Goal: Feedback & Contribution: Contribute content

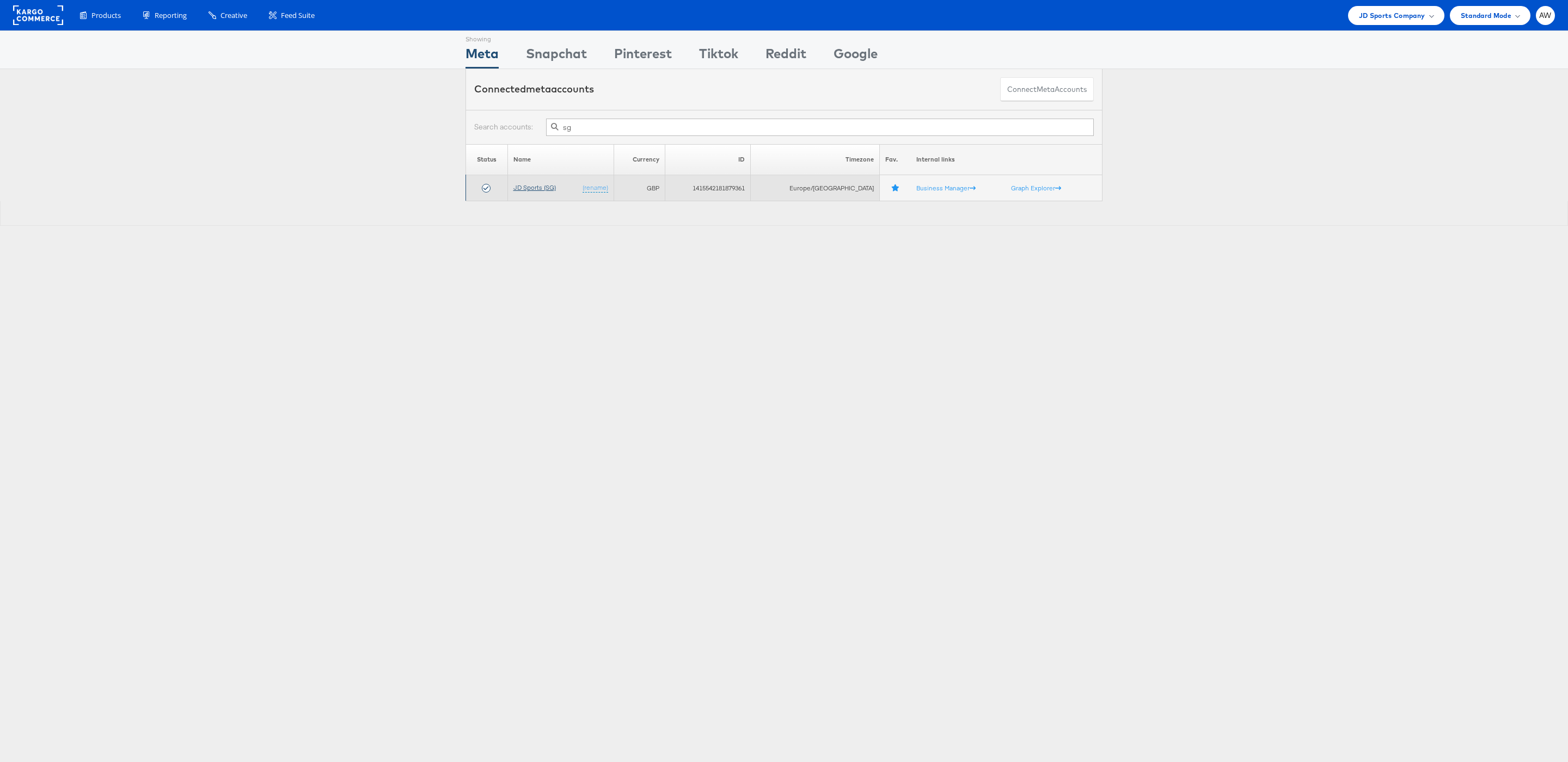
type input "sg"
click at [548, 185] on link "JD Sports (SG)" at bounding box center [535, 187] width 43 height 8
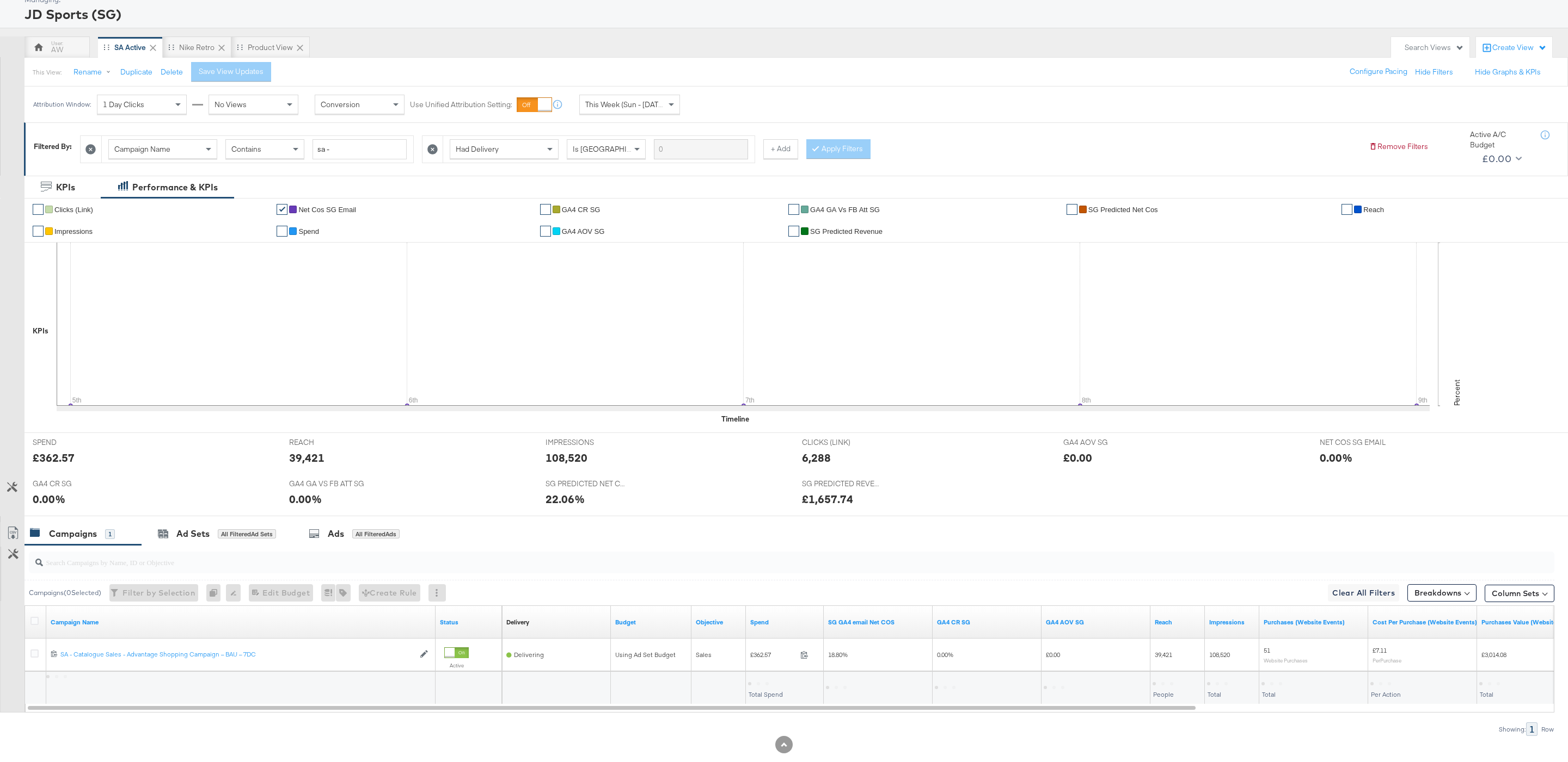
scroll to position [68, 0]
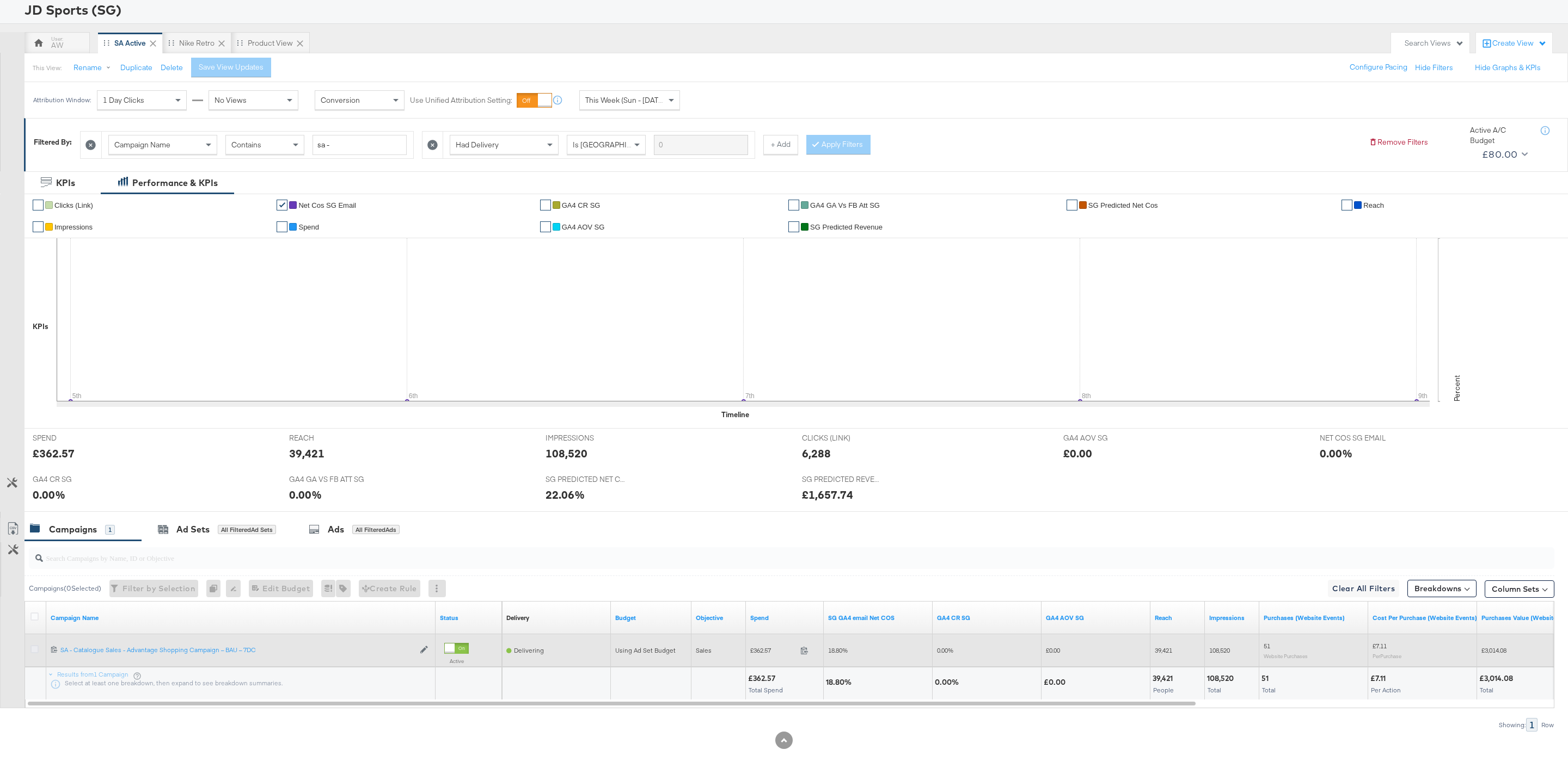
click at [35, 654] on icon at bounding box center [34, 649] width 8 height 8
click at [0, 0] on input "checkbox" at bounding box center [0, 0] width 0 height 0
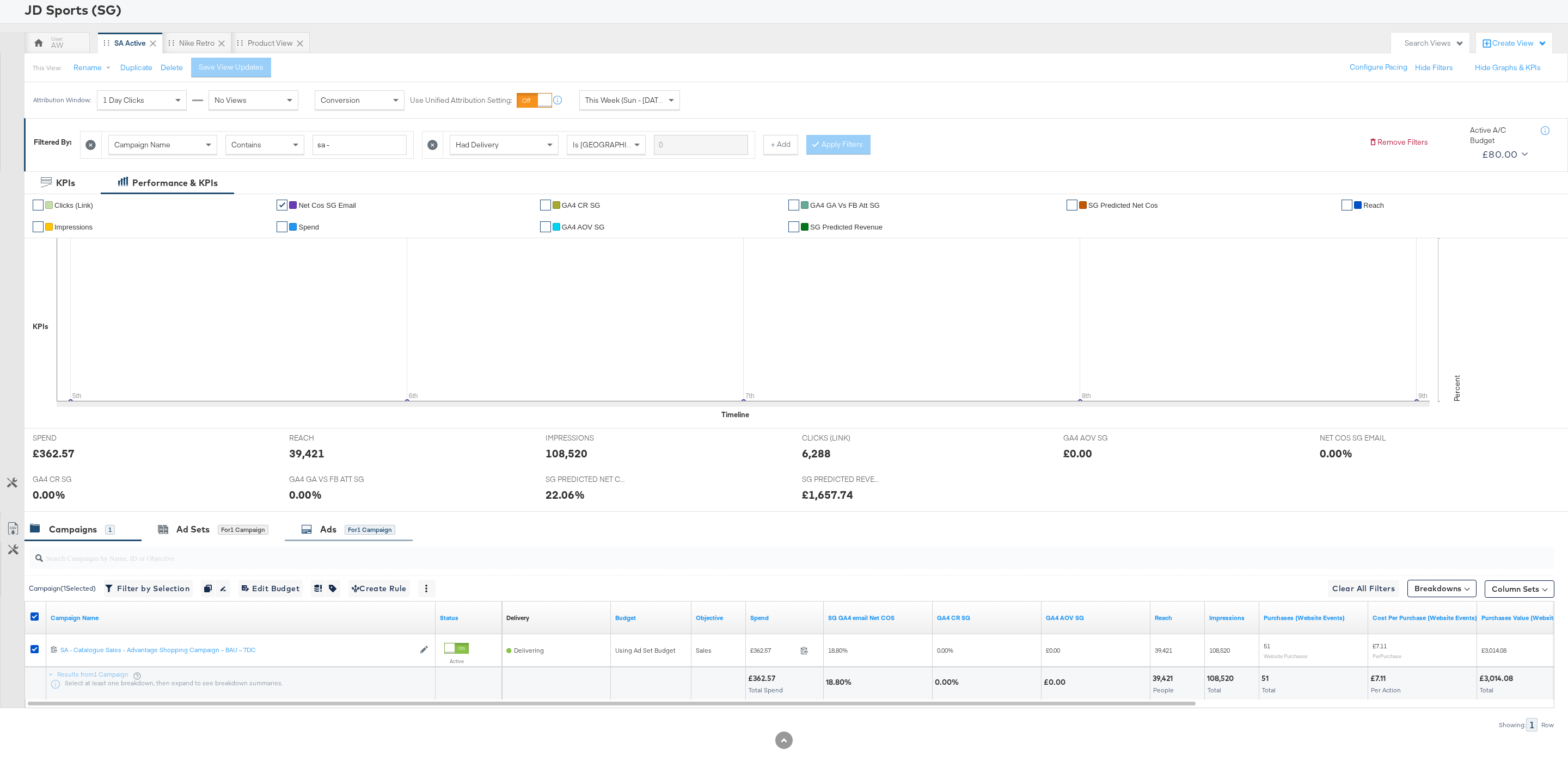
click at [325, 531] on div "Ads" at bounding box center [328, 529] width 16 height 13
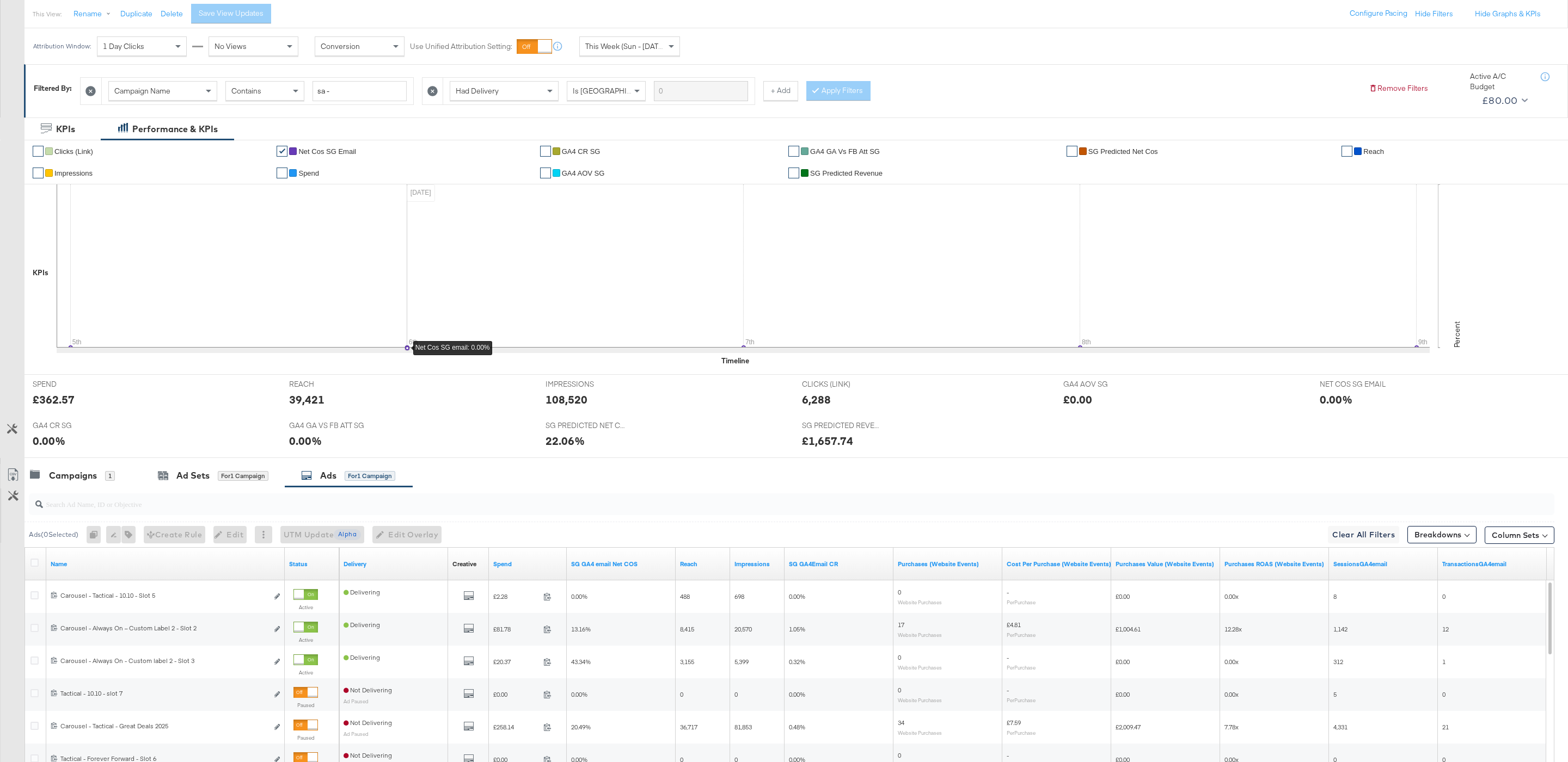
scroll to position [0, 0]
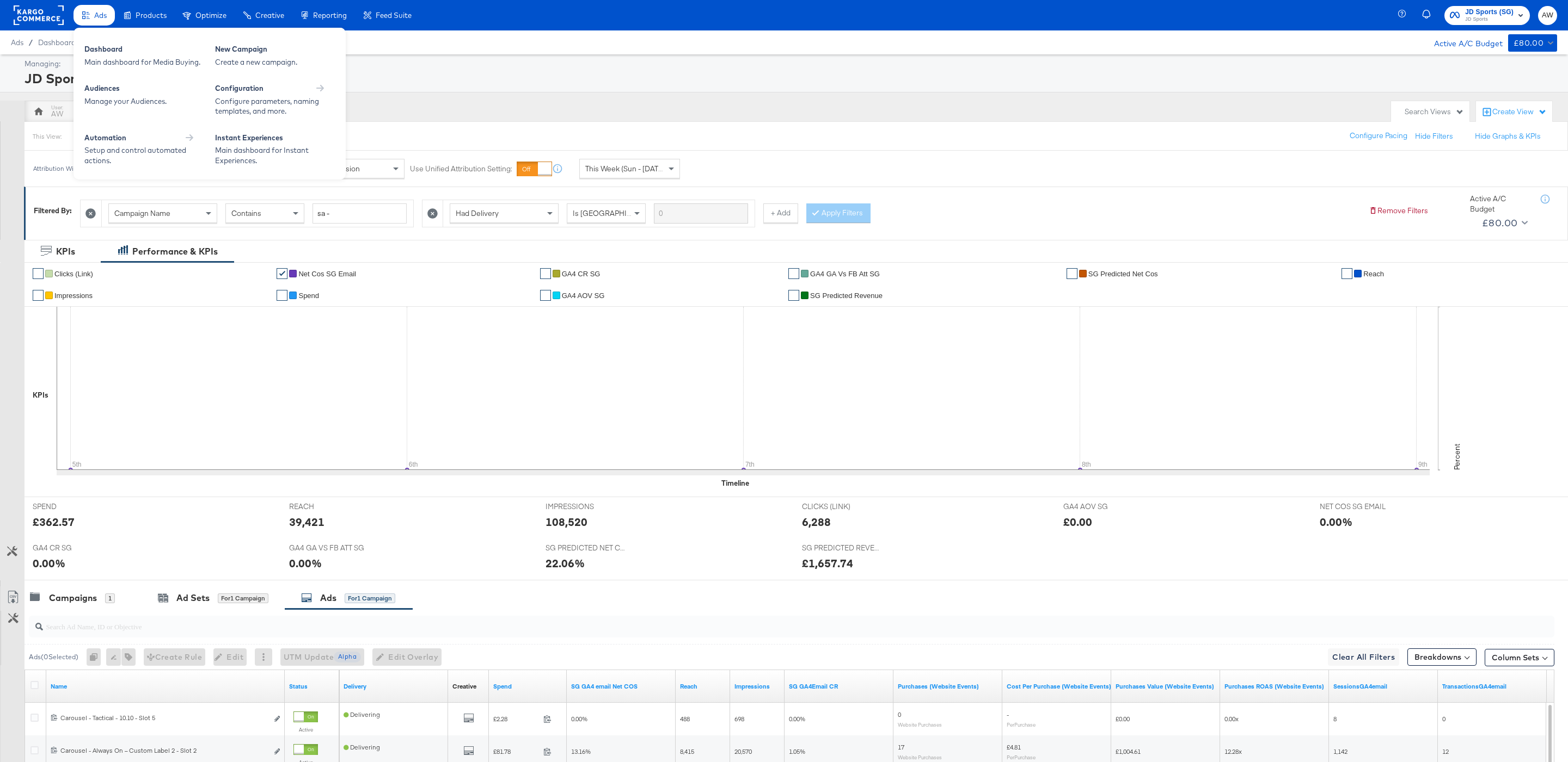
click at [101, 15] on span "Ads" at bounding box center [100, 15] width 13 height 9
click at [124, 140] on div "Automation" at bounding box center [105, 138] width 42 height 10
click at [158, 70] on div "Facebook Rules Manager" at bounding box center [144, 70] width 120 height 13
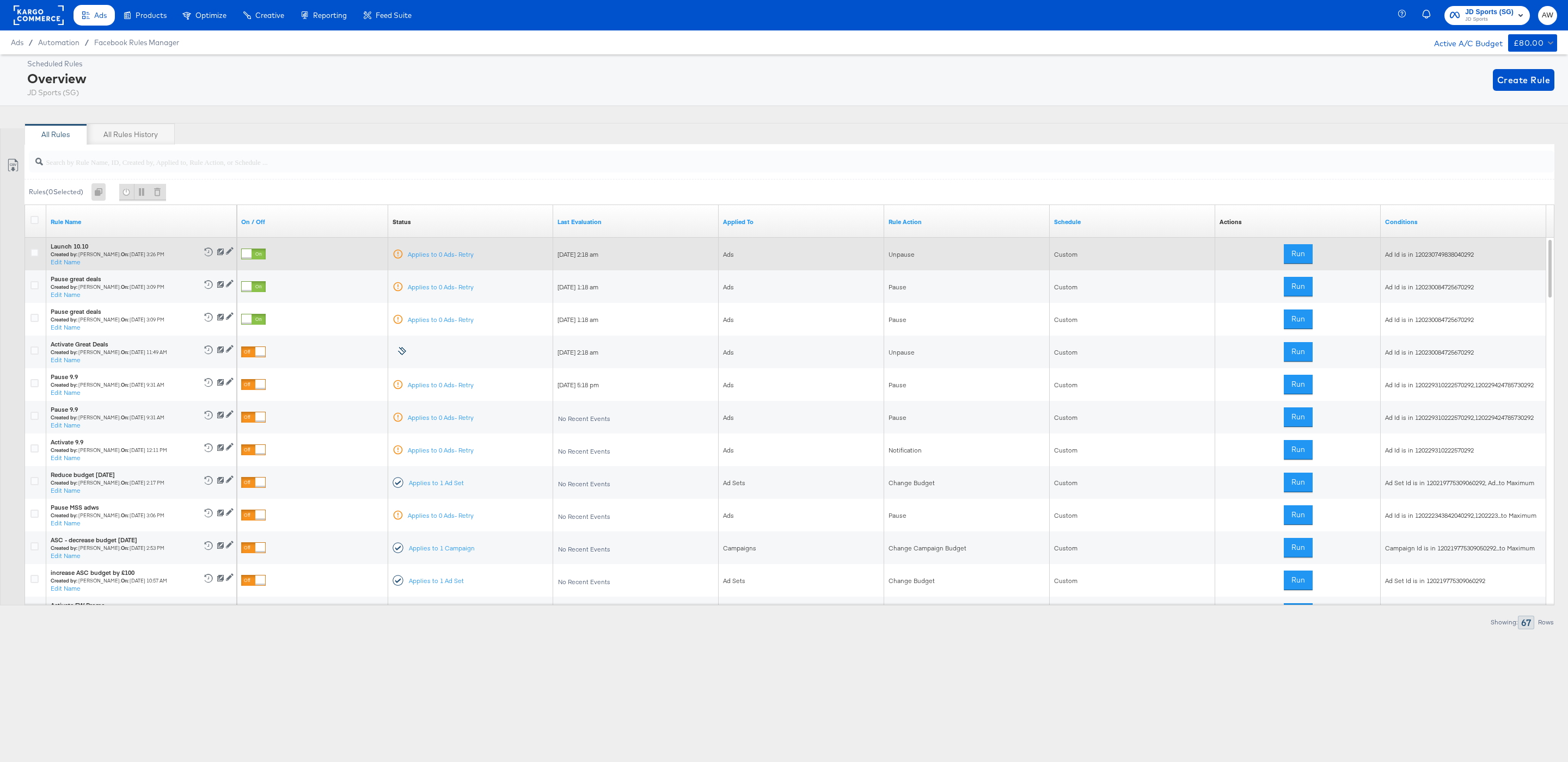
click at [251, 258] on div at bounding box center [246, 254] width 10 height 10
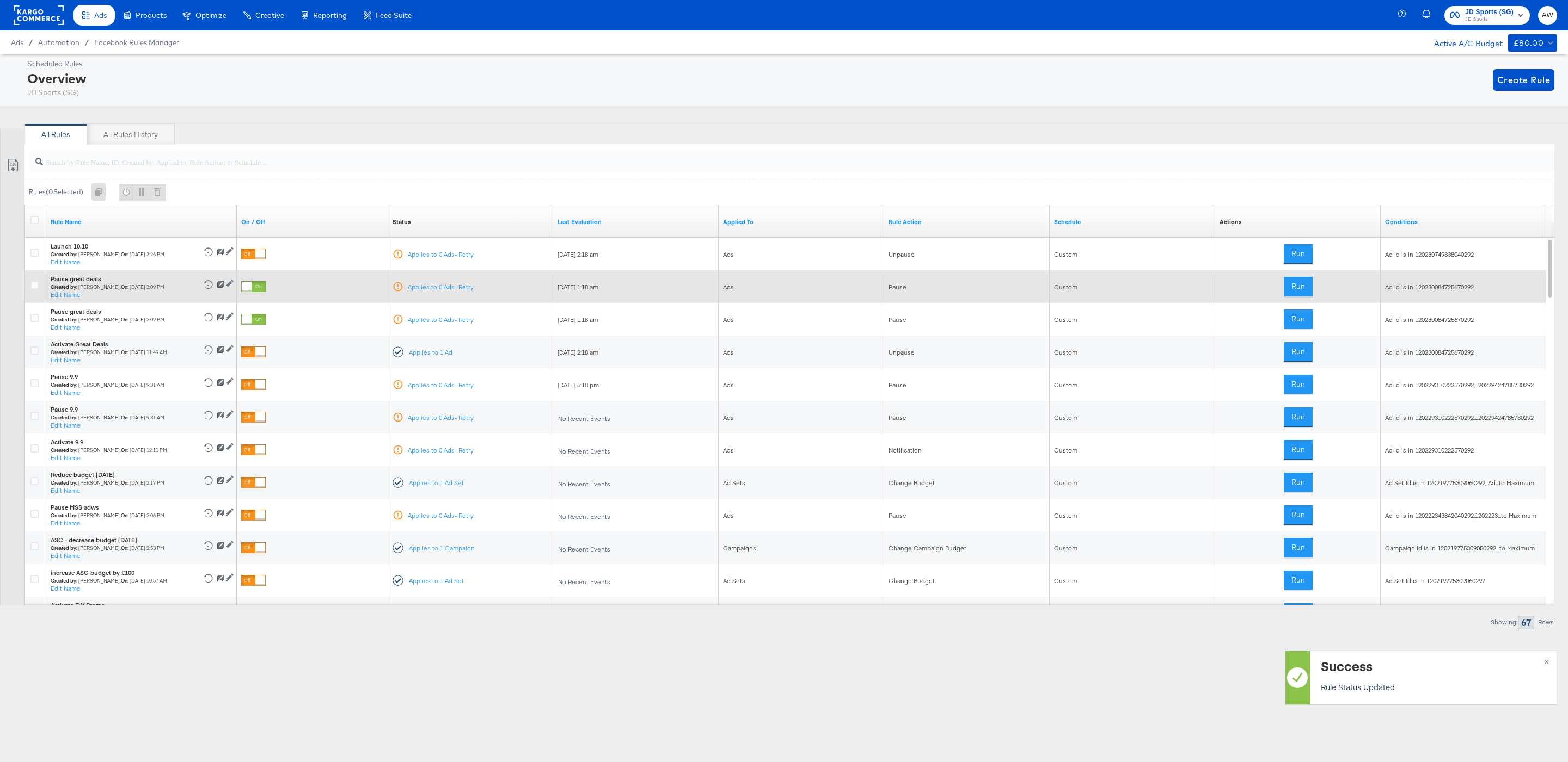
click at [262, 282] on div at bounding box center [253, 286] width 24 height 11
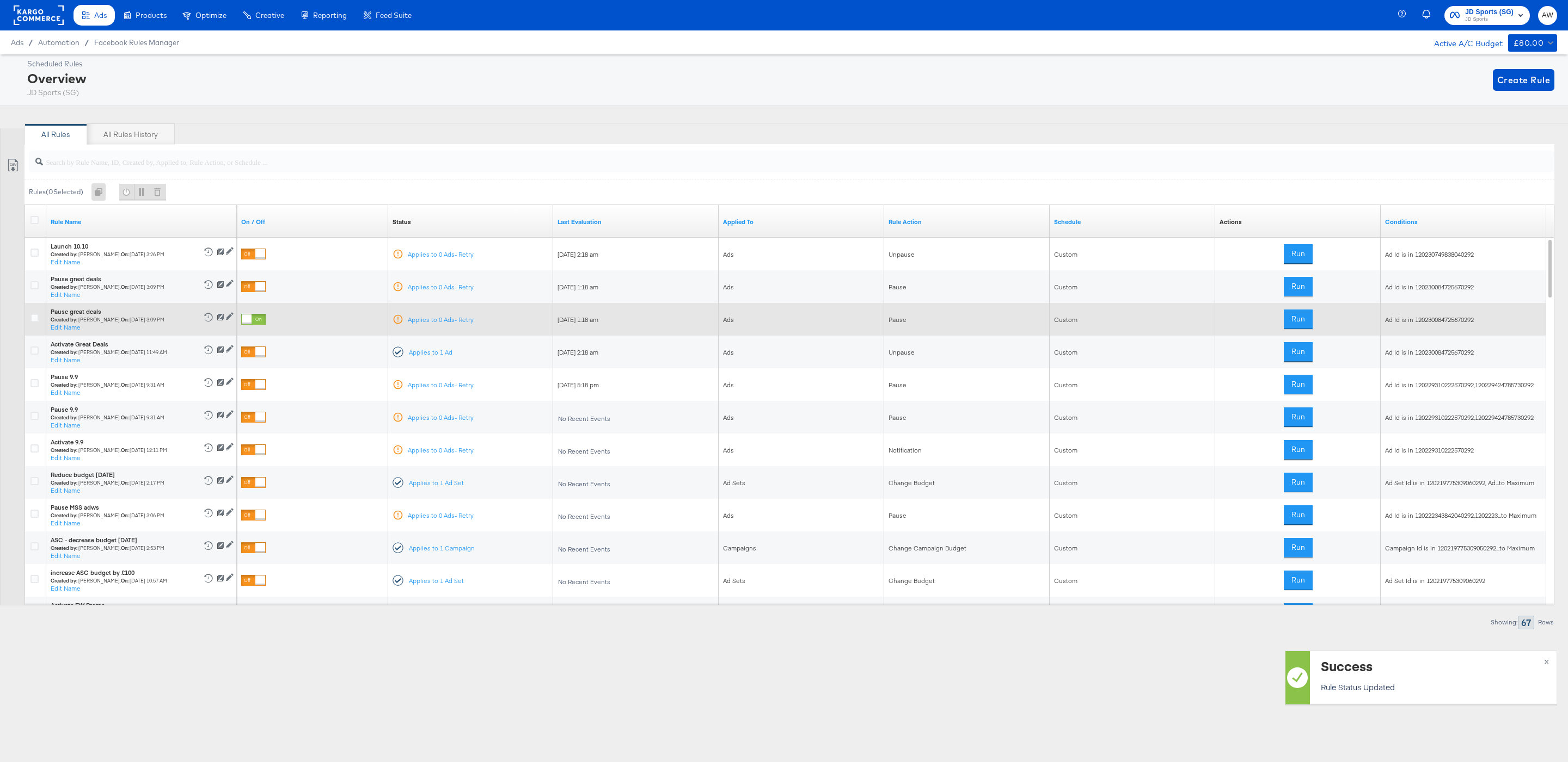
click at [251, 318] on div at bounding box center [246, 319] width 10 height 10
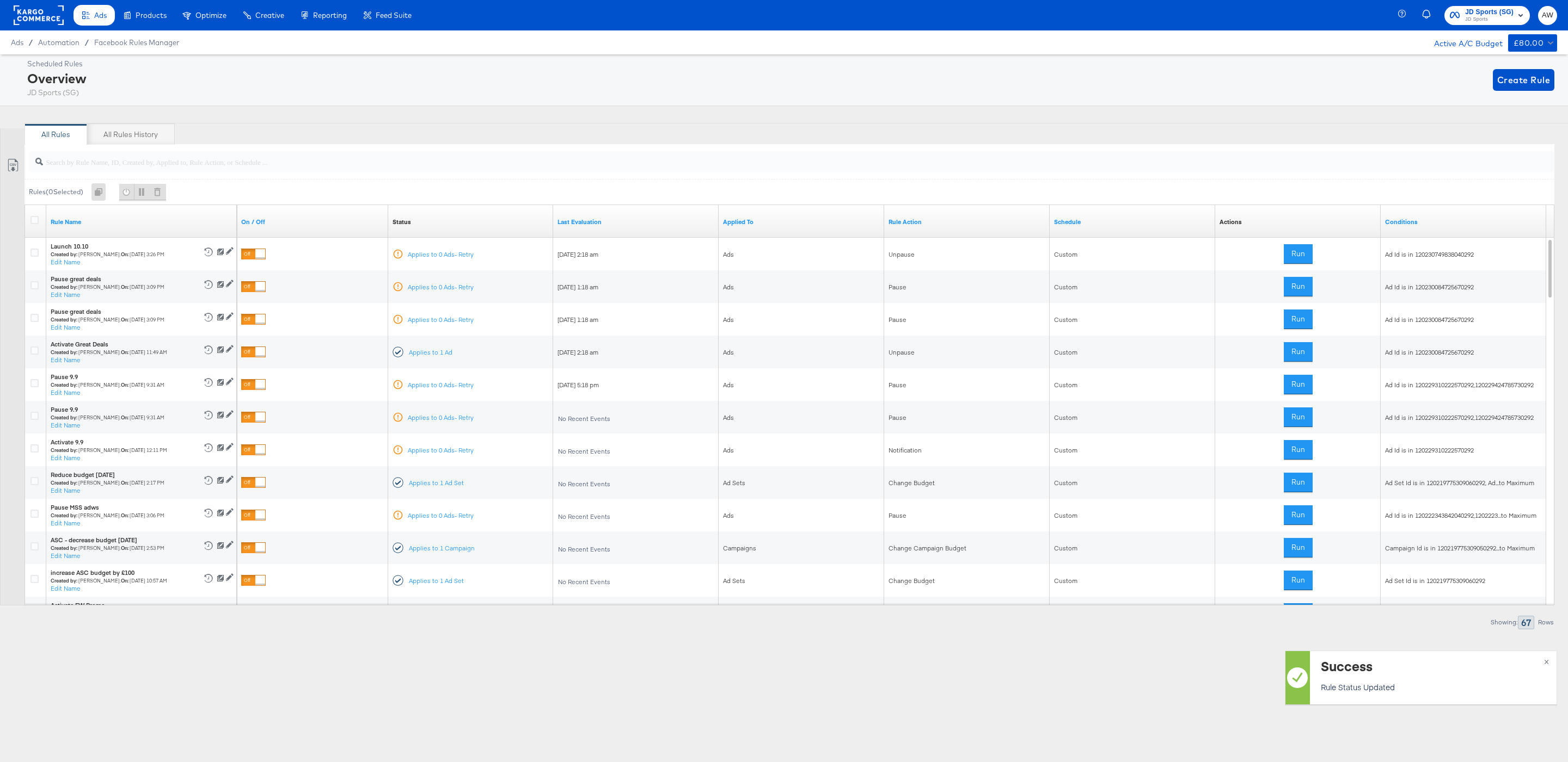
click at [1494, 18] on span "JD Sports" at bounding box center [1489, 20] width 49 height 9
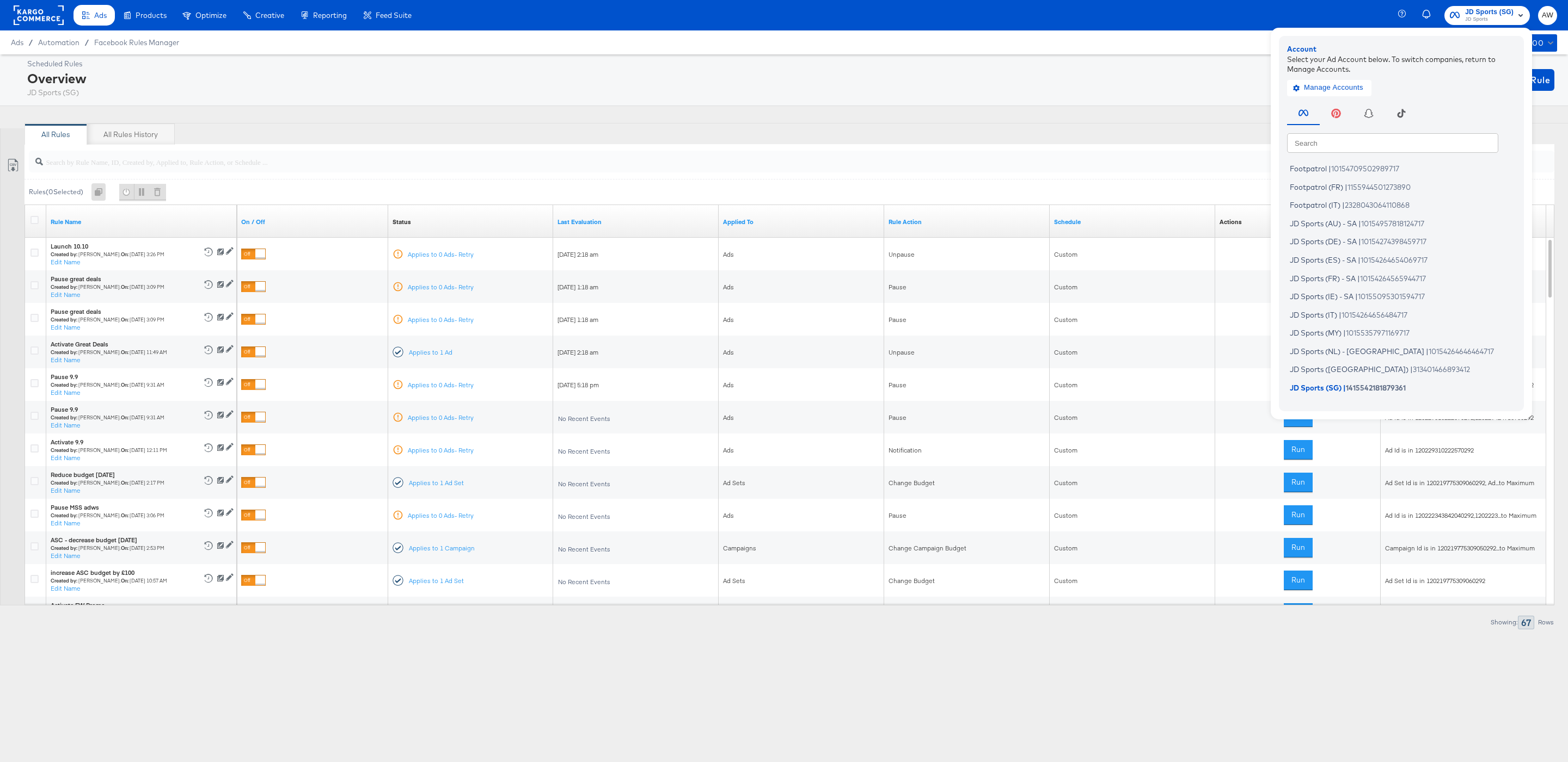
click at [1463, 135] on input "text" at bounding box center [1392, 142] width 211 height 20
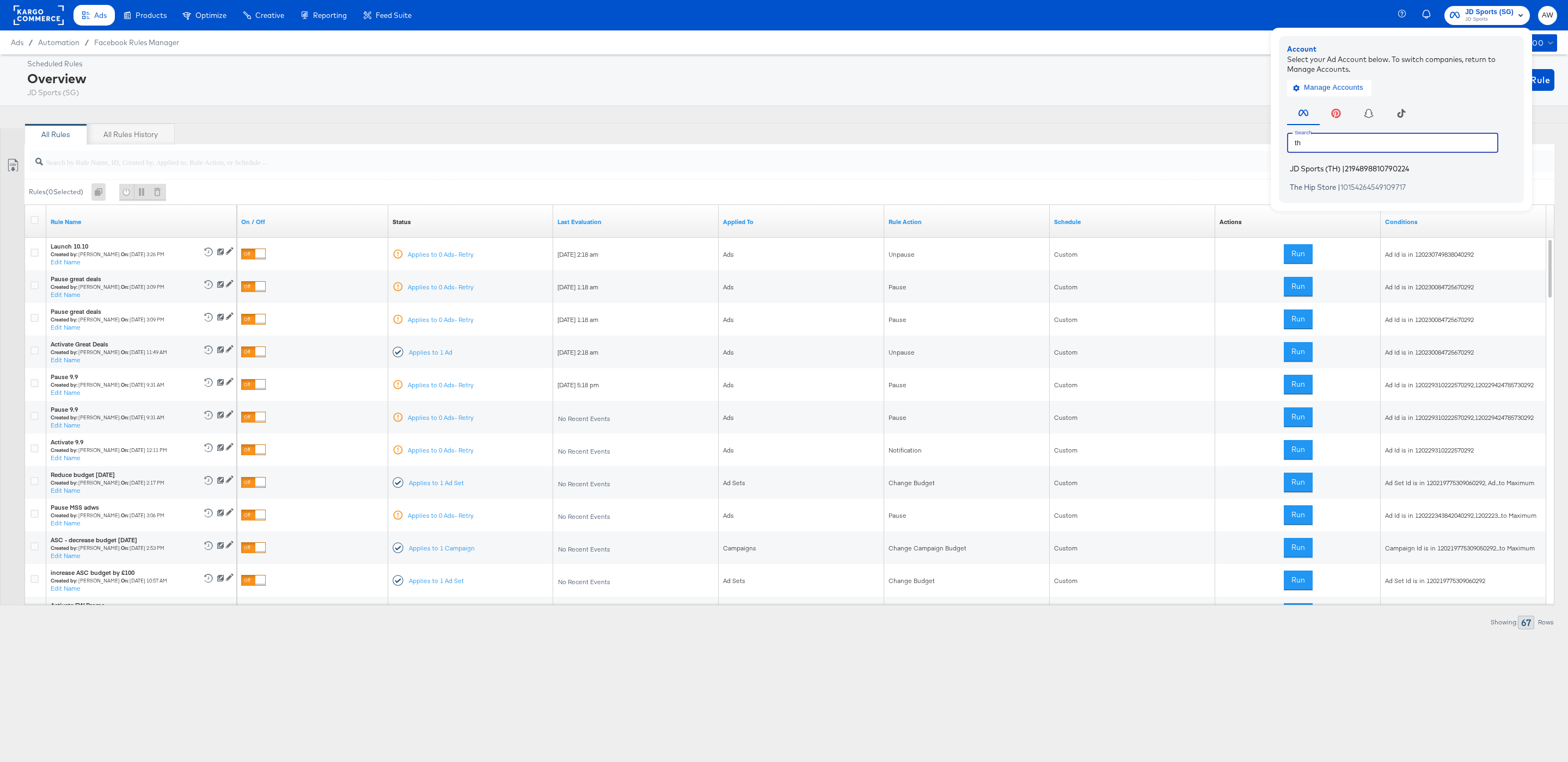
type input "th"
click at [1409, 167] on span "2194898810790224" at bounding box center [1377, 169] width 64 height 9
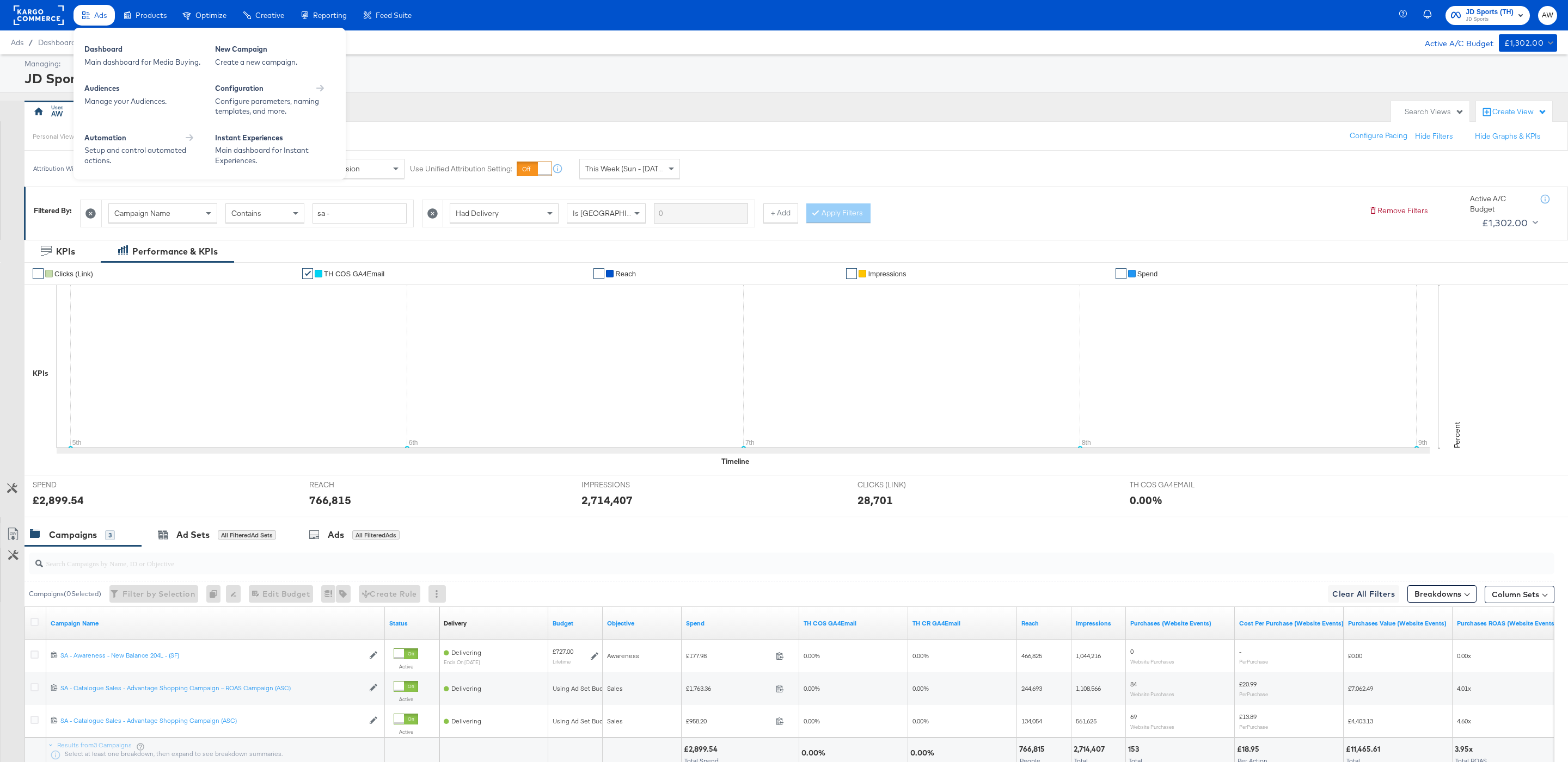
click at [110, 23] on div "Ads" at bounding box center [94, 15] width 41 height 21
click at [137, 141] on div "Automation" at bounding box center [144, 138] width 120 height 10
click at [154, 73] on div "Facebook Rules Manager" at bounding box center [144, 70] width 120 height 13
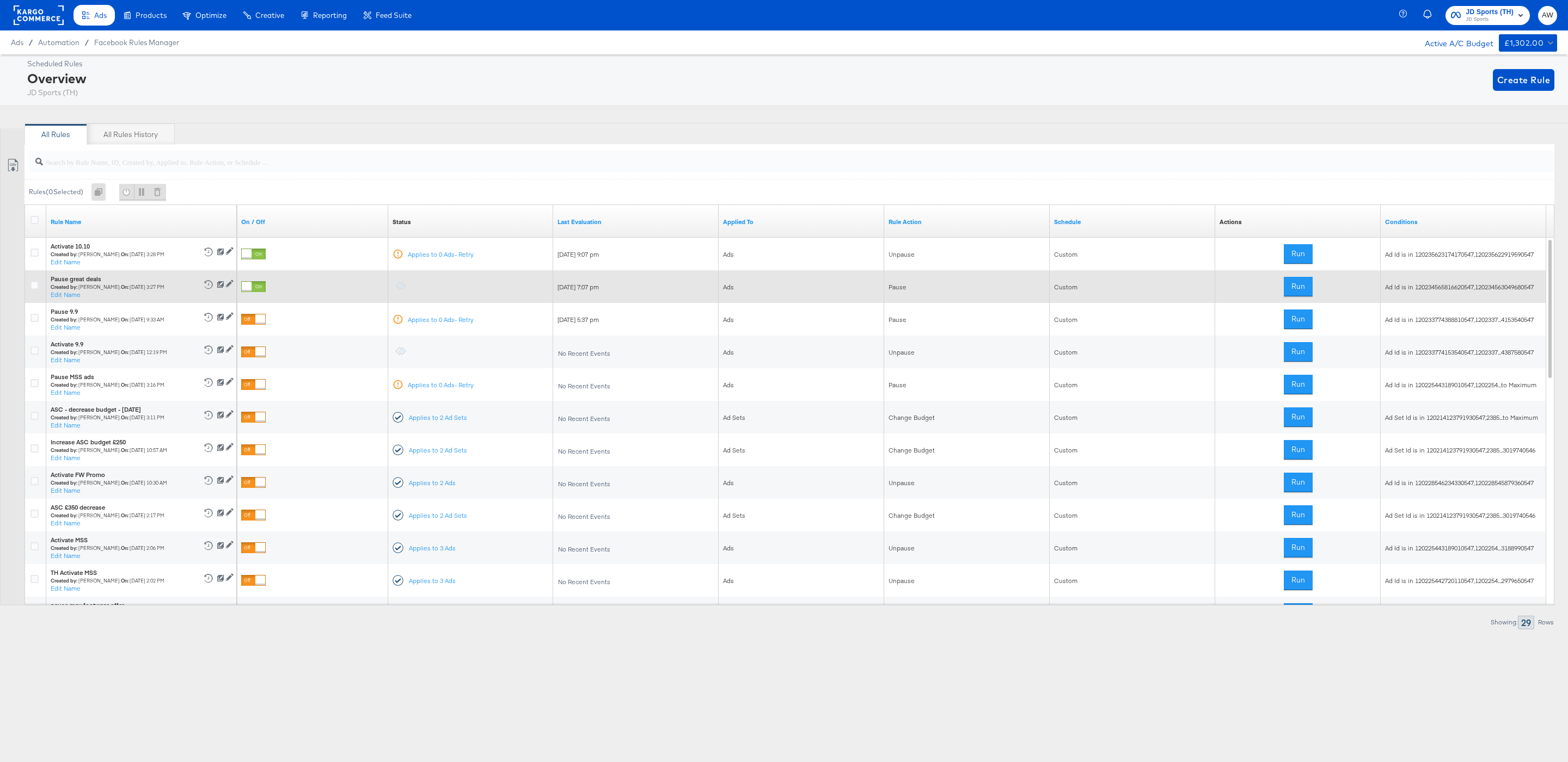
click at [266, 292] on div at bounding box center [253, 286] width 24 height 11
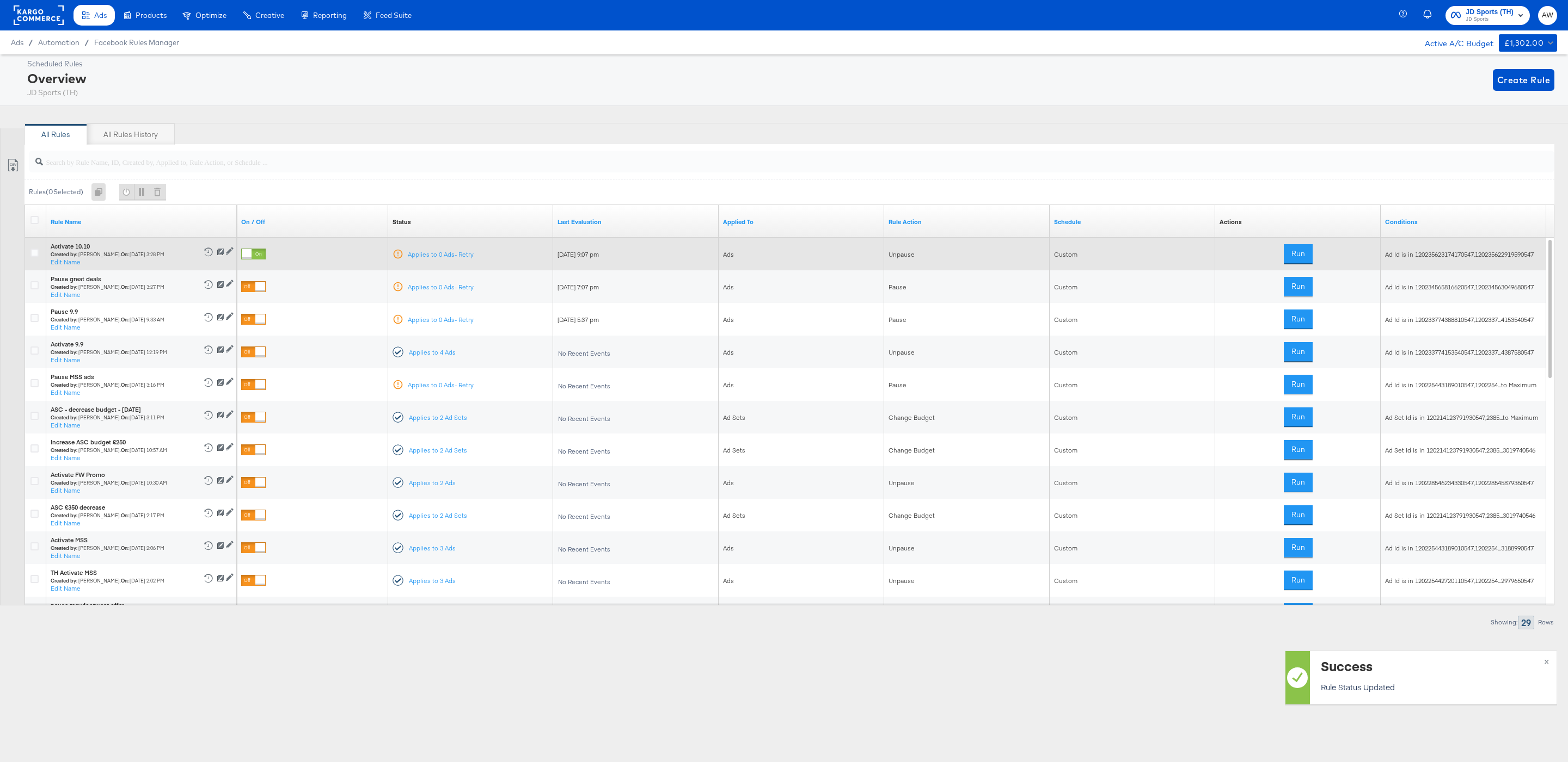
click at [251, 252] on div at bounding box center [246, 254] width 10 height 10
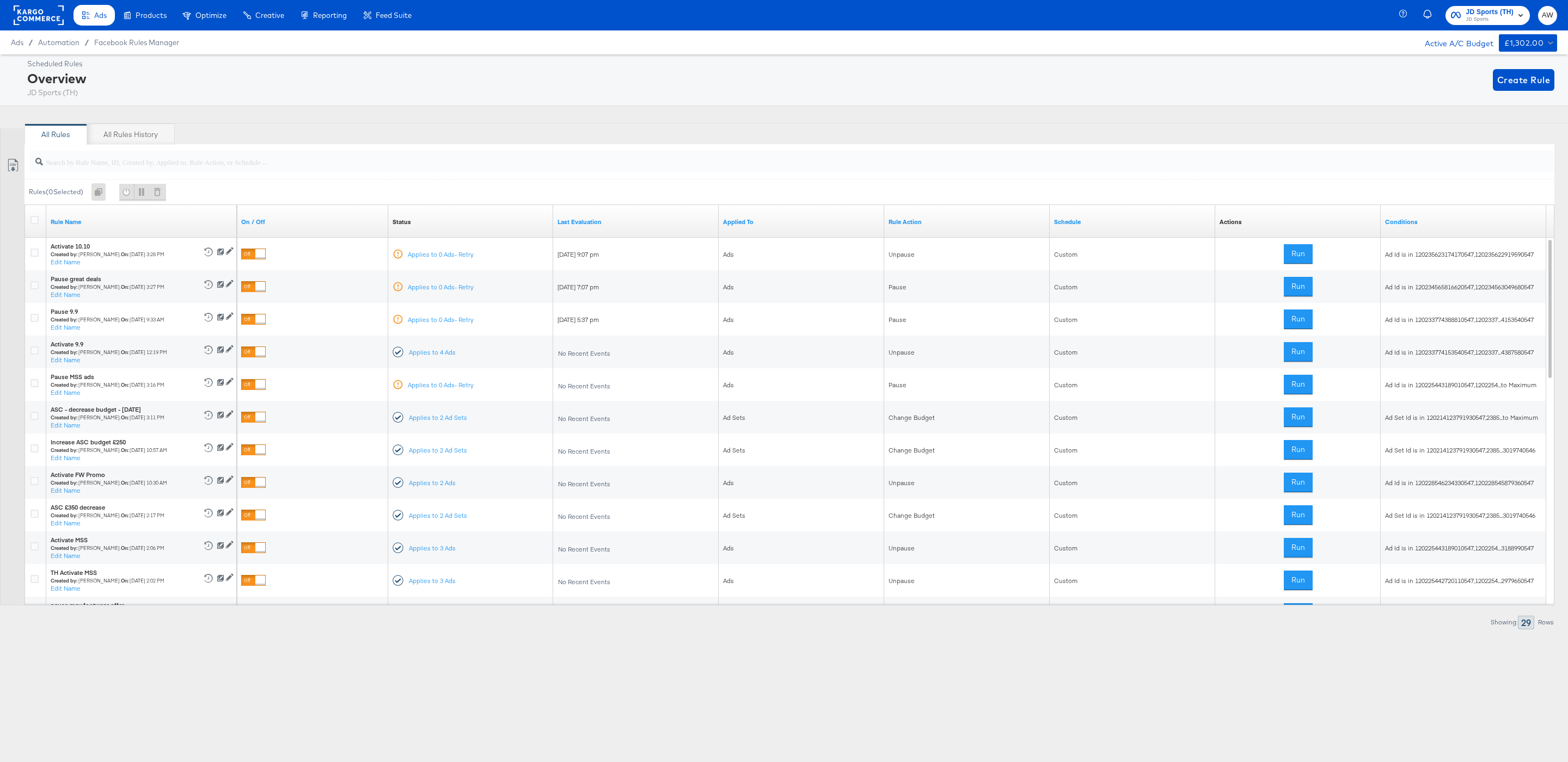
click at [36, 8] on rect at bounding box center [38, 15] width 50 height 20
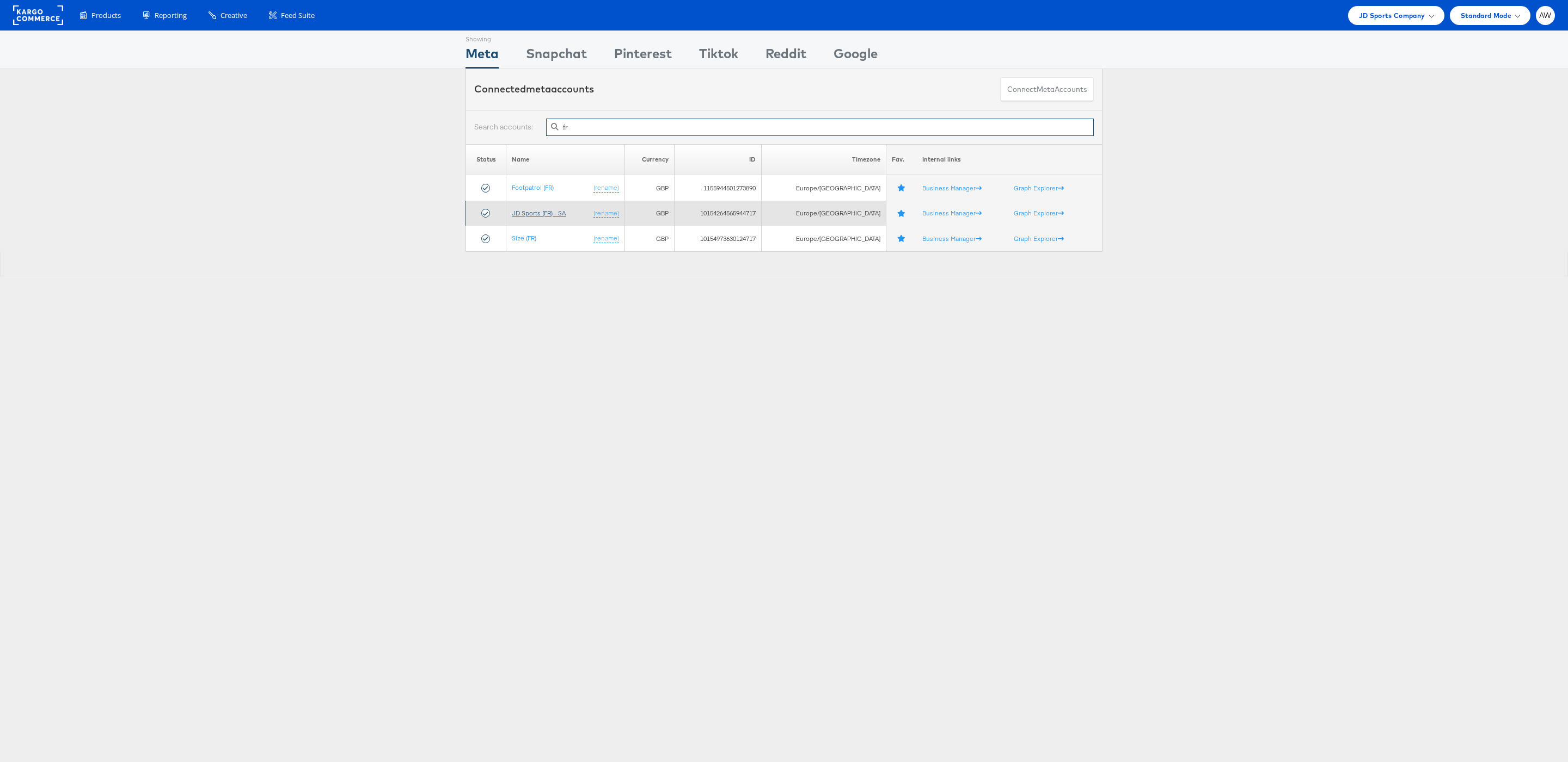
type input "fr"
click at [540, 214] on link "JD Sports (FR) - SA" at bounding box center [538, 213] width 54 height 8
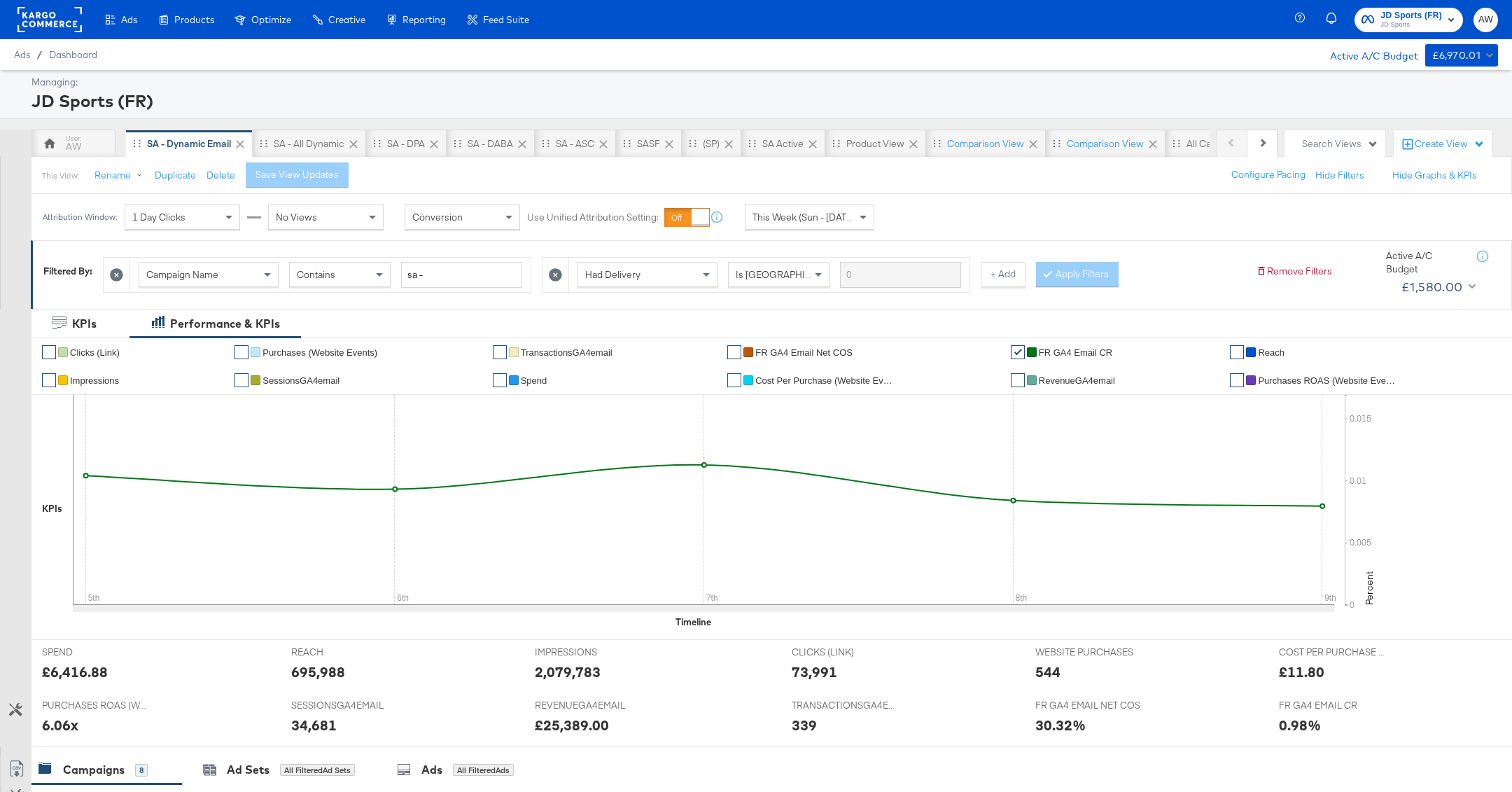
click at [841, 225] on div "This Week (Sun - Today)" at bounding box center [809, 217] width 128 height 24
click at [925, 225] on div "Oct 9th 2025" at bounding box center [912, 223] width 23 height 11
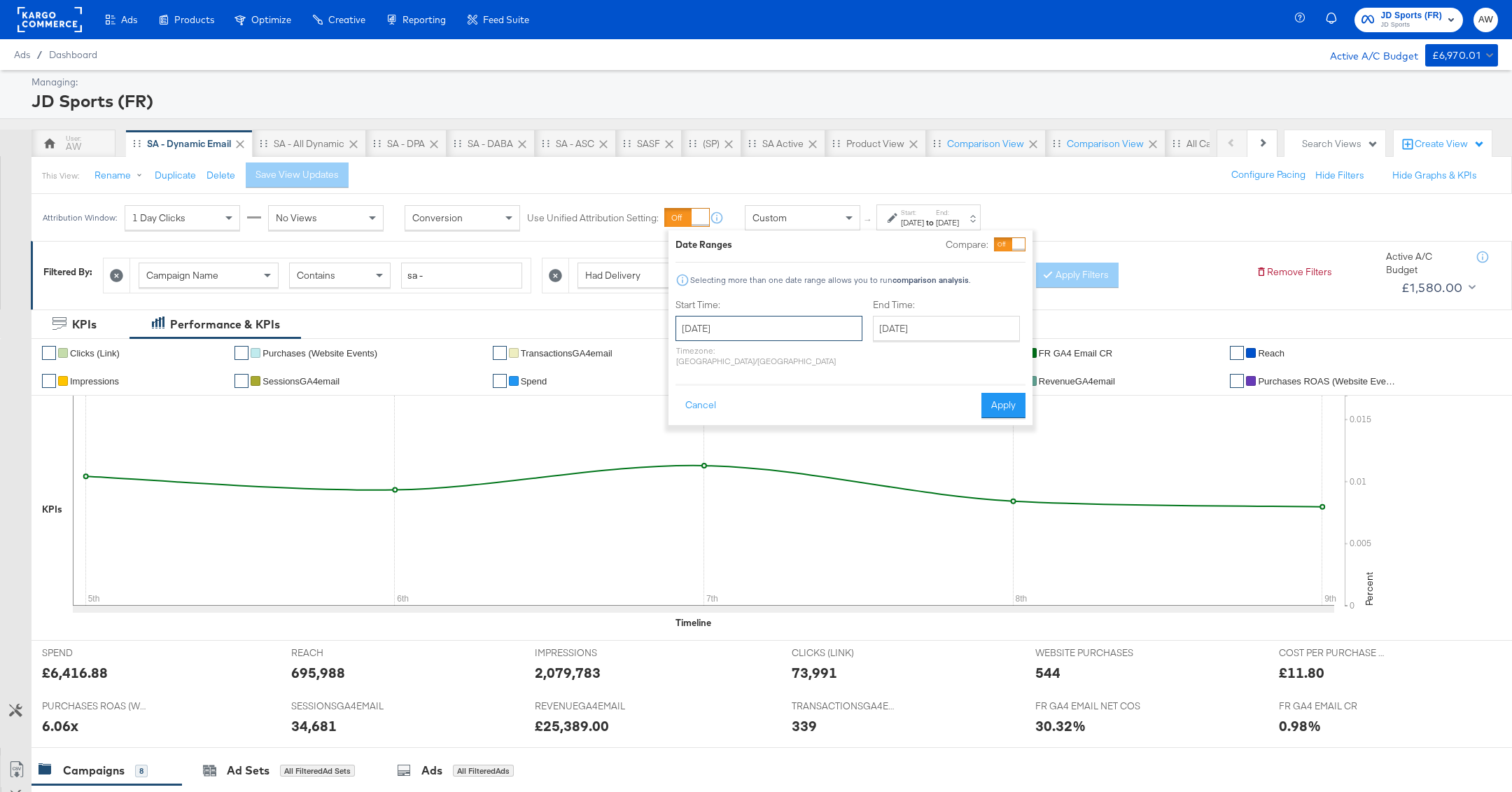
click at [710, 329] on input "October 9th 2025" at bounding box center [768, 328] width 187 height 26
click at [690, 414] on td "5" at bounding box center [692, 419] width 24 height 20
type input "October 5th 2025"
click at [873, 333] on input "October 9th 2025" at bounding box center [946, 328] width 147 height 26
click at [948, 422] on td "8" at bounding box center [960, 419] width 24 height 20
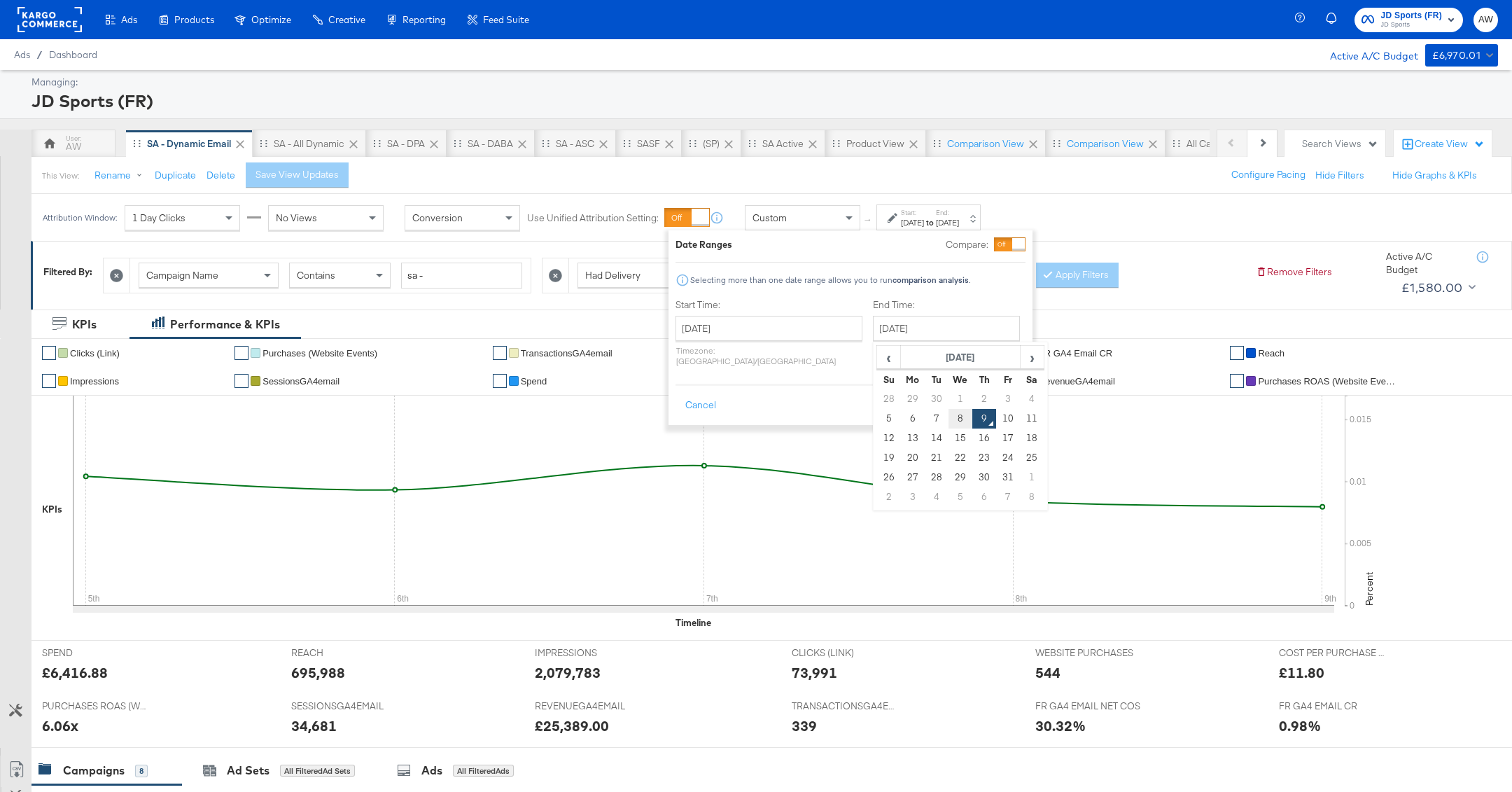
type input "October 8th 2025"
click at [1000, 393] on button "Apply" at bounding box center [1003, 405] width 45 height 26
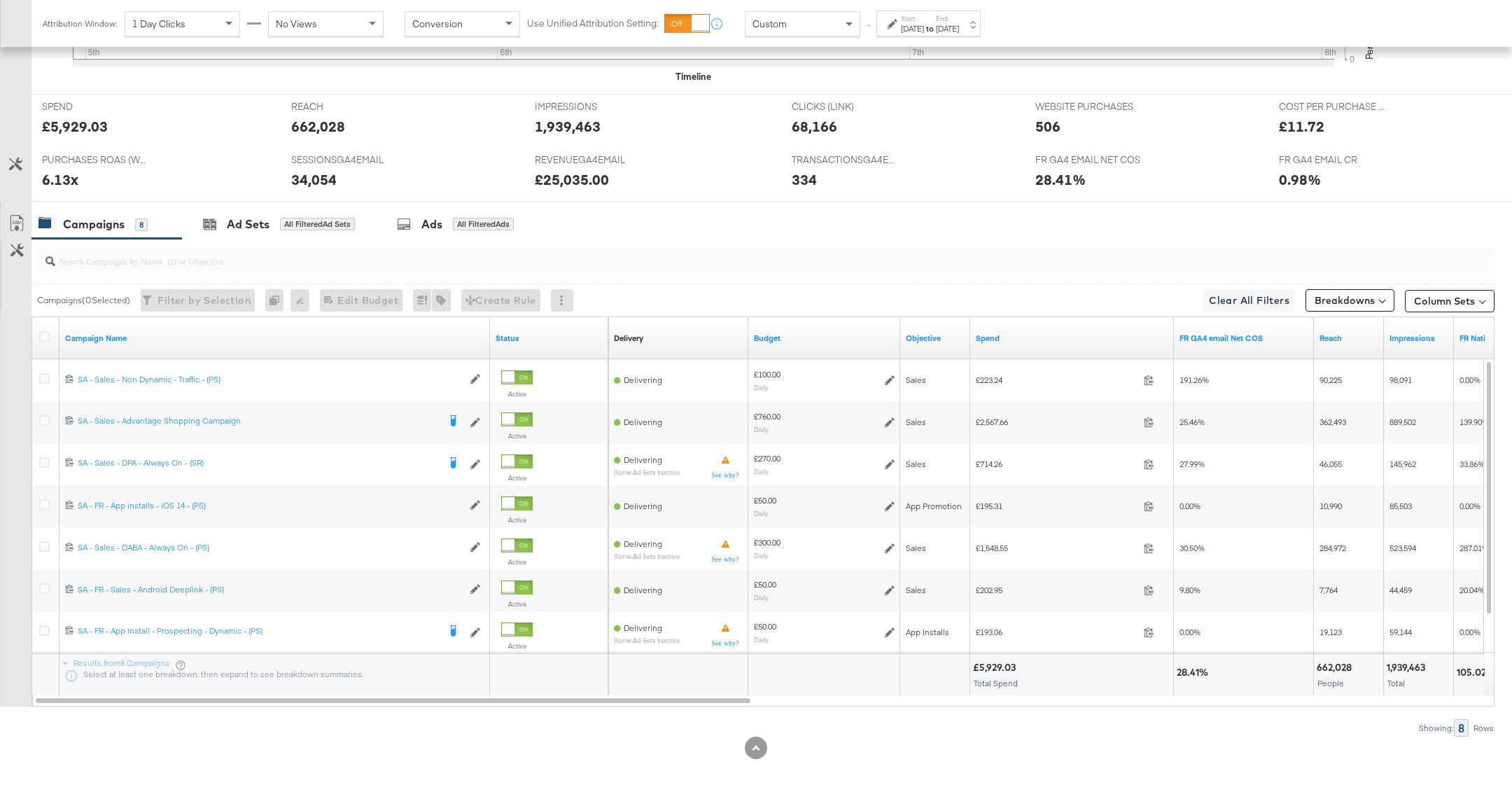
scroll to position [550, 0]
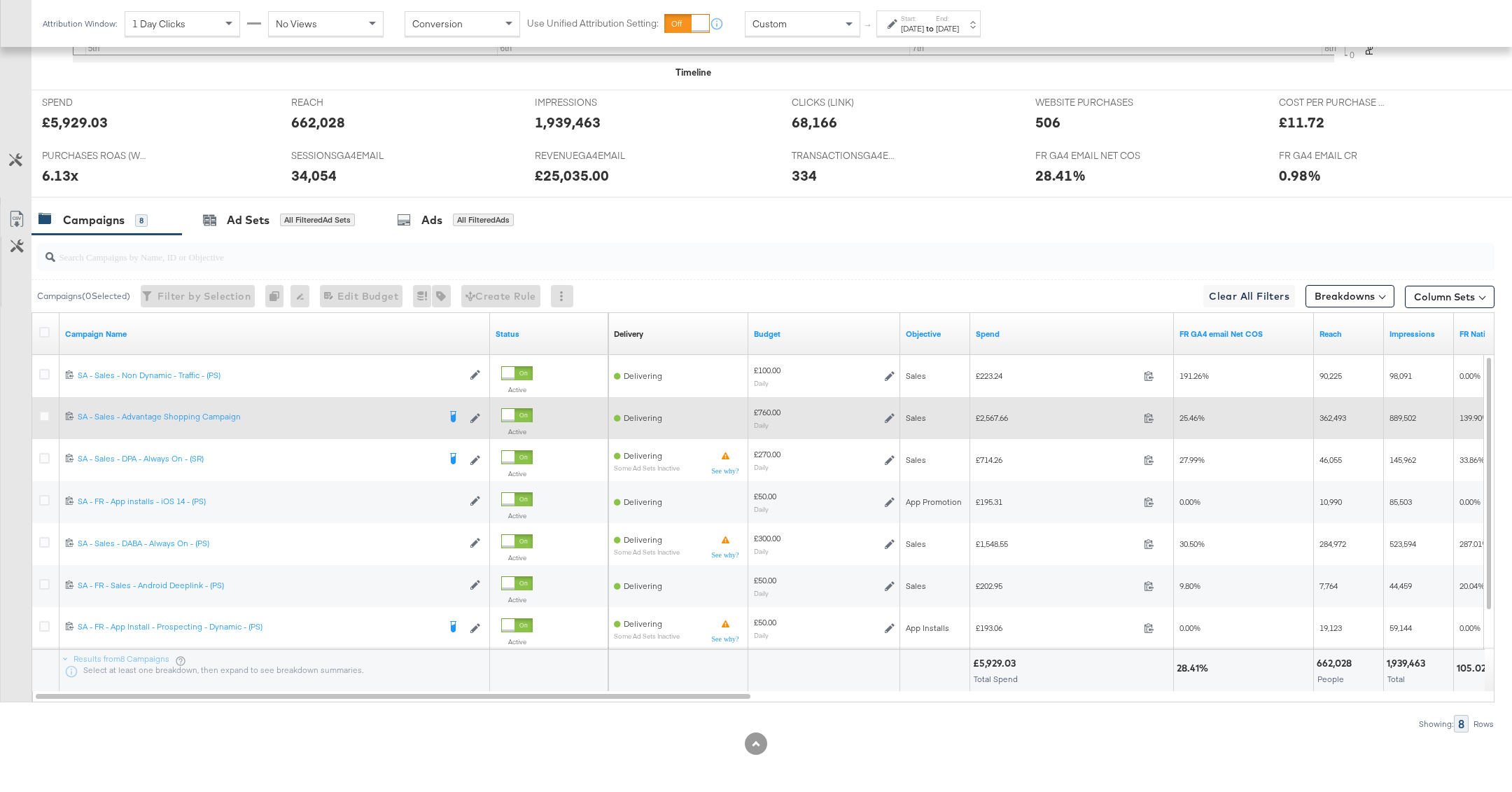
click at [989, 412] on span "£2,567.66" at bounding box center [1056, 417] width 162 height 10
copy span "2,567.66"
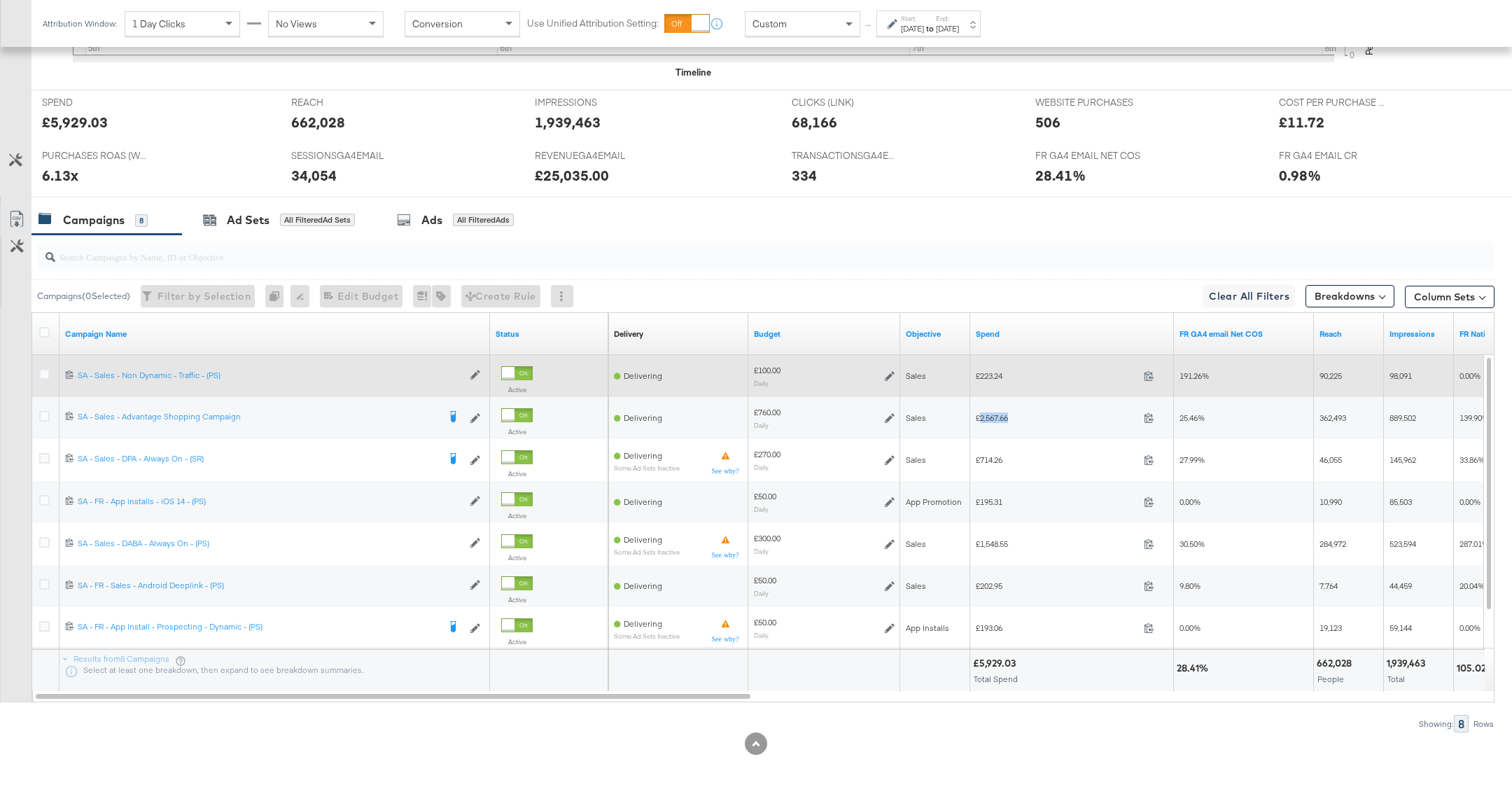
click at [994, 374] on span "£223.24" at bounding box center [1056, 375] width 162 height 10
copy span "223.24"
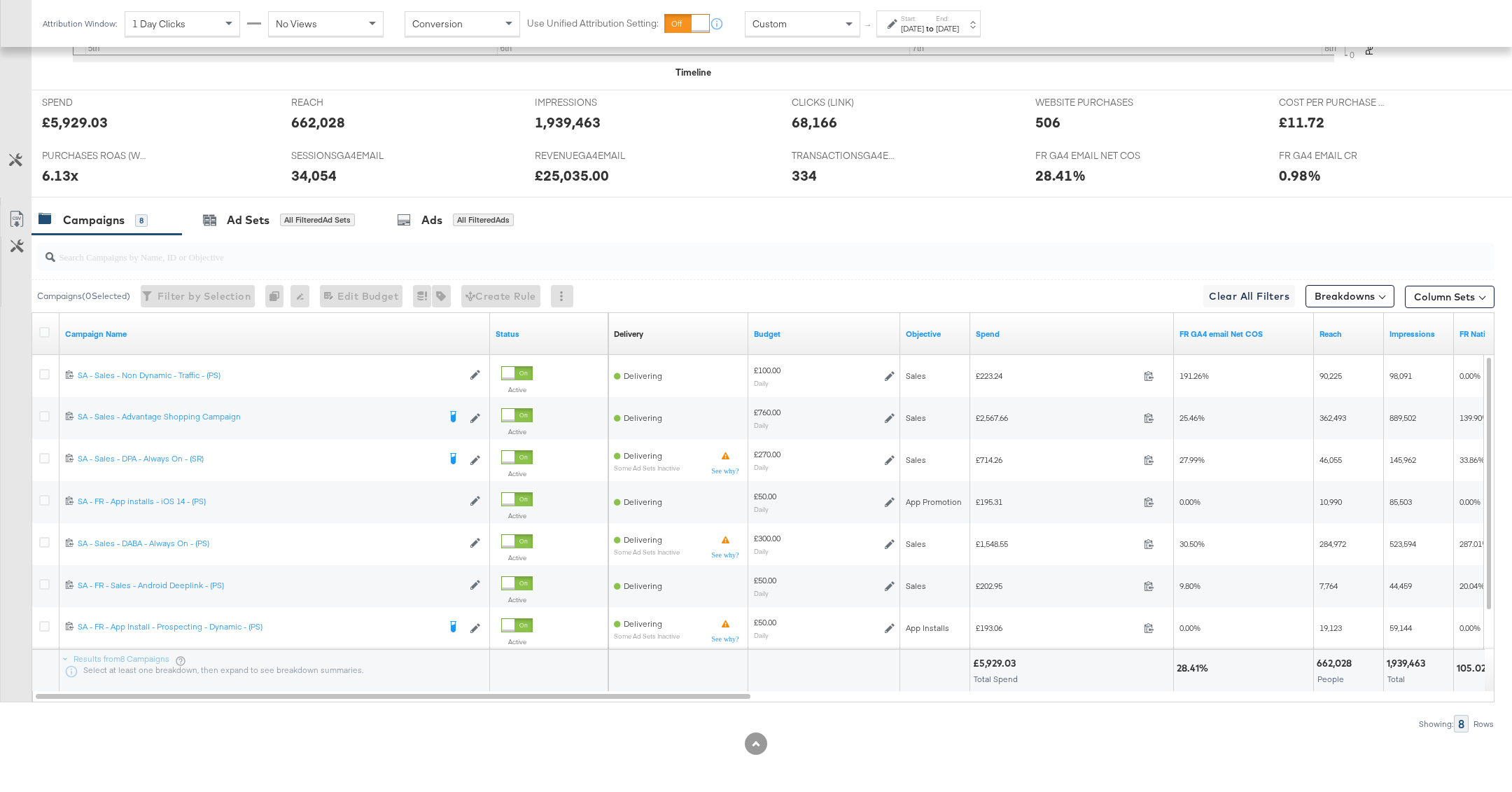
click at [658, 255] on input "search" at bounding box center [707, 251] width 1305 height 27
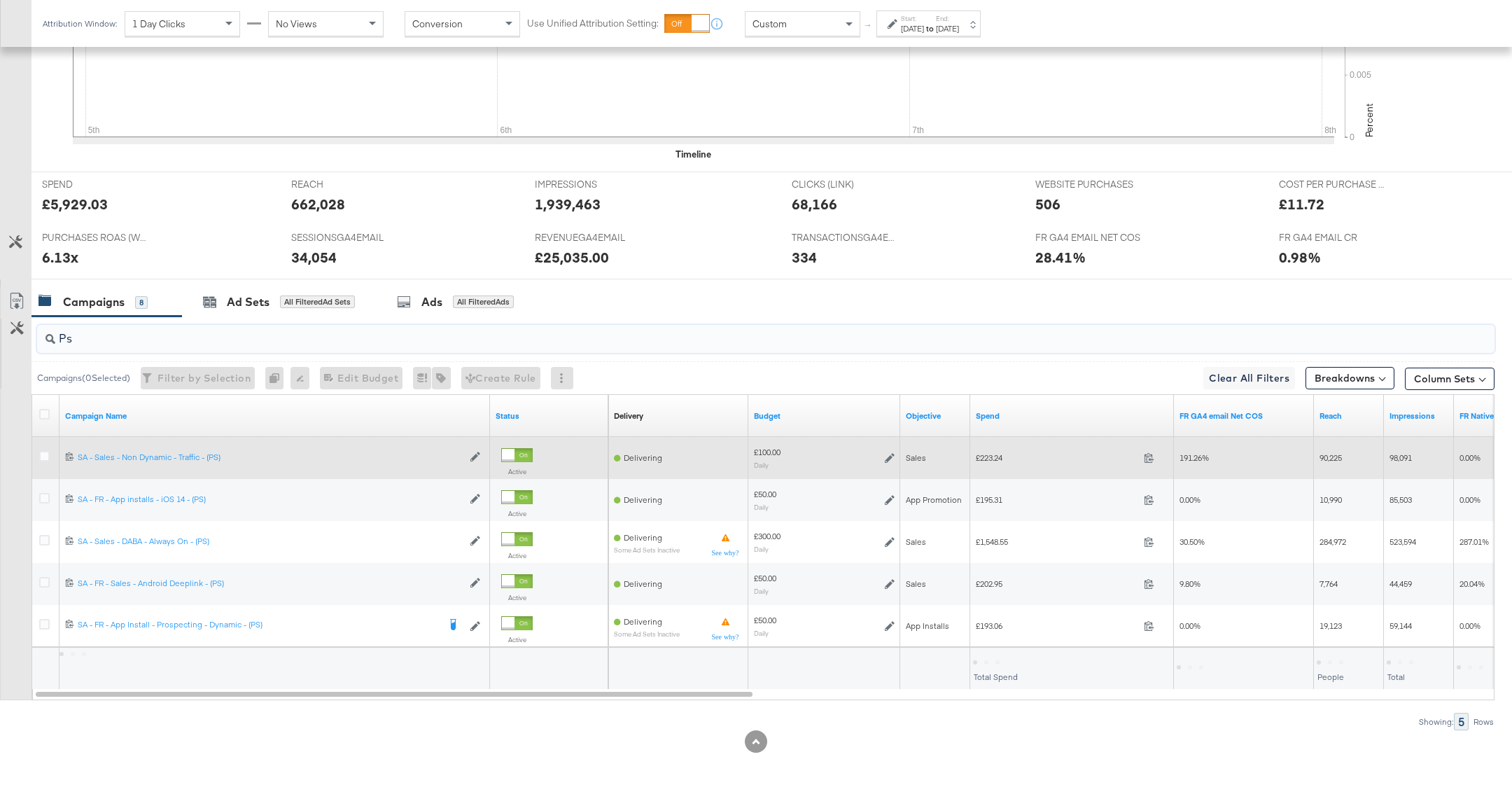
scroll to position [466, 0]
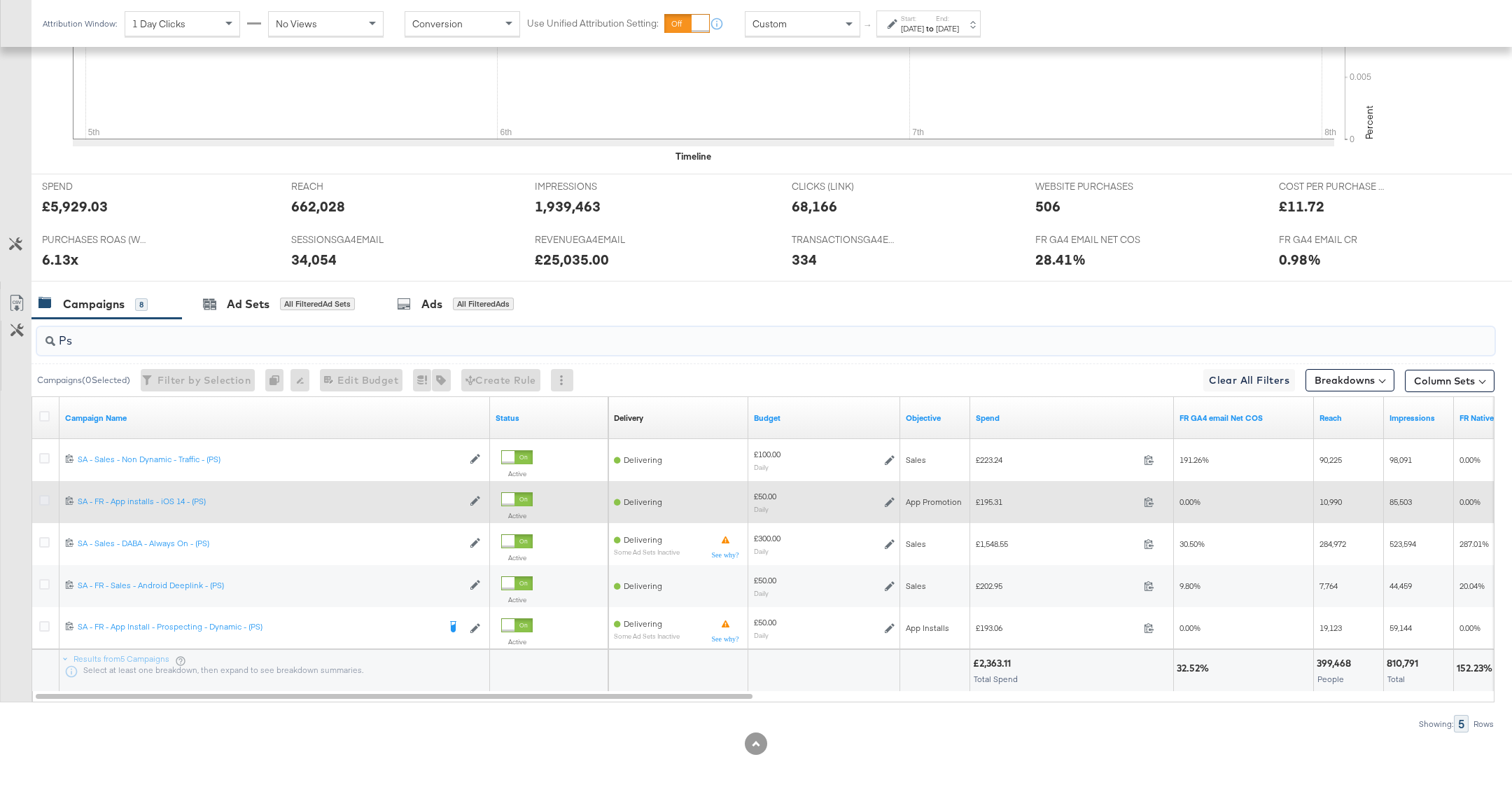
type input "Ps"
click at [43, 496] on icon at bounding box center [44, 500] width 10 height 10
click at [0, 0] on input "checkbox" at bounding box center [0, 0] width 0 height 0
click at [39, 495] on icon at bounding box center [44, 500] width 10 height 10
click at [0, 0] on input "checkbox" at bounding box center [0, 0] width 0 height 0
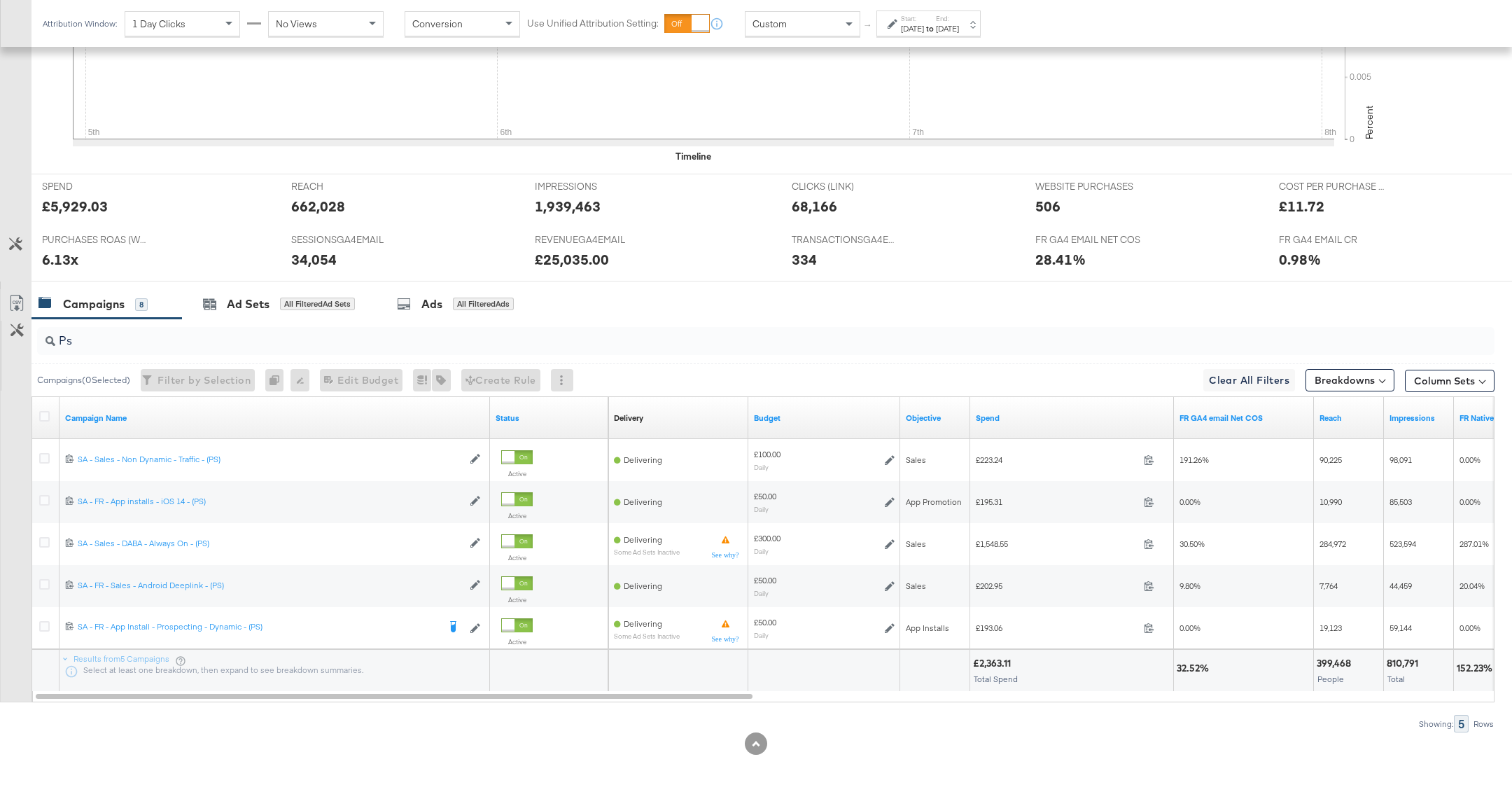
click at [116, 335] on input "Ps" at bounding box center [707, 334] width 1305 height 27
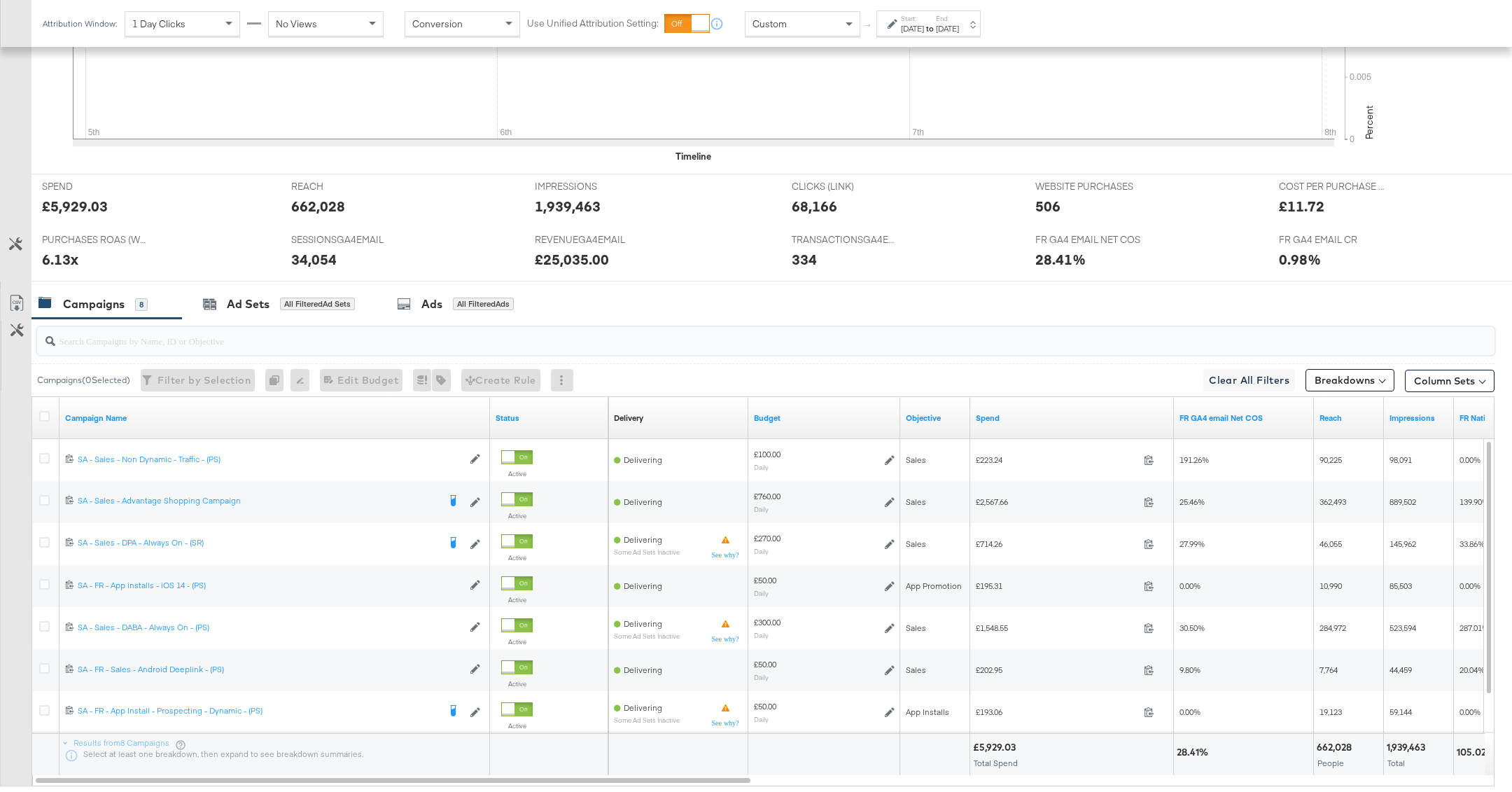
click at [332, 341] on input "search" at bounding box center [707, 334] width 1305 height 27
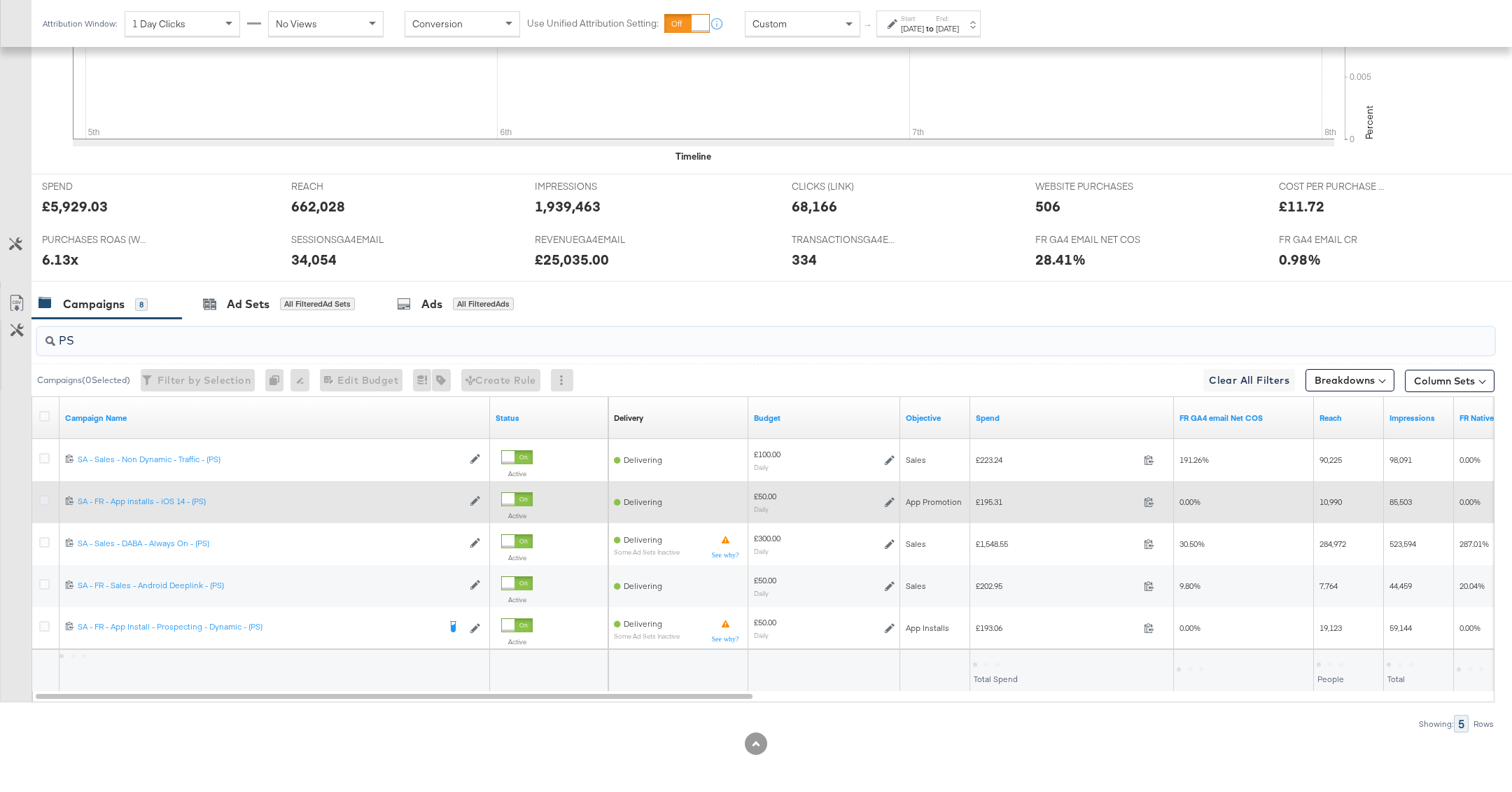
click at [41, 499] on icon at bounding box center [44, 500] width 10 height 10
click at [0, 0] on input "checkbox" at bounding box center [0, 0] width 0 height 0
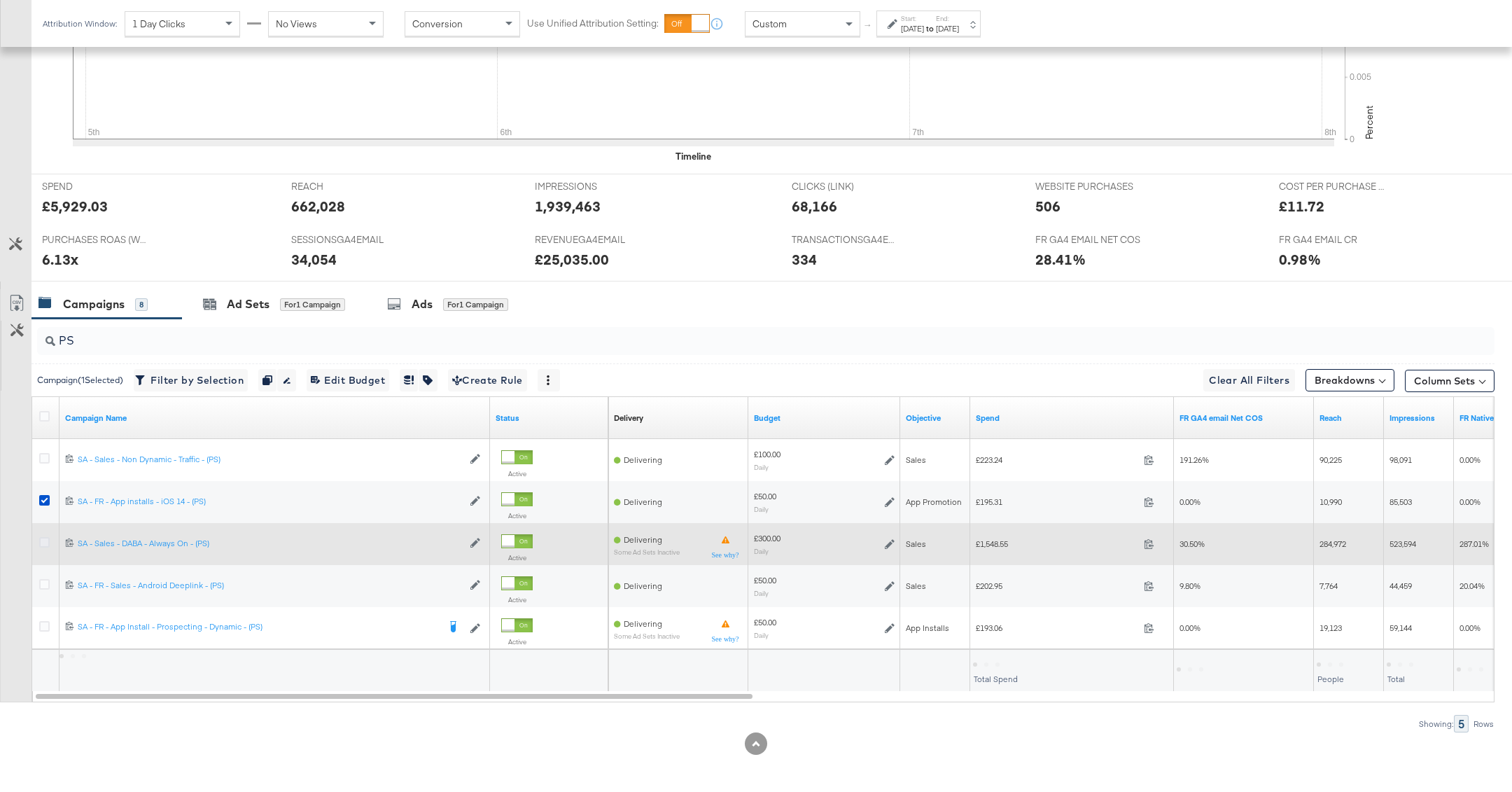
click at [41, 537] on icon at bounding box center [44, 542] width 10 height 10
click at [0, 0] on input "checkbox" at bounding box center [0, 0] width 0 height 0
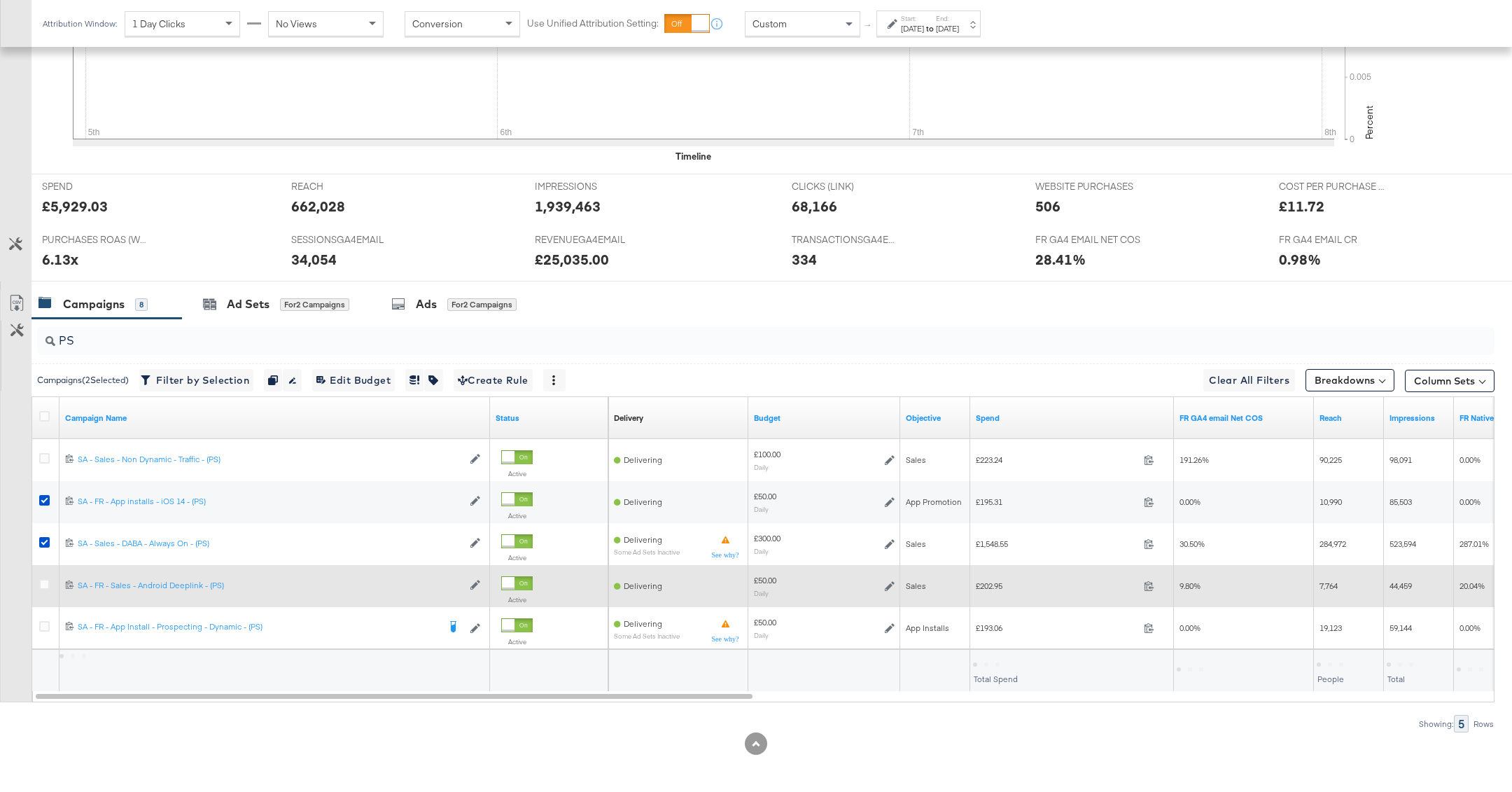
click at [41, 574] on div at bounding box center [45, 585] width 26 height 26
click at [41, 585] on icon at bounding box center [44, 584] width 10 height 10
click at [0, 0] on input "checkbox" at bounding box center [0, 0] width 0 height 0
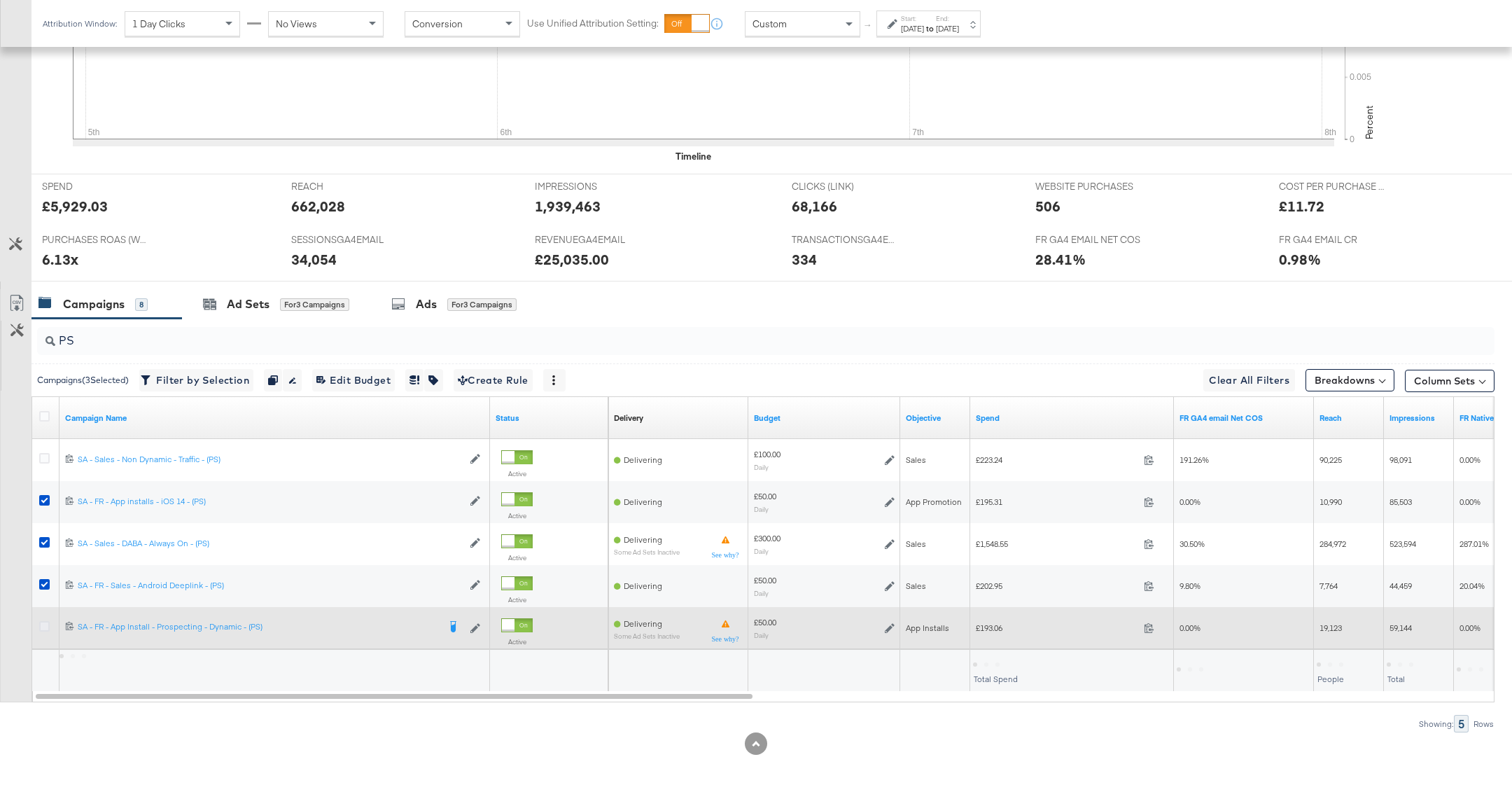
click at [41, 627] on icon at bounding box center [44, 626] width 10 height 10
click at [0, 0] on input "checkbox" at bounding box center [0, 0] width 0 height 0
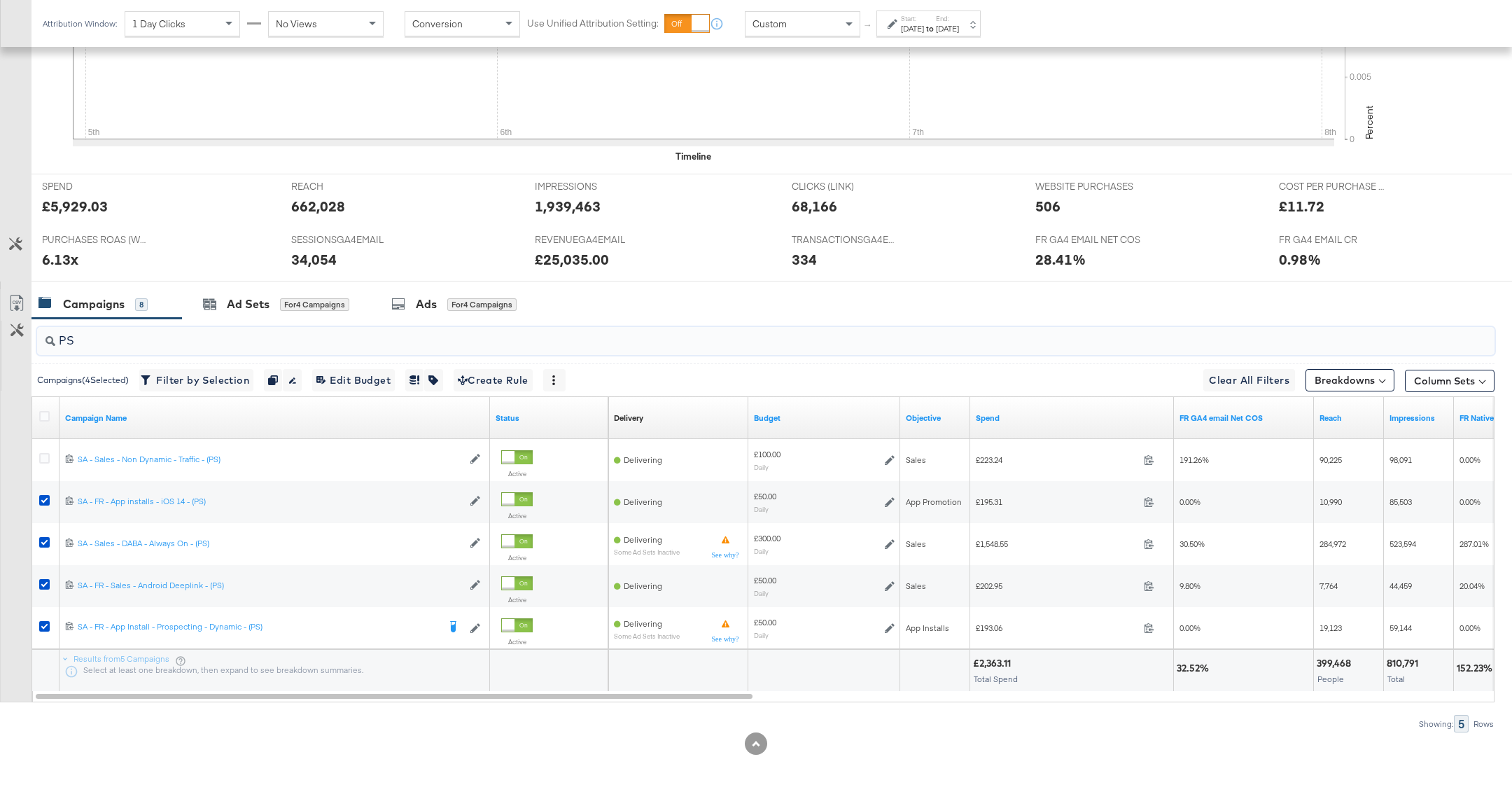
click at [98, 337] on input "PS" at bounding box center [707, 334] width 1305 height 27
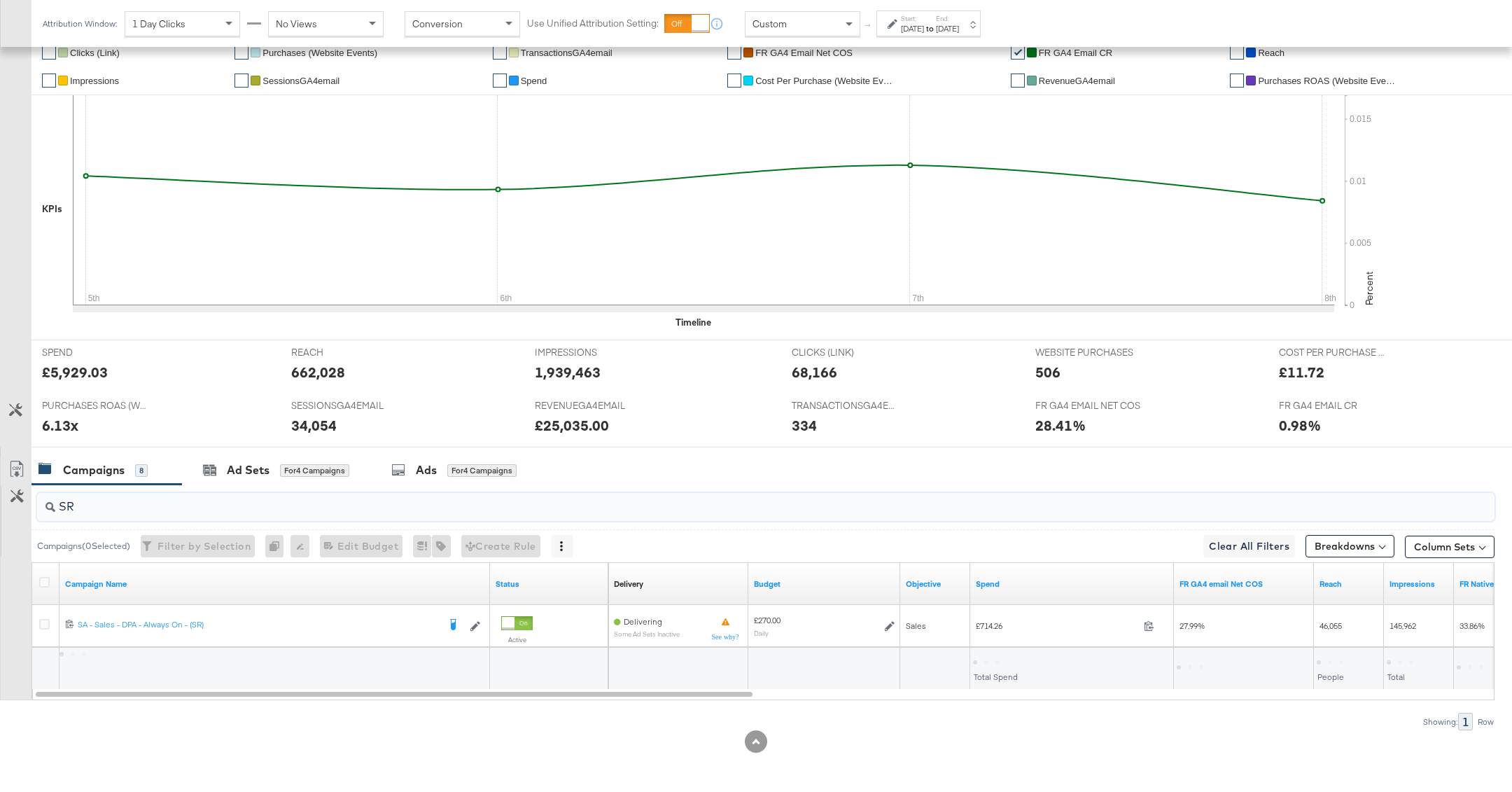
scroll to position [298, 0]
click at [1002, 664] on div at bounding box center [988, 663] width 31 height 13
click at [1002, 664] on div "£714.26" at bounding box center [992, 663] width 38 height 13
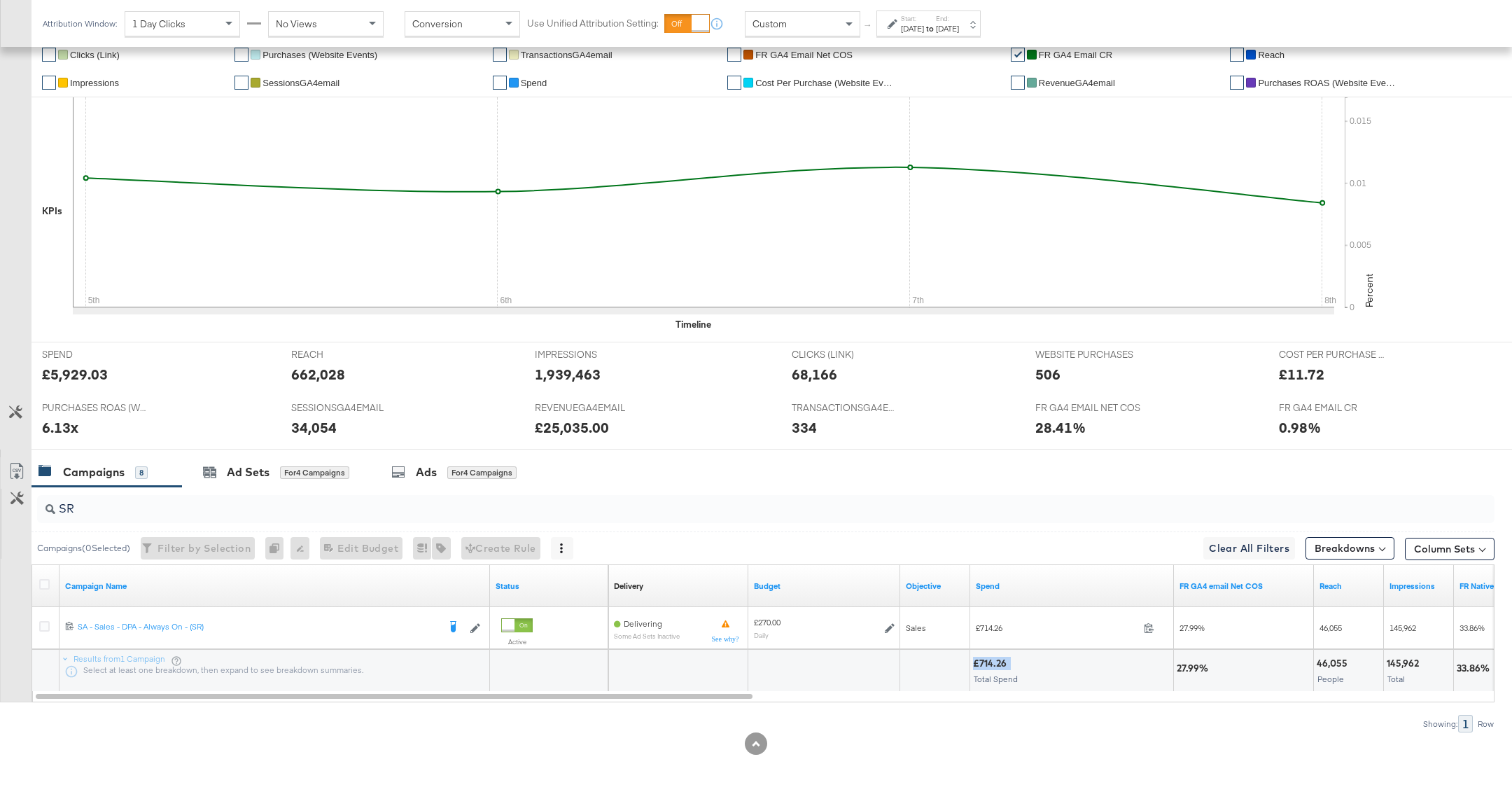
copy div "£714.26"
click at [1002, 664] on div "£714.26" at bounding box center [992, 663] width 38 height 13
copy div "714.26"
click at [184, 498] on input "SR" at bounding box center [707, 503] width 1305 height 27
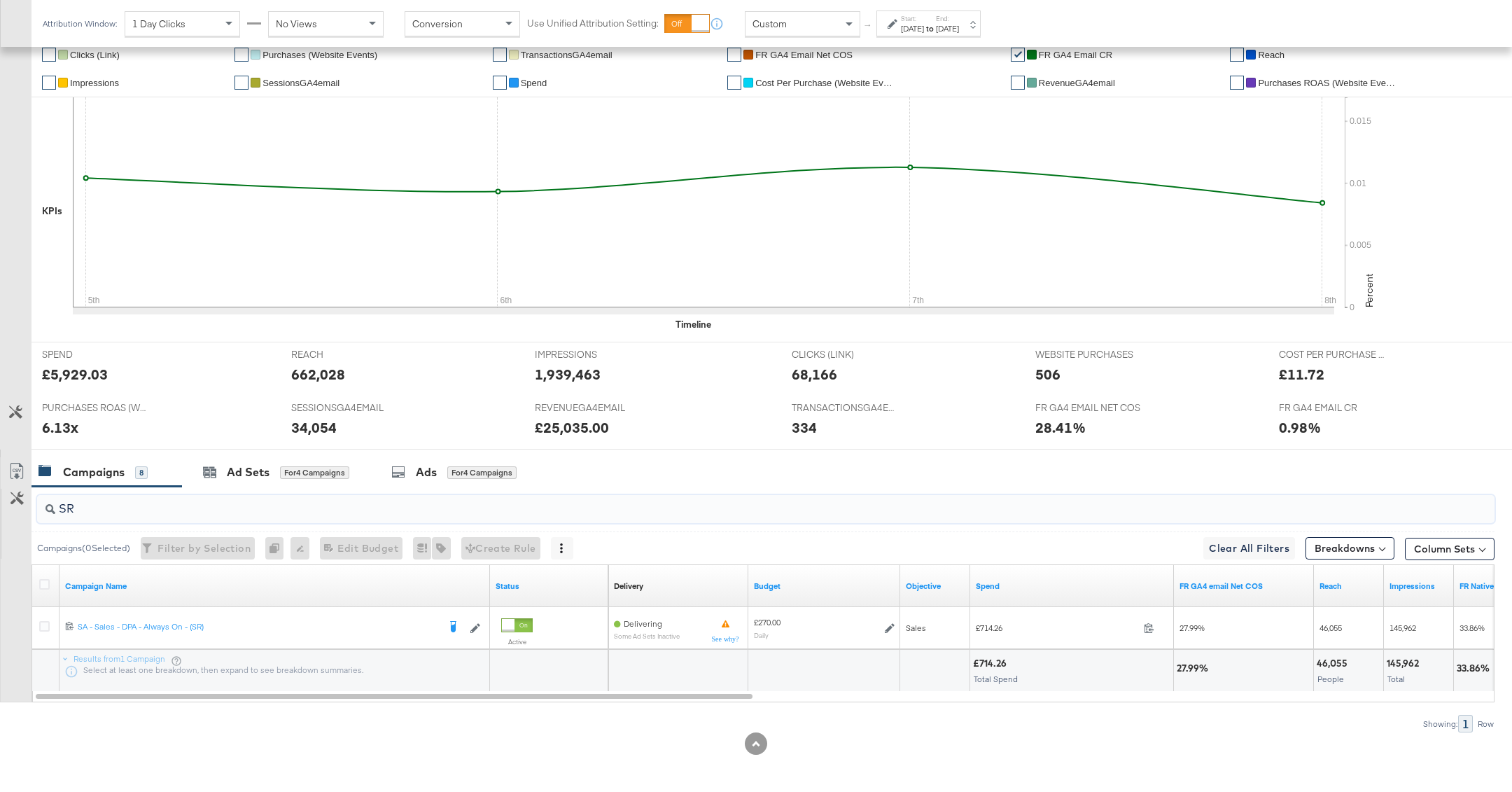
click at [184, 498] on input "SR" at bounding box center [707, 503] width 1305 height 27
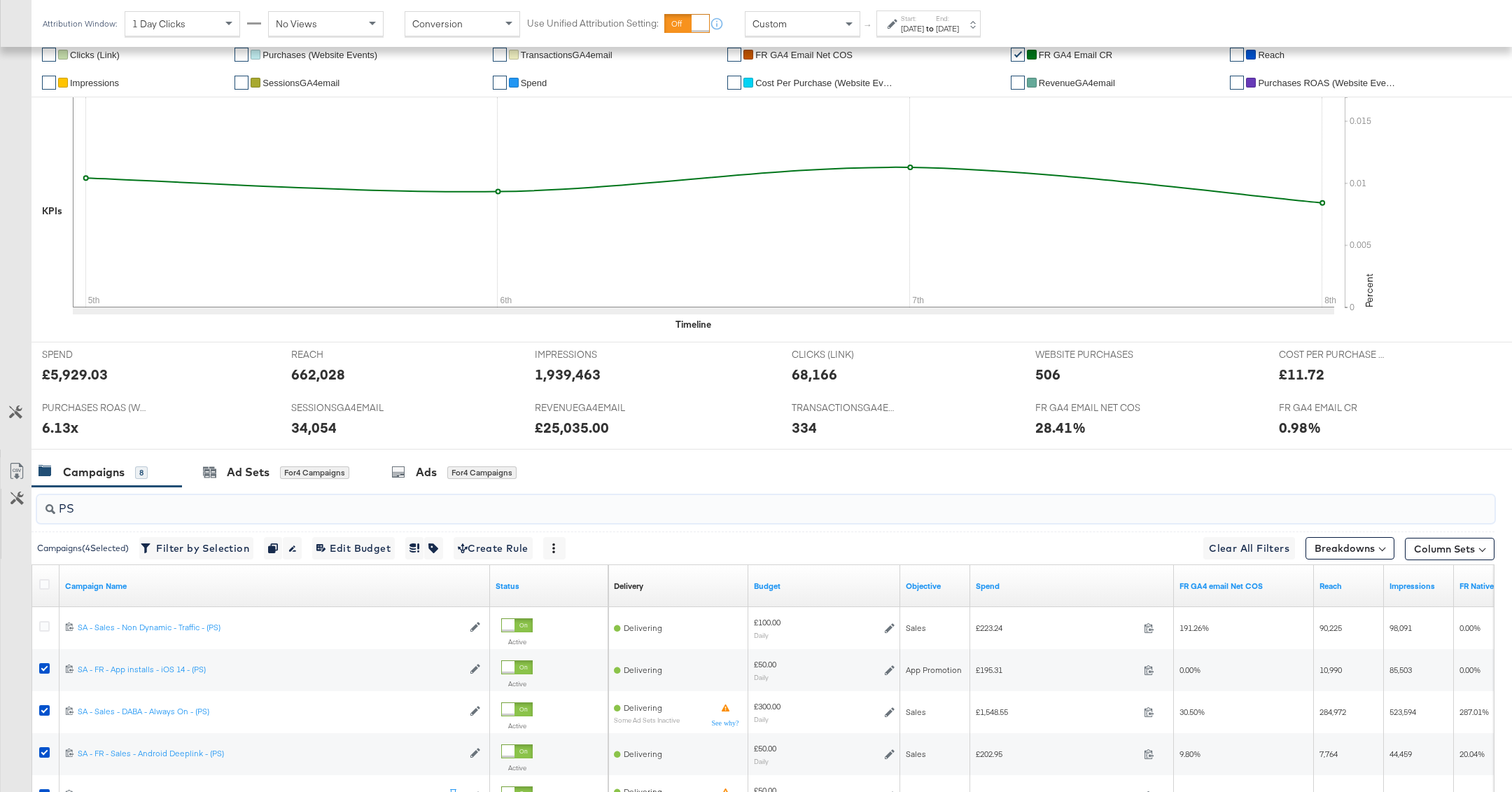
type input "PS"
click at [216, 551] on span "Filter by Selection Filter 4 campaigns" at bounding box center [197, 549] width 106 height 17
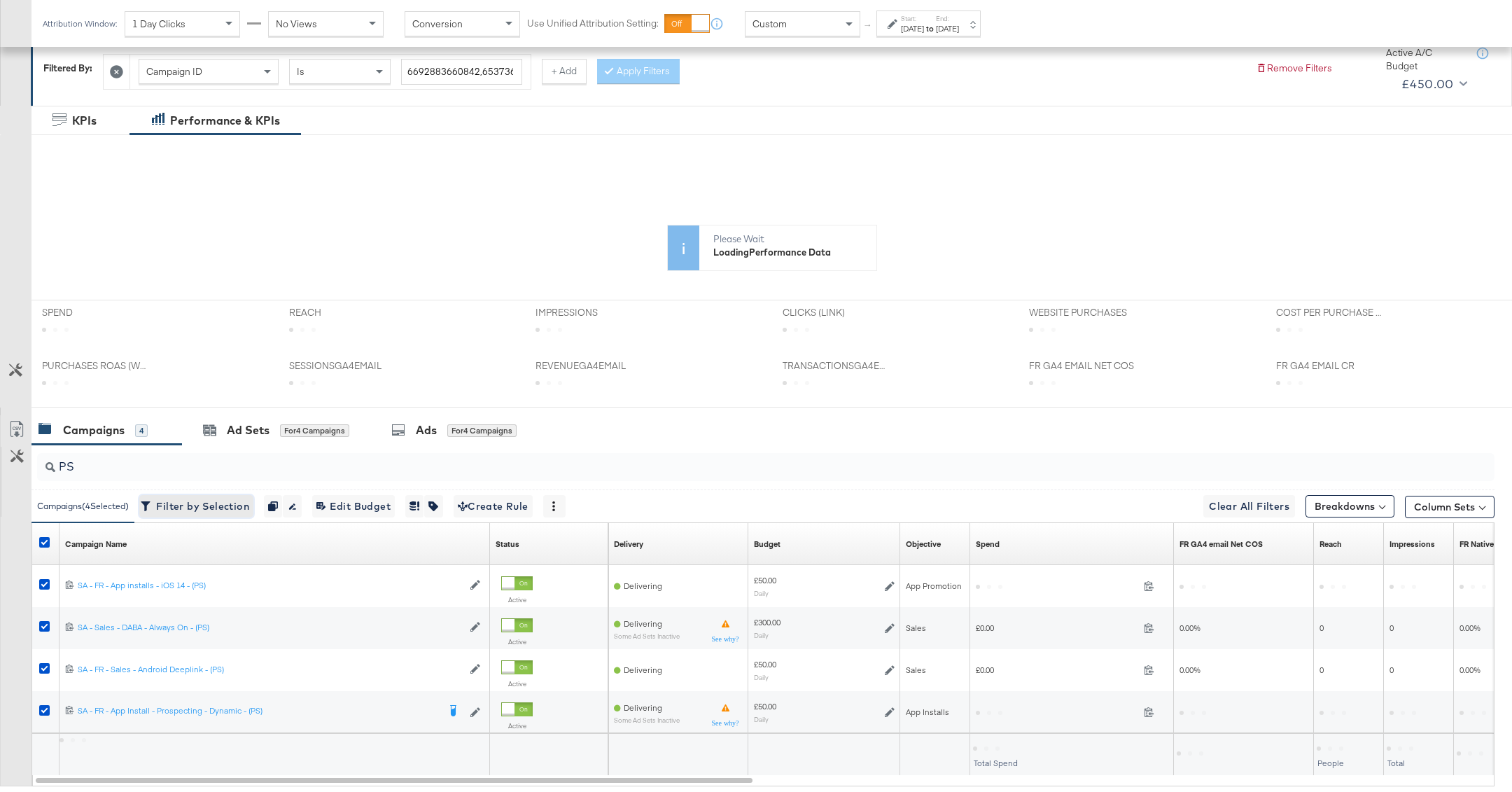
scroll to position [288, 0]
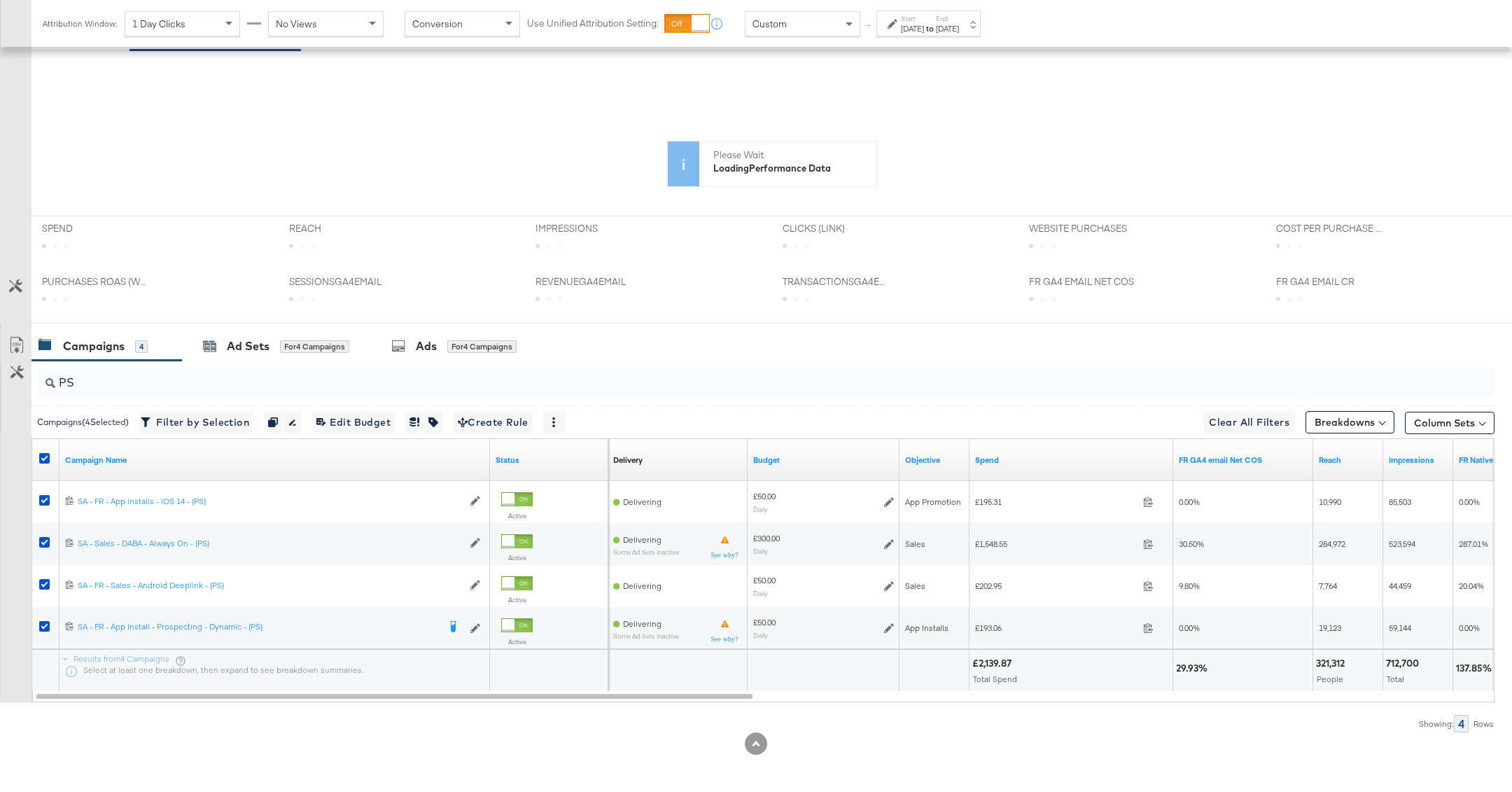
click at [1027, 657] on div at bounding box center [1092, 663] width 154 height 13
click at [979, 668] on div "£2,139.87 Total Spend" at bounding box center [1071, 671] width 203 height 42
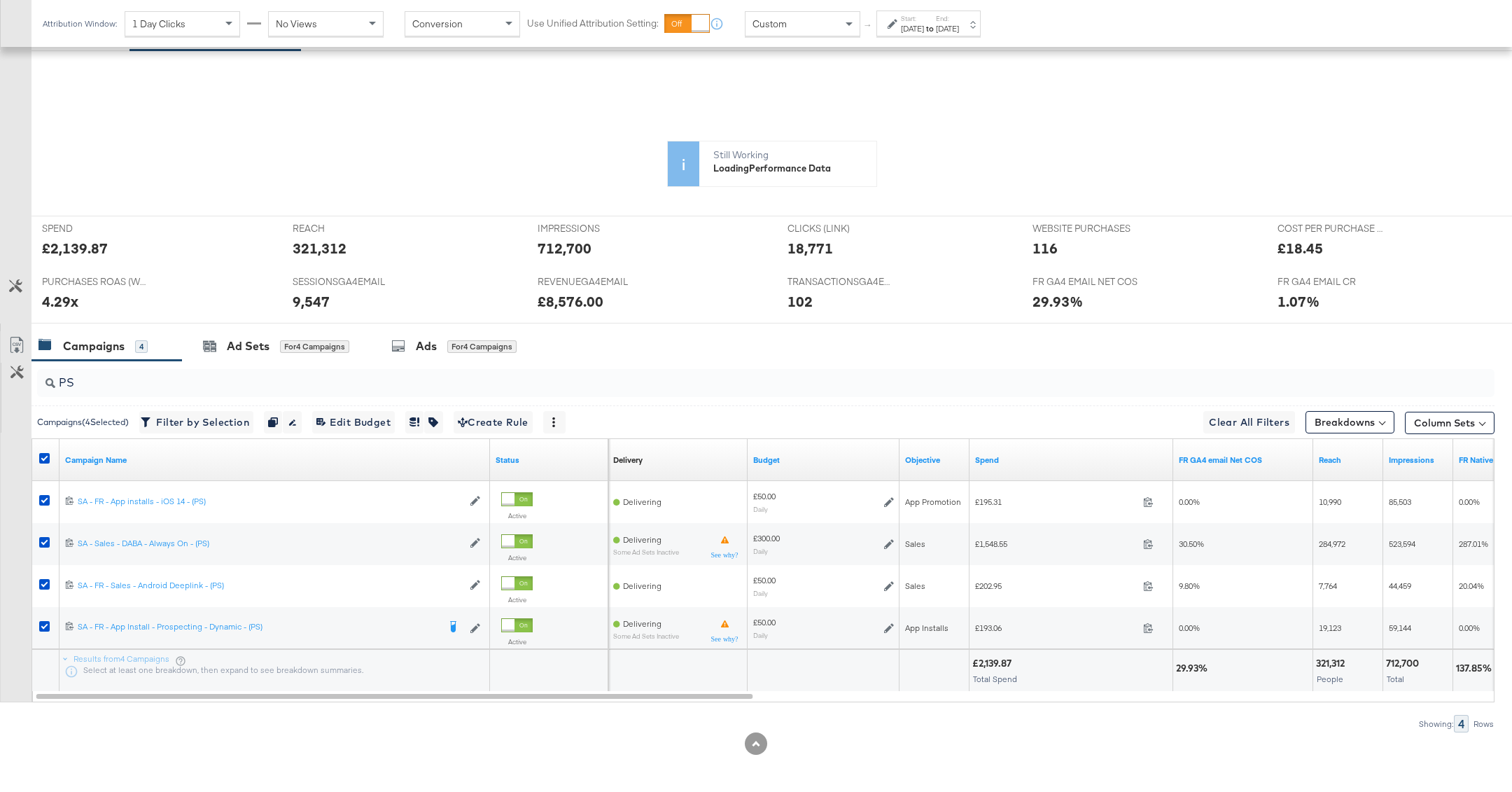
click at [992, 662] on div "£2,139.87" at bounding box center [995, 663] width 44 height 13
click at [992, 565] on div "£1,548.55 1548.55" at bounding box center [1071, 544] width 204 height 42
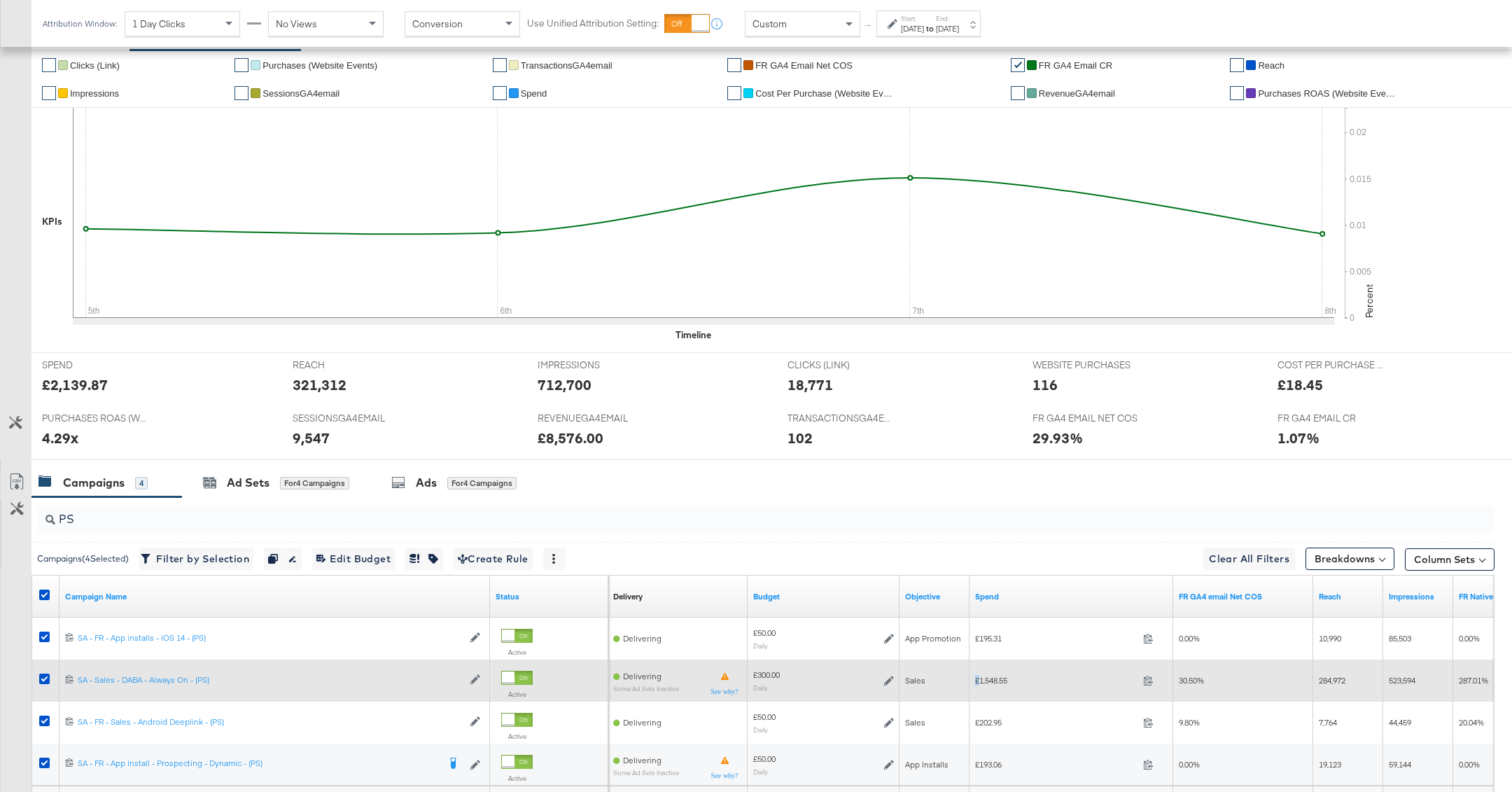
scroll to position [424, 0]
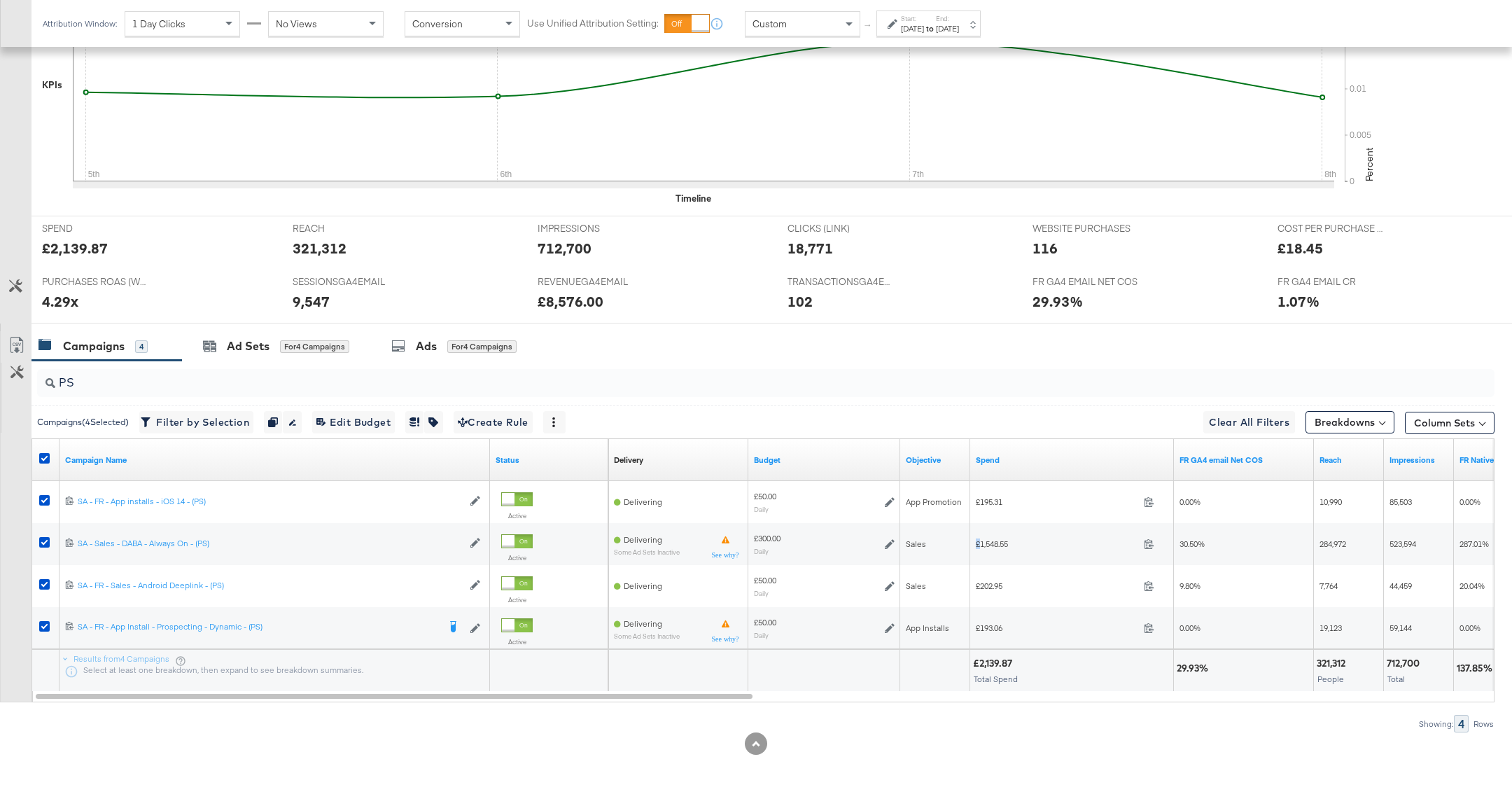
click at [1005, 657] on div "£2,139.87" at bounding box center [995, 663] width 44 height 13
copy div "2,139.87"
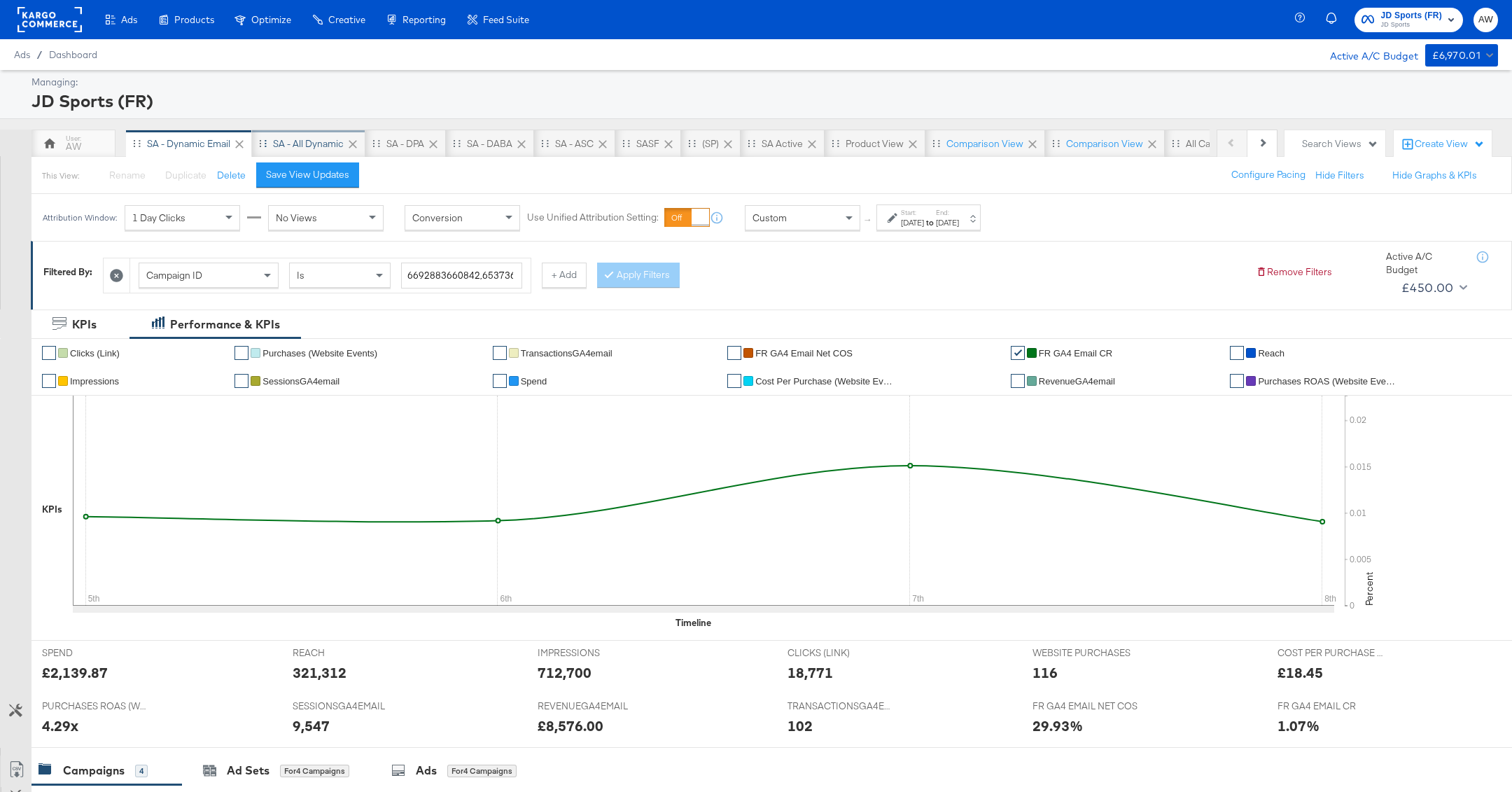
click at [298, 150] on div "SA - All Dynamic" at bounding box center [309, 144] width 114 height 28
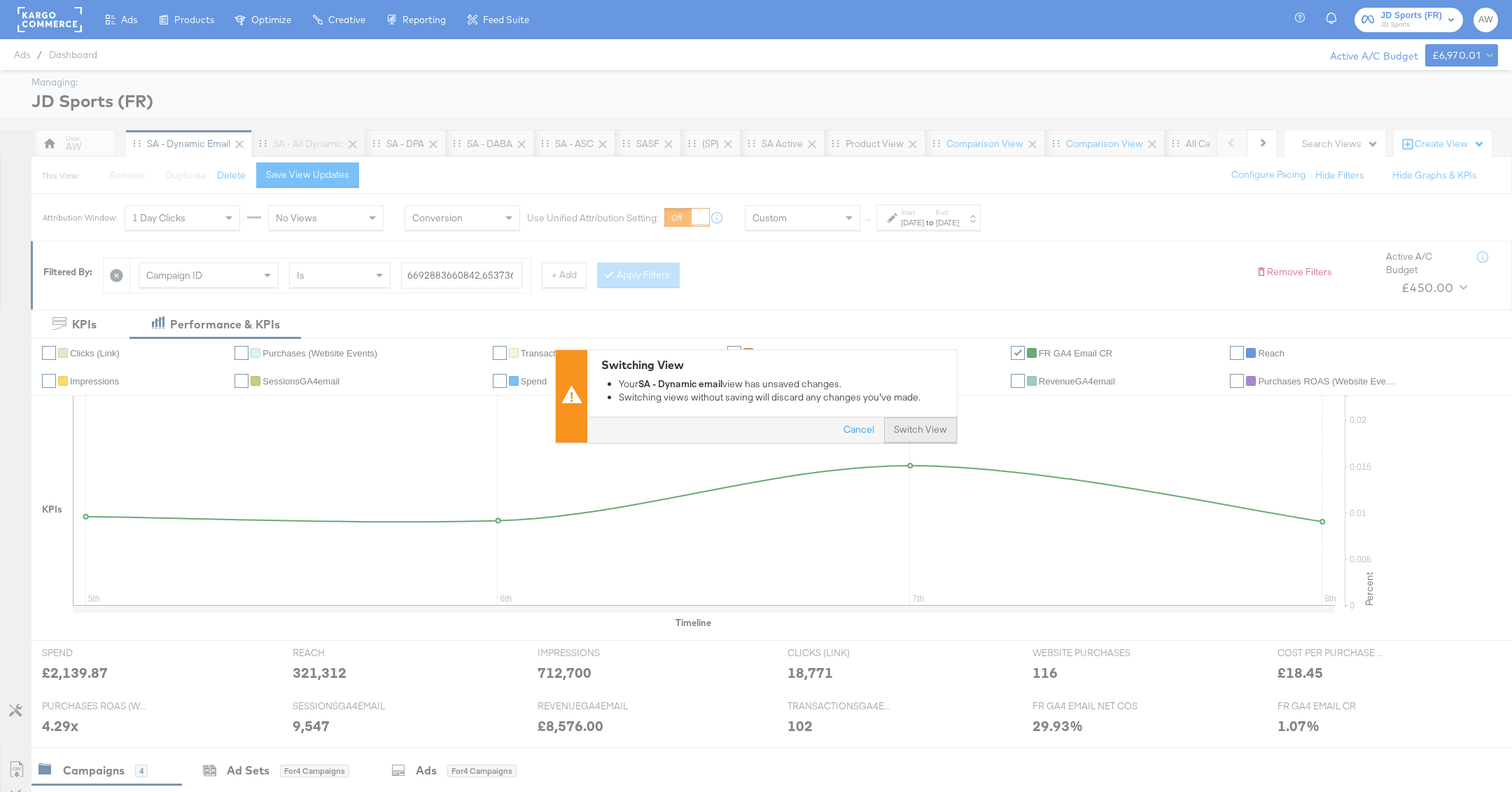
click at [914, 428] on button "Switch View" at bounding box center [920, 430] width 73 height 26
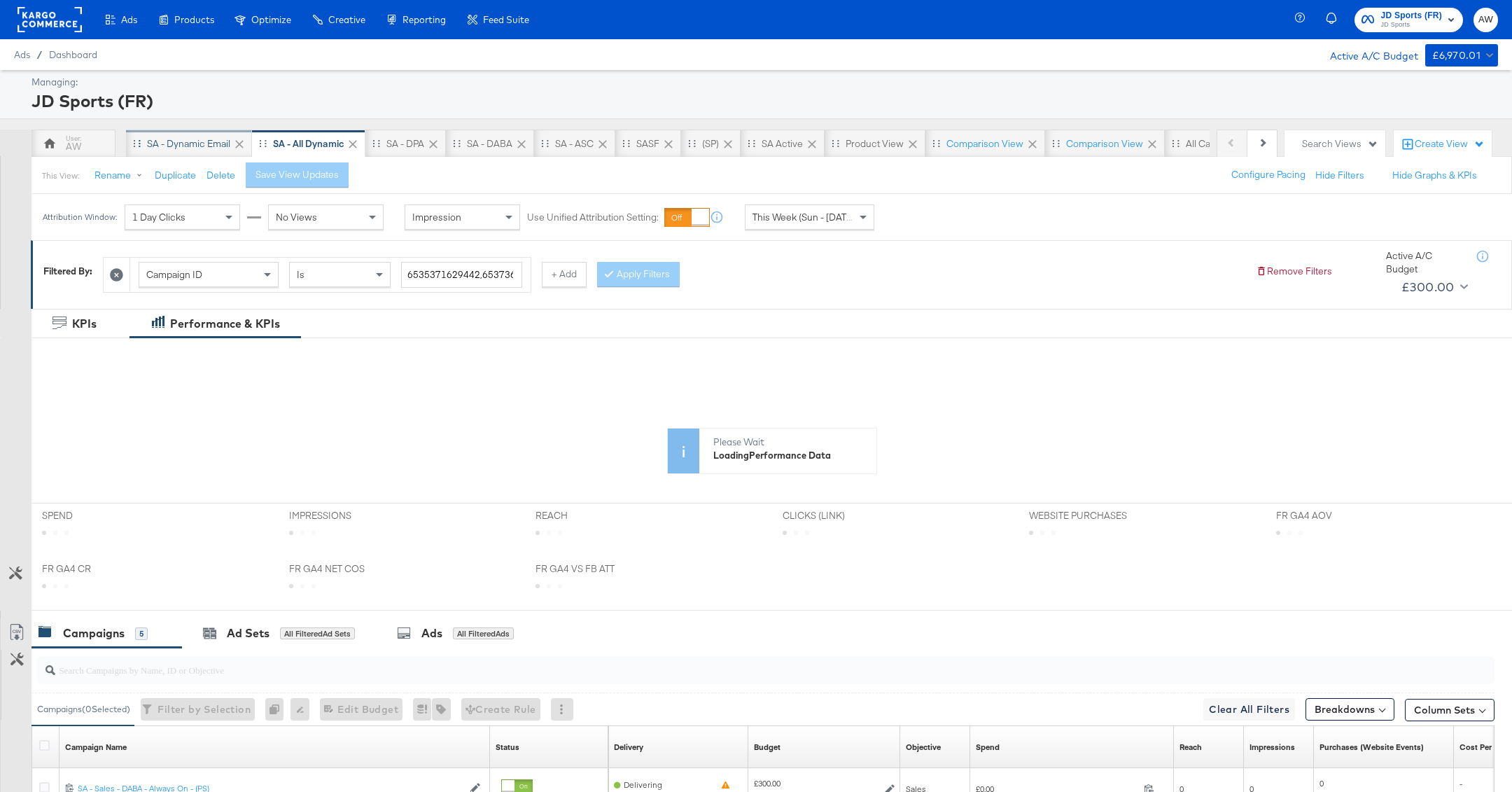
click at [205, 146] on div "SA - Dynamic email" at bounding box center [189, 144] width 83 height 13
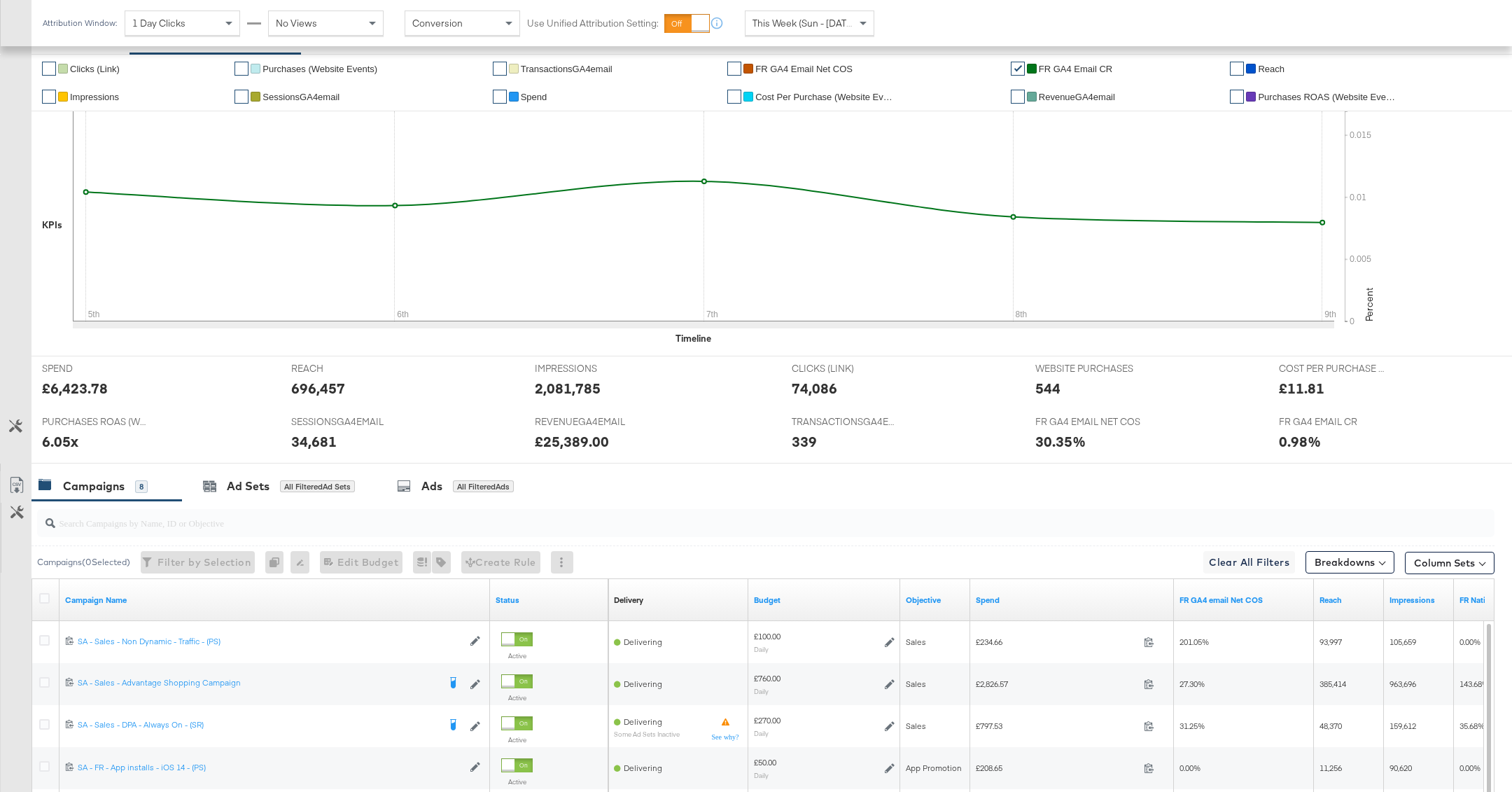
scroll to position [549, 0]
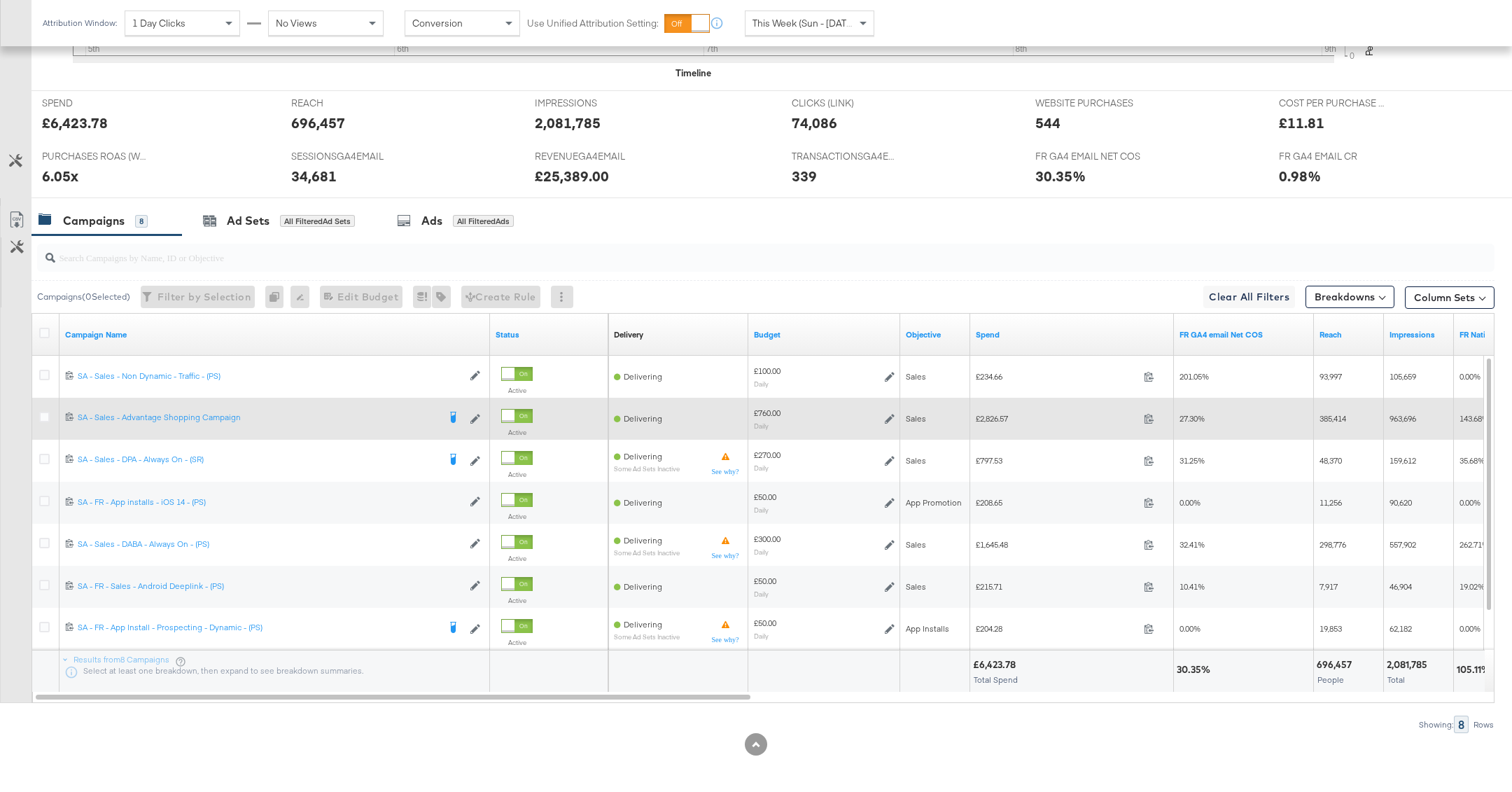
click at [891, 415] on icon at bounding box center [890, 419] width 9 height 9
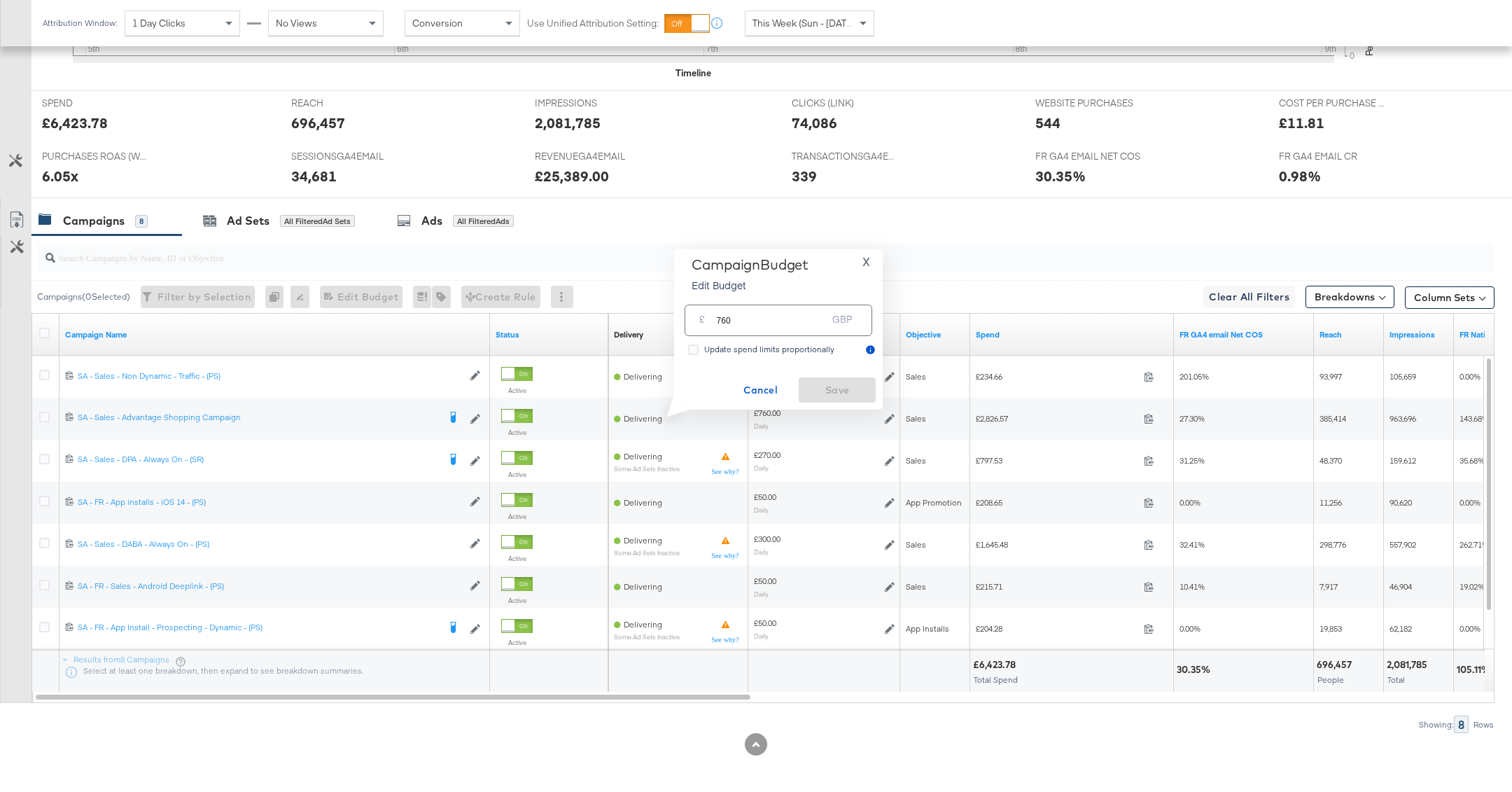
click at [766, 325] on input "760" at bounding box center [771, 315] width 111 height 30
type input "6"
type input "570"
click at [854, 387] on span "Save" at bounding box center [837, 390] width 65 height 17
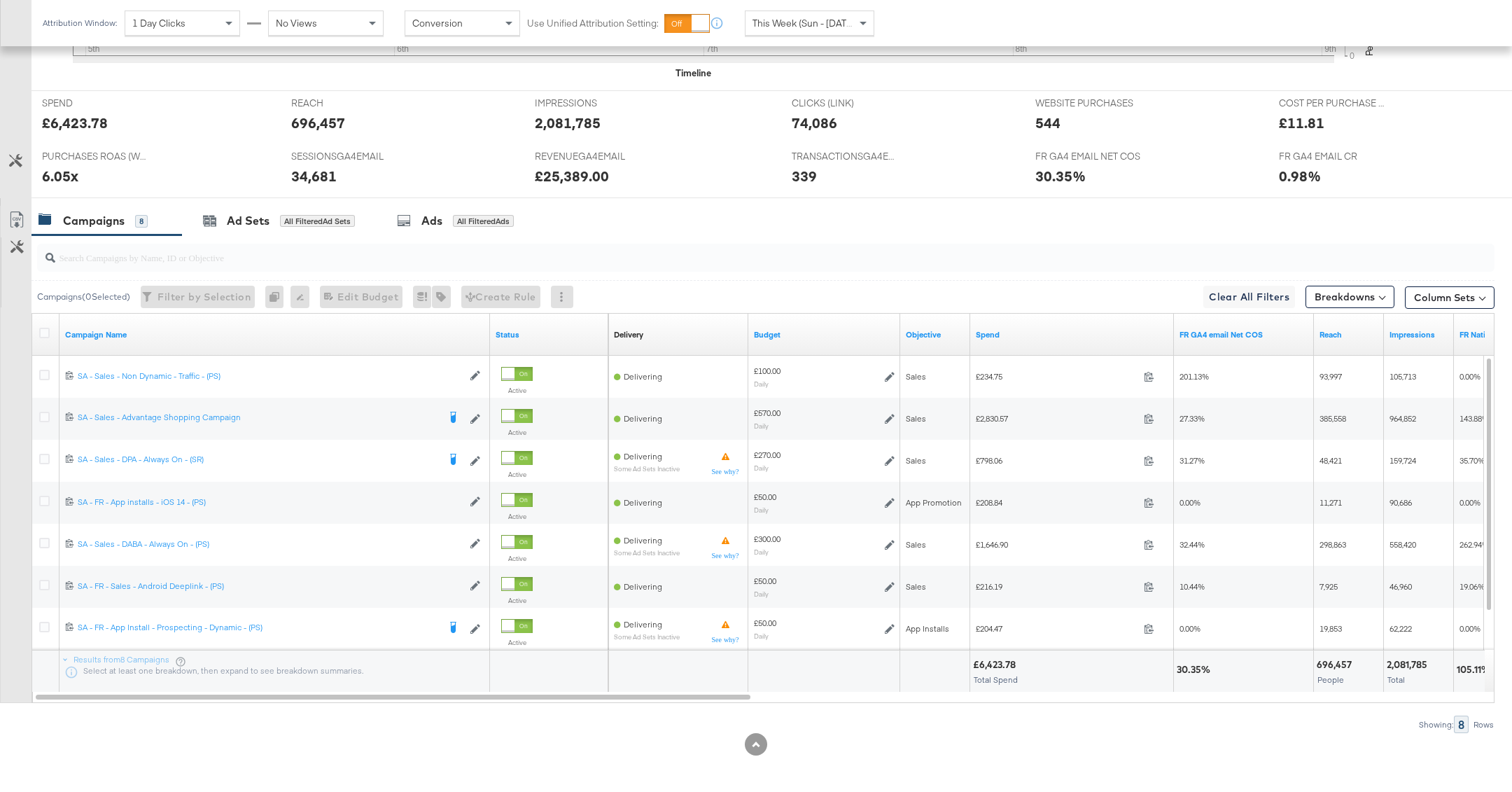
click at [549, 246] on input "search" at bounding box center [707, 251] width 1305 height 27
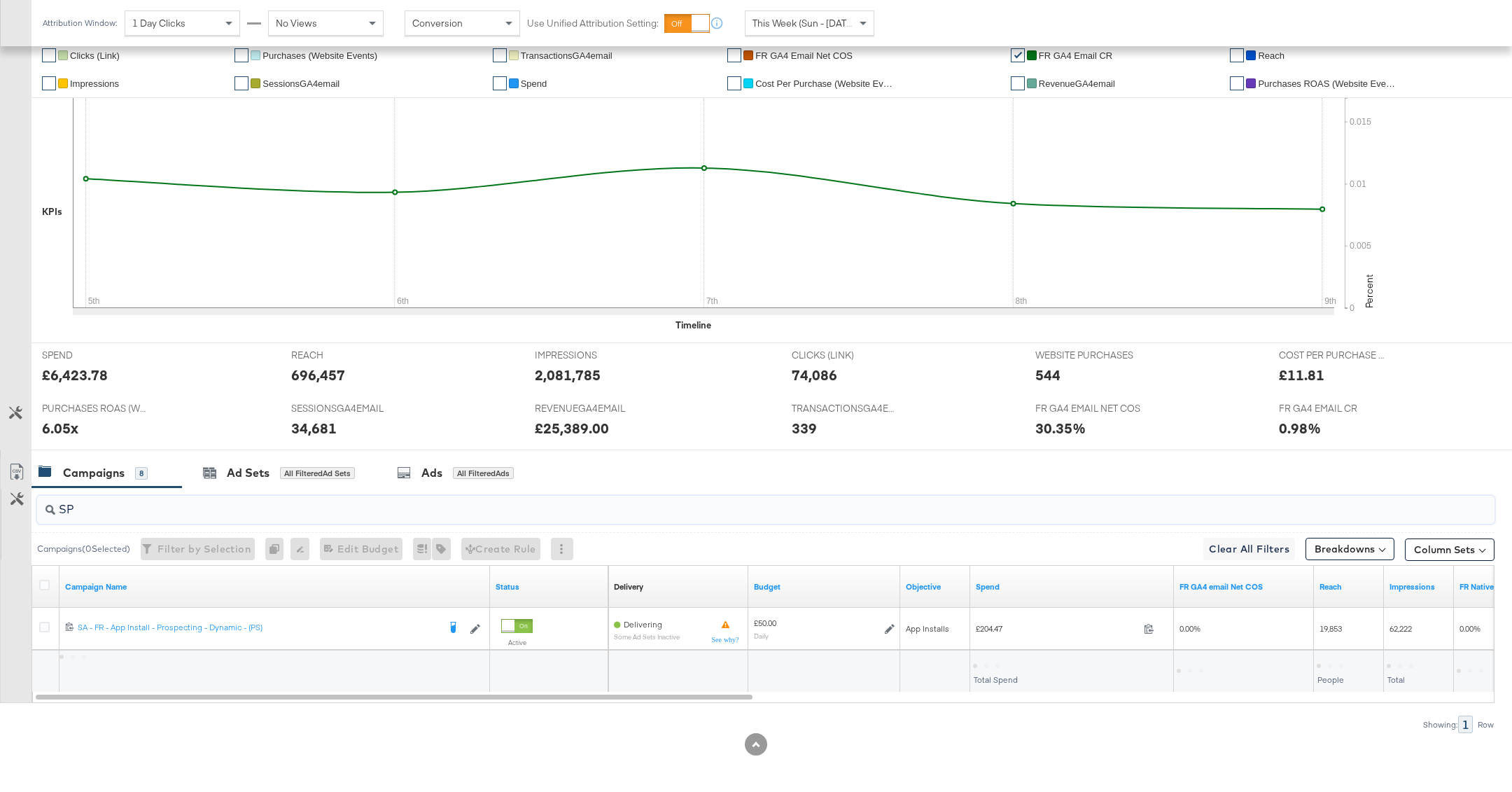
type input "S"
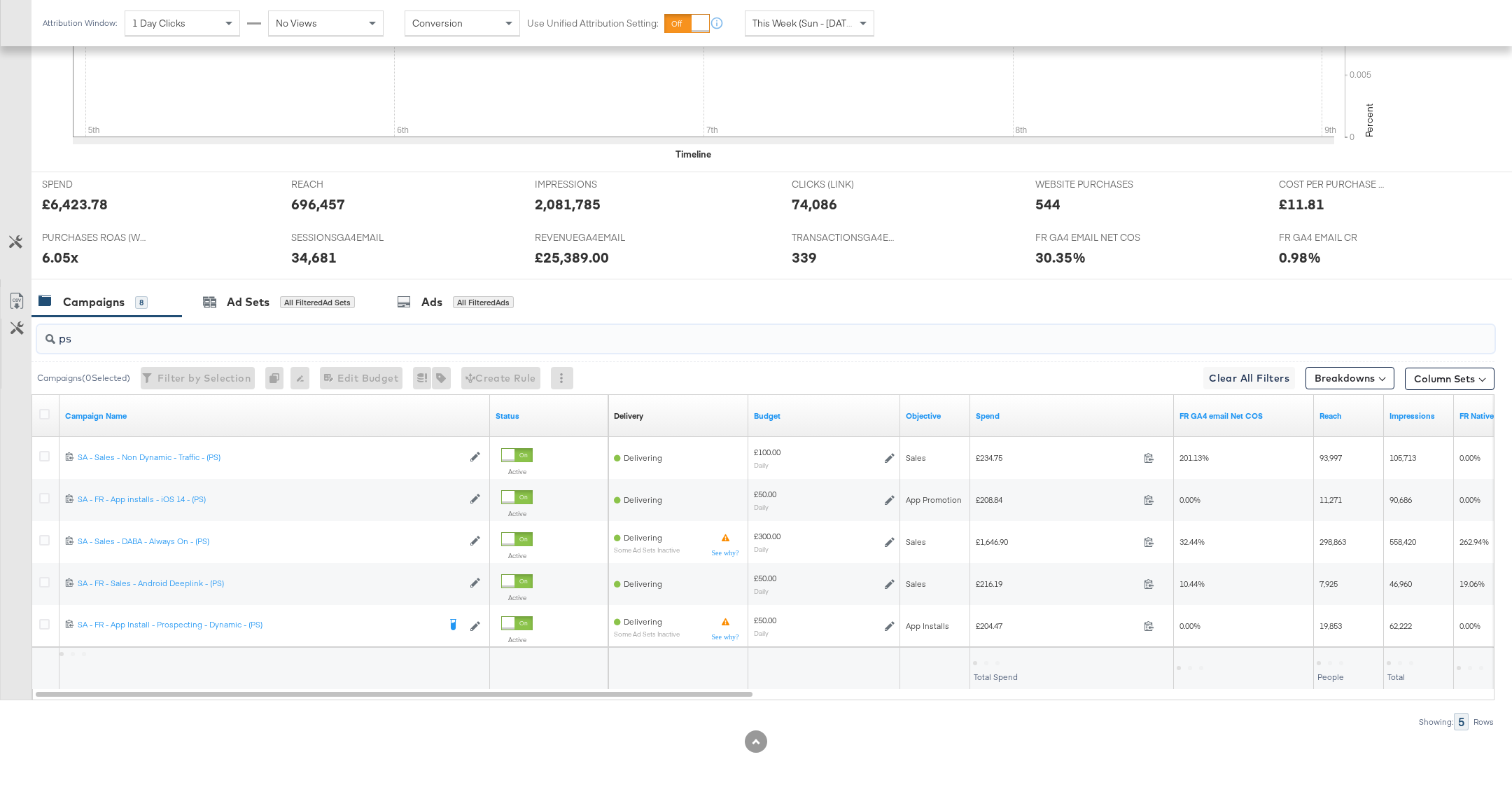
scroll to position [465, 0]
type input "ps"
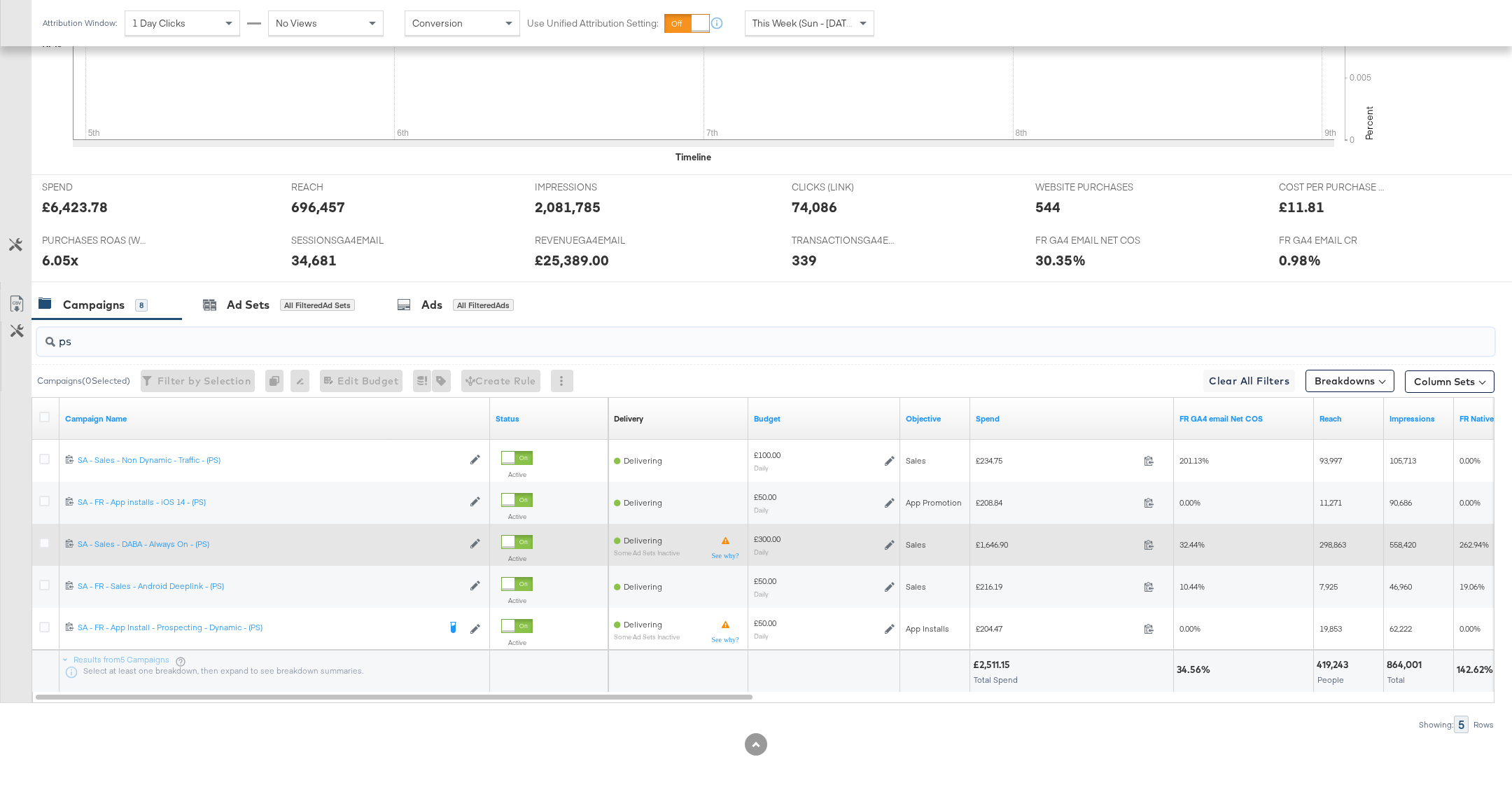
click at [890, 544] on icon at bounding box center [890, 545] width 9 height 9
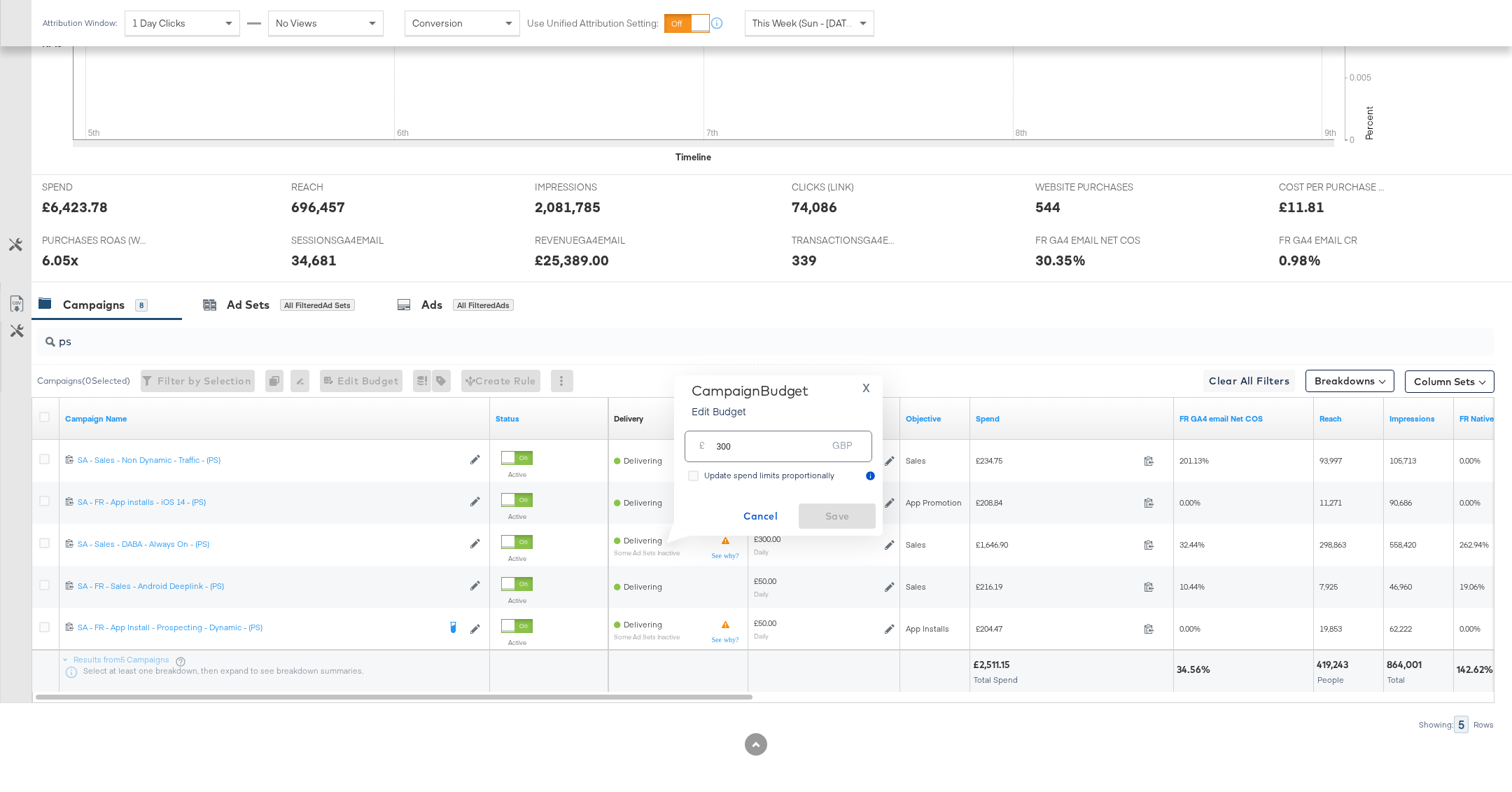
click at [721, 449] on input "300" at bounding box center [771, 441] width 111 height 30
type input "200"
click at [835, 504] on button "Save" at bounding box center [837, 515] width 77 height 26
click at [135, 341] on input "ps" at bounding box center [707, 335] width 1305 height 27
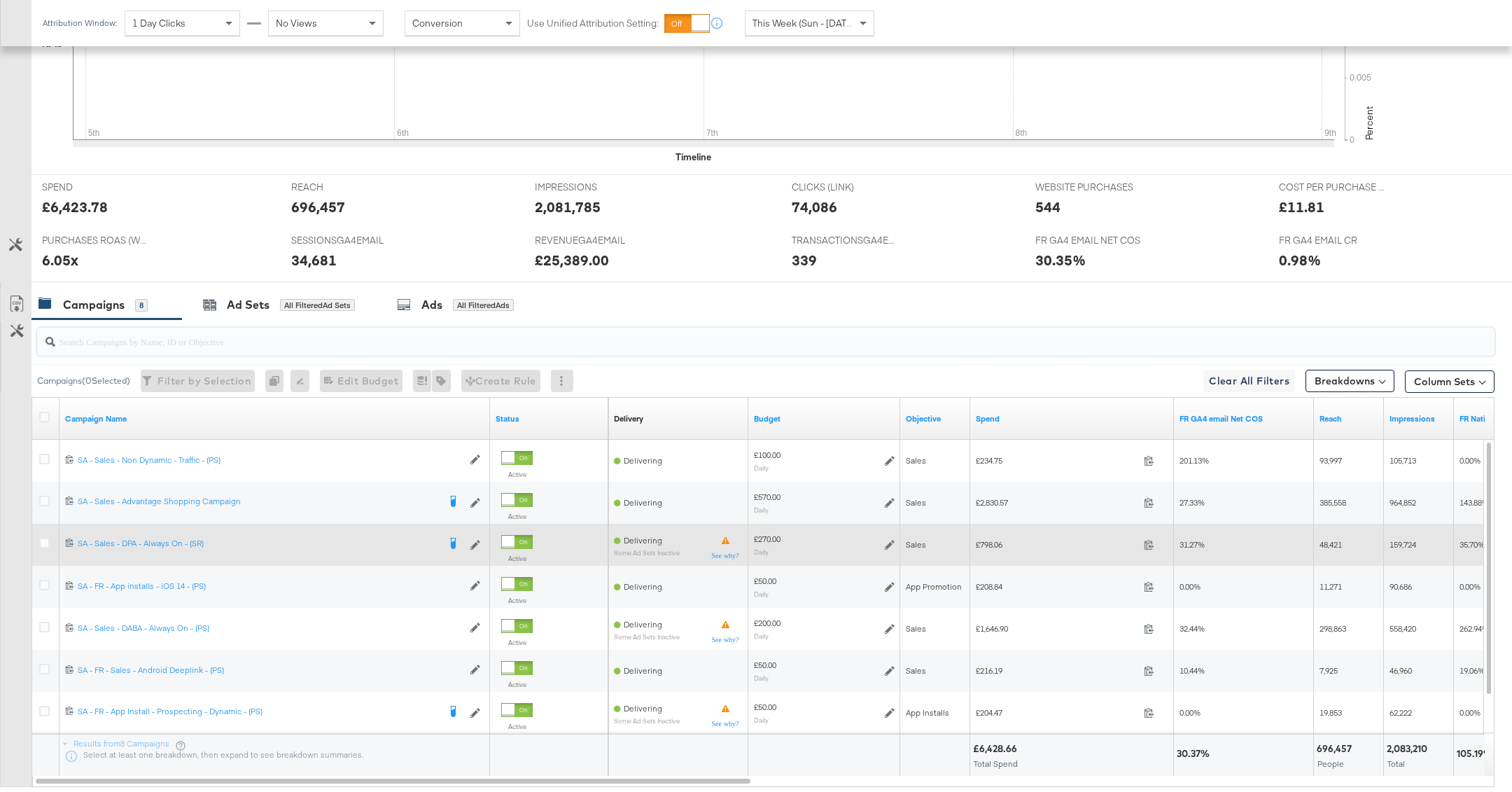
click at [887, 540] on icon at bounding box center [890, 545] width 9 height 9
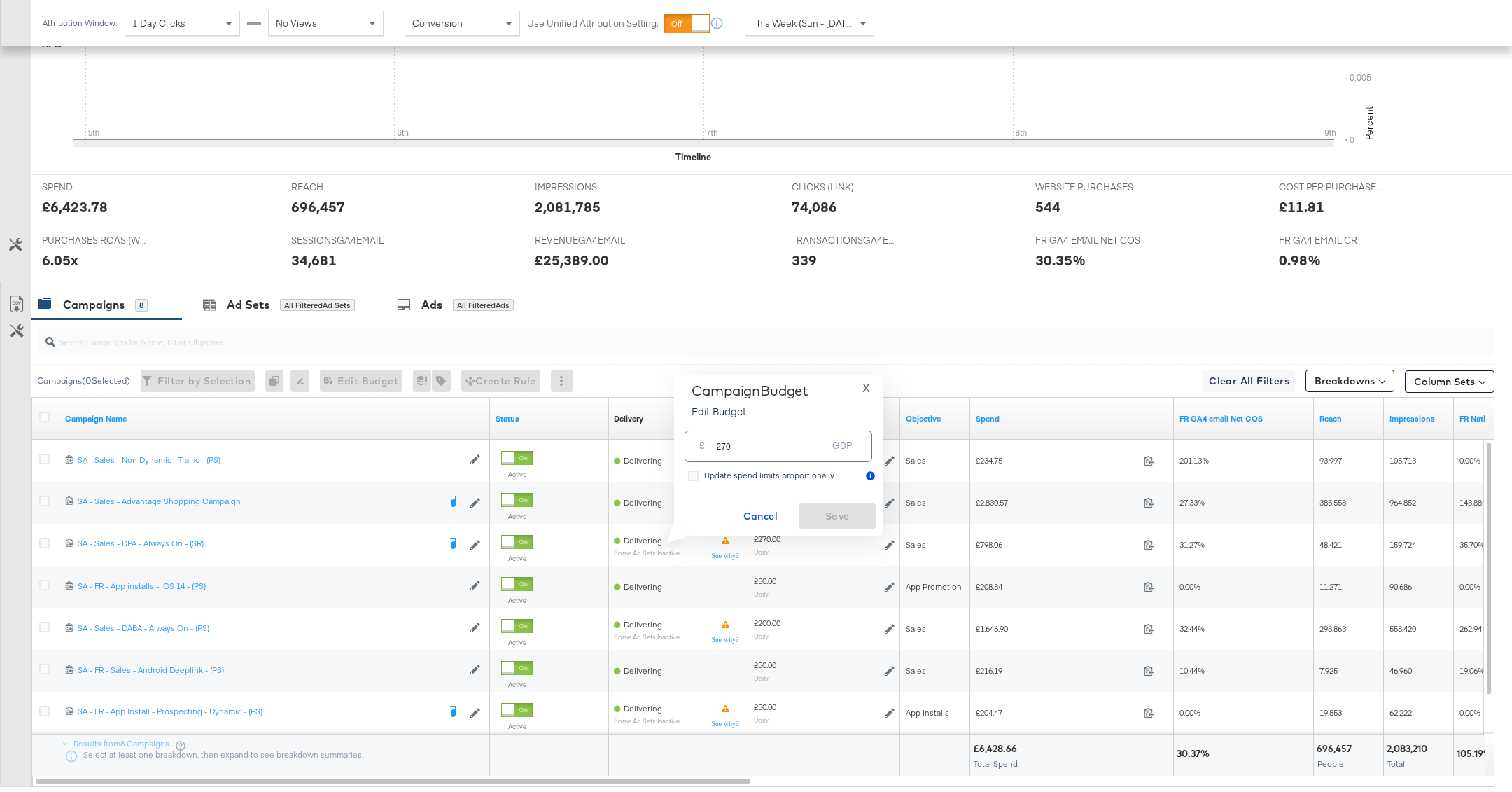
click at [790, 451] on input "270" at bounding box center [771, 441] width 111 height 30
type input "200"
click at [858, 518] on span "Save" at bounding box center [837, 516] width 65 height 17
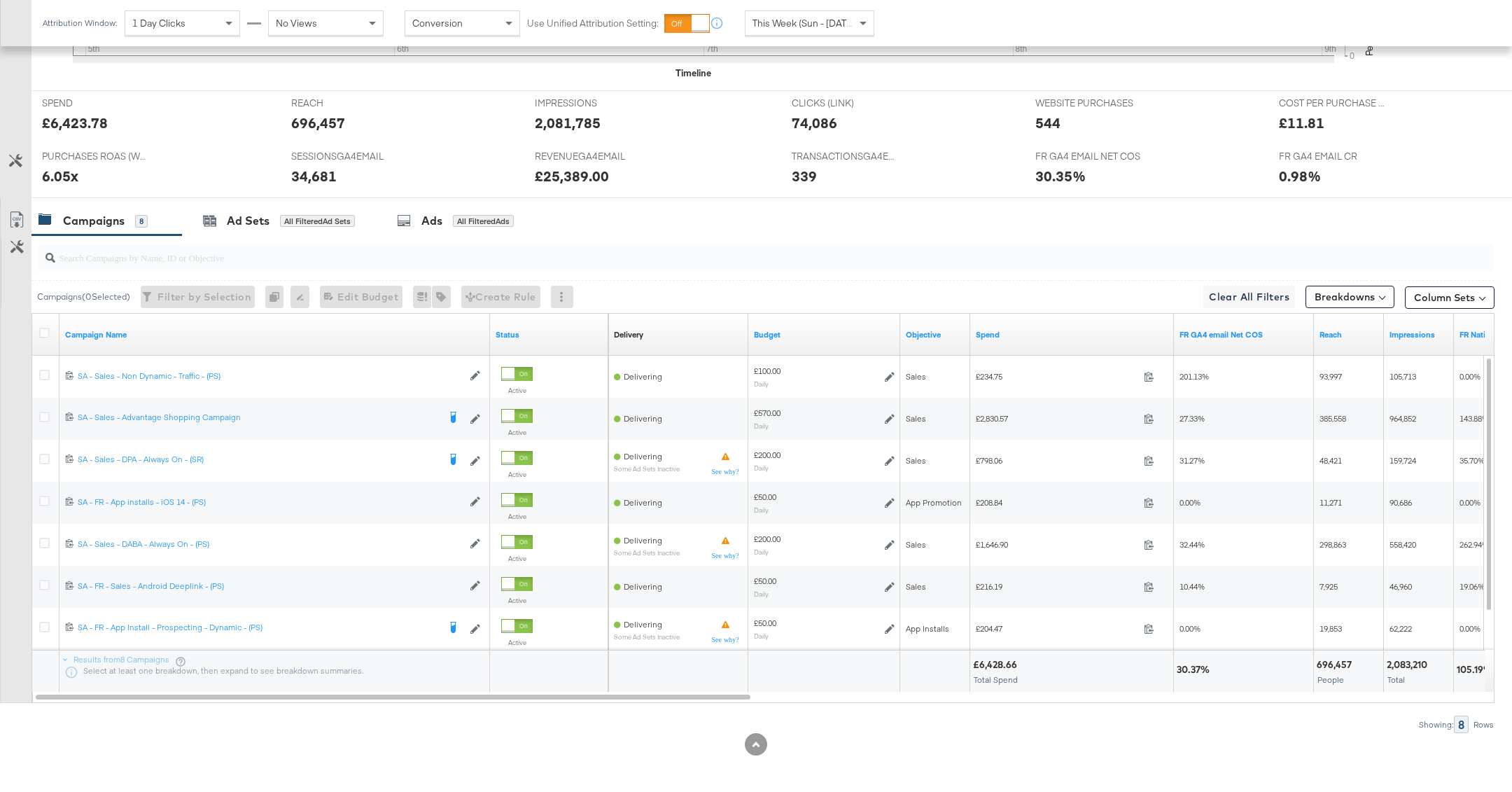
click at [113, 222] on div "Campaigns" at bounding box center [94, 221] width 62 height 16
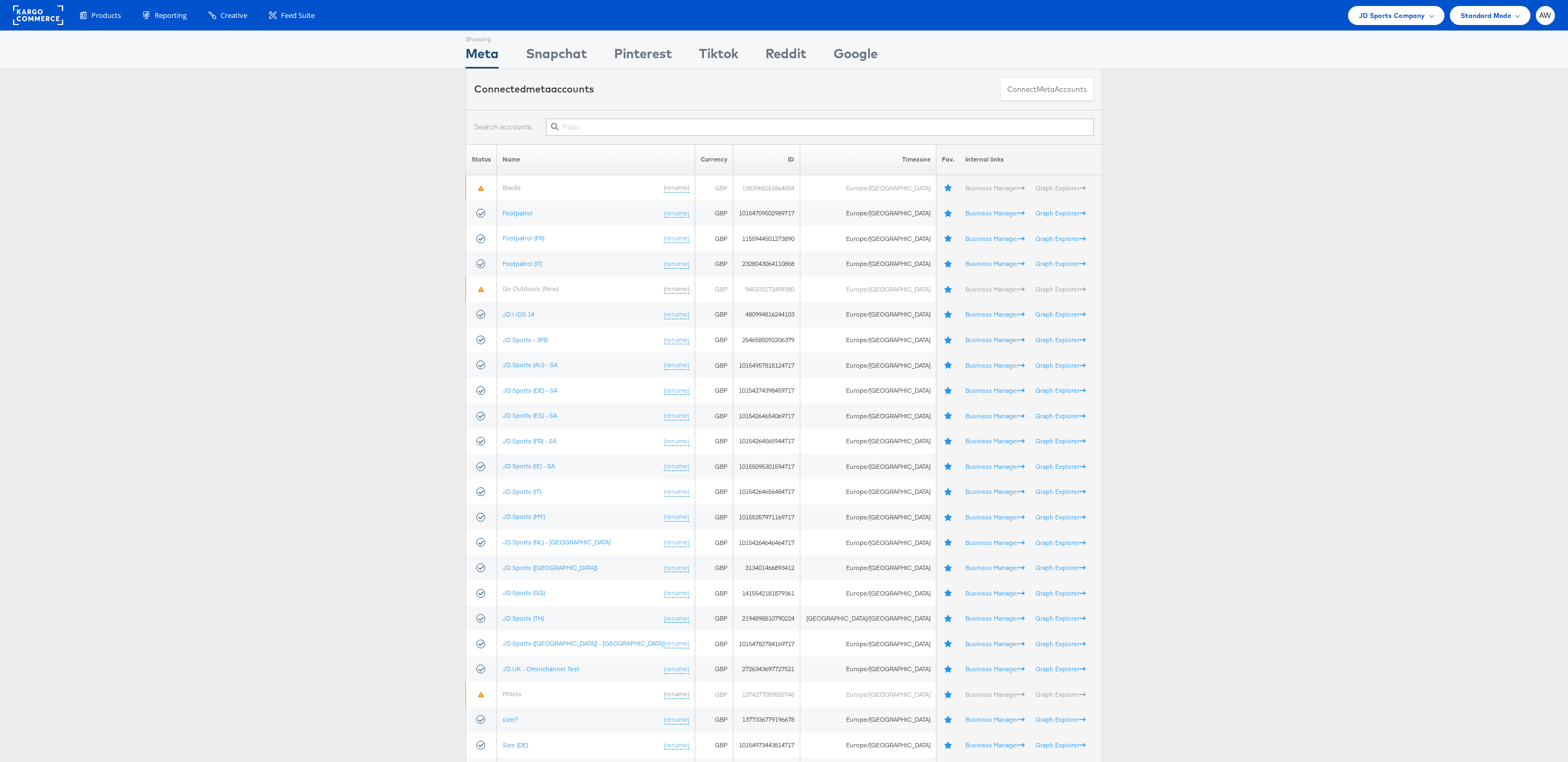
click at [798, 137] on div at bounding box center [784, 127] width 637 height 35
click at [790, 128] on input "text" at bounding box center [820, 127] width 548 height 18
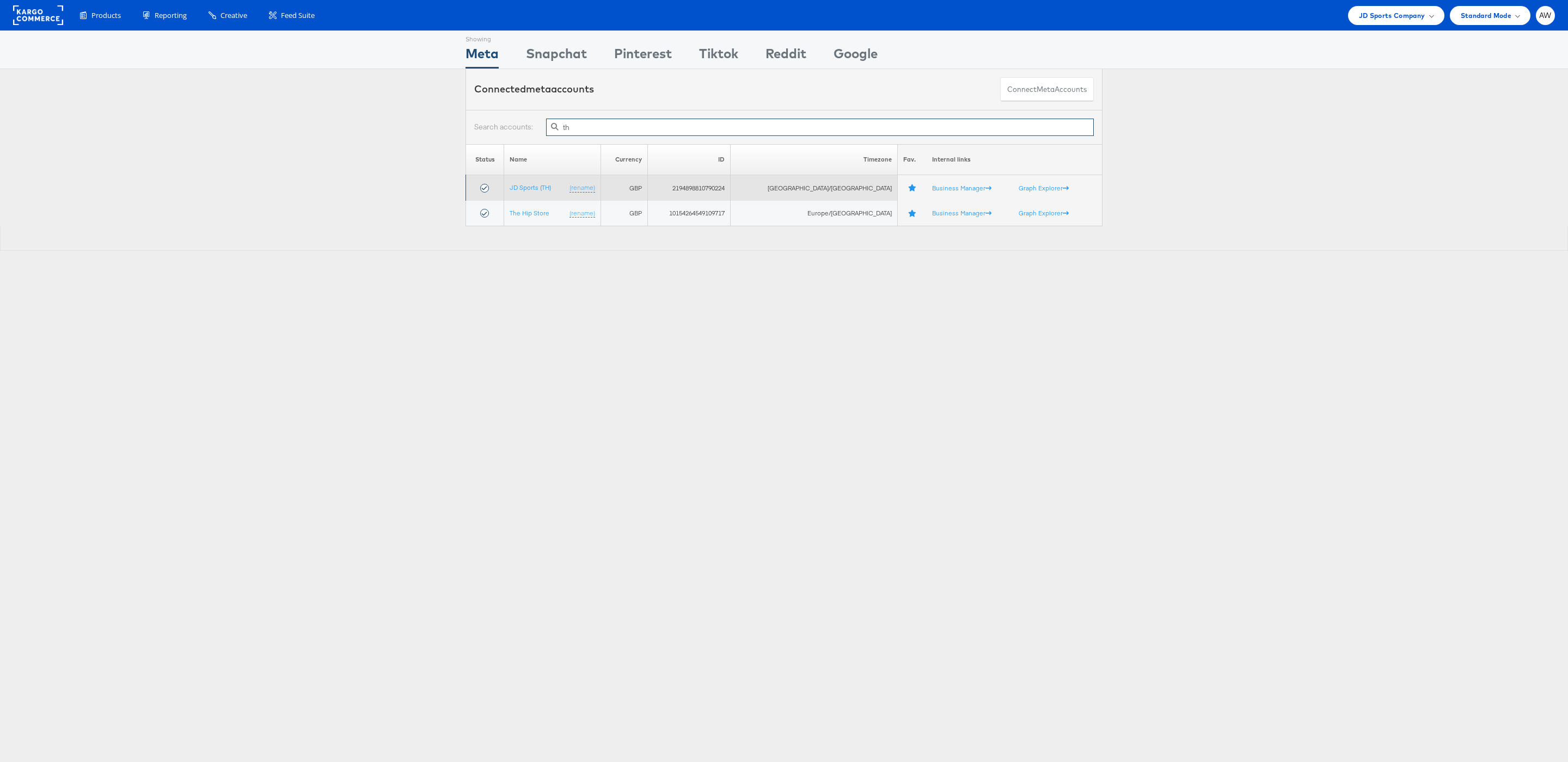
type input "th"
click at [560, 188] on td "JD Sports (TH) (rename)" at bounding box center [552, 188] width 97 height 26
click at [546, 188] on link "JD Sports (TH)" at bounding box center [530, 187] width 41 height 8
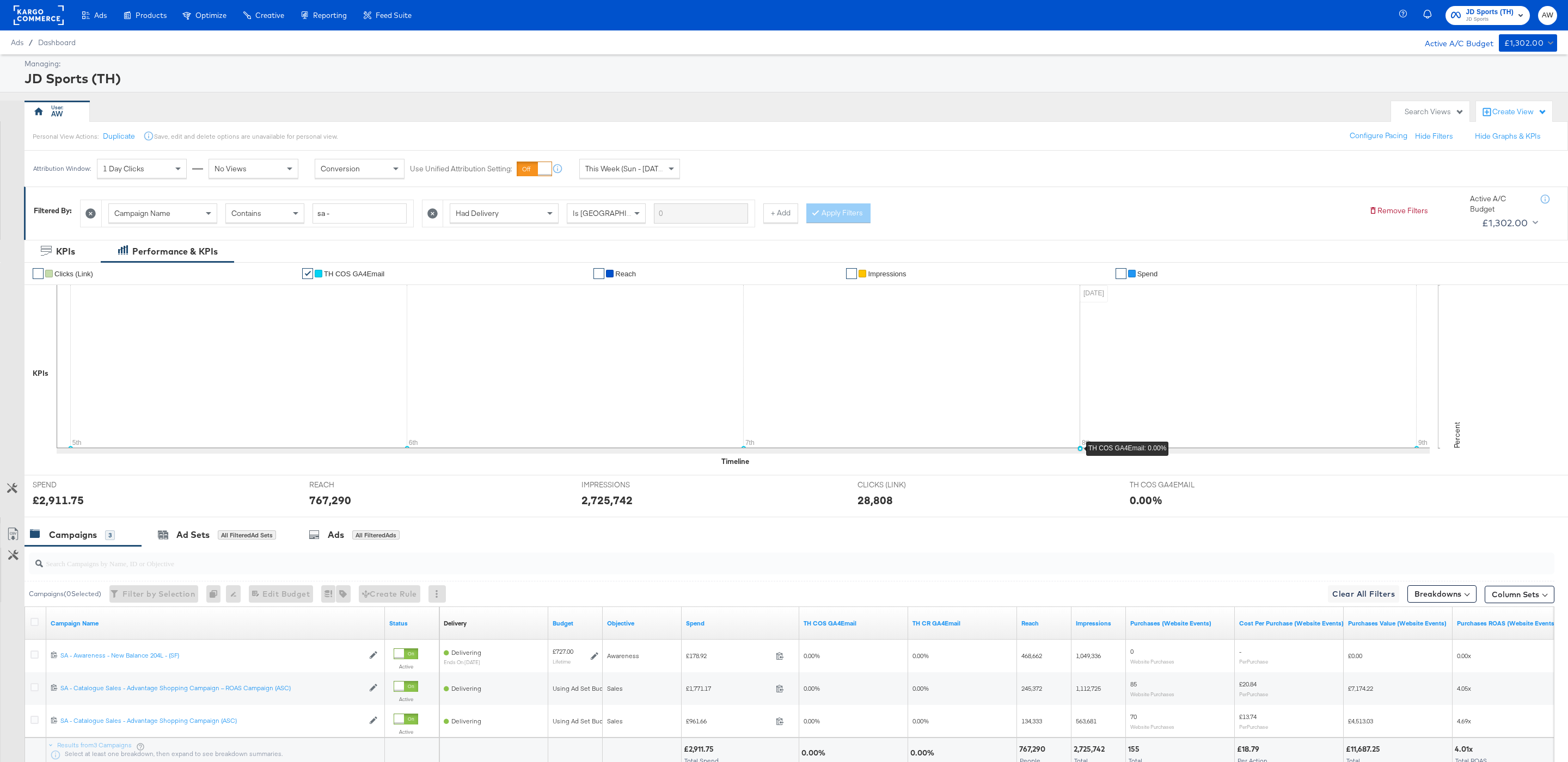
scroll to position [91, 0]
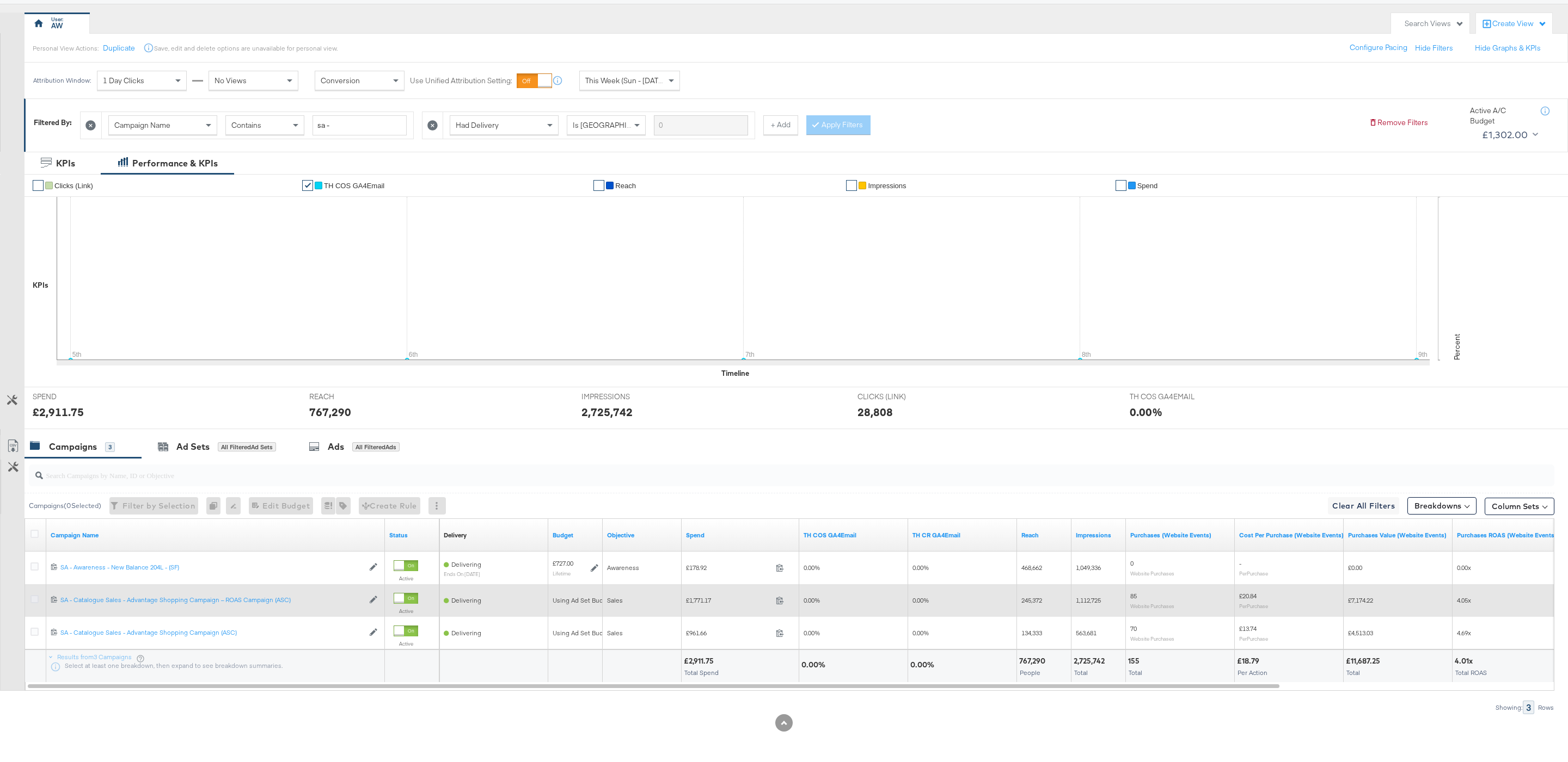
click at [34, 598] on icon at bounding box center [34, 599] width 8 height 8
click at [0, 0] on input "checkbox" at bounding box center [0, 0] width 0 height 0
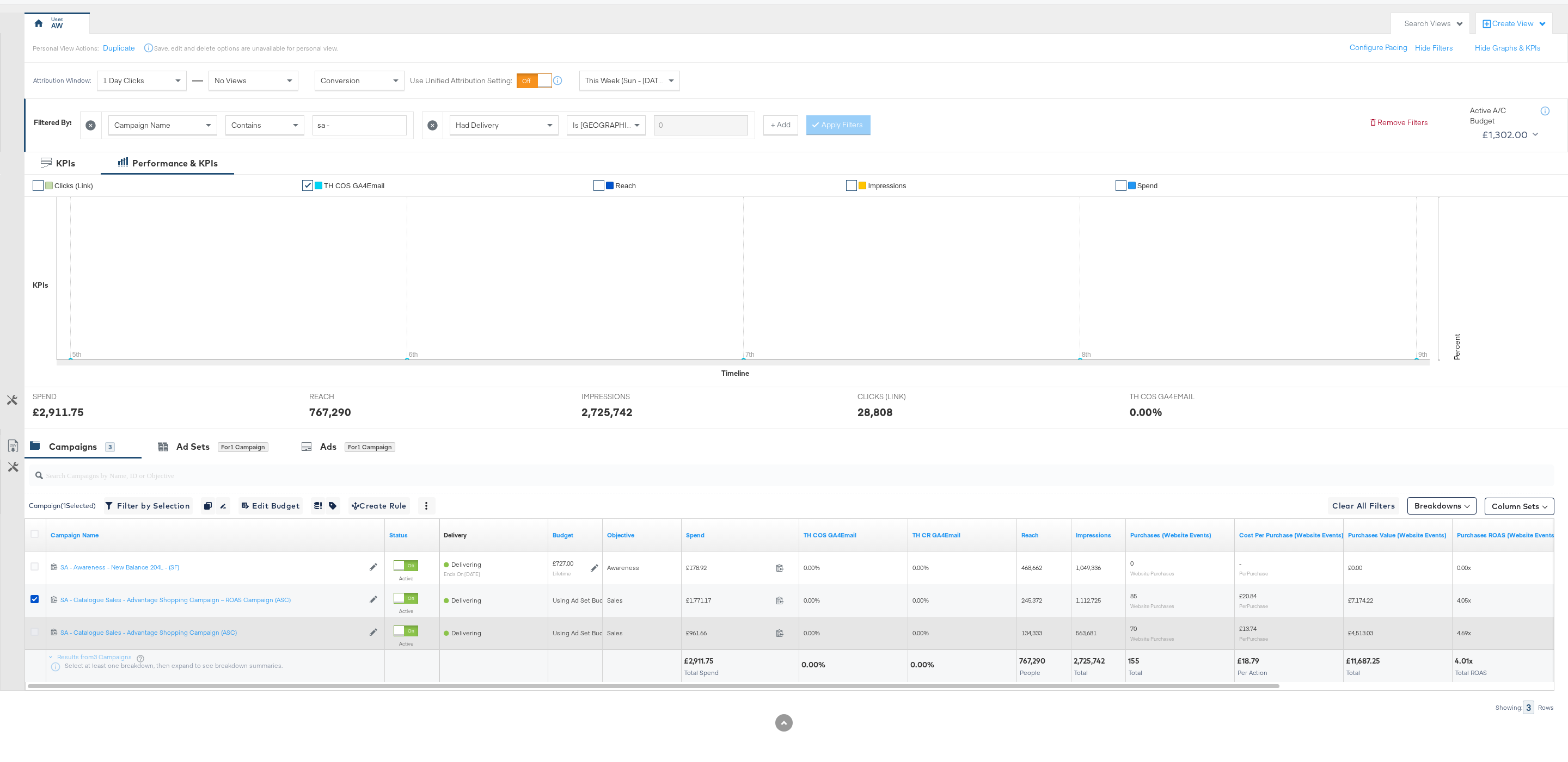
click at [35, 631] on icon at bounding box center [34, 632] width 8 height 8
click at [0, 0] on input "checkbox" at bounding box center [0, 0] width 0 height 0
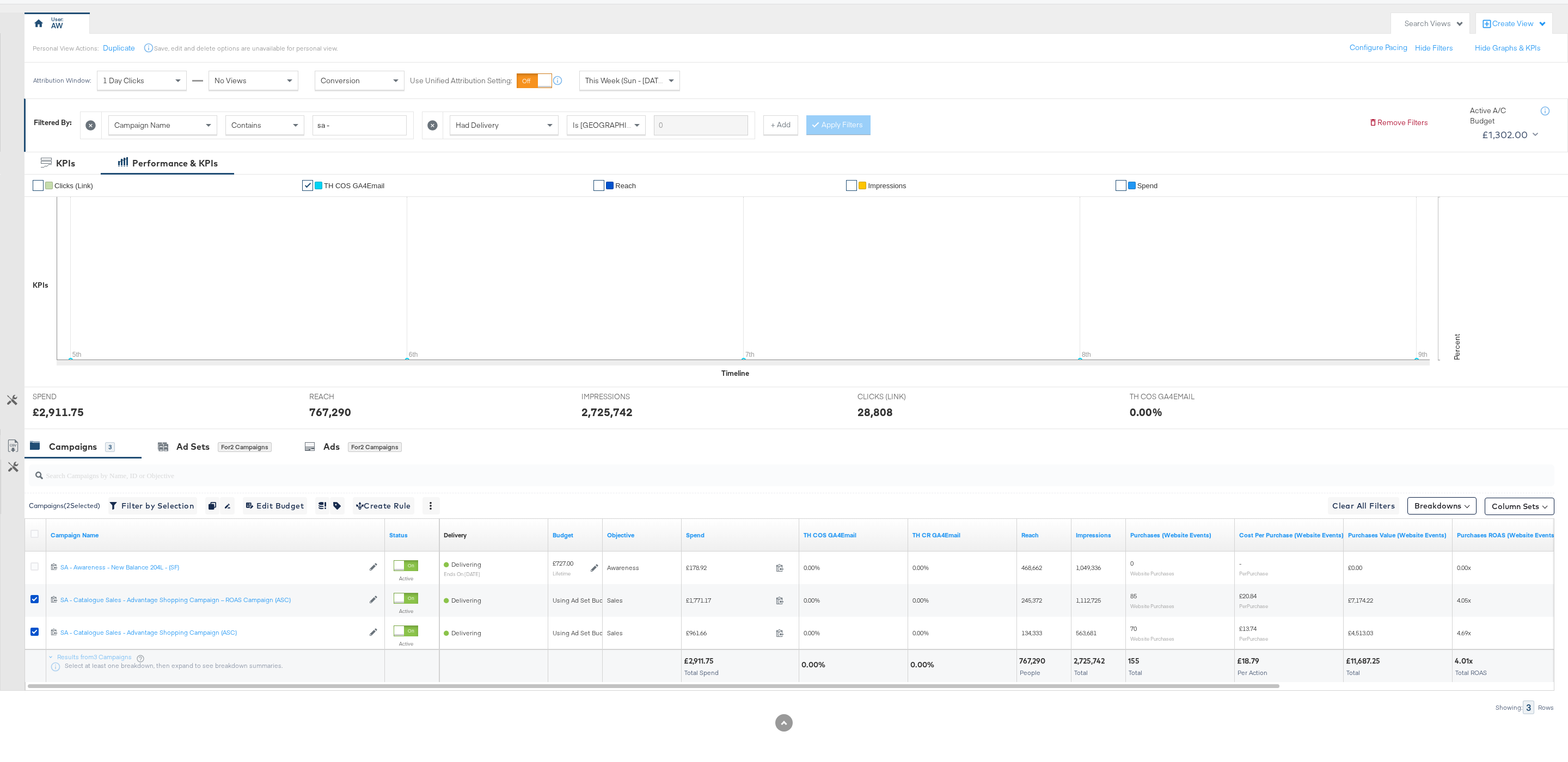
click at [200, 448] on div "Ad Sets" at bounding box center [192, 447] width 33 height 13
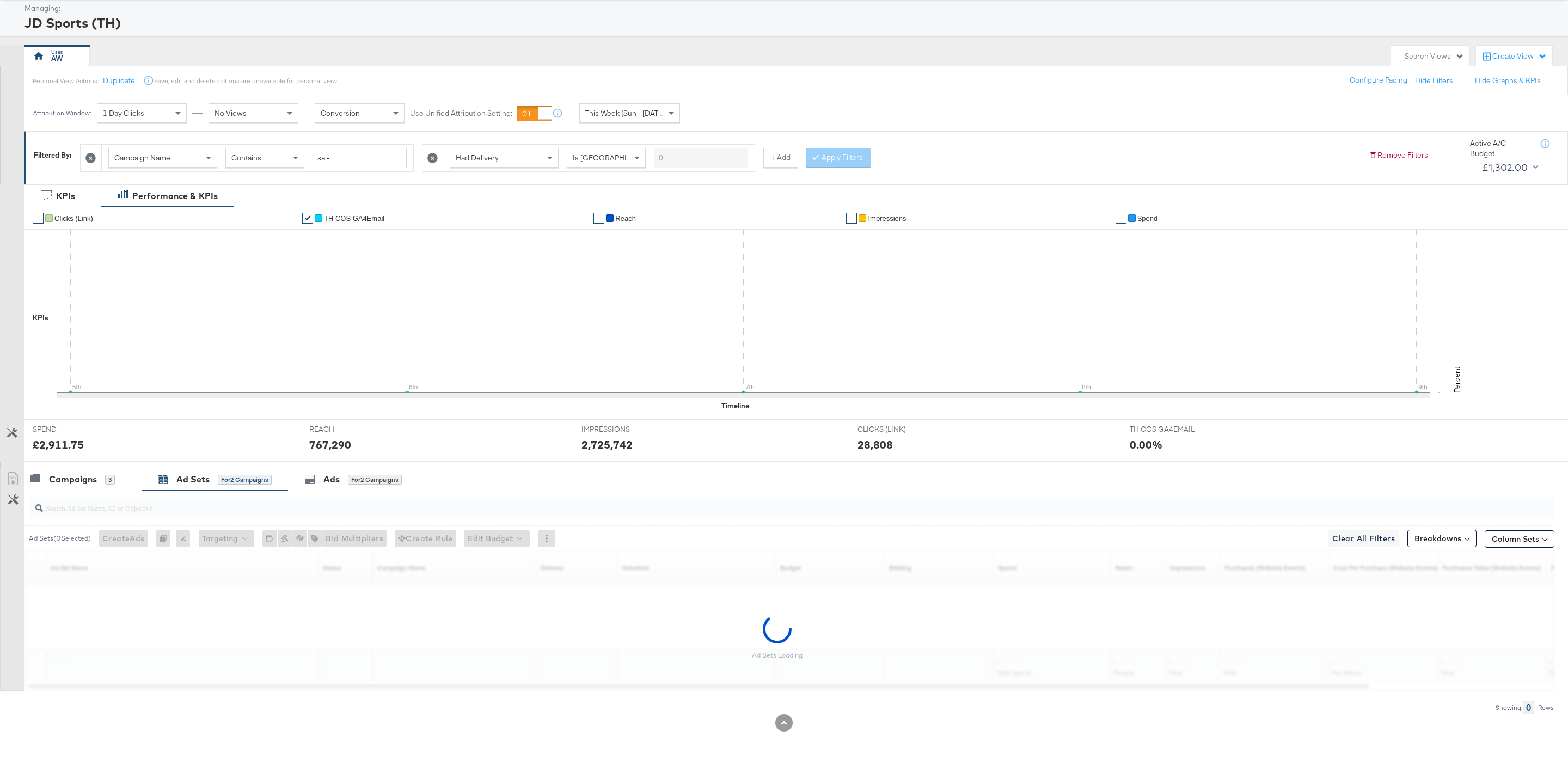
scroll to position [59, 0]
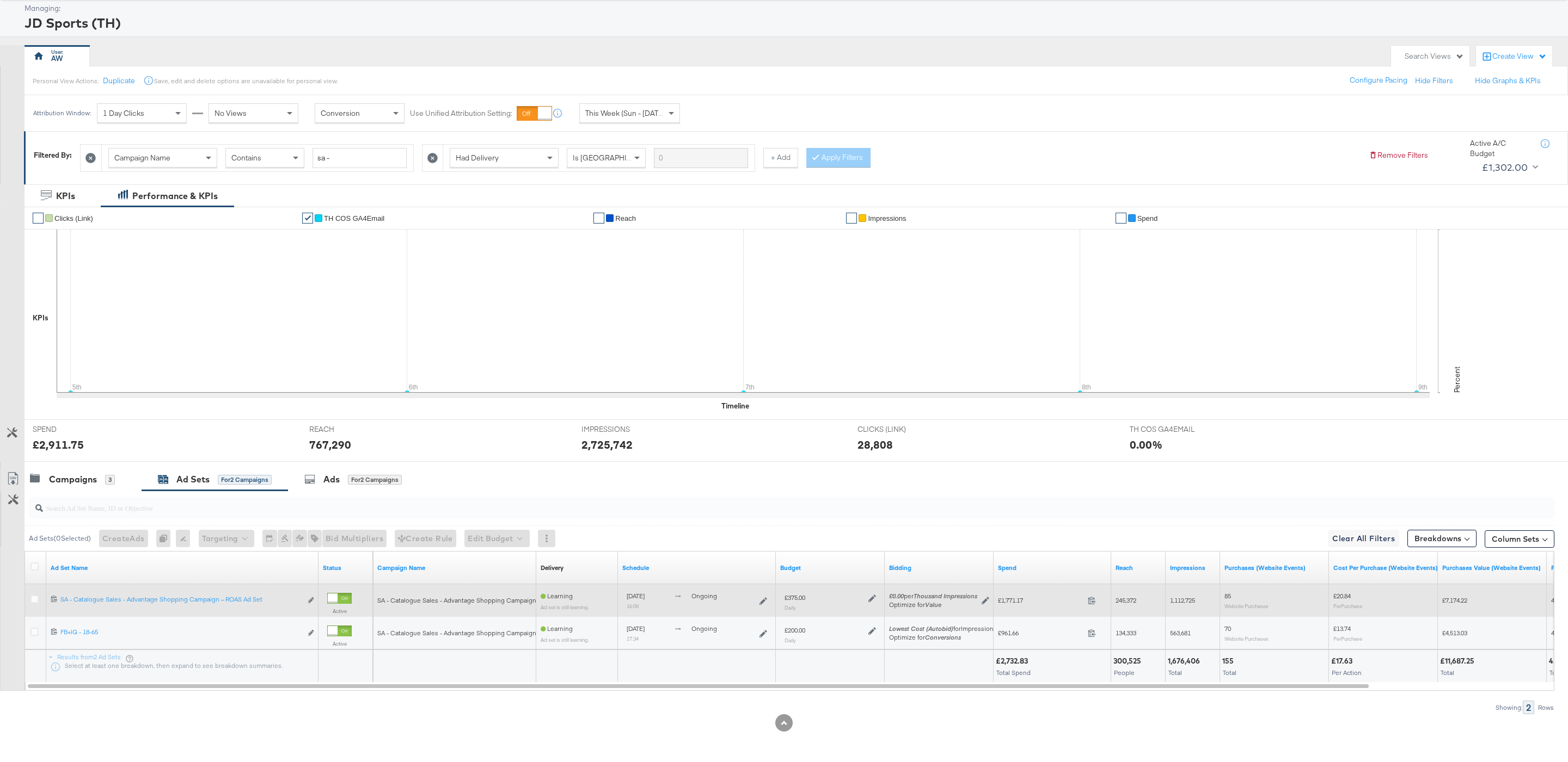
click at [876, 599] on icon at bounding box center [872, 599] width 7 height 7
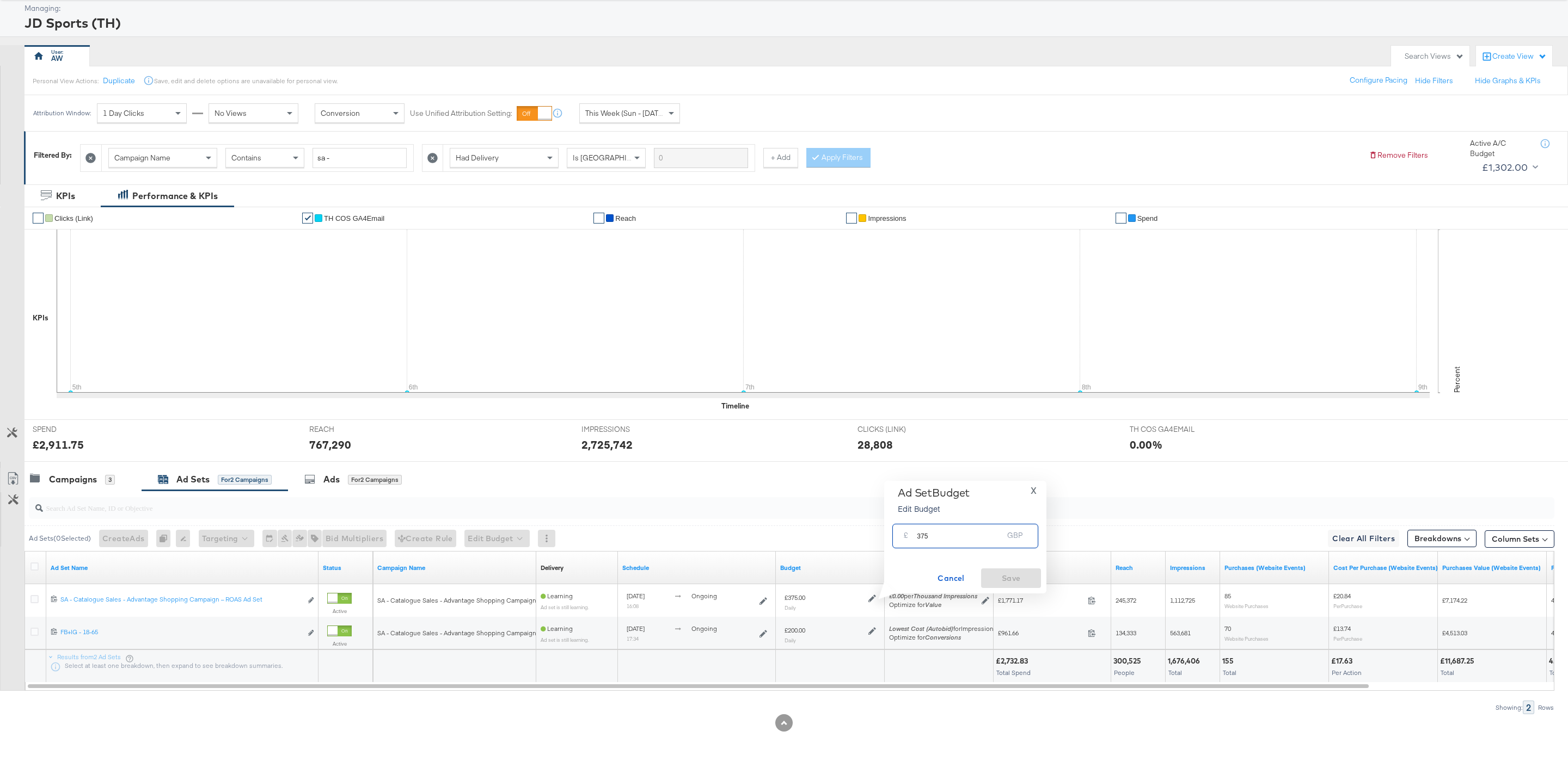
click at [967, 543] on input "375" at bounding box center [960, 532] width 86 height 24
type input "650"
click at [1012, 576] on span "Save" at bounding box center [1010, 579] width 51 height 13
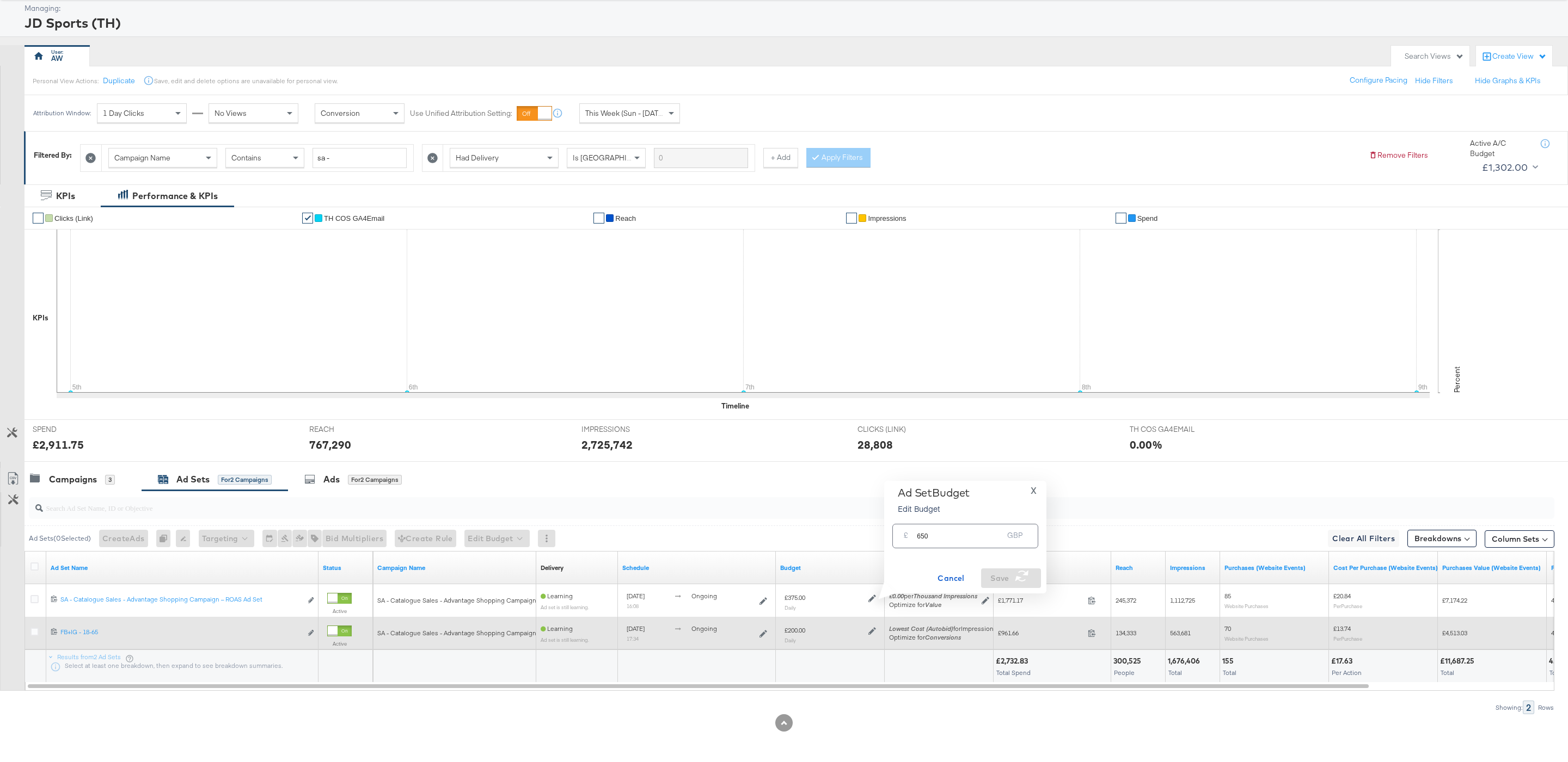
click at [871, 630] on icon at bounding box center [872, 631] width 7 height 7
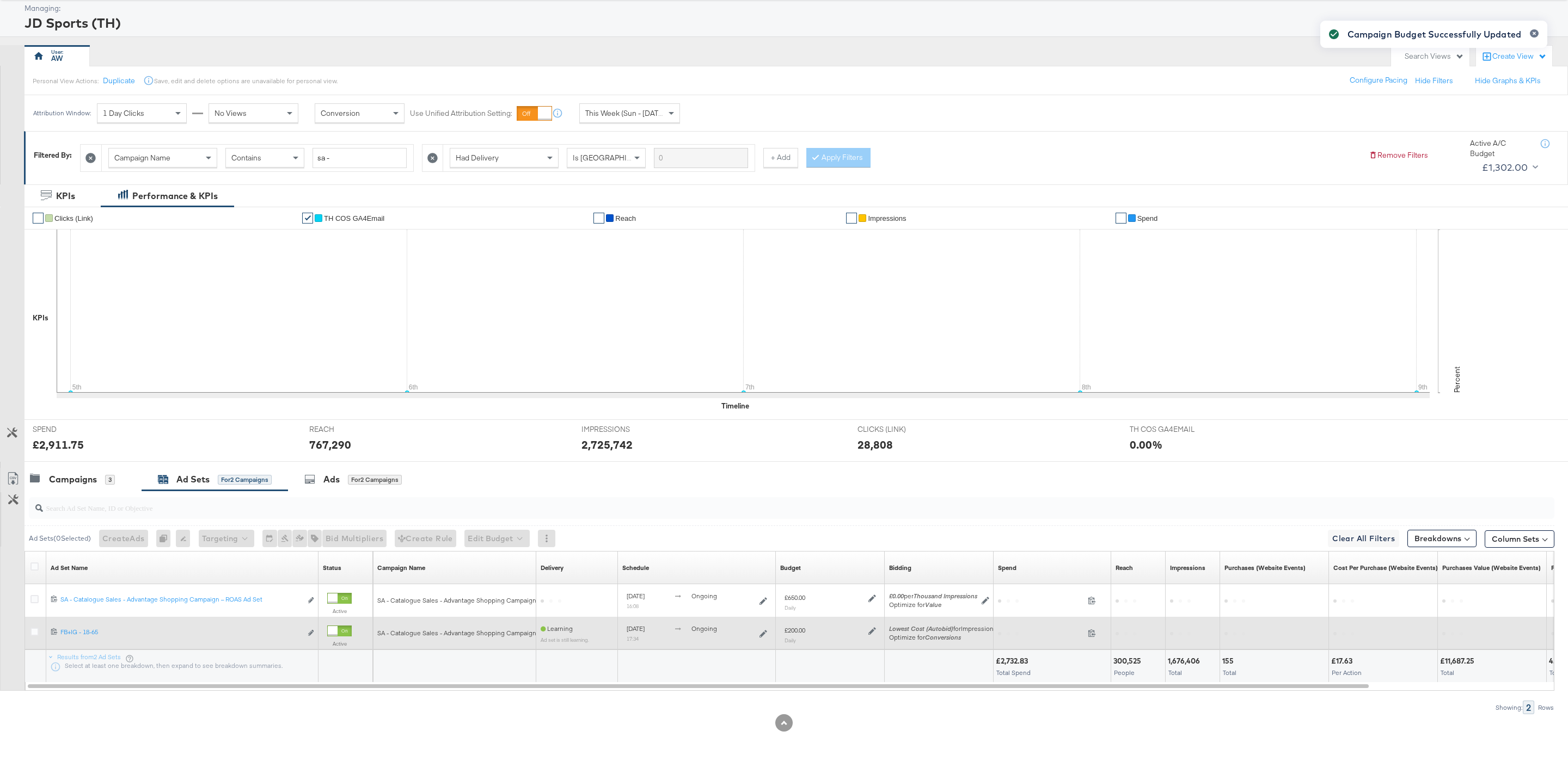
click at [875, 629] on icon at bounding box center [872, 631] width 7 height 7
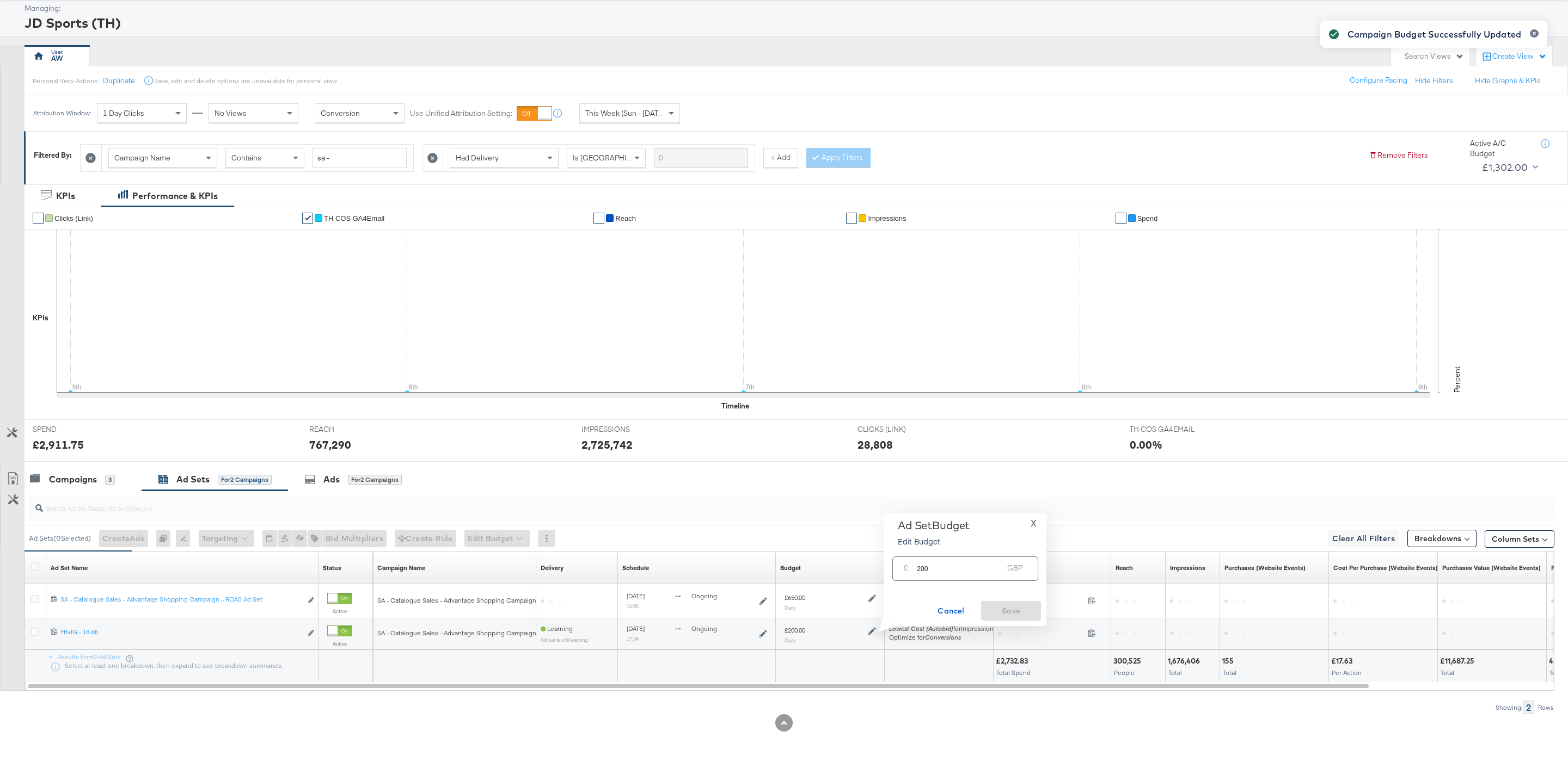
click at [940, 564] on input "200" at bounding box center [960, 565] width 86 height 24
type input "480"
click at [1025, 571] on span "Ok" at bounding box center [1022, 571] width 9 height 7
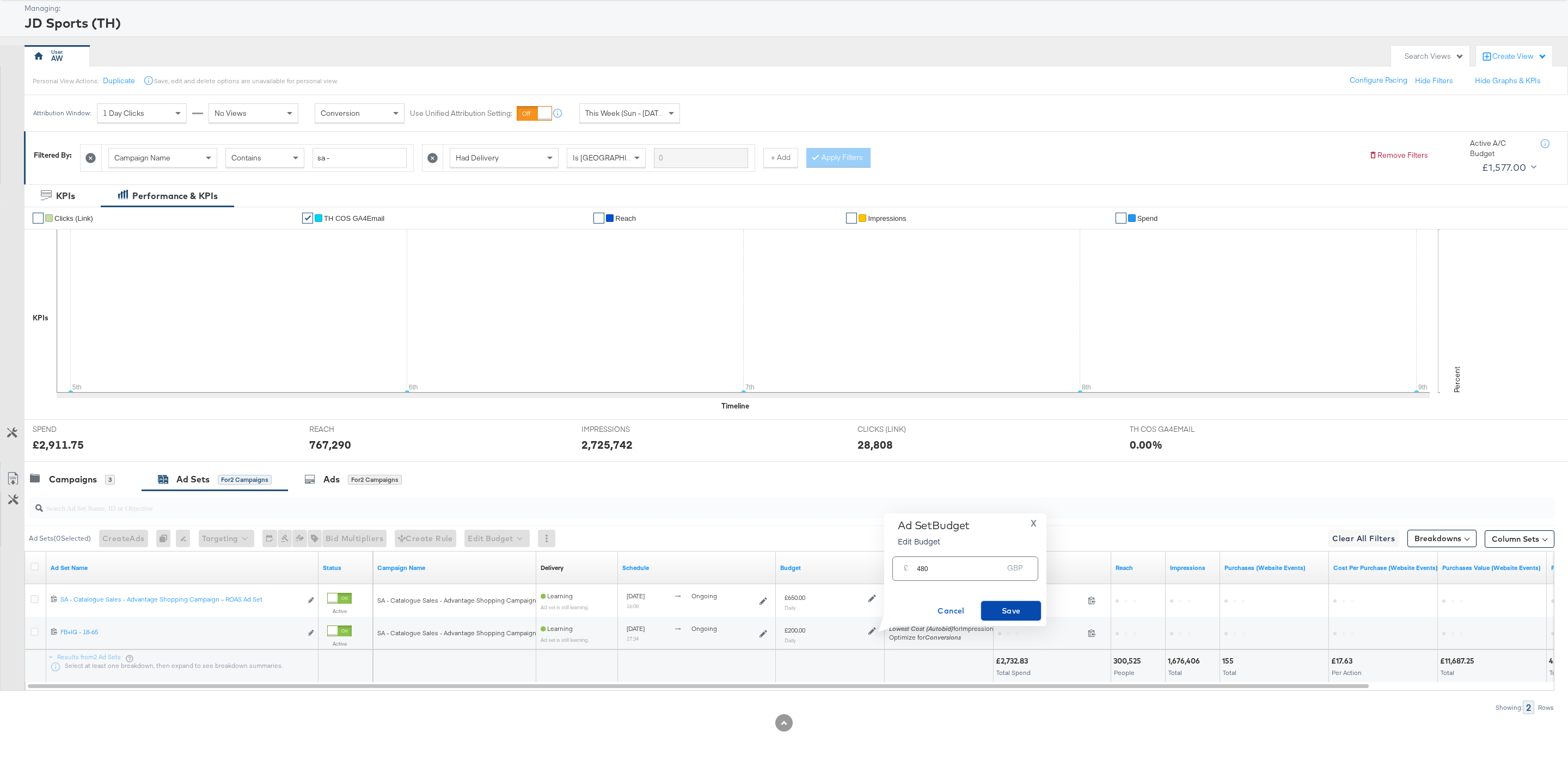
click at [1017, 610] on span "Save" at bounding box center [1010, 611] width 51 height 13
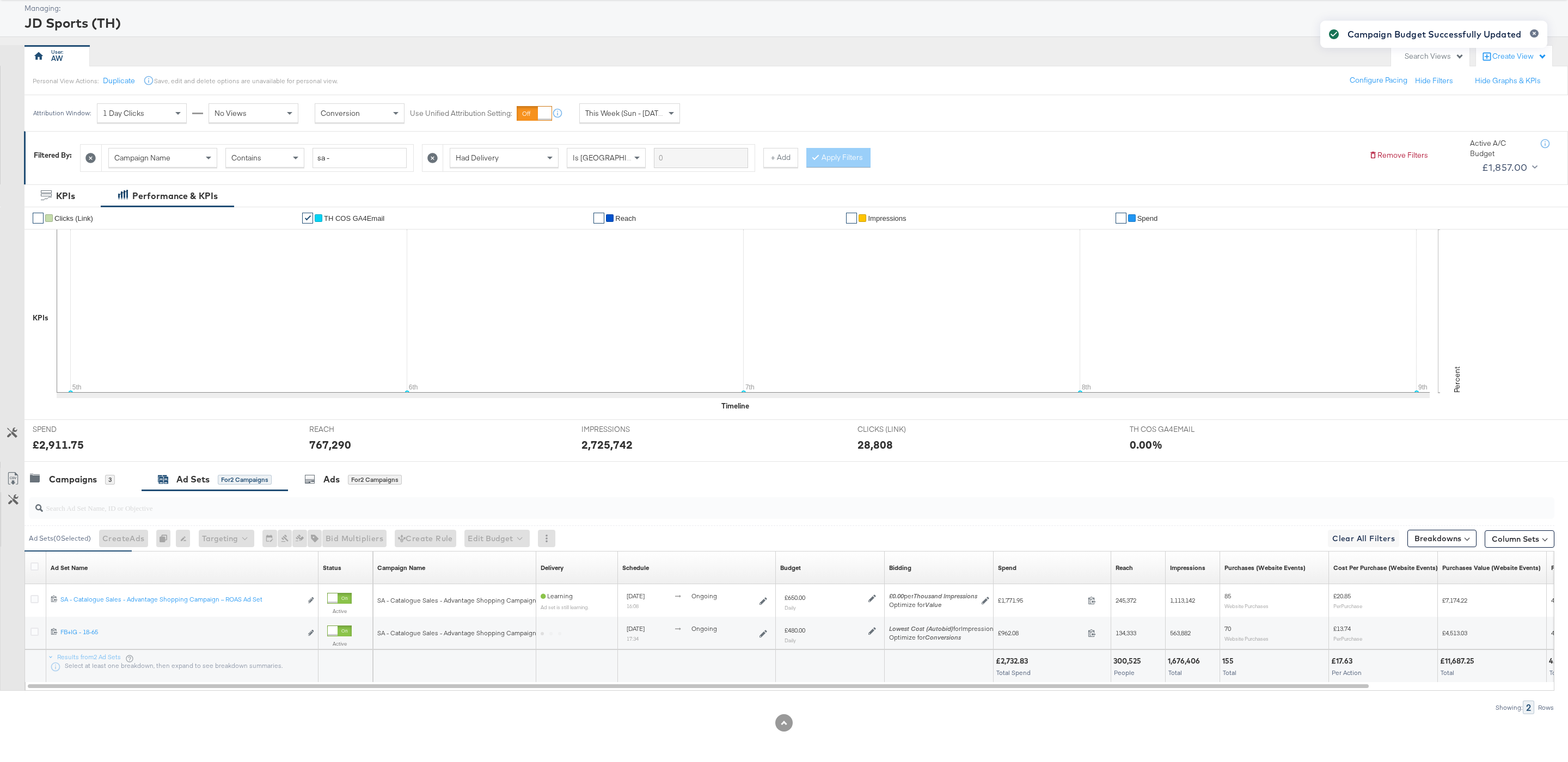
click at [102, 495] on input "search" at bounding box center [726, 504] width 1367 height 21
click at [89, 481] on div "Campaigns" at bounding box center [73, 479] width 48 height 13
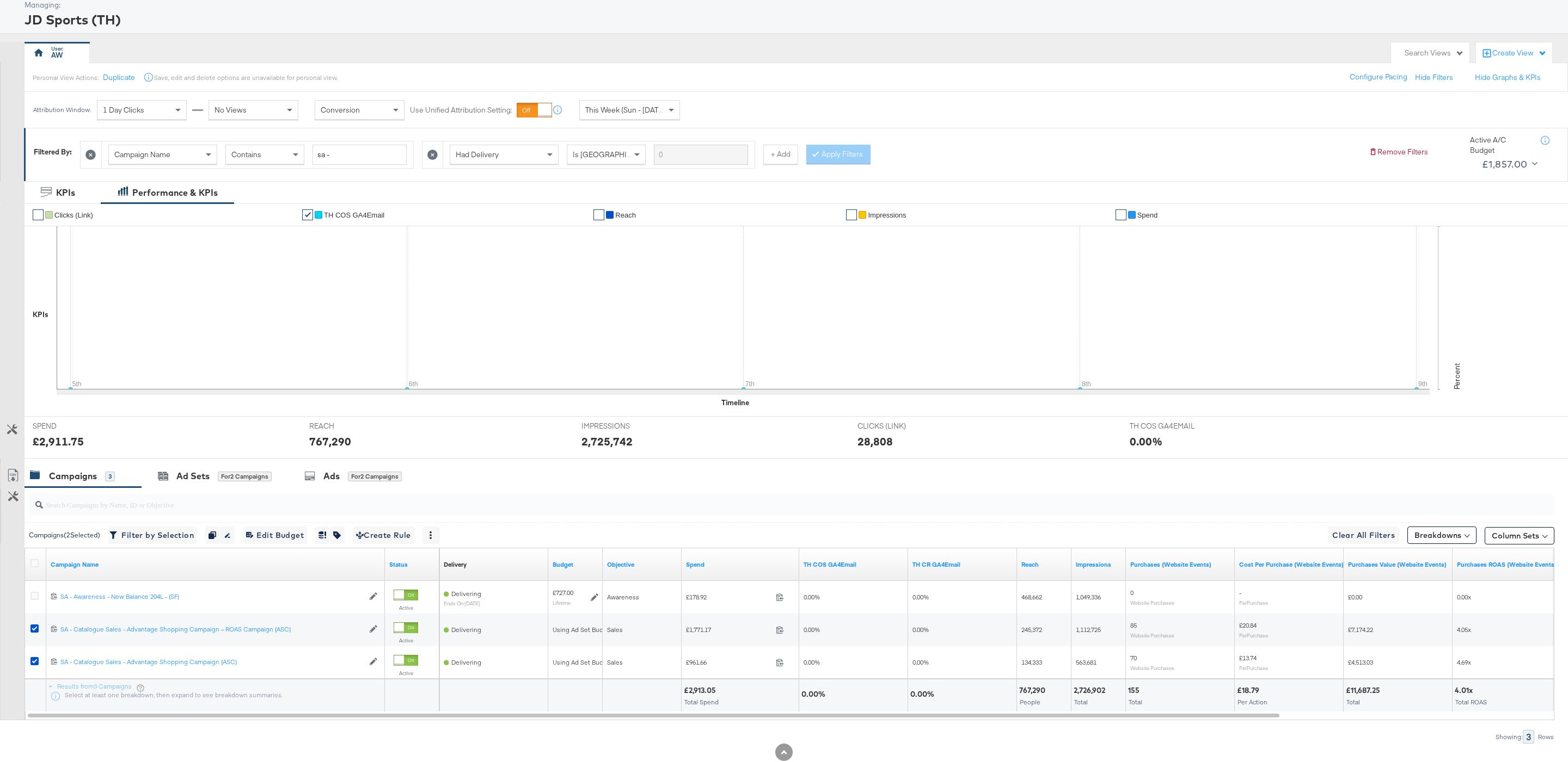
click at [89, 481] on div "Campaigns" at bounding box center [73, 476] width 48 height 13
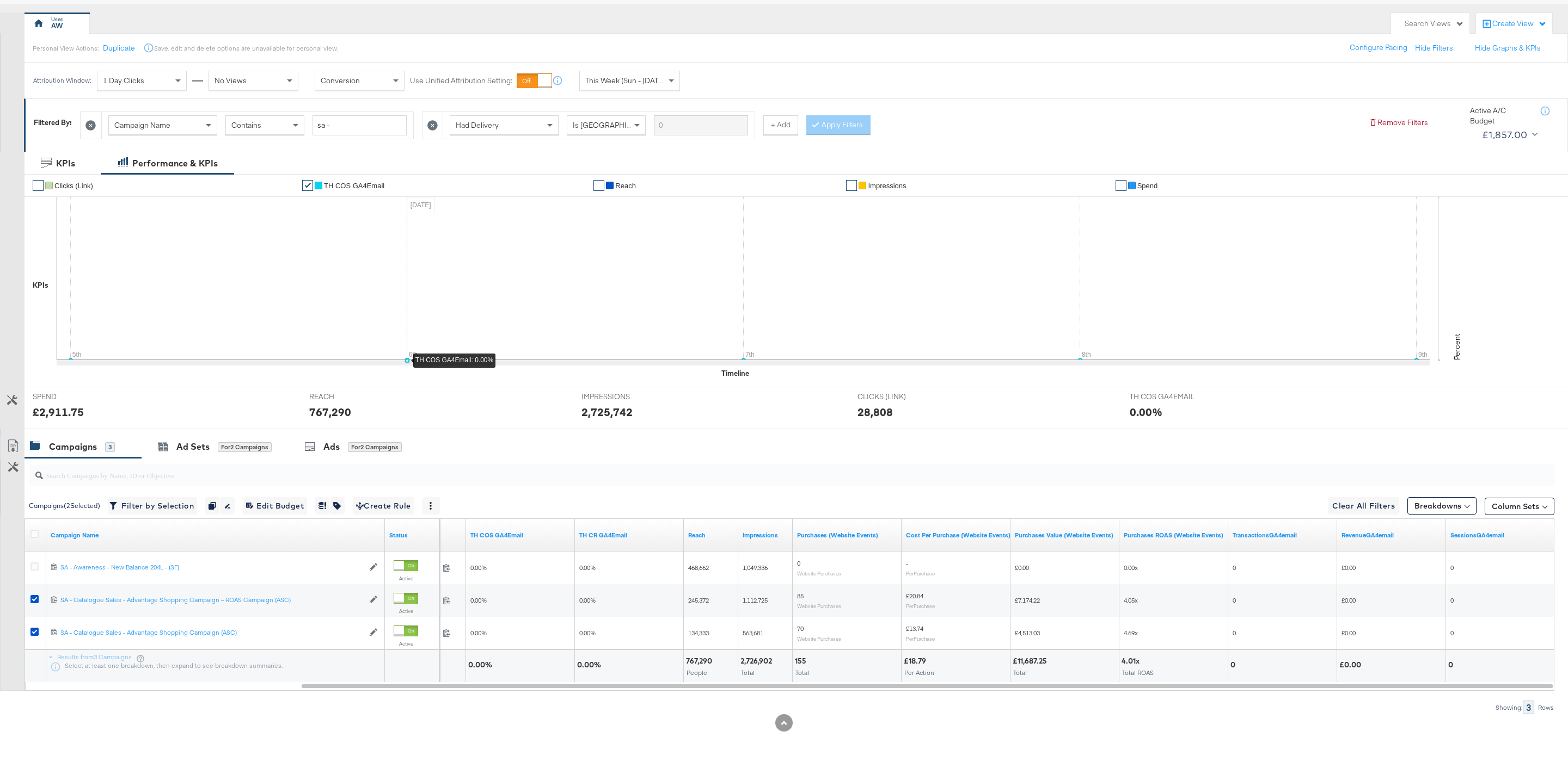
scroll to position [0, 0]
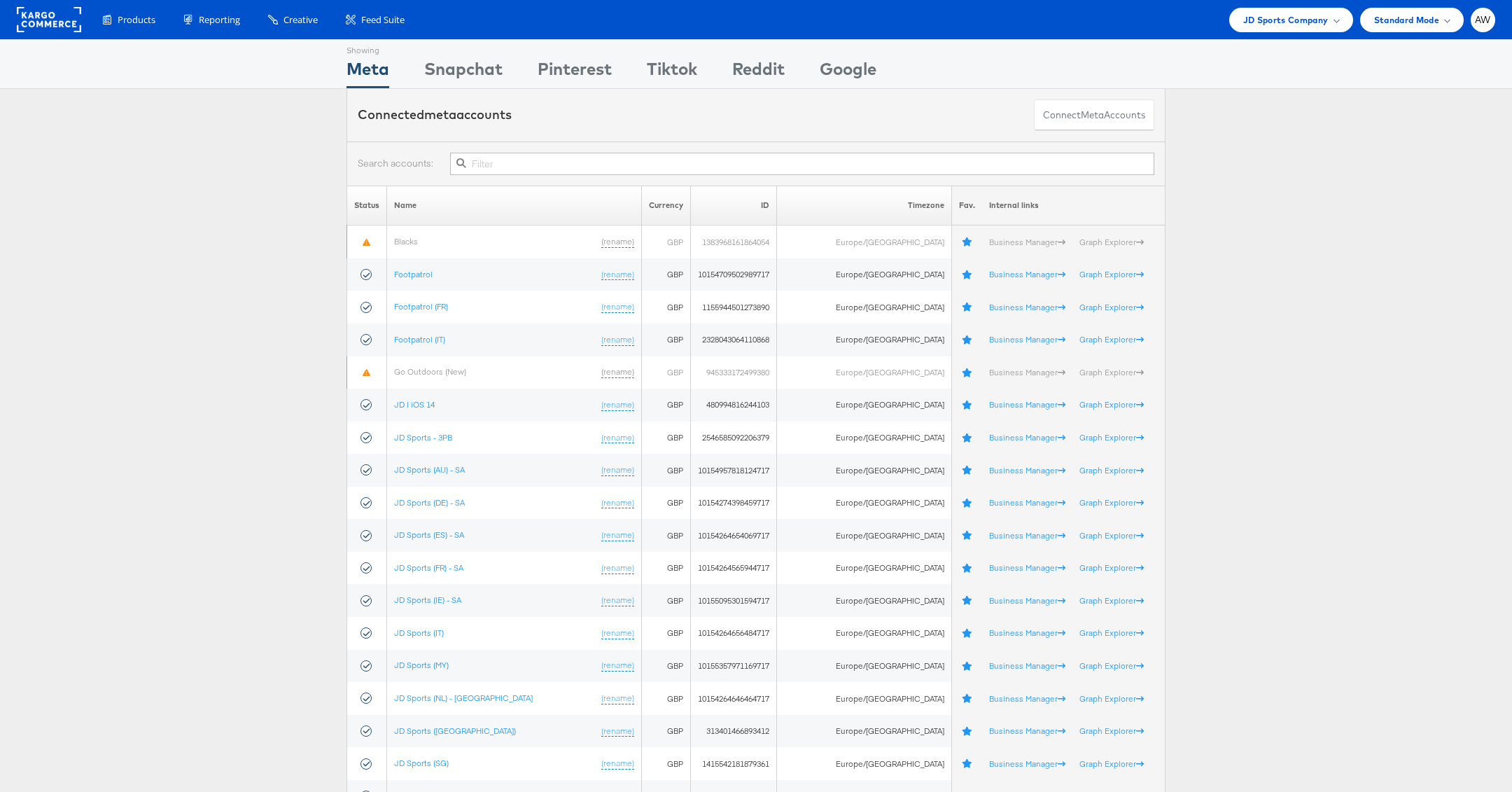
click at [835, 167] on input "text" at bounding box center [802, 164] width 705 height 23
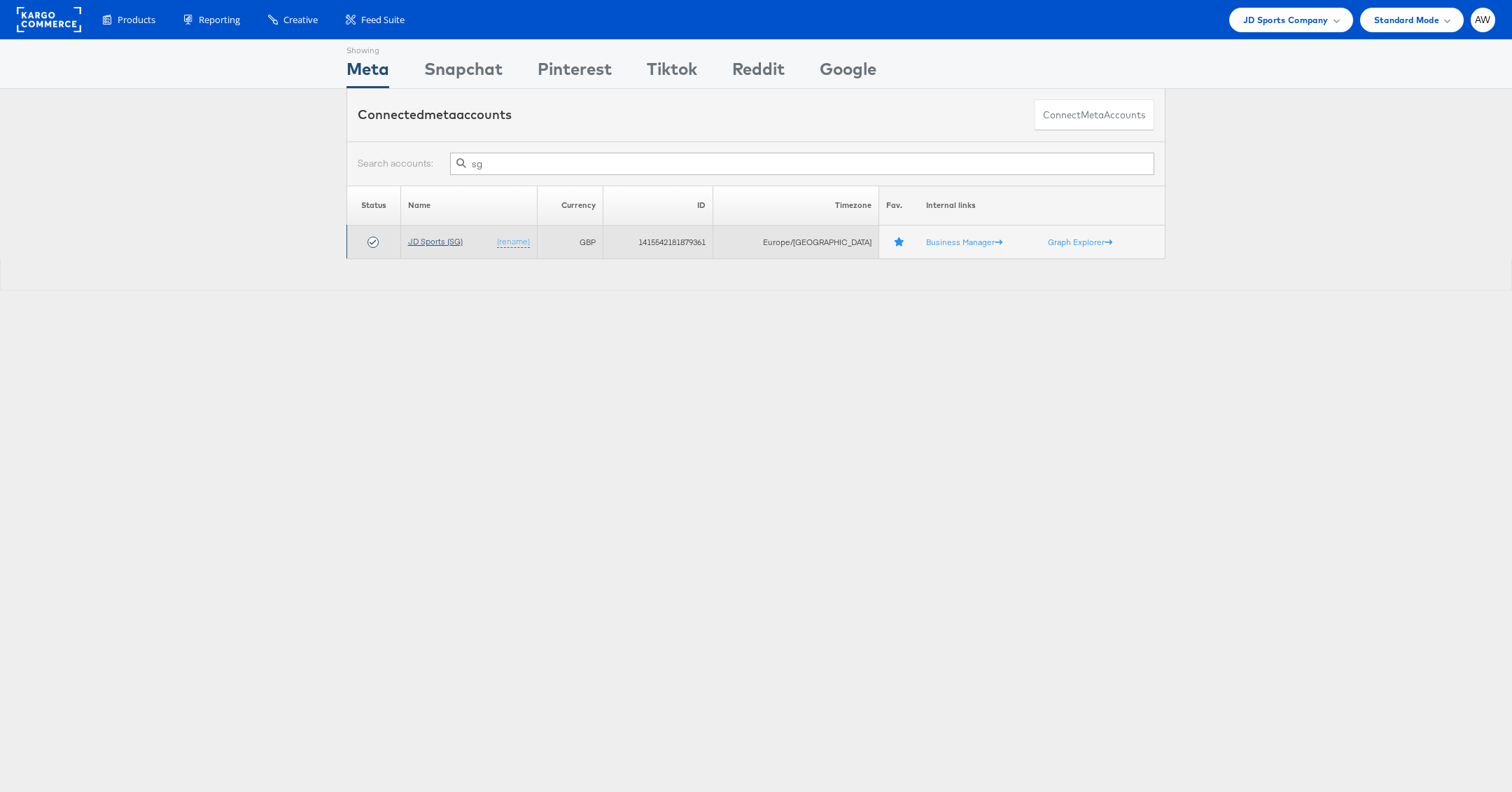
type input "sg"
click at [450, 244] on link "JD Sports (SG)" at bounding box center [436, 241] width 55 height 10
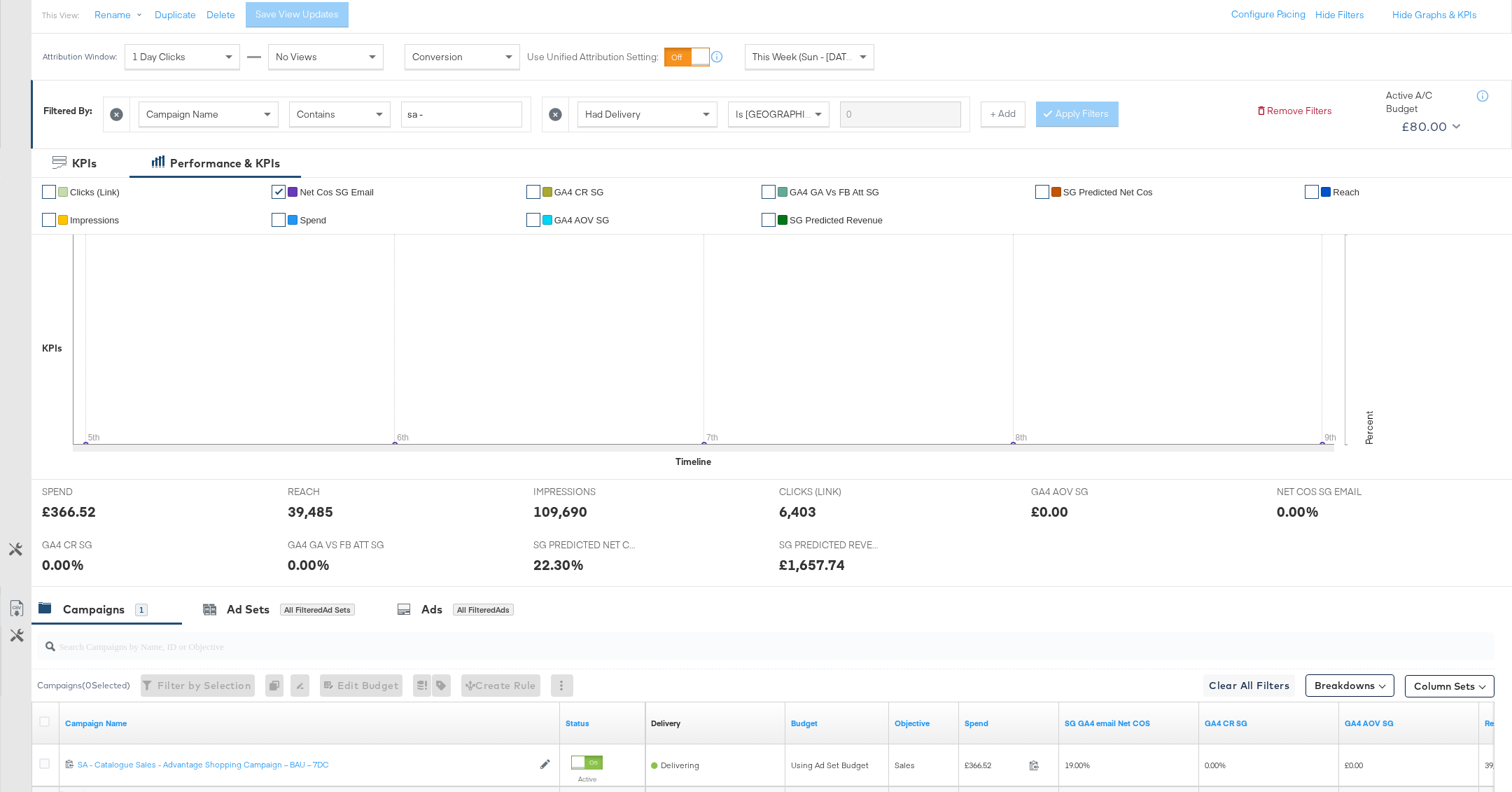
scroll to position [297, 0]
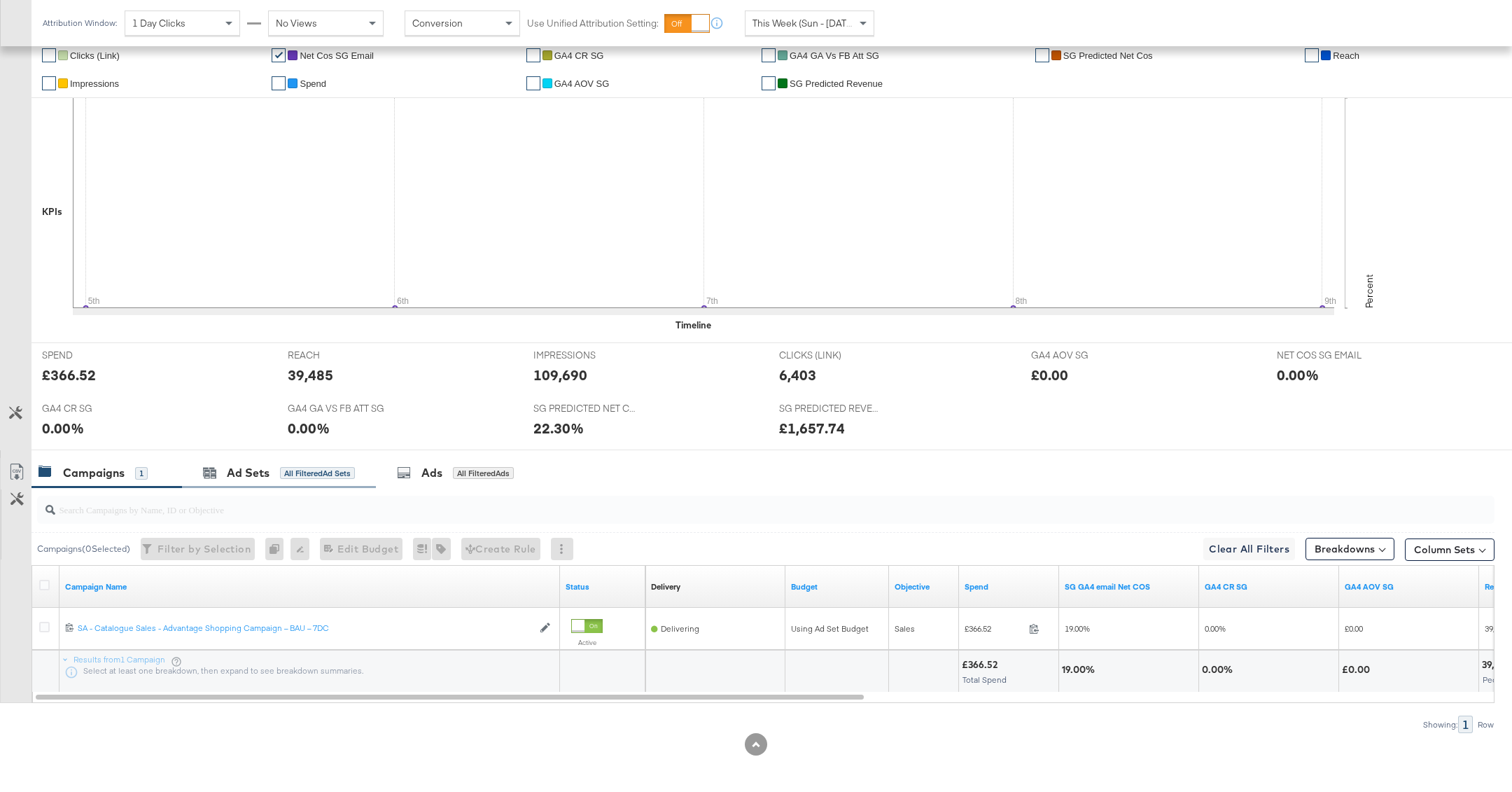
click at [320, 461] on div "Ad Sets All Filtered Ad Sets" at bounding box center [279, 473] width 194 height 30
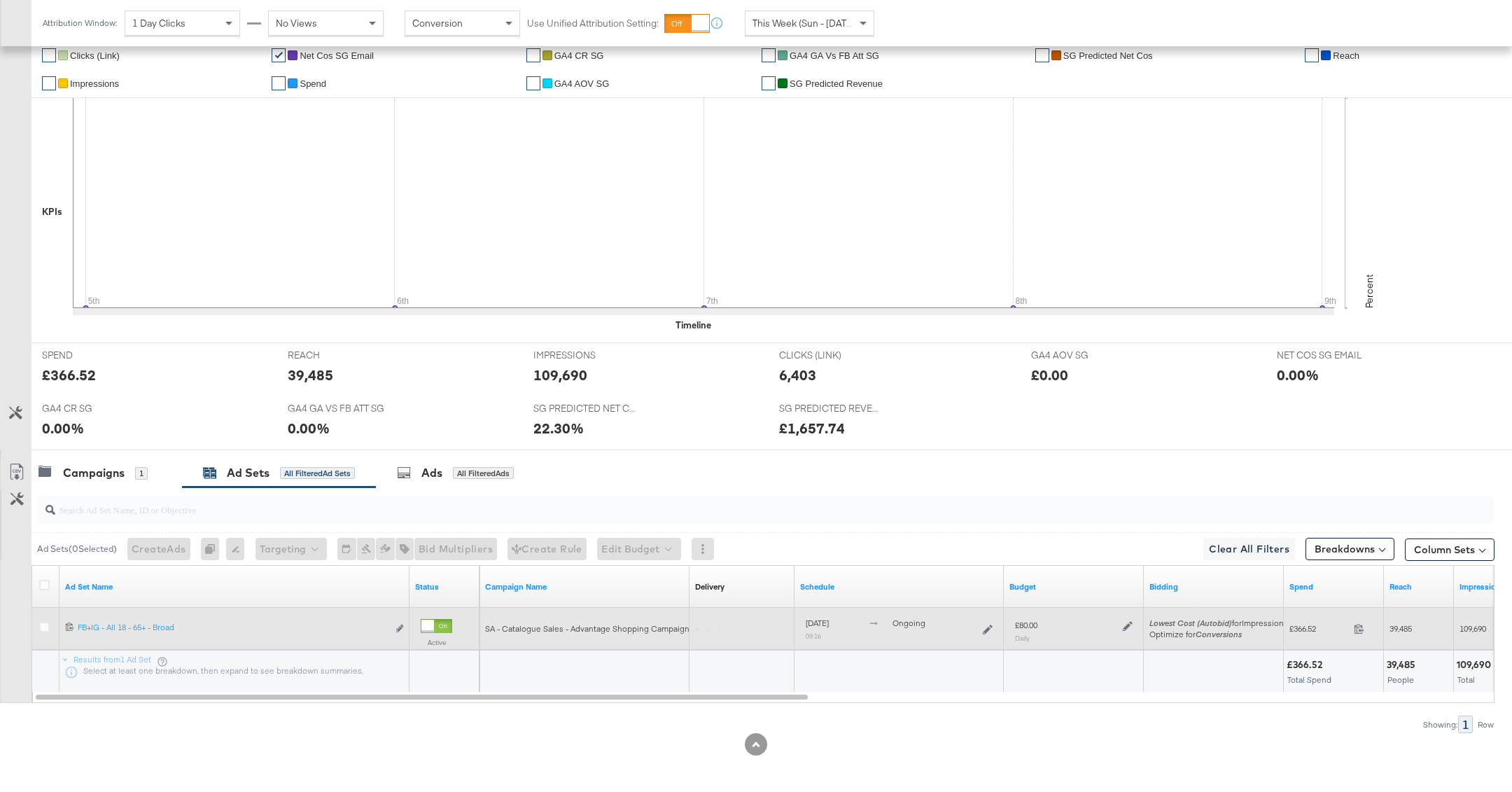
click at [1126, 621] on icon at bounding box center [1128, 626] width 9 height 9
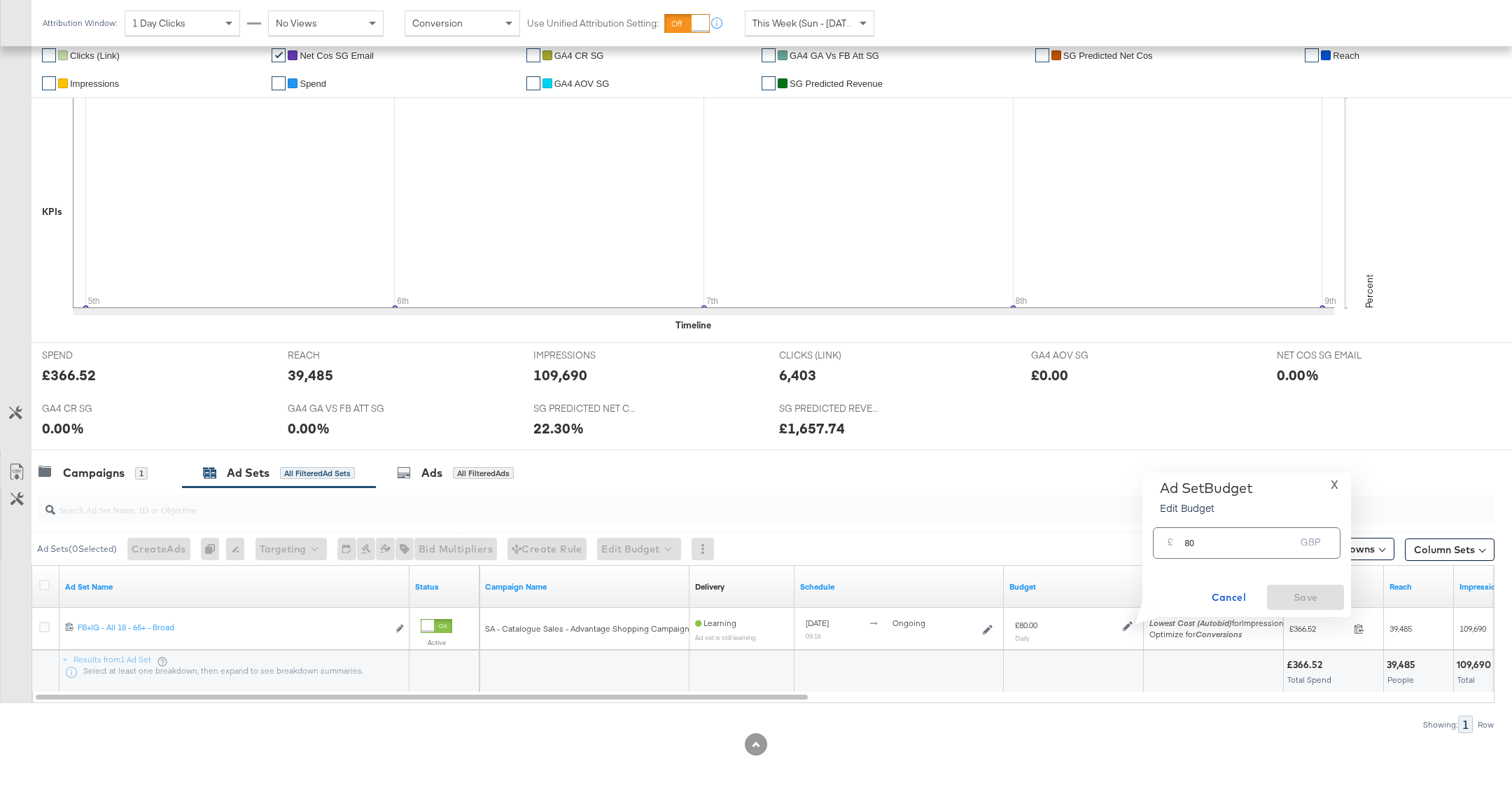
click at [1180, 543] on div "£ 80 GBP" at bounding box center [1247, 543] width 188 height 31
click at [1185, 539] on input "80" at bounding box center [1240, 537] width 111 height 30
type input "180"
click at [1316, 543] on span "Ok" at bounding box center [1322, 546] width 11 height 9
click at [1317, 597] on span "Save" at bounding box center [1305, 598] width 65 height 17
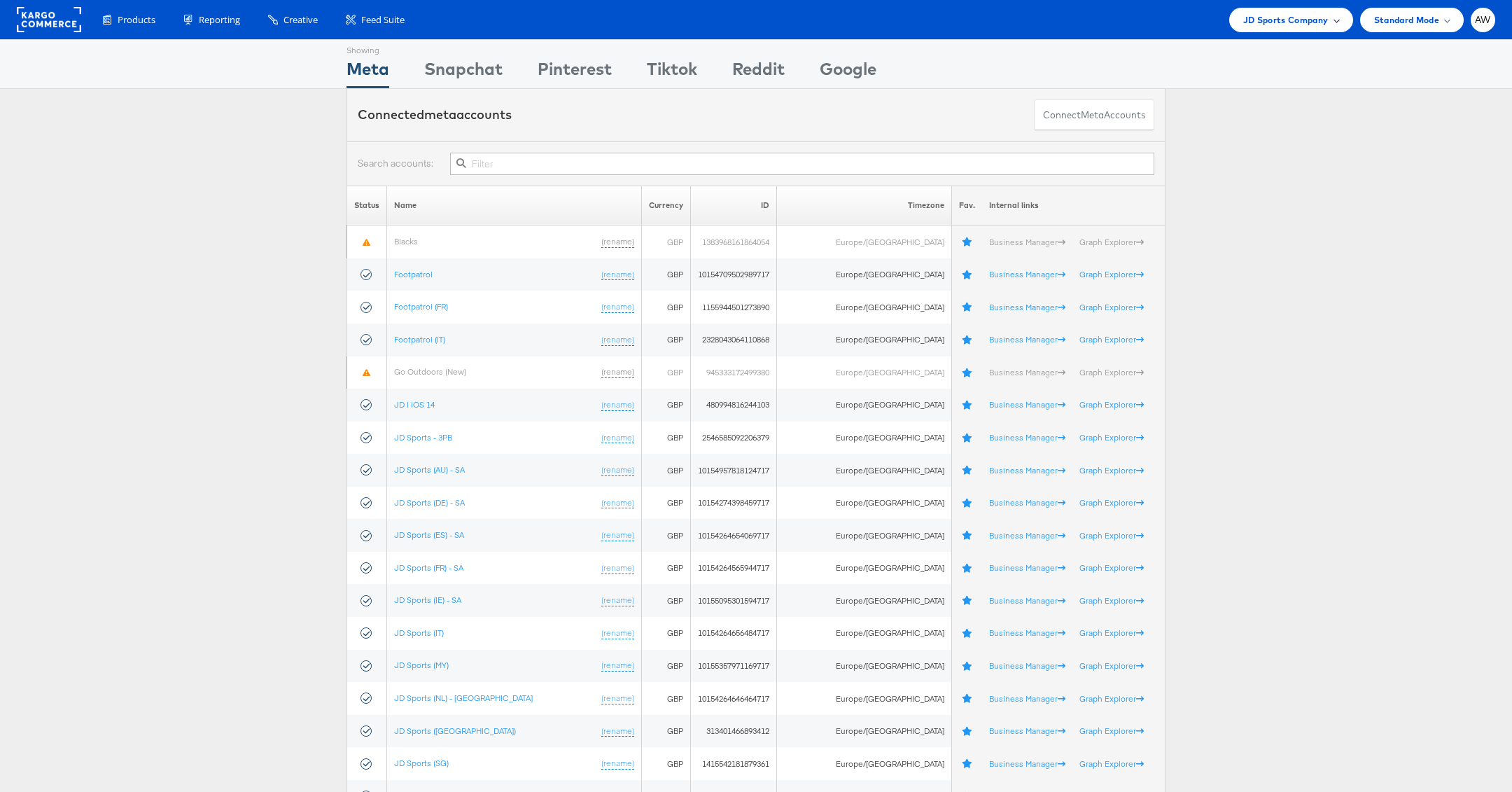
click at [1307, 24] on span "JD Sports Company" at bounding box center [1287, 20] width 85 height 15
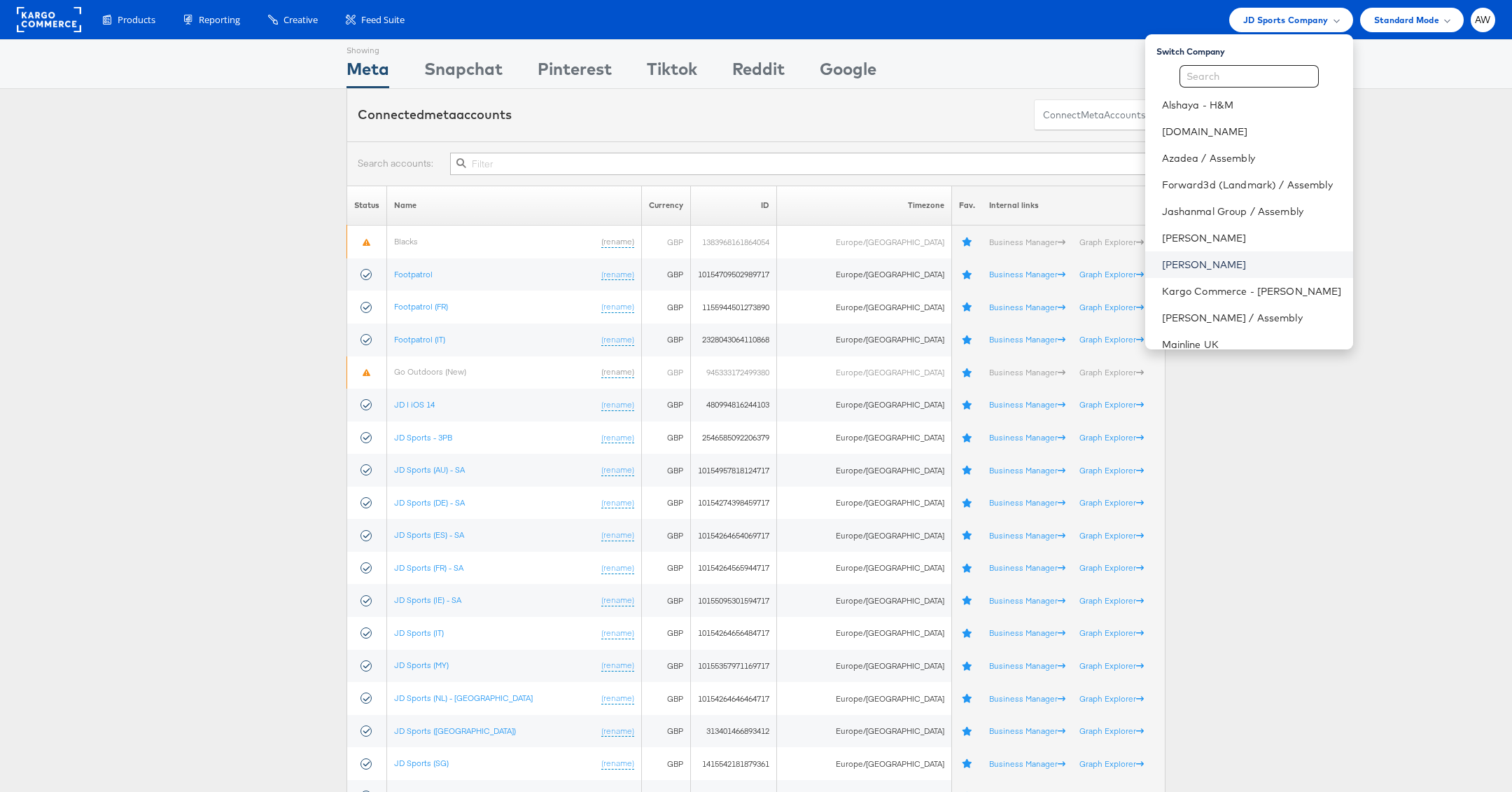
click at [1197, 260] on link "[PERSON_NAME]" at bounding box center [1252, 264] width 180 height 14
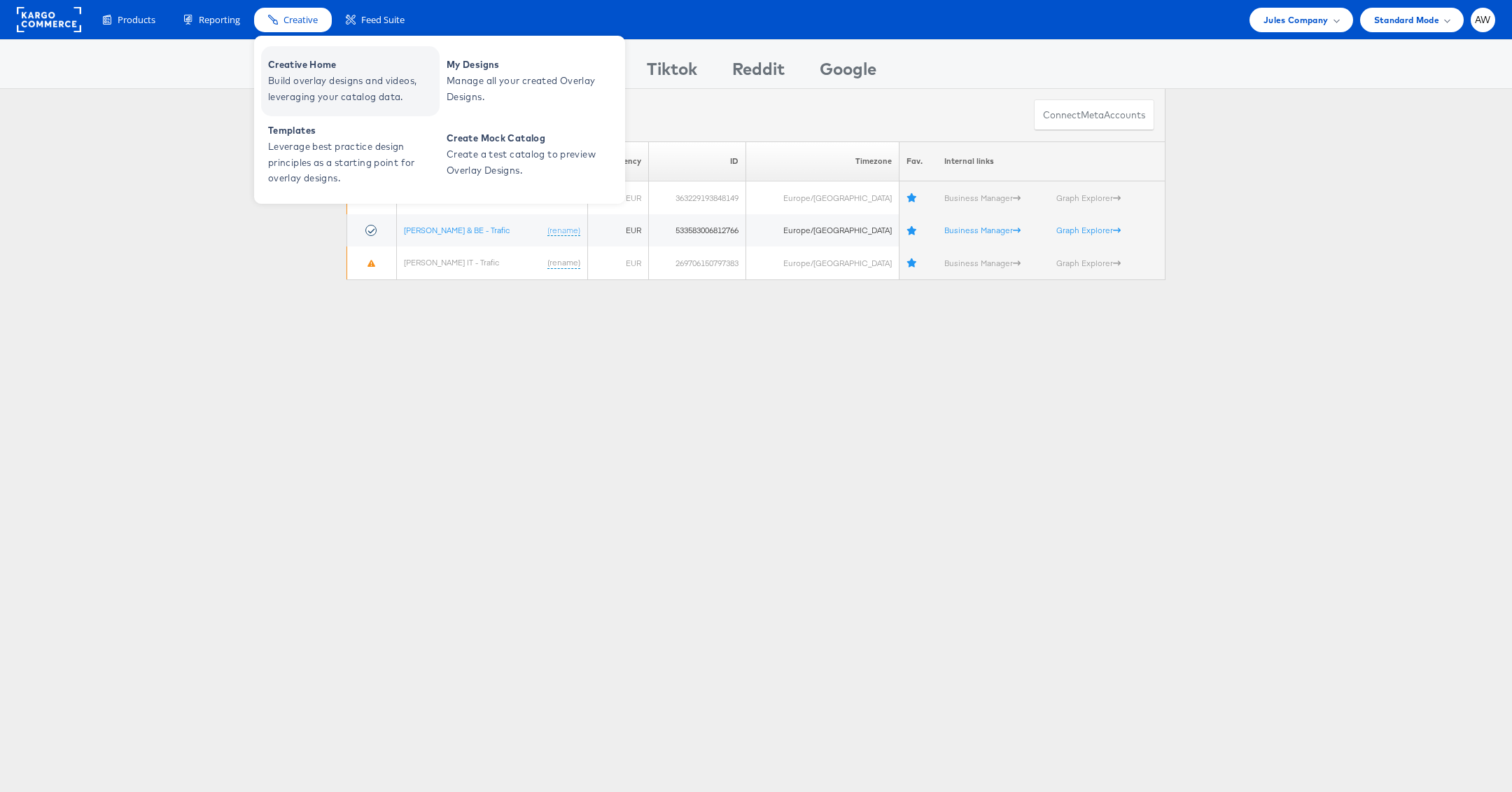
click at [322, 84] on span "Build overlay designs and videos, leveraging your catalog data." at bounding box center [351, 89] width 168 height 32
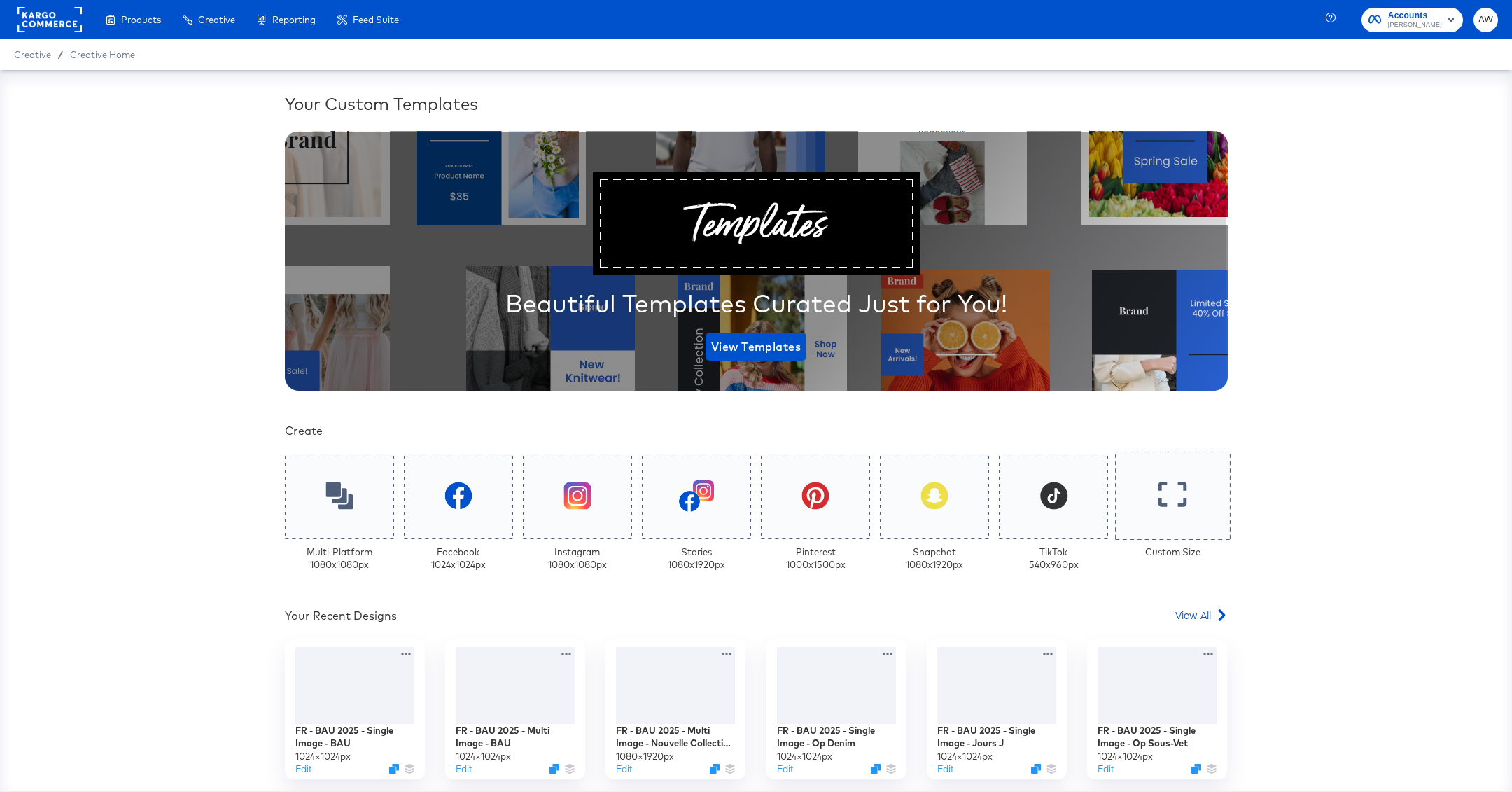
scroll to position [234, 0]
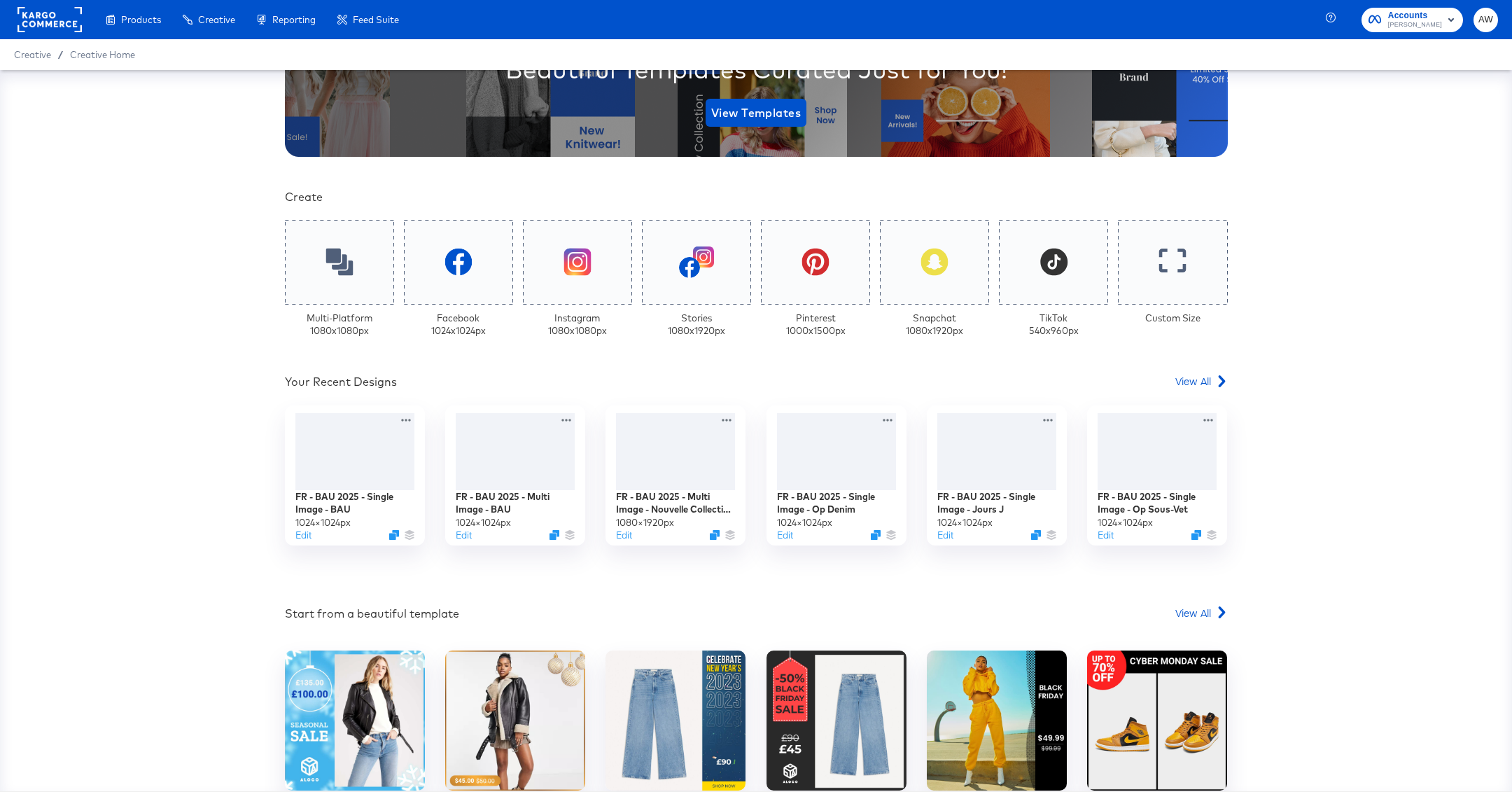
click at [1208, 366] on div "Your Custom Templates Beautiful Templates Curated Just for You! View Templates …" at bounding box center [757, 363] width 944 height 1011
click at [1210, 380] on span "View All" at bounding box center [1194, 381] width 36 height 14
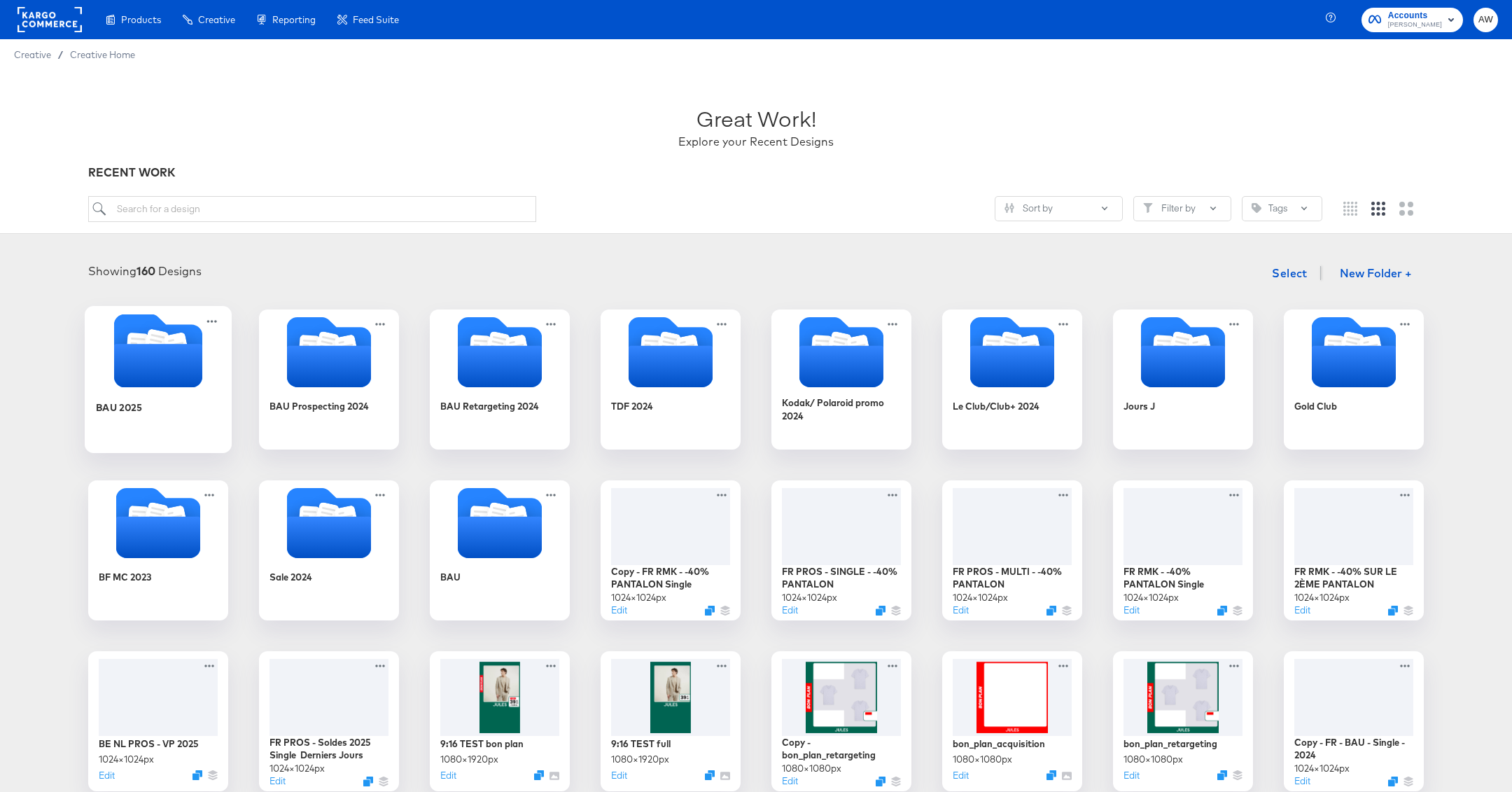
click at [165, 358] on icon "Folder" at bounding box center [157, 366] width 88 height 44
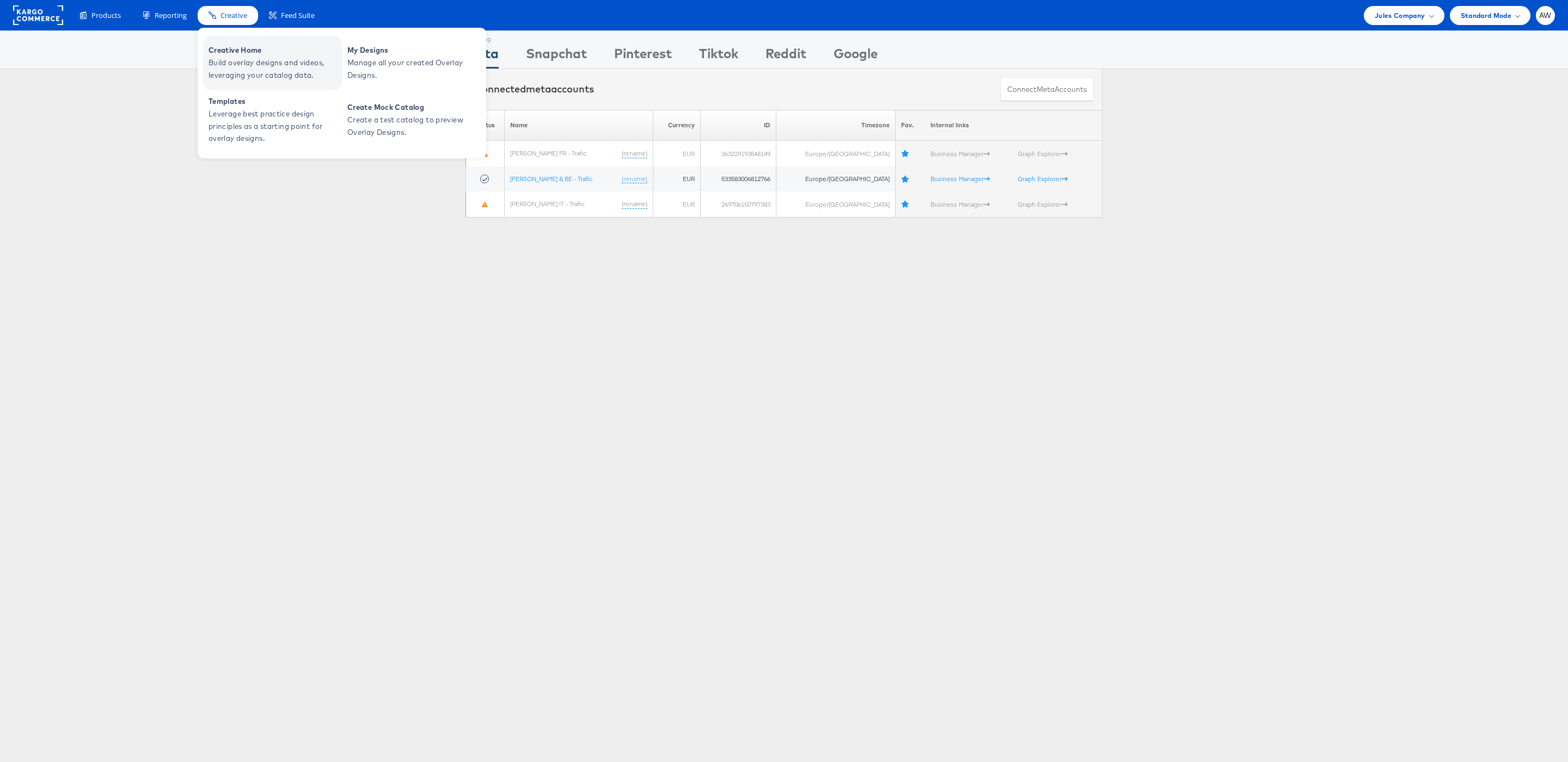
click at [250, 62] on span "Build overlay designs and videos, leveraging your catalog data." at bounding box center [273, 69] width 130 height 25
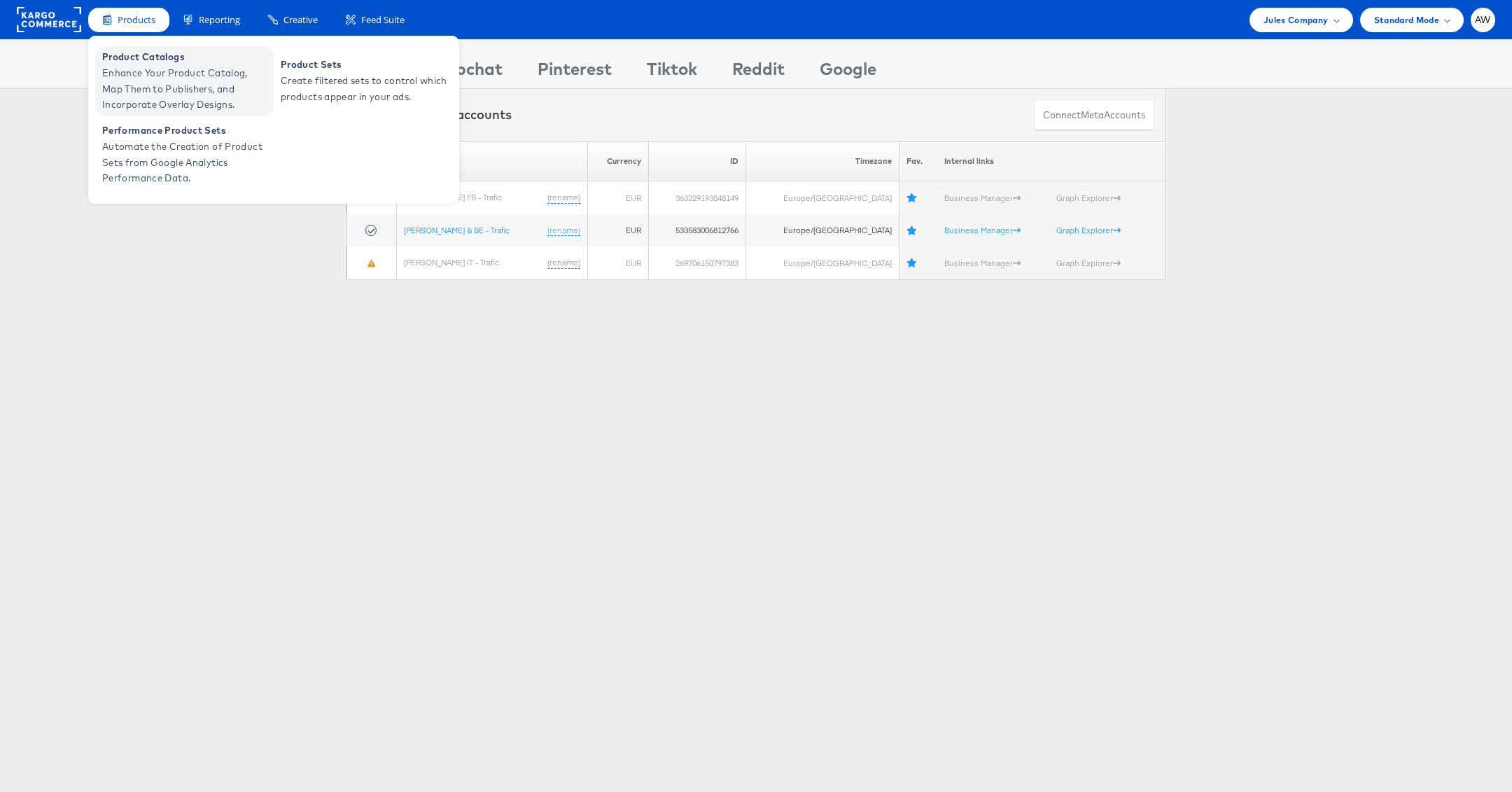
click at [167, 62] on span "Product Catalogs" at bounding box center [186, 57] width 168 height 16
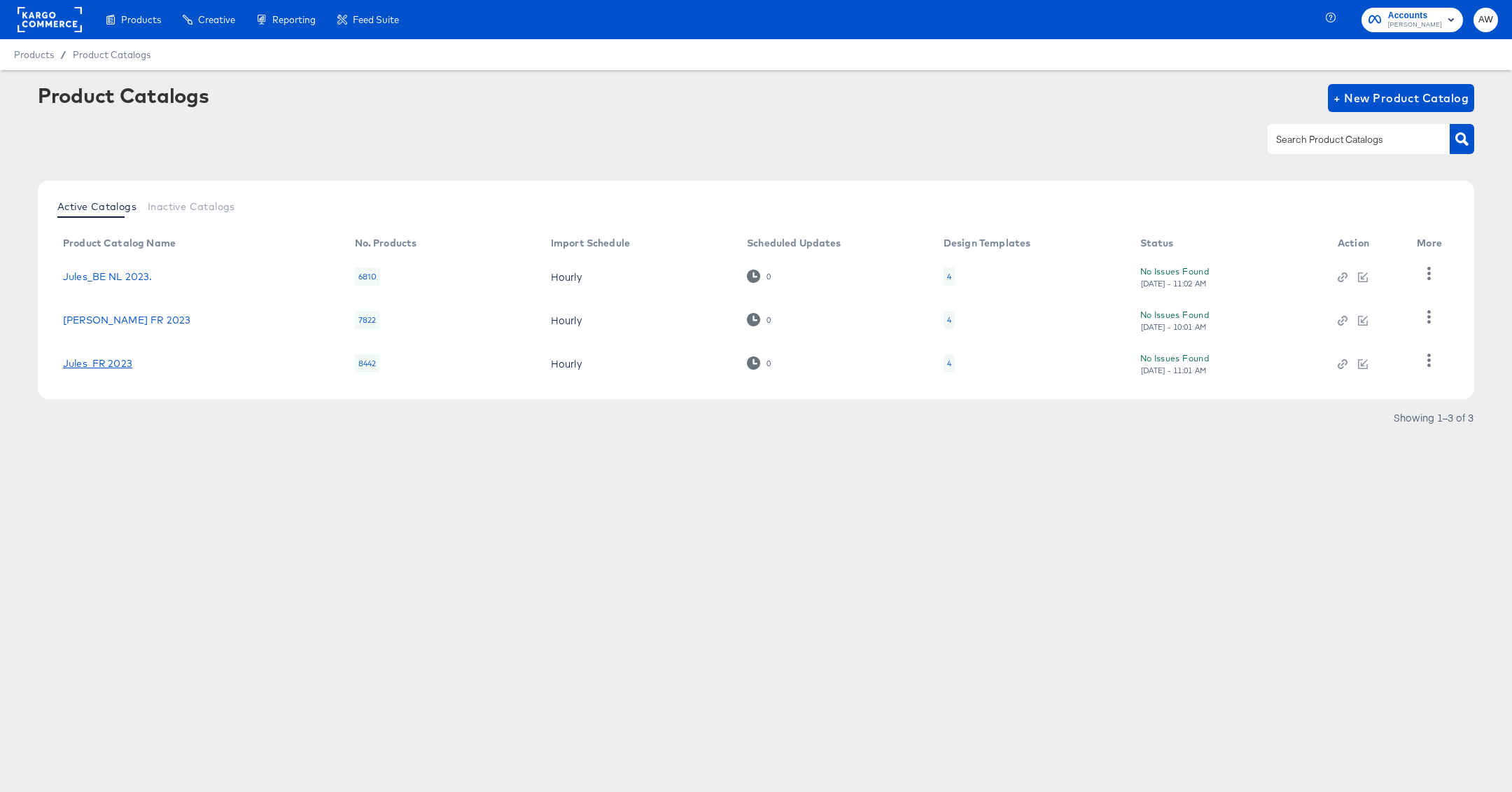
click at [108, 361] on link "Jules_FR 2023" at bounding box center [98, 364] width 69 height 11
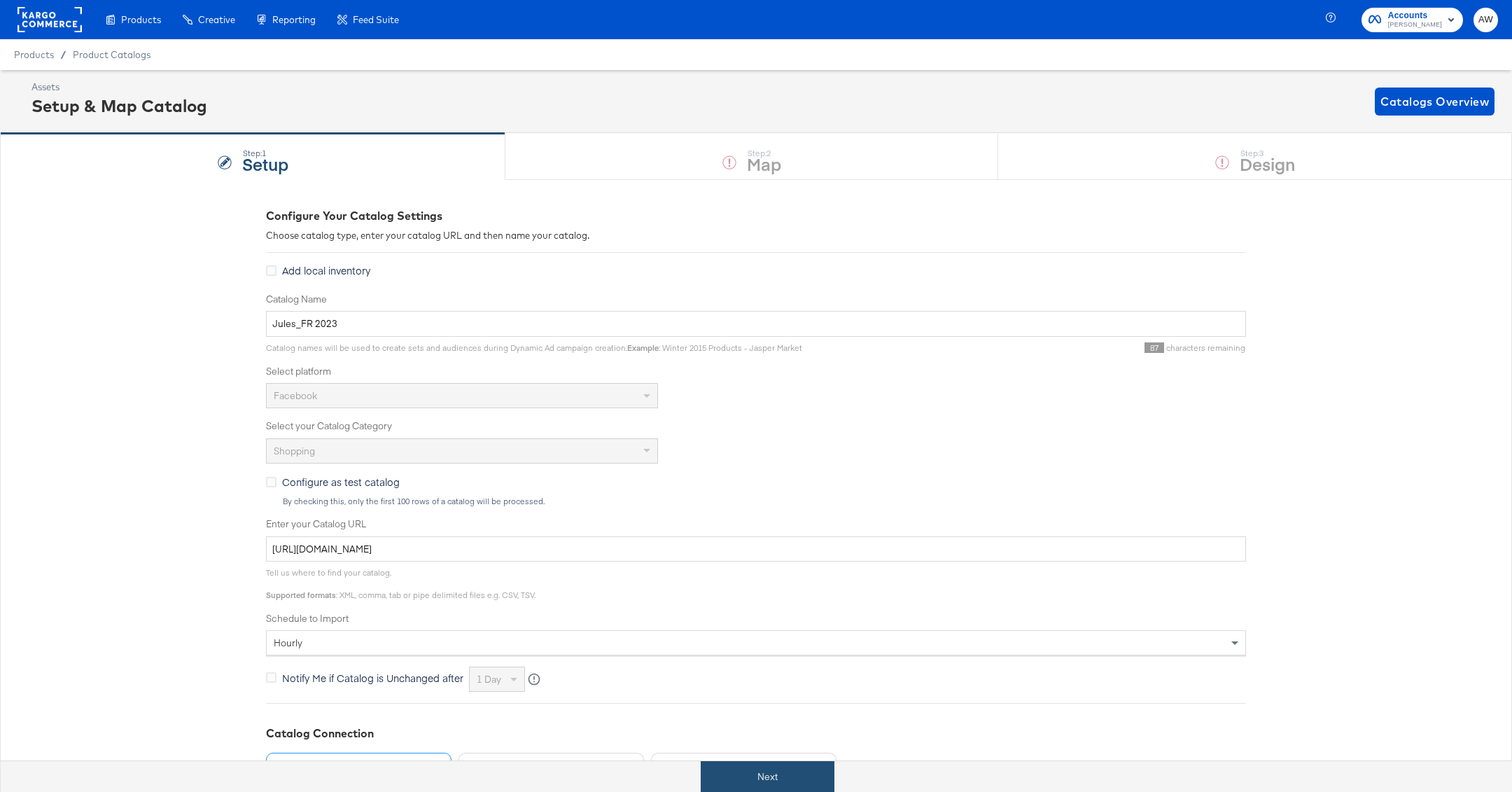
click at [811, 763] on button "Next" at bounding box center [767, 776] width 134 height 31
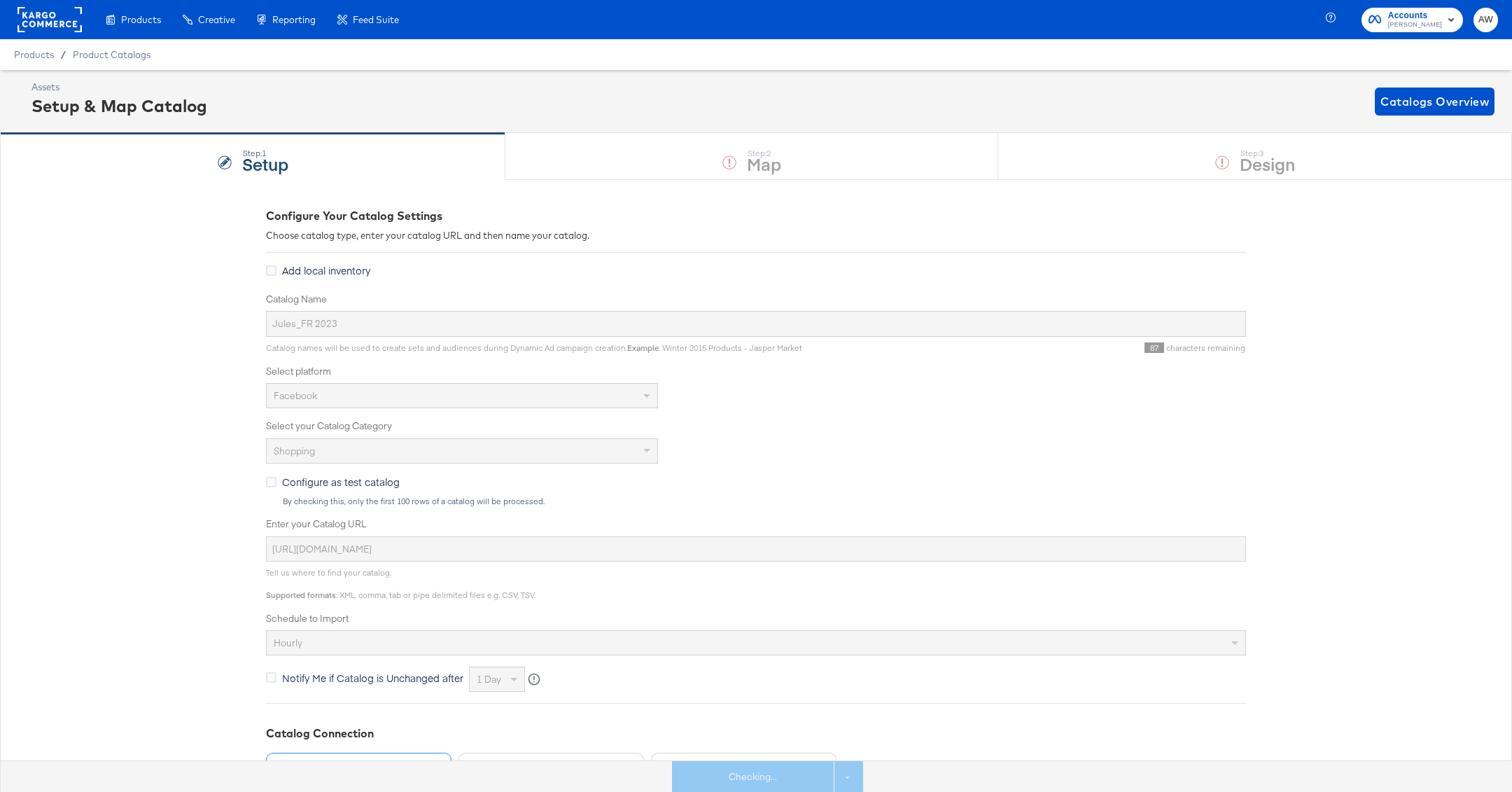
click at [1269, 147] on div "Step: 1 Setup Step: 2 Map Step: 3 Design" at bounding box center [756, 155] width 1512 height 46
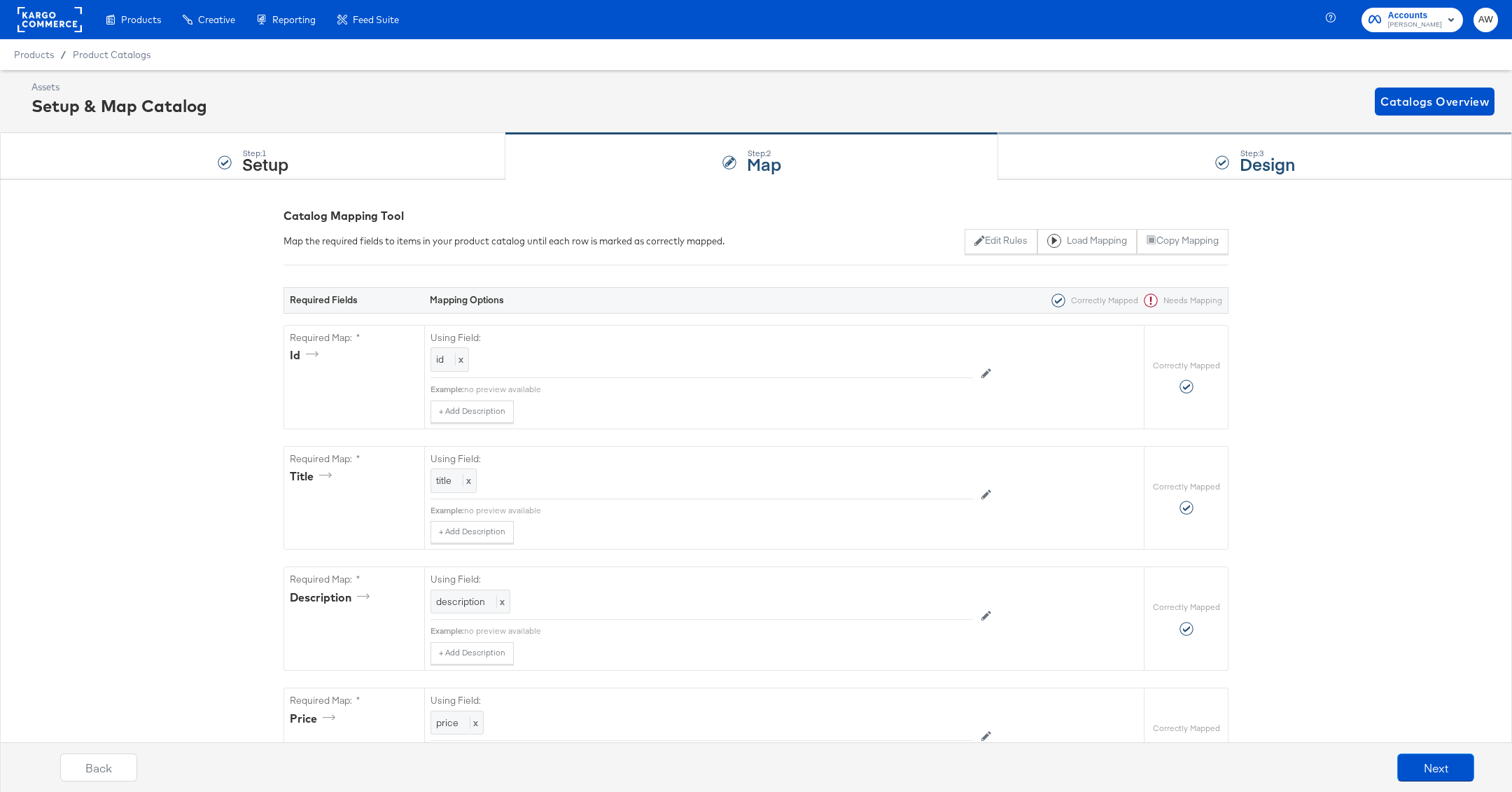
click at [1266, 164] on strong "Design" at bounding box center [1268, 163] width 55 height 23
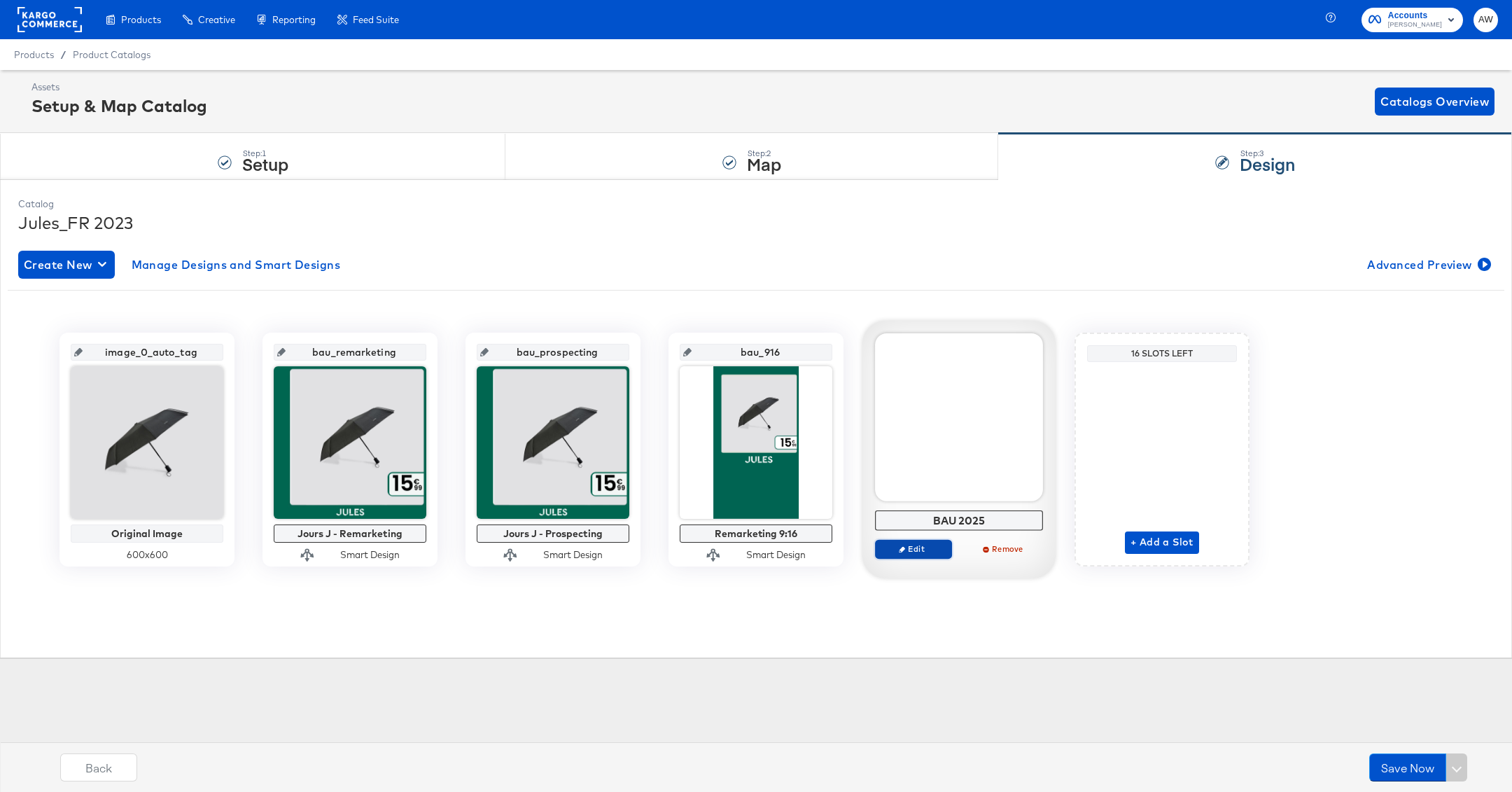
click at [912, 554] on button "Edit" at bounding box center [913, 549] width 77 height 20
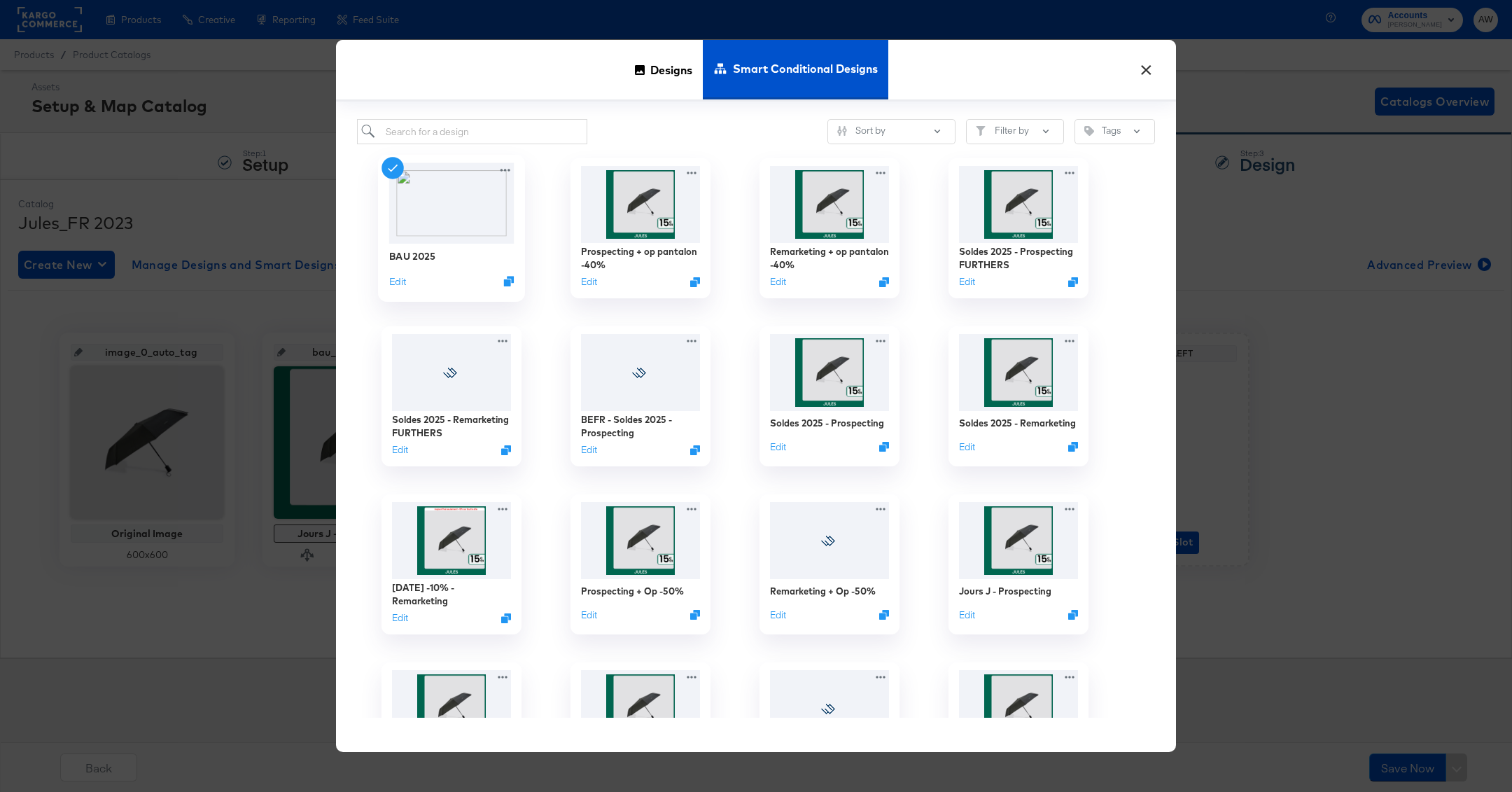
click at [387, 286] on div "BAU 2025 Edit" at bounding box center [451, 227] width 147 height 147
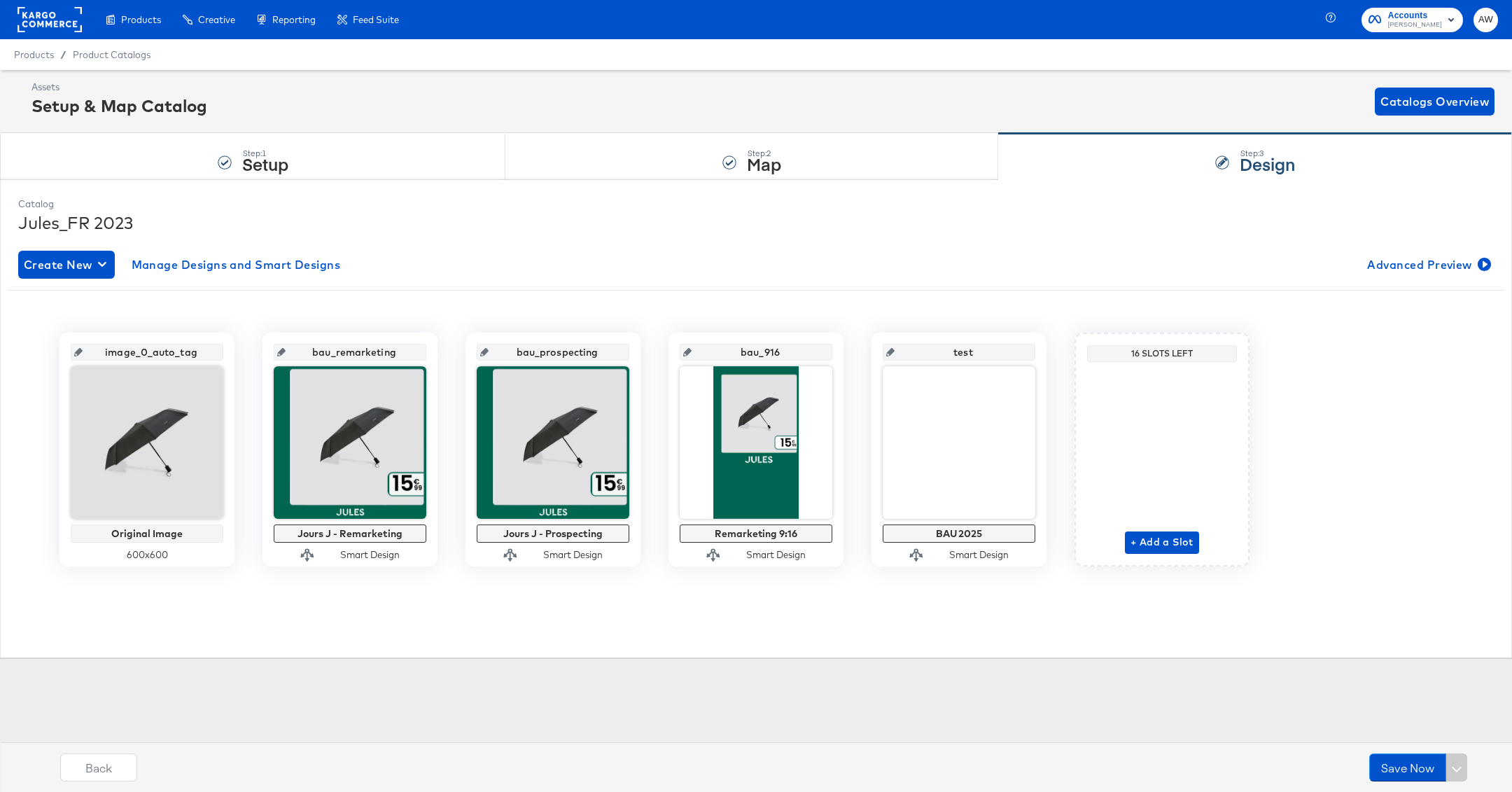
click at [999, 344] on input "test" at bounding box center [963, 347] width 137 height 38
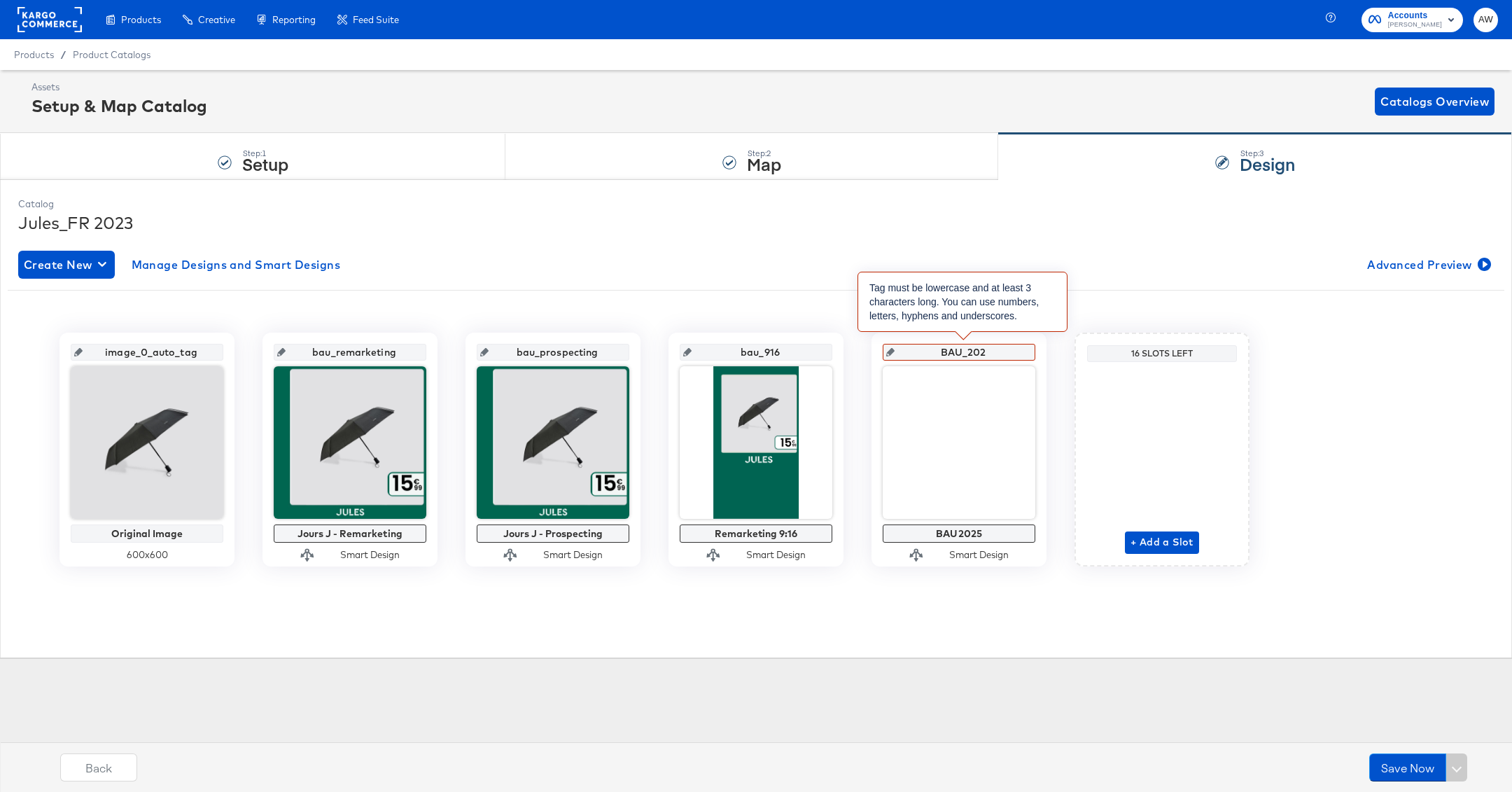
type input "BAU_2025"
click at [997, 642] on div "Catalog Jules_FR 2023 Create New Manage Designs and Smart Designs Advanced Prev…" at bounding box center [756, 418] width 1490 height 456
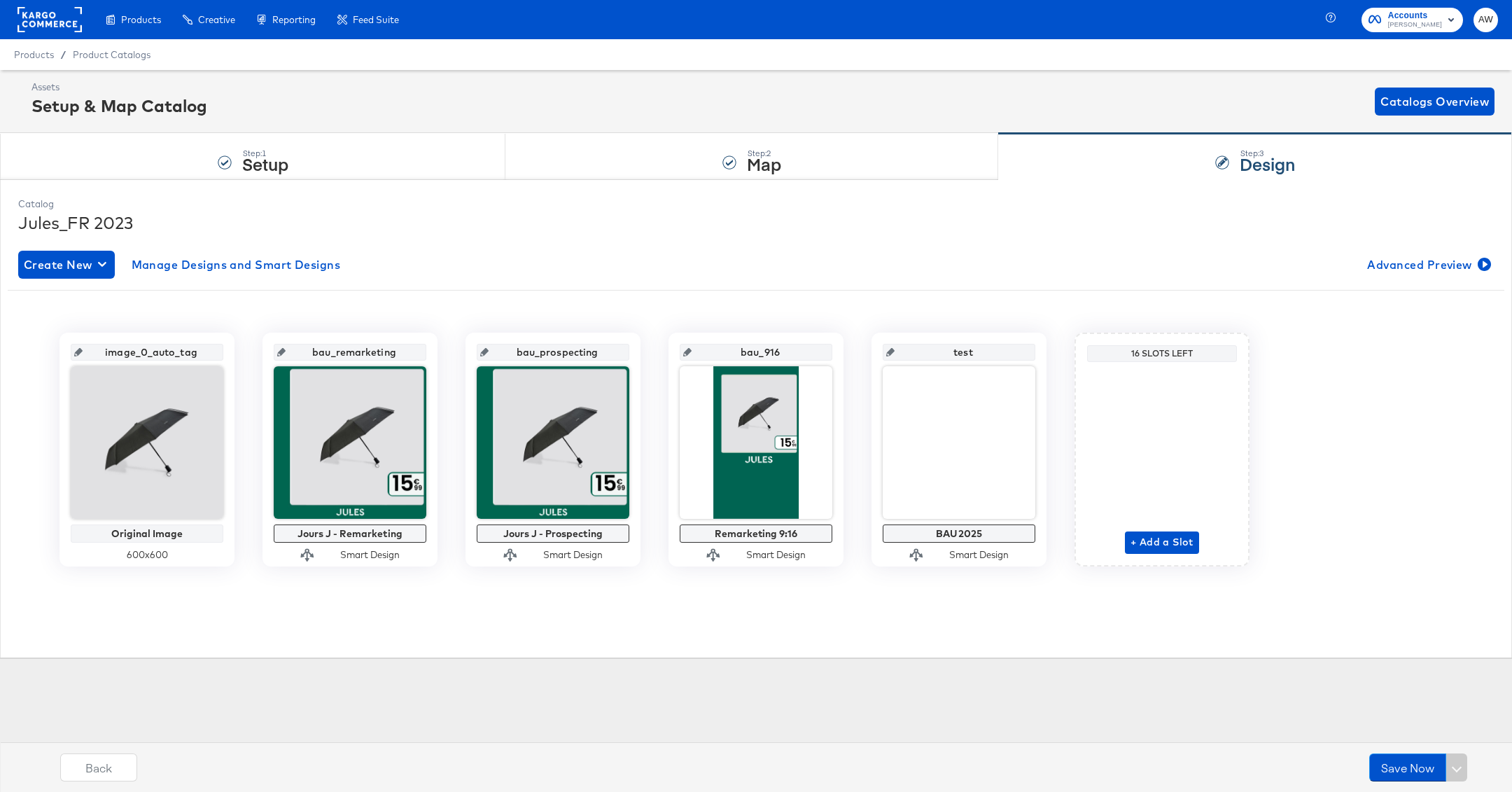
click at [995, 356] on input "test" at bounding box center [963, 347] width 137 height 38
click at [983, 350] on input "test" at bounding box center [963, 347] width 137 height 38
type input "b"
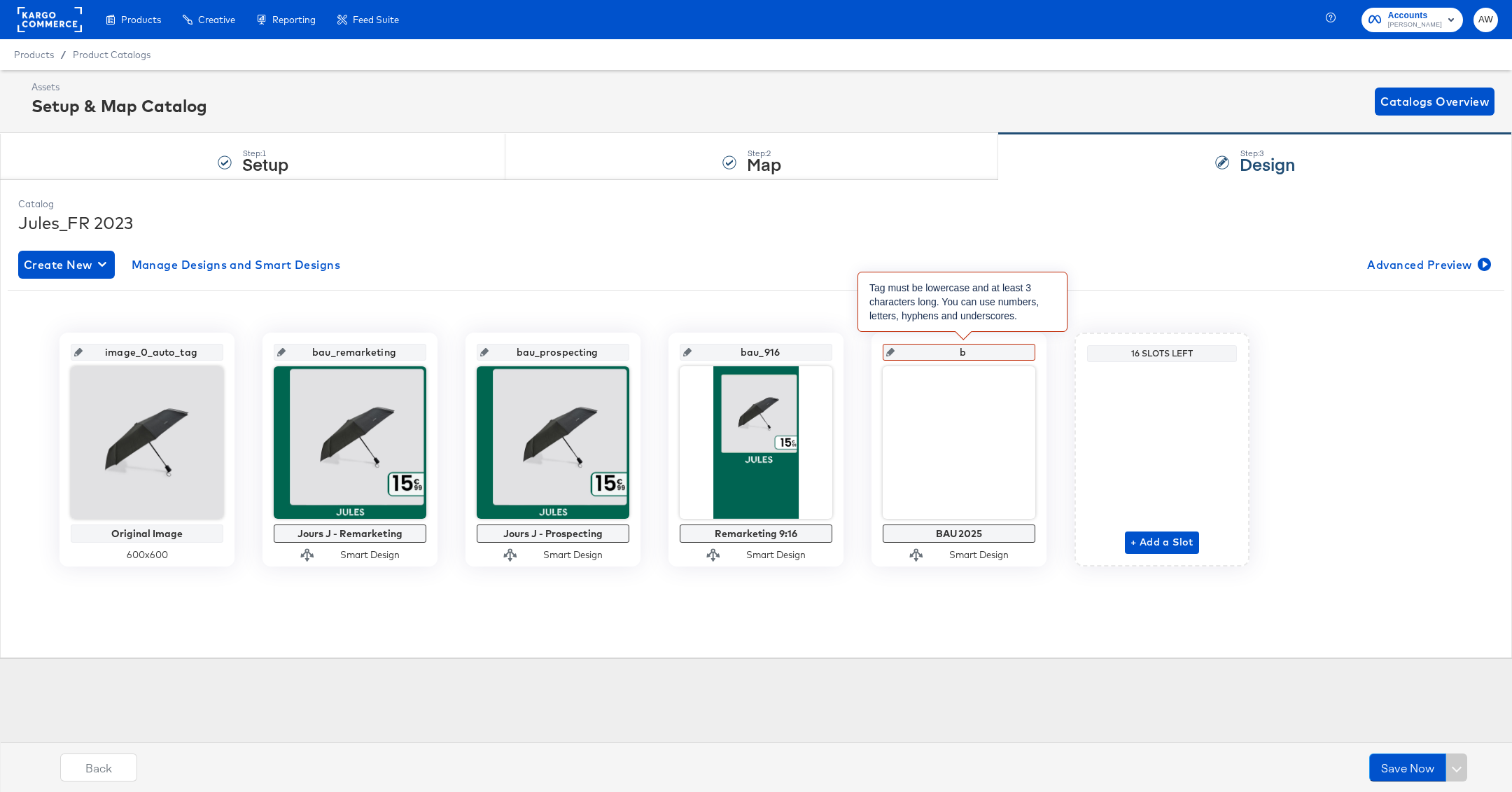
type input "ba"
type input "bau_new"
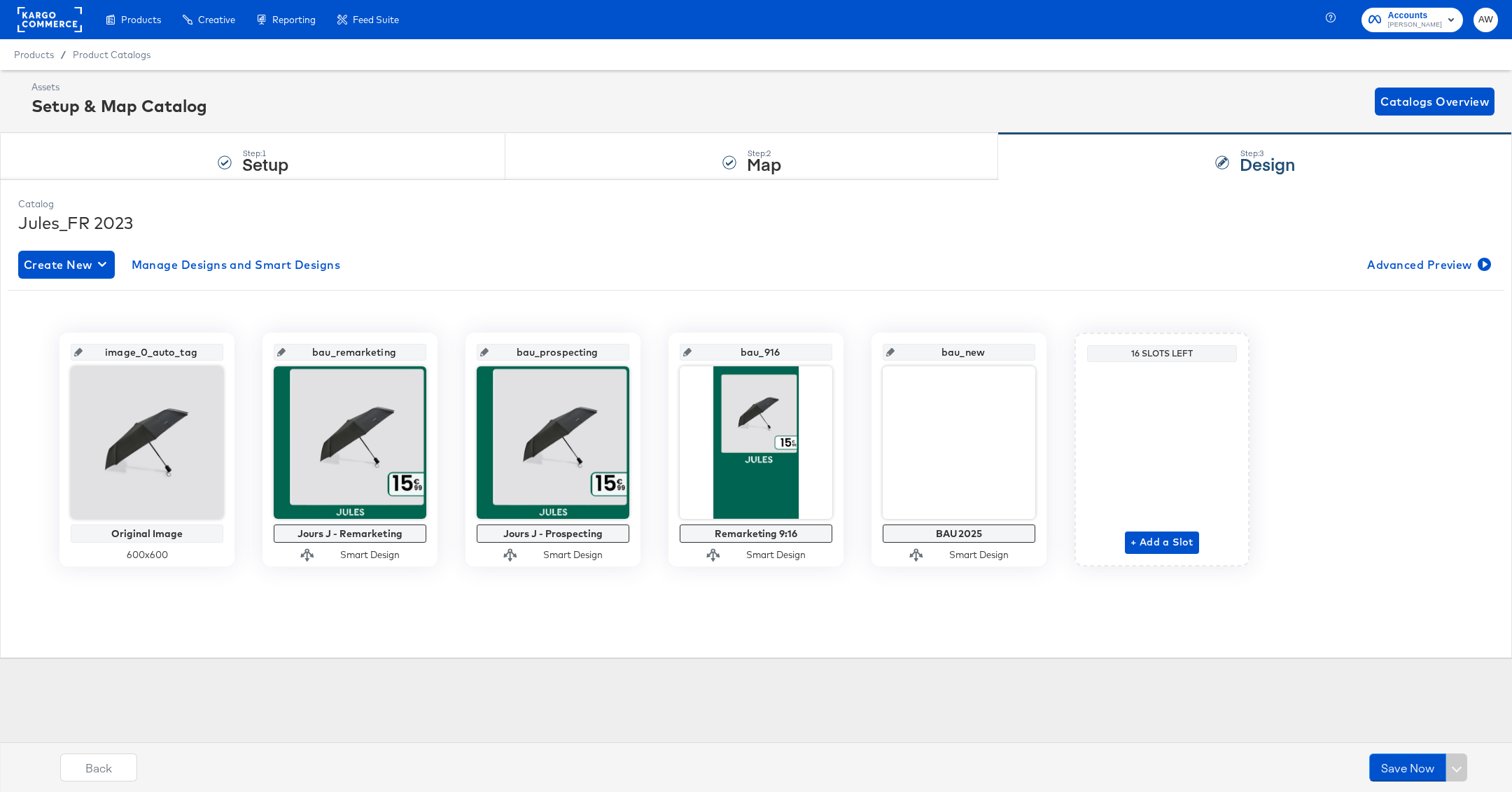
click at [1045, 282] on div "Create New Manage Designs and Smart Designs Advanced Preview image_0_auto_tag O…" at bounding box center [756, 419] width 1476 height 358
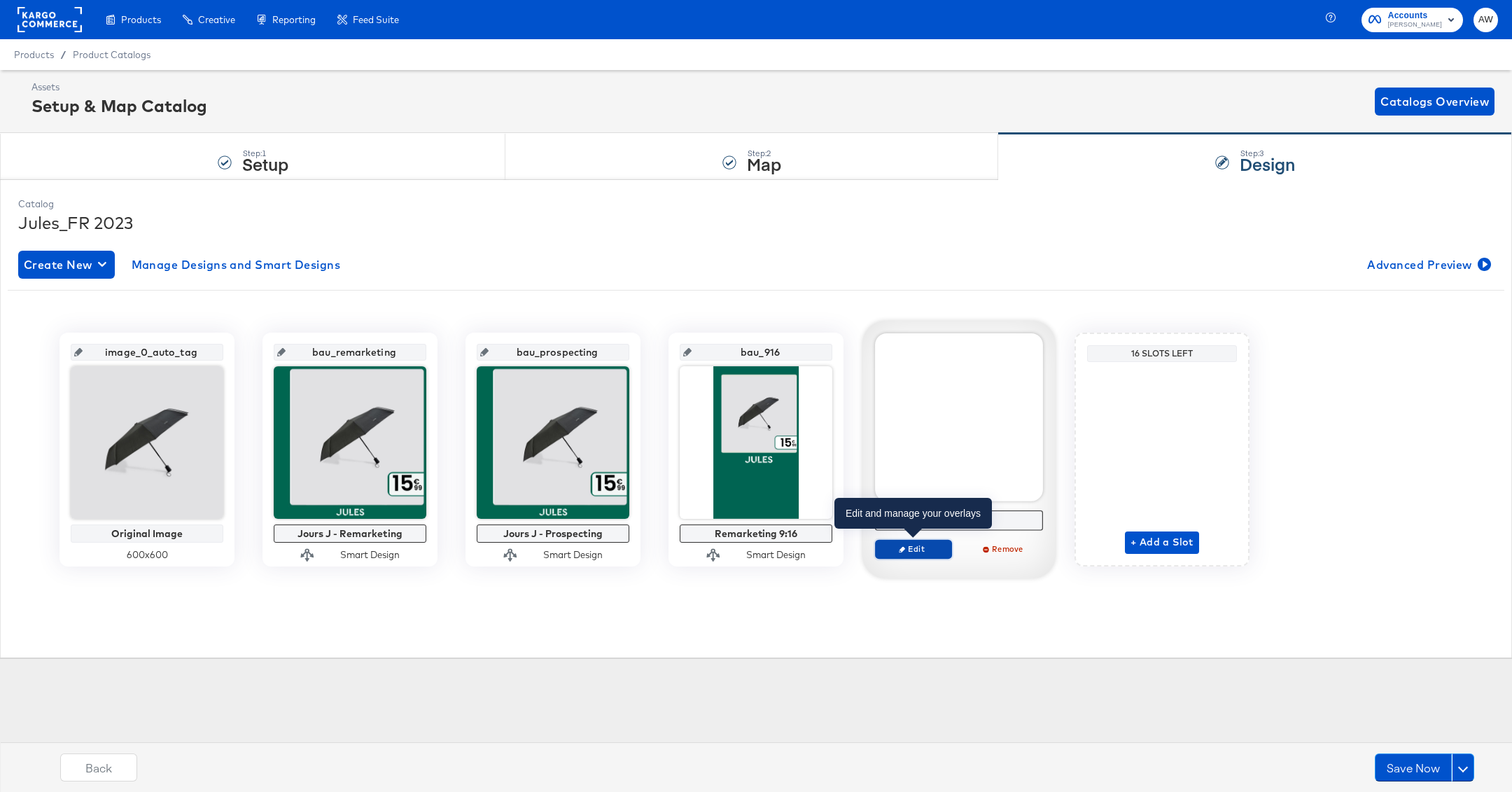
click at [913, 552] on span "Edit" at bounding box center [914, 549] width 64 height 10
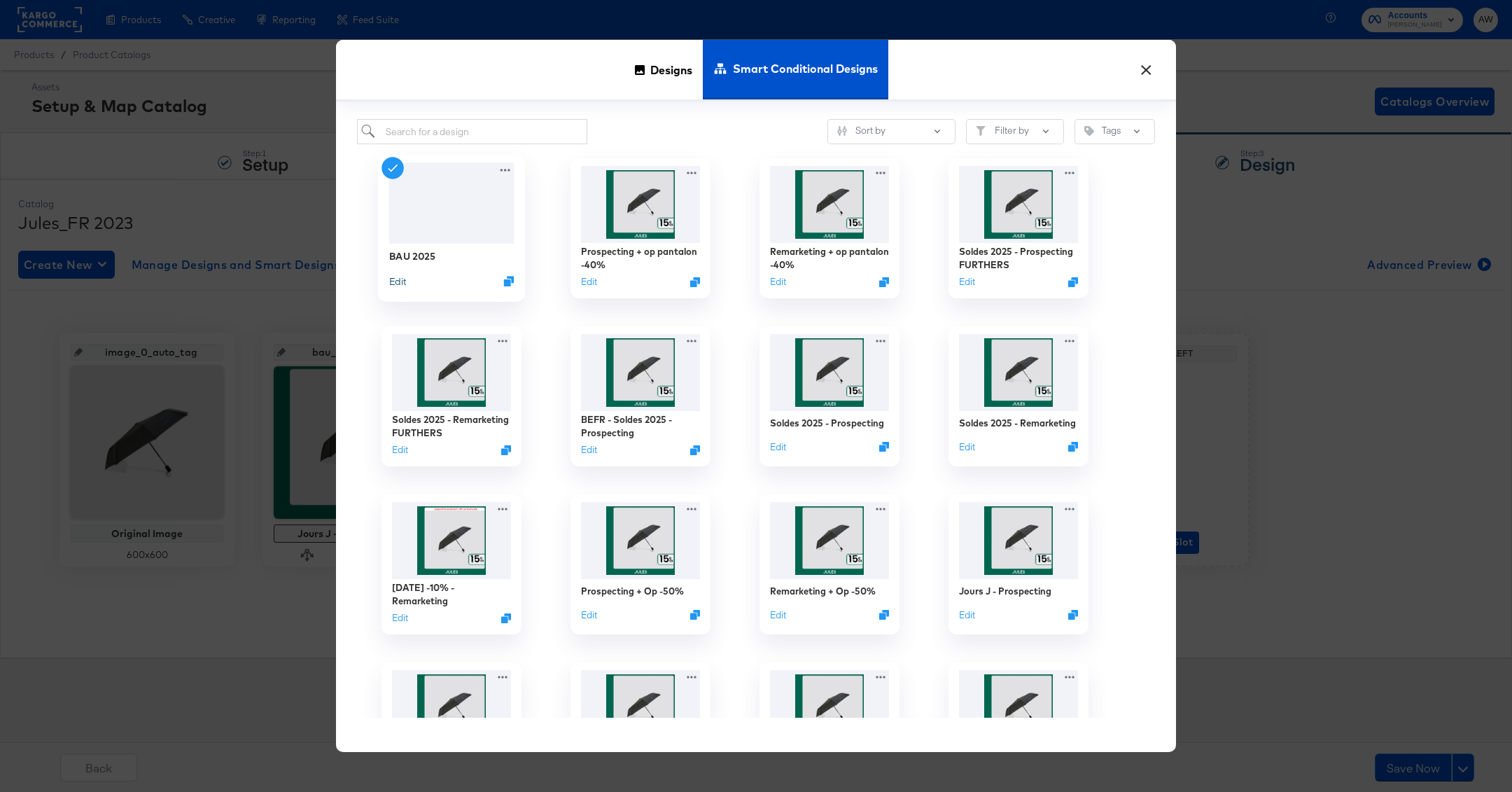
click at [402, 279] on button "Edit" at bounding box center [398, 281] width 17 height 13
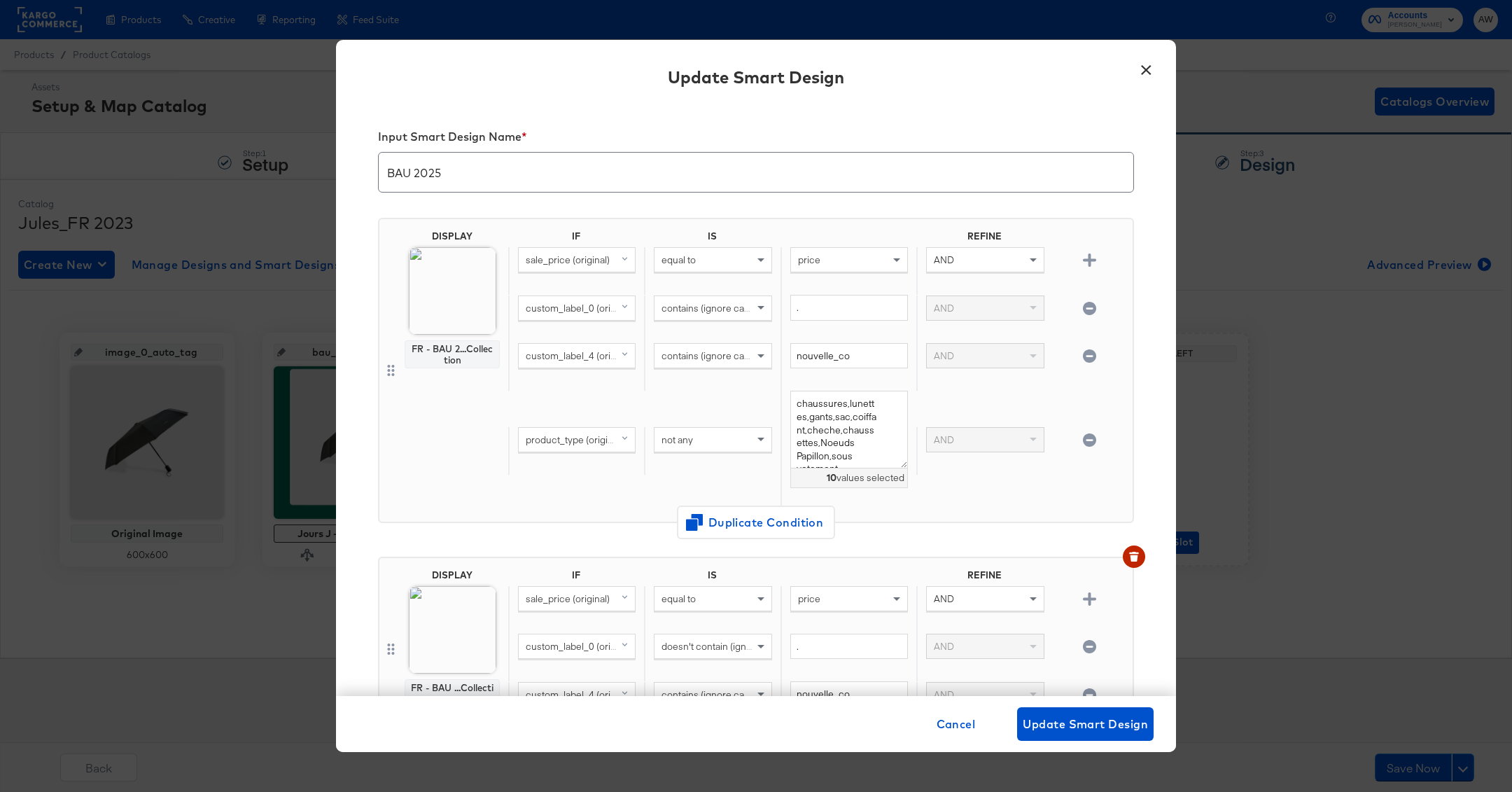
click at [506, 159] on input "BAU 2025" at bounding box center [756, 166] width 755 height 39
click at [522, 172] on input "BAU 2025" at bounding box center [756, 166] width 755 height 39
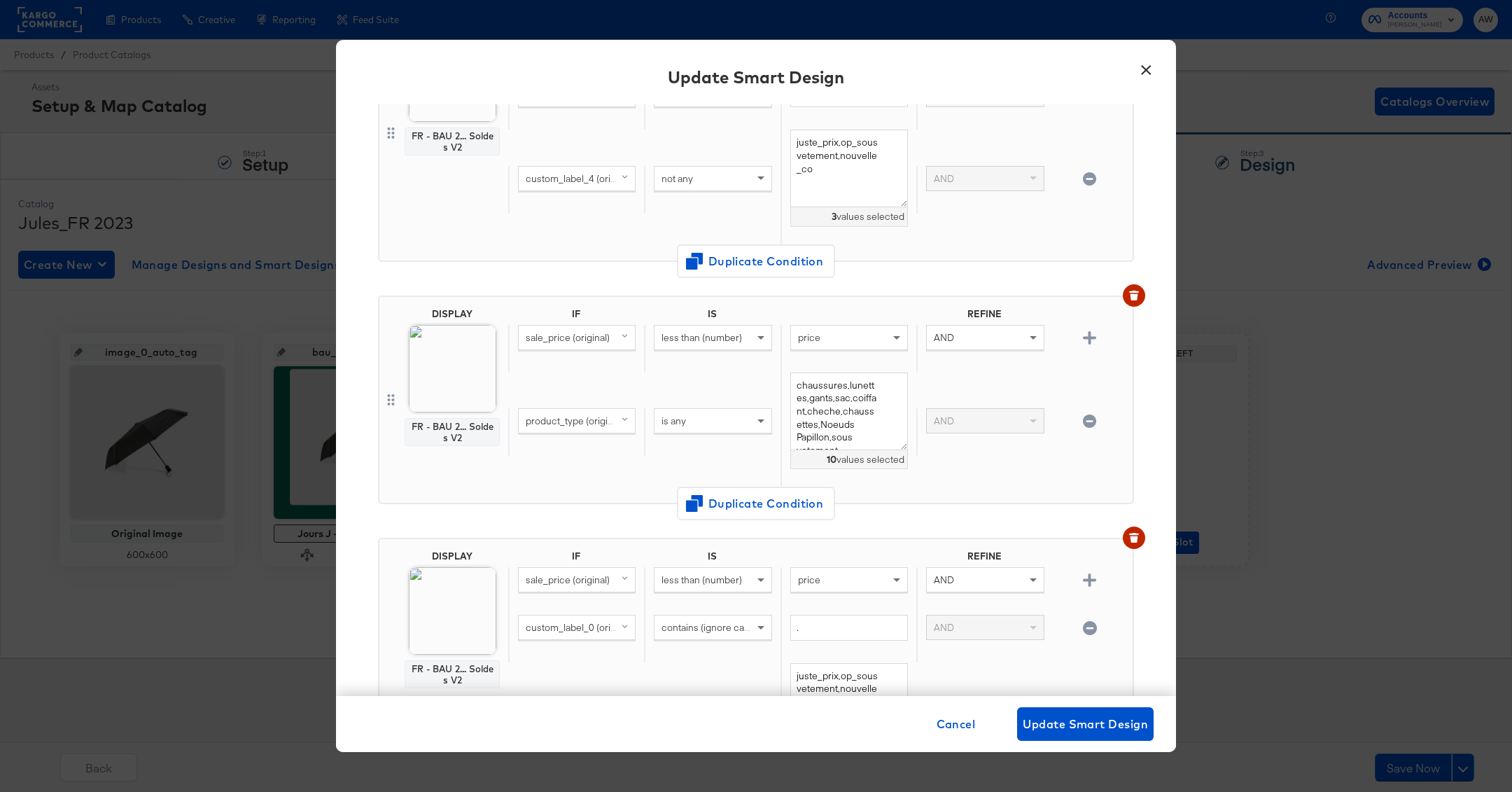
scroll to position [1622, 0]
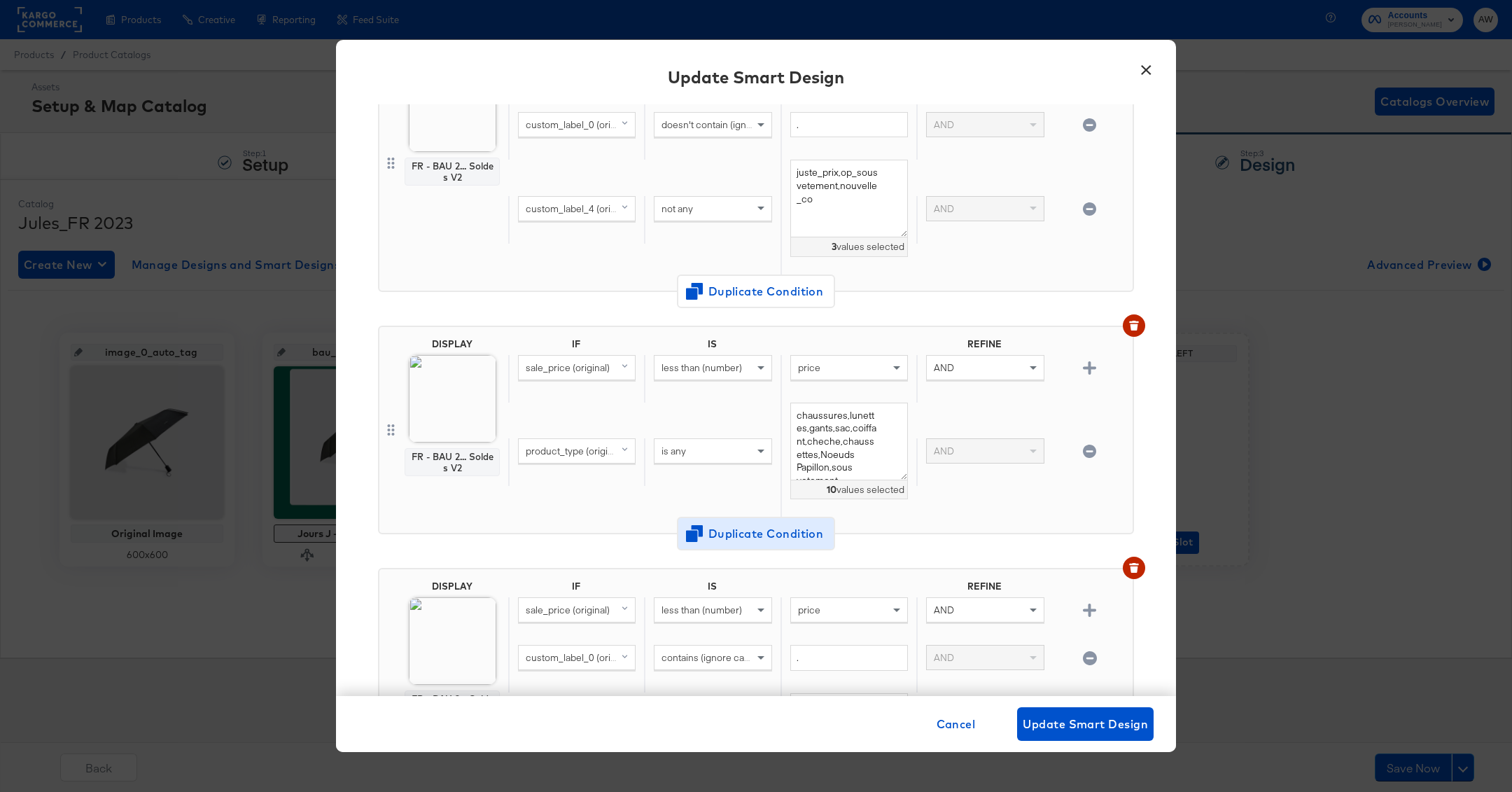
type input "BAU 2025 + Jours J"
click at [732, 524] on span "Duplicate Condition" at bounding box center [756, 533] width 135 height 20
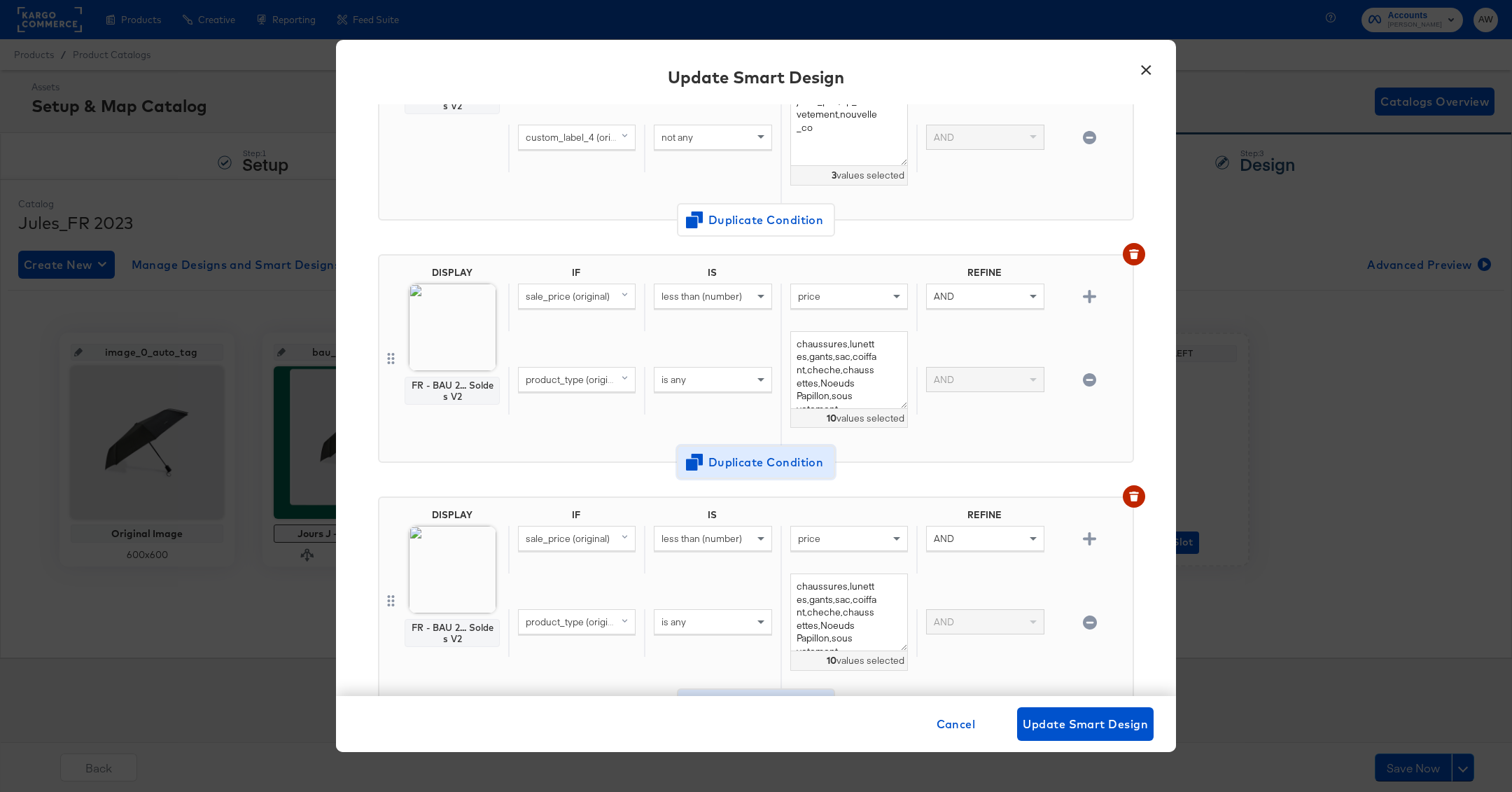
scroll to position [1674, 0]
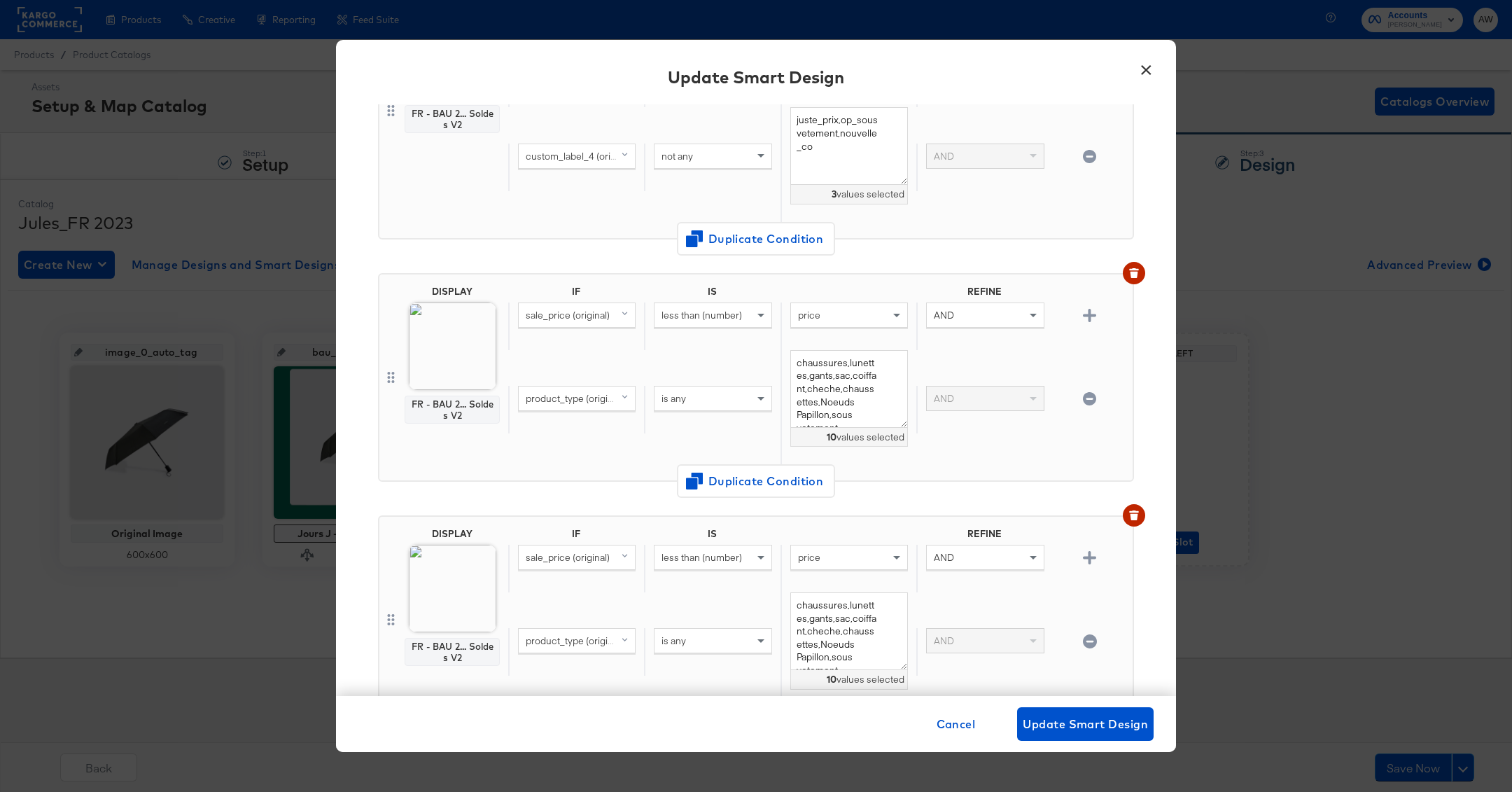
click at [610, 546] on div "sale_price (original)" at bounding box center [577, 557] width 117 height 24
type input "4"
click at [607, 648] on div "custom_label_4" at bounding box center [576, 655] width 106 height 13
click at [709, 551] on span "less than (number)" at bounding box center [701, 557] width 81 height 12
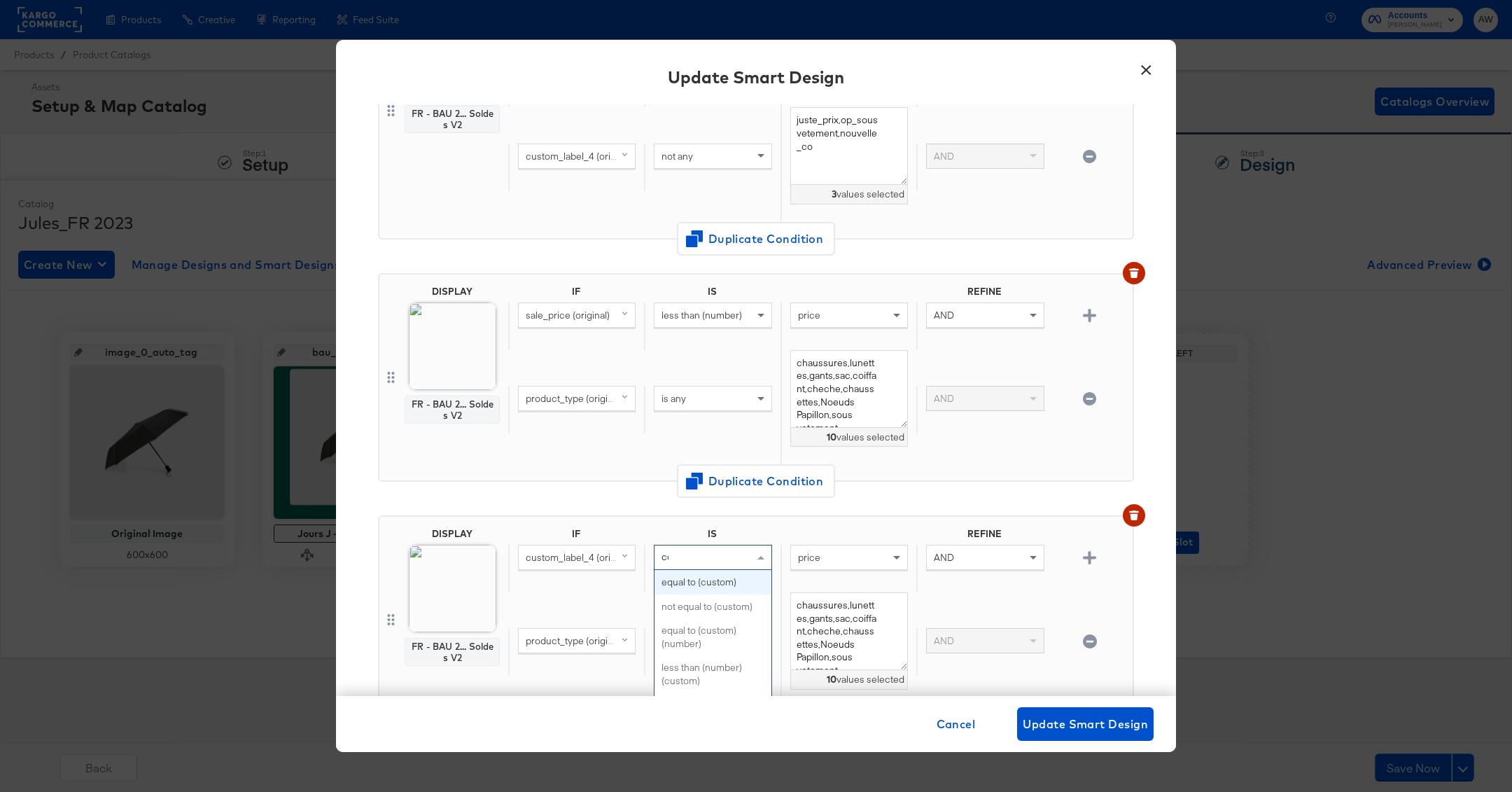
type input "con"
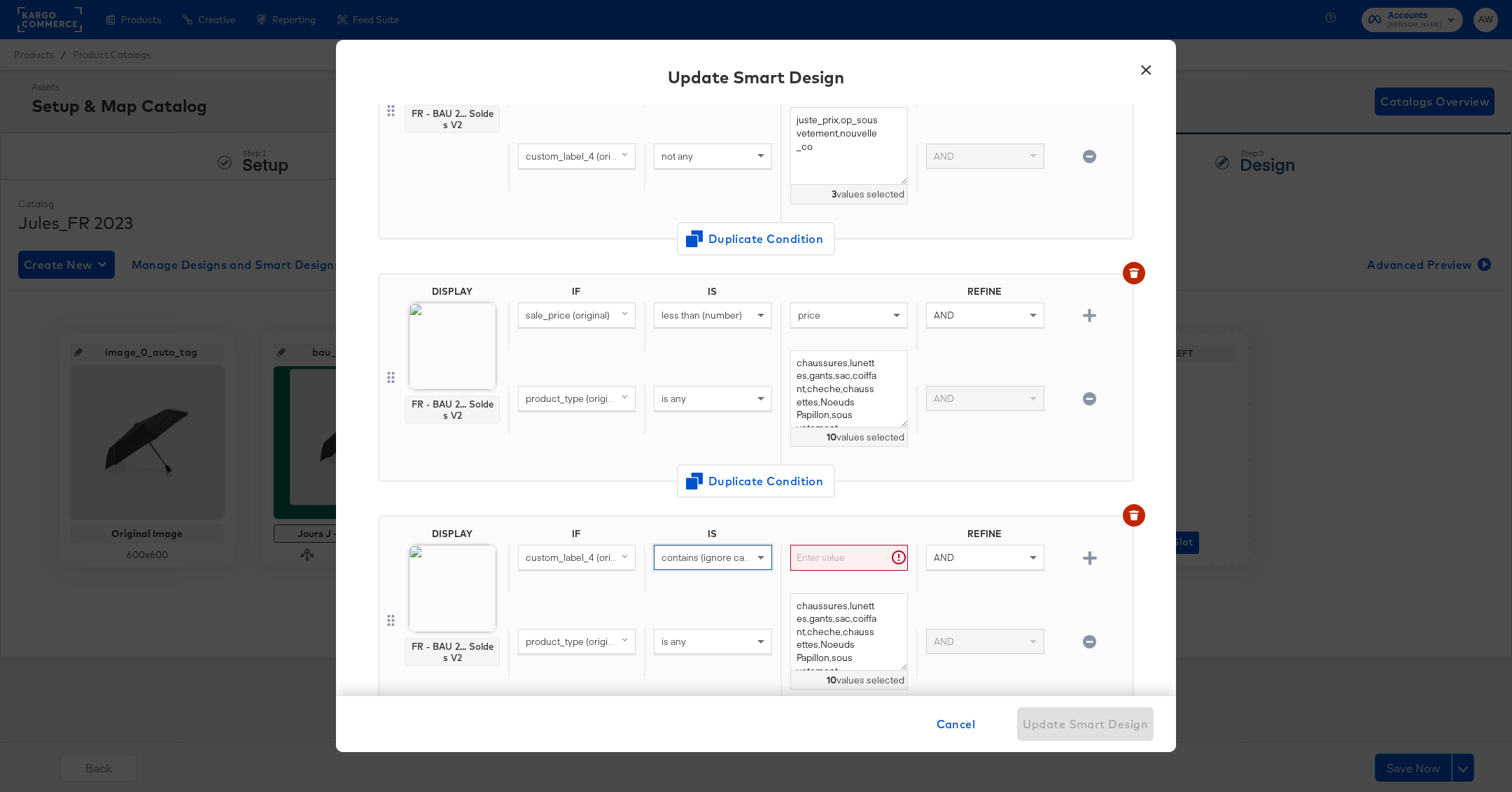
scroll to position [1674, 0]
click at [858, 551] on input "text" at bounding box center [849, 557] width 117 height 26
type input "jours_j"
click at [890, 515] on div "DISPLAY FR - BAU 2... Soldes V2 IF IS REFINE custom_label_4 (original) contains…" at bounding box center [756, 620] width 756 height 209
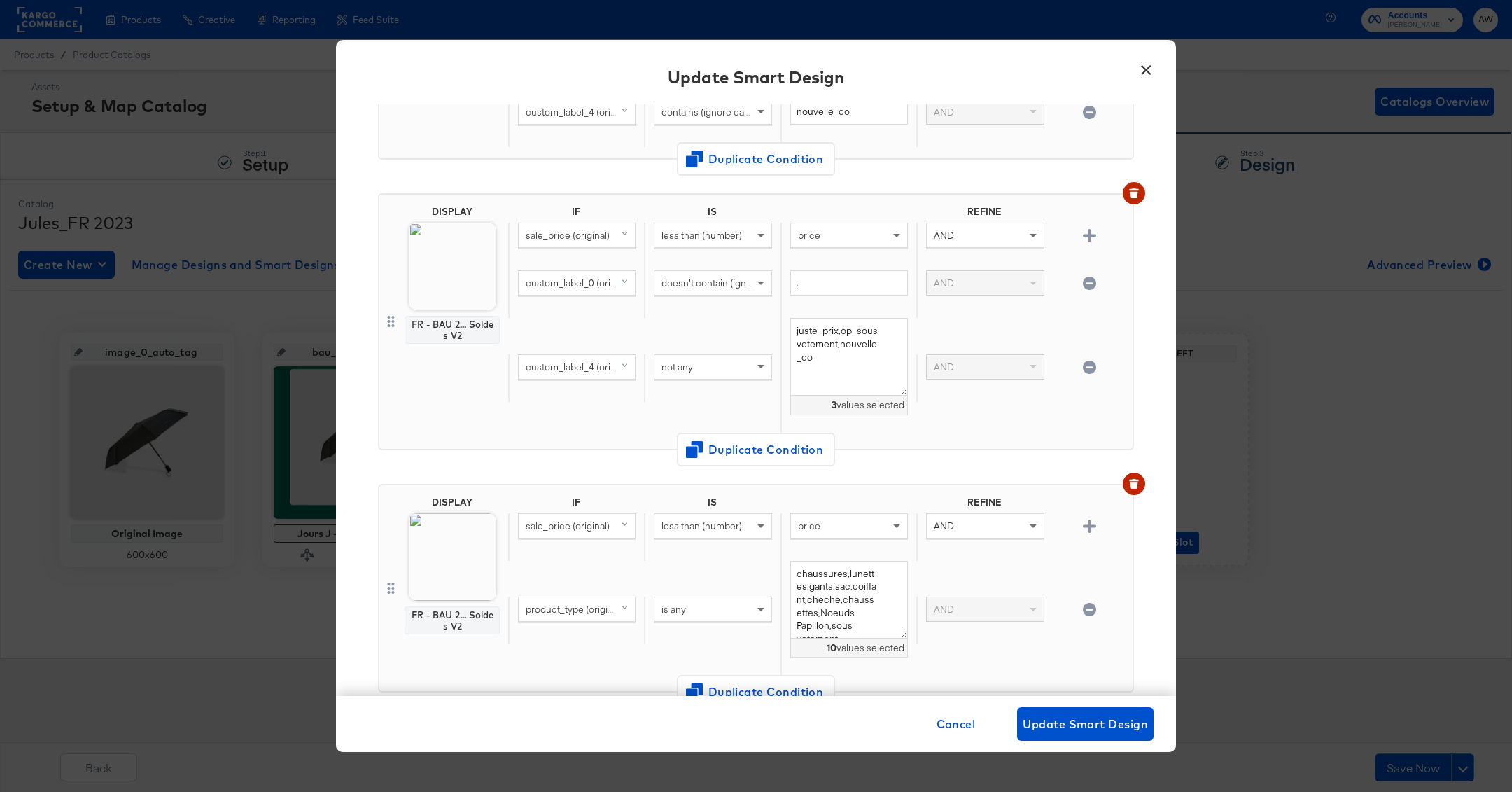
scroll to position [1453, 0]
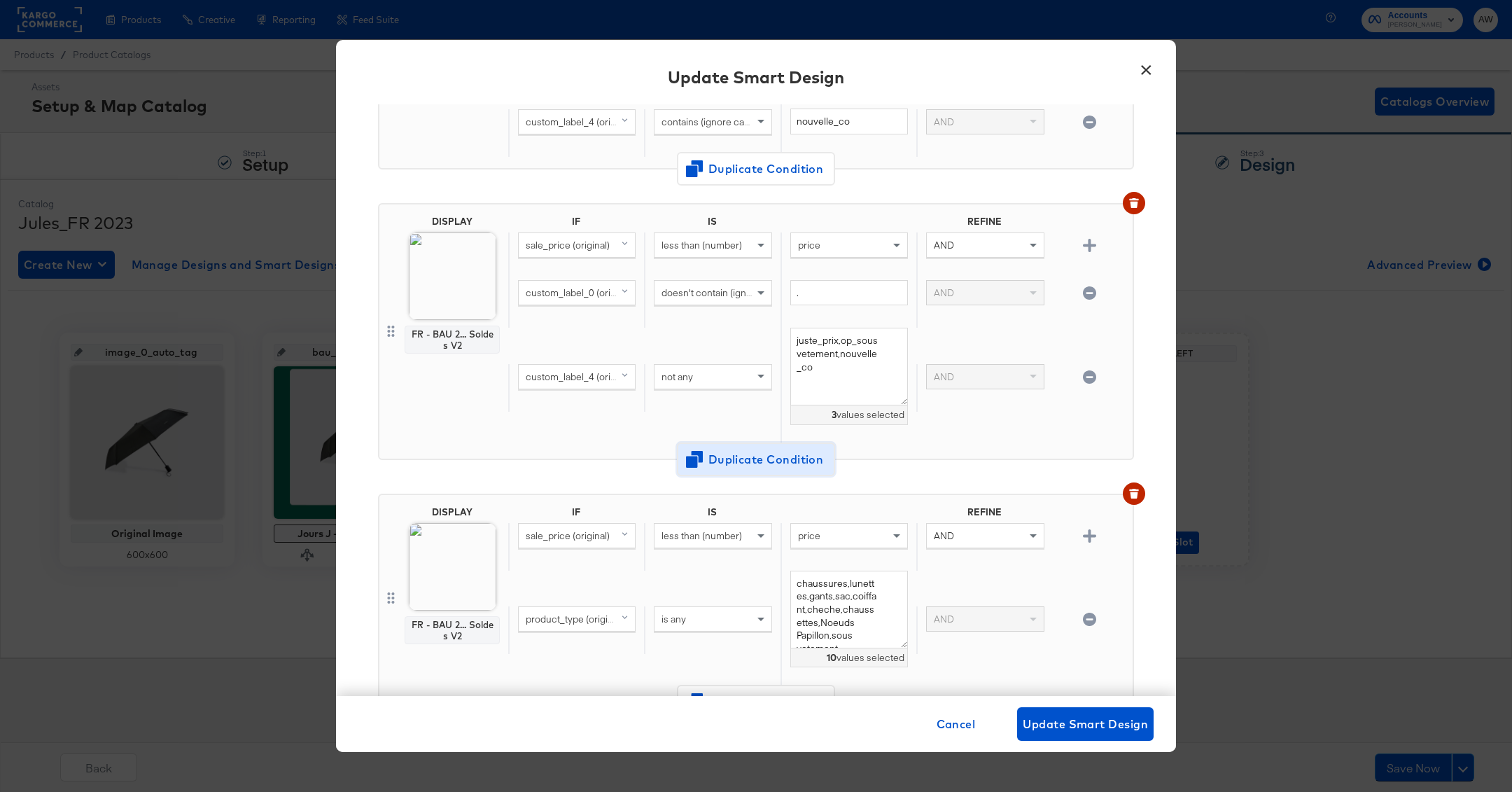
click at [752, 450] on span "Duplicate Condition" at bounding box center [756, 459] width 135 height 20
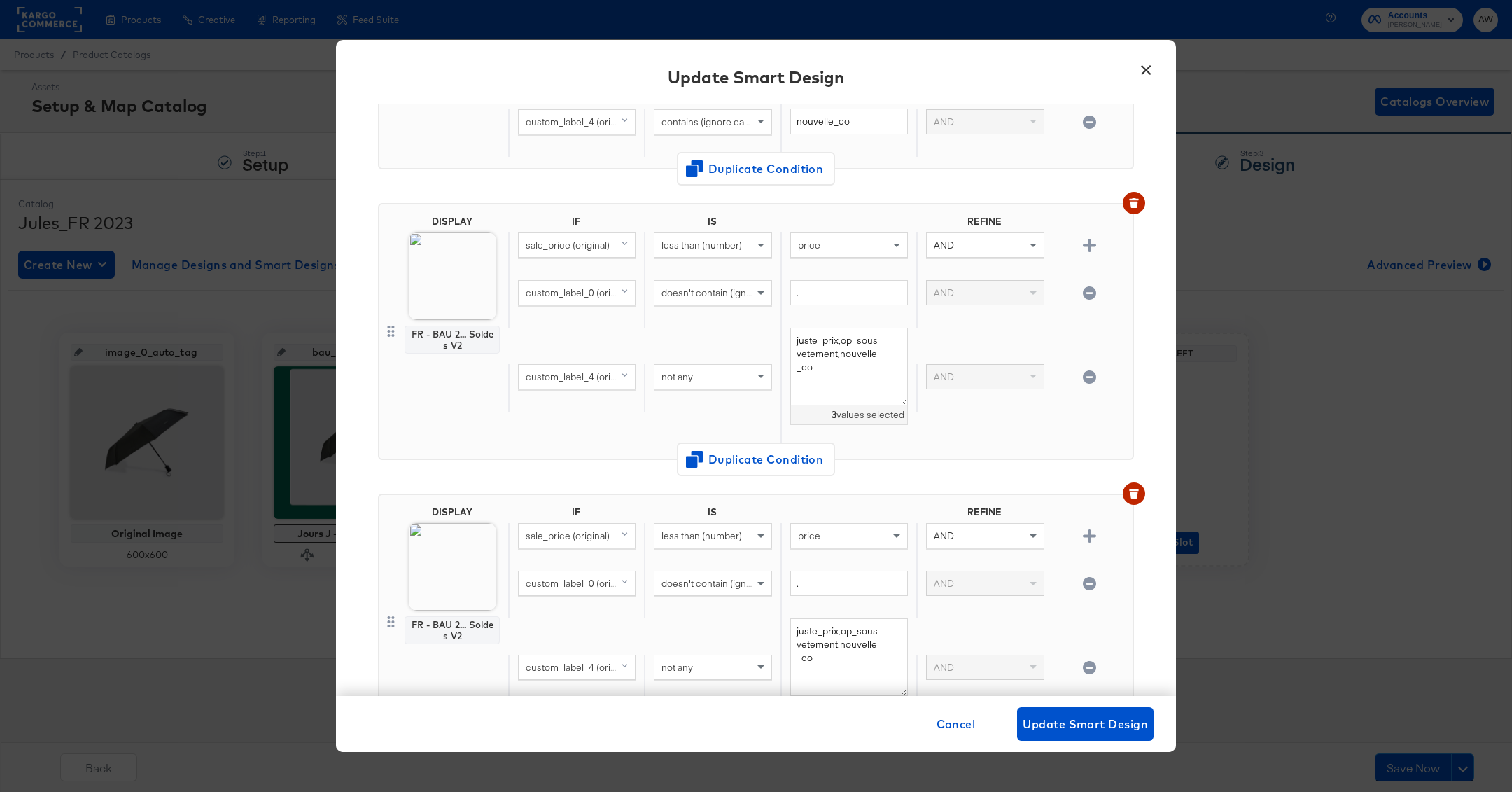
click at [592, 530] on span "sale_price (original)" at bounding box center [567, 535] width 84 height 12
type input "4"
click at [589, 626] on div "custom_label_4" at bounding box center [576, 633] width 106 height 13
click at [851, 524] on div "price" at bounding box center [849, 535] width 117 height 24
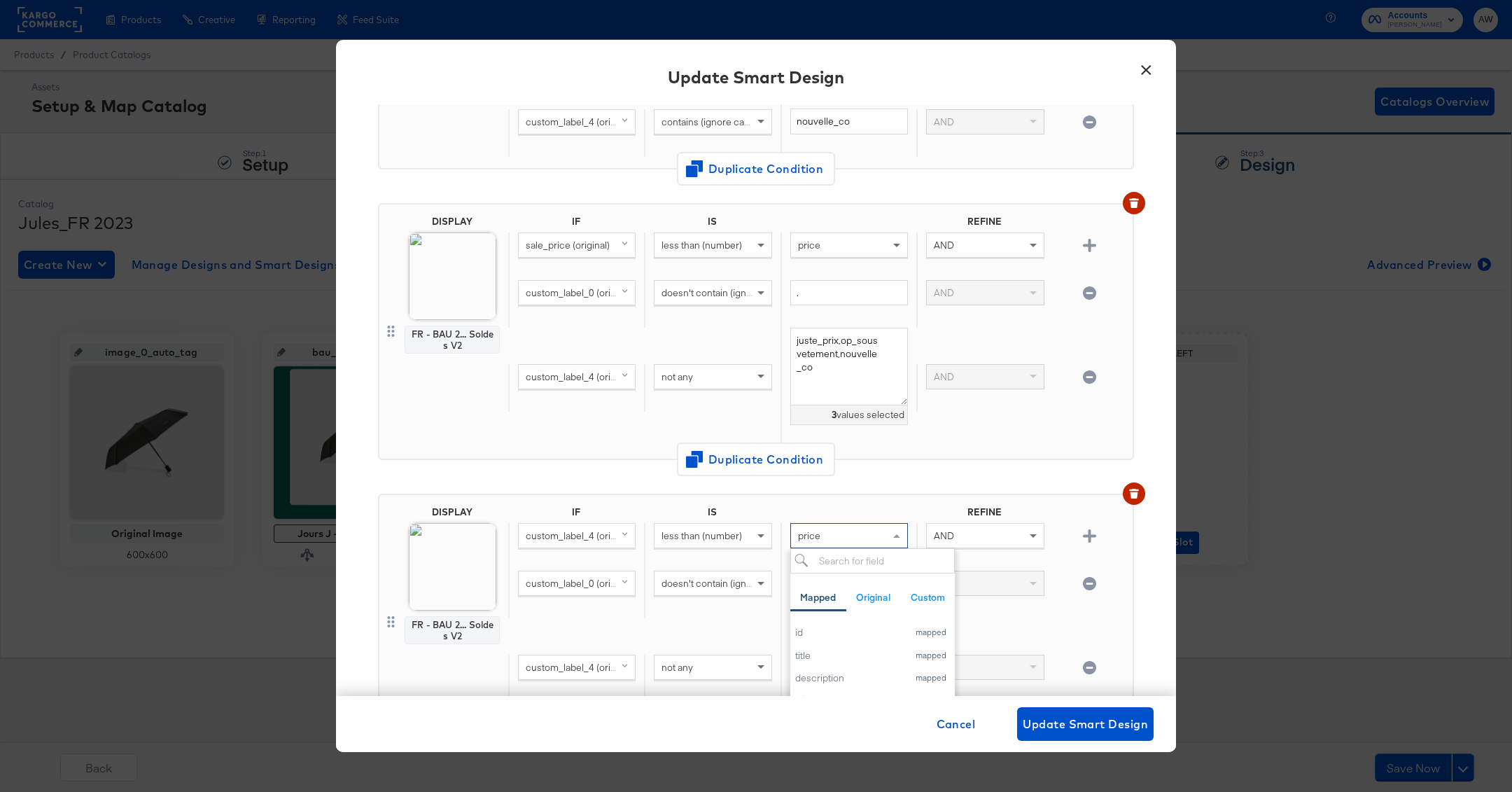
click at [851, 524] on div "price" at bounding box center [849, 535] width 117 height 24
type input "jours|_j"
click at [892, 494] on div "DISPLAY FR - BAU 2... Soldes V2 IF IS REFINE custom_label_4 (original) less tha…" at bounding box center [756, 621] width 756 height 257
click at [747, 526] on div "less than (number)" at bounding box center [712, 535] width 117 height 24
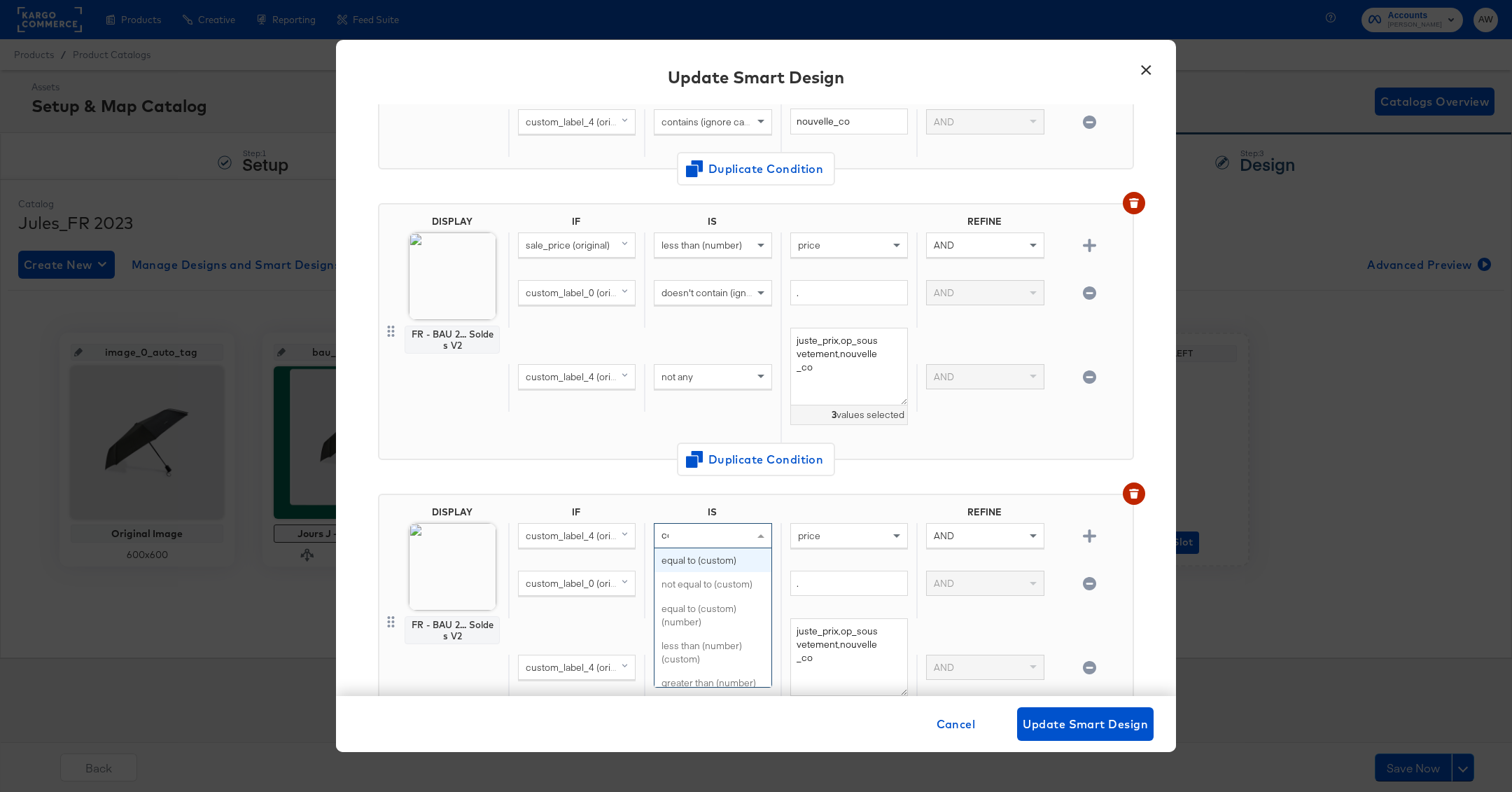
type input "con"
click at [816, 523] on input "text" at bounding box center [849, 535] width 117 height 26
type input "jours_j"
click at [968, 408] on div "custom_label_4 (original) not any juste_prix,op_sousvetement,nouvelle_co 3 valu…" at bounding box center [818, 387] width 619 height 119
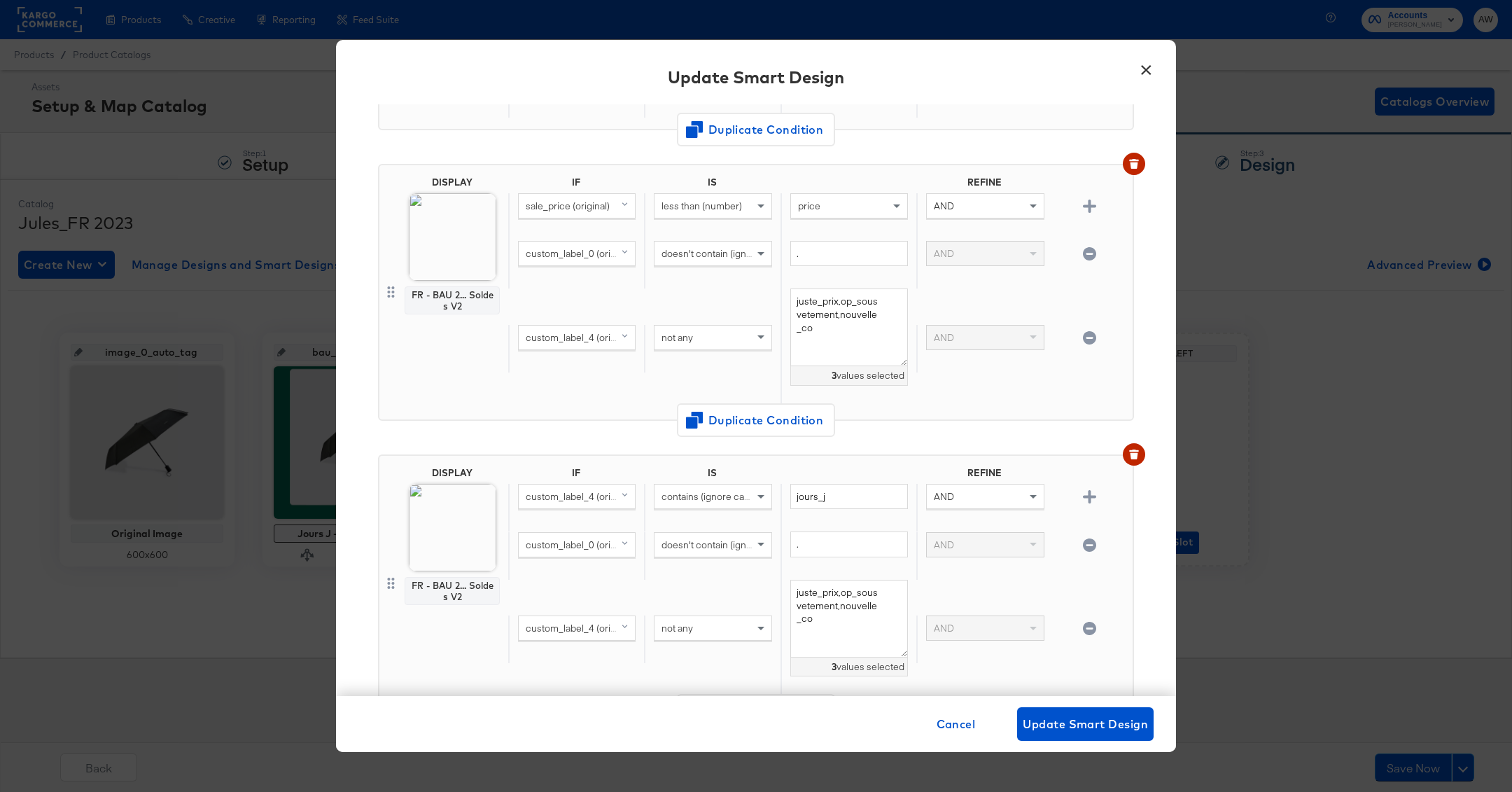
scroll to position [1491, 0]
click at [970, 430] on div "DISPLAY FR - BAU 2... Soldes V2 IF IS REFINE sale_price (original) less than (n…" at bounding box center [756, 299] width 756 height 291
click at [1090, 624] on icon "button" at bounding box center [1089, 631] width 13 height 13
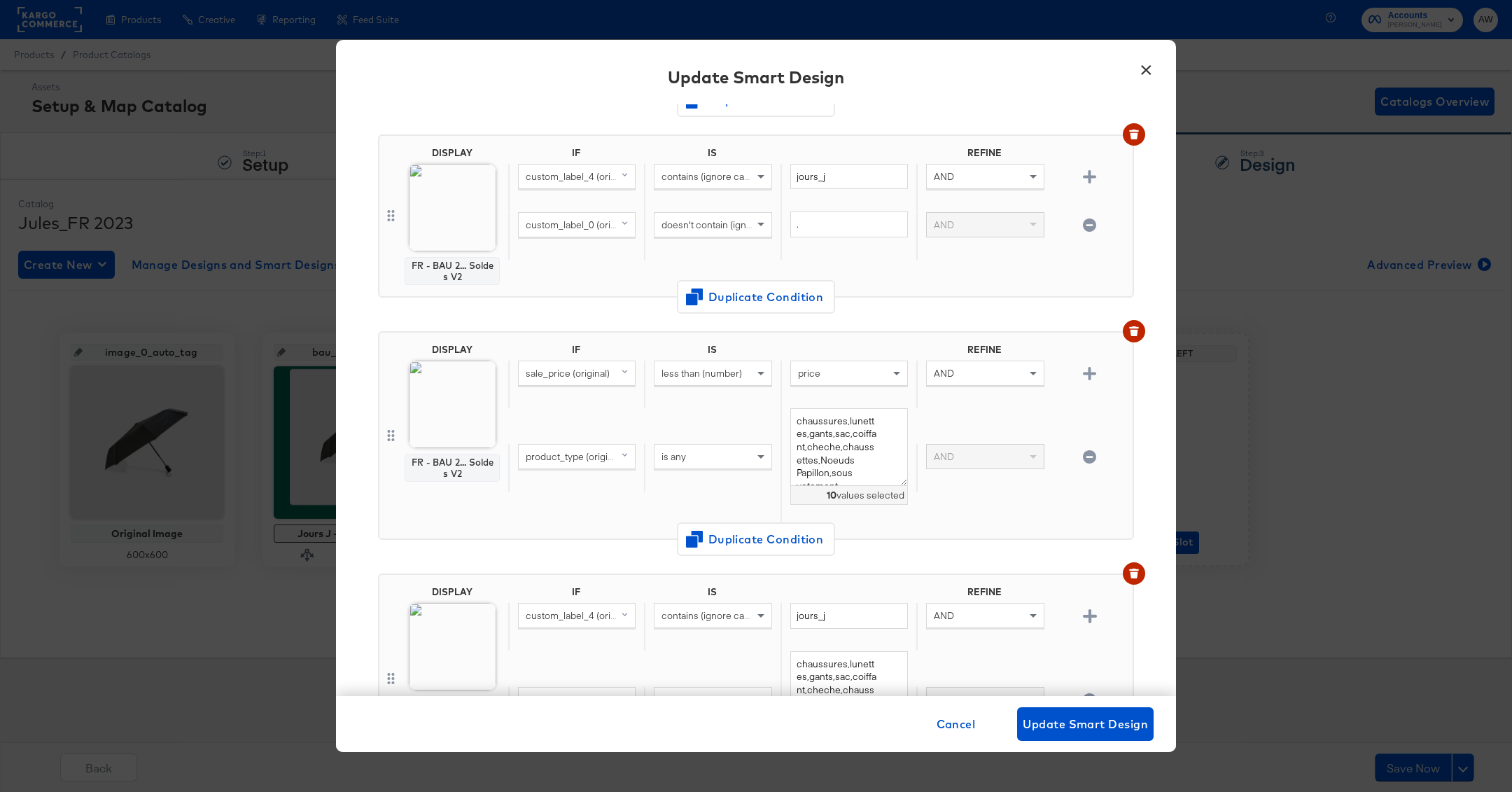
scroll to position [1813, 0]
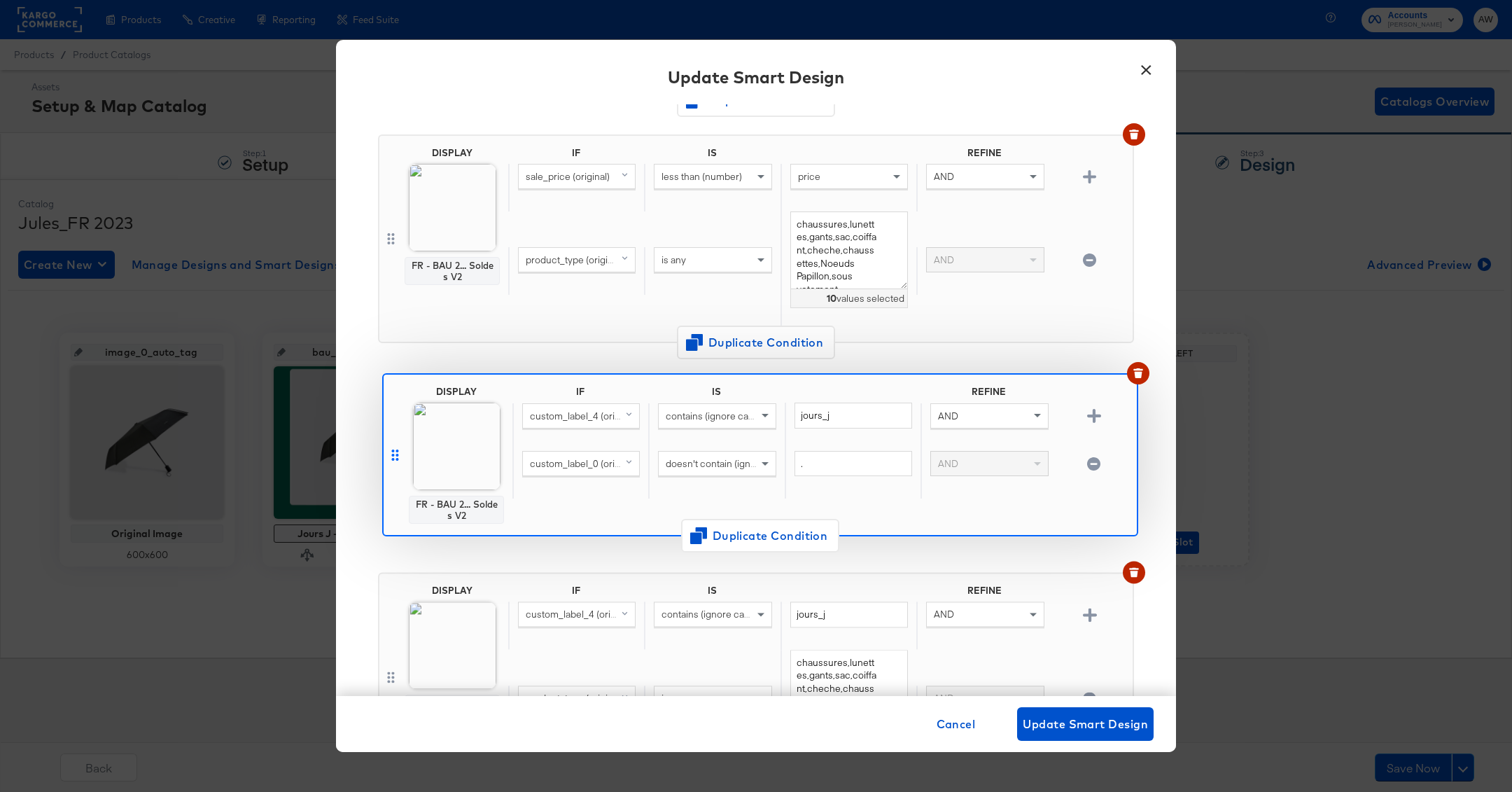
drag, startPoint x: 387, startPoint y: 200, endPoint x: 391, endPoint y: 452, distance: 252.0
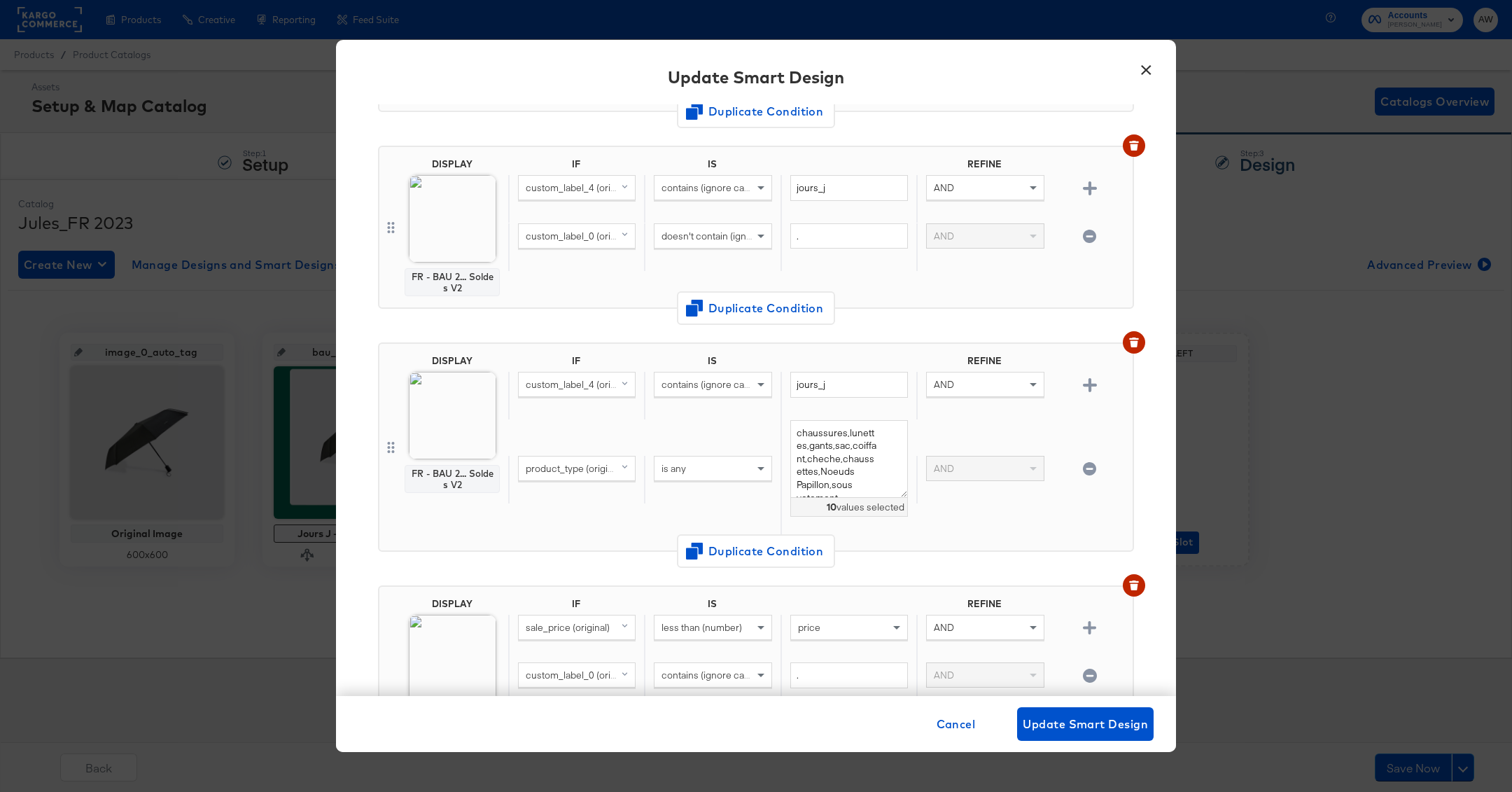
scroll to position [2081, 0]
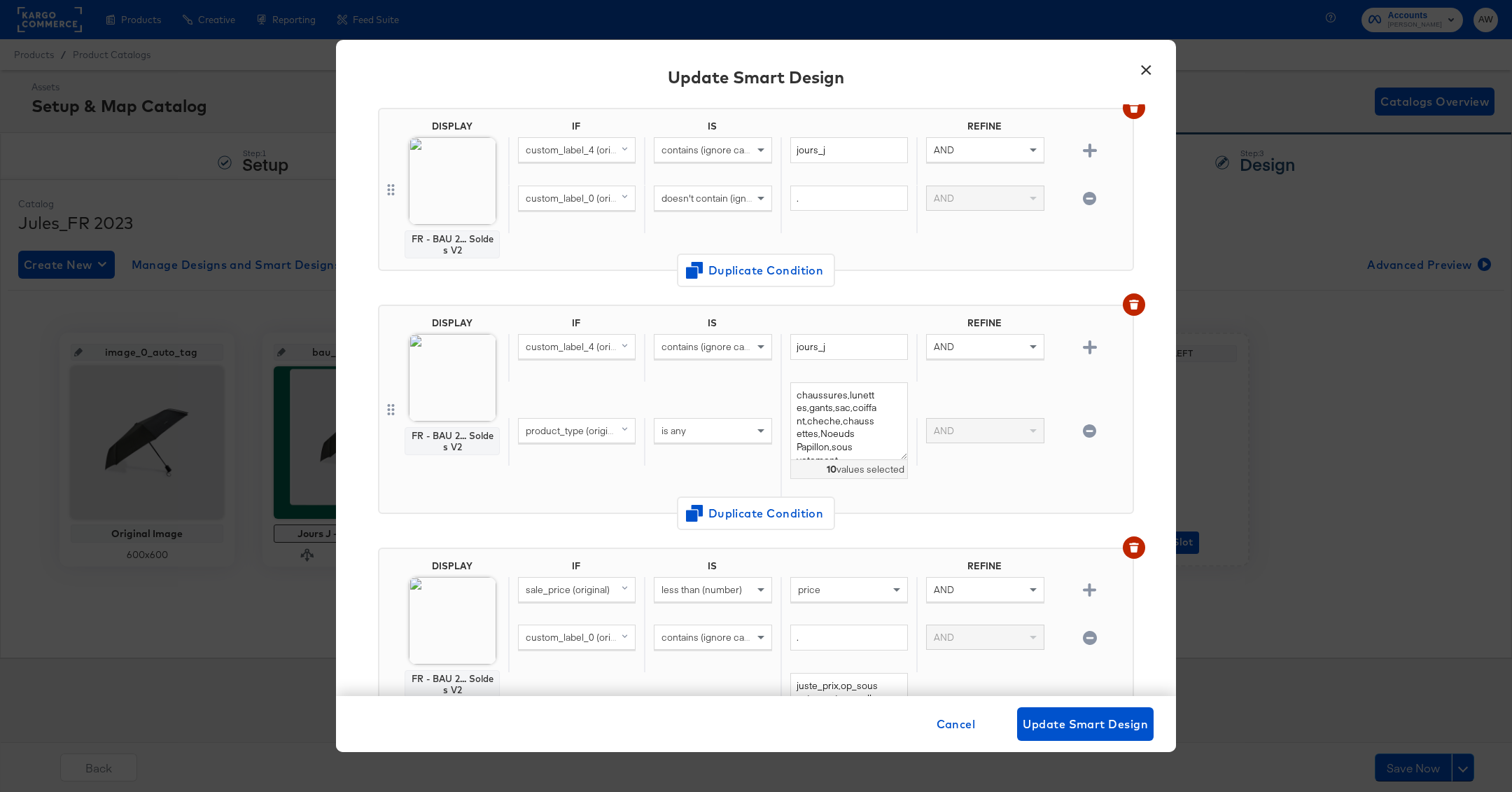
click at [438, 141] on img at bounding box center [453, 181] width 87 height 87
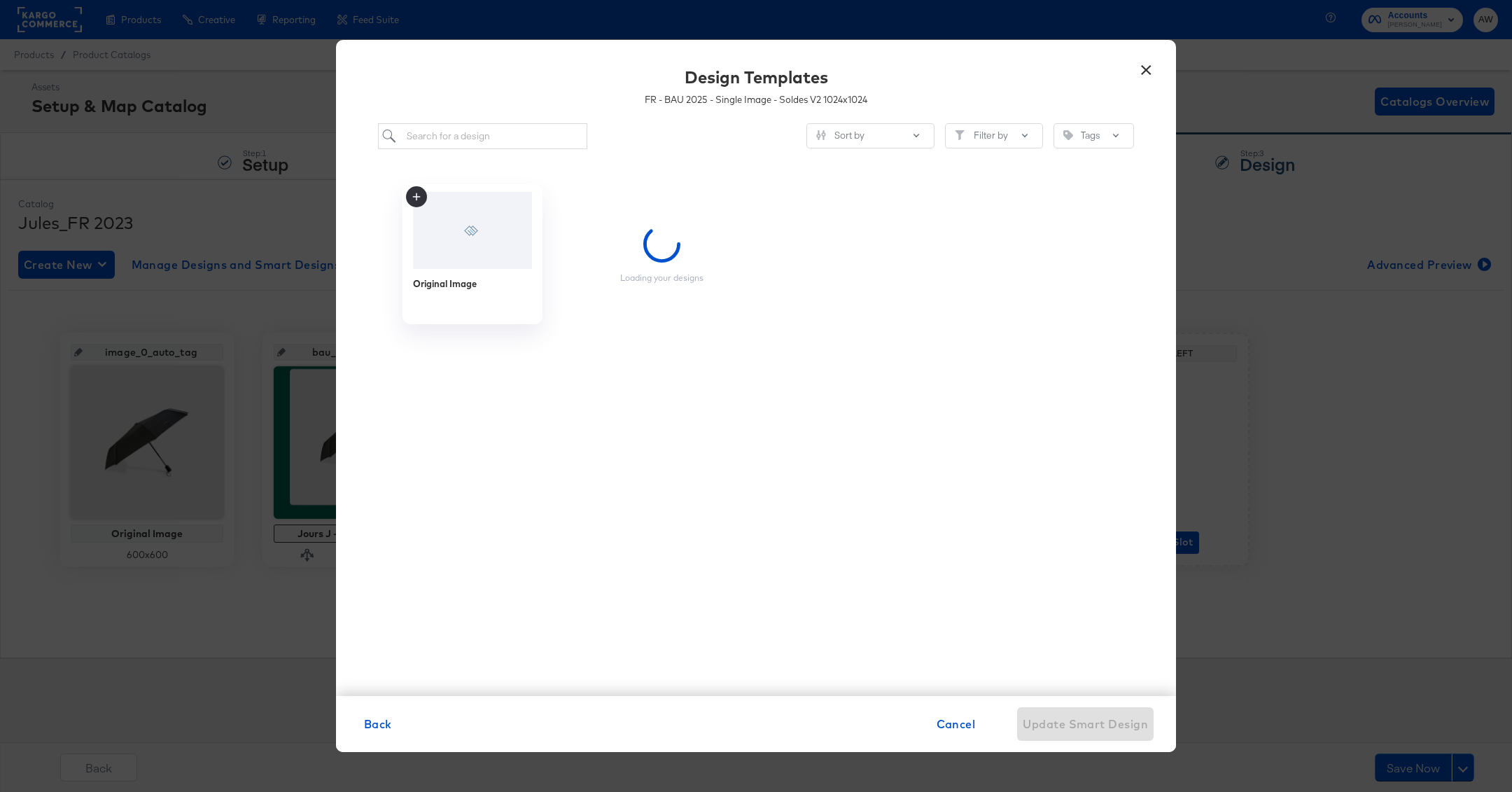
scroll to position [0, 0]
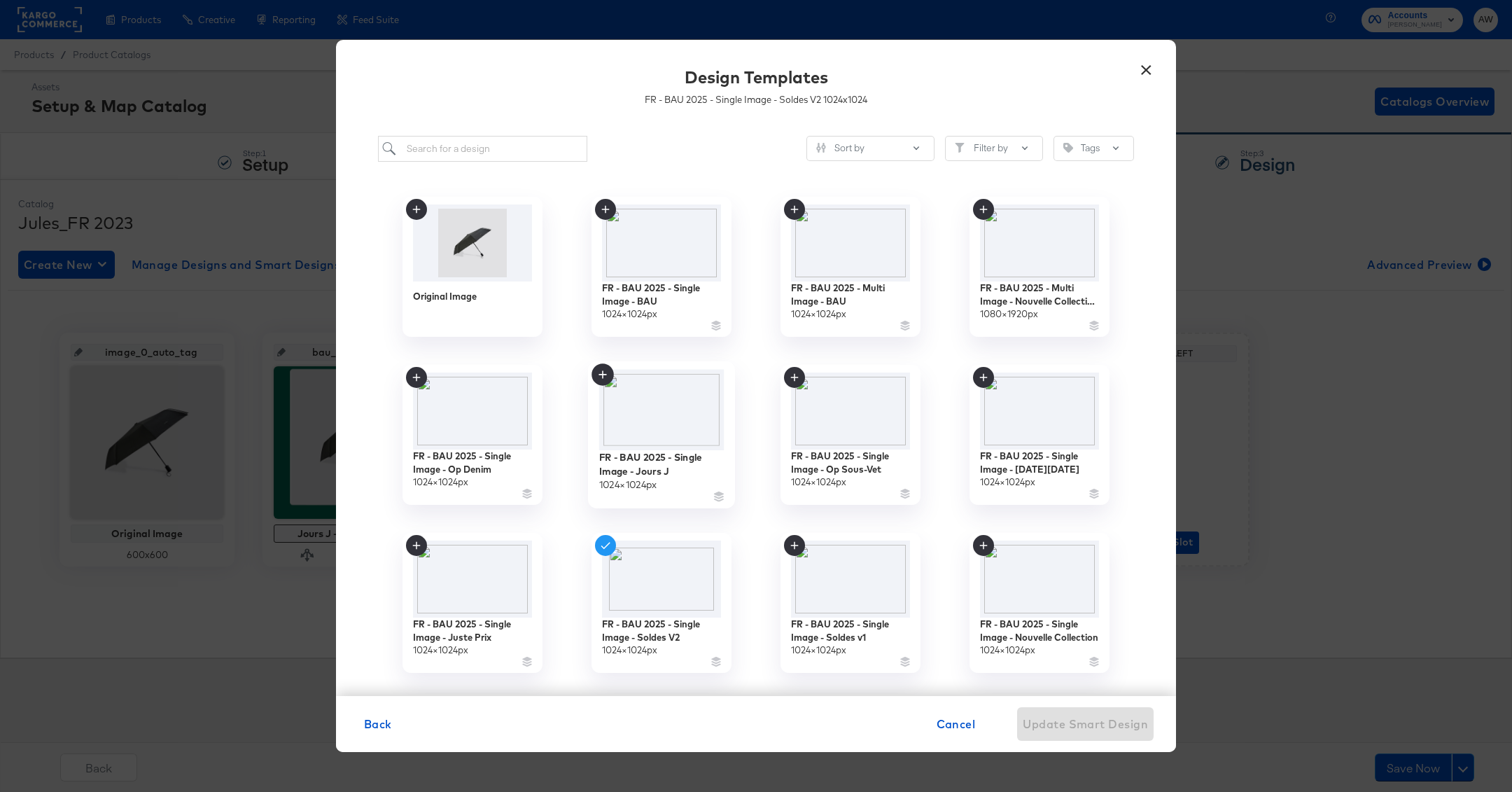
click at [676, 389] on img at bounding box center [662, 410] width 125 height 81
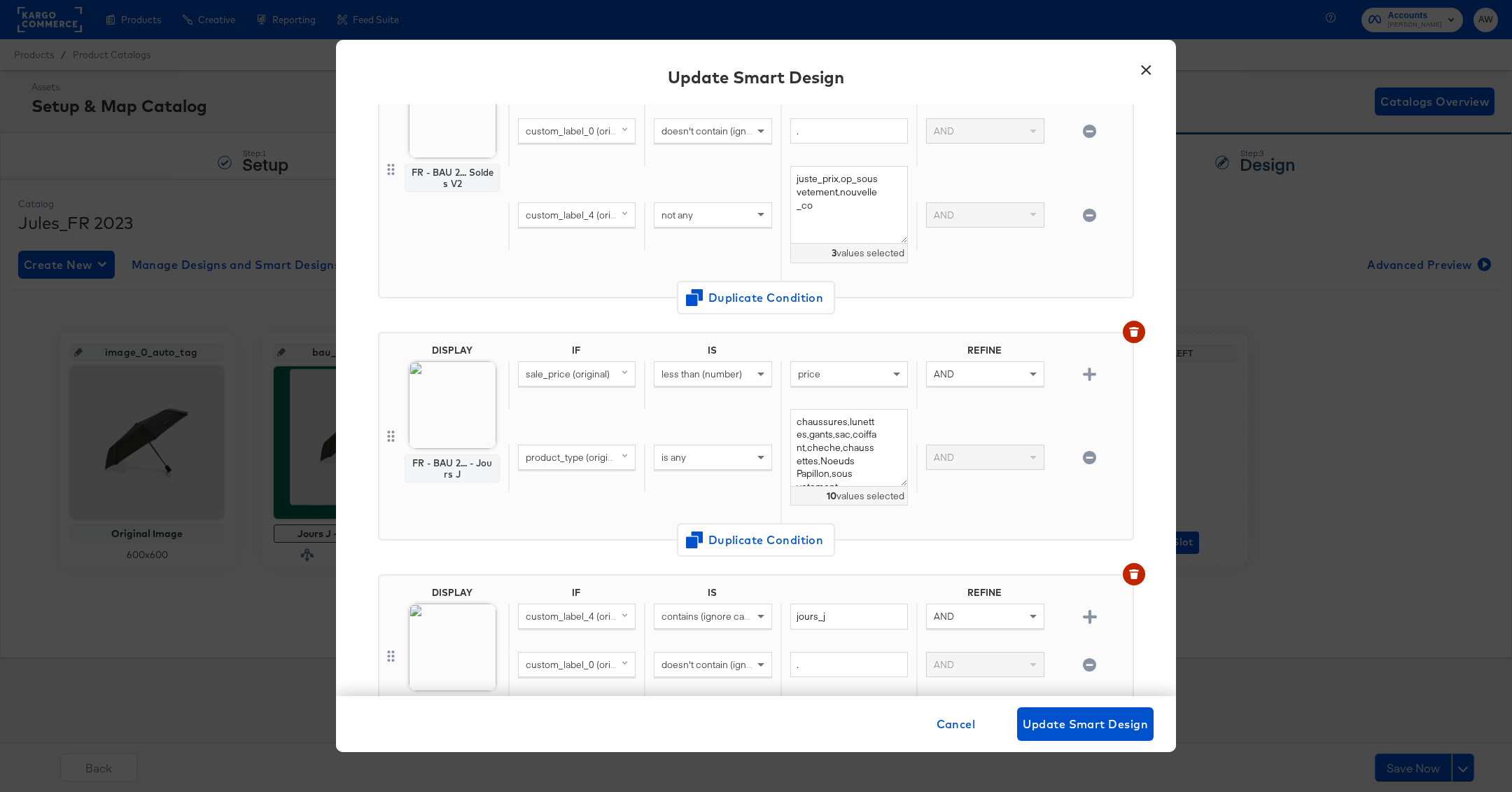
scroll to position [1620, 0]
click at [474, 390] on img at bounding box center [453, 400] width 87 height 87
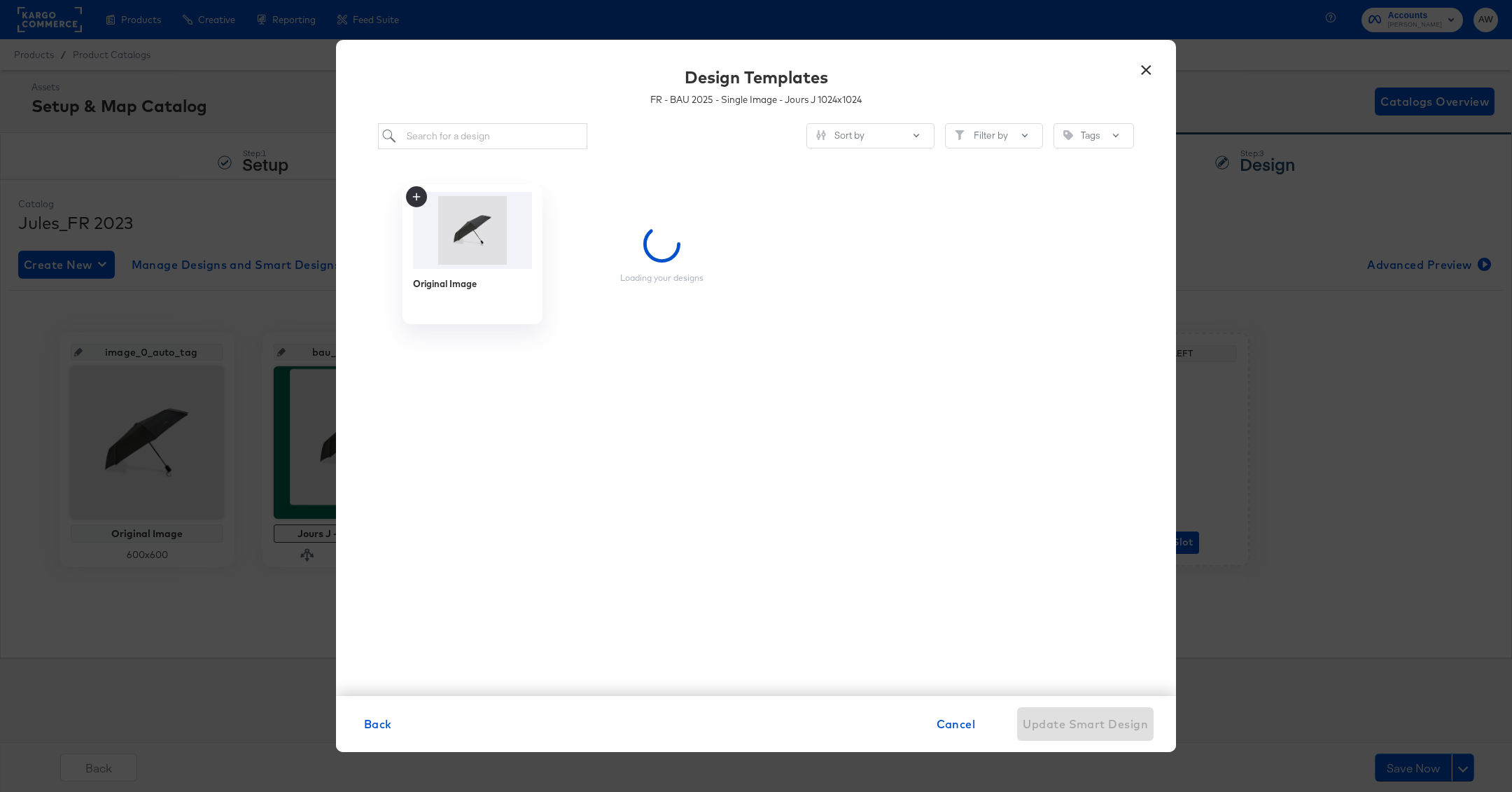
scroll to position [0, 0]
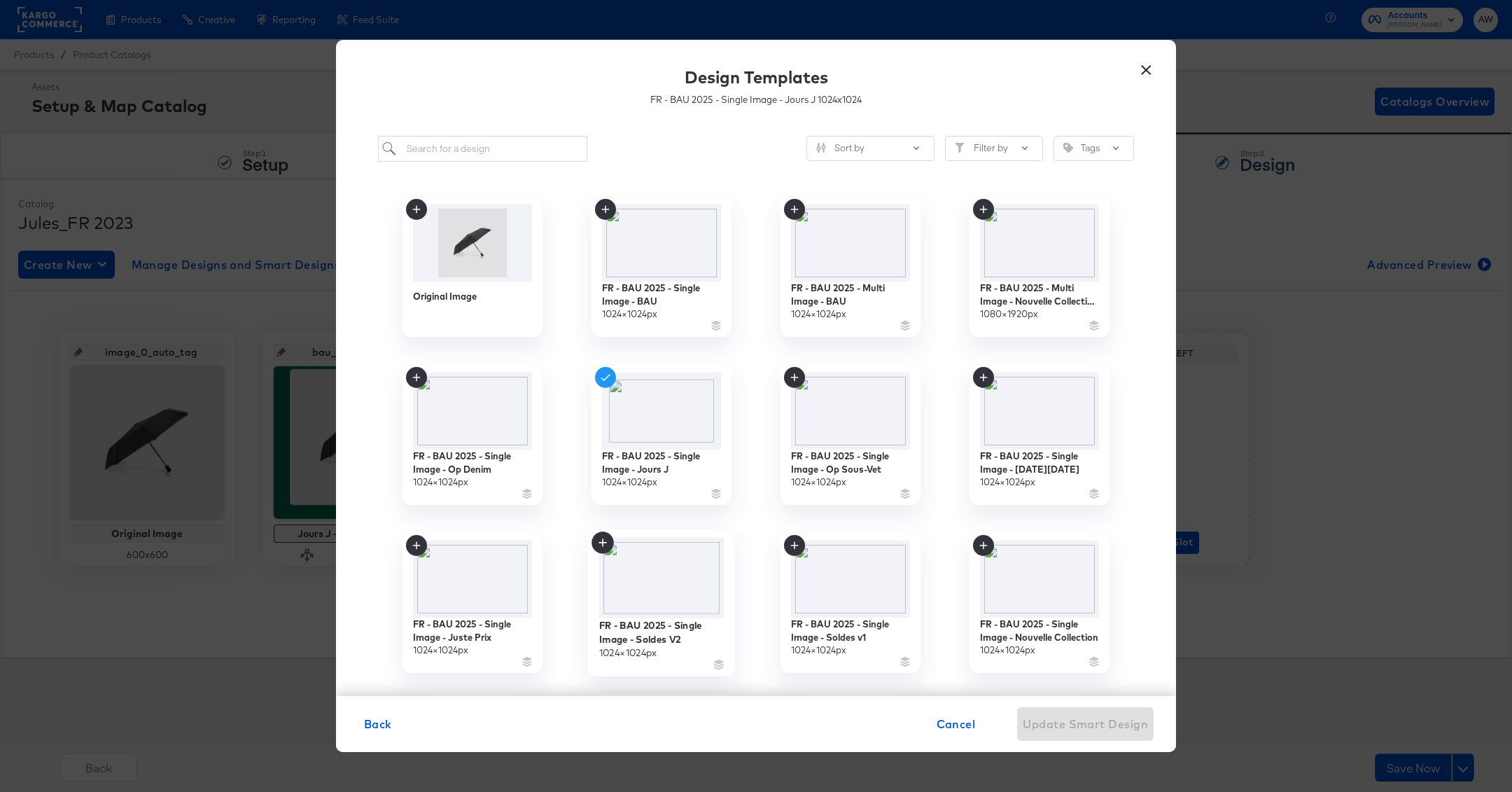
click at [699, 590] on img at bounding box center [662, 579] width 125 height 81
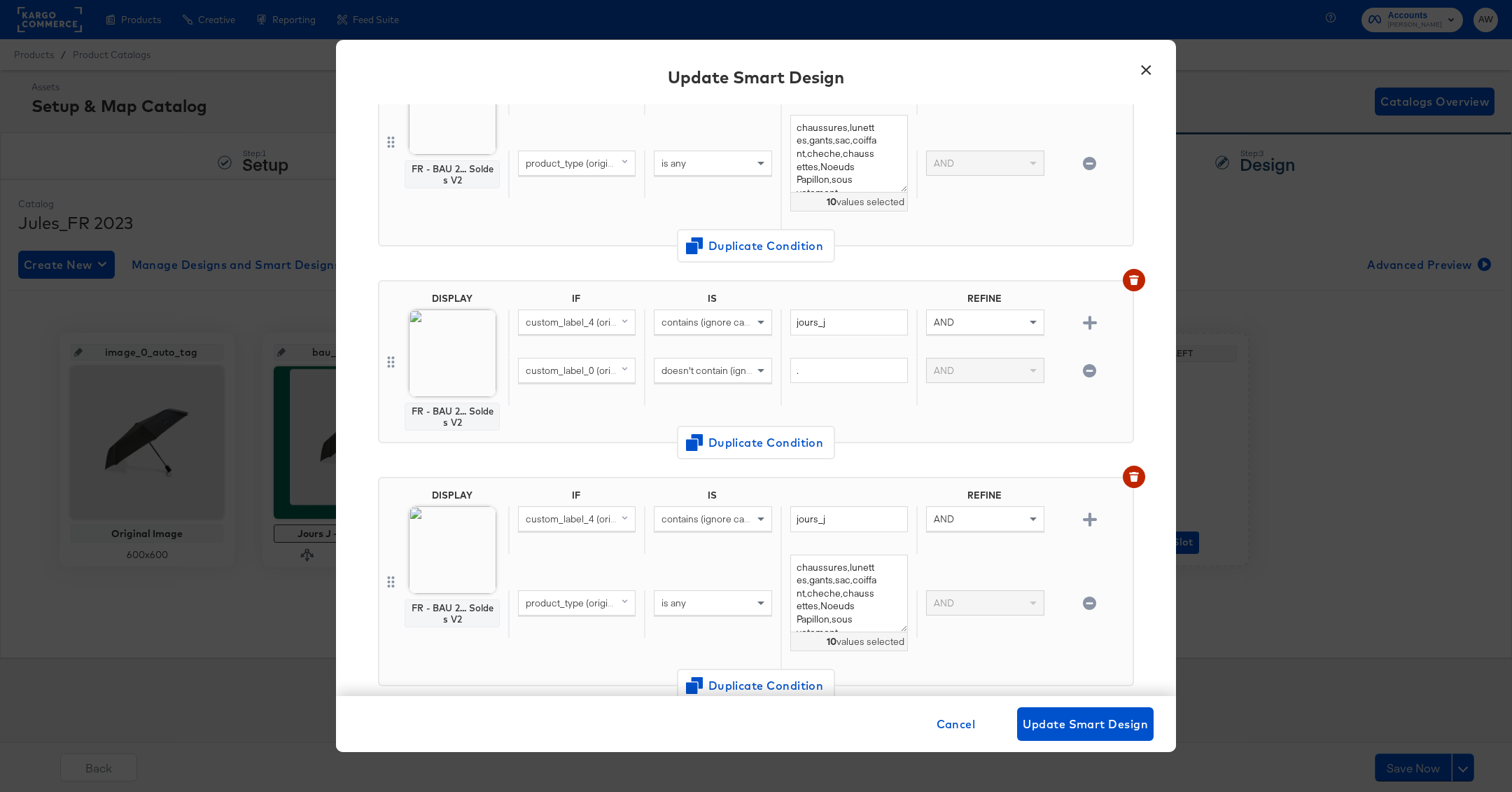
scroll to position [1910, 0]
click at [477, 328] on img at bounding box center [453, 352] width 87 height 87
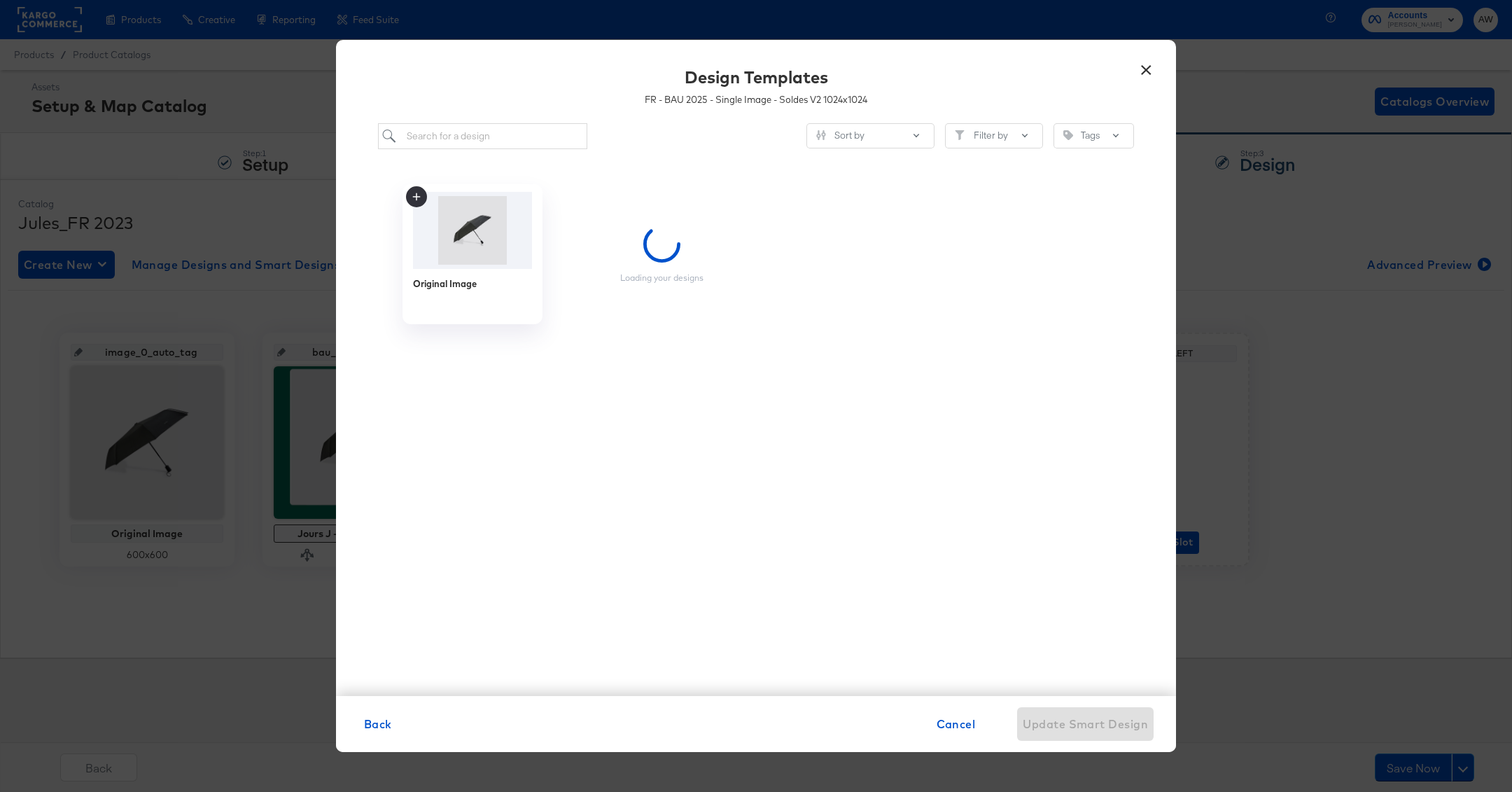
scroll to position [0, 0]
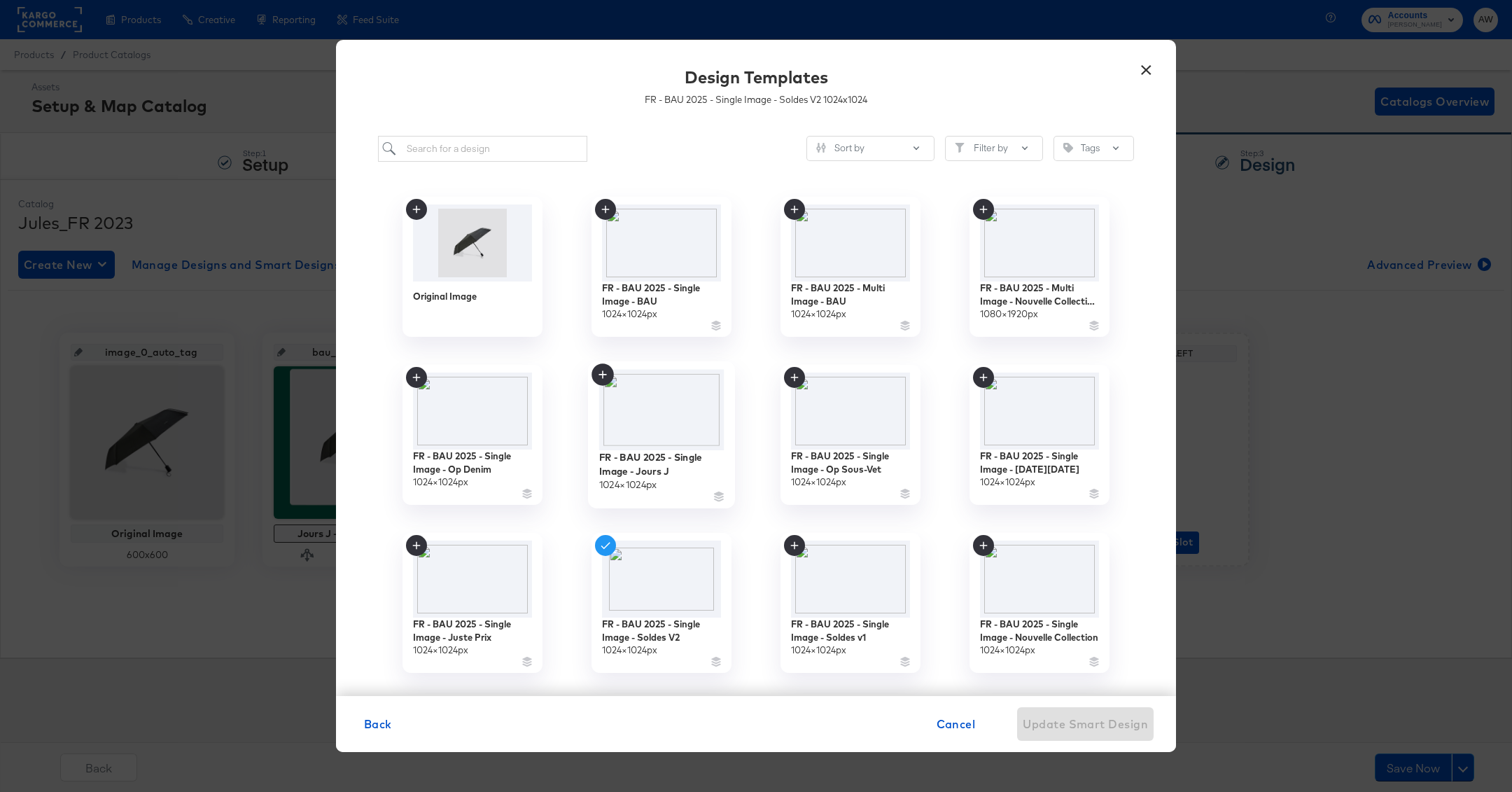
click at [663, 403] on img at bounding box center [662, 410] width 125 height 81
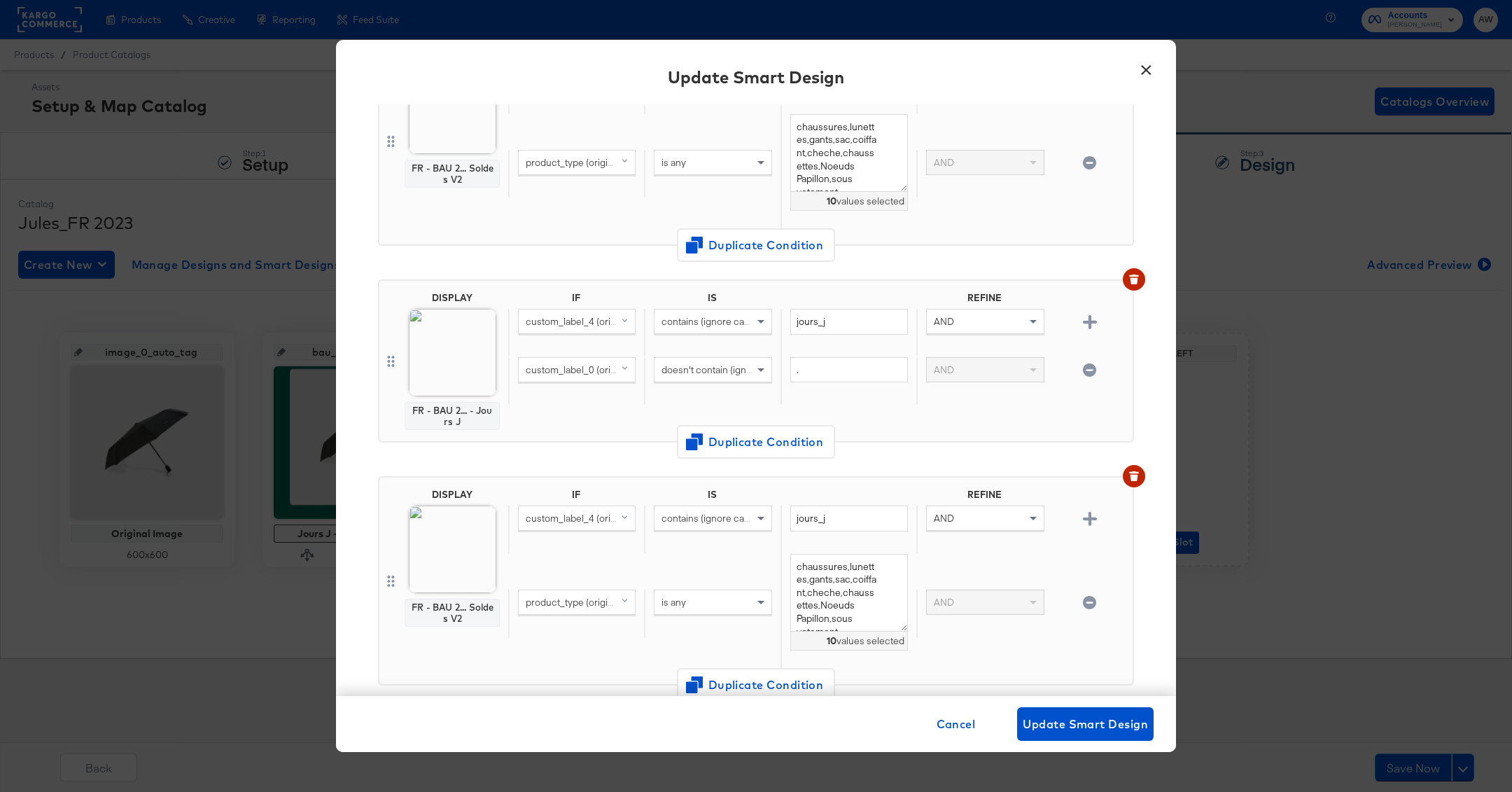
scroll to position [1984, 0]
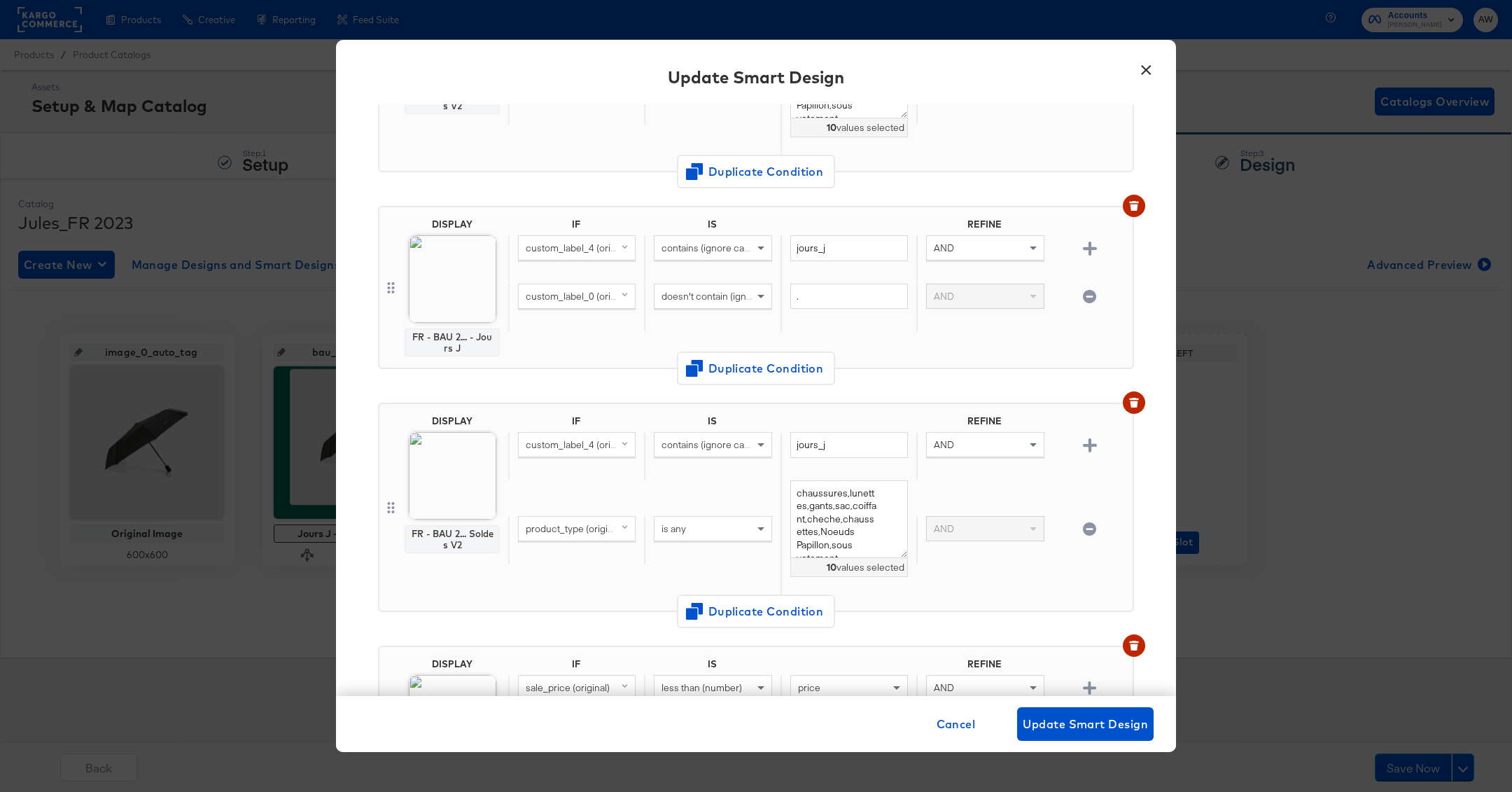
click at [463, 454] on img at bounding box center [453, 476] width 87 height 87
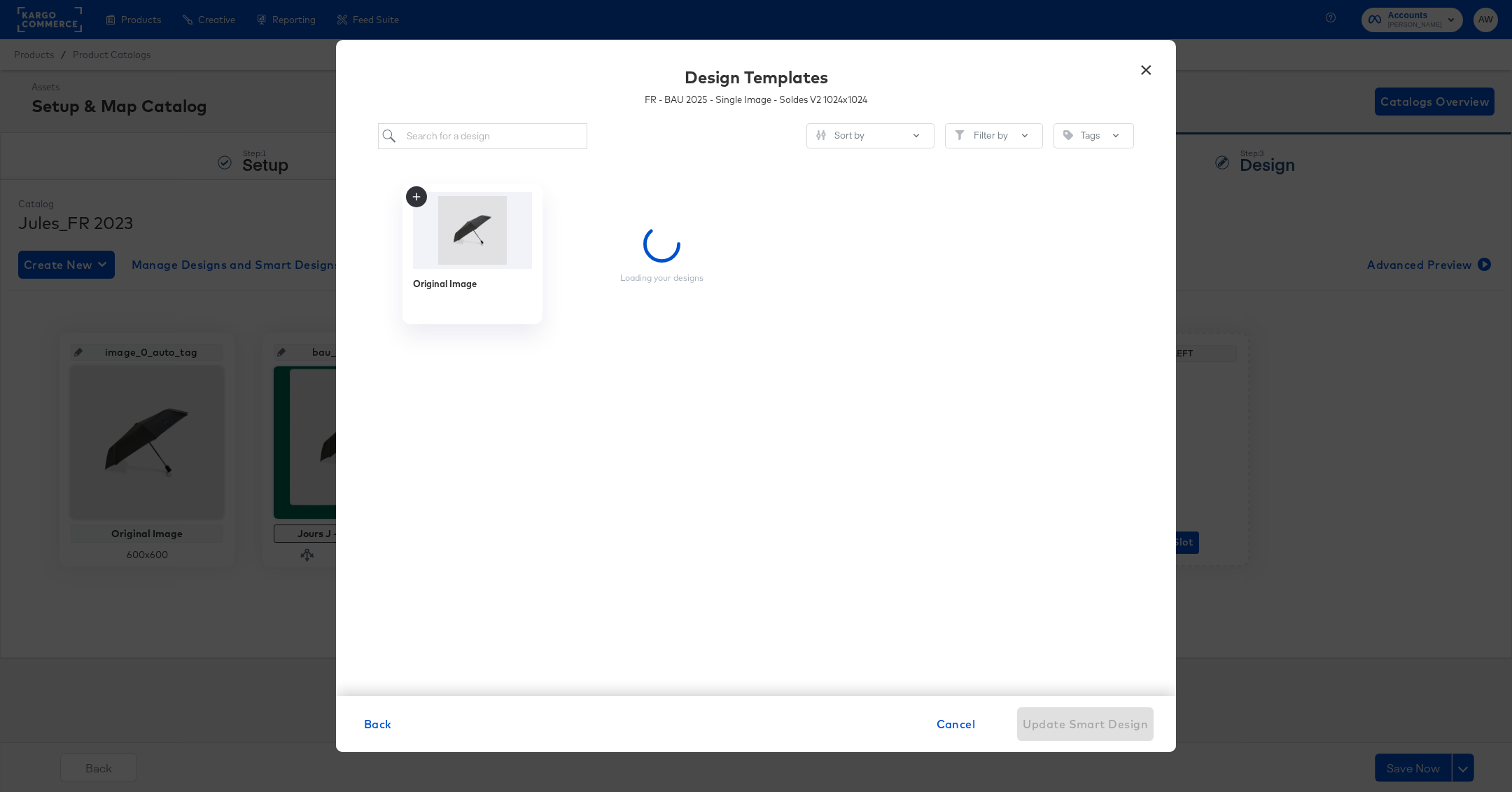
scroll to position [0, 0]
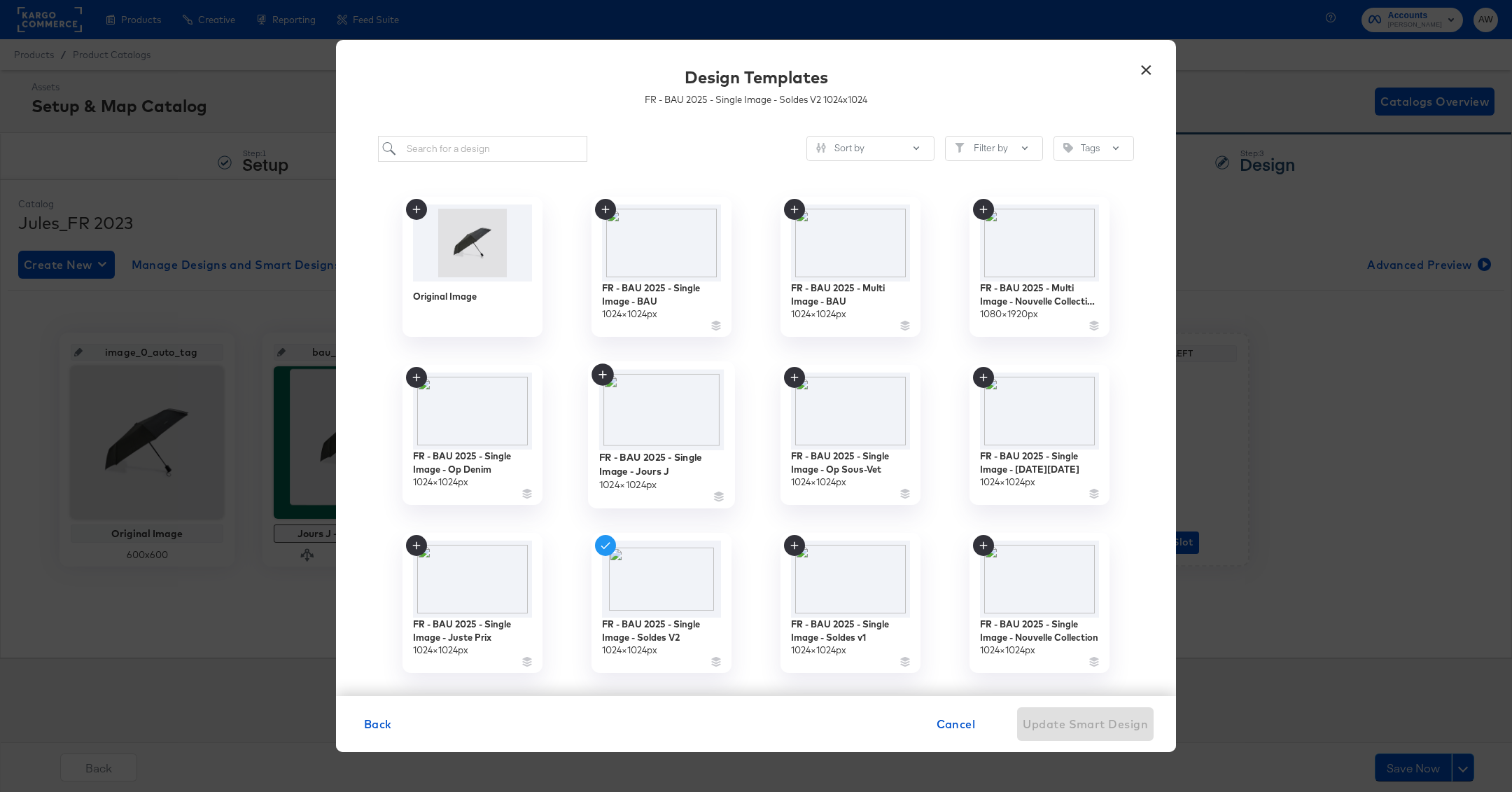
click at [652, 414] on img at bounding box center [662, 410] width 125 height 81
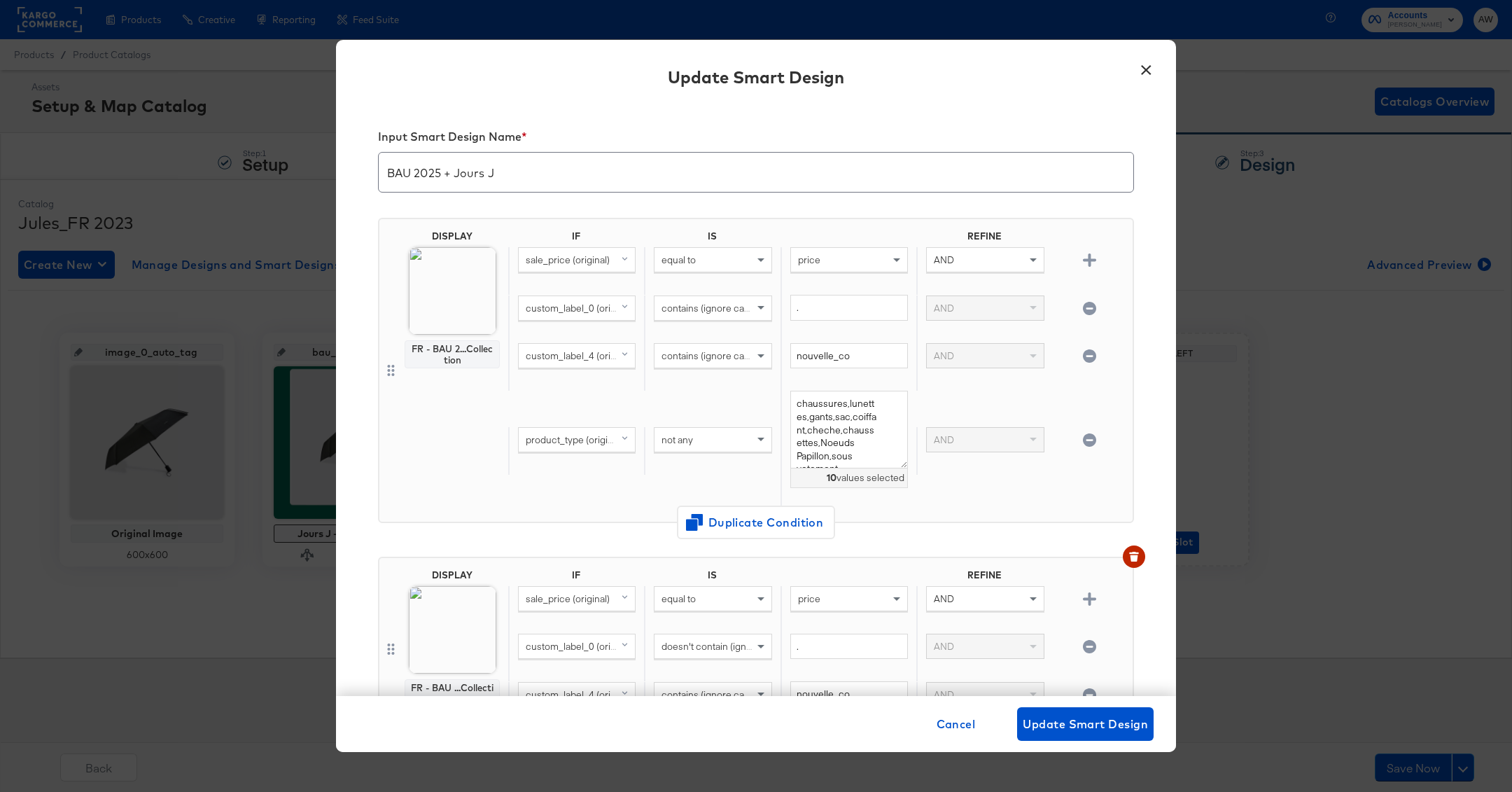
scroll to position [1984, 0]
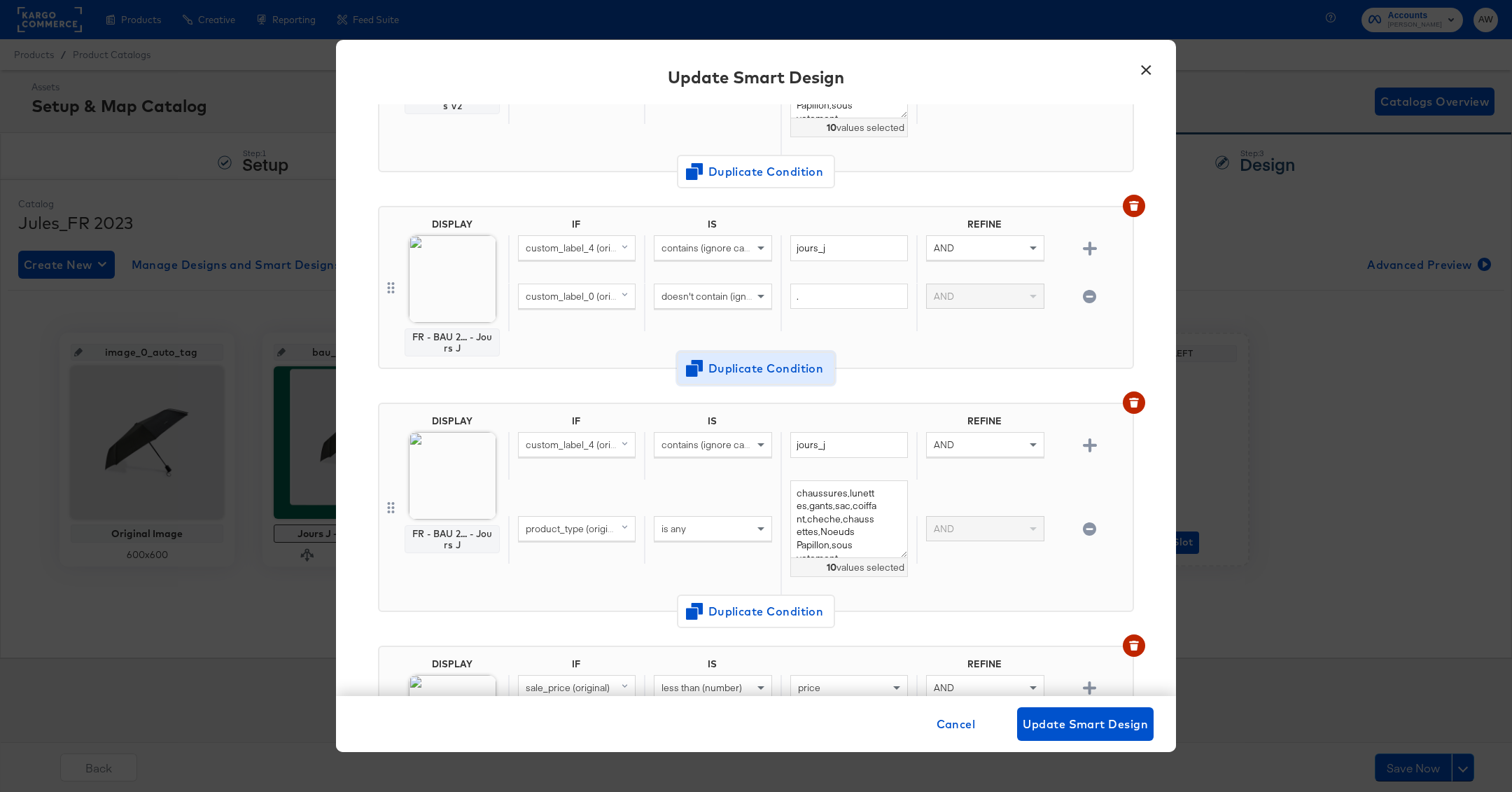
click at [822, 365] on button "Duplicate Condition" at bounding box center [756, 368] width 158 height 33
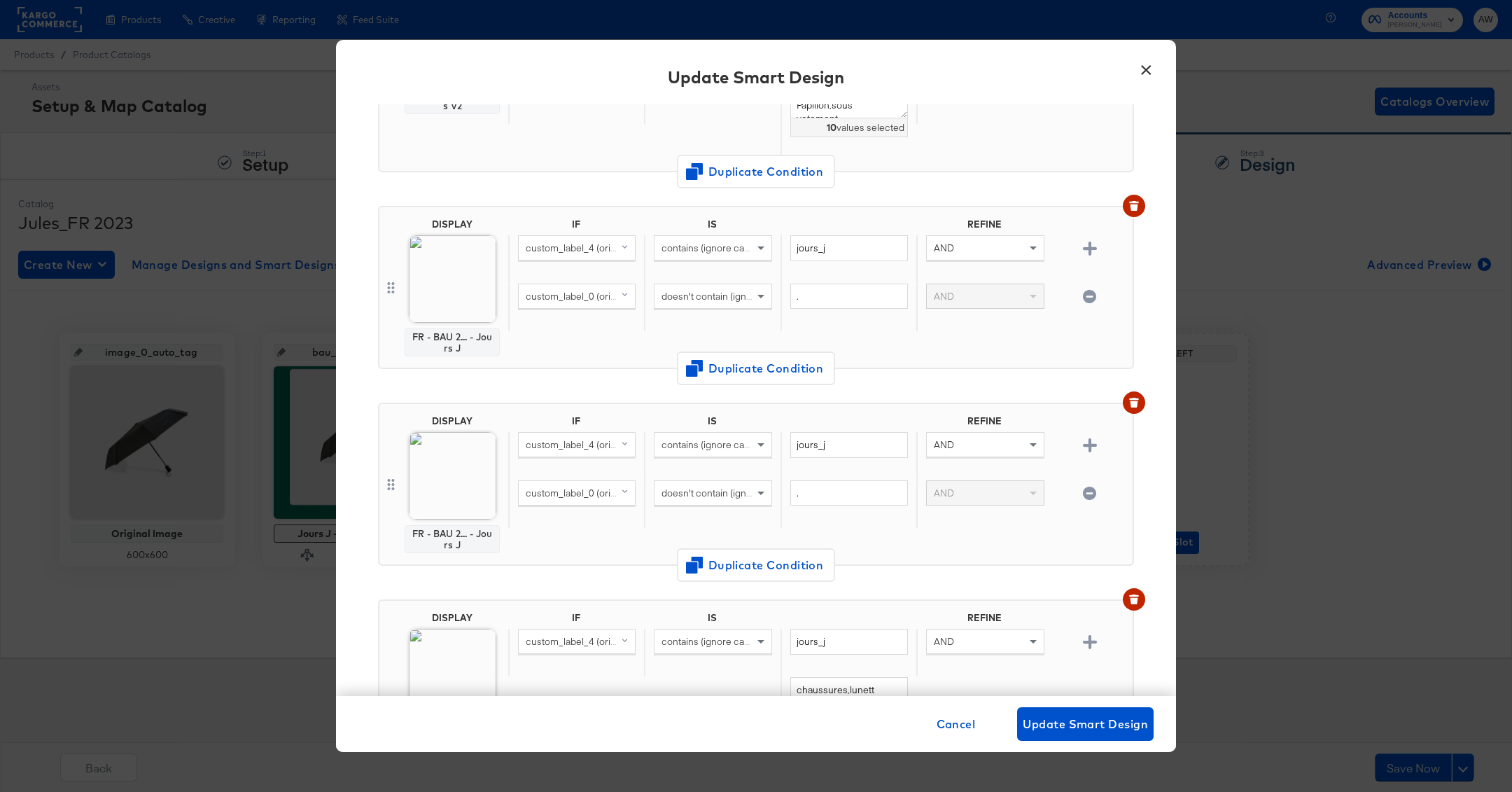
click at [741, 481] on div "doesn't contain (ignore case)" at bounding box center [712, 493] width 117 height 24
type input "con"
click at [441, 456] on img at bounding box center [453, 476] width 87 height 87
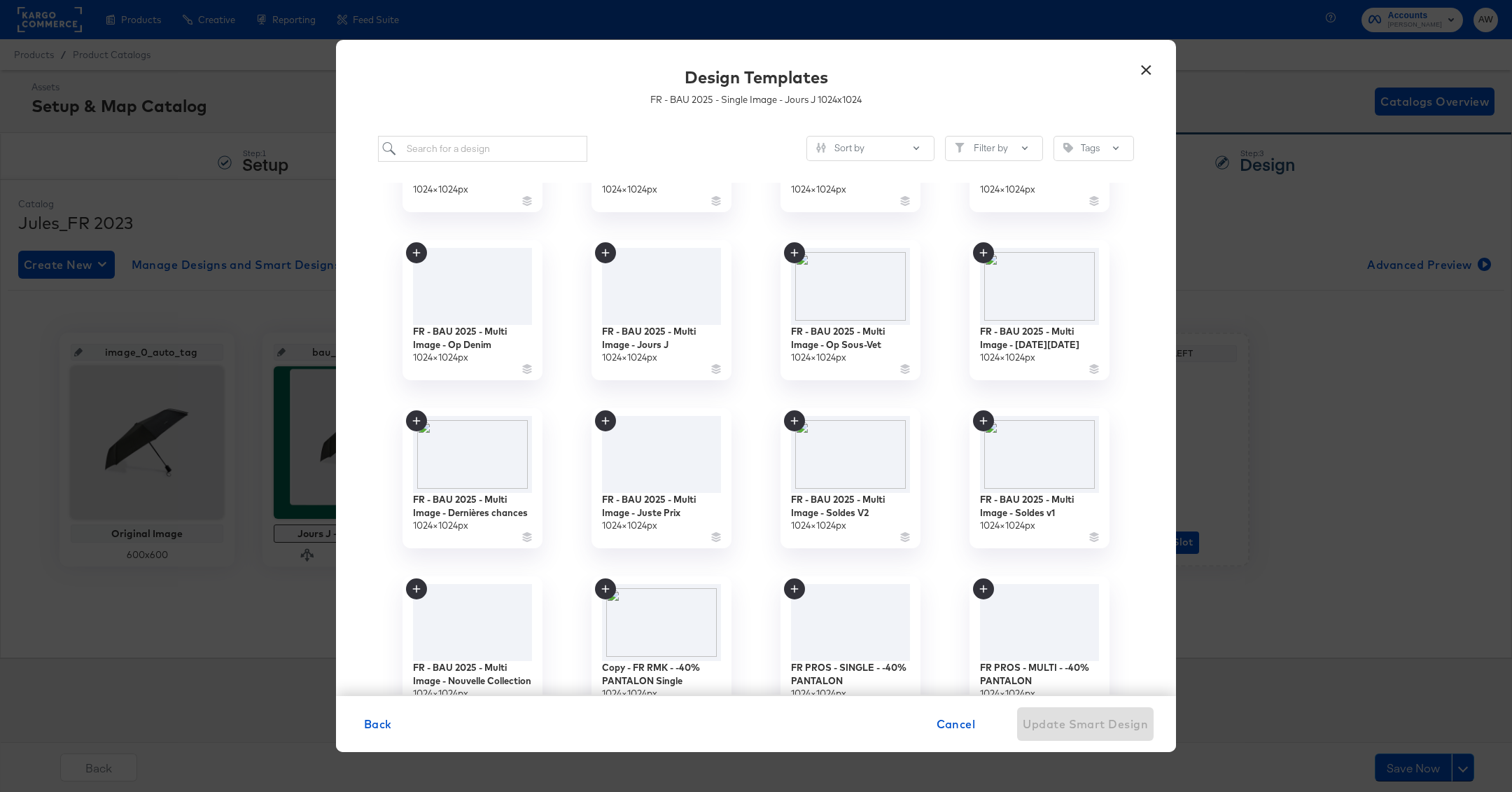
scroll to position [471, 0]
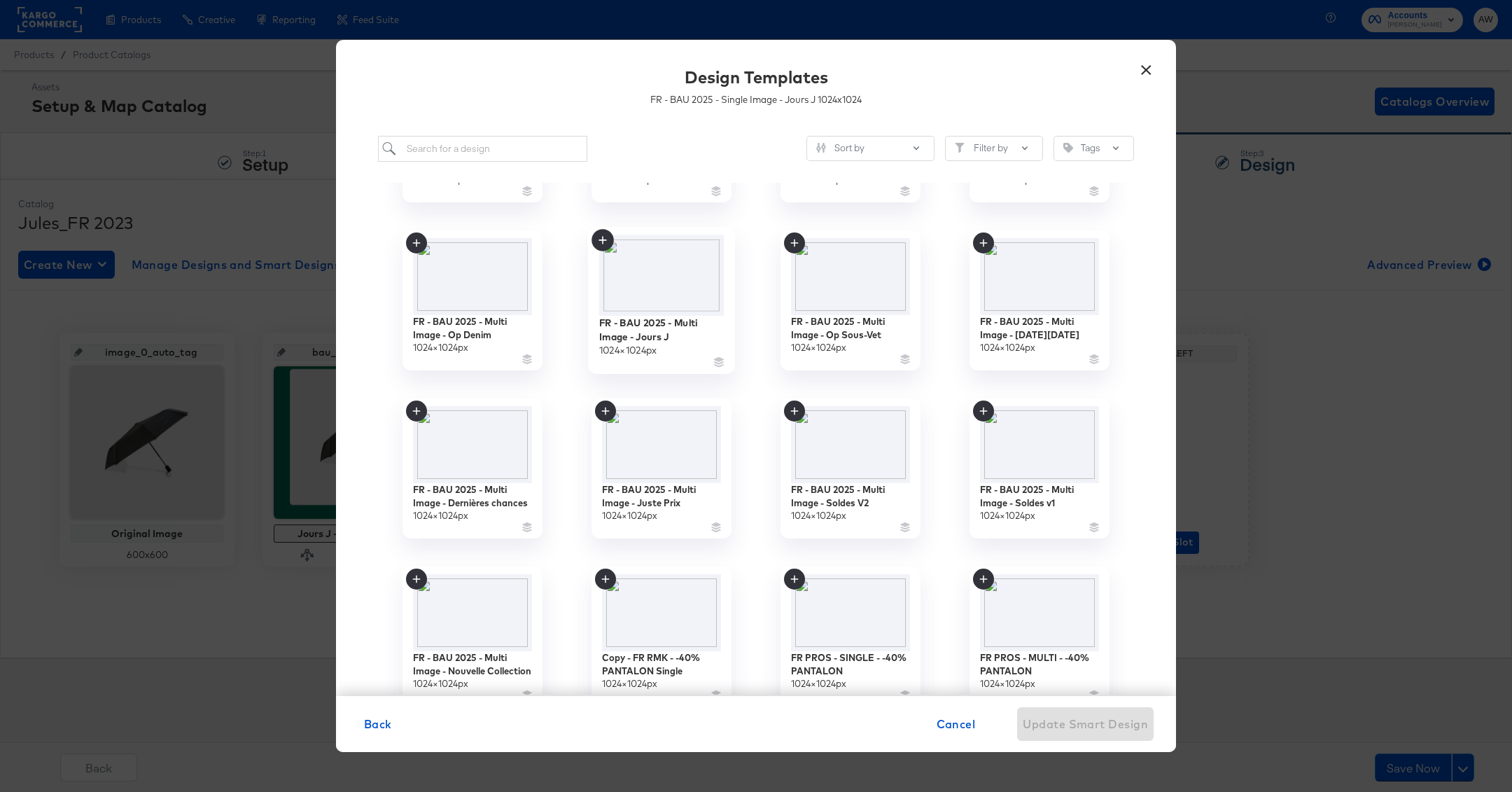
click at [667, 300] on img at bounding box center [662, 275] width 125 height 81
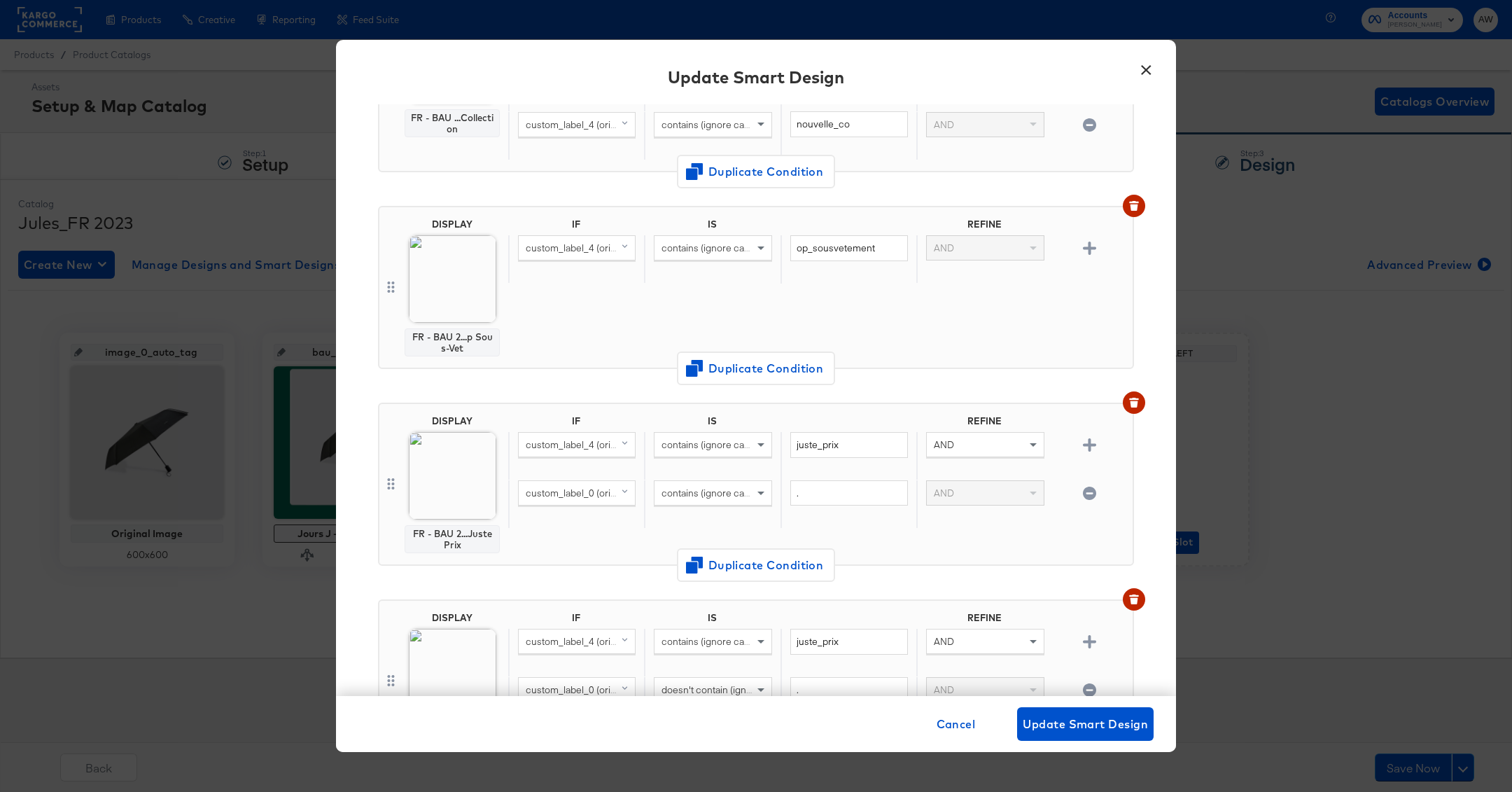
scroll to position [536, 0]
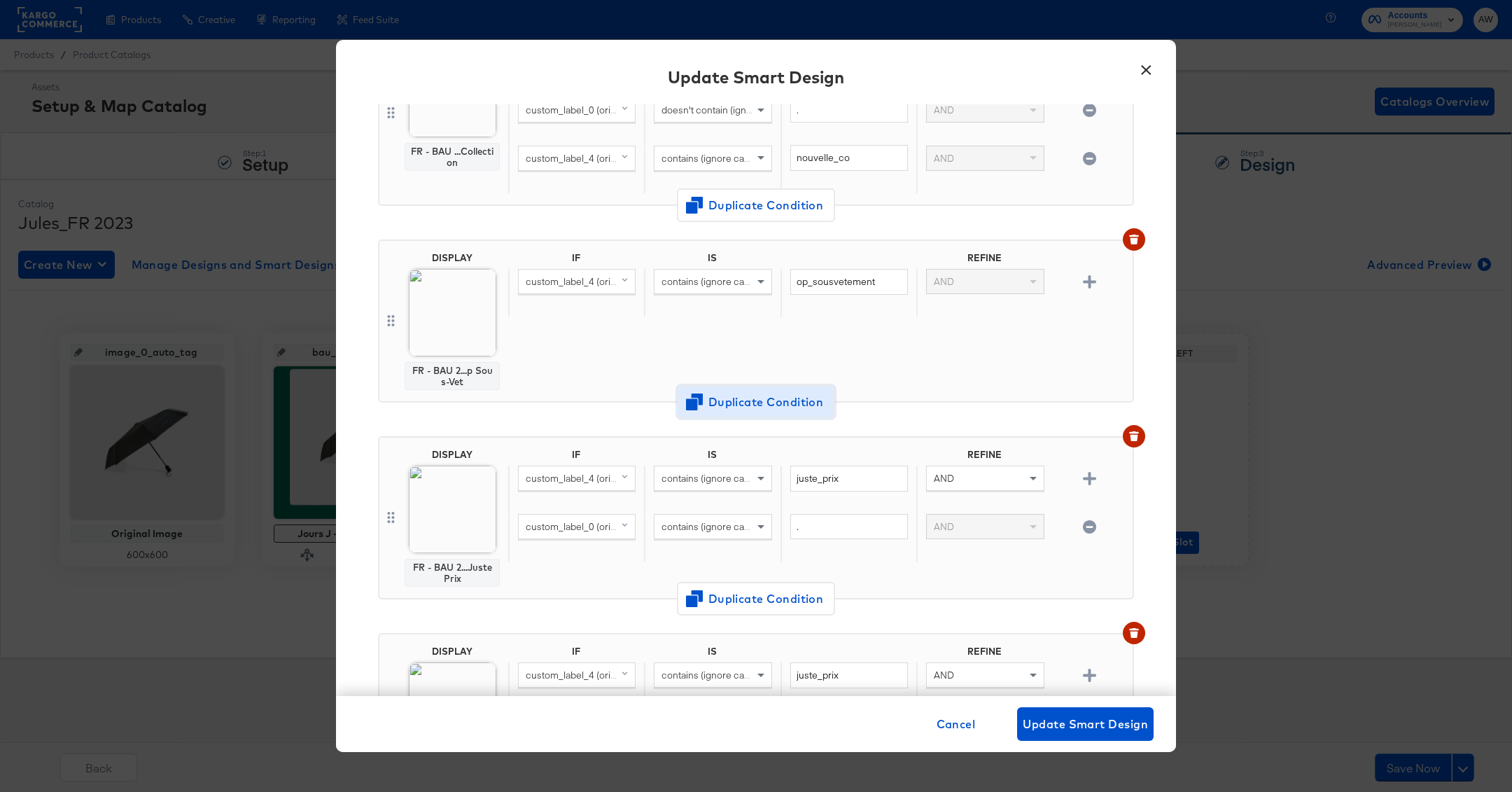
click at [775, 401] on span "Duplicate Condition" at bounding box center [756, 402] width 135 height 20
click at [811, 466] on input "op_sousvetement" at bounding box center [849, 478] width 117 height 26
type input "op_denim"
click at [461, 497] on img at bounding box center [453, 510] width 87 height 87
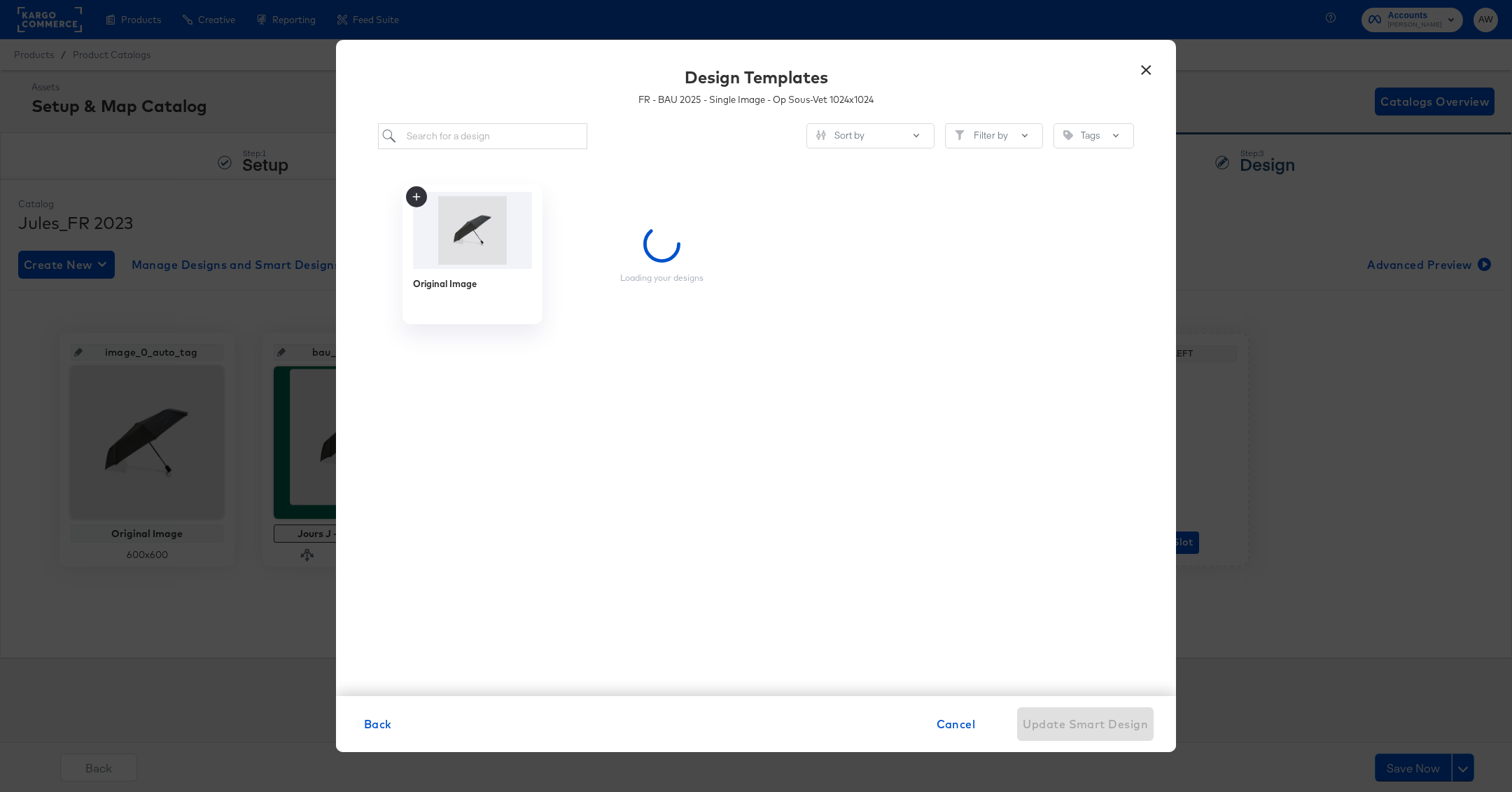
scroll to position [0, 0]
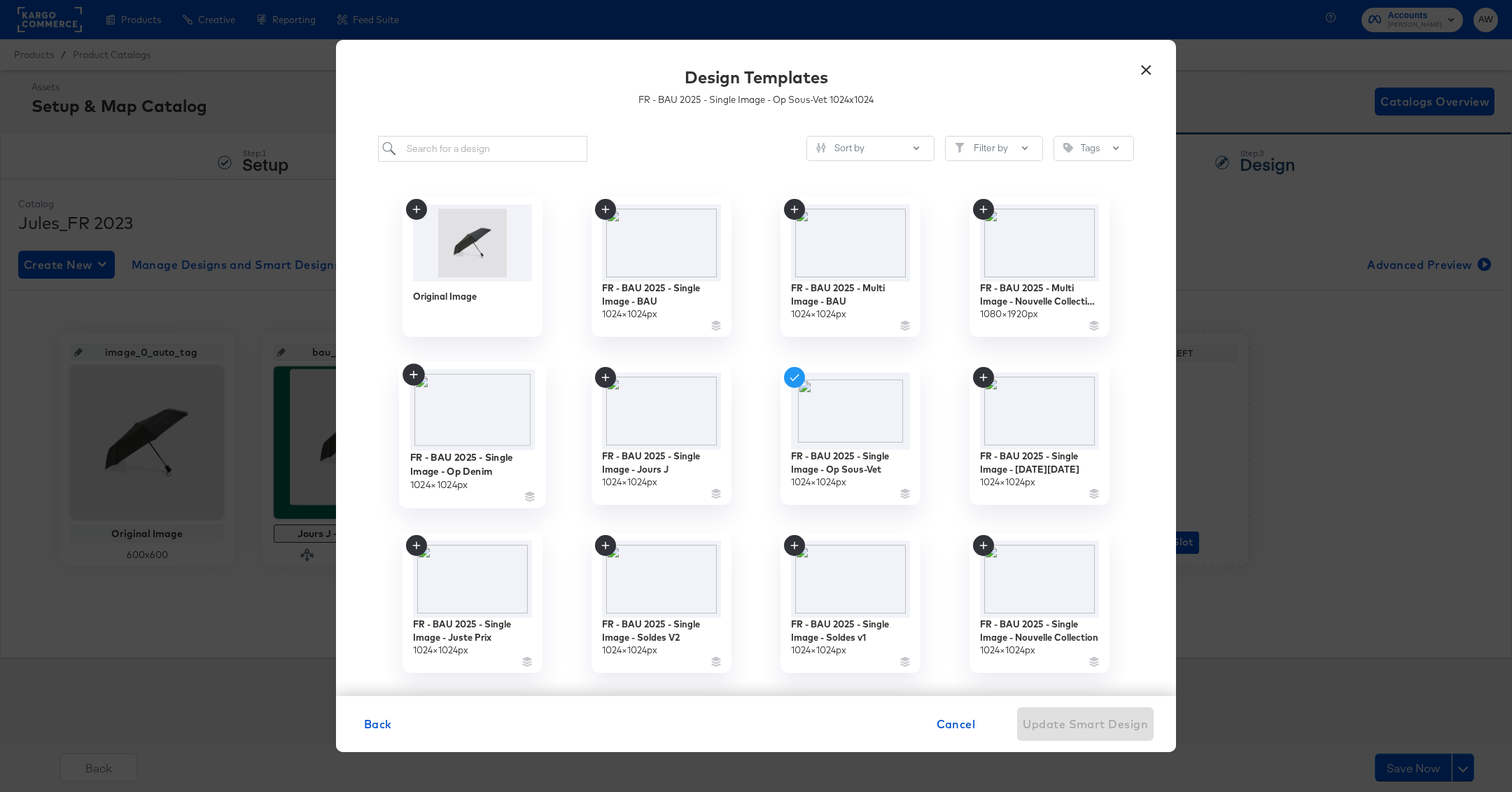
click at [523, 415] on img at bounding box center [473, 410] width 125 height 81
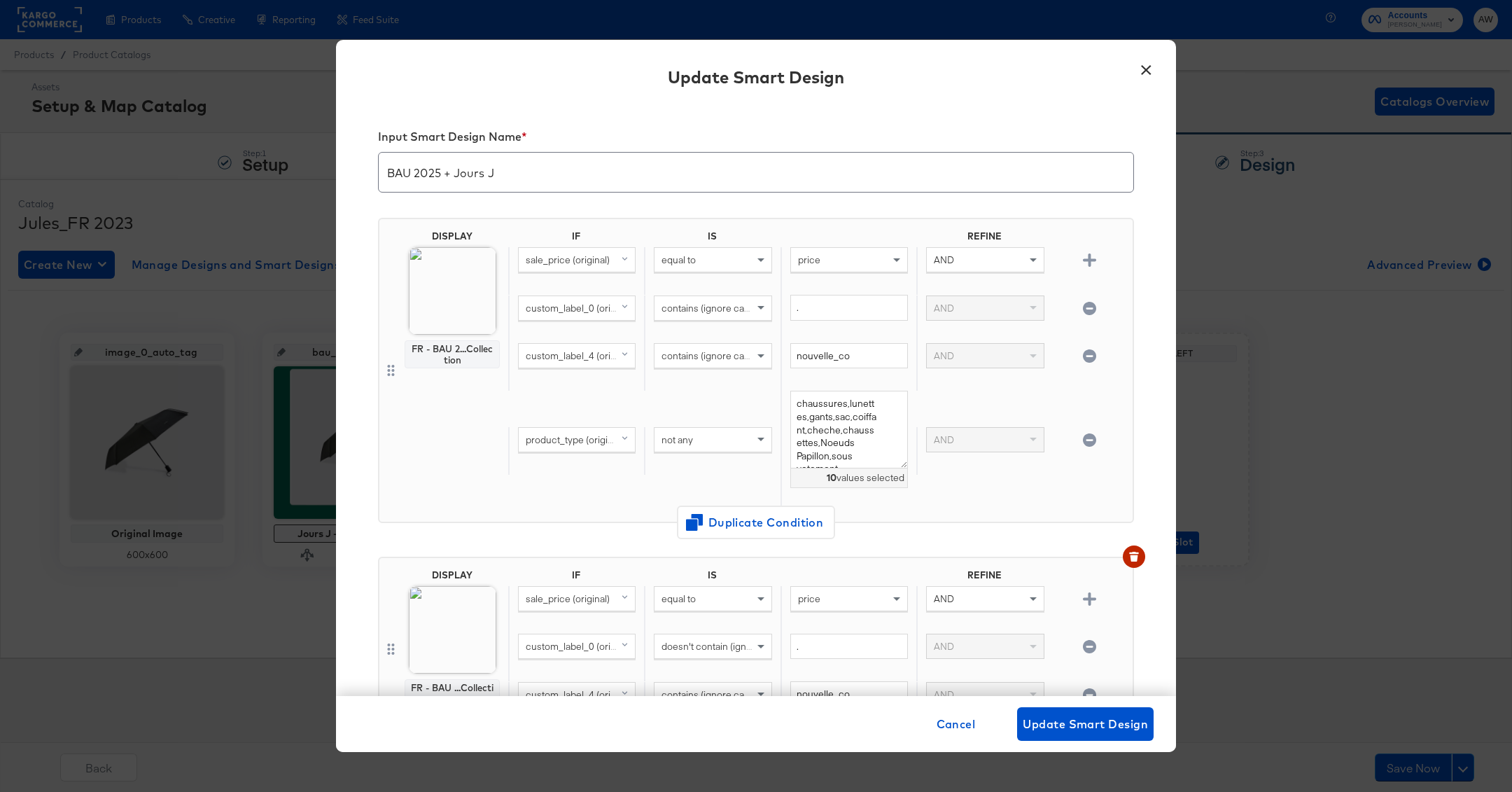
scroll to position [536, 0]
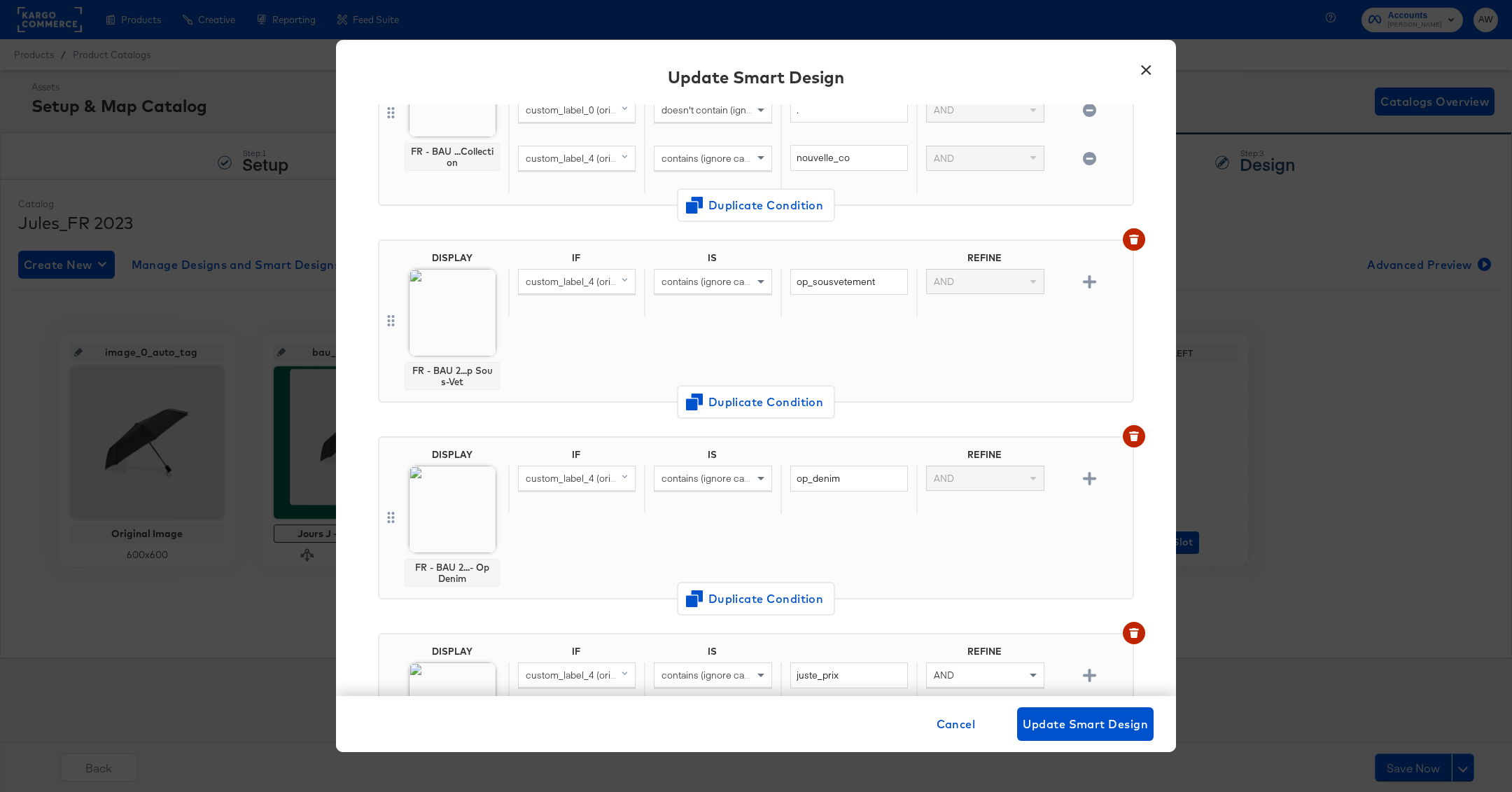
click at [673, 352] on div "IF IS REFINE custom_label_4 (original) contains (ignore case) op_sousvetement A…" at bounding box center [818, 321] width 619 height 138
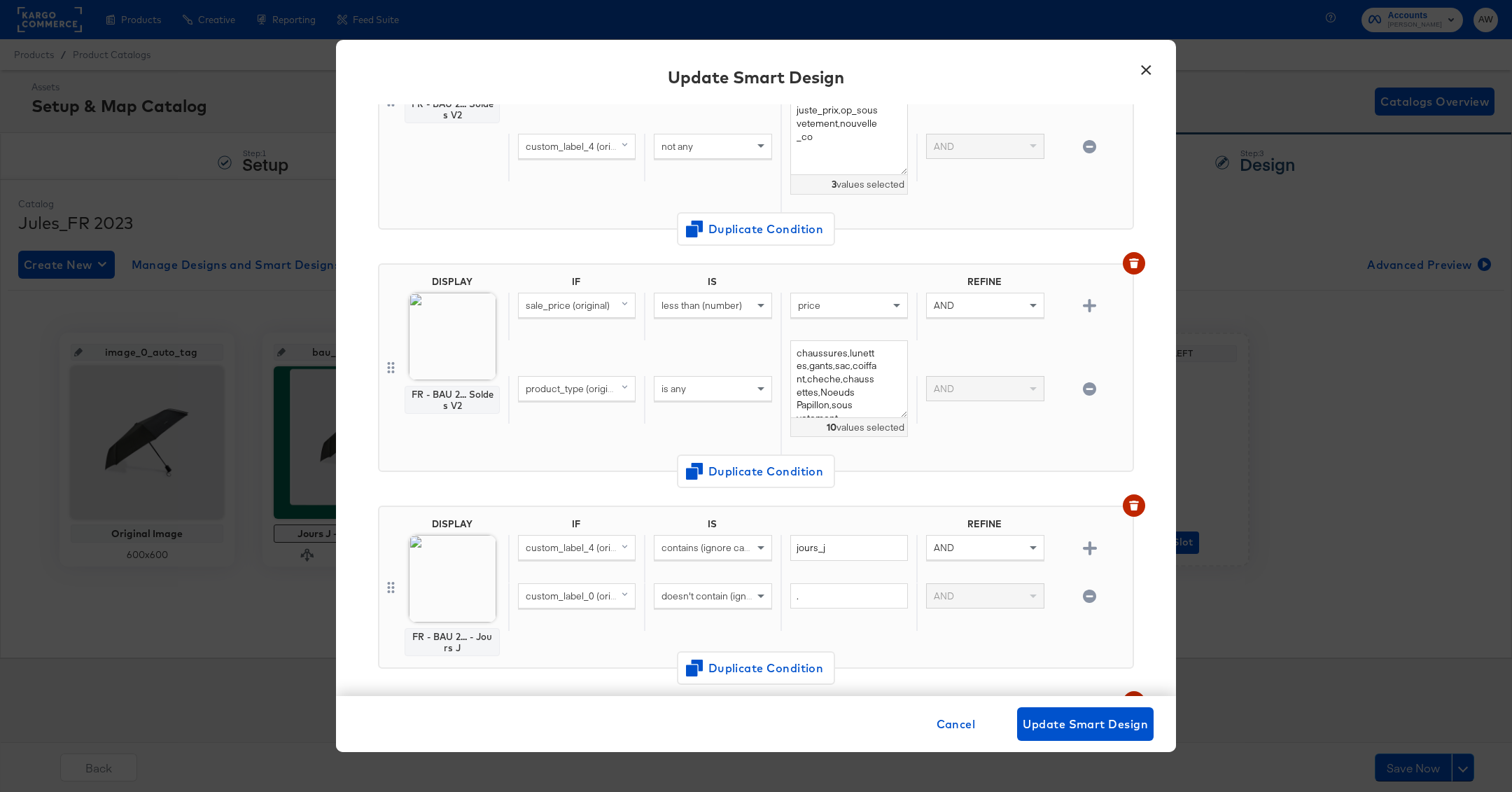
scroll to position [2264, 0]
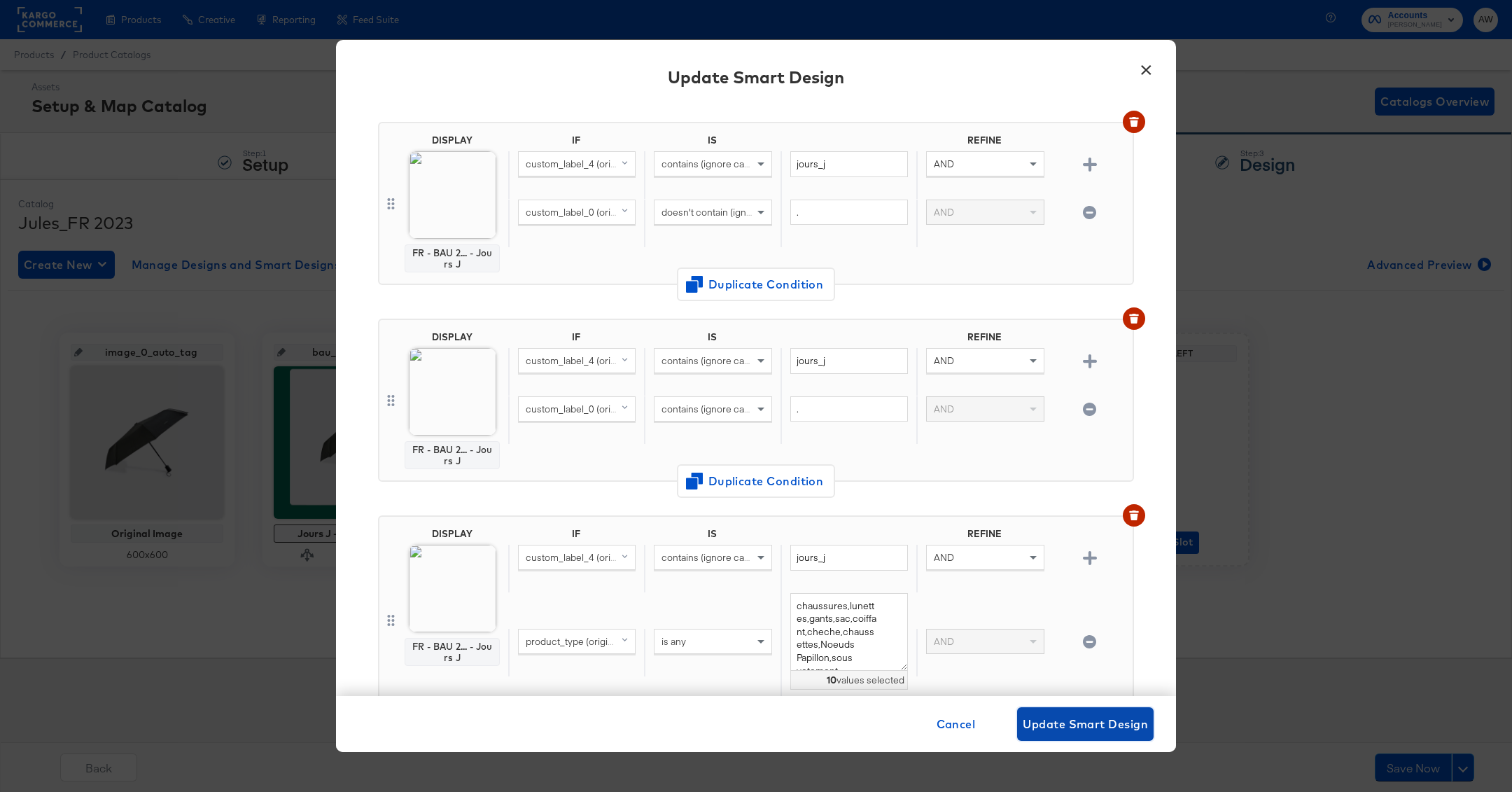
click at [1088, 729] on span "Update Smart Design" at bounding box center [1086, 724] width 125 height 20
click at [1088, 729] on div "Cancel Update Smart Design" at bounding box center [1042, 723] width 223 height 33
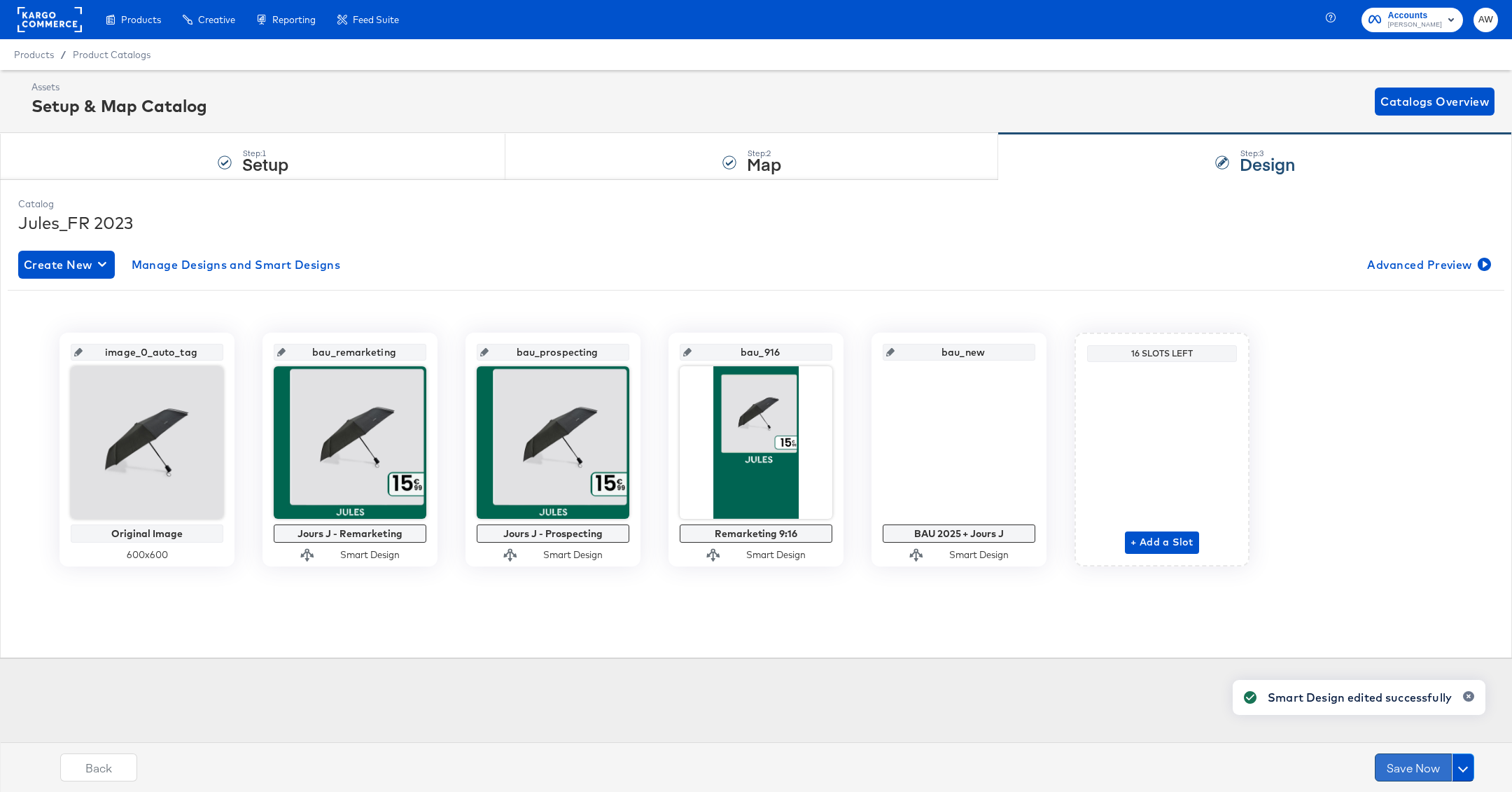
click at [1397, 765] on button "Save Now" at bounding box center [1413, 767] width 77 height 28
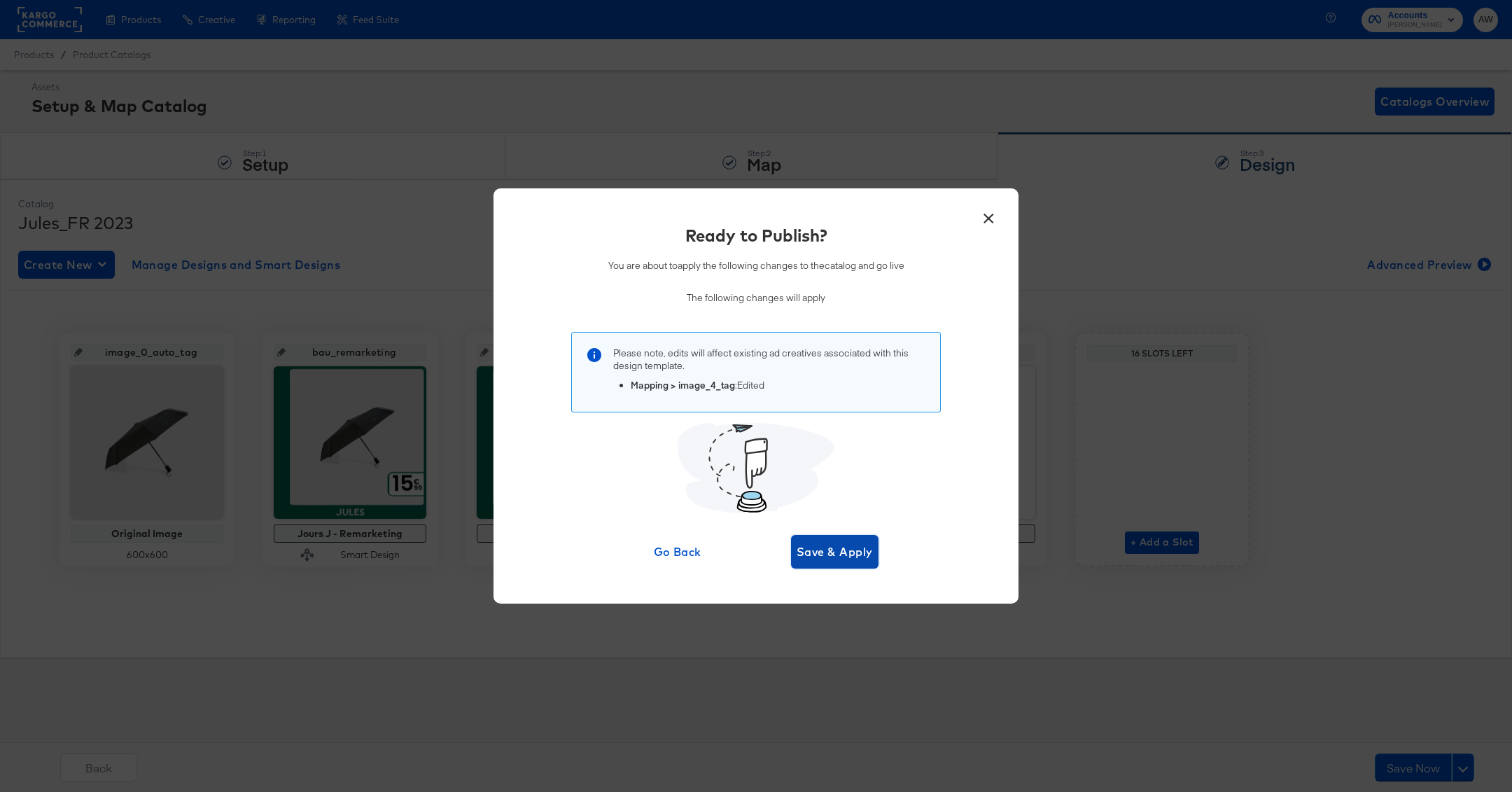
click at [836, 538] on button "Save & Apply" at bounding box center [835, 551] width 87 height 33
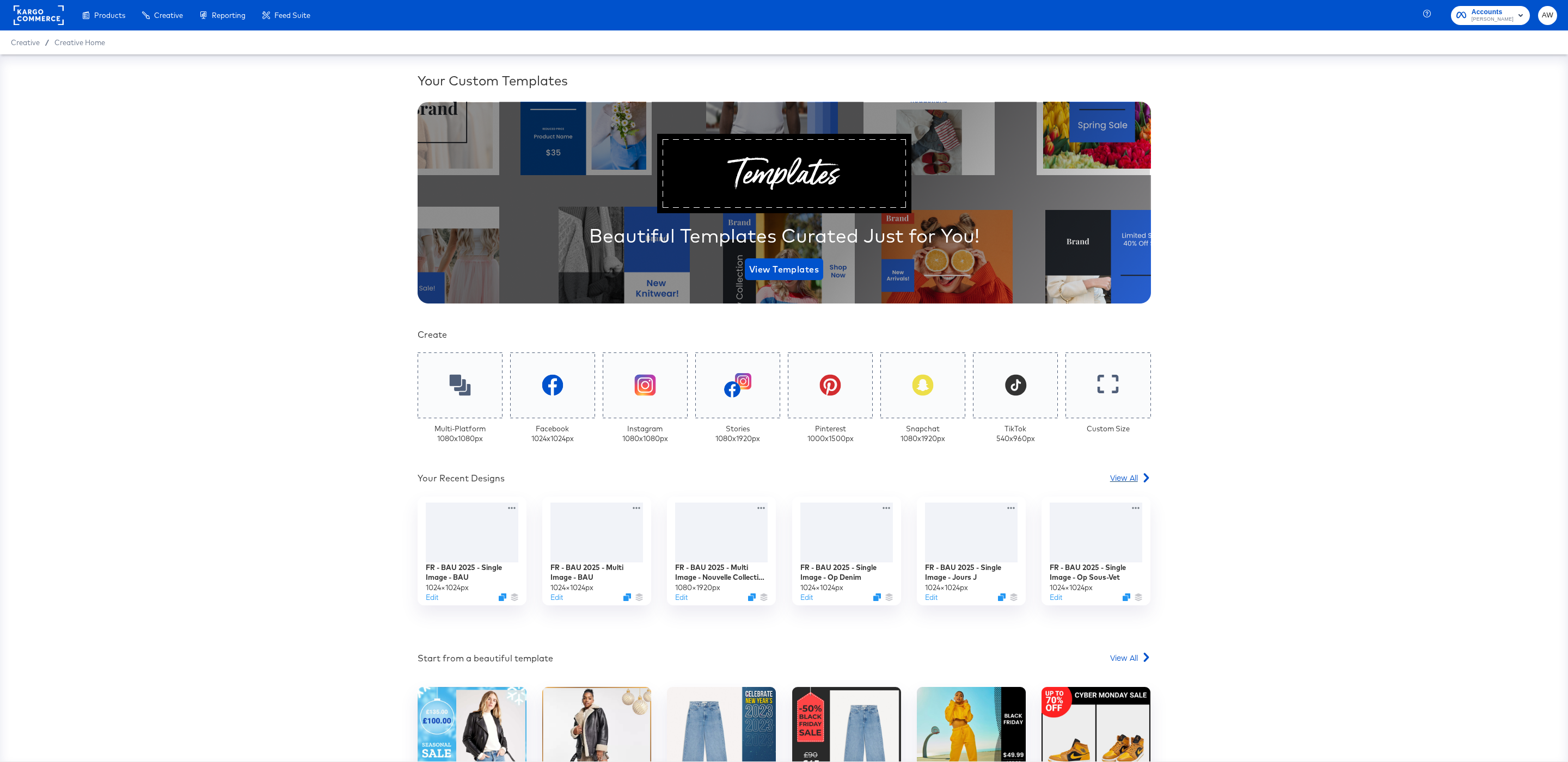
click at [1127, 474] on span "View All" at bounding box center [1124, 478] width 28 height 11
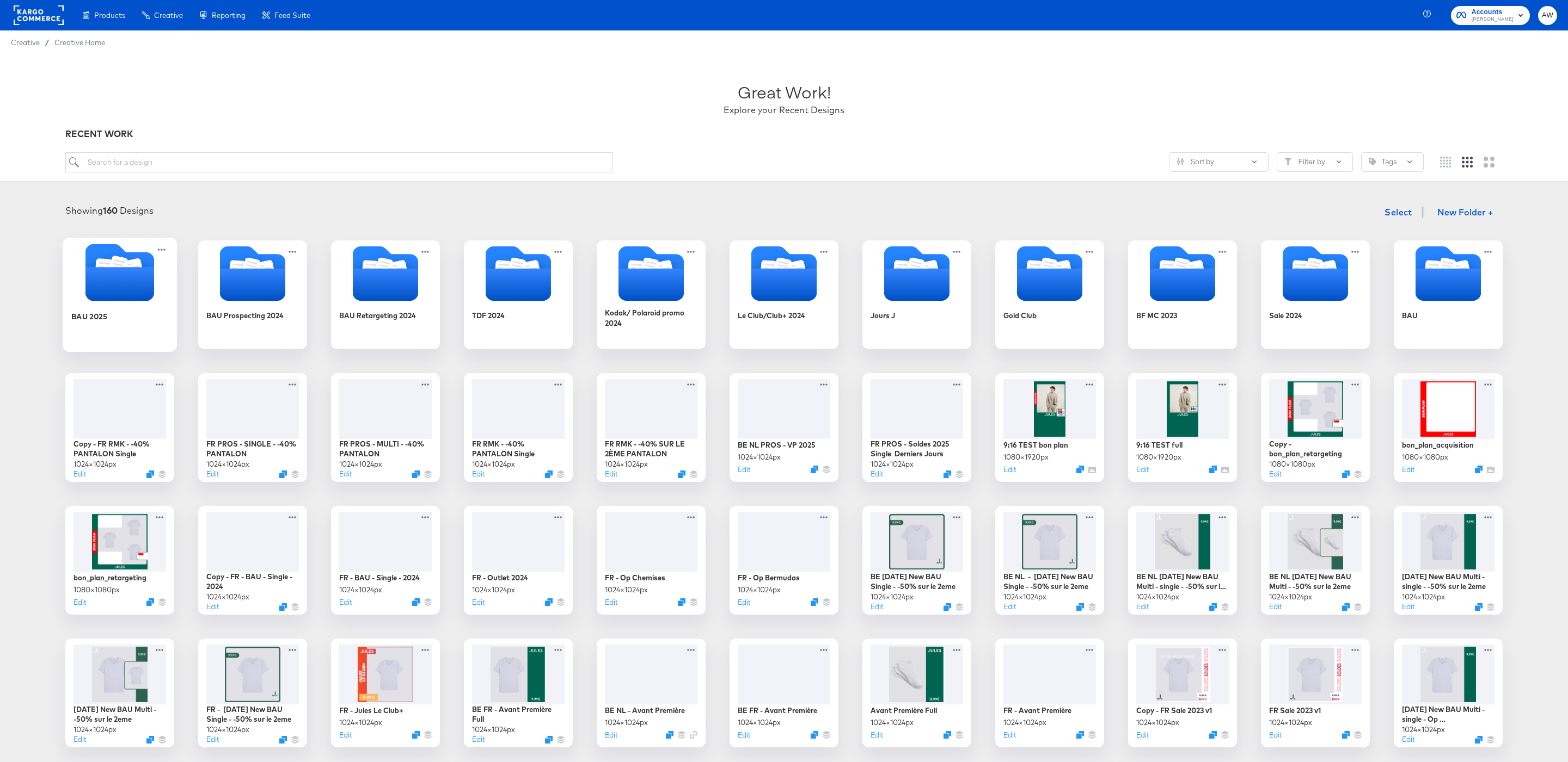
click at [152, 283] on icon "Folder" at bounding box center [119, 284] width 68 height 34
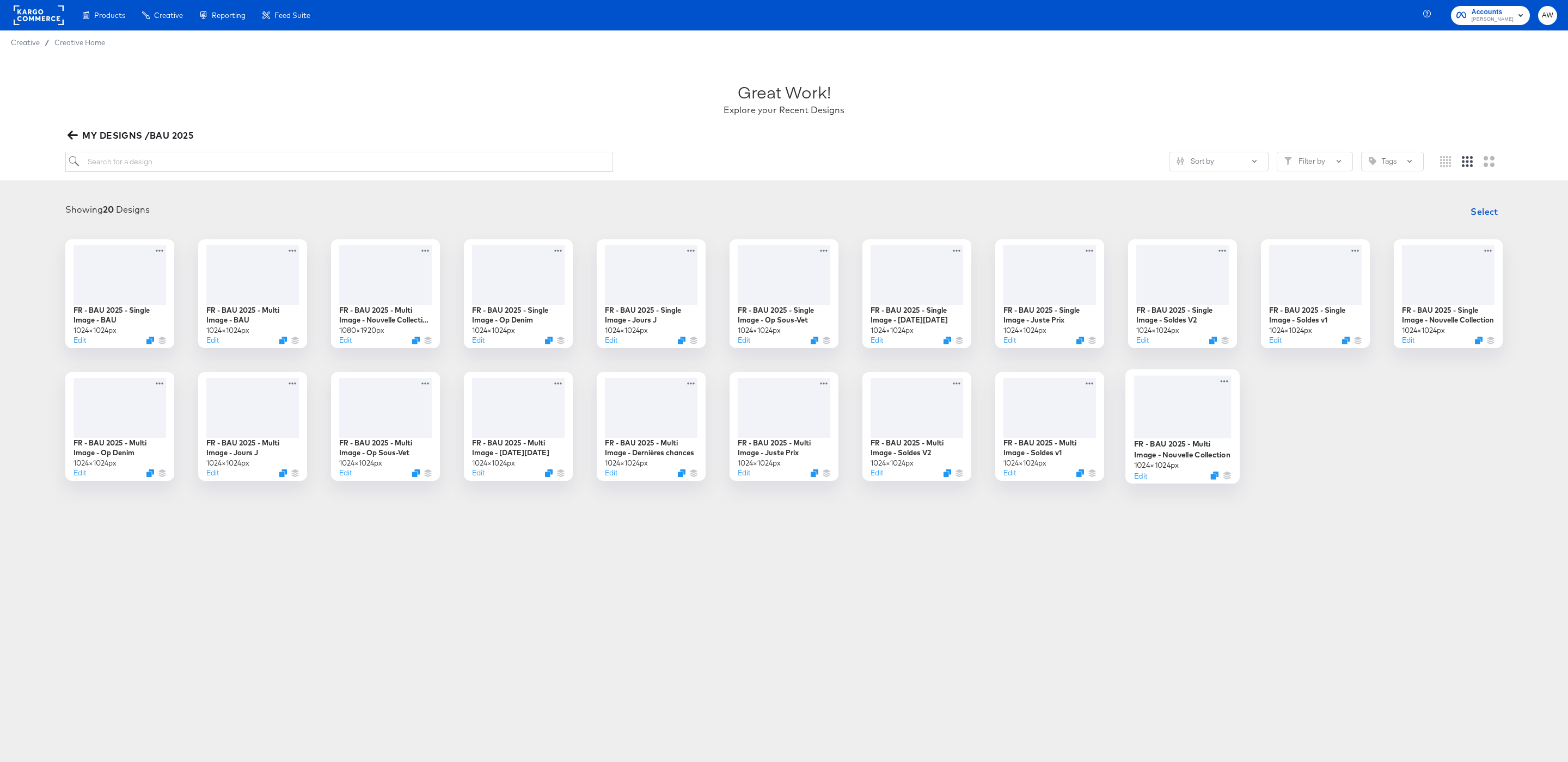
click at [1184, 403] on div at bounding box center [1183, 407] width 97 height 63
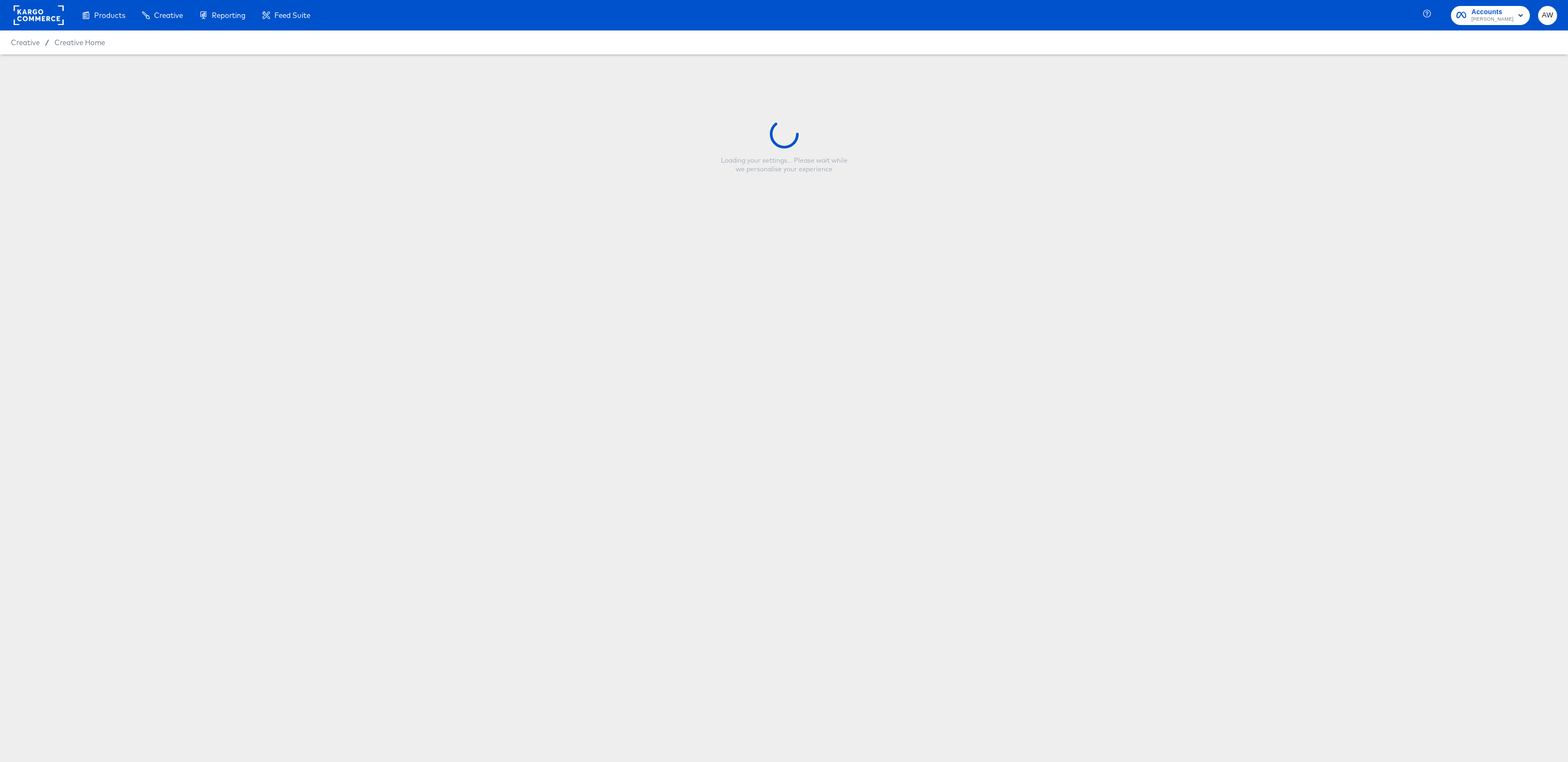
type input "FR - BAU 2025 - Multi Image - Nouvelle Collection"
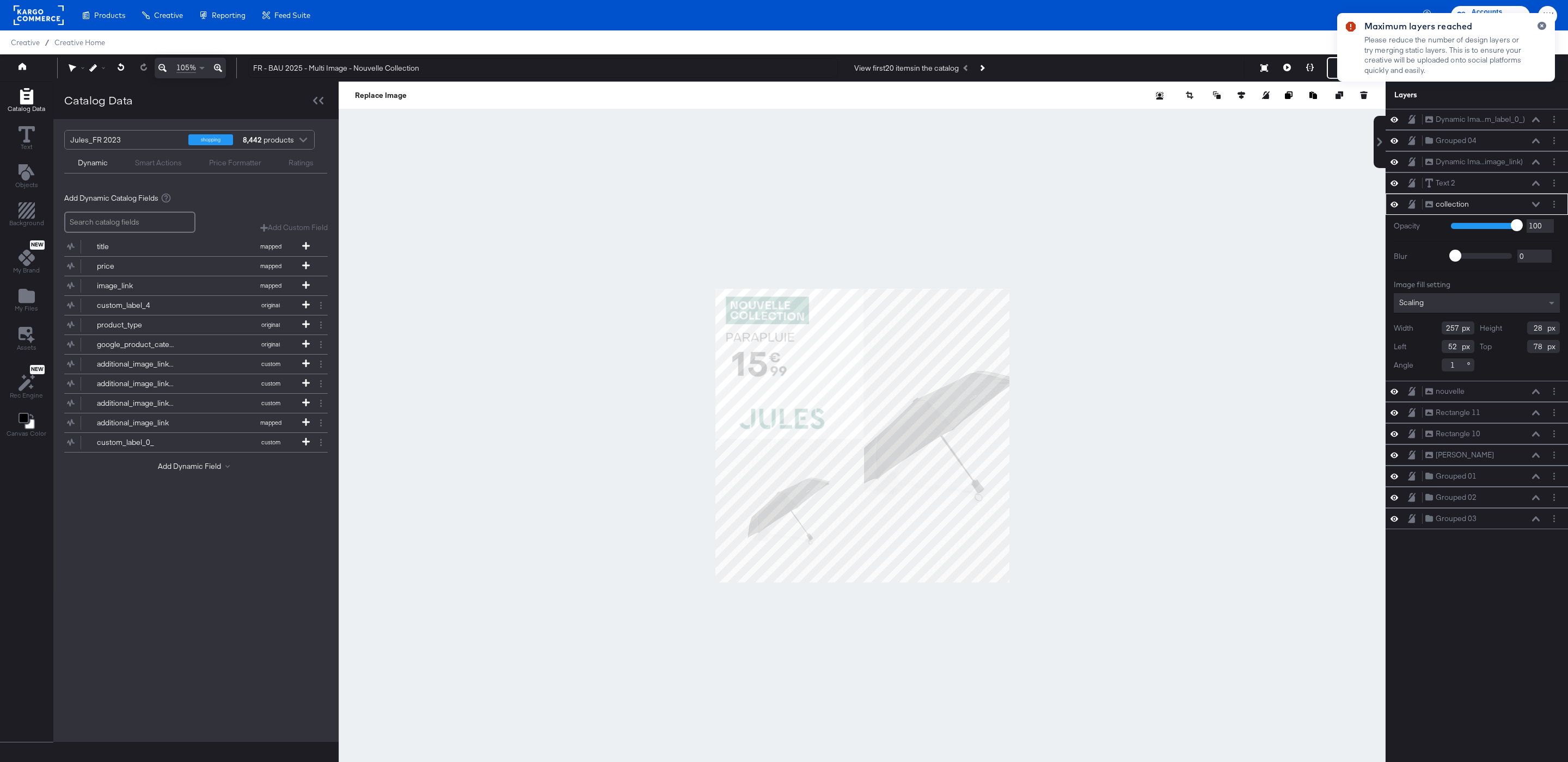
click at [1106, 164] on div at bounding box center [862, 436] width 1047 height 708
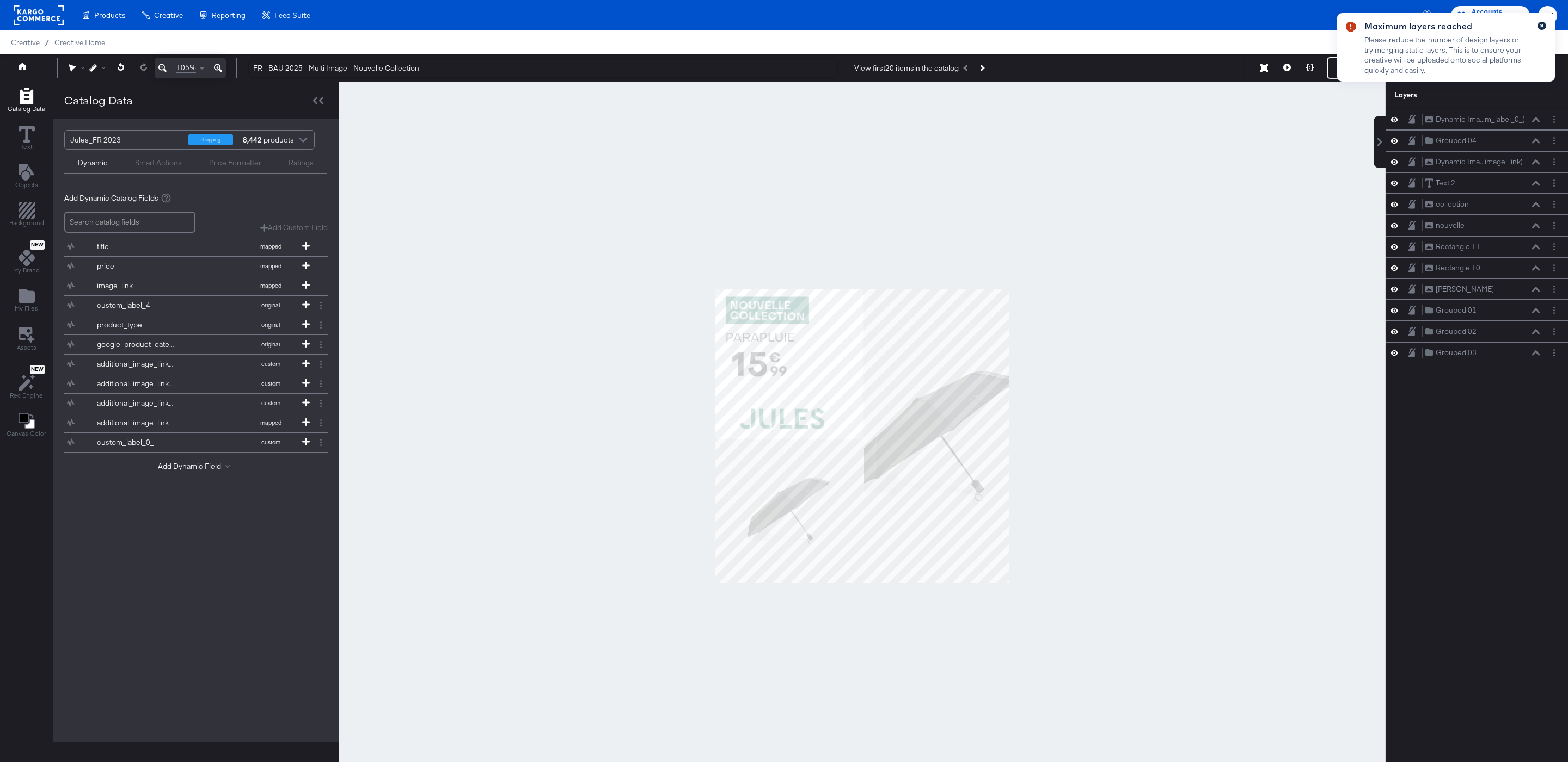
click at [1543, 25] on icon "button" at bounding box center [1541, 26] width 4 height 6
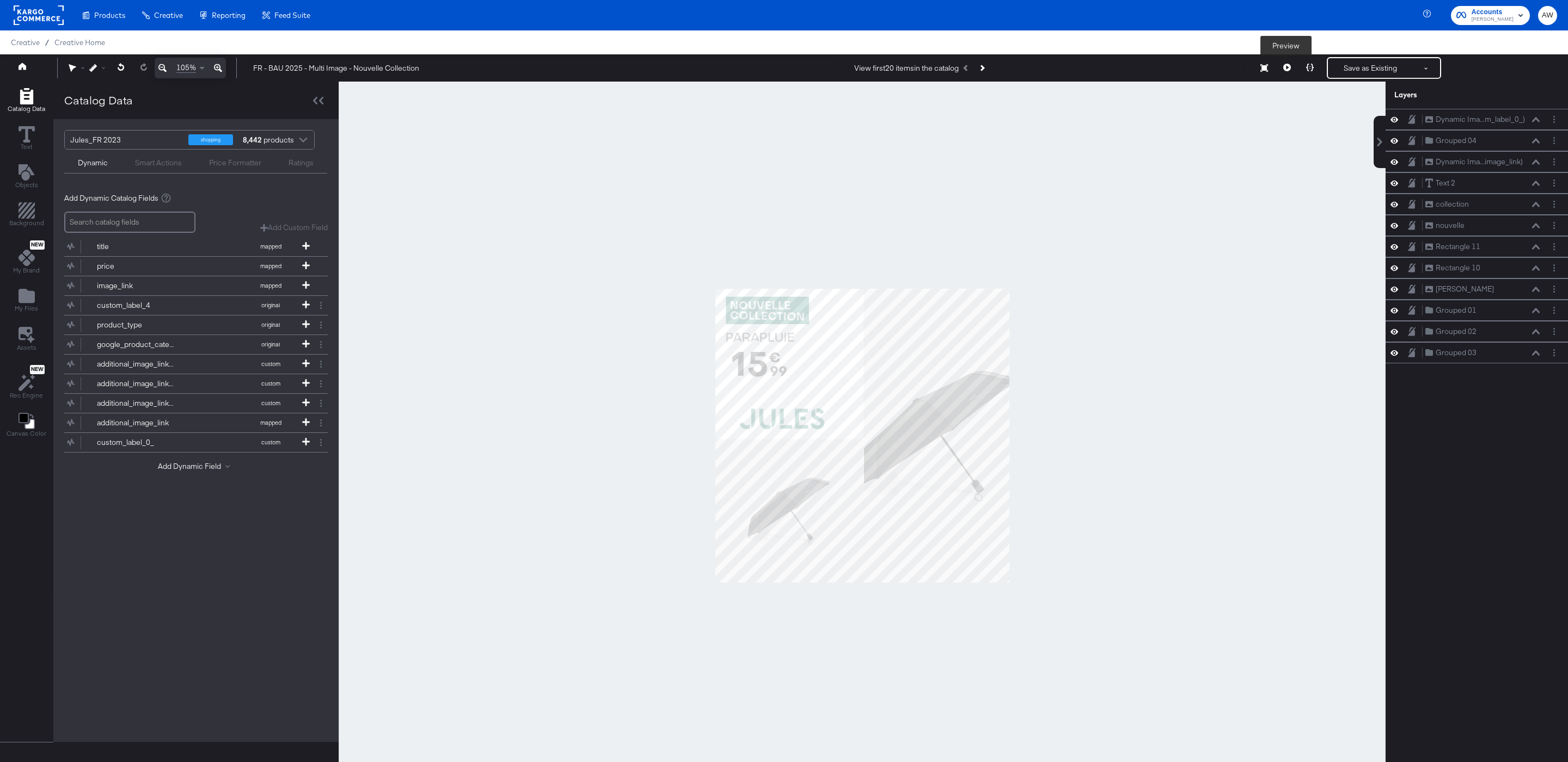
click at [1284, 69] on icon at bounding box center [1287, 67] width 7 height 7
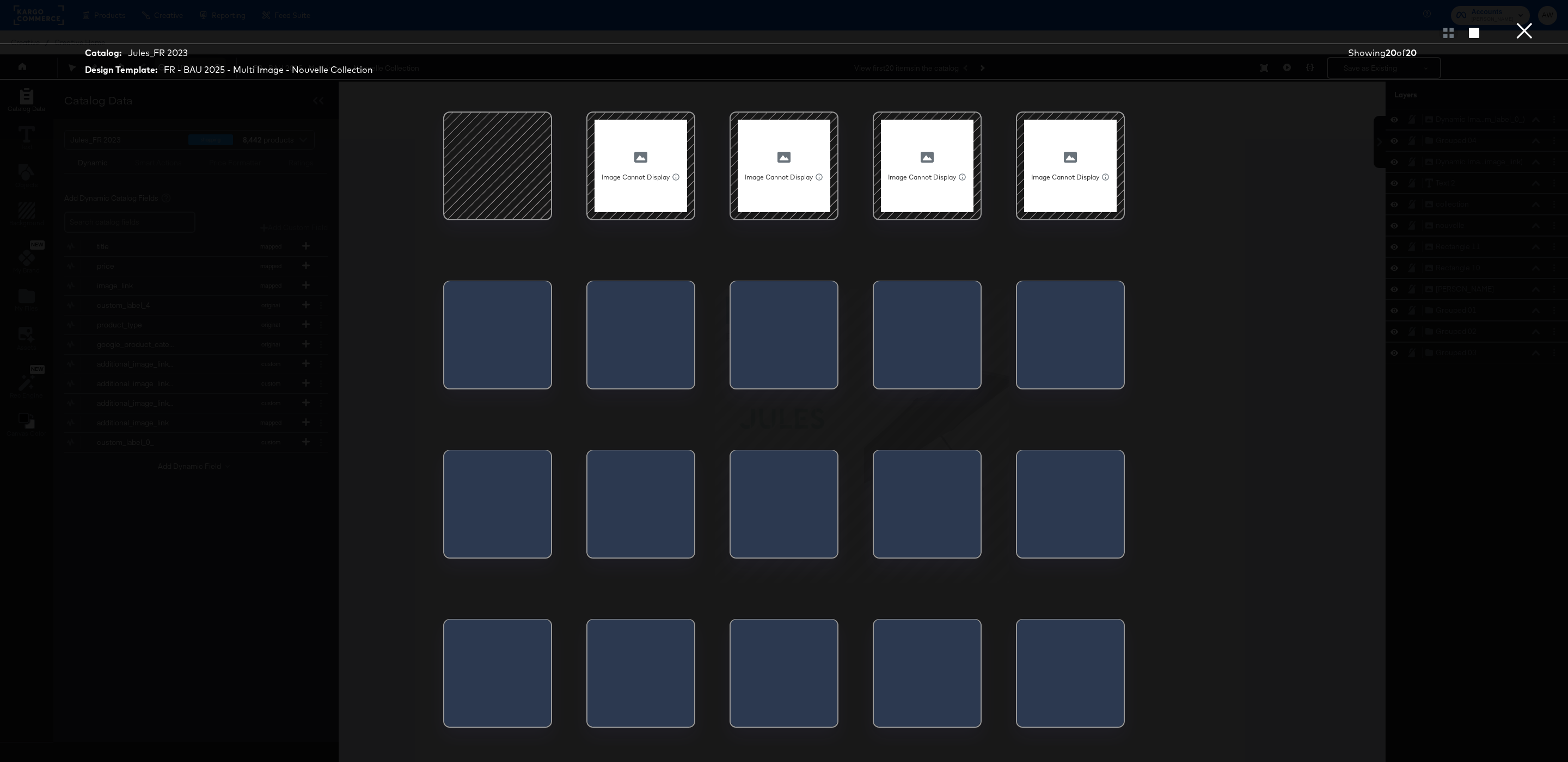
click at [925, 523] on div at bounding box center [927, 507] width 107 height 114
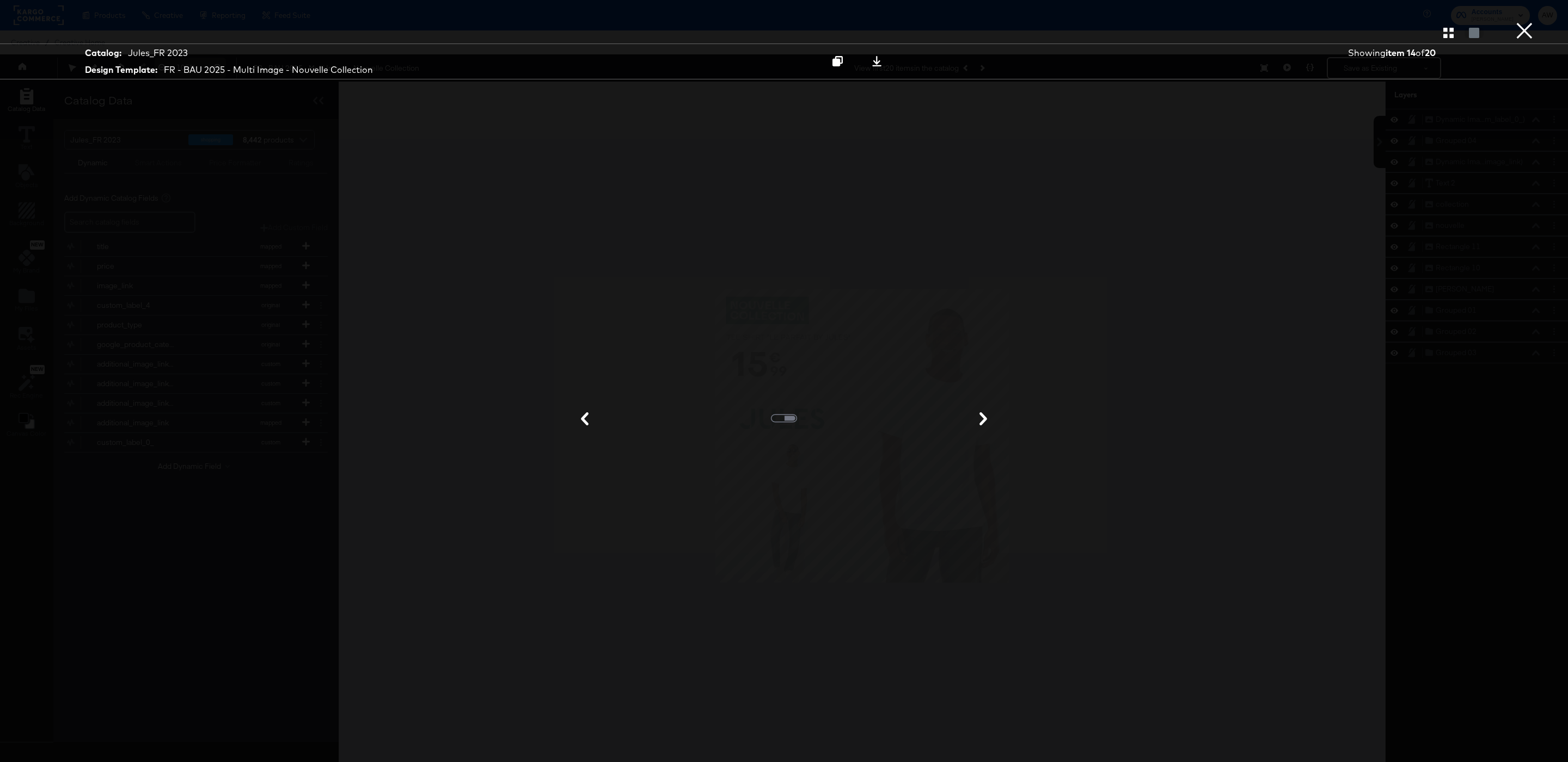
click at [1528, 22] on button "×" at bounding box center [1525, 11] width 22 height 22
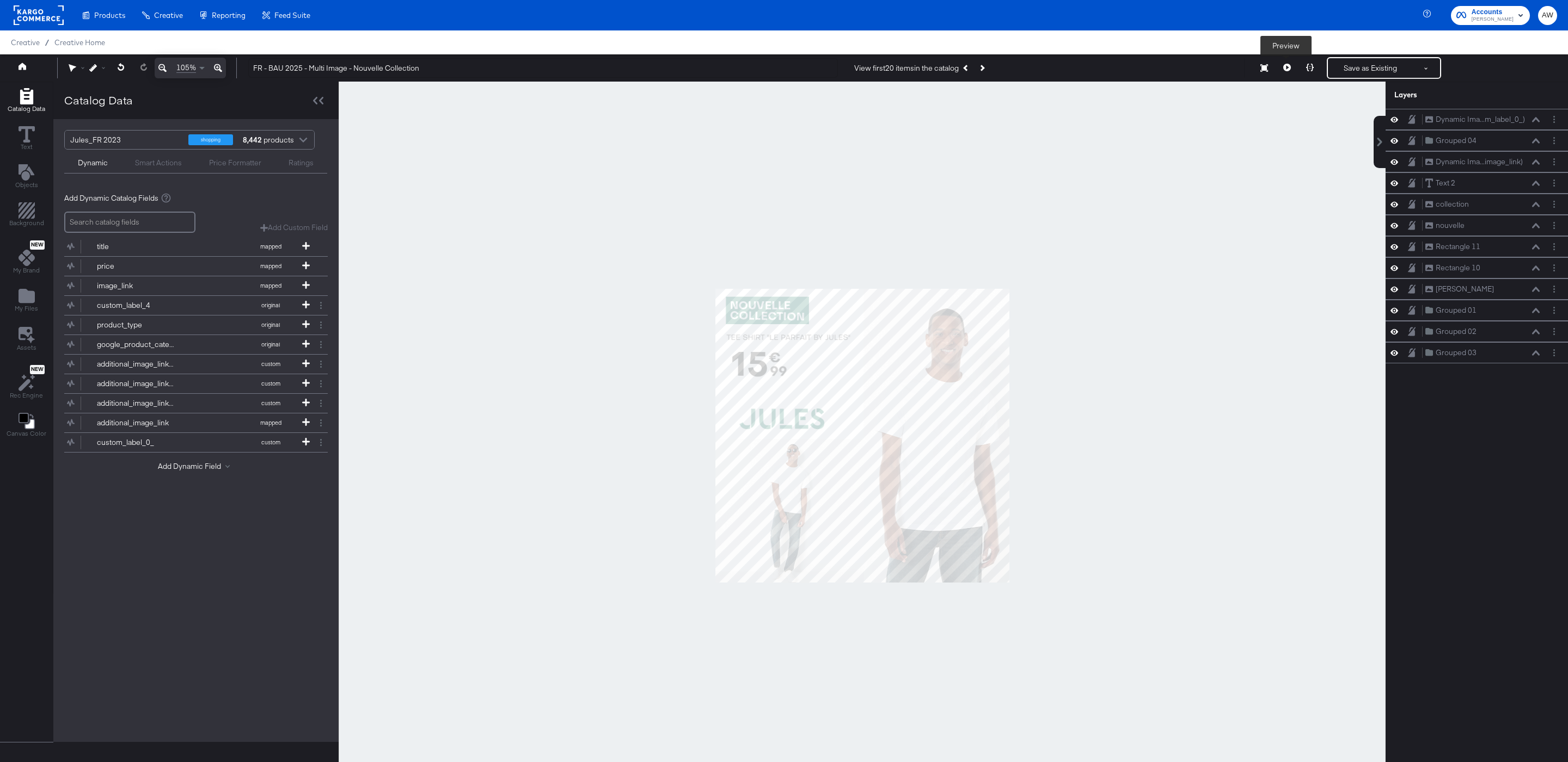
click at [1291, 68] on button at bounding box center [1287, 68] width 23 height 22
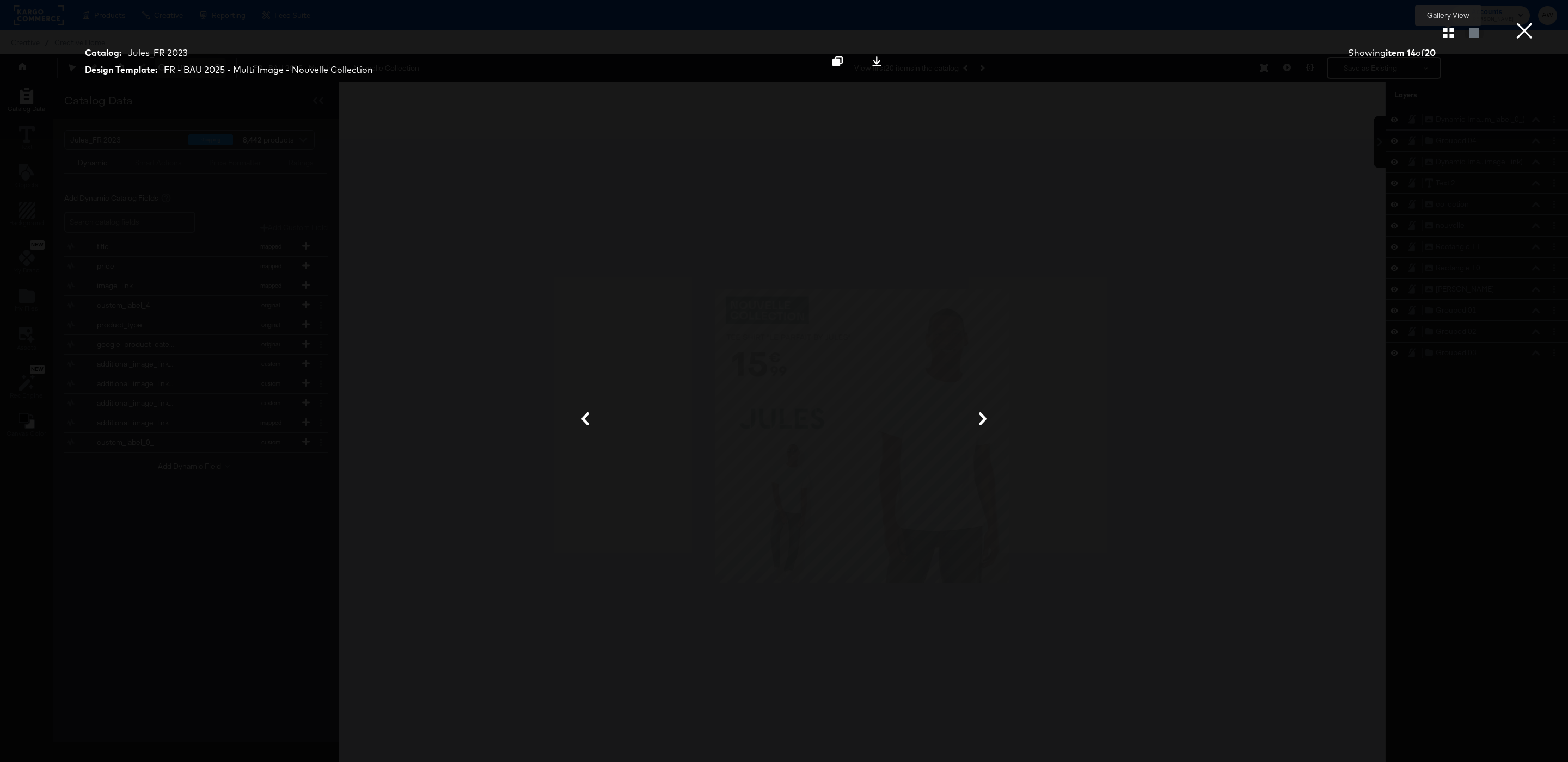
click at [1443, 38] on icon "button" at bounding box center [1448, 33] width 10 height 10
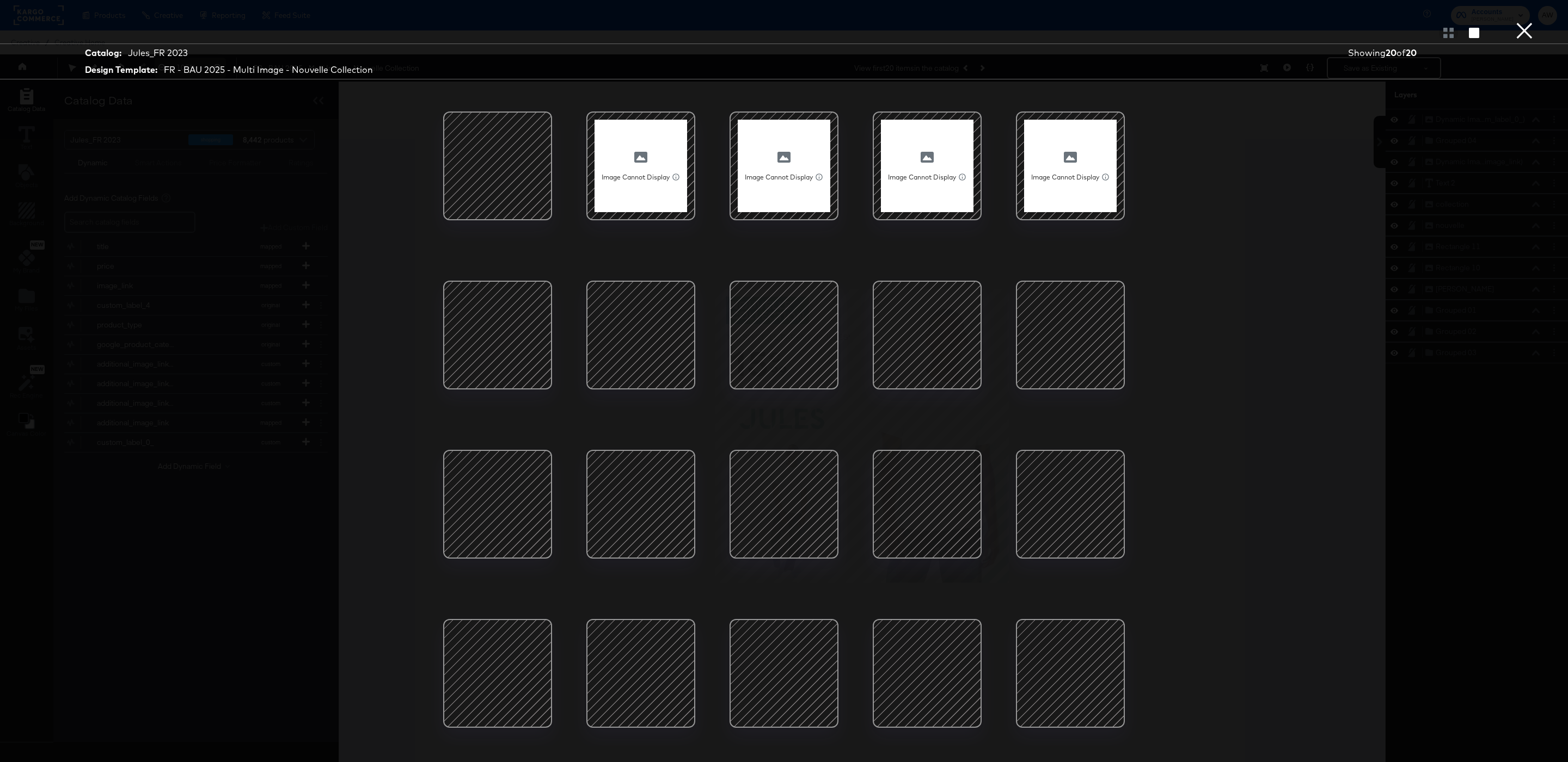
click at [957, 373] on div at bounding box center [927, 335] width 93 height 93
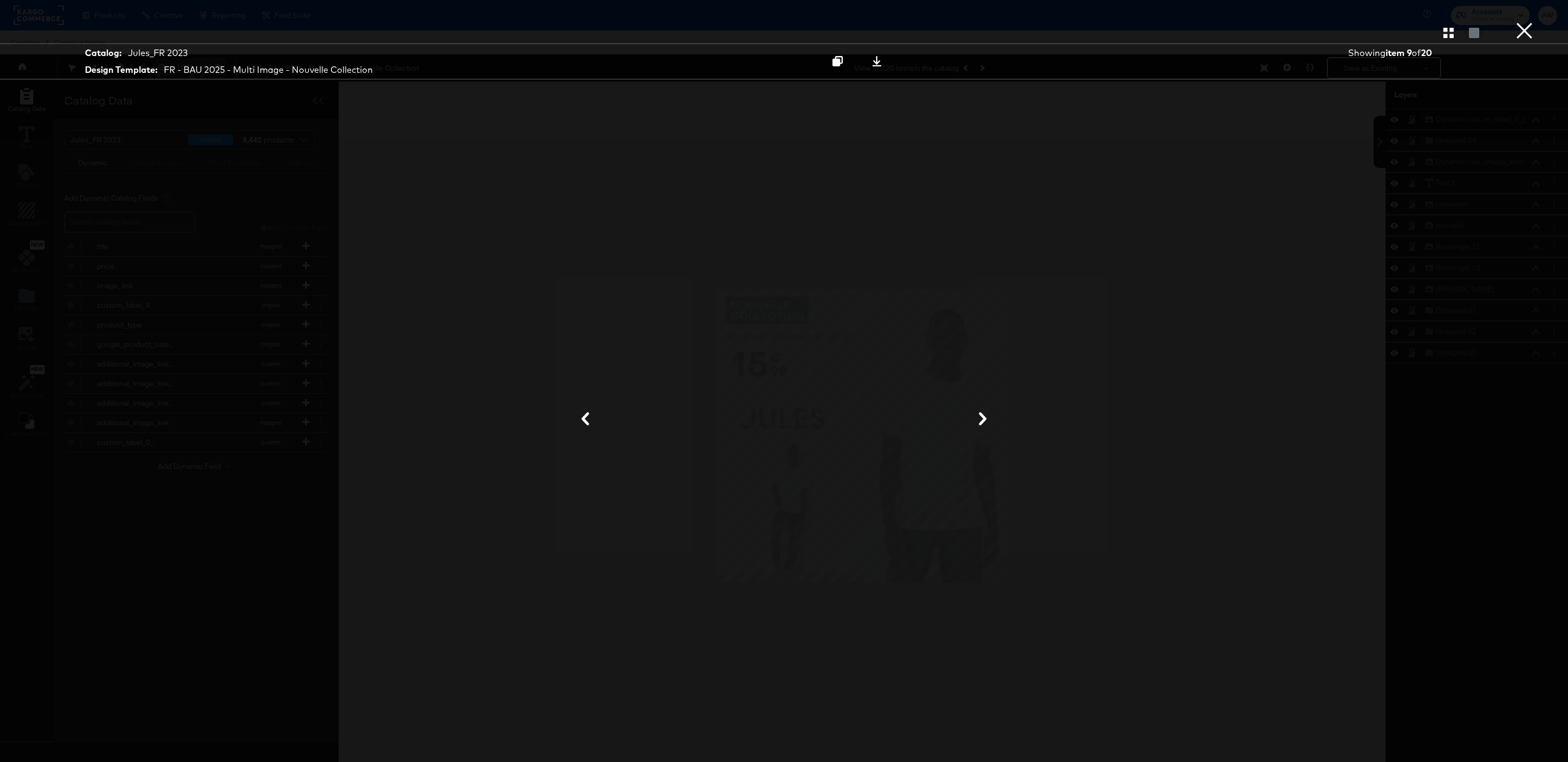
click at [1511, 39] on div "Gallery View" at bounding box center [784, 33] width 1568 height 22
click at [1521, 22] on button "×" at bounding box center [1525, 11] width 22 height 22
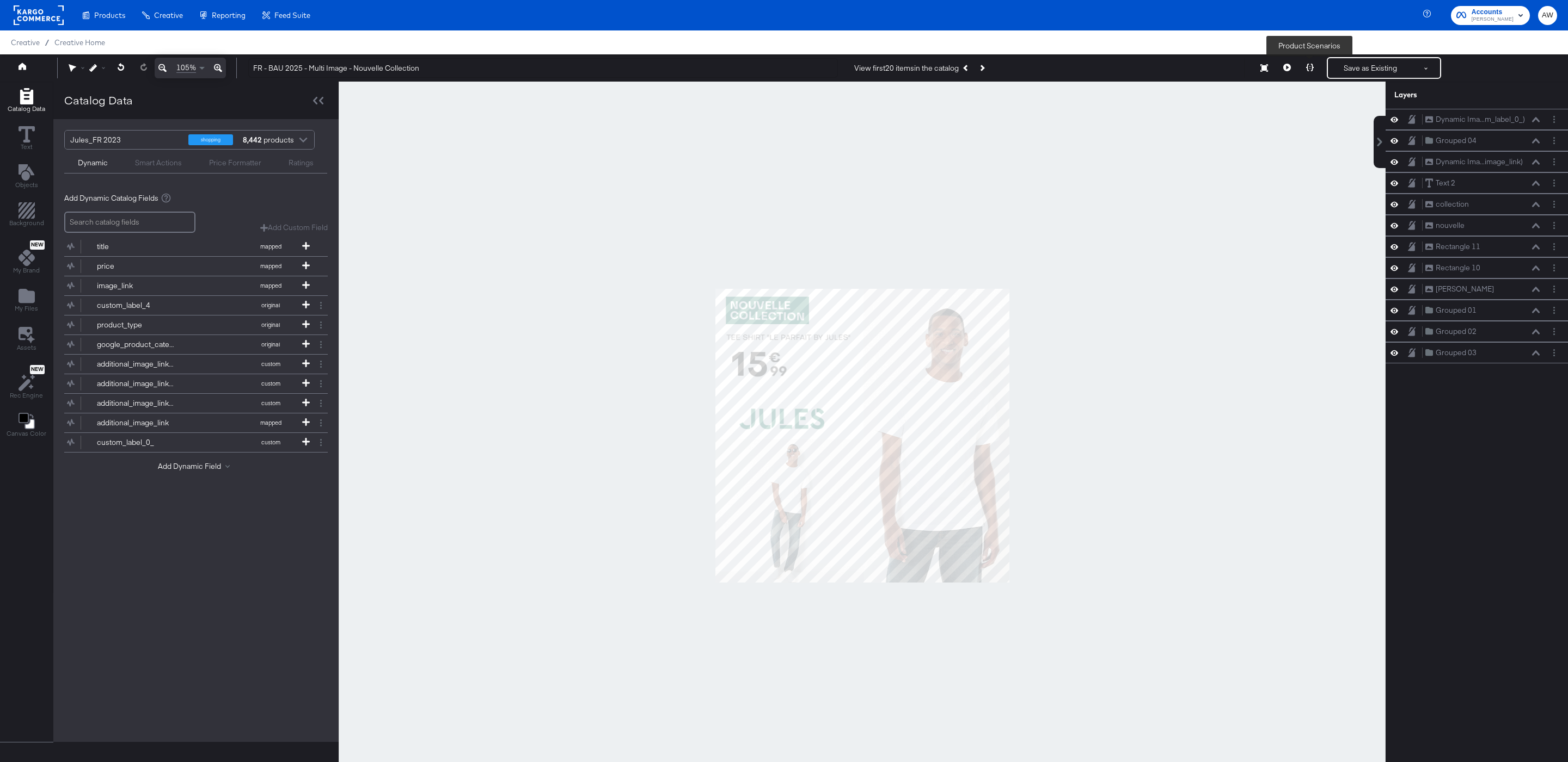
click at [1309, 66] on icon at bounding box center [1309, 67] width 7 height 7
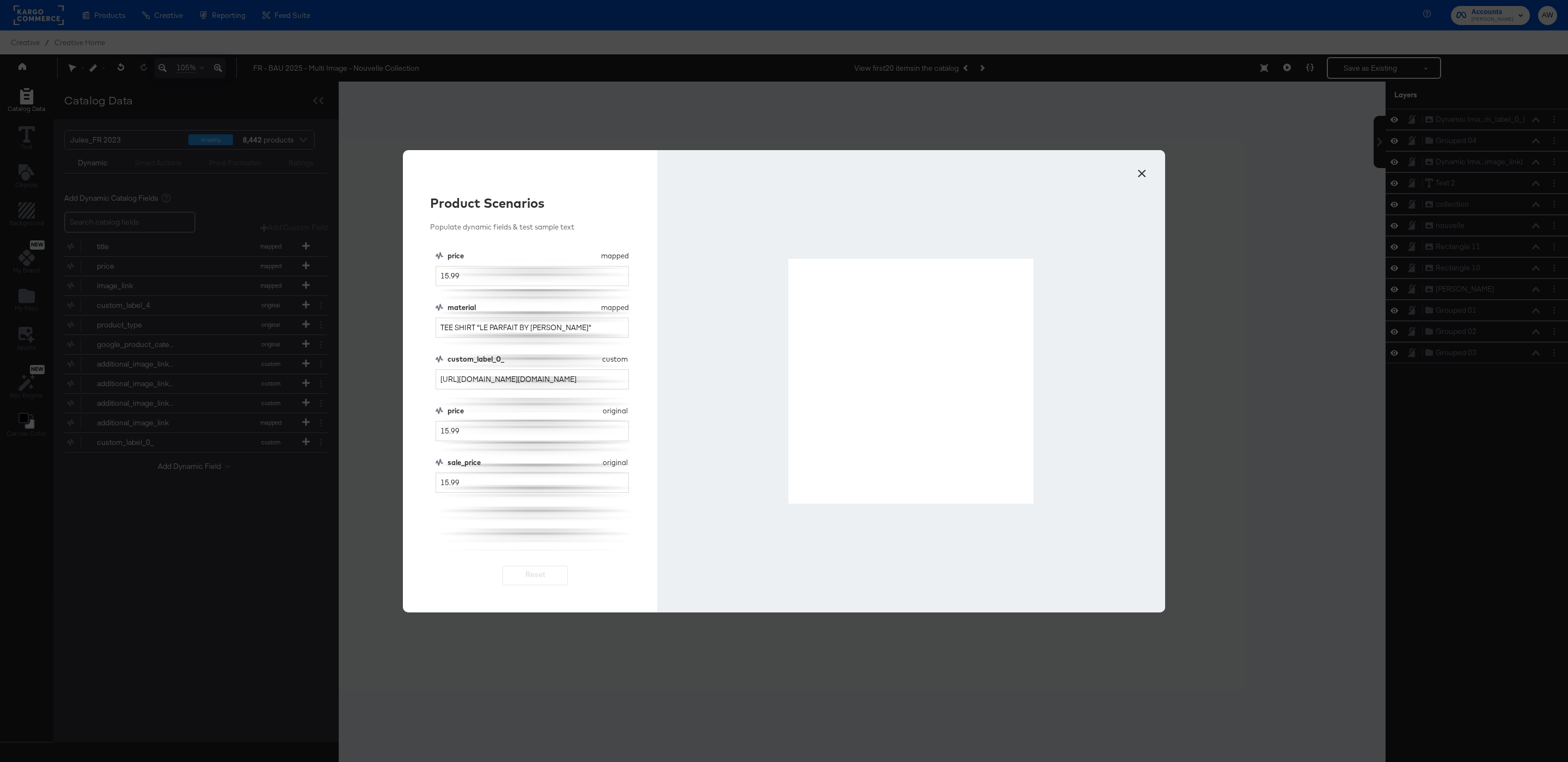
click at [1142, 169] on button "×" at bounding box center [1142, 171] width 20 height 20
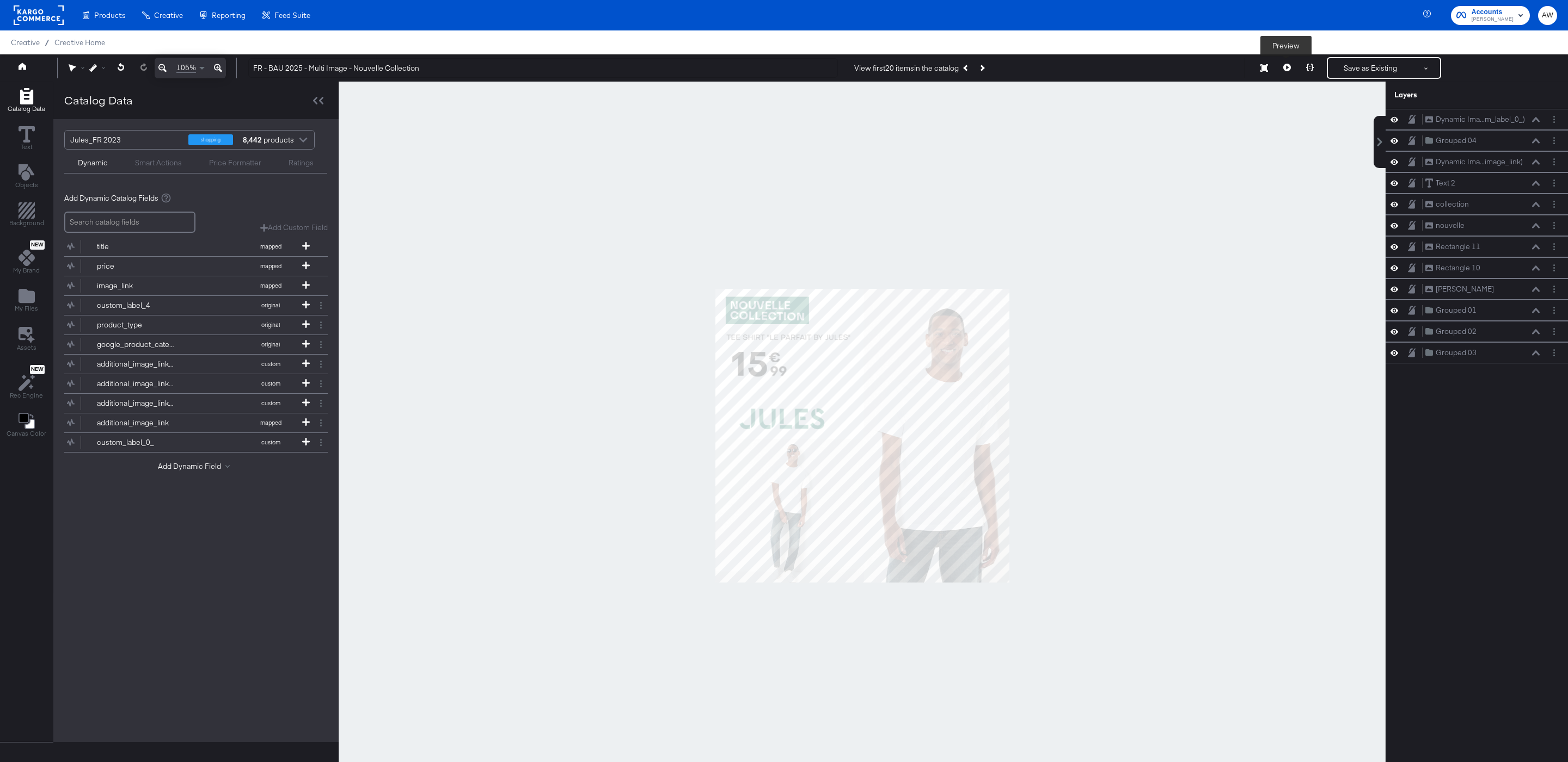
click at [1292, 68] on button at bounding box center [1287, 68] width 23 height 22
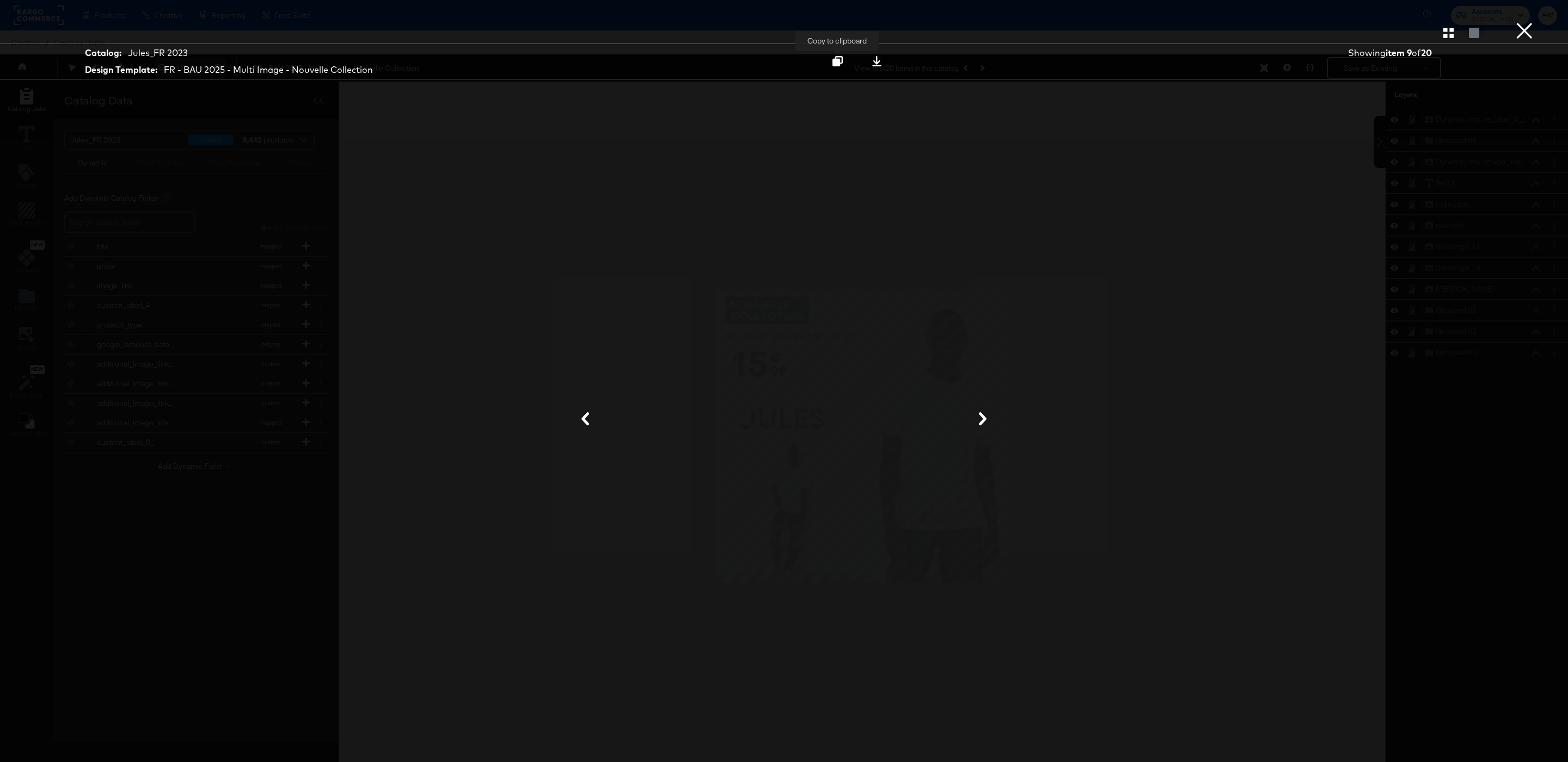
click at [835, 65] on icon at bounding box center [837, 61] width 10 height 10
click at [1526, 22] on button "×" at bounding box center [1525, 11] width 22 height 22
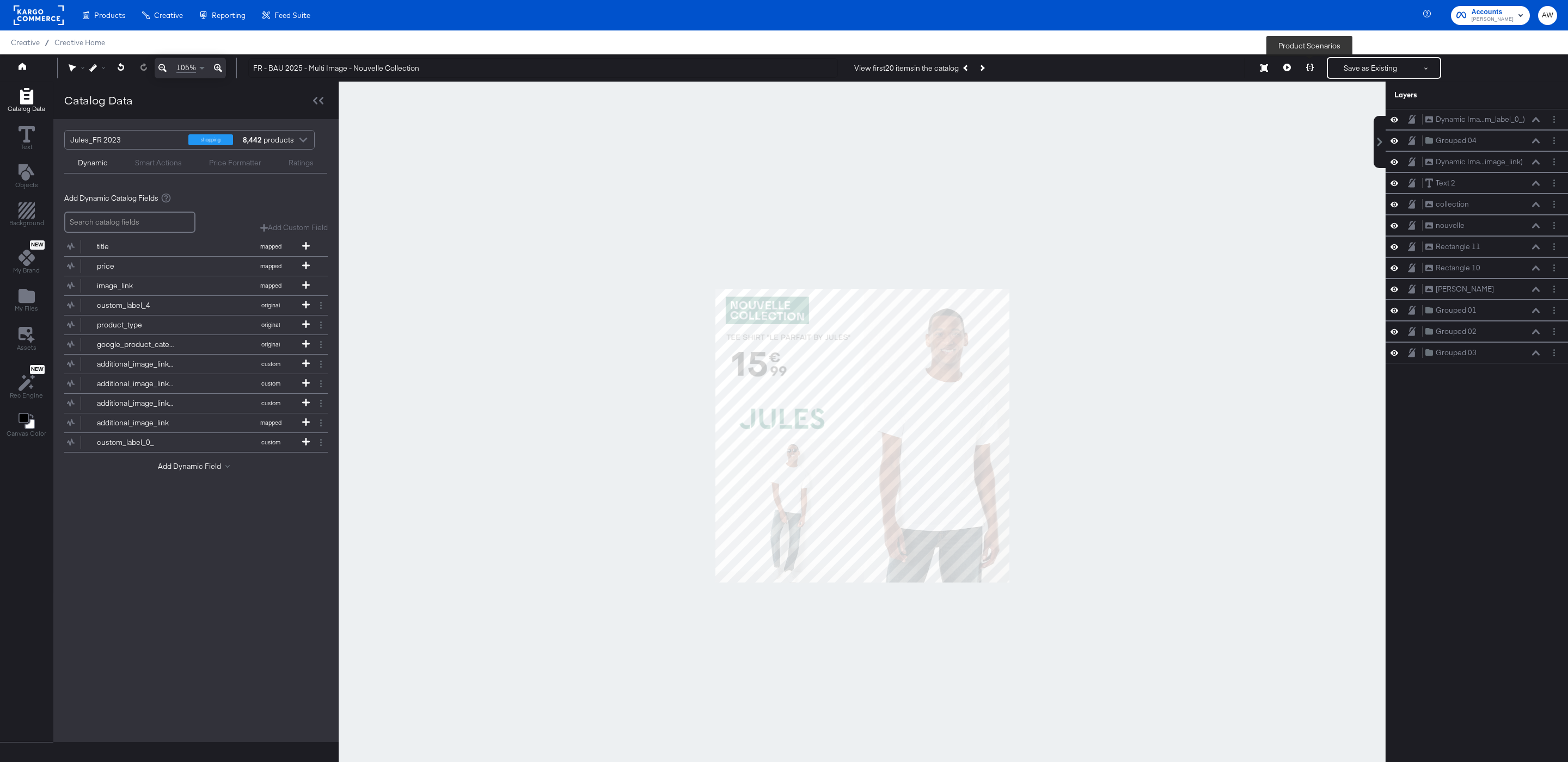
click at [1309, 66] on icon at bounding box center [1309, 67] width 7 height 7
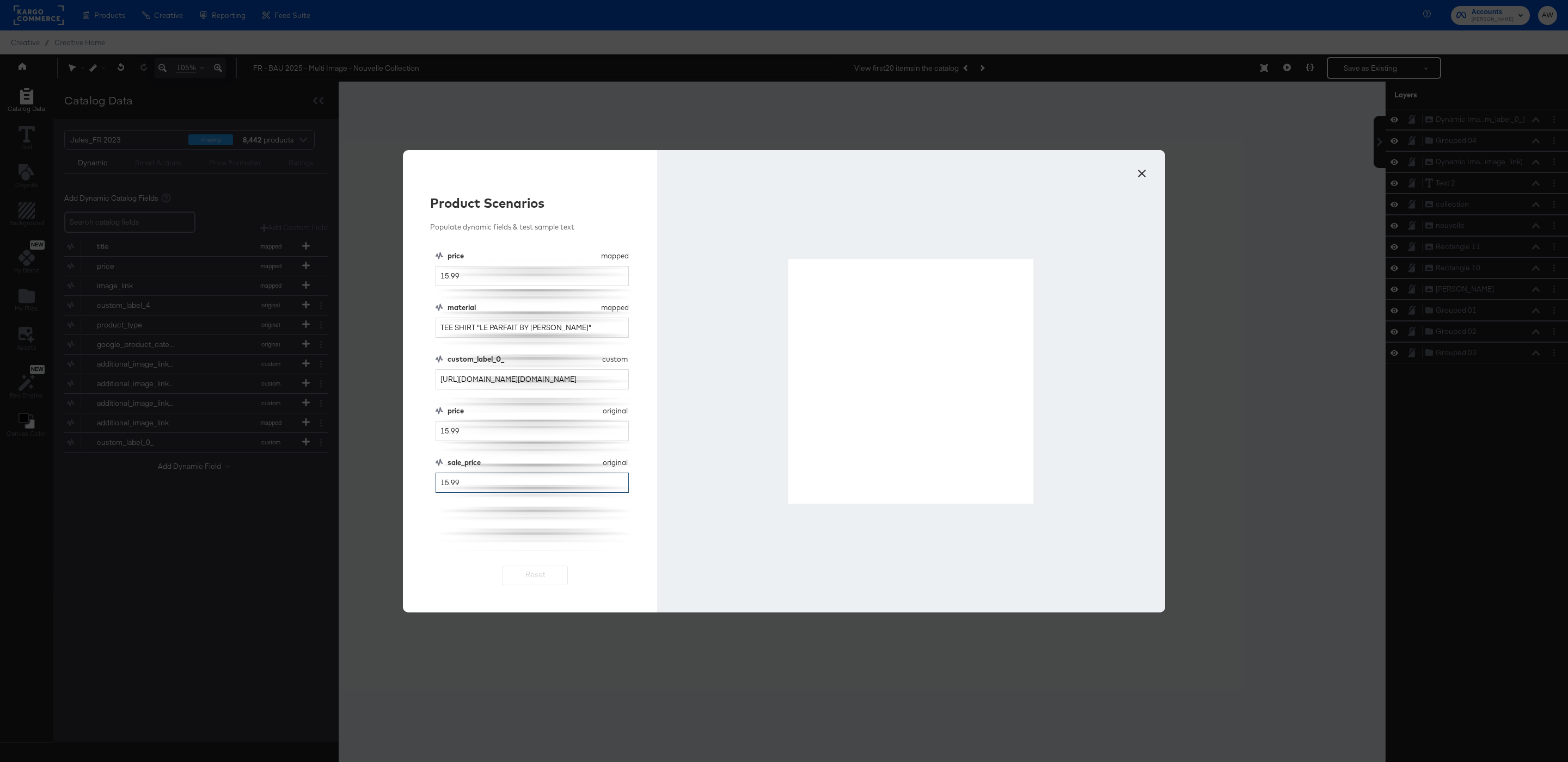
click at [449, 483] on input "15.99" at bounding box center [532, 482] width 193 height 20
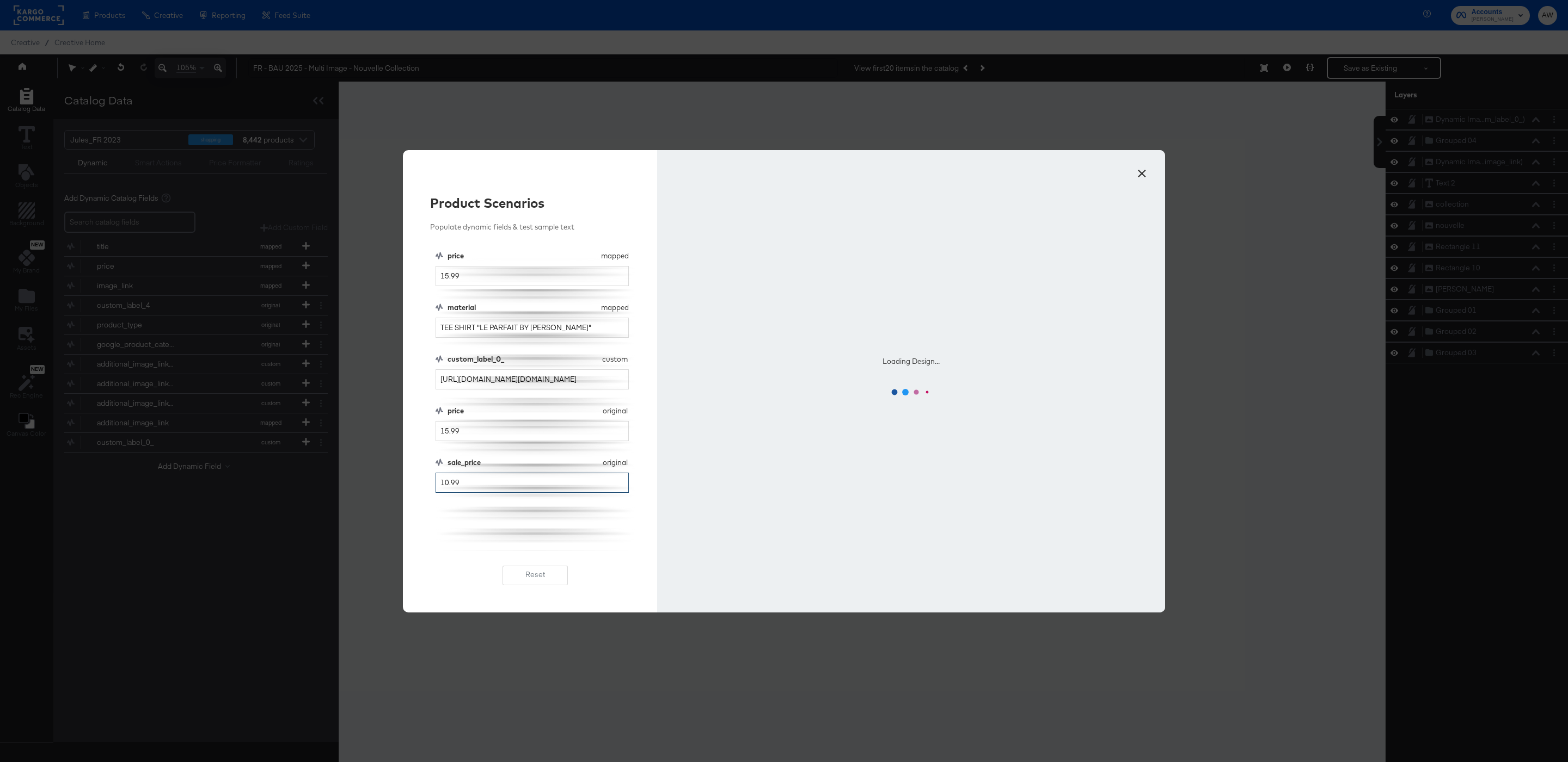
type input "10.99"
click at [496, 521] on div "price mapped price 15.99 material mapped material TEE SHIRT "LE PARFAIT BY JULE…" at bounding box center [535, 401] width 200 height 300
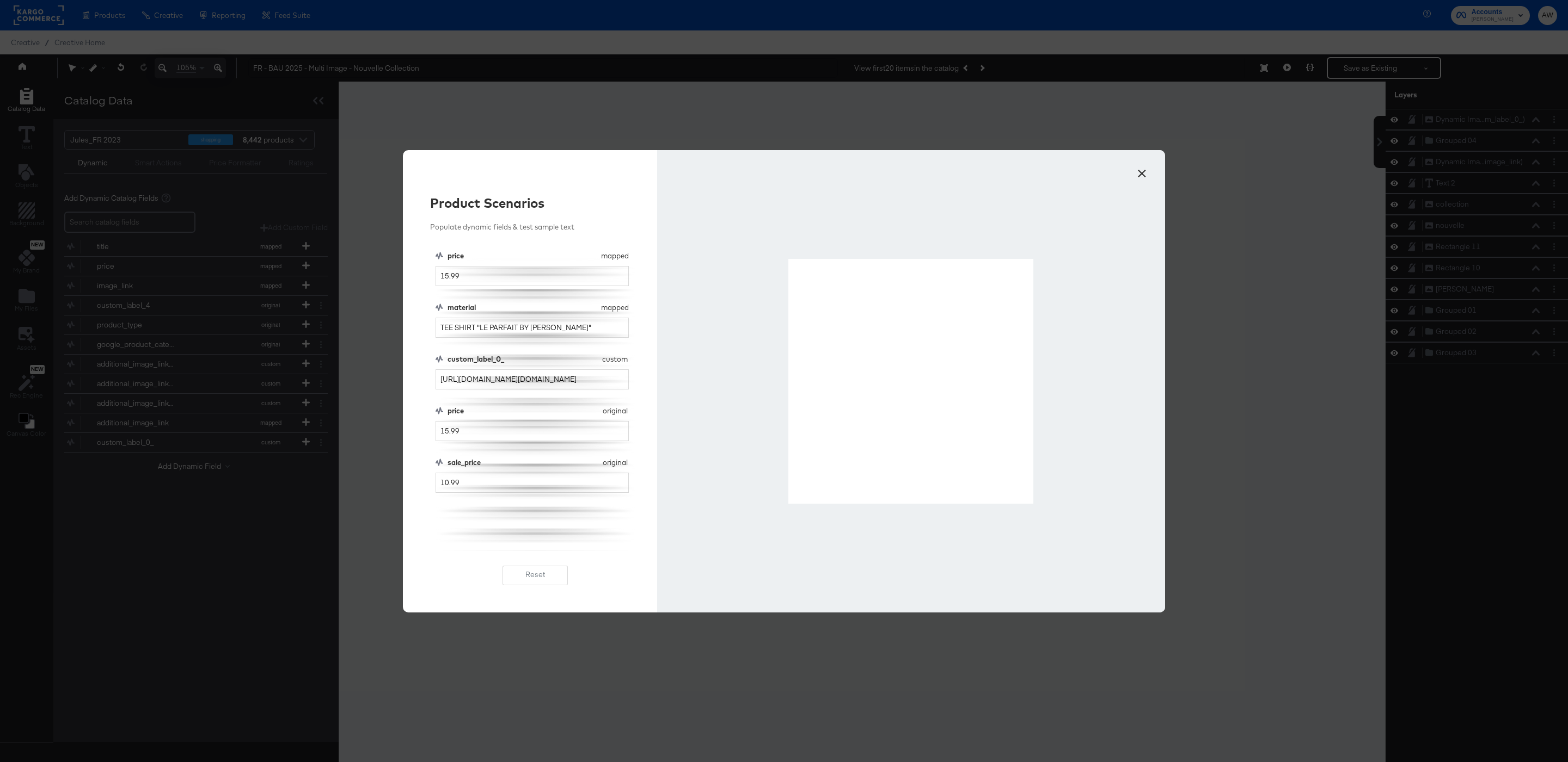
drag, startPoint x: 789, startPoint y: 258, endPoint x: 1030, endPoint y: 498, distance: 340.1
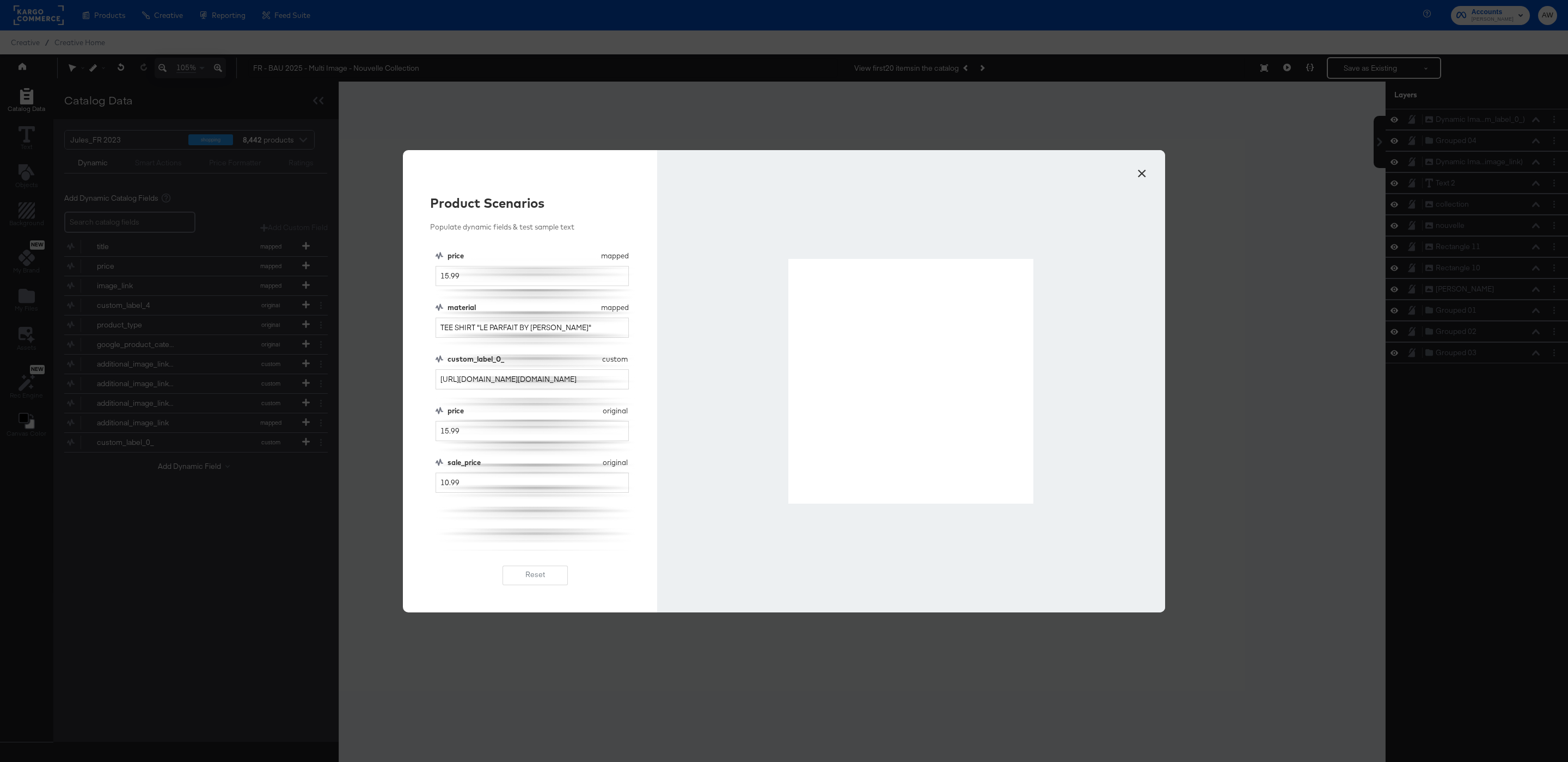
click at [1142, 174] on button "×" at bounding box center [1142, 171] width 20 height 20
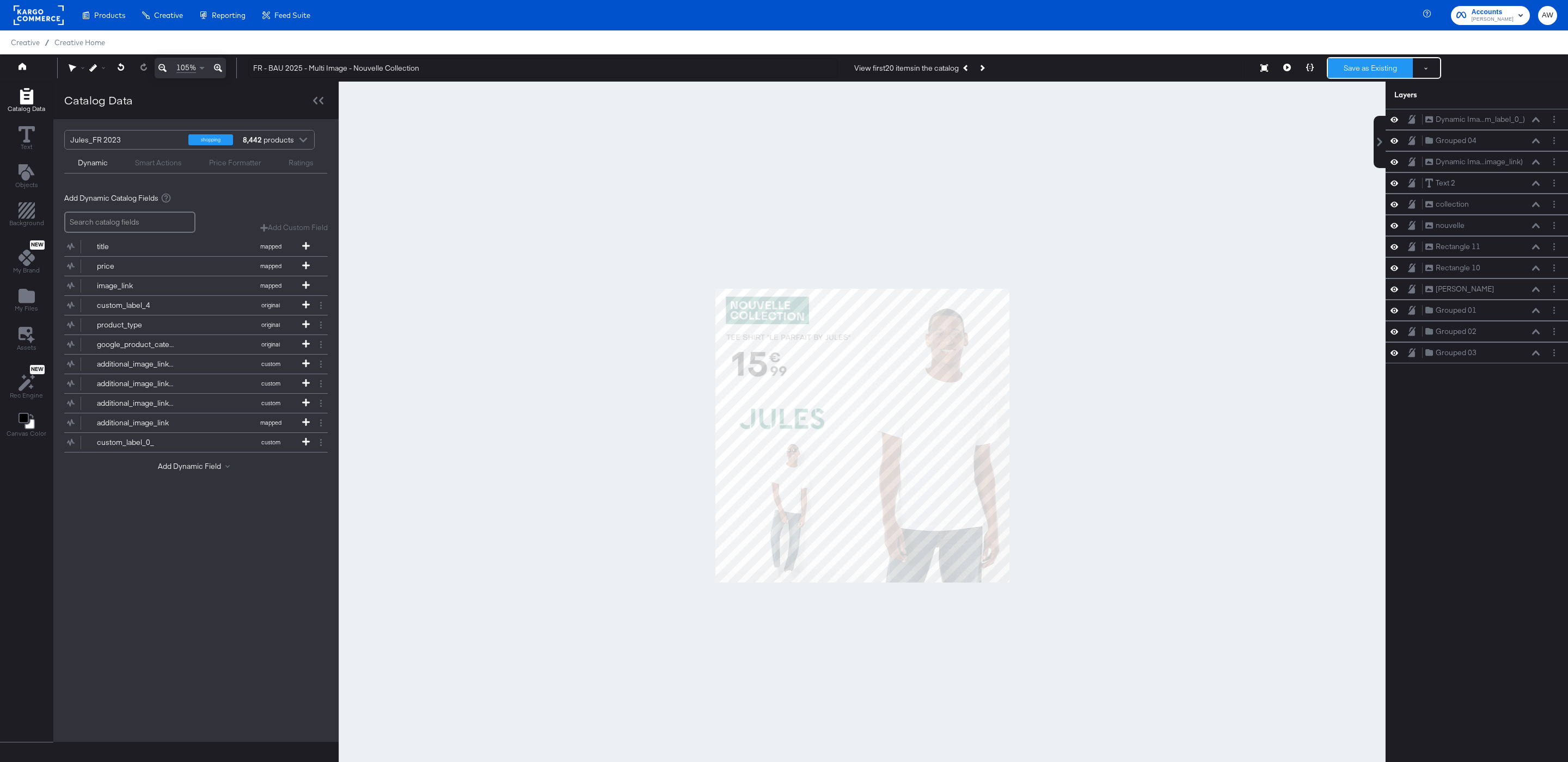
click at [1365, 60] on button "Save as Existing" at bounding box center [1370, 68] width 85 height 20
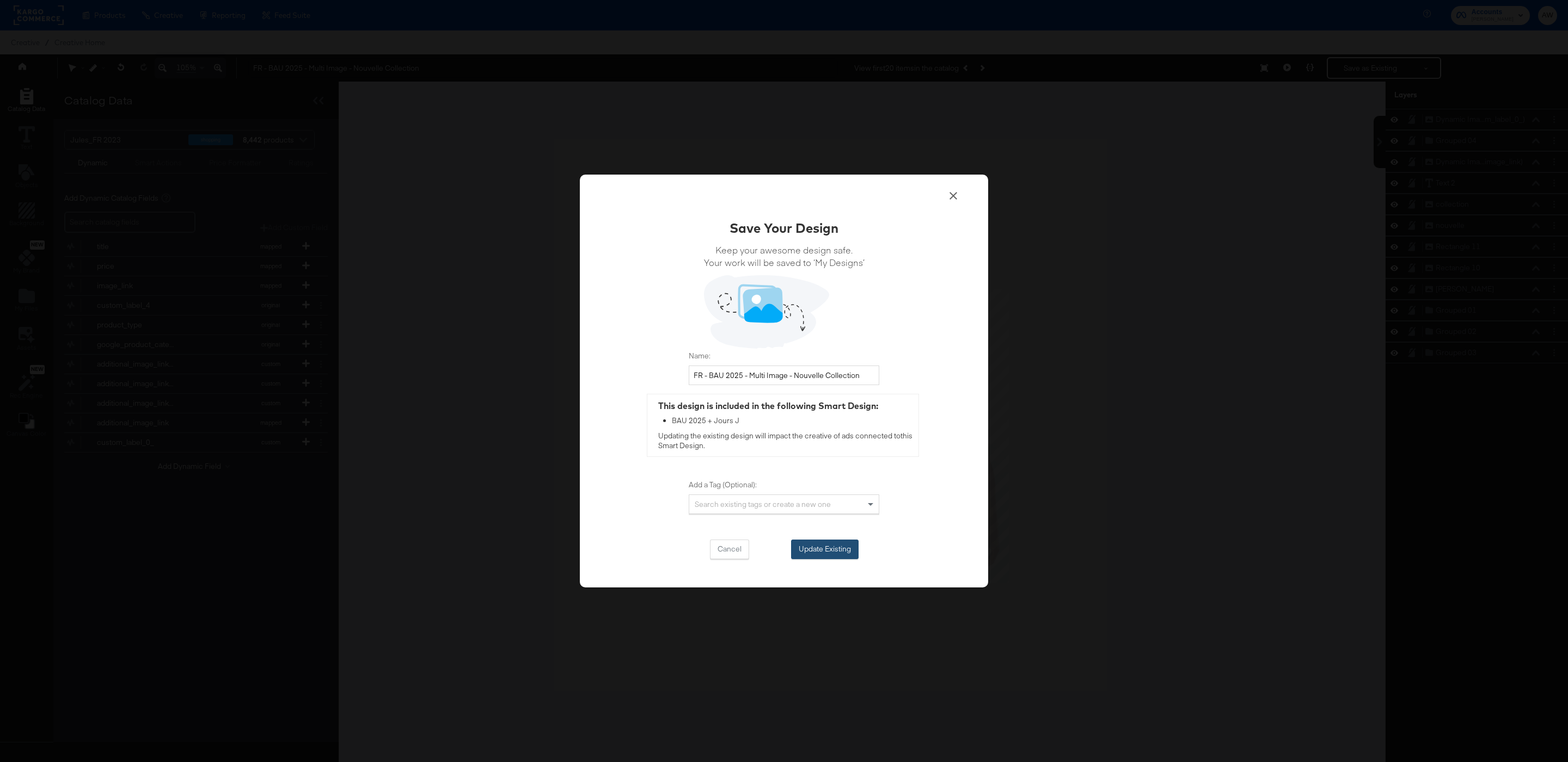
click at [850, 558] on button "Update Existing" at bounding box center [825, 549] width 68 height 20
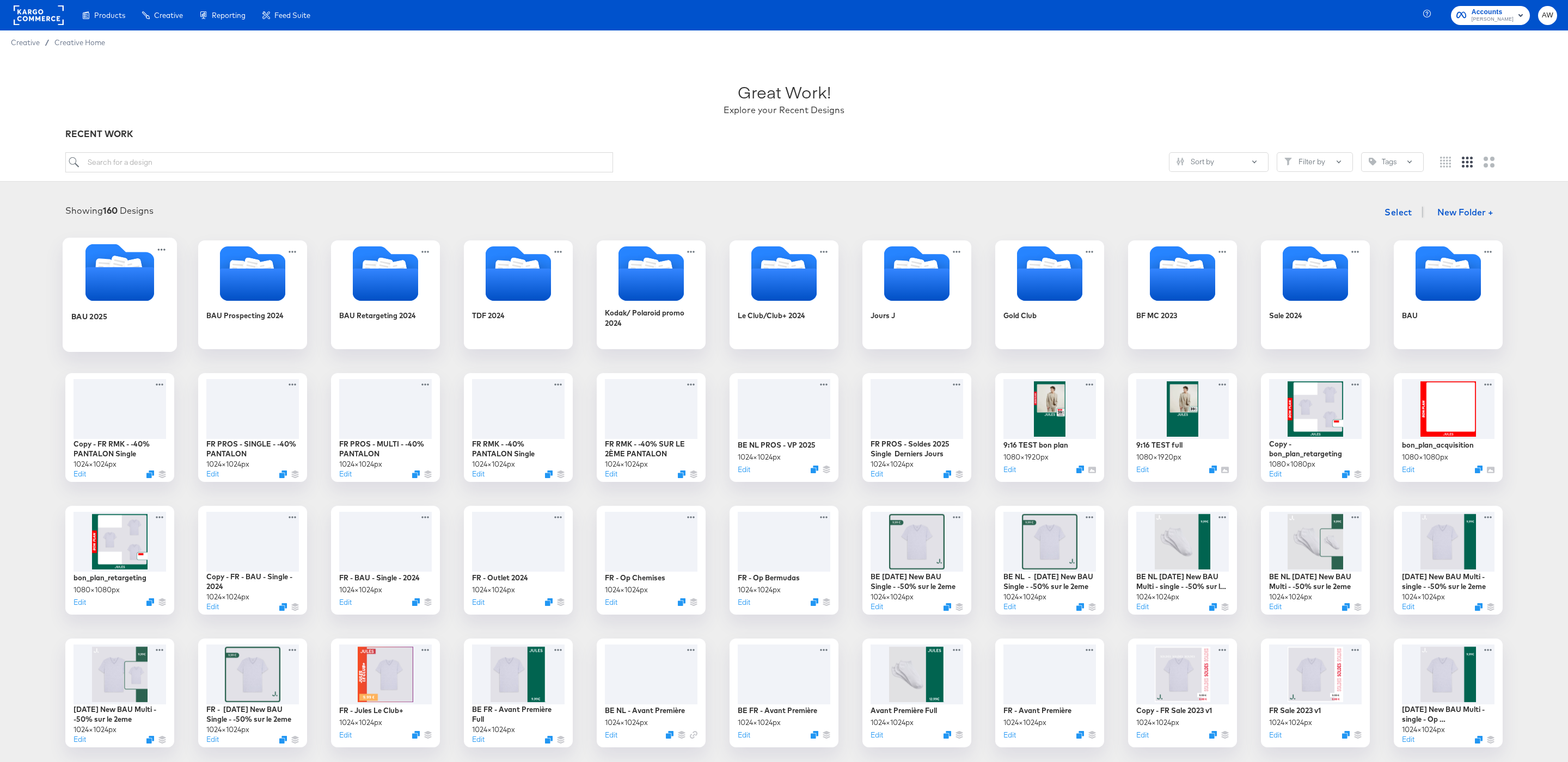
click at [133, 284] on icon "Folder" at bounding box center [119, 284] width 68 height 34
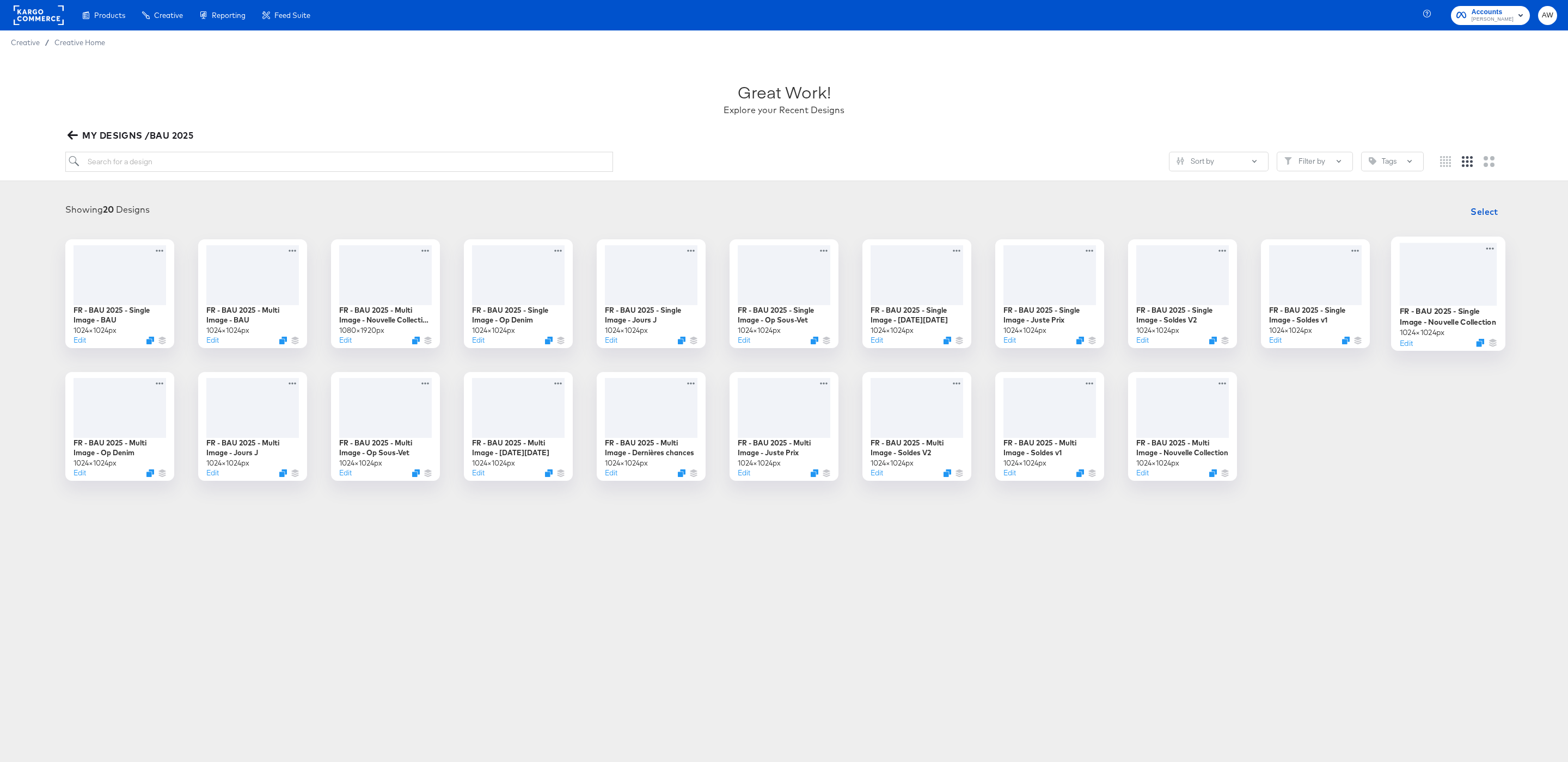
click at [1450, 261] on div at bounding box center [1448, 274] width 97 height 63
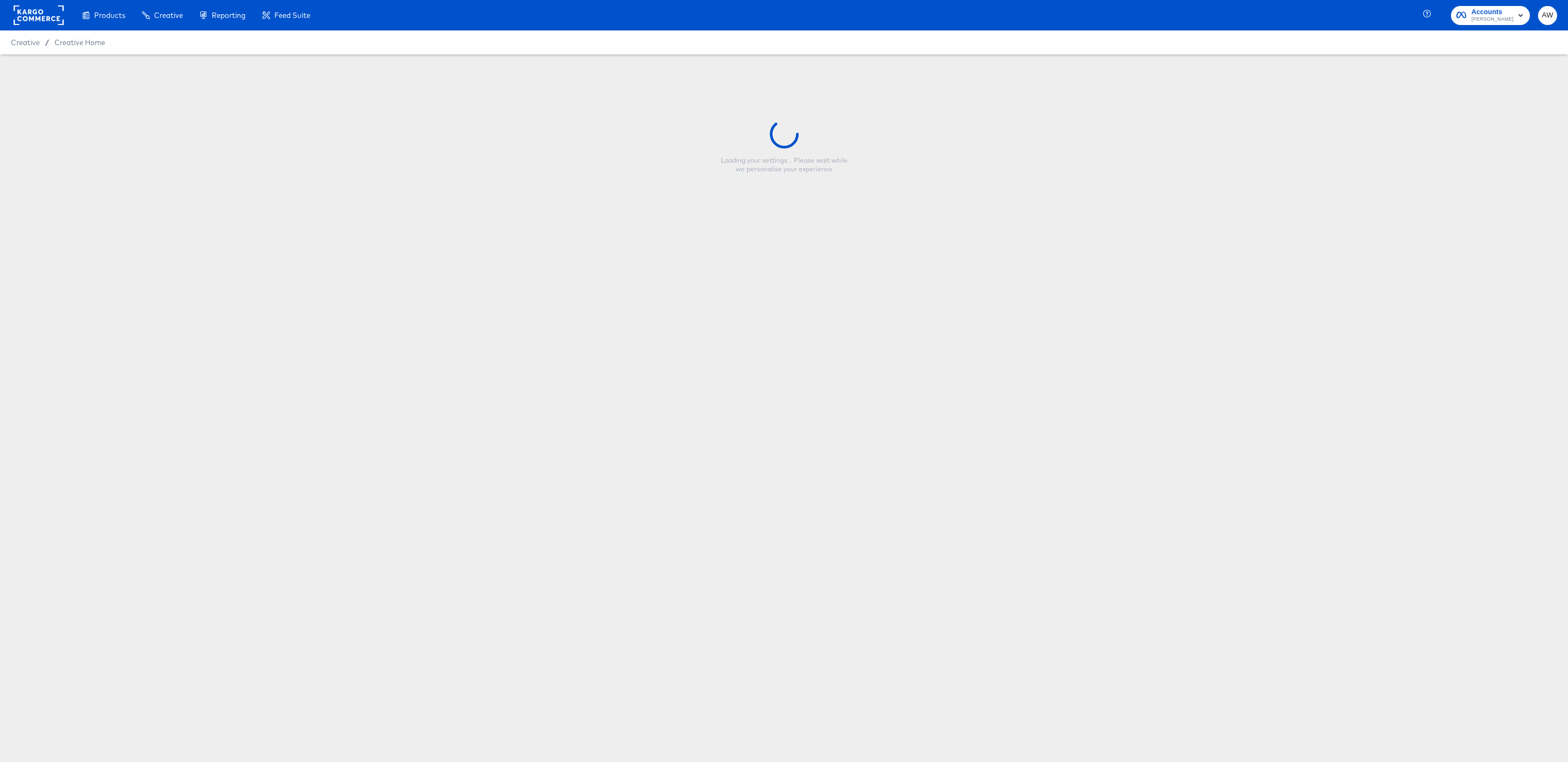
type input "FR - BAU 2025 - Single Image - Nouvelle Collection"
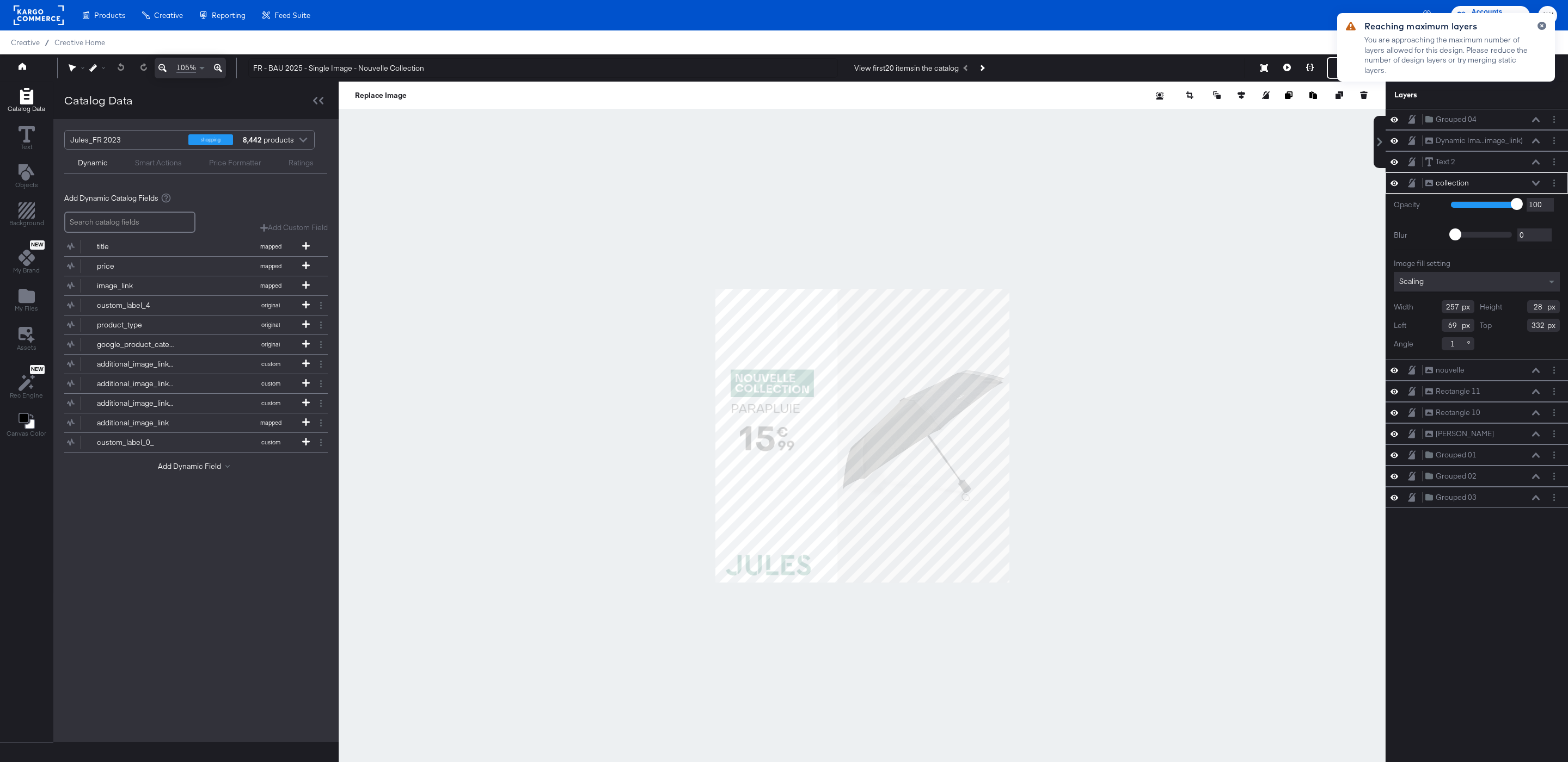
click at [1297, 113] on div at bounding box center [862, 436] width 1047 height 708
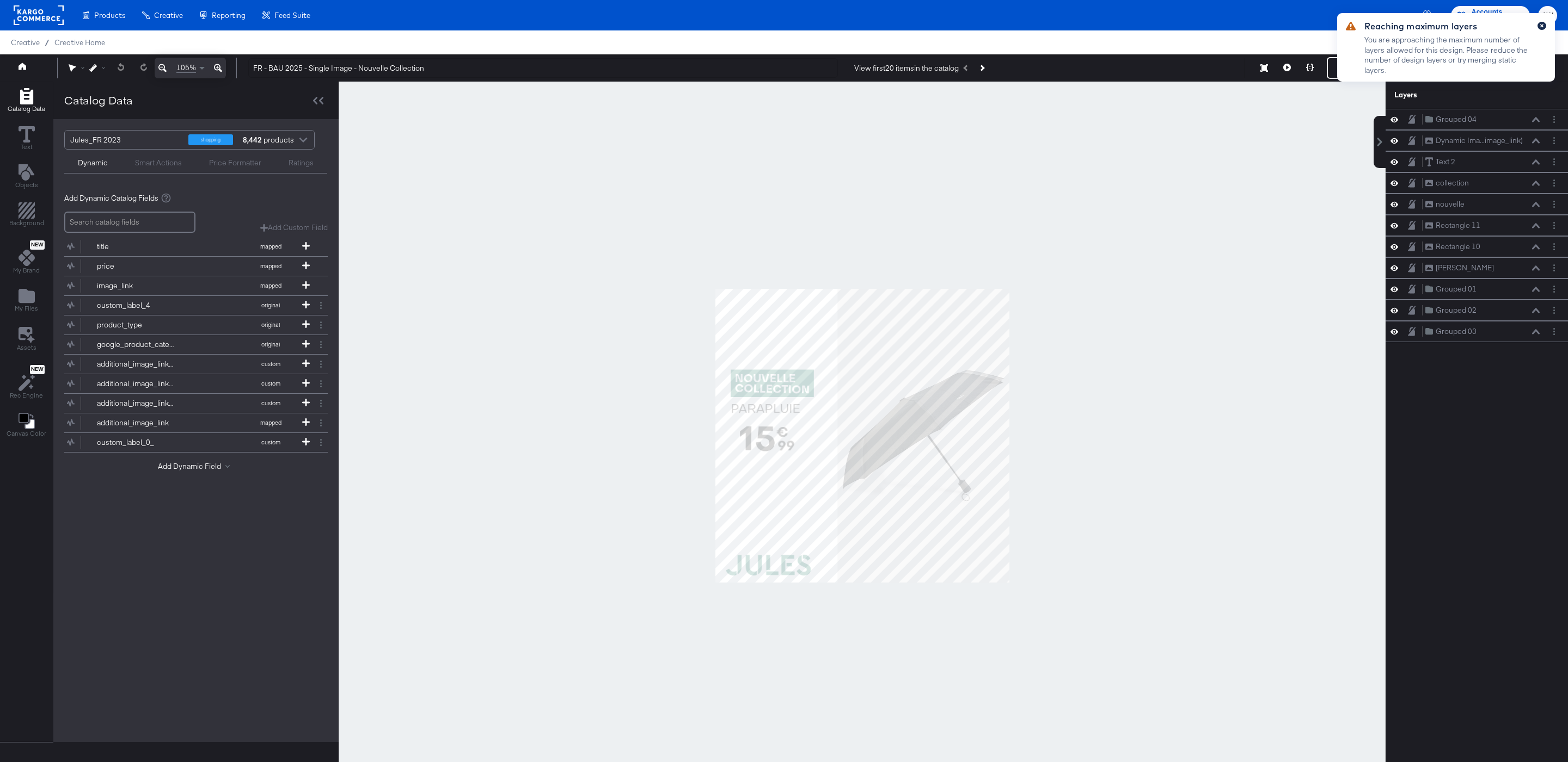
click at [1542, 28] on icon "button" at bounding box center [1541, 26] width 4 height 6
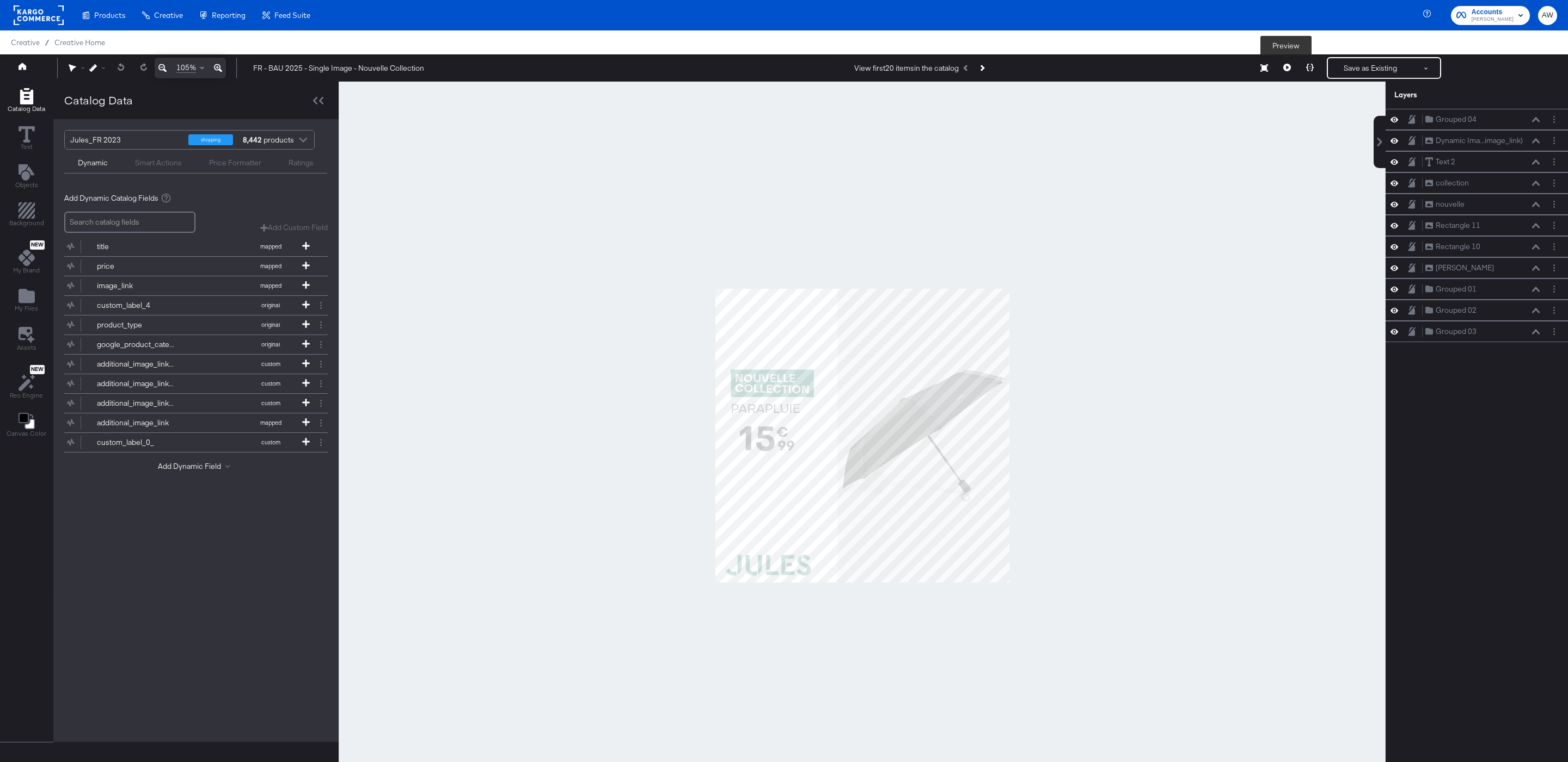
click at [1295, 74] on button at bounding box center [1287, 68] width 23 height 22
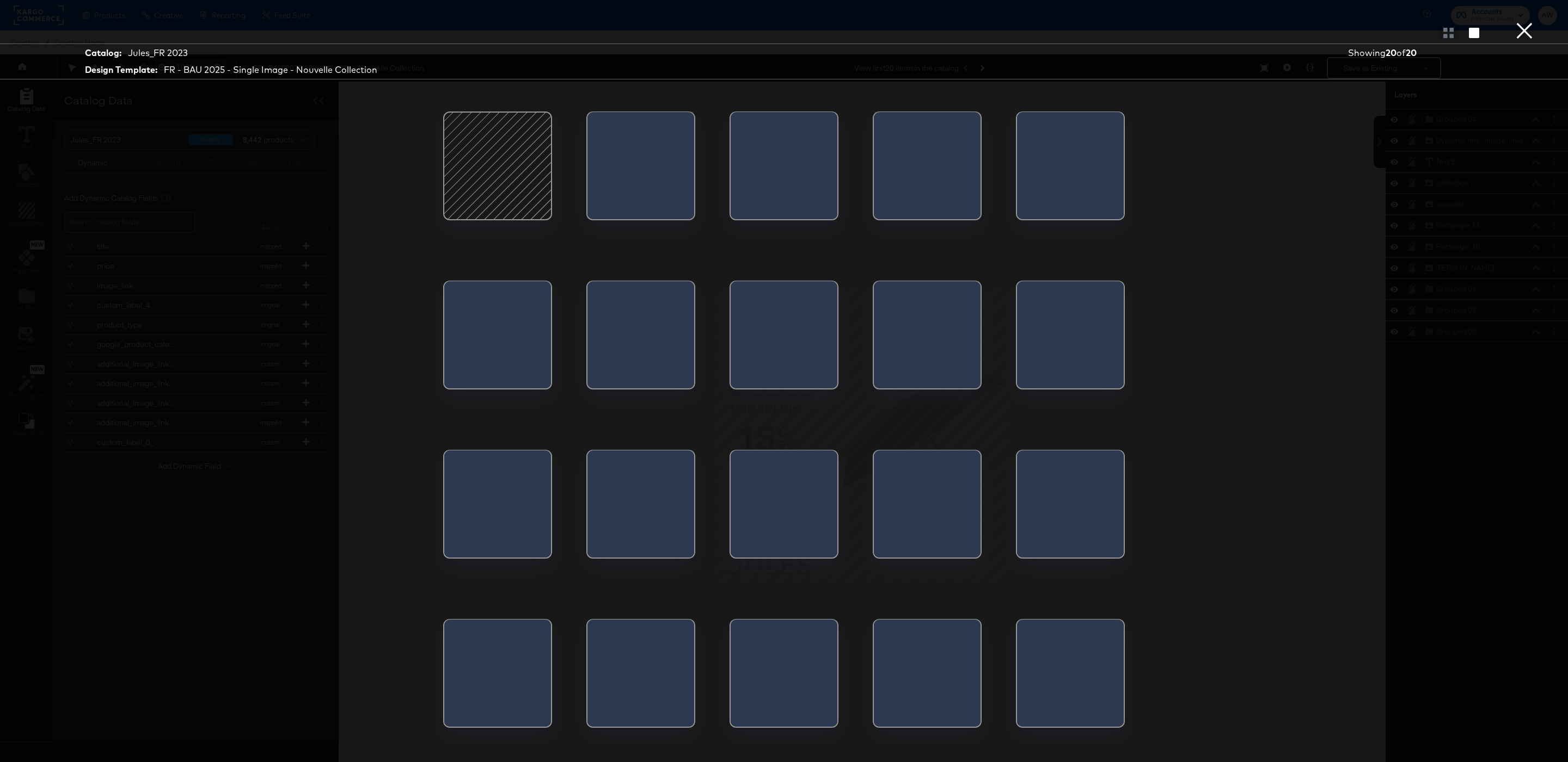
click at [1516, 22] on button "×" at bounding box center [1525, 11] width 22 height 22
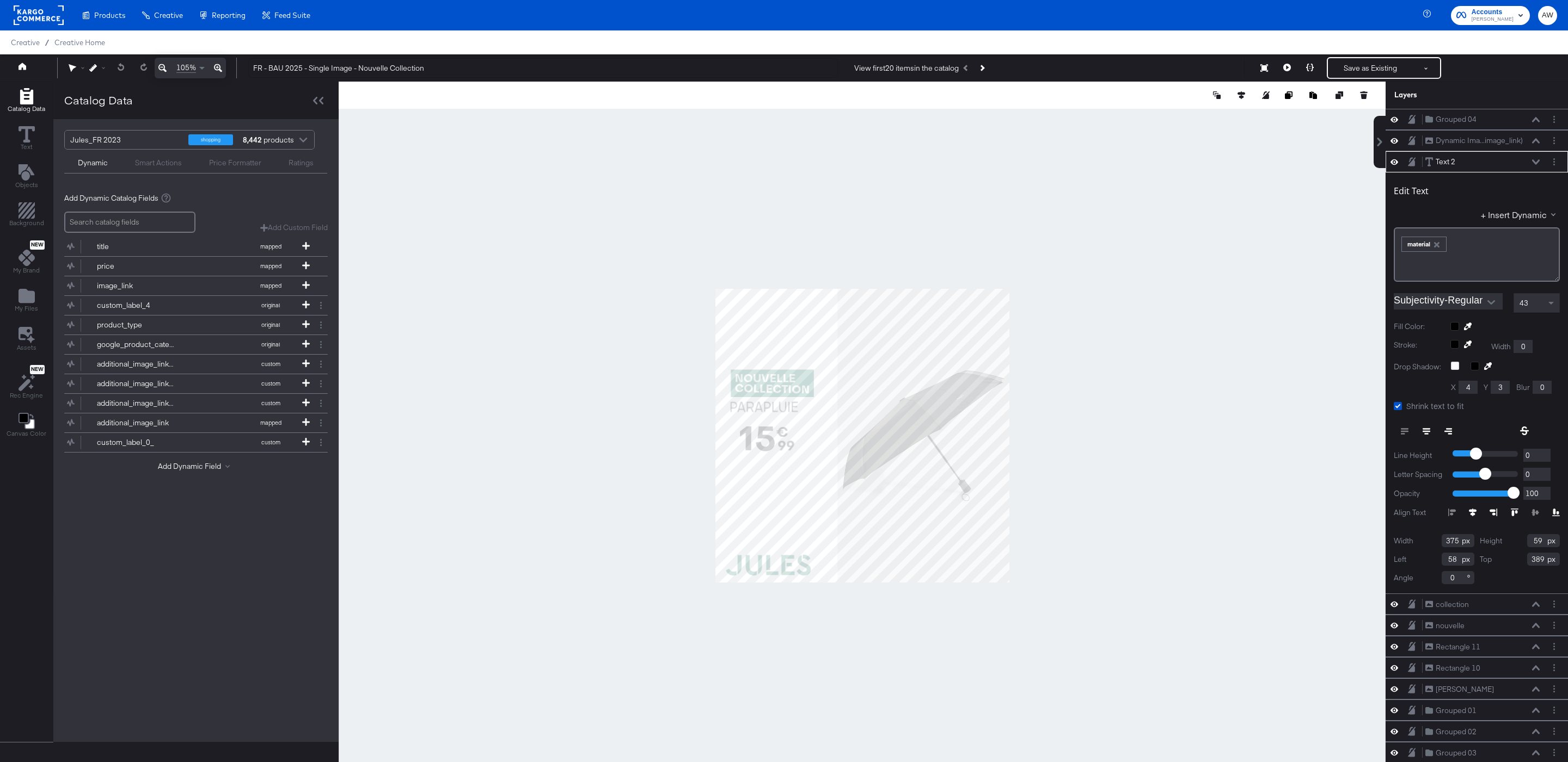
type input "353"
type input "69"
type input "53"
type input "379"
click at [1290, 68] on button at bounding box center [1287, 68] width 23 height 22
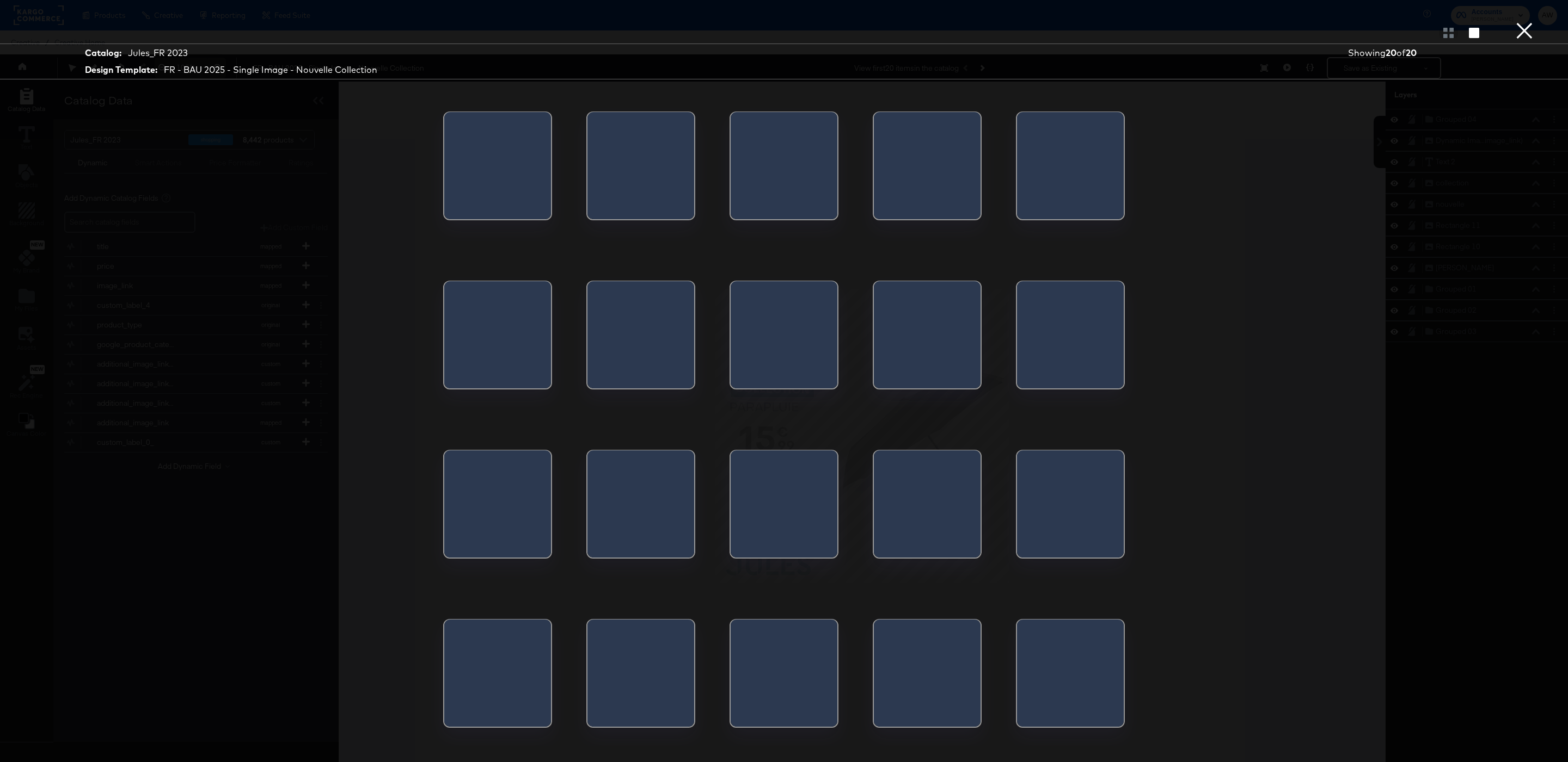
click at [881, 451] on div at bounding box center [877, 507] width 7 height 114
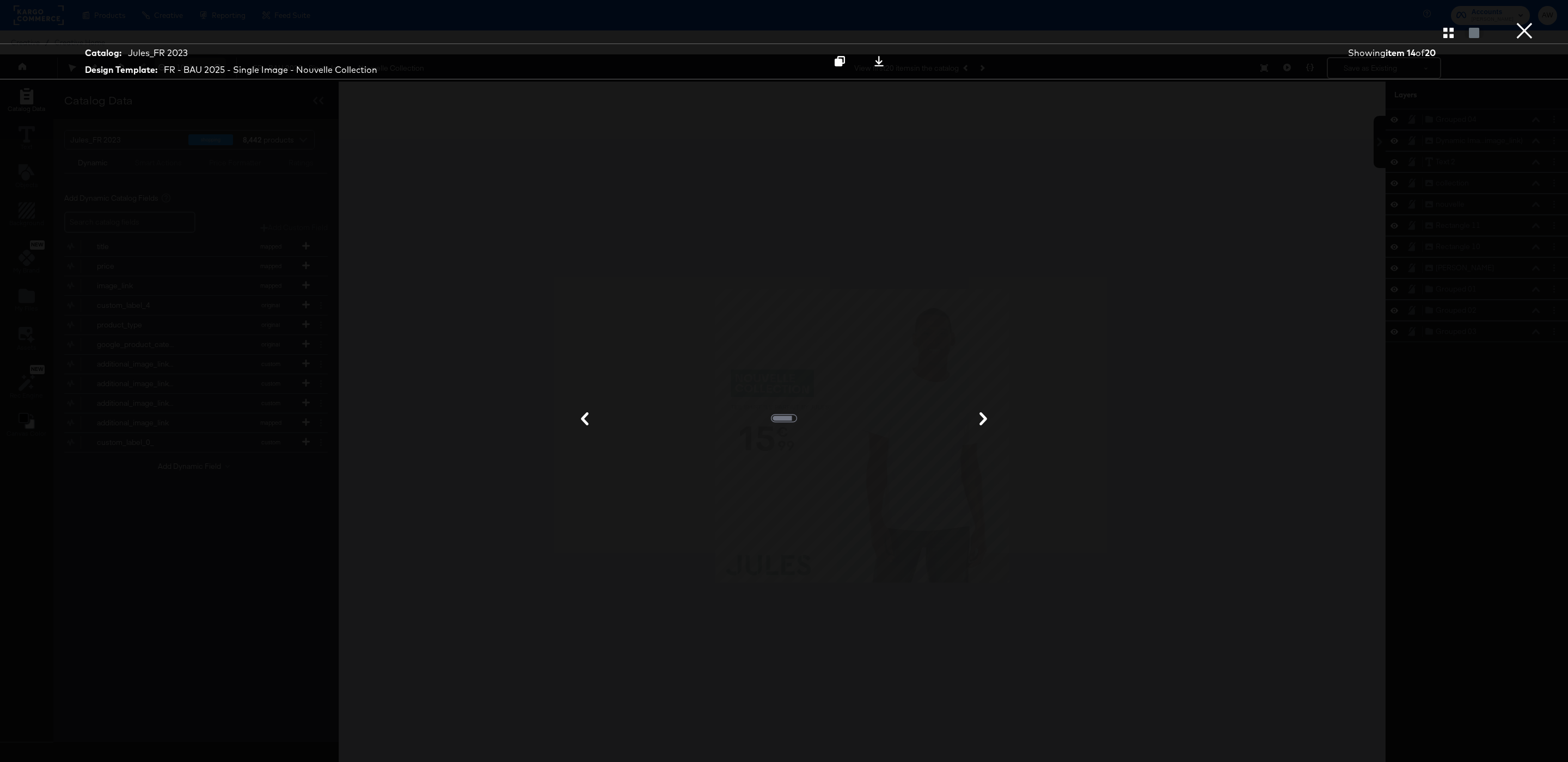
click at [1522, 22] on button "×" at bounding box center [1525, 11] width 22 height 22
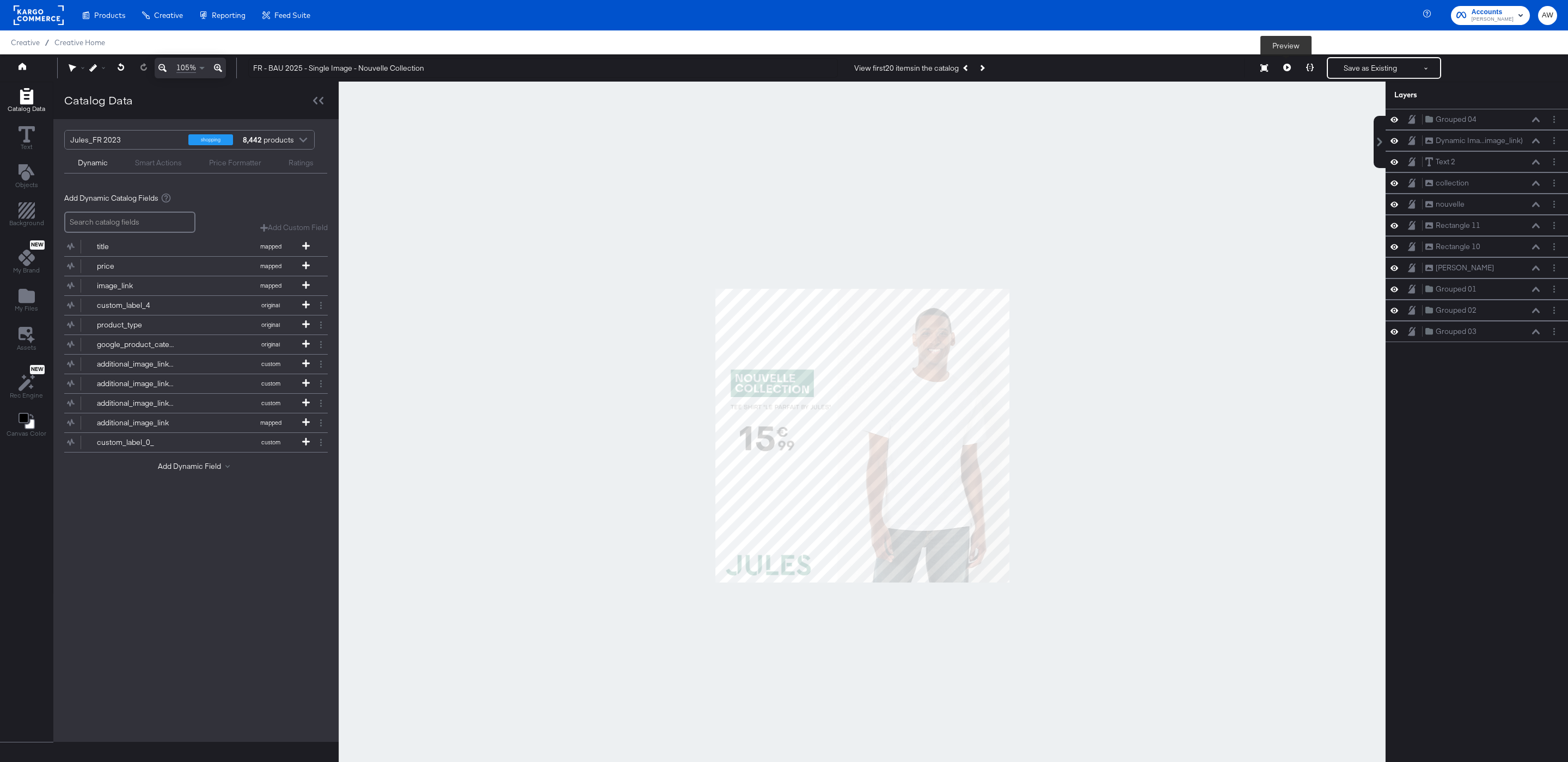
click at [1283, 67] on icon at bounding box center [1287, 67] width 7 height 7
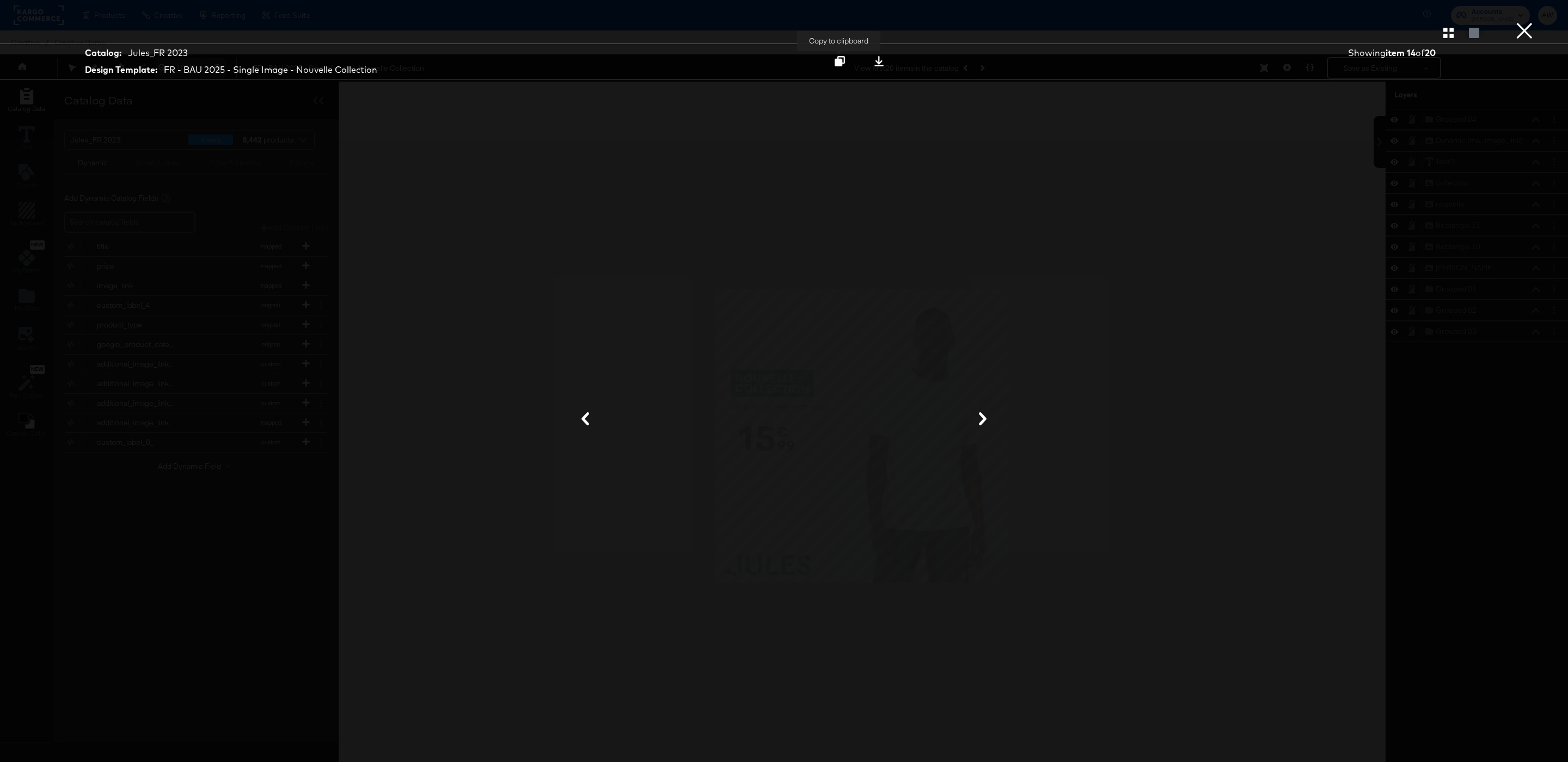
click at [840, 62] on icon at bounding box center [840, 61] width 10 height 10
click at [1526, 22] on button "×" at bounding box center [1525, 11] width 22 height 22
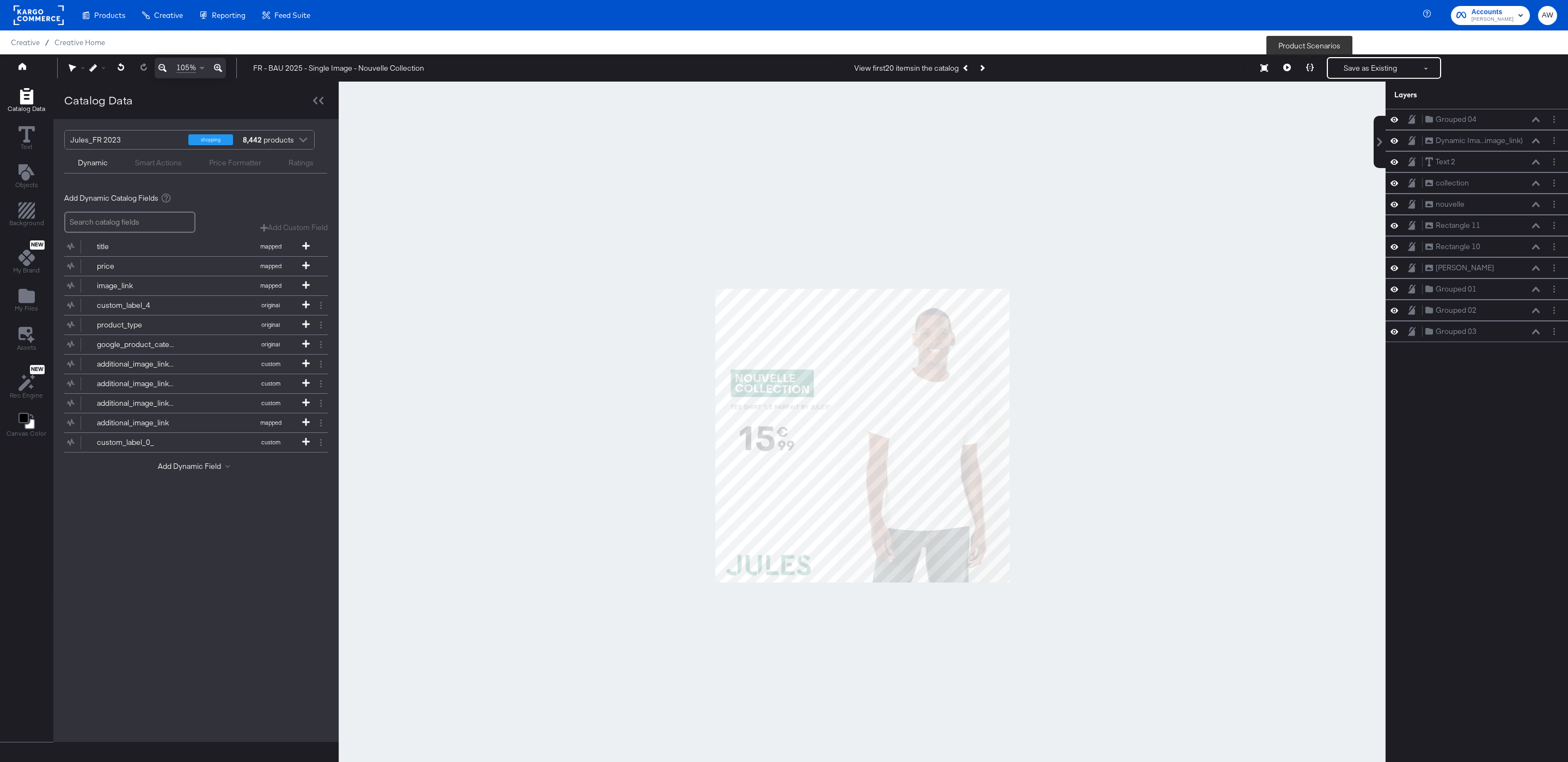
click at [1311, 68] on icon at bounding box center [1309, 67] width 7 height 7
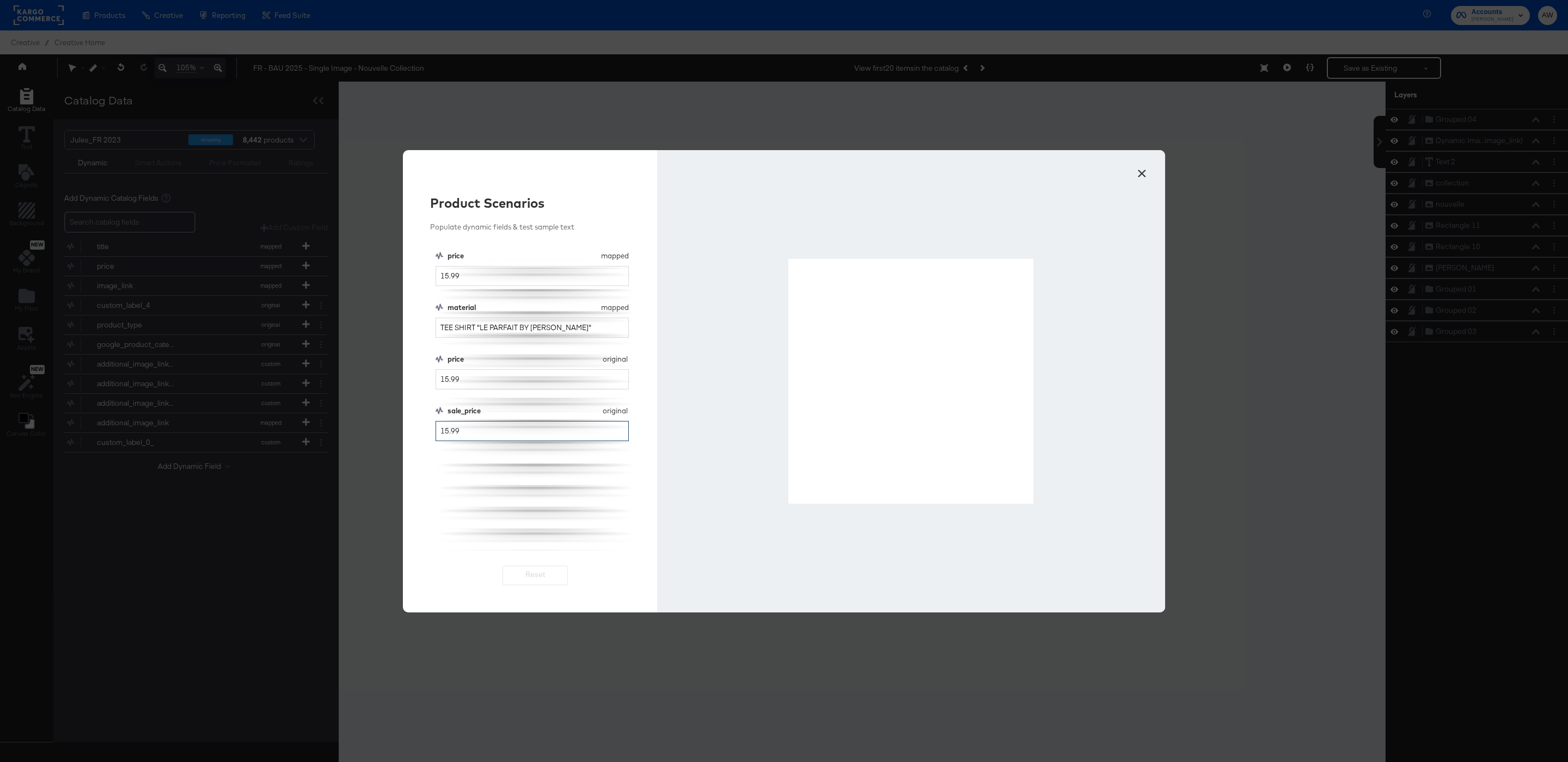
click at [449, 431] on input "15.99" at bounding box center [532, 431] width 193 height 20
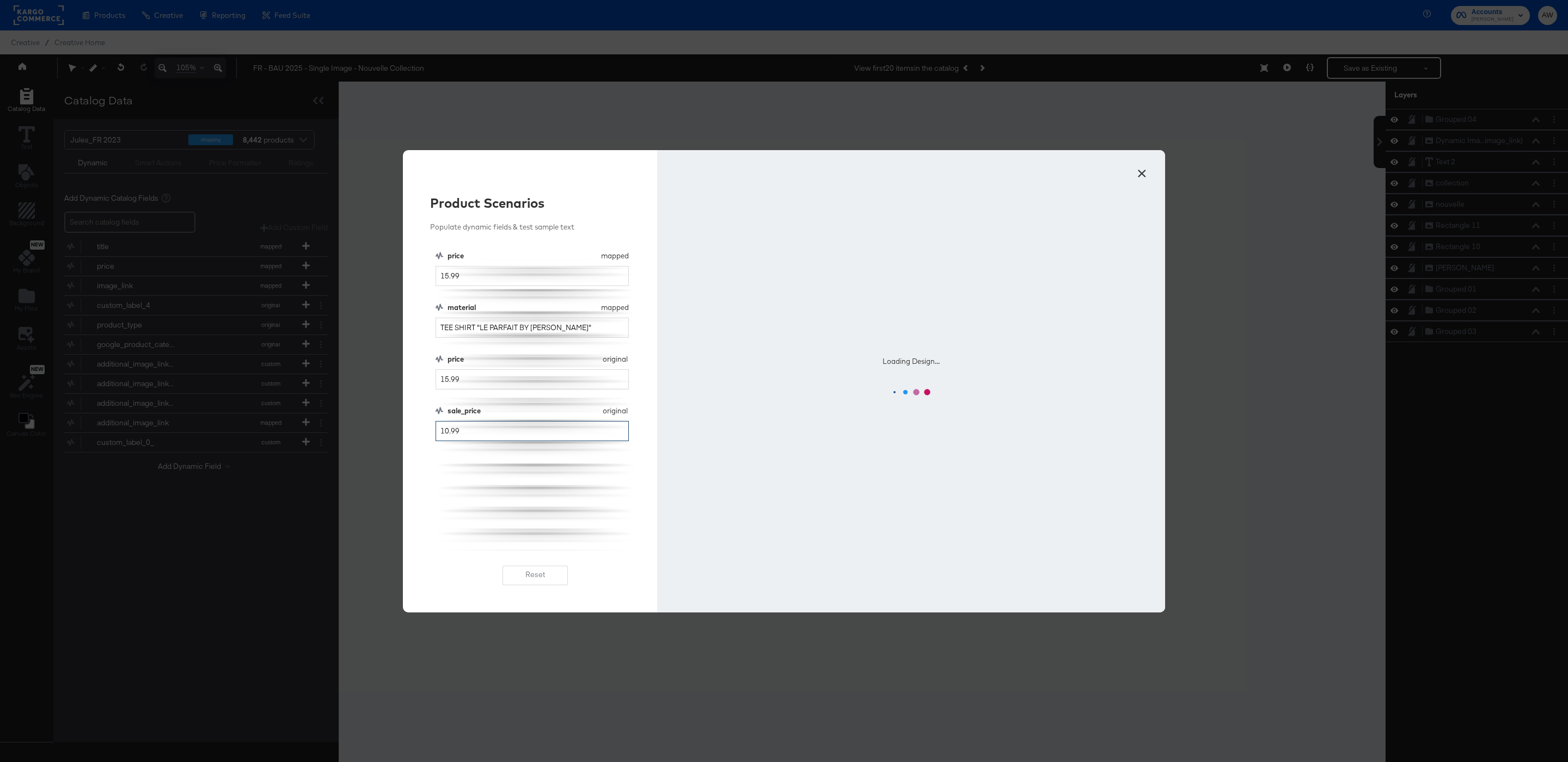
type input "10.99"
click at [511, 523] on div "price mapped price 15.99 material mapped material TEE SHIRT "LE PARFAIT BY JULE…" at bounding box center [535, 401] width 200 height 300
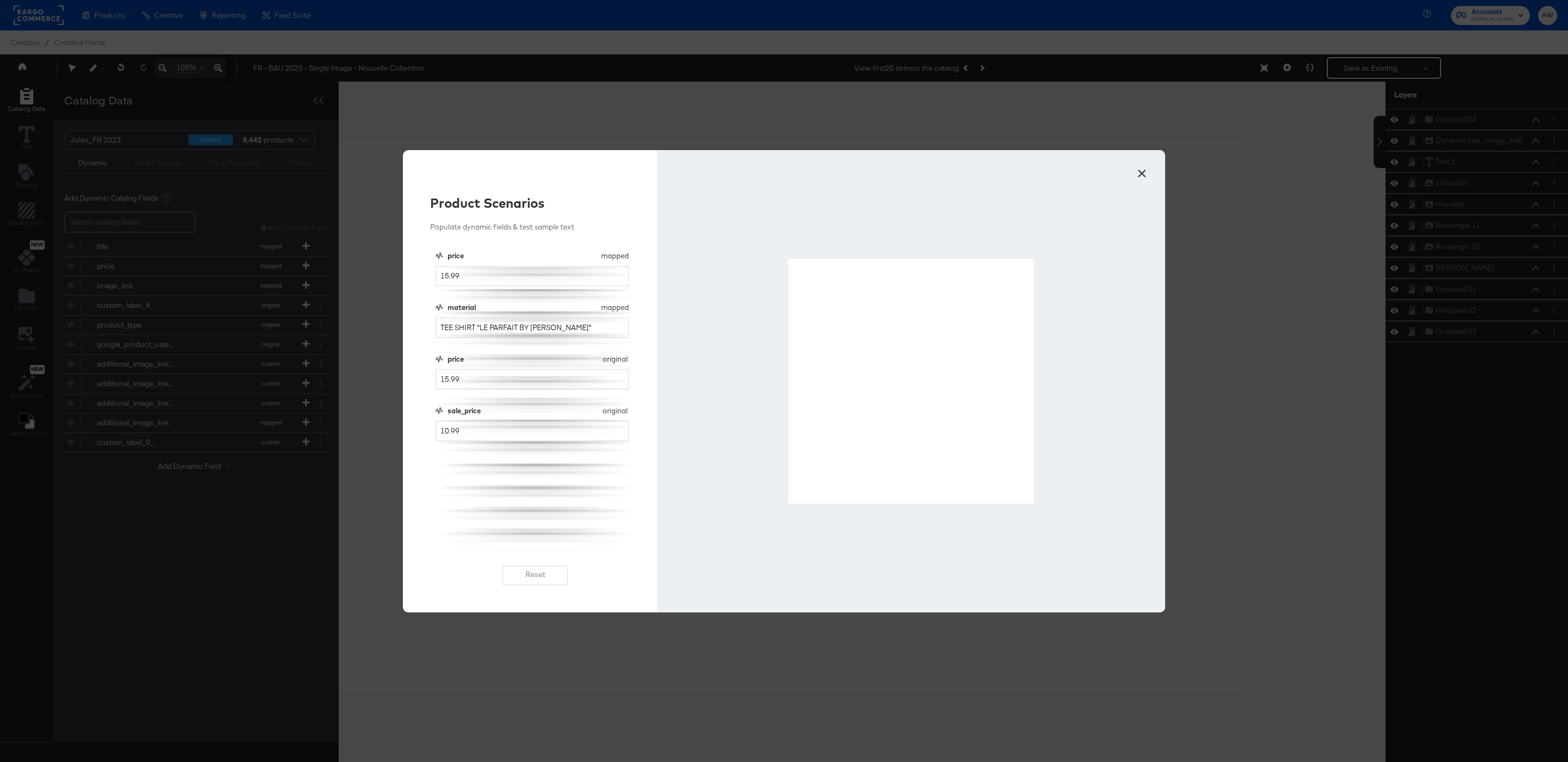
drag, startPoint x: 790, startPoint y: 260, endPoint x: 1033, endPoint y: 501, distance: 342.2
drag, startPoint x: 1033, startPoint y: 501, endPoint x: 1030, endPoint y: 495, distance: 6.7
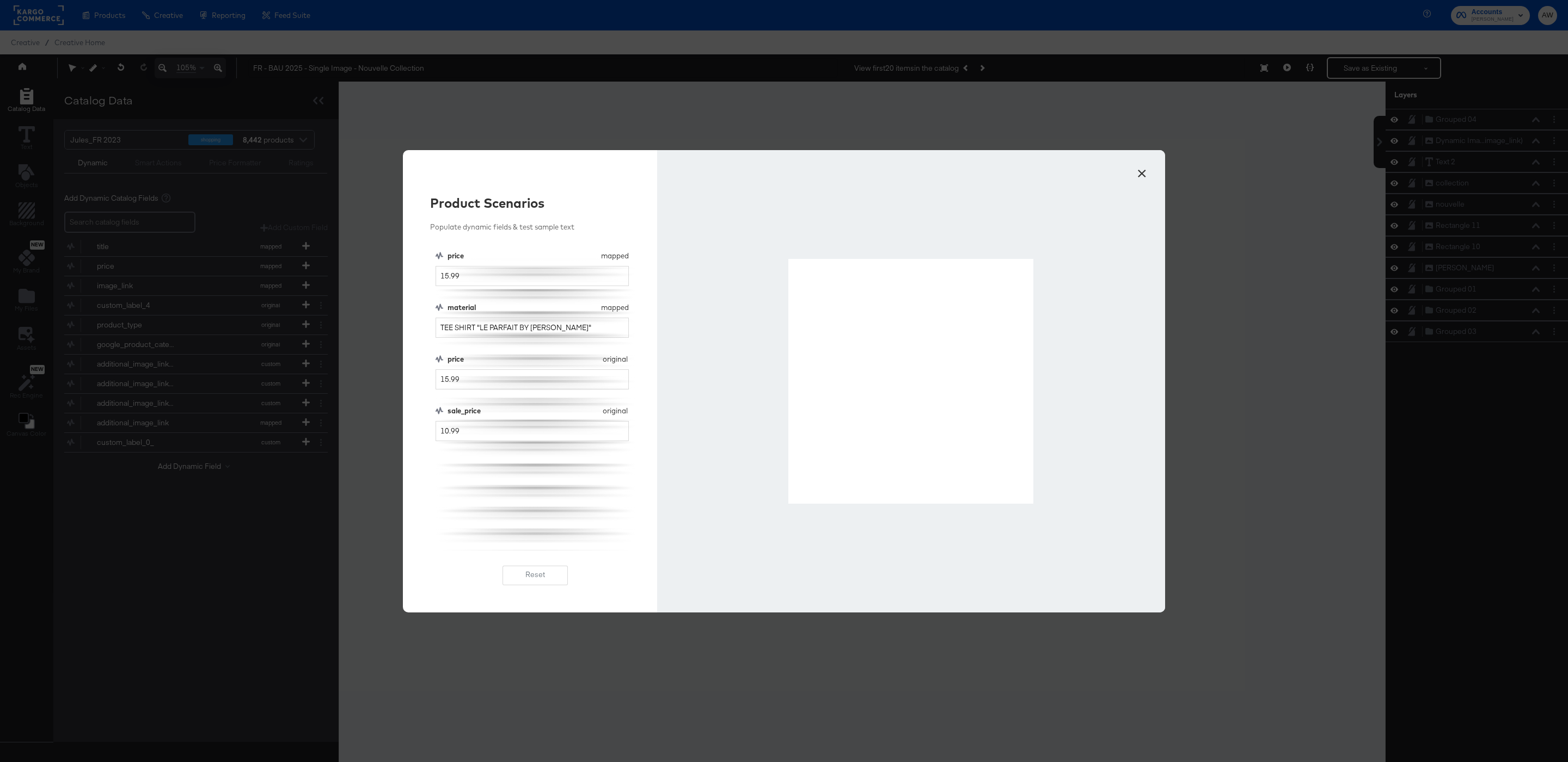
click at [1145, 176] on button "×" at bounding box center [1142, 171] width 20 height 20
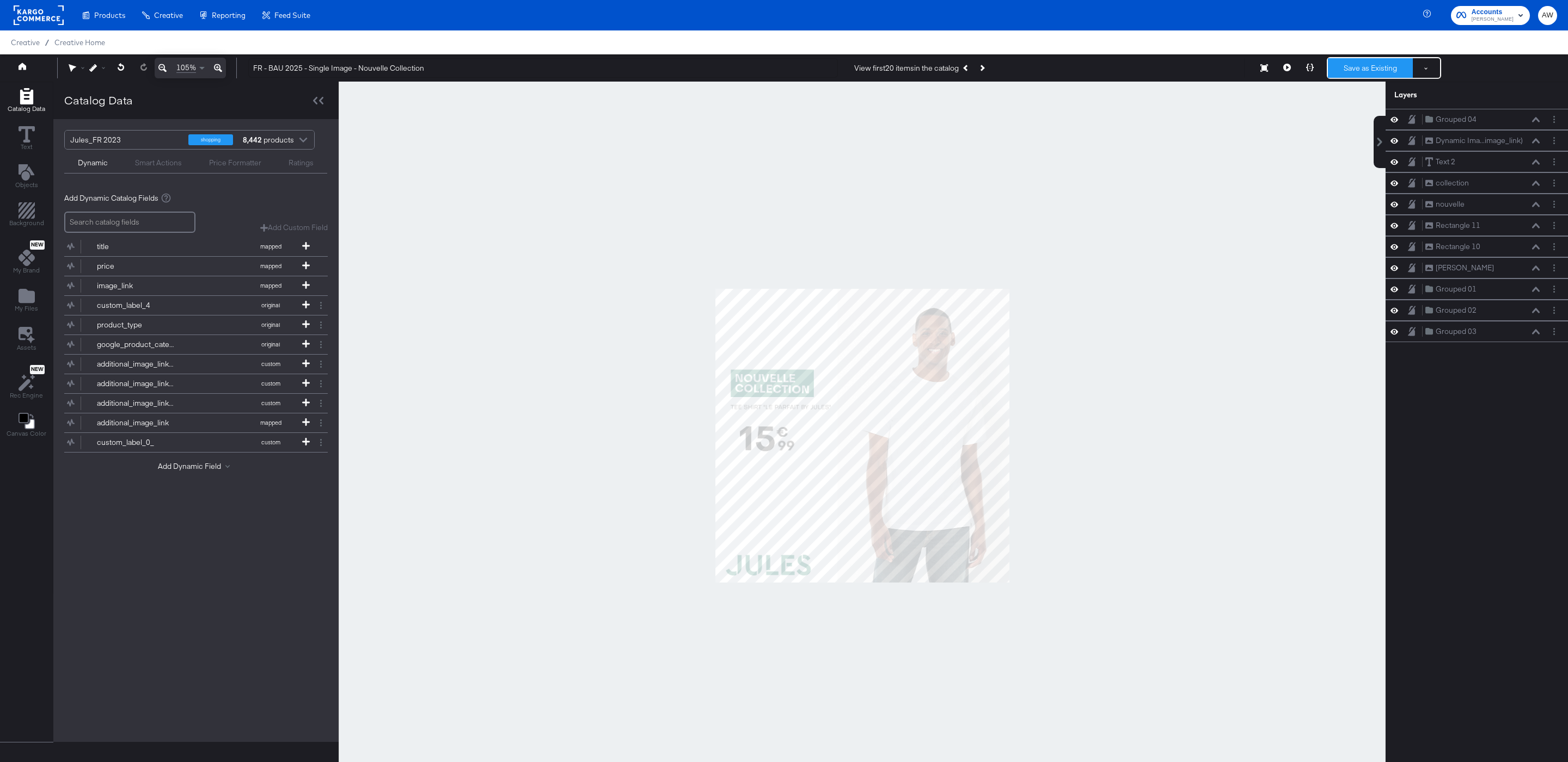
click at [1370, 66] on button "Save as Existing" at bounding box center [1370, 68] width 85 height 20
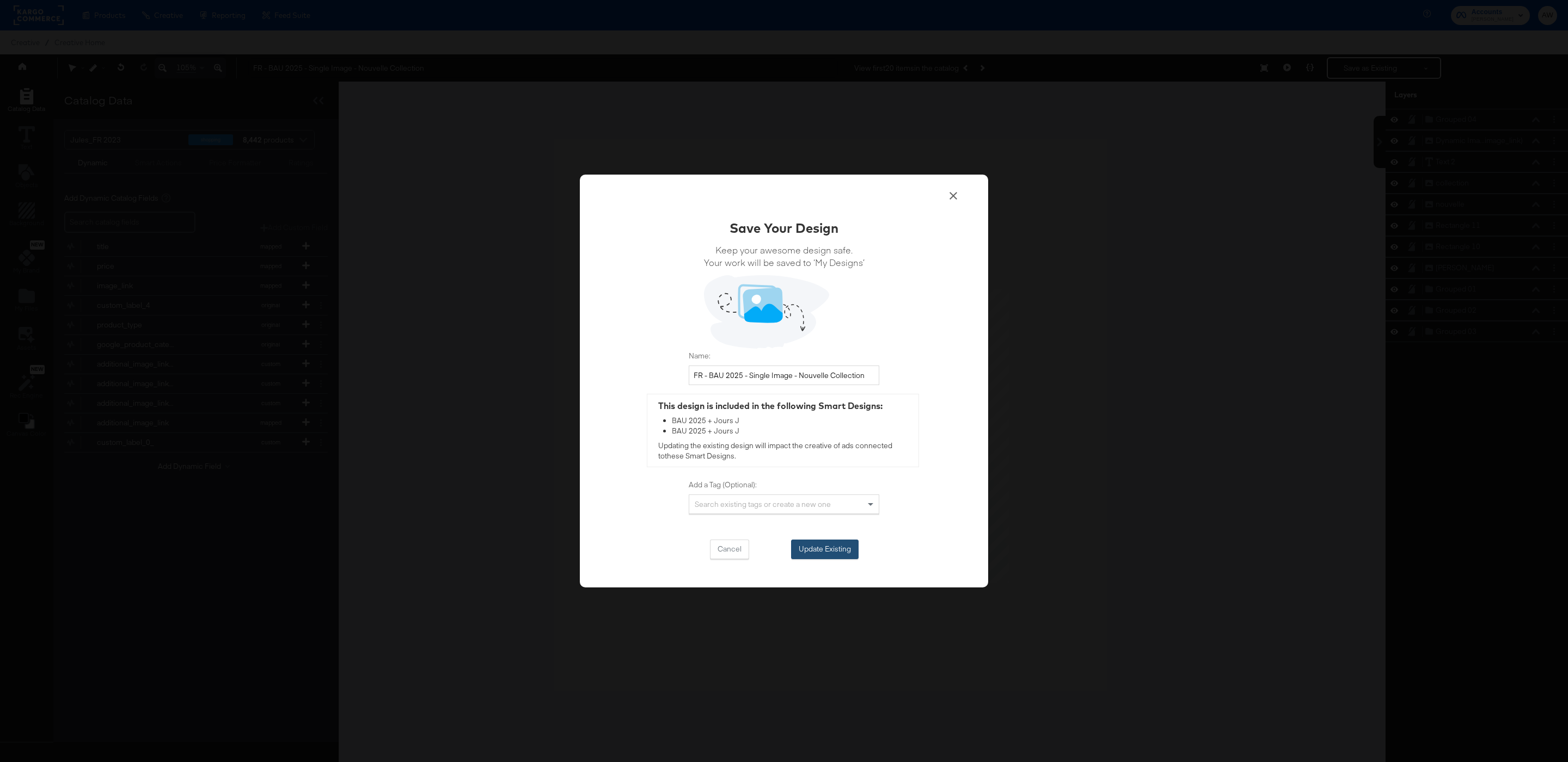
click at [829, 550] on button "Update Existing" at bounding box center [825, 549] width 68 height 20
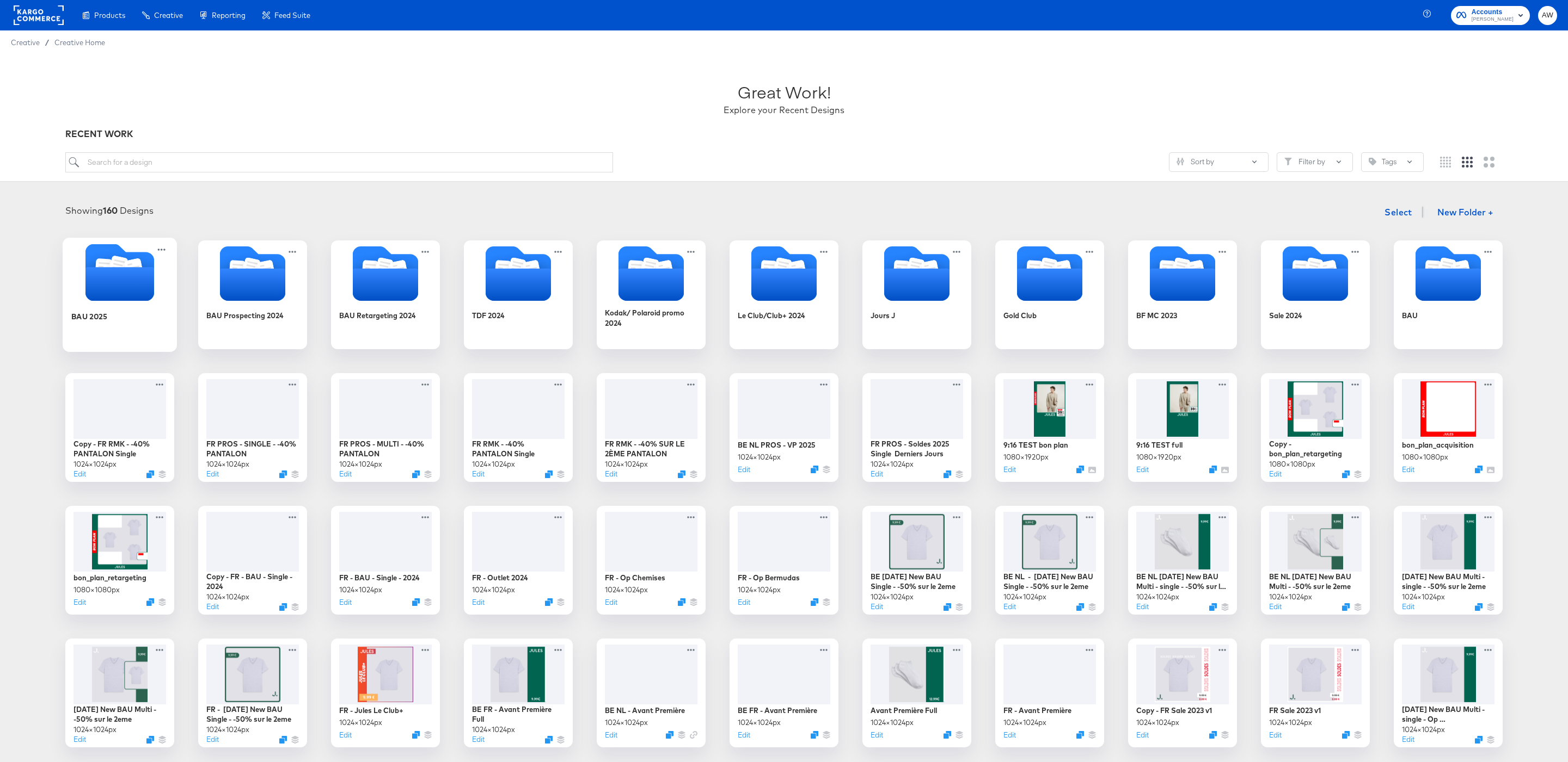
click at [121, 292] on icon "Folder" at bounding box center [119, 284] width 68 height 34
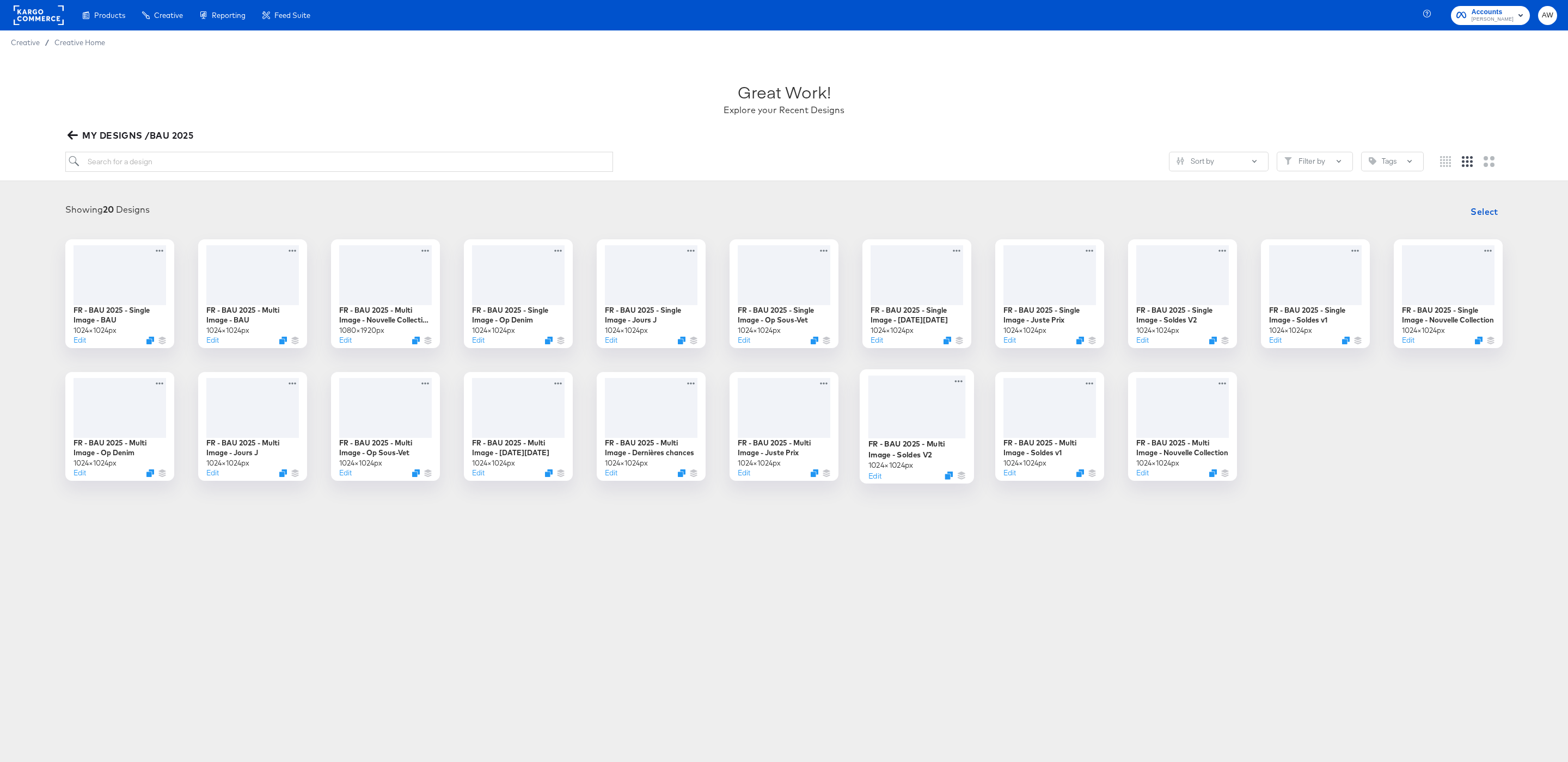
click at [918, 416] on div at bounding box center [917, 407] width 97 height 63
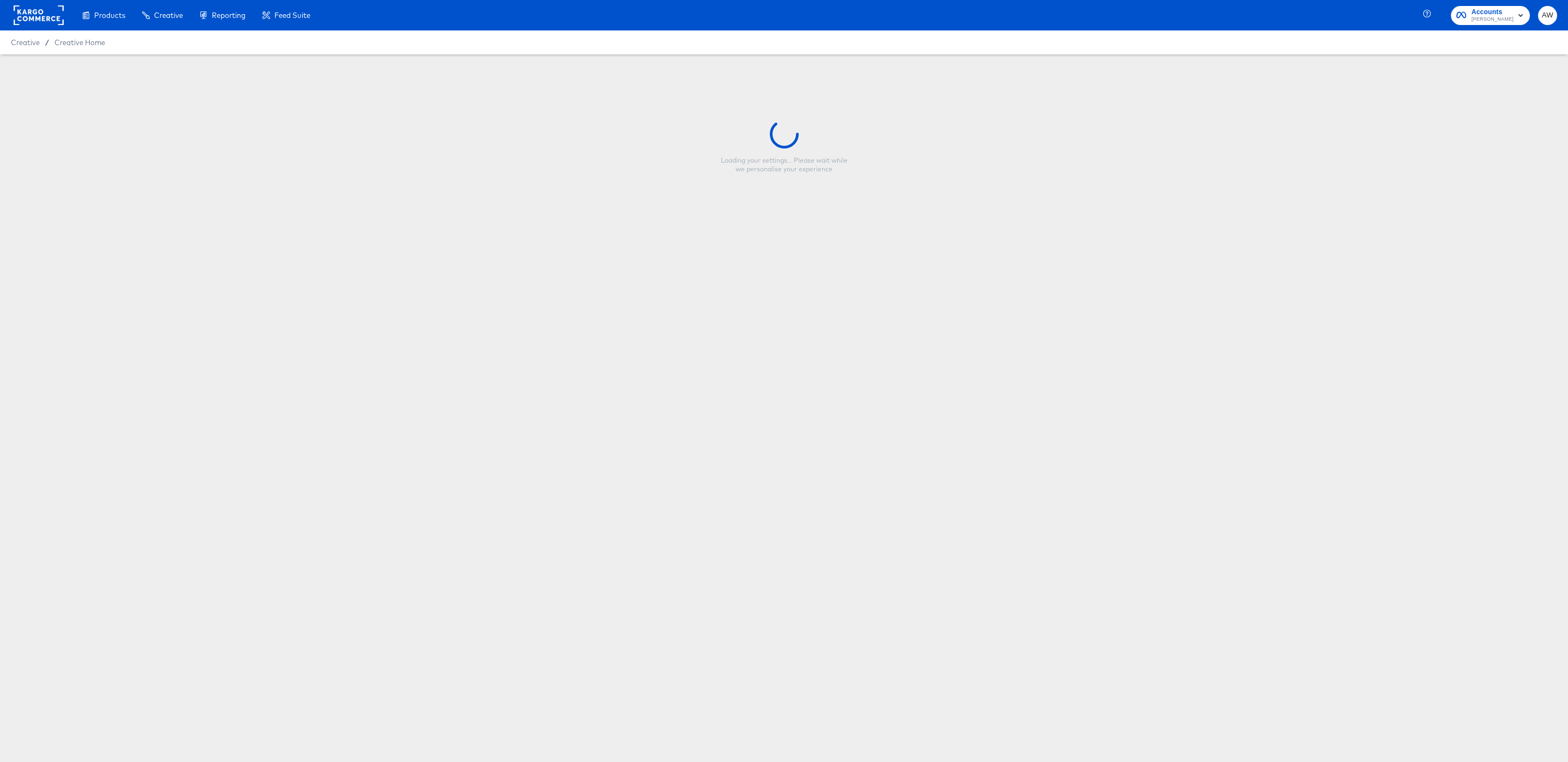
type input "FR - BAU 2025 - Multi Image - Soldes V2"
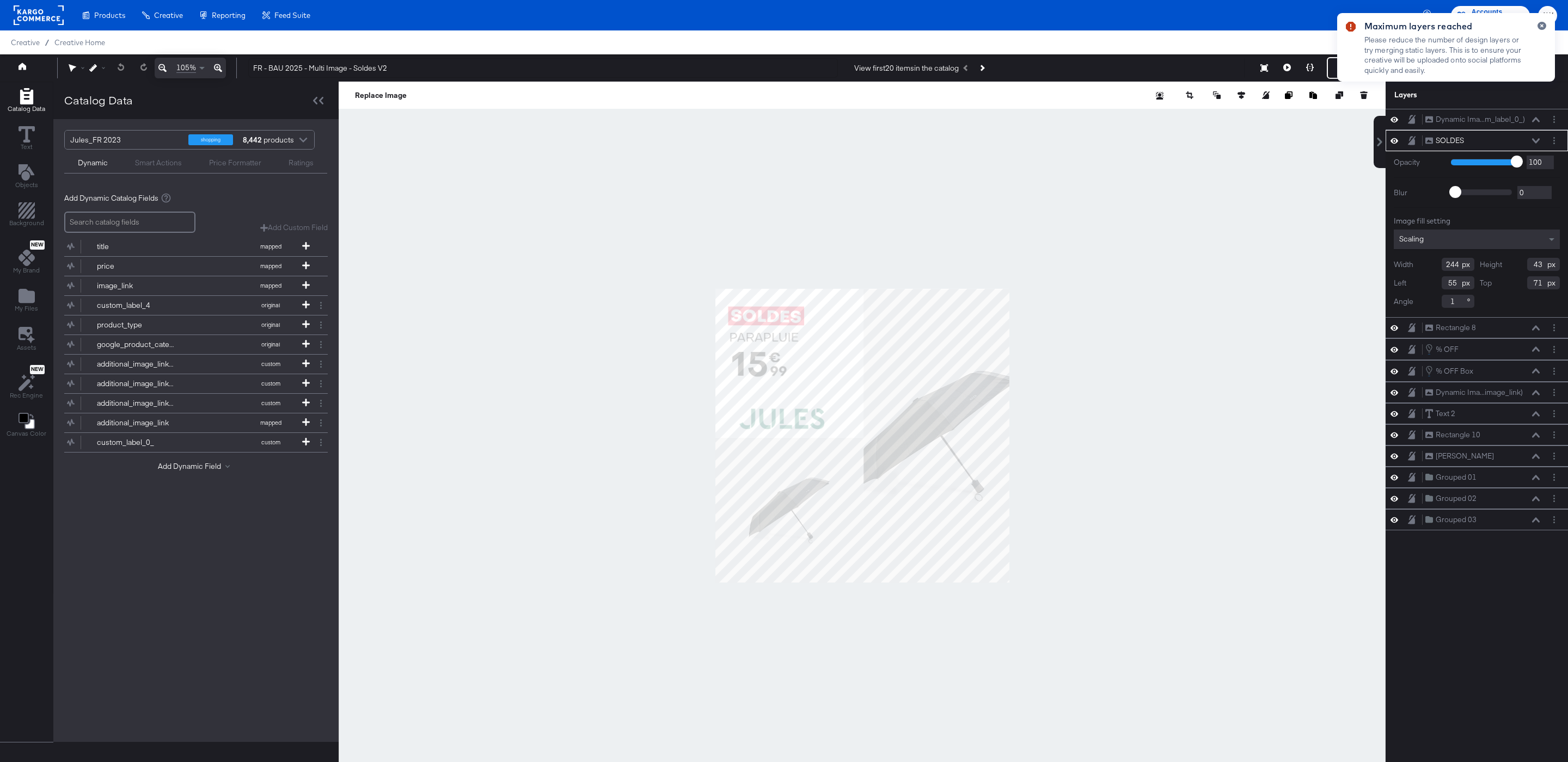
click at [787, 135] on div at bounding box center [862, 436] width 1047 height 708
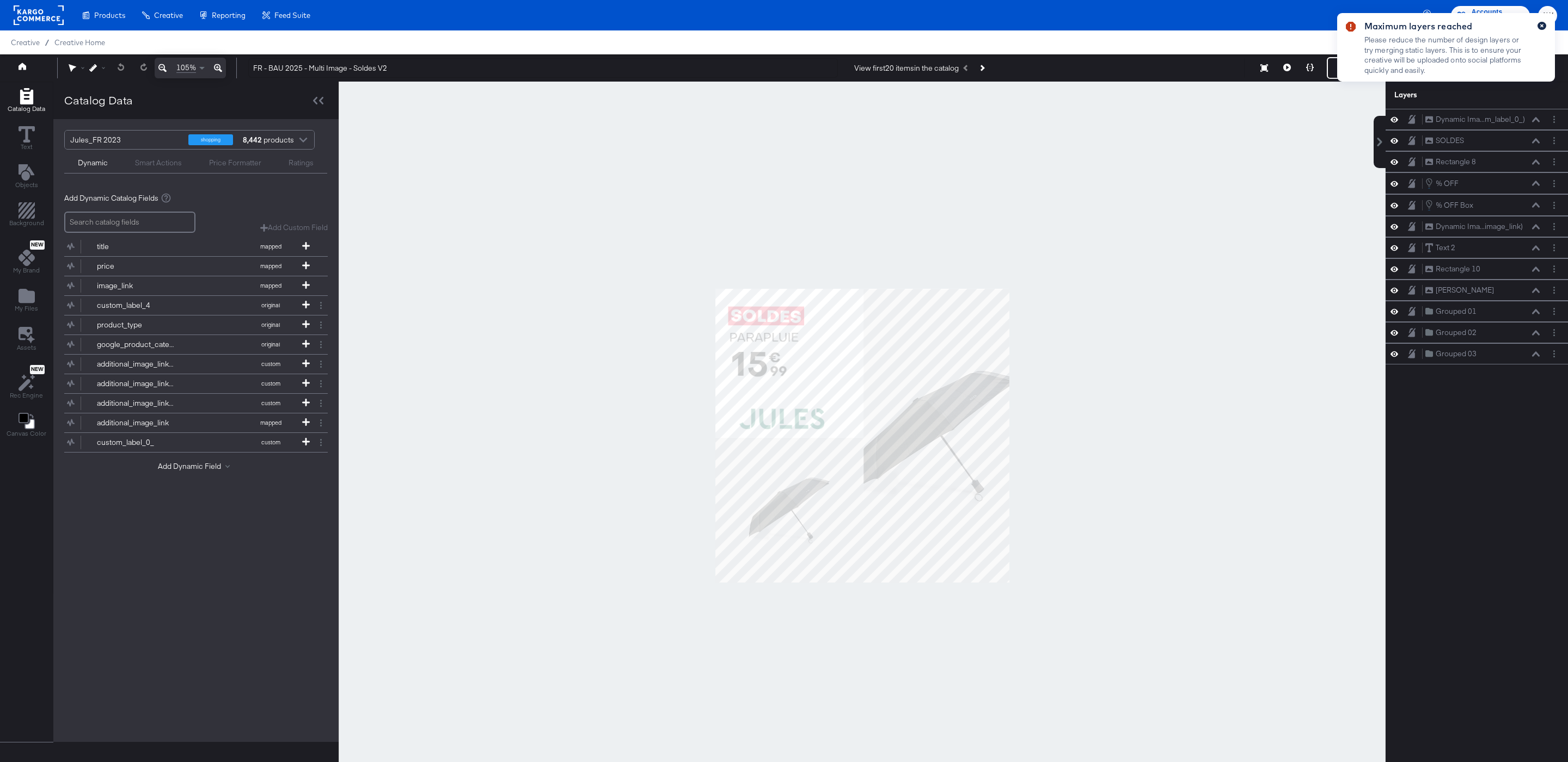
click at [1541, 26] on icon "button" at bounding box center [1541, 26] width 3 height 3
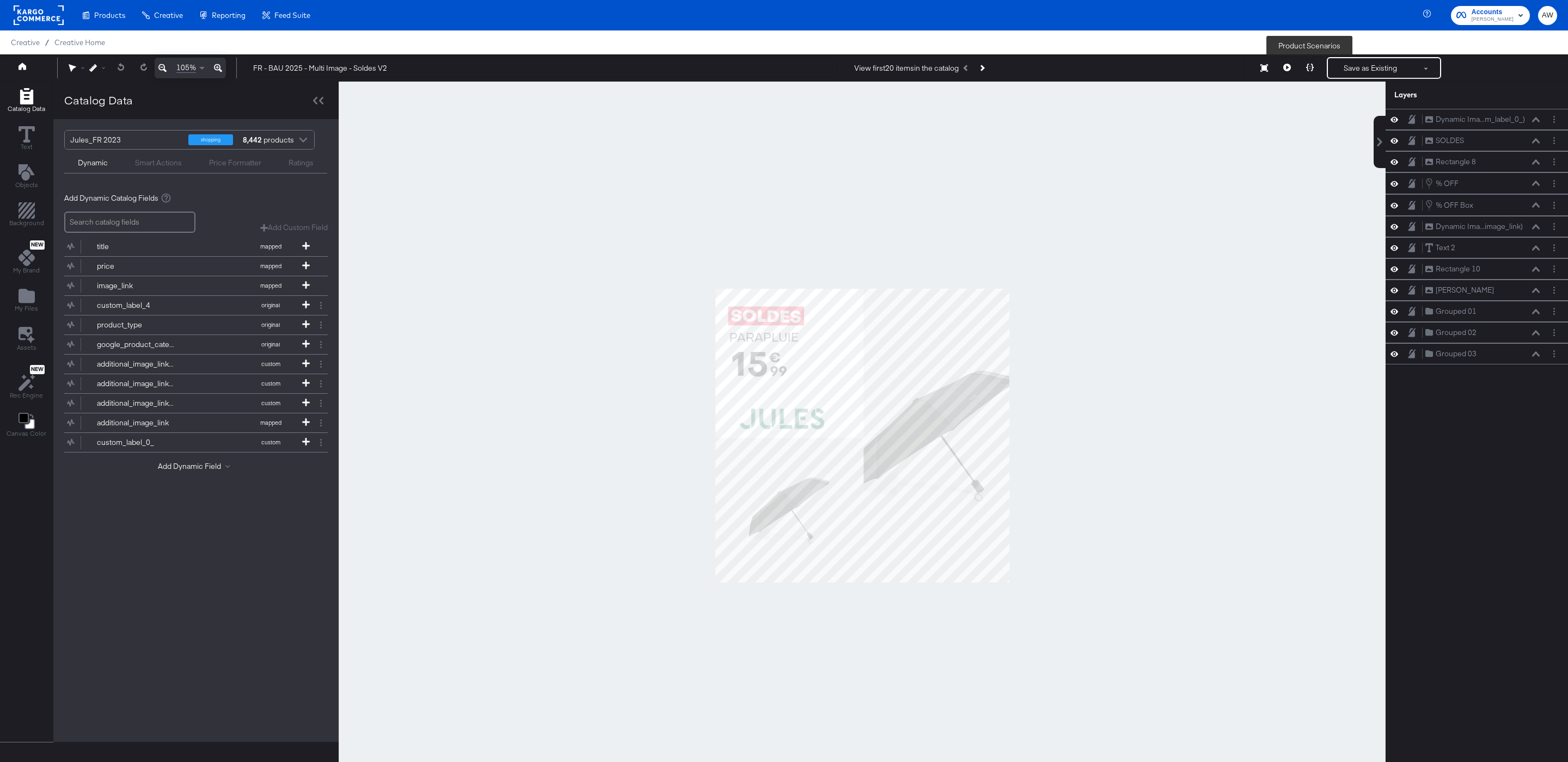
click at [1290, 68] on button at bounding box center [1287, 68] width 23 height 22
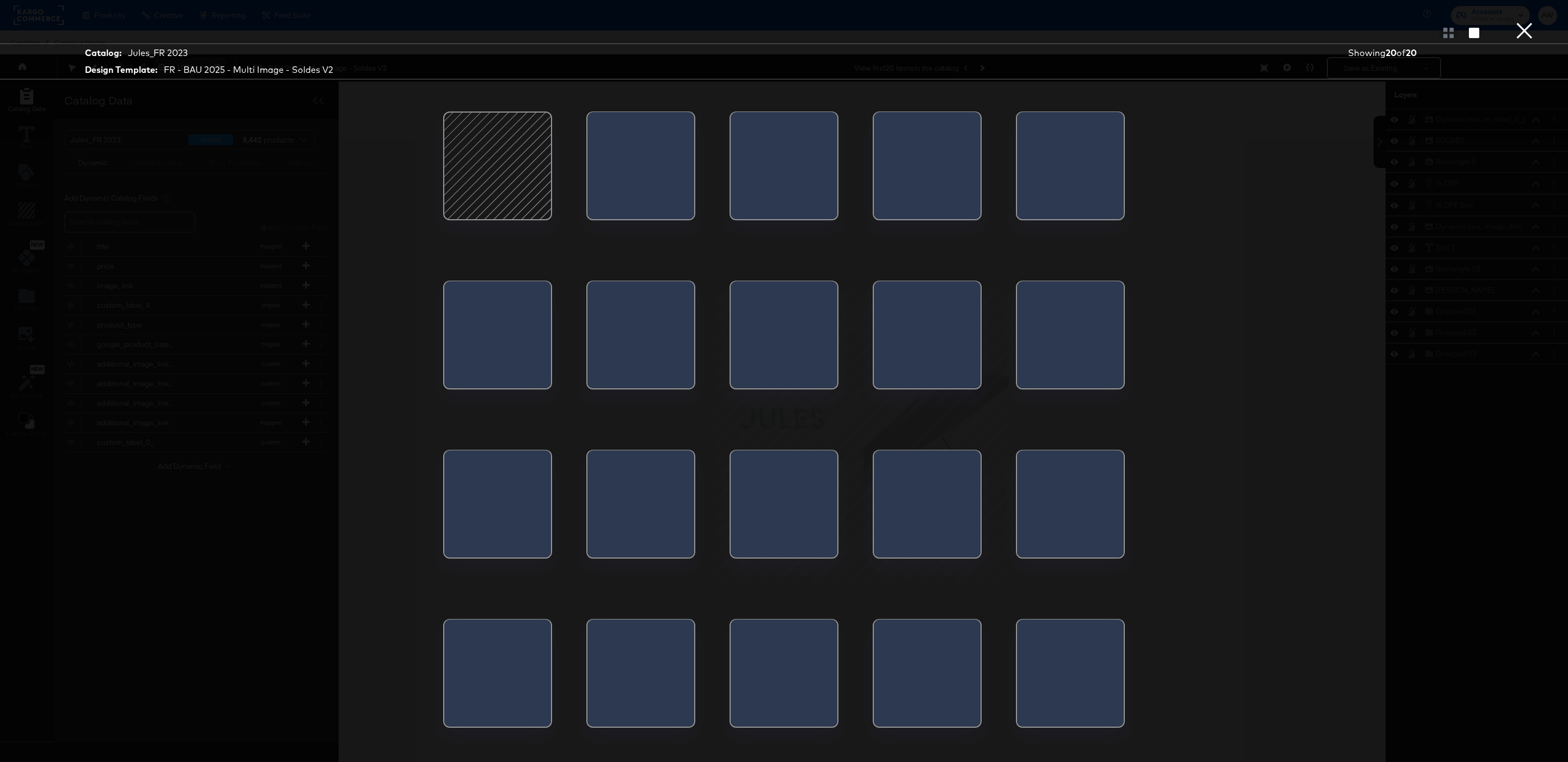
click at [886, 499] on div at bounding box center [879, 507] width 12 height 114
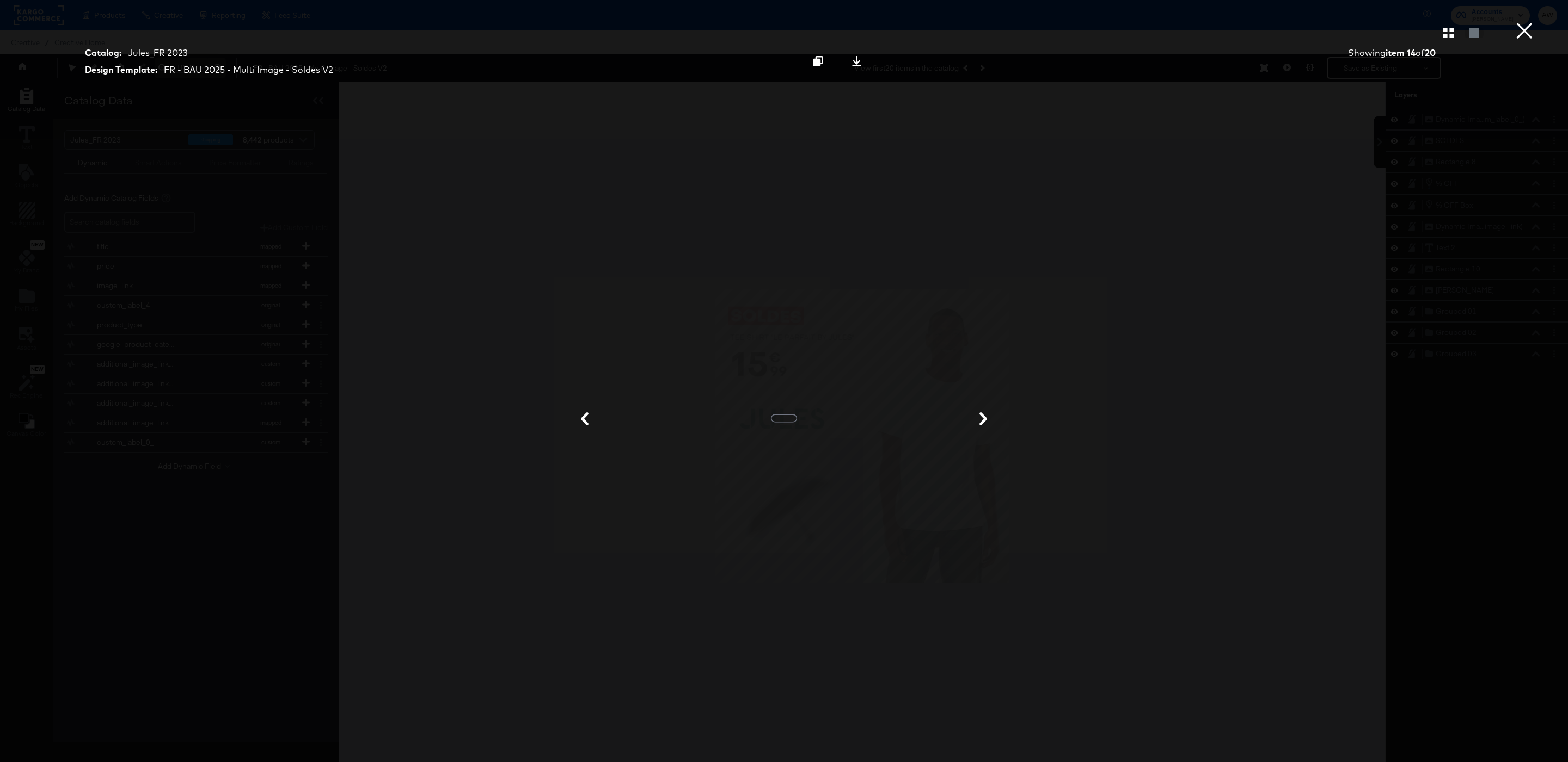
click at [1524, 22] on button "×" at bounding box center [1525, 11] width 22 height 22
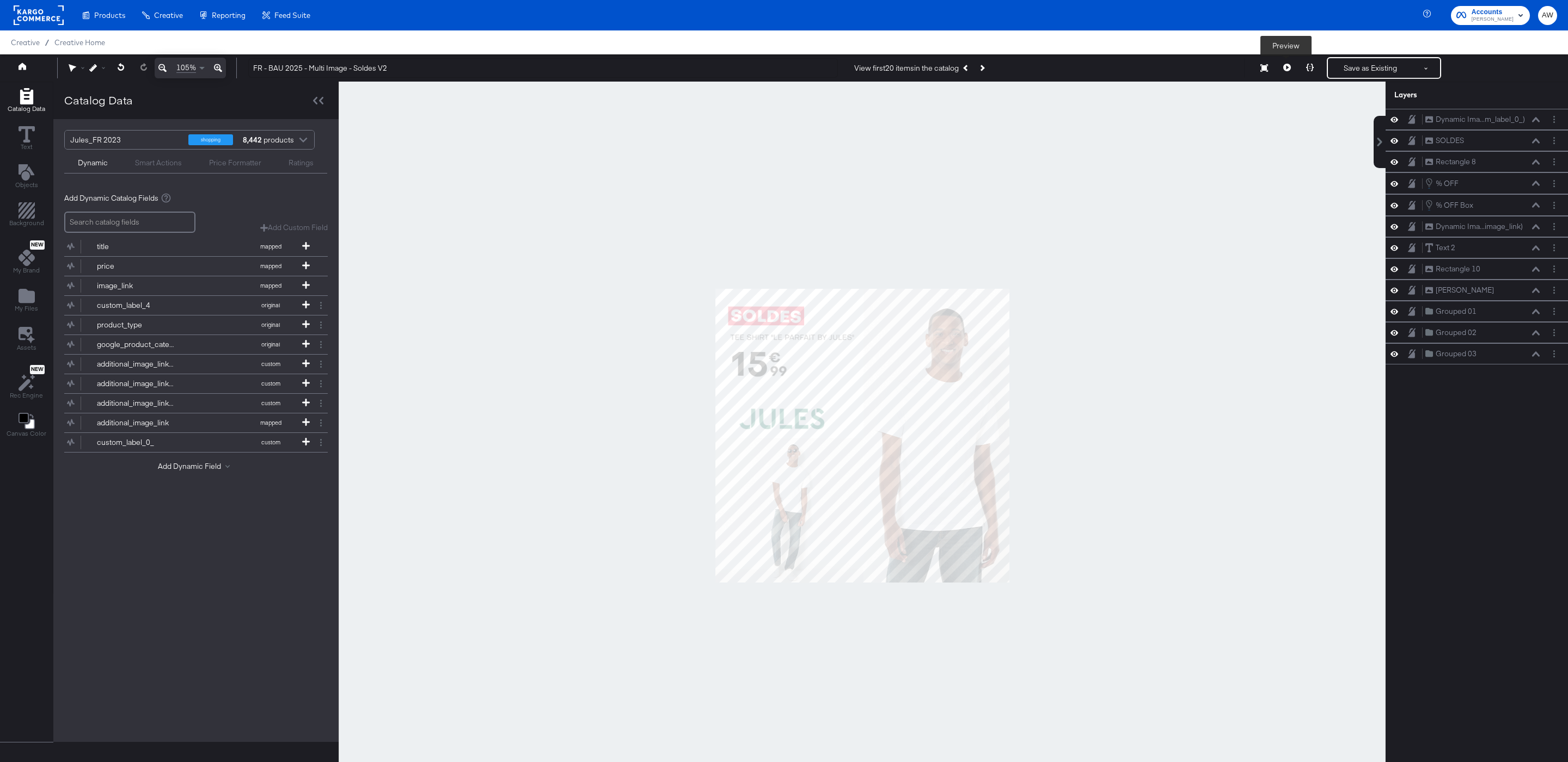
click at [1284, 76] on button at bounding box center [1287, 68] width 23 height 22
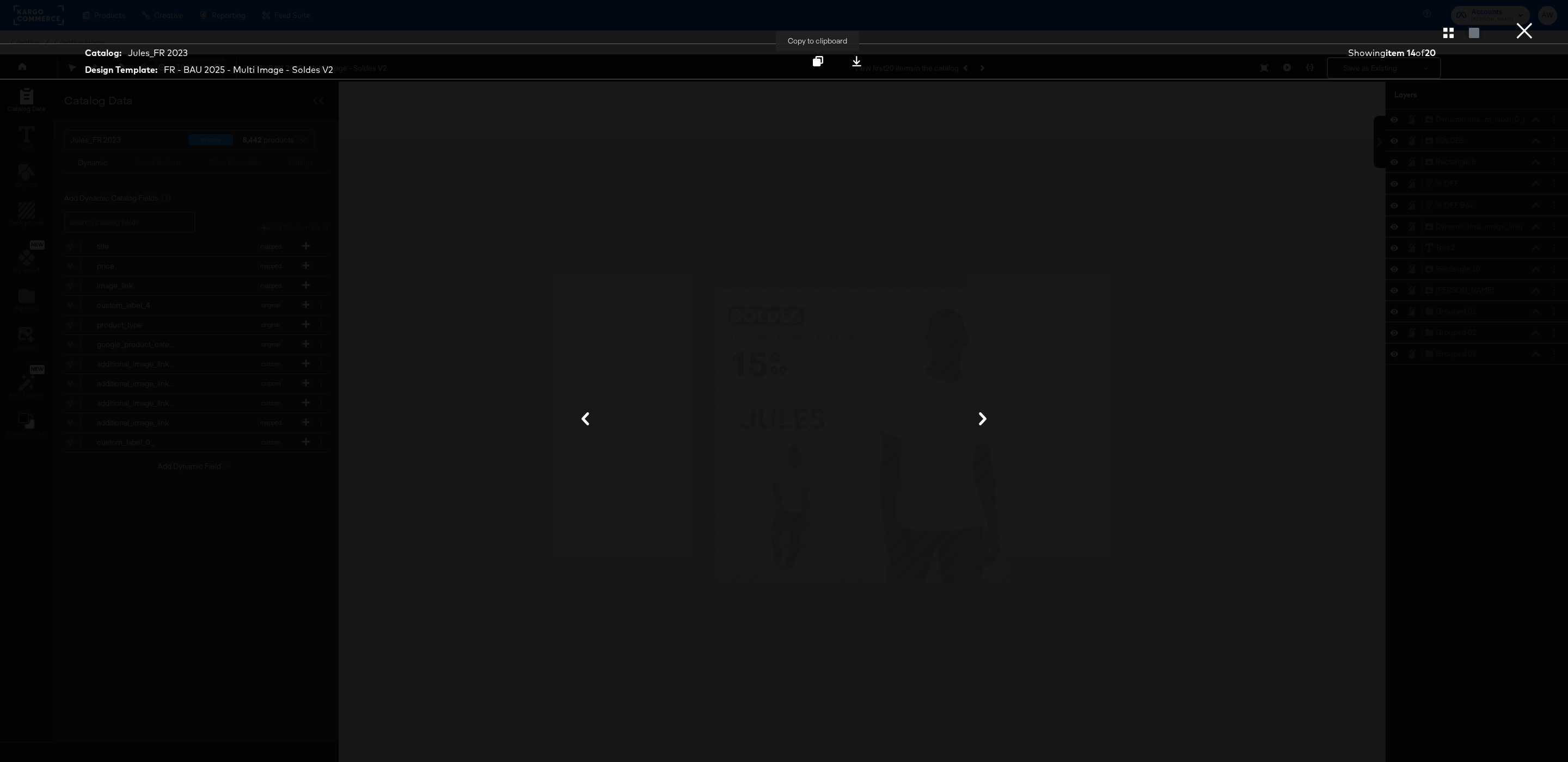
click at [817, 66] on icon at bounding box center [818, 61] width 10 height 10
click at [1523, 22] on button "×" at bounding box center [1525, 11] width 22 height 22
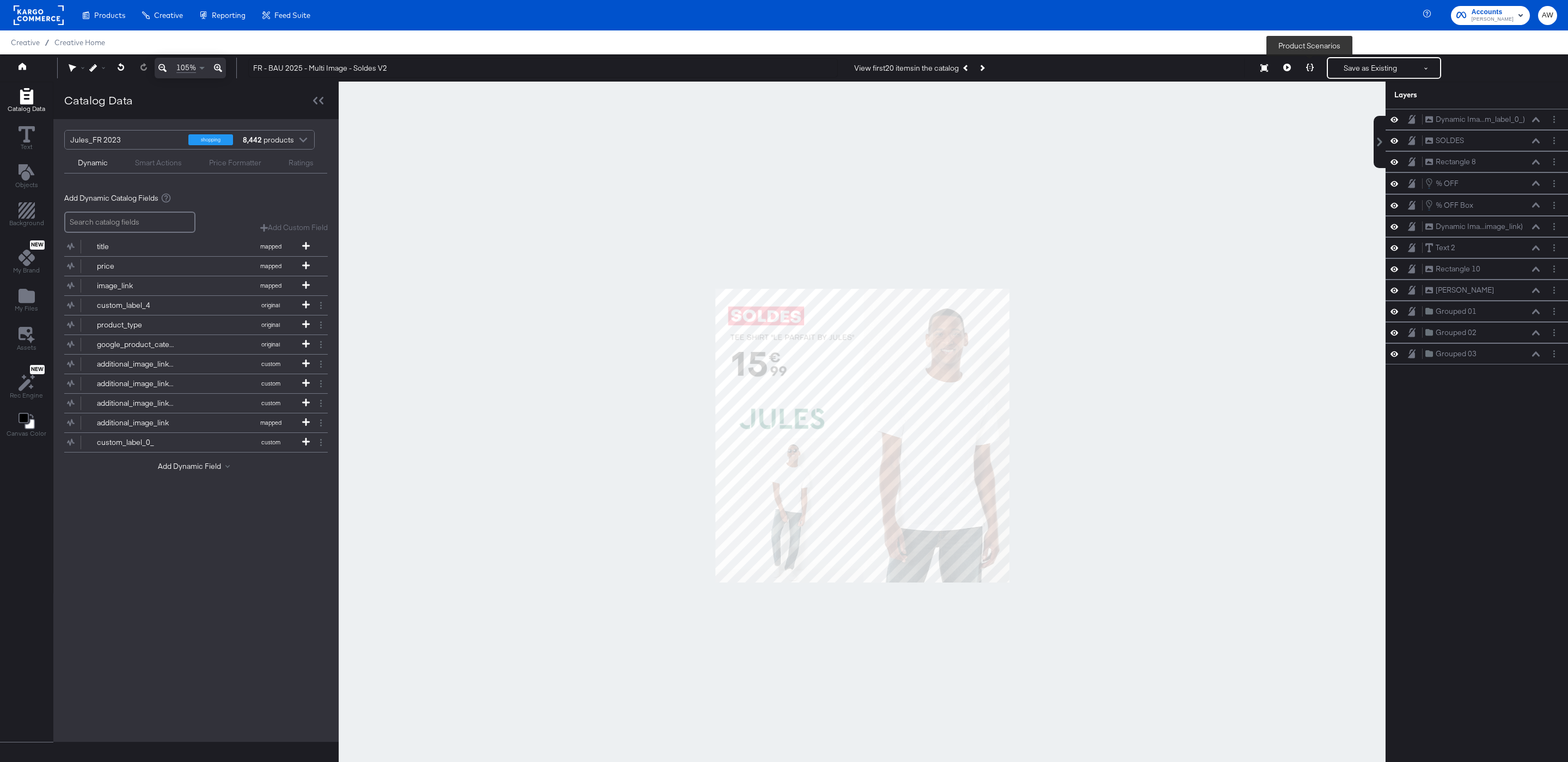
click at [1304, 66] on button at bounding box center [1309, 68] width 23 height 22
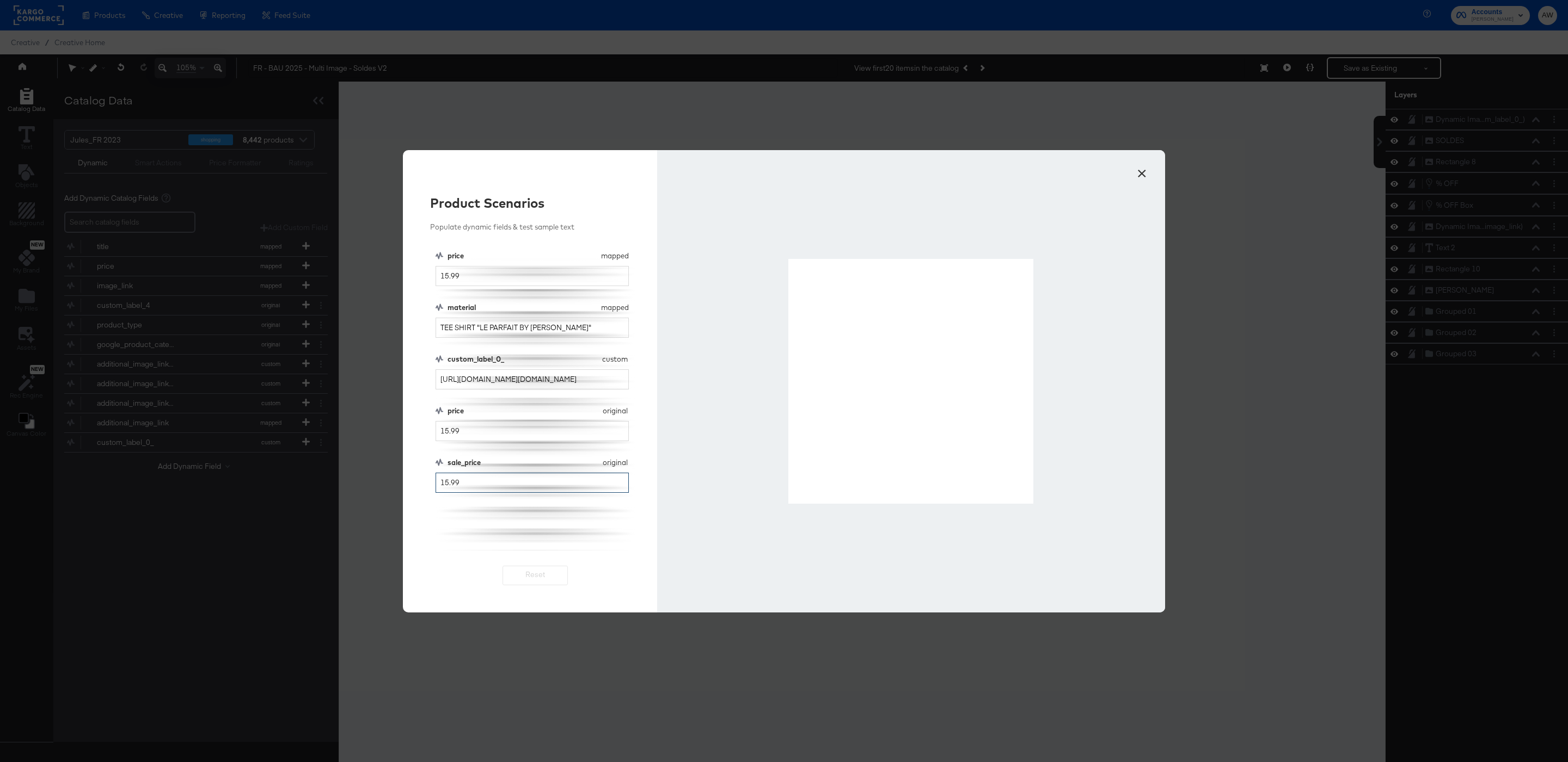
click at [447, 479] on input "15.99" at bounding box center [532, 482] width 193 height 20
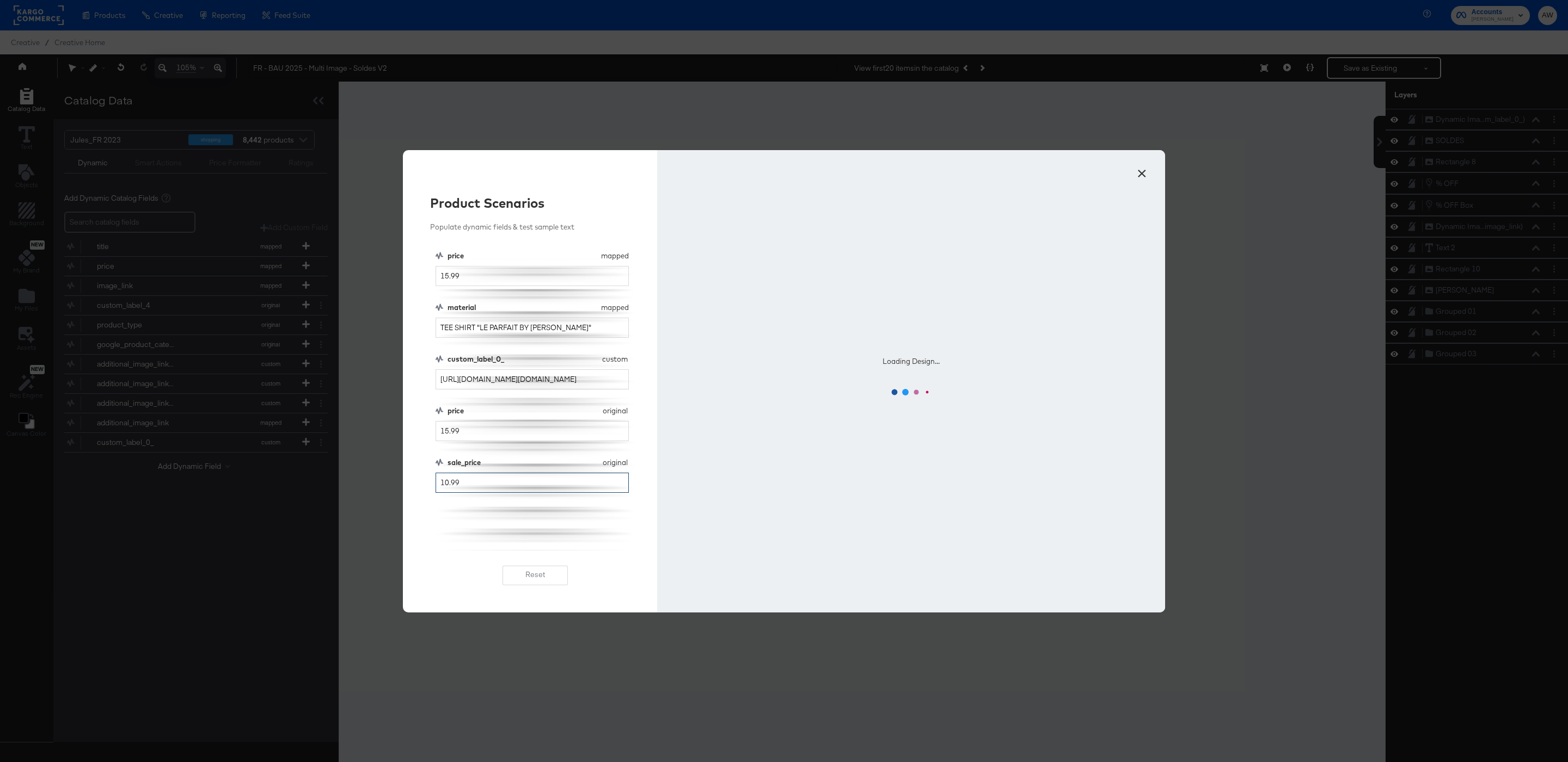
type input "10.99"
click at [496, 532] on div "price mapped price 15.99 material mapped material TEE SHIRT "LE PARFAIT BY JULE…" at bounding box center [535, 401] width 200 height 300
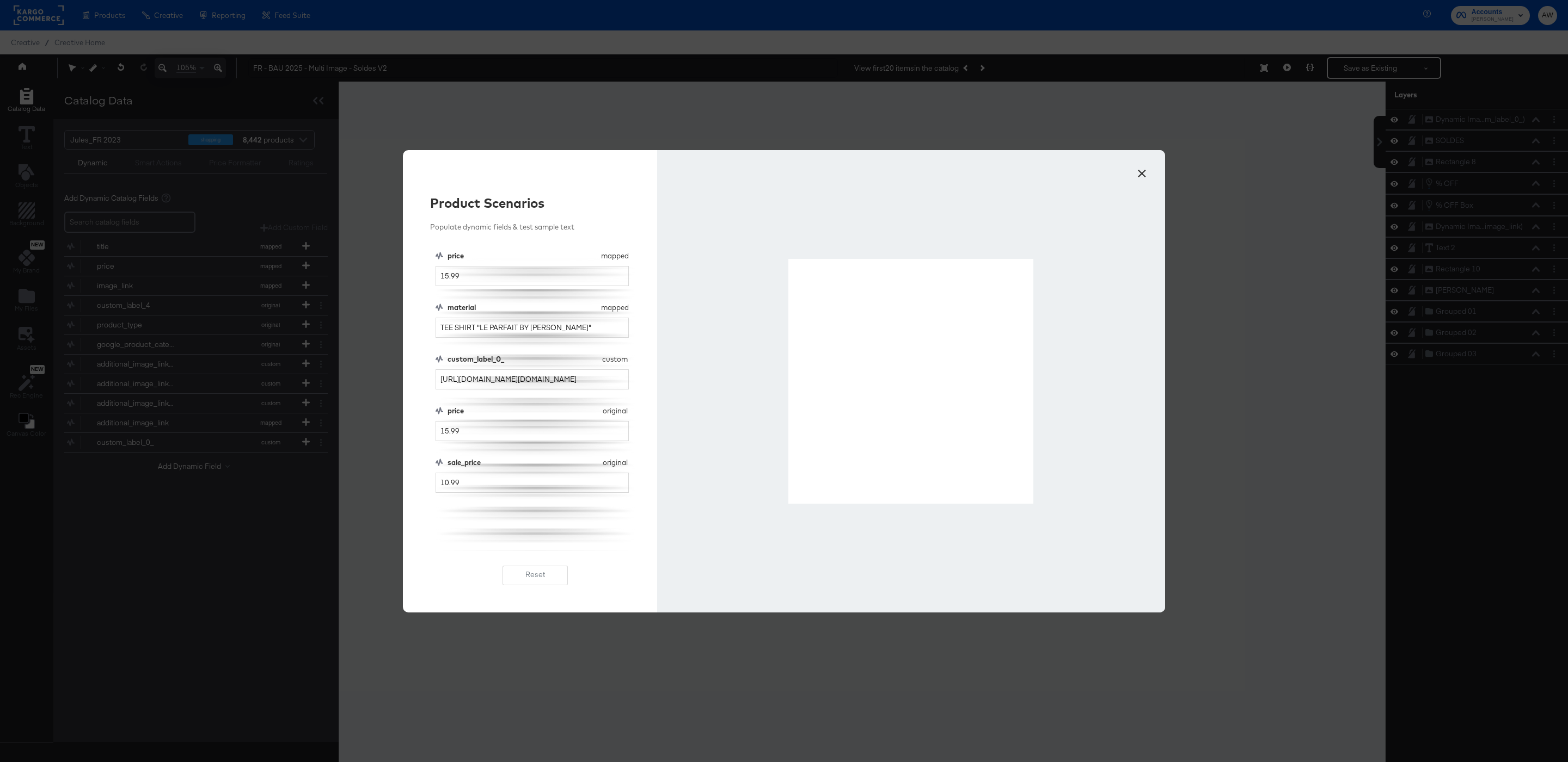
drag, startPoint x: 790, startPoint y: 260, endPoint x: 1032, endPoint y: 499, distance: 340.1
click at [1140, 178] on button "×" at bounding box center [1142, 171] width 20 height 20
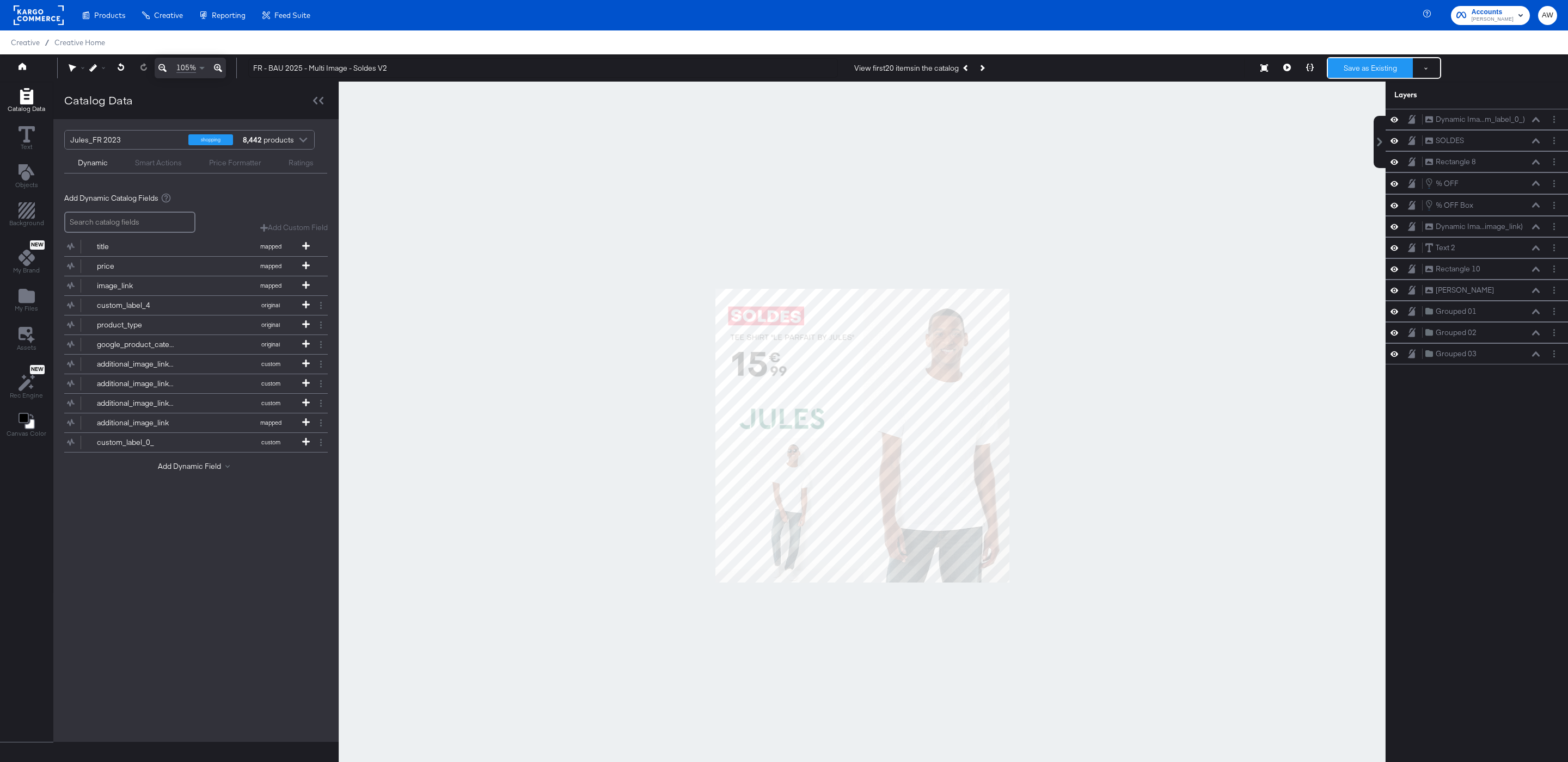
click at [1353, 72] on button "Save as Existing" at bounding box center [1370, 68] width 85 height 20
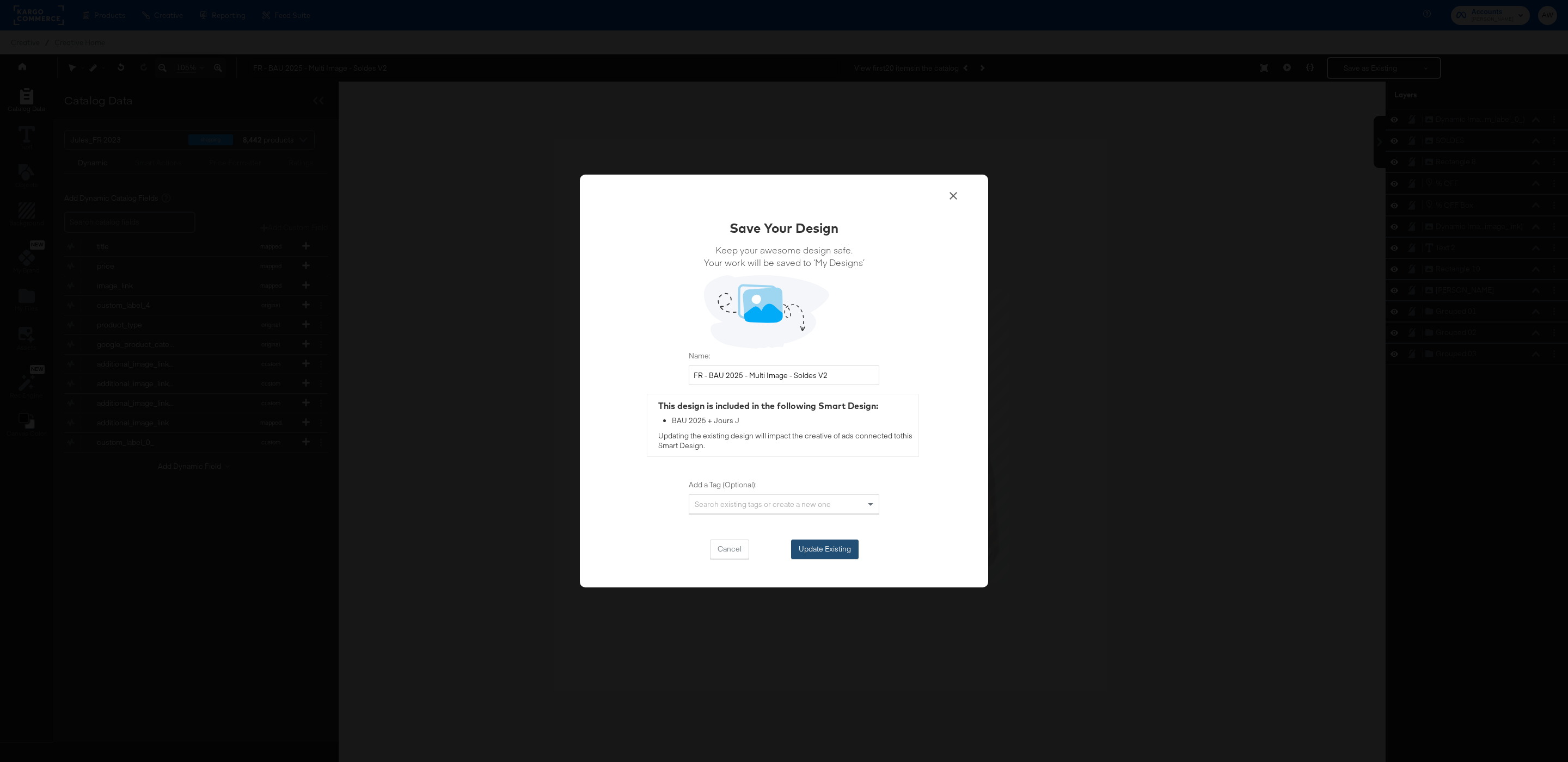
click at [845, 548] on button "Update Existing" at bounding box center [825, 549] width 68 height 20
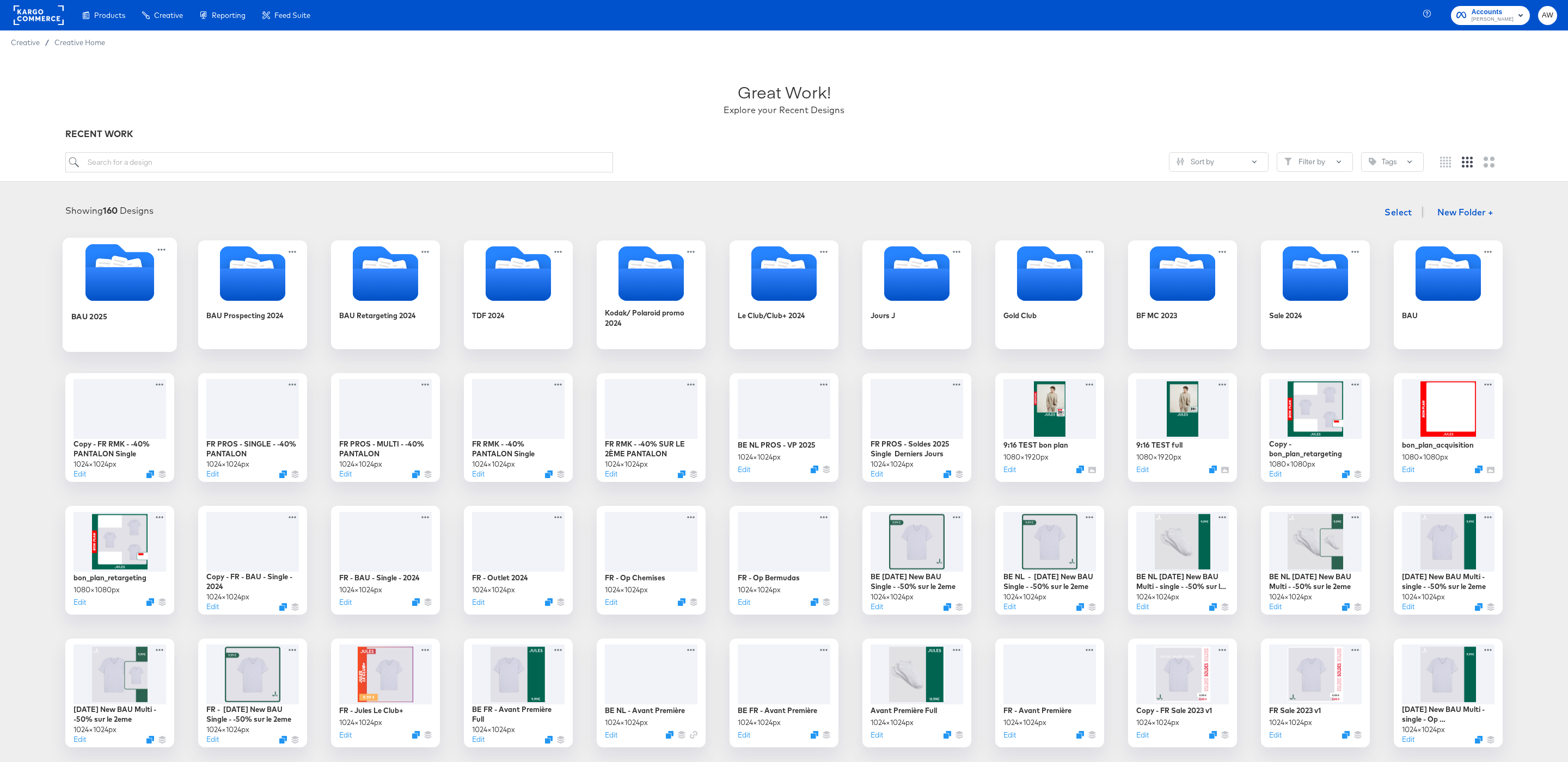
click at [122, 291] on icon "Folder" at bounding box center [119, 284] width 68 height 34
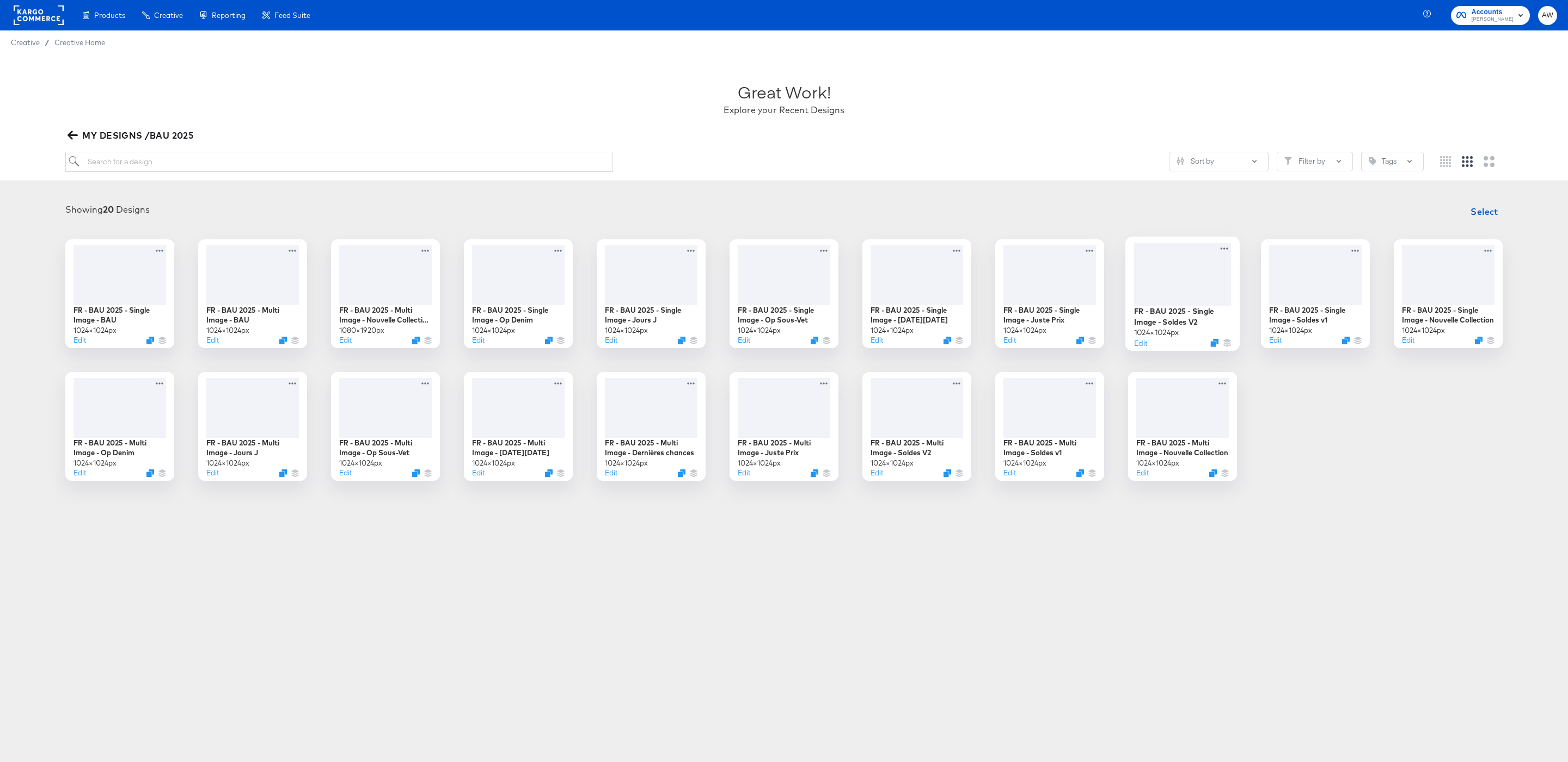
click at [1182, 295] on div at bounding box center [1183, 274] width 97 height 63
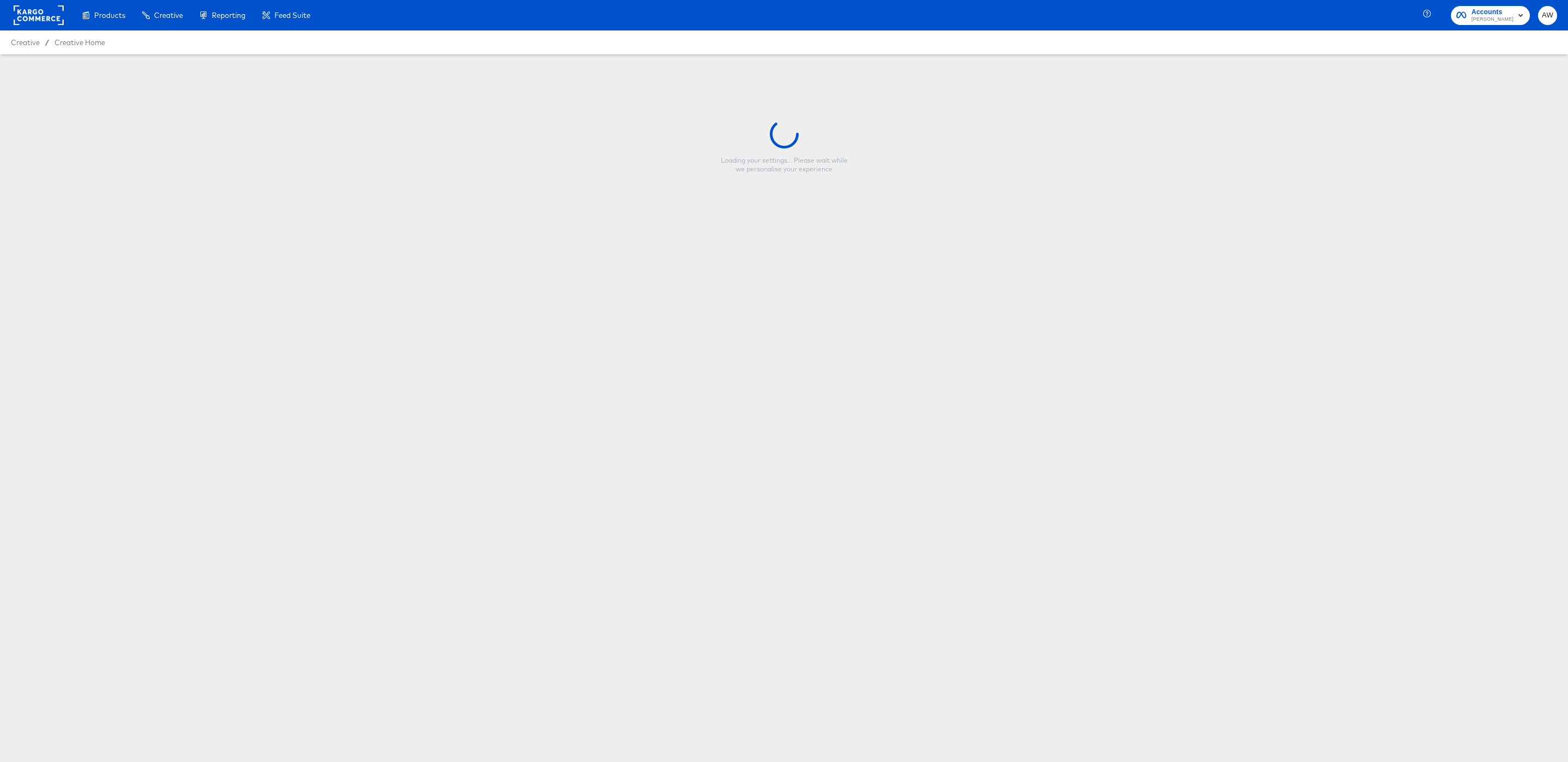
type input "FR - BAU 2025 - Single Image - Soldes V2"
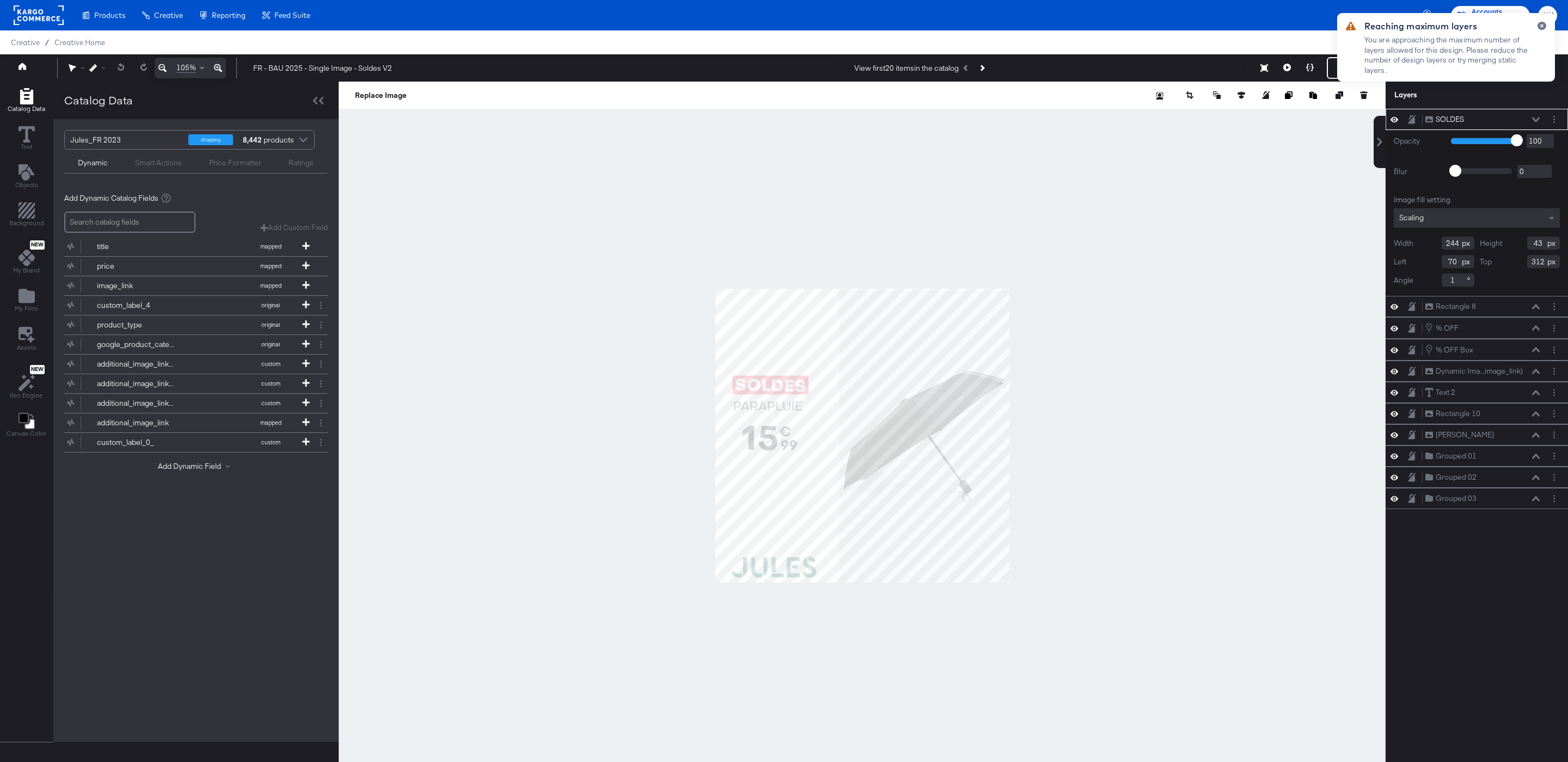
click at [1230, 312] on div at bounding box center [862, 436] width 1047 height 708
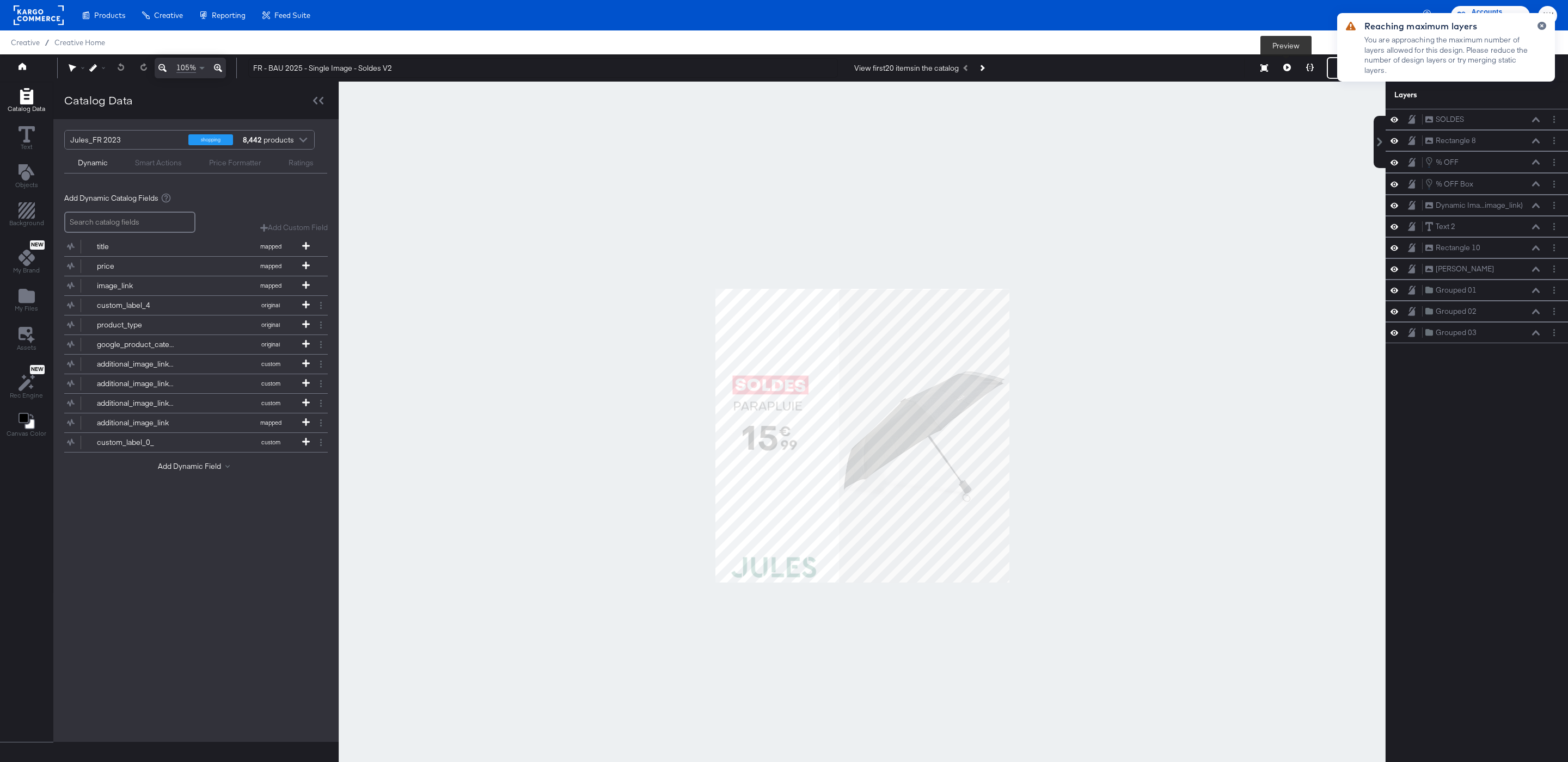
click at [1284, 64] on icon at bounding box center [1287, 67] width 7 height 7
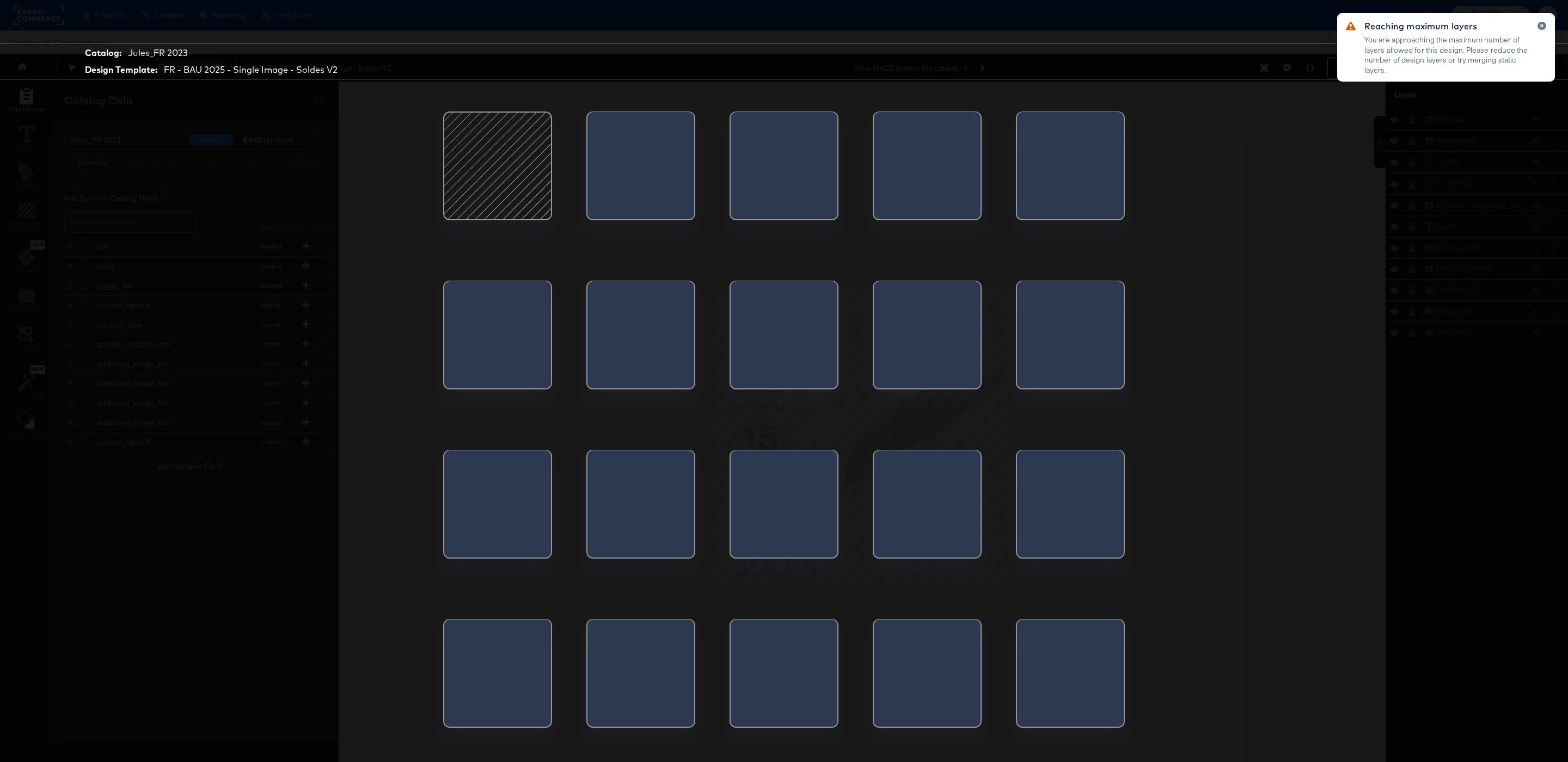
click at [886, 479] on div at bounding box center [879, 507] width 12 height 114
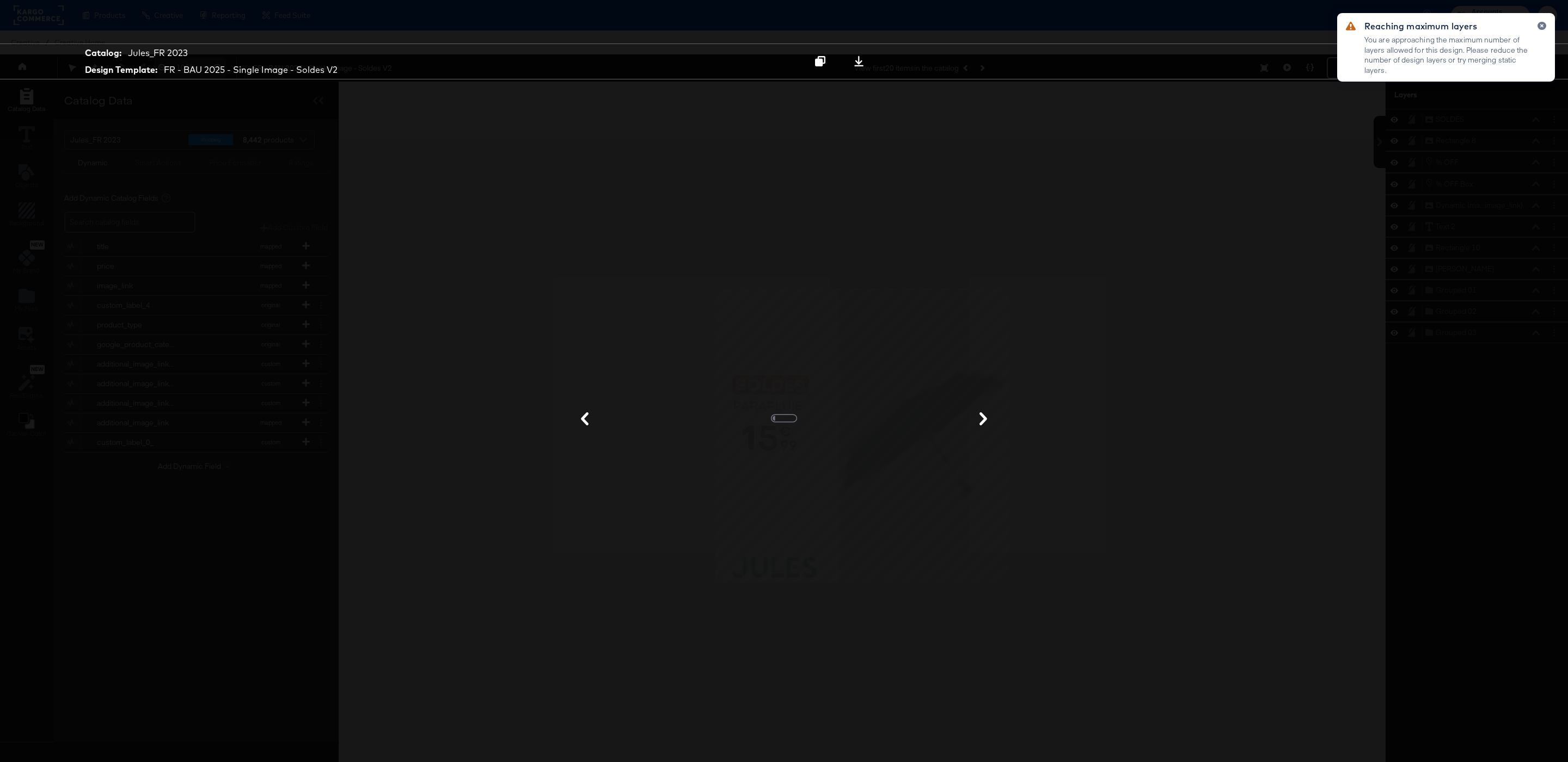
click at [1250, 299] on div "Catalog: Jules_FR 2023 Design Template: FR - BAU 2025 - Single Image - Soldes V…" at bounding box center [784, 381] width 1568 height 719
click at [1545, 27] on button "button" at bounding box center [1541, 26] width 9 height 8
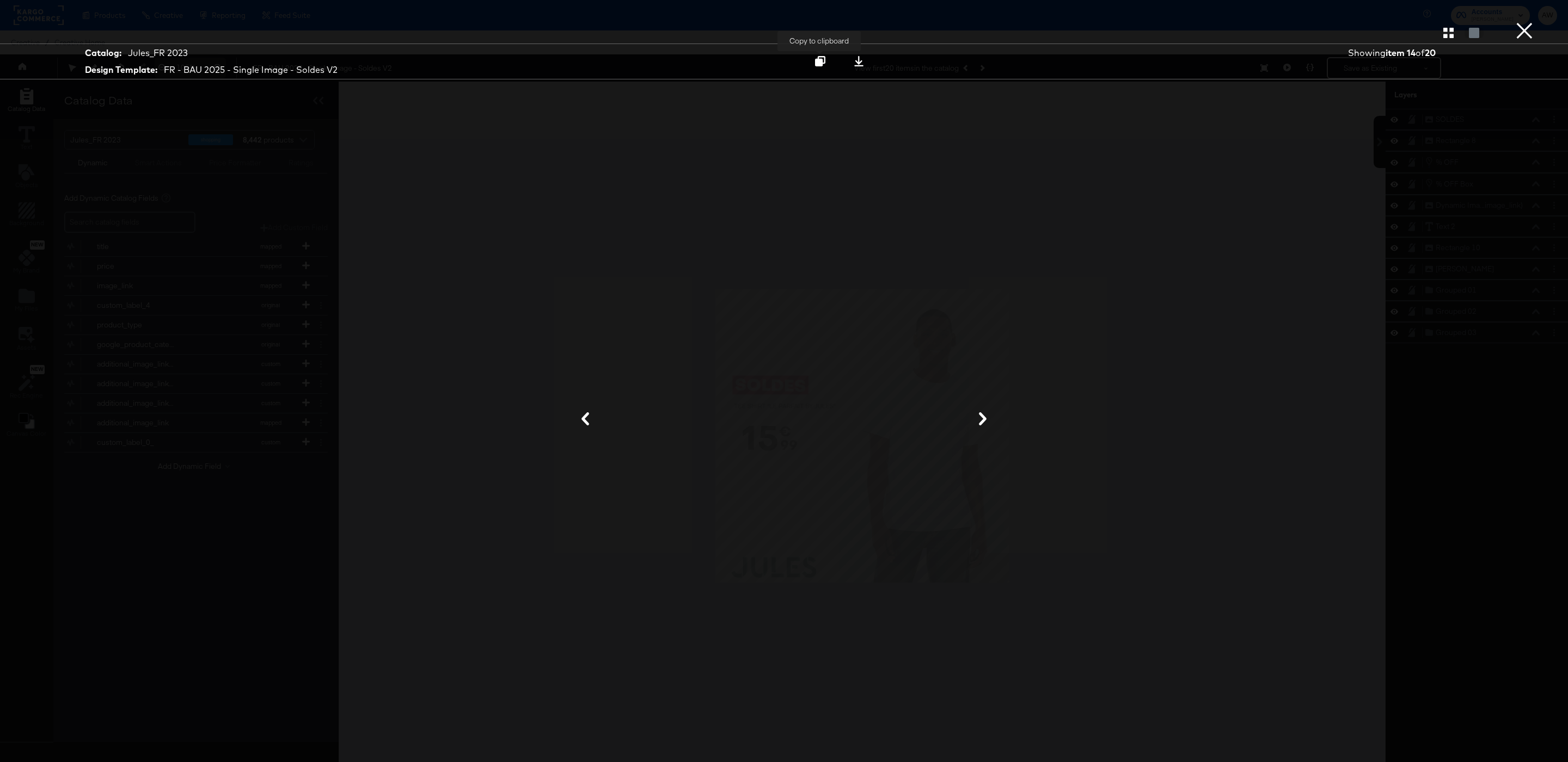
click at [817, 62] on icon at bounding box center [820, 61] width 10 height 10
click at [1526, 22] on button "×" at bounding box center [1525, 11] width 22 height 22
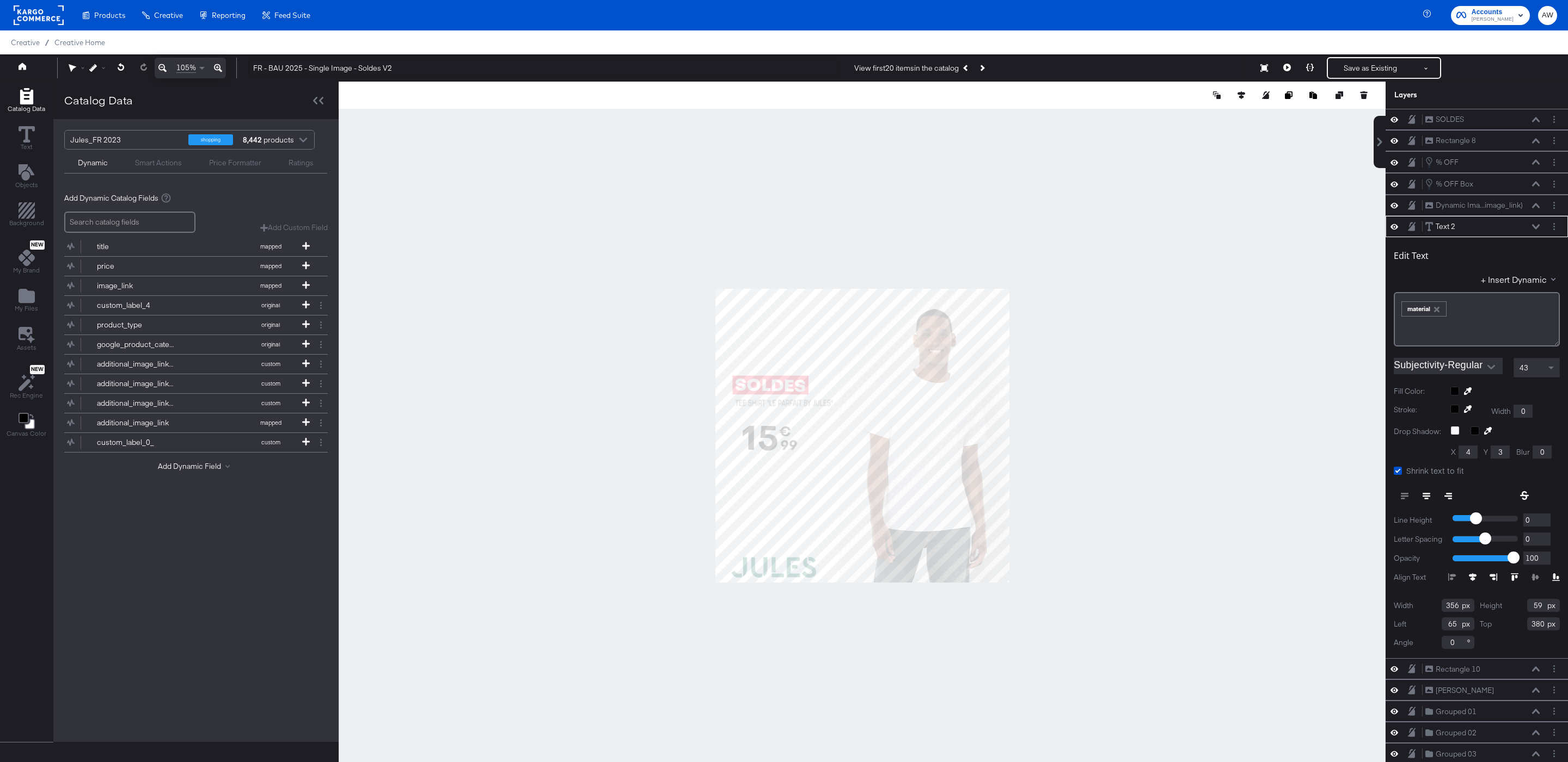
type input "343"
type input "79"
type input "69"
type input "360"
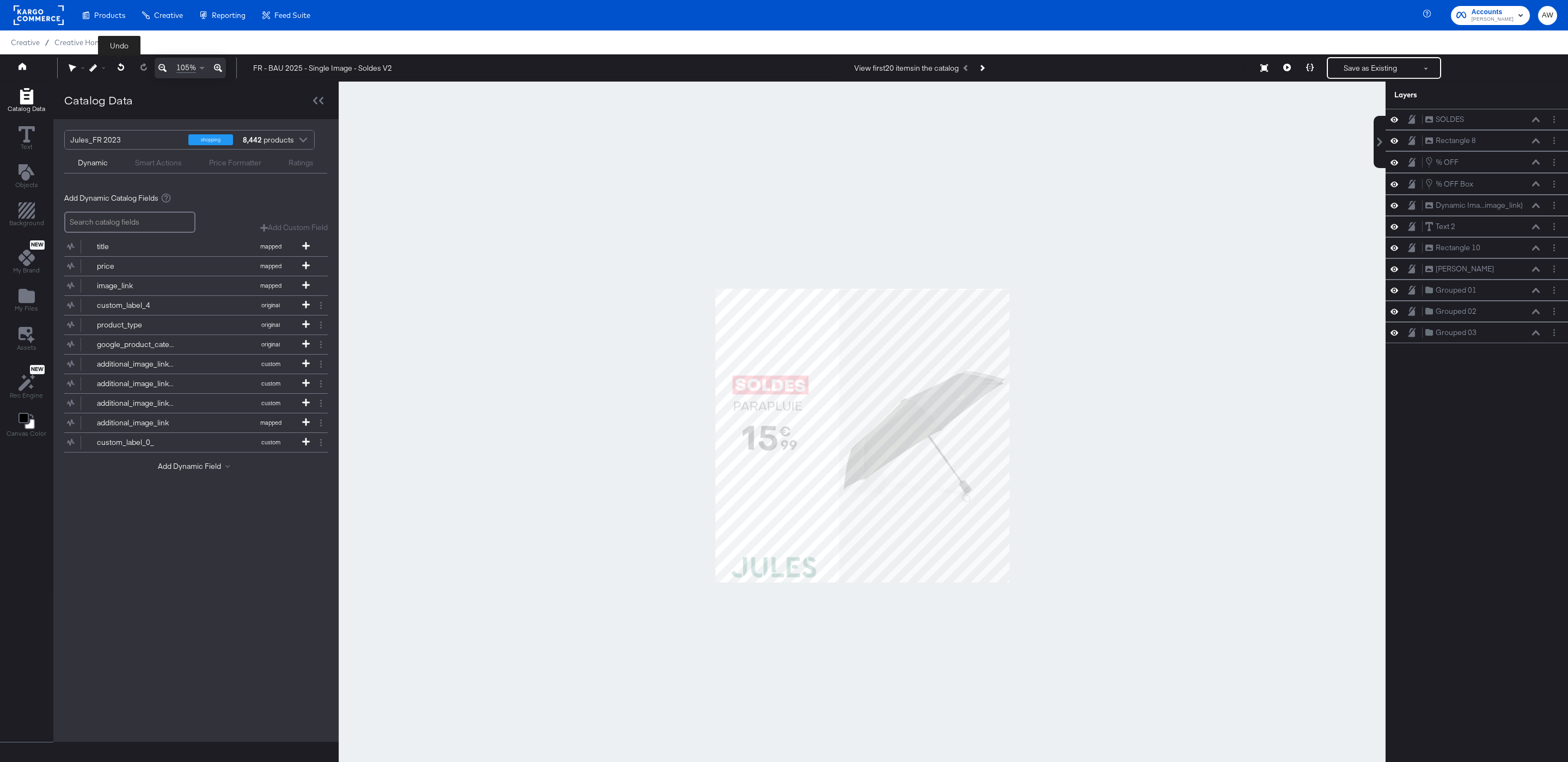
click at [118, 67] on icon at bounding box center [122, 67] width 7 height 7
click at [149, 68] on button at bounding box center [144, 67] width 22 height 20
click at [90, 71] on icon at bounding box center [93, 68] width 7 height 7
click at [122, 122] on div "Snap to Layers" at bounding box center [133, 116] width 88 height 22
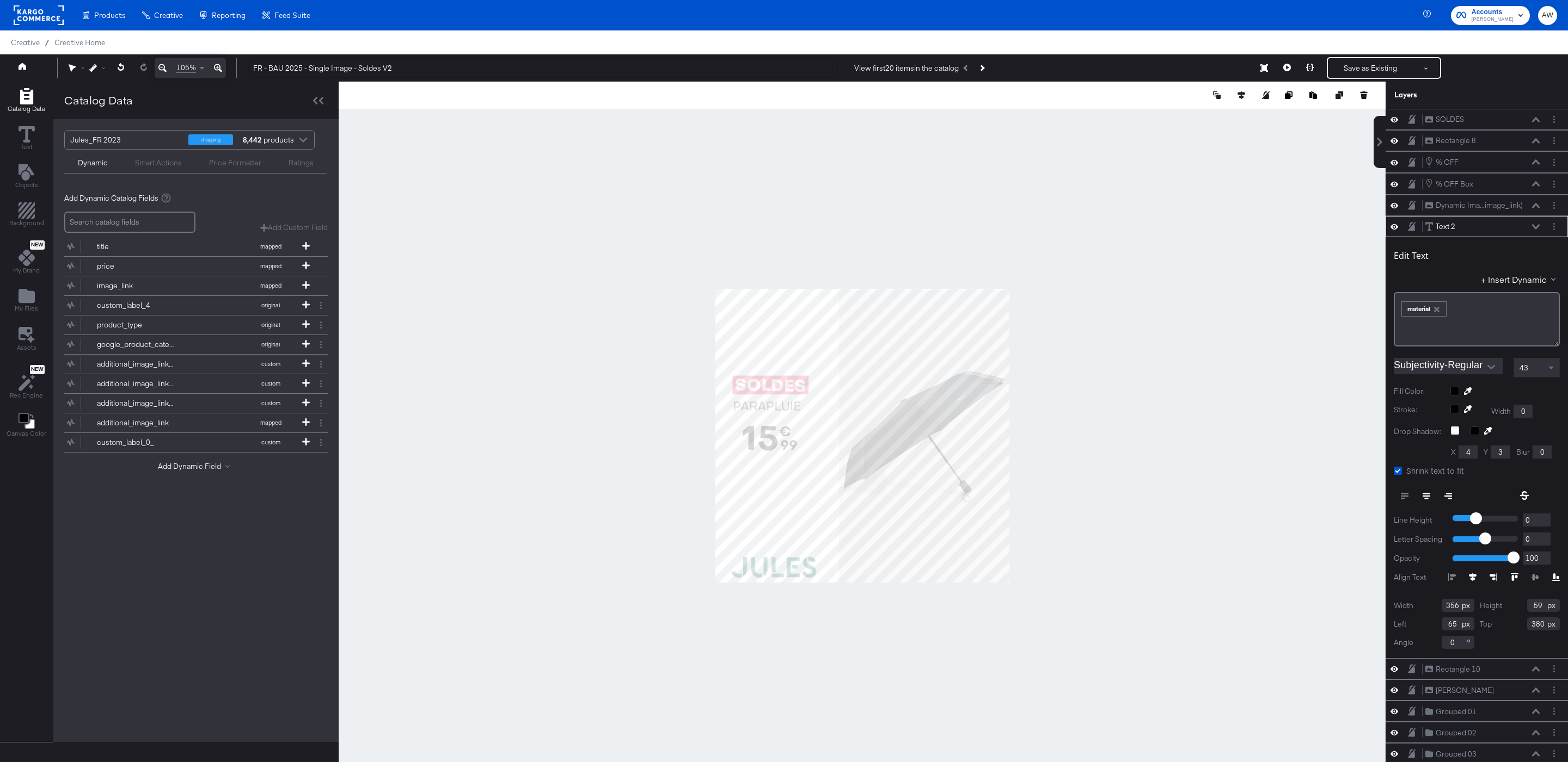
type input "348"
click at [1351, 71] on button "Save as Existing" at bounding box center [1370, 68] width 85 height 20
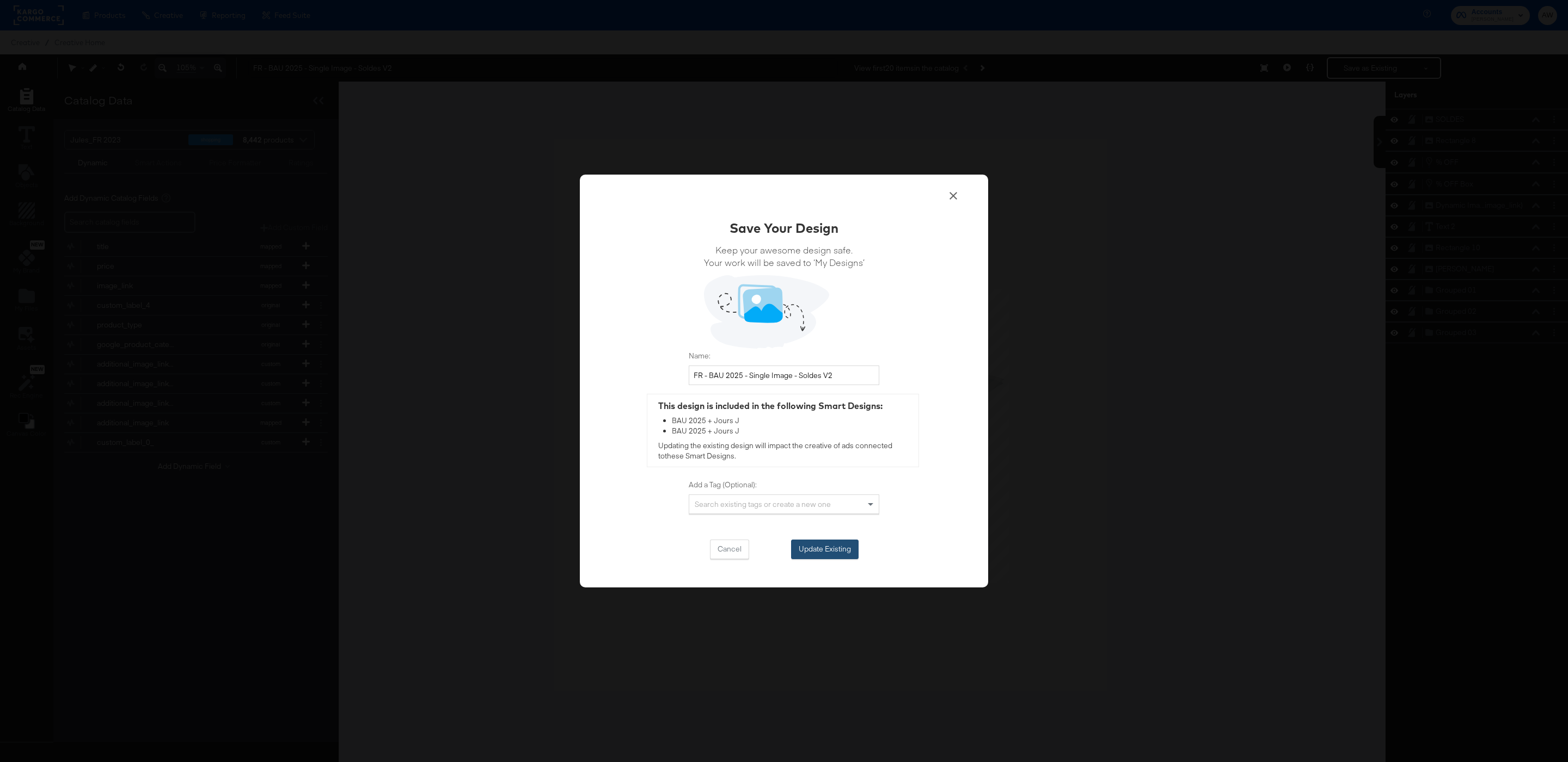
click at [846, 543] on button "Update Existing" at bounding box center [825, 549] width 68 height 20
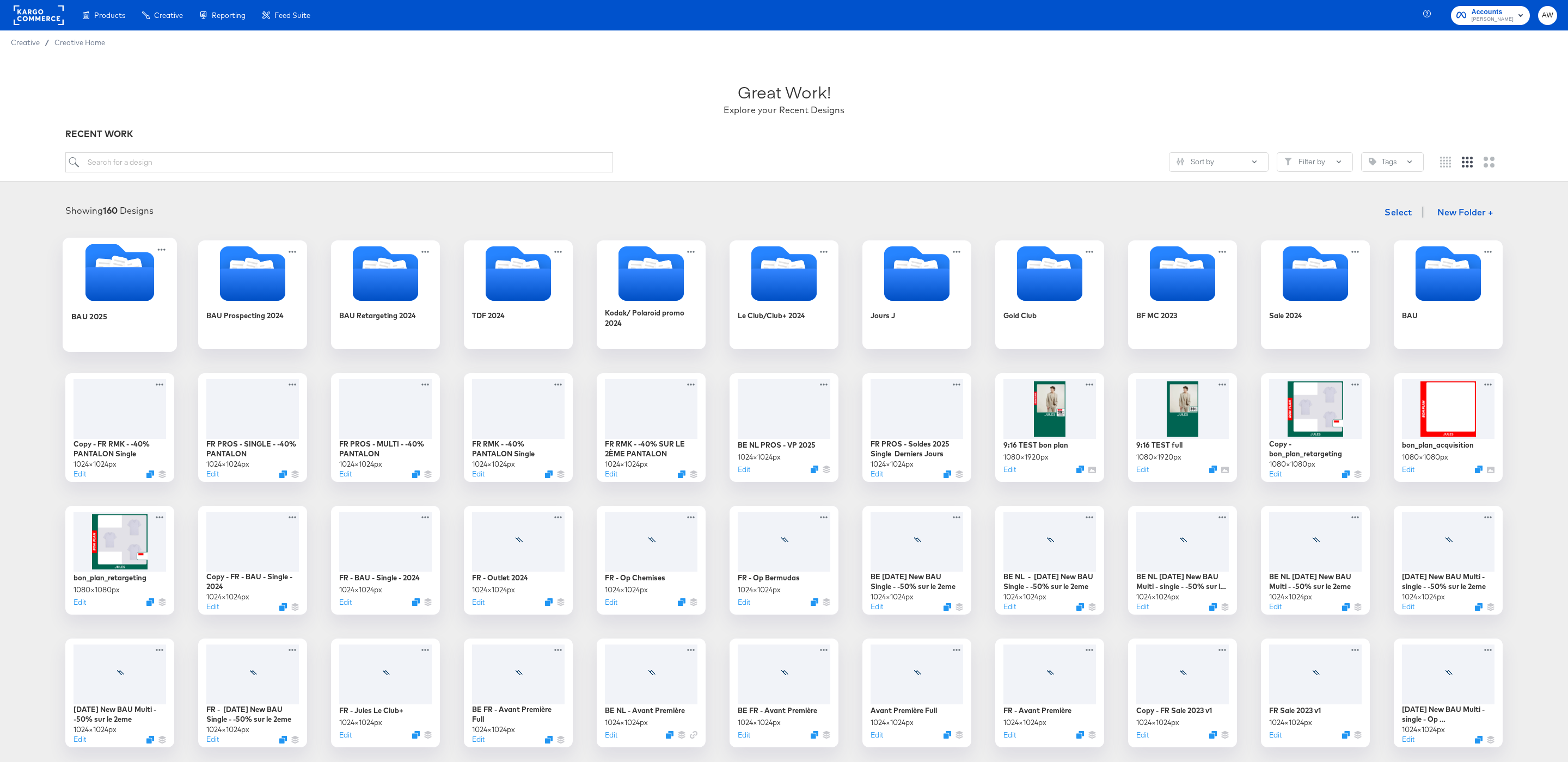
click at [131, 283] on icon "Folder" at bounding box center [119, 284] width 68 height 34
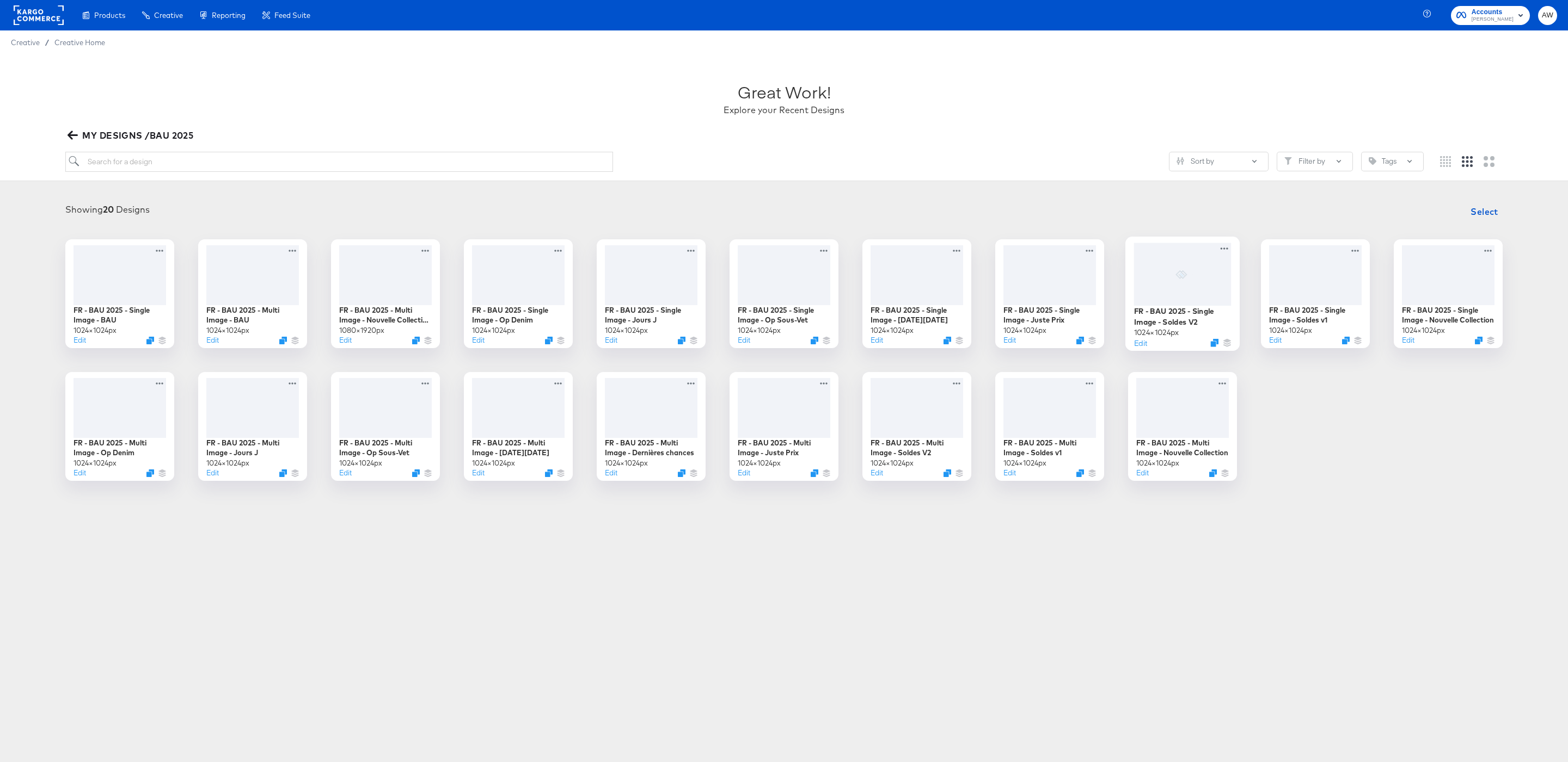
click at [1188, 279] on div at bounding box center [1183, 274] width 97 height 63
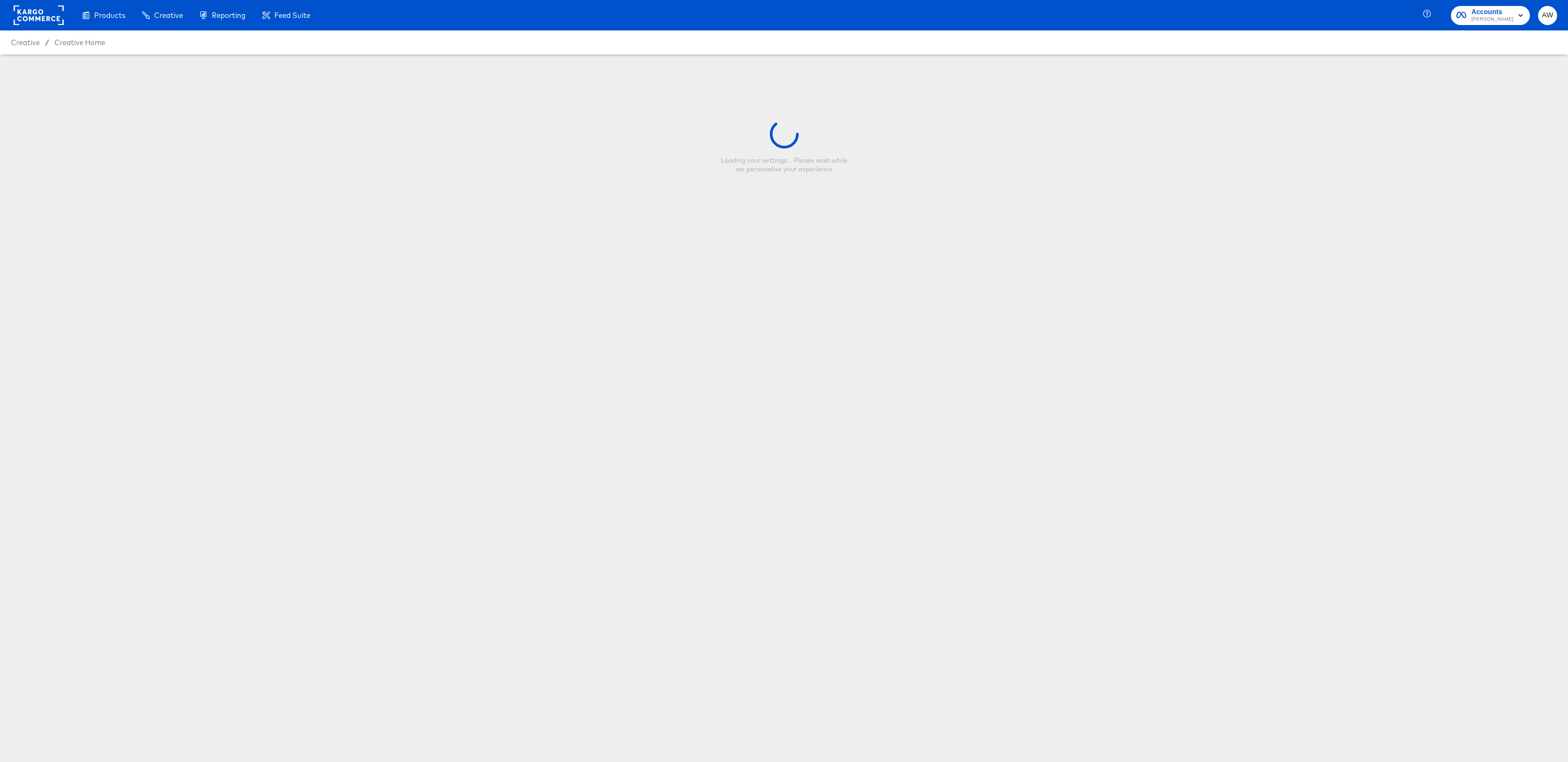
type input "FR - BAU 2025 - Single Image - Soldes V2"
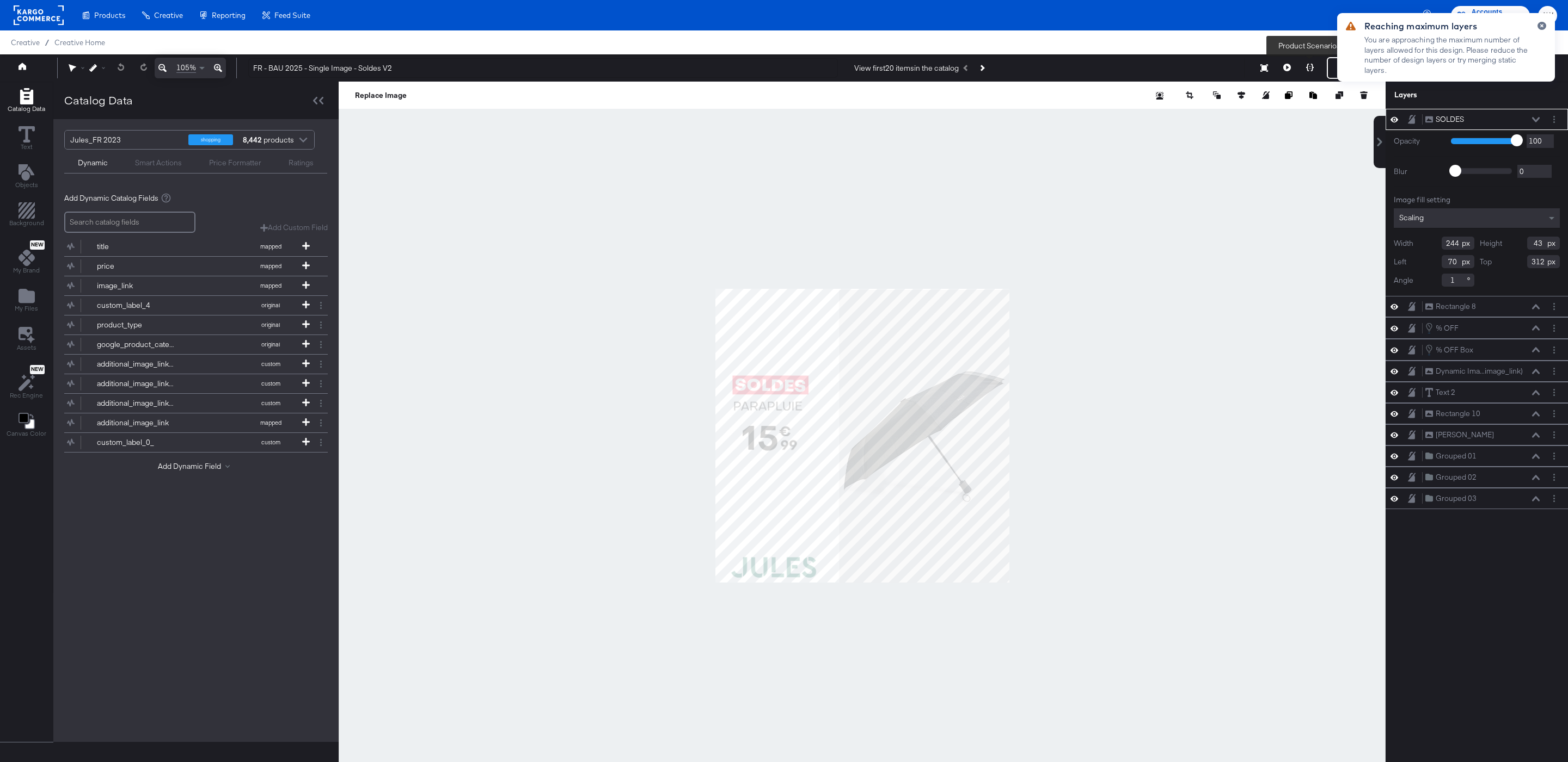
click at [1311, 68] on icon at bounding box center [1309, 67] width 7 height 7
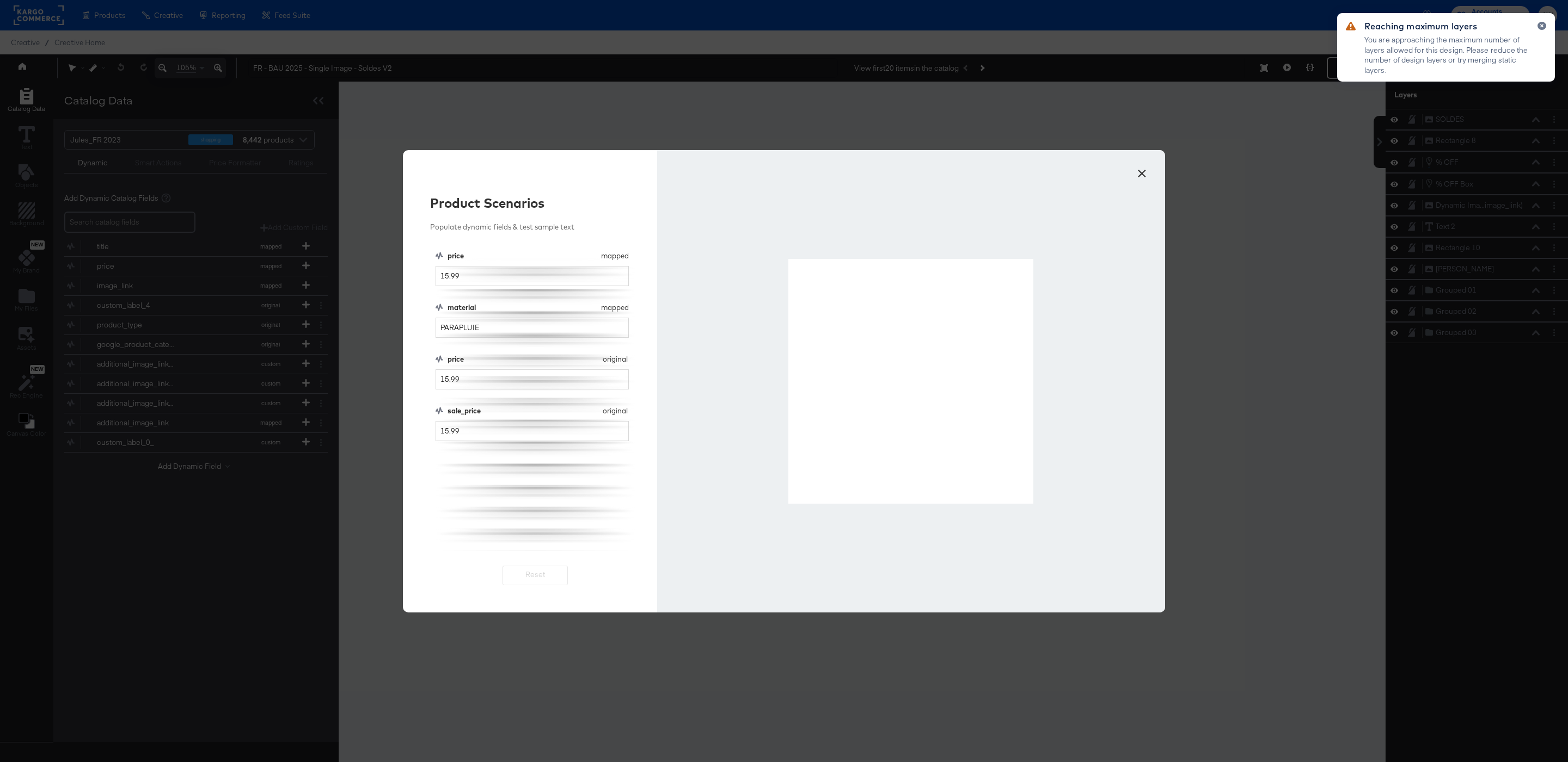
click at [1140, 172] on button "×" at bounding box center [1142, 171] width 20 height 20
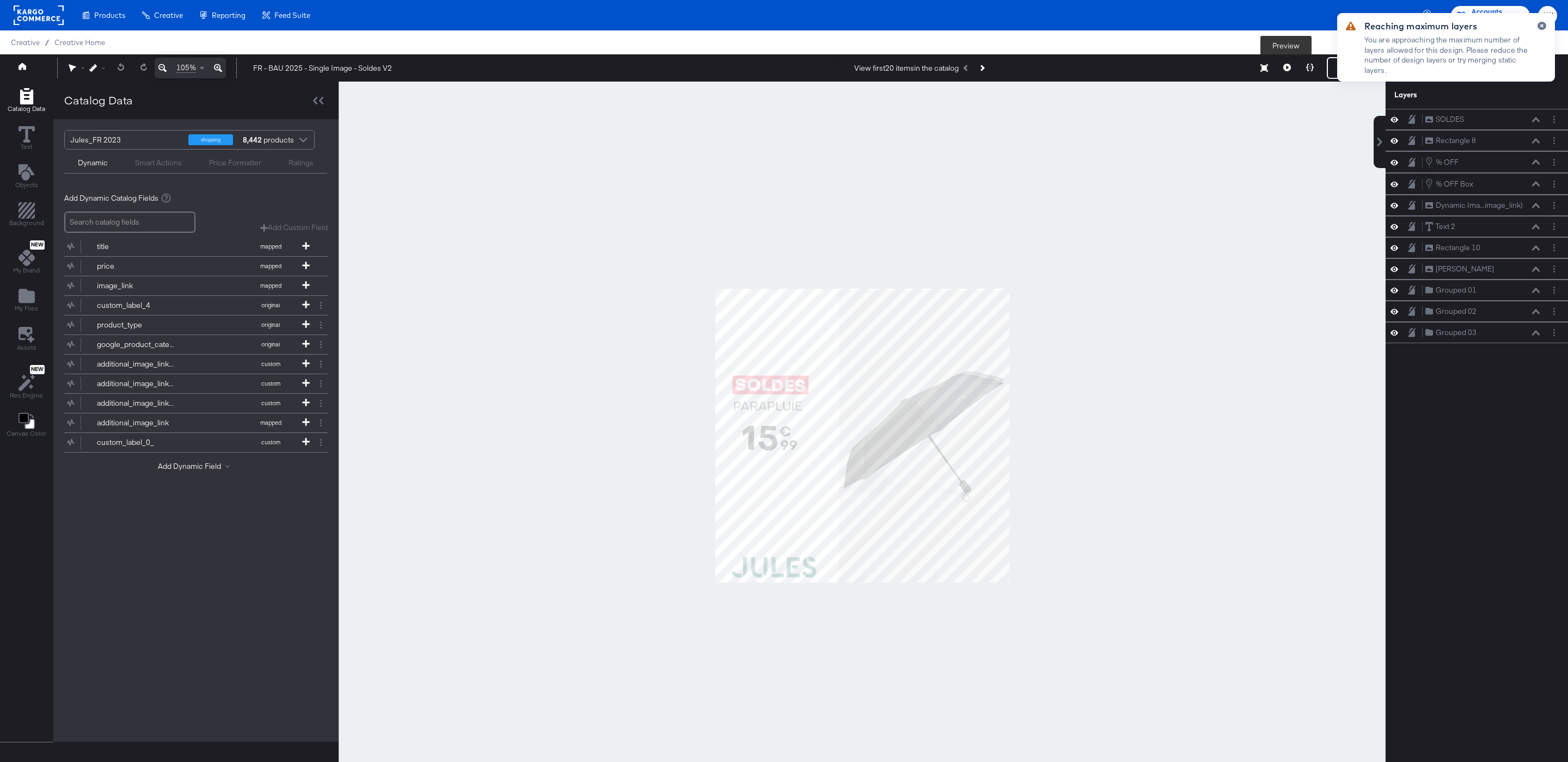
click at [1285, 72] on button at bounding box center [1287, 68] width 23 height 22
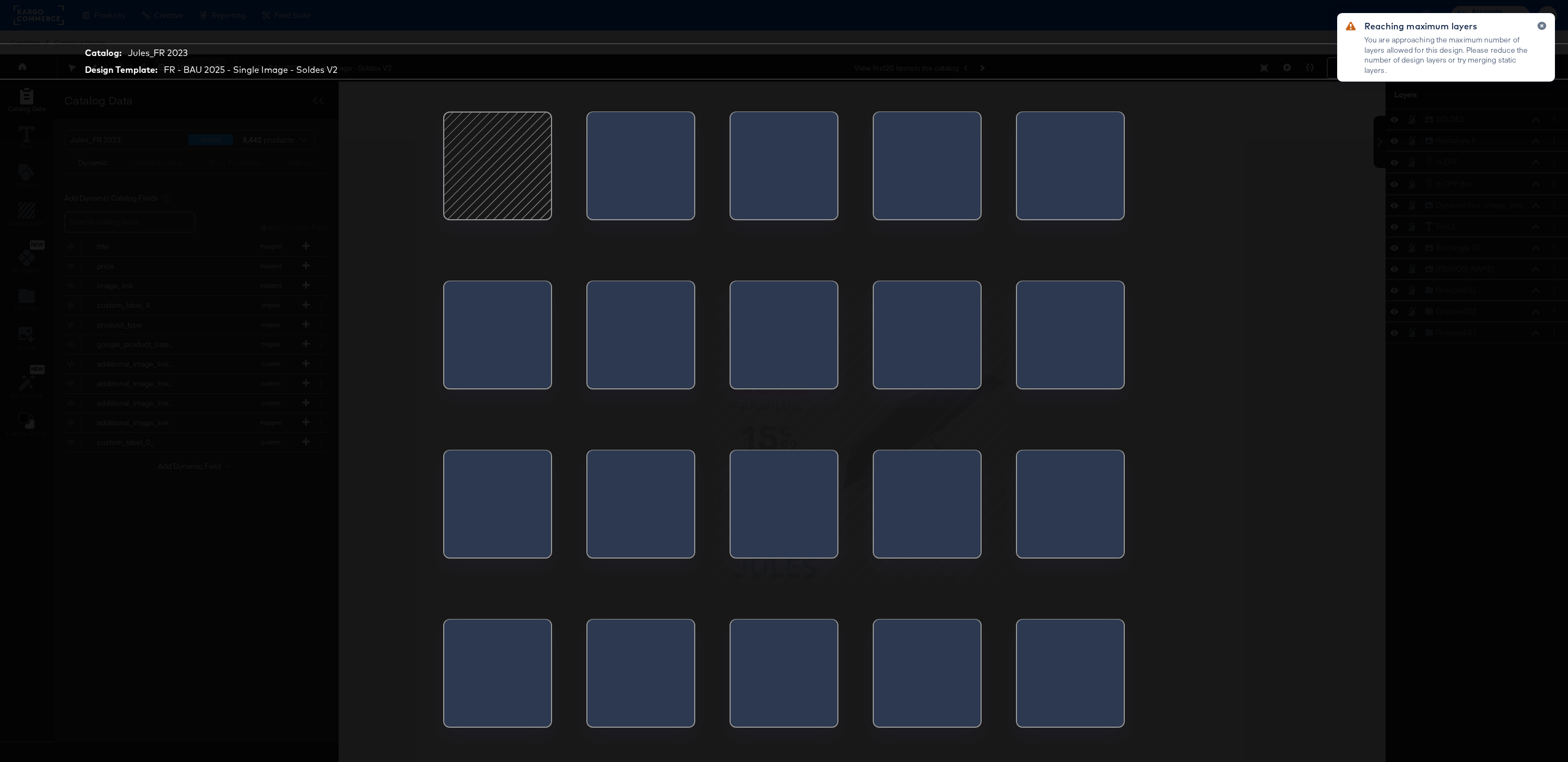
click at [879, 509] on div at bounding box center [876, 507] width 5 height 114
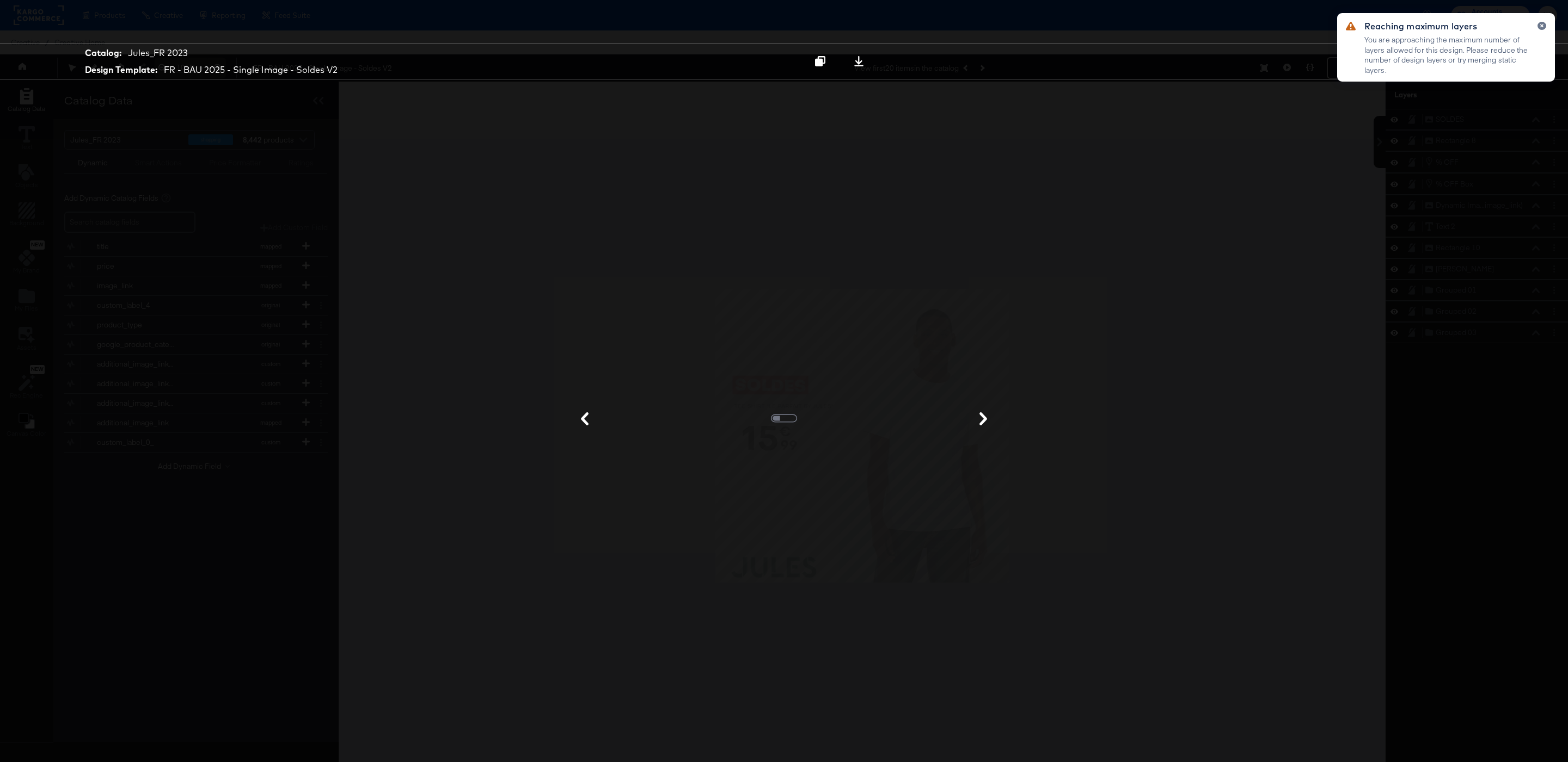
click at [1543, 20] on div "Reaching maximum layers You are approaching the maximum number of layers allowe…" at bounding box center [1446, 47] width 218 height 68
click at [1541, 24] on icon "button" at bounding box center [1541, 26] width 4 height 6
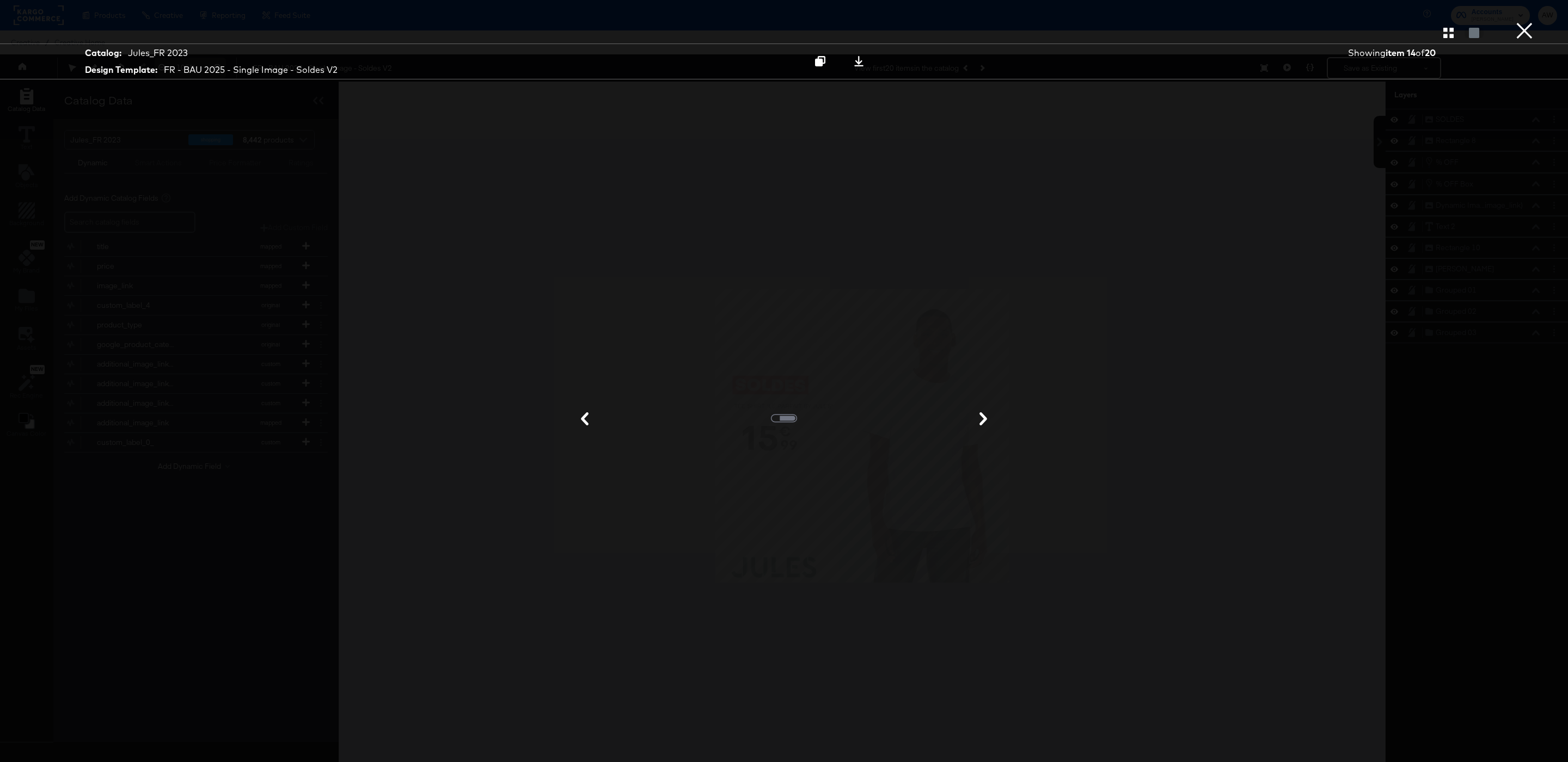
click at [1528, 22] on button "×" at bounding box center [1525, 11] width 22 height 22
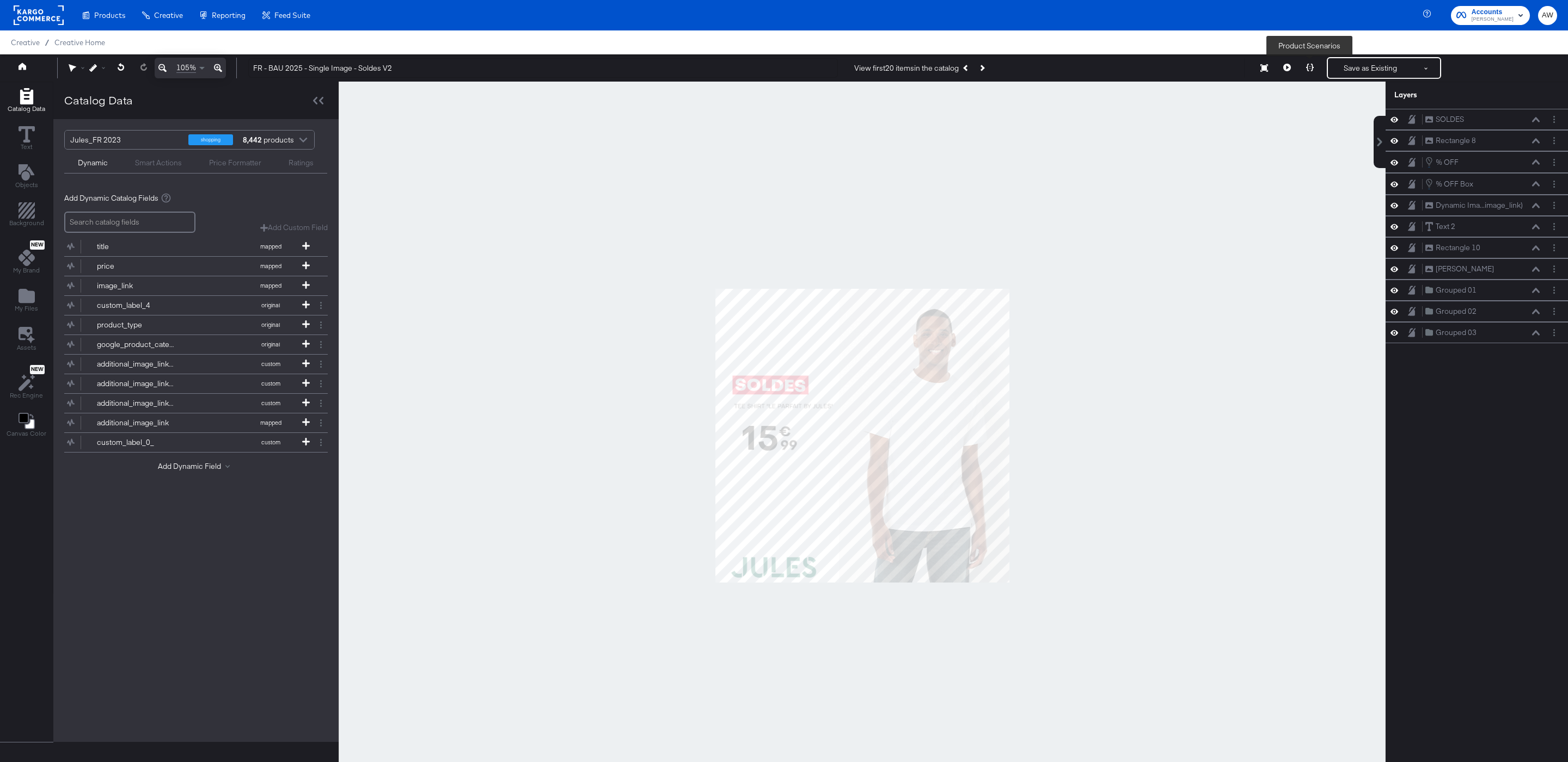
click at [1309, 66] on icon at bounding box center [1309, 67] width 7 height 7
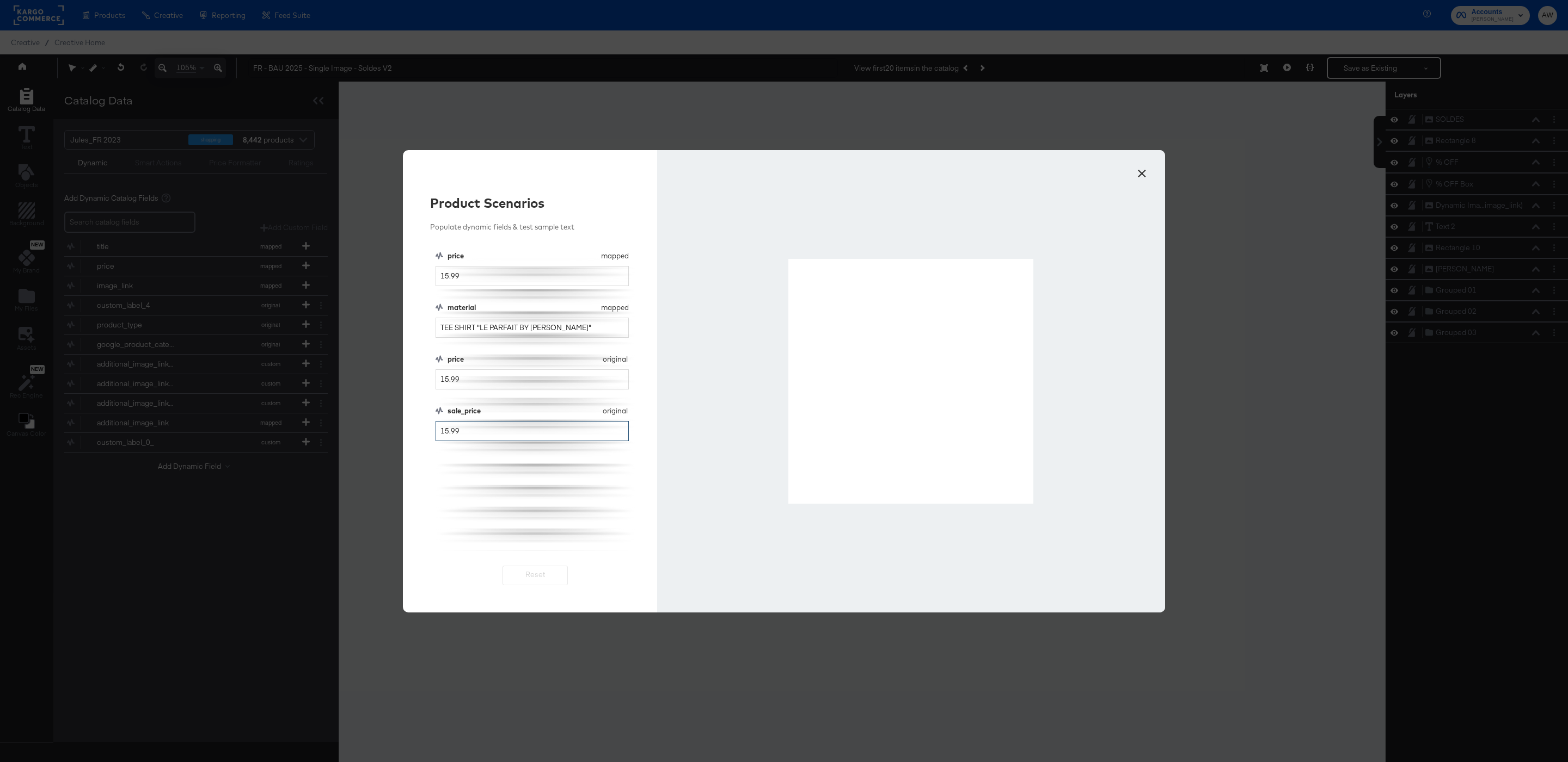
click at [546, 423] on input "15.99" at bounding box center [532, 431] width 193 height 20
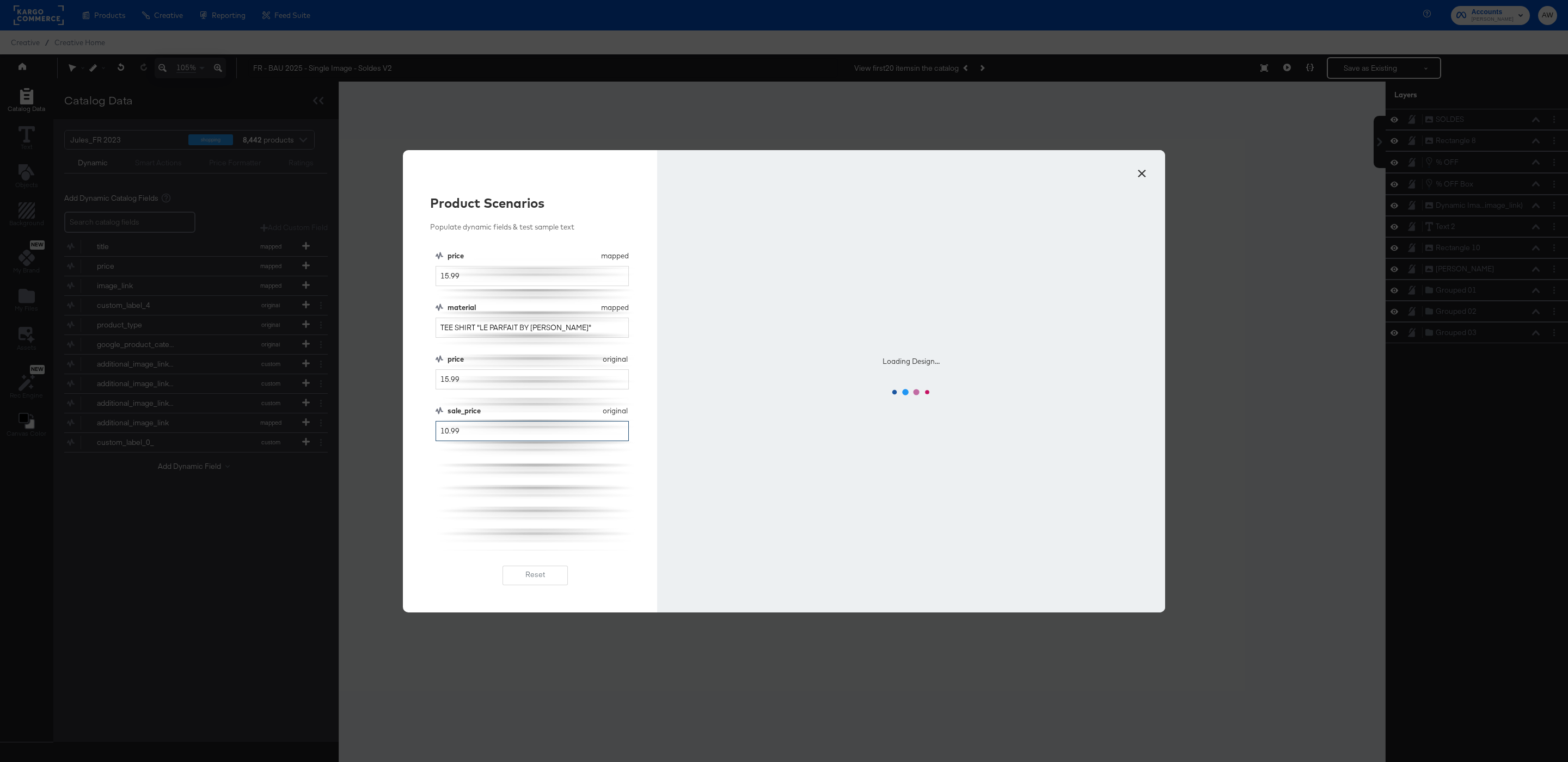
type input "10.99"
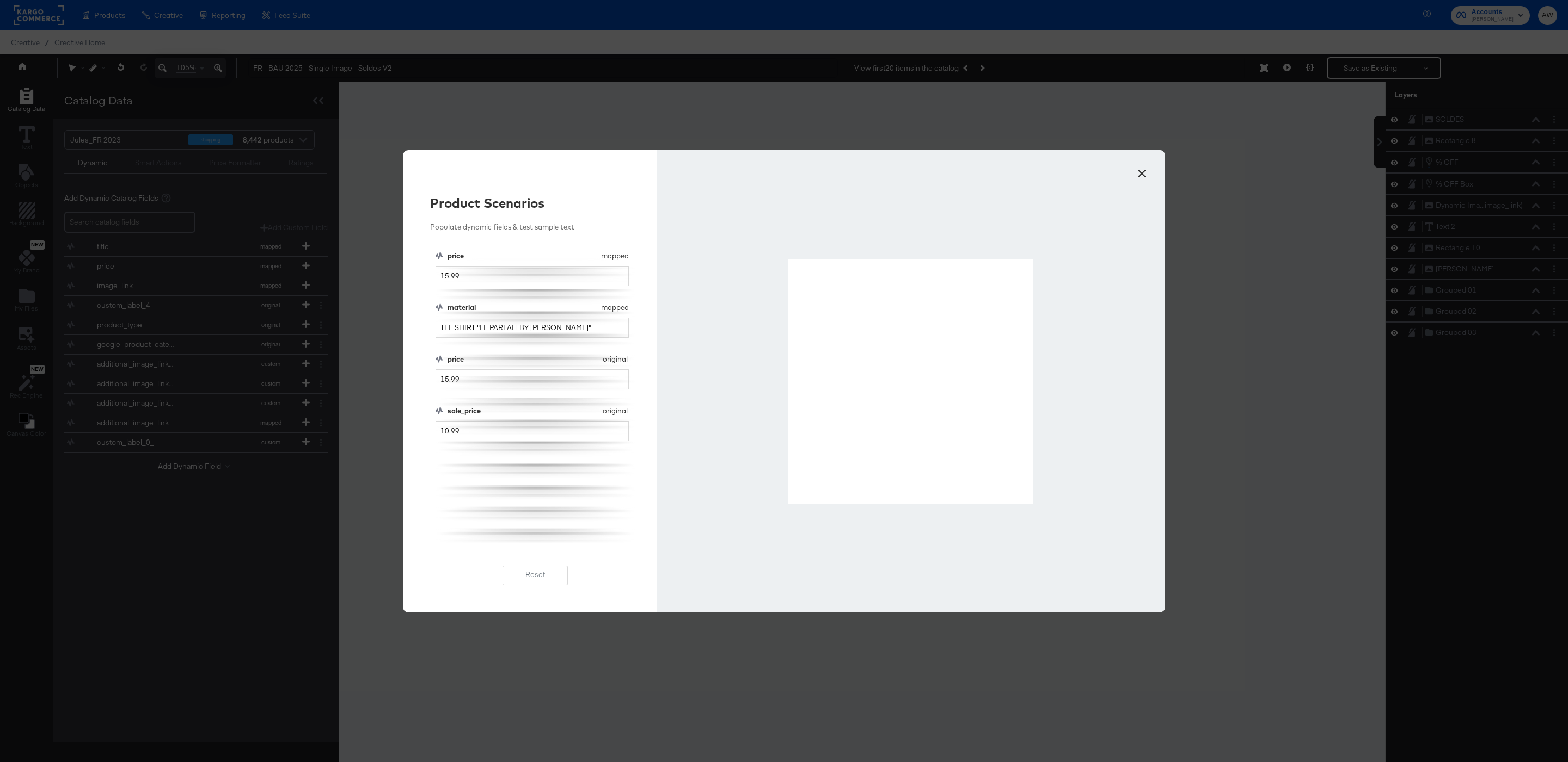
drag, startPoint x: 790, startPoint y: 260, endPoint x: 1033, endPoint y: 501, distance: 342.2
click at [1143, 174] on button "×" at bounding box center [1142, 171] width 20 height 20
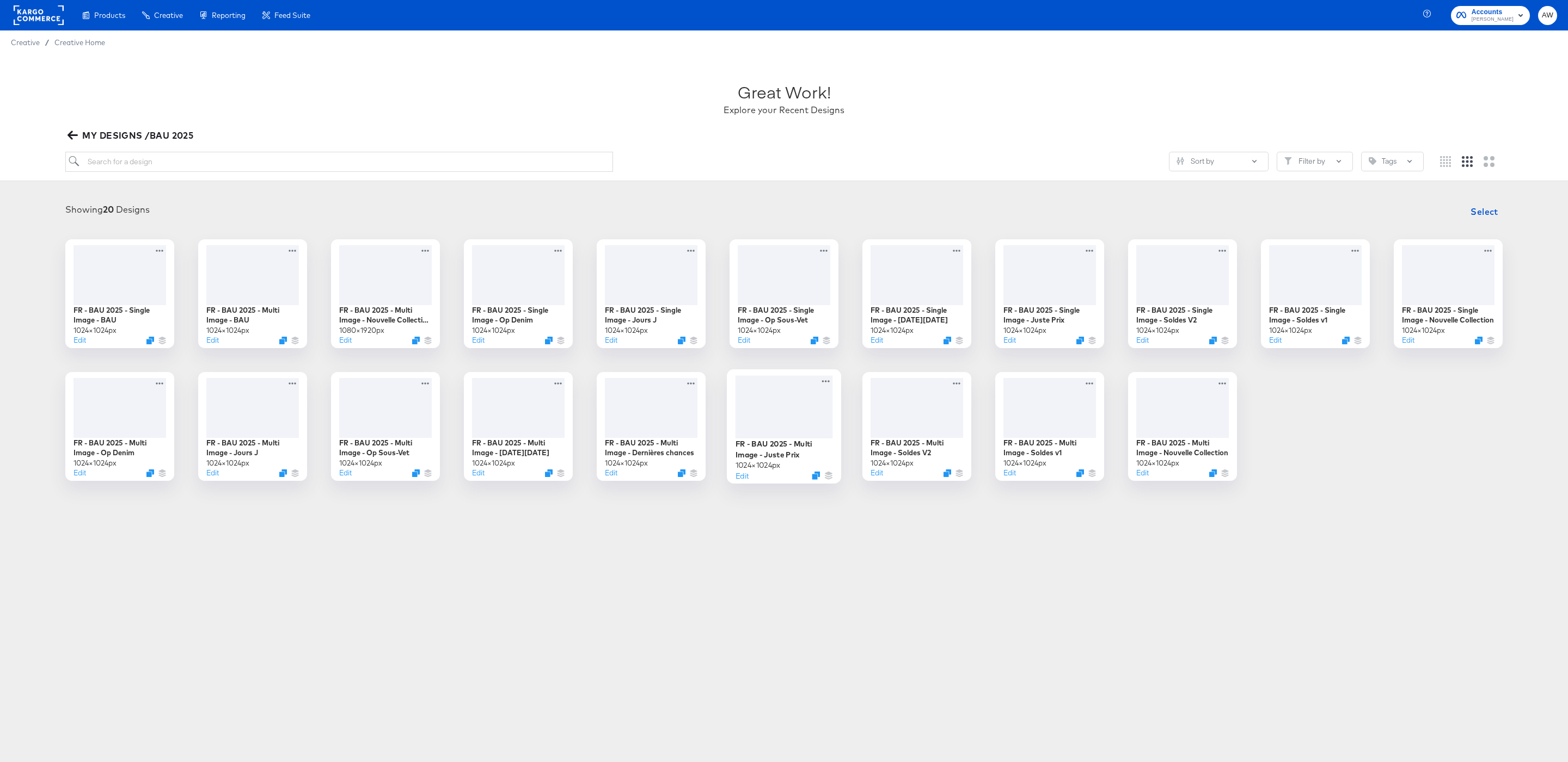
click at [775, 401] on div at bounding box center [784, 407] width 97 height 63
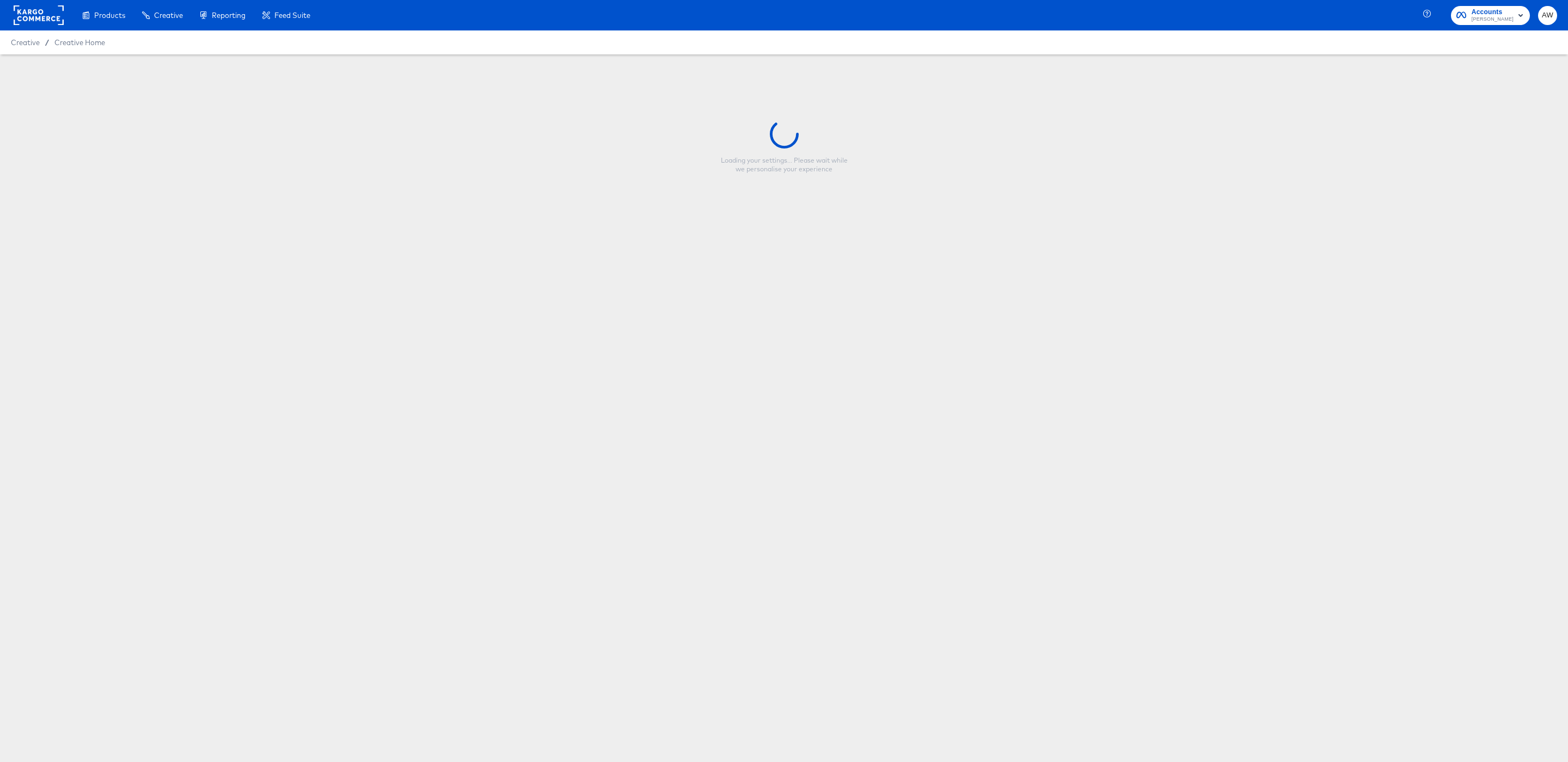
type input "FR - BAU 2025 - Multi Image - Juste Prix"
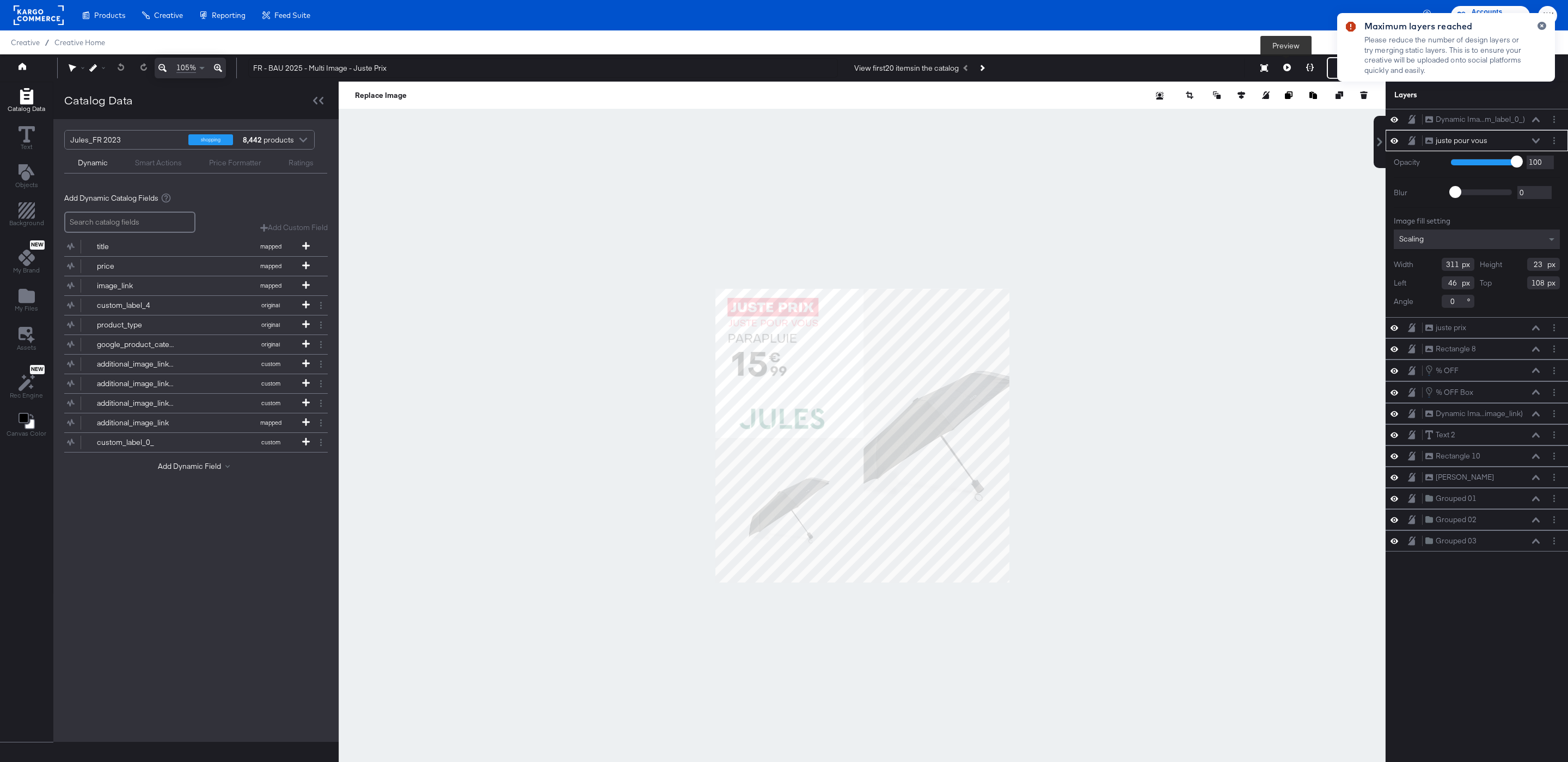
click at [1285, 64] on icon at bounding box center [1287, 67] width 7 height 7
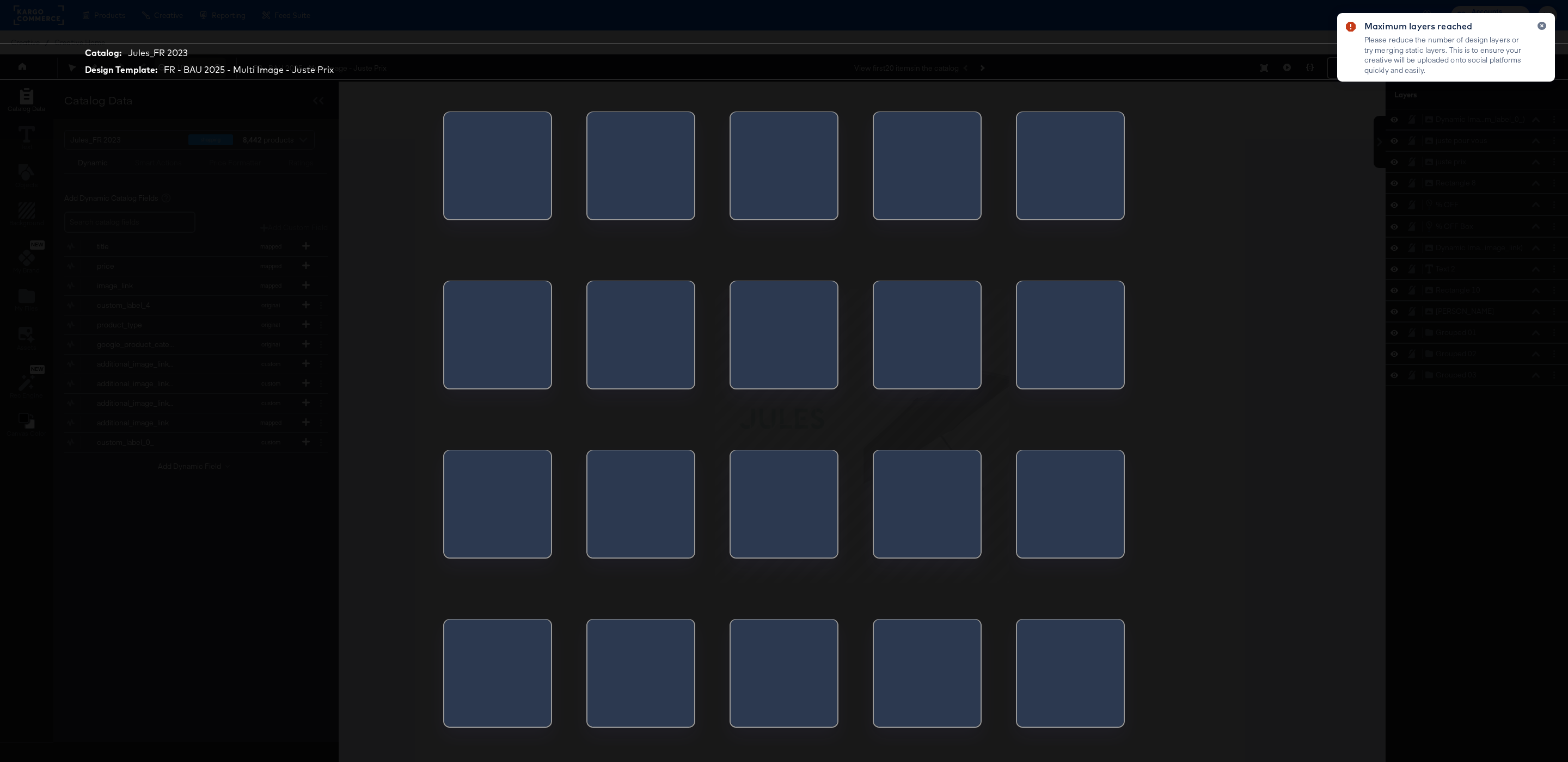
click at [952, 541] on div at bounding box center [927, 507] width 107 height 114
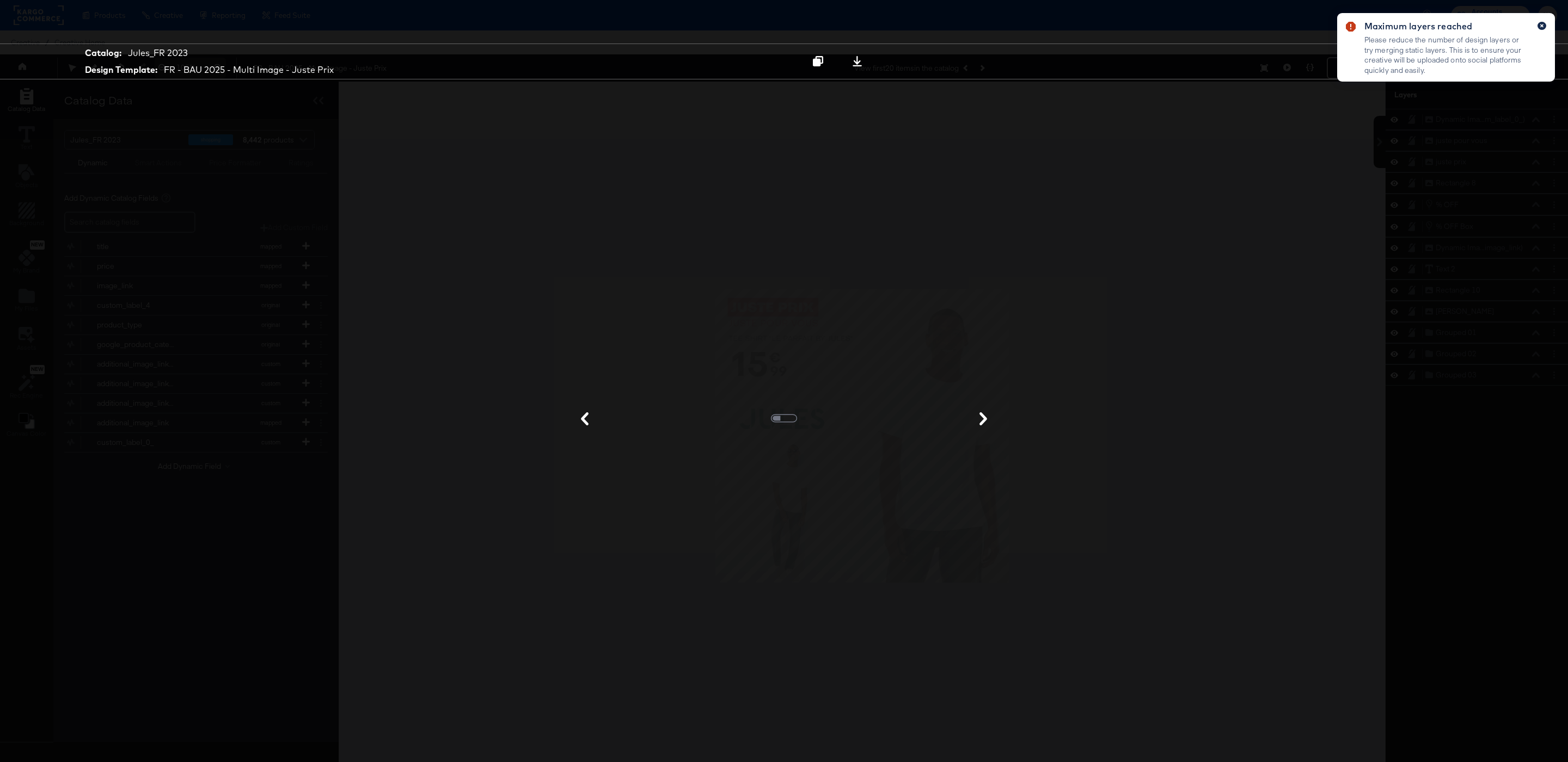
click at [1543, 24] on icon "button" at bounding box center [1541, 26] width 4 height 6
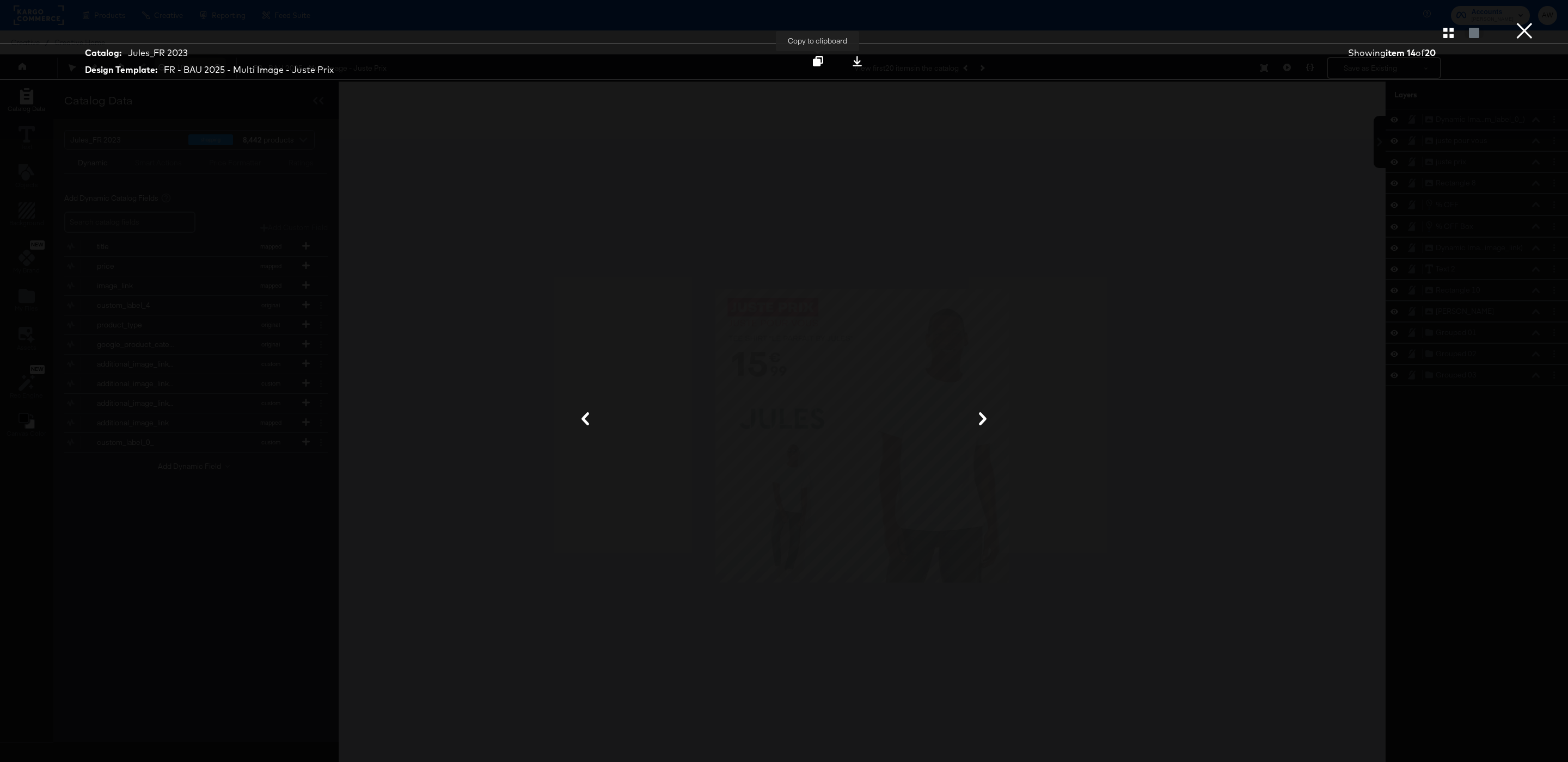
click at [819, 70] on button at bounding box center [818, 61] width 35 height 20
click at [1522, 22] on button "×" at bounding box center [1525, 11] width 22 height 22
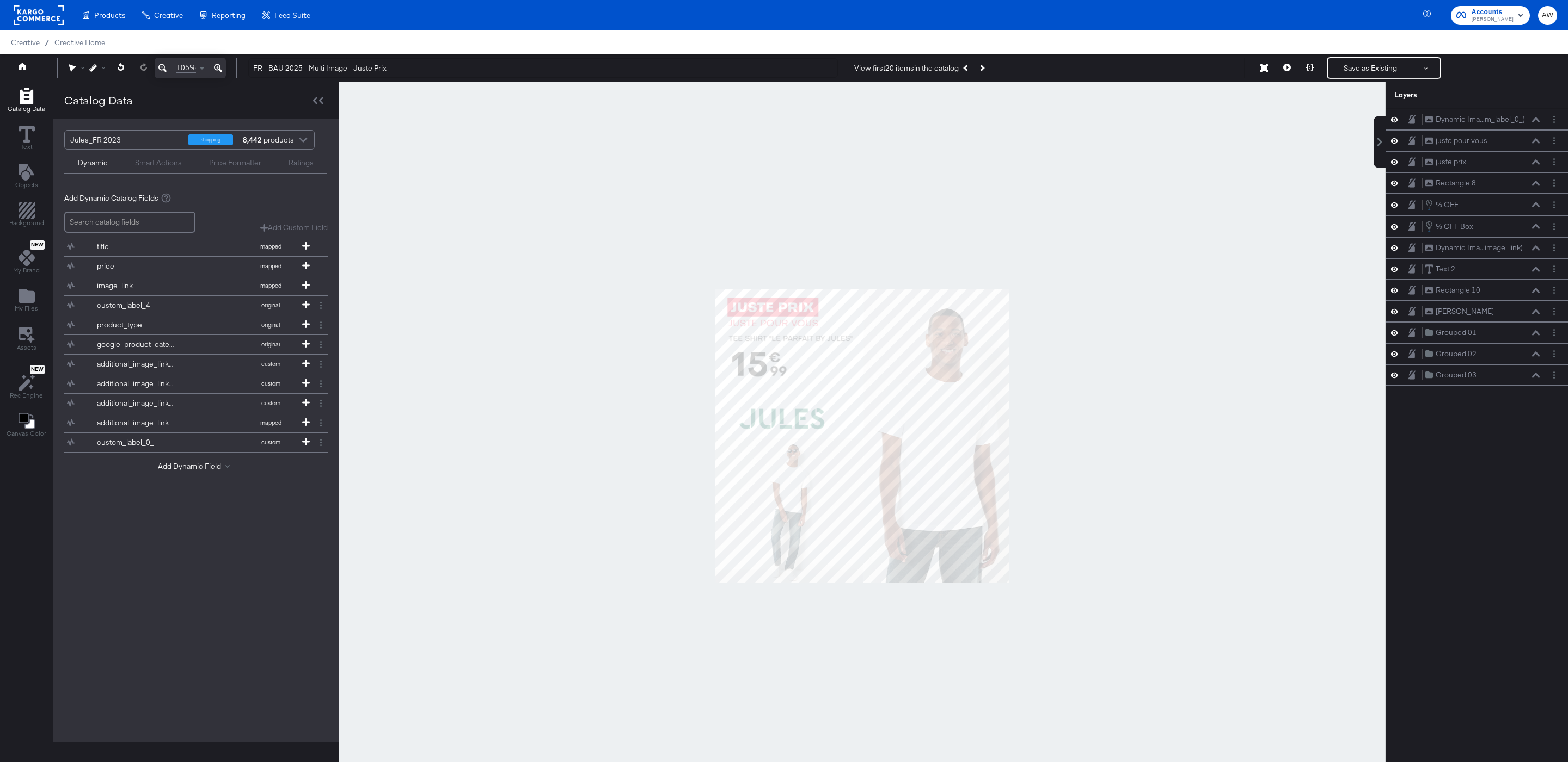
click at [1105, 281] on div at bounding box center [862, 436] width 1047 height 708
click at [1360, 63] on button "Save as Existing" at bounding box center [1370, 68] width 85 height 20
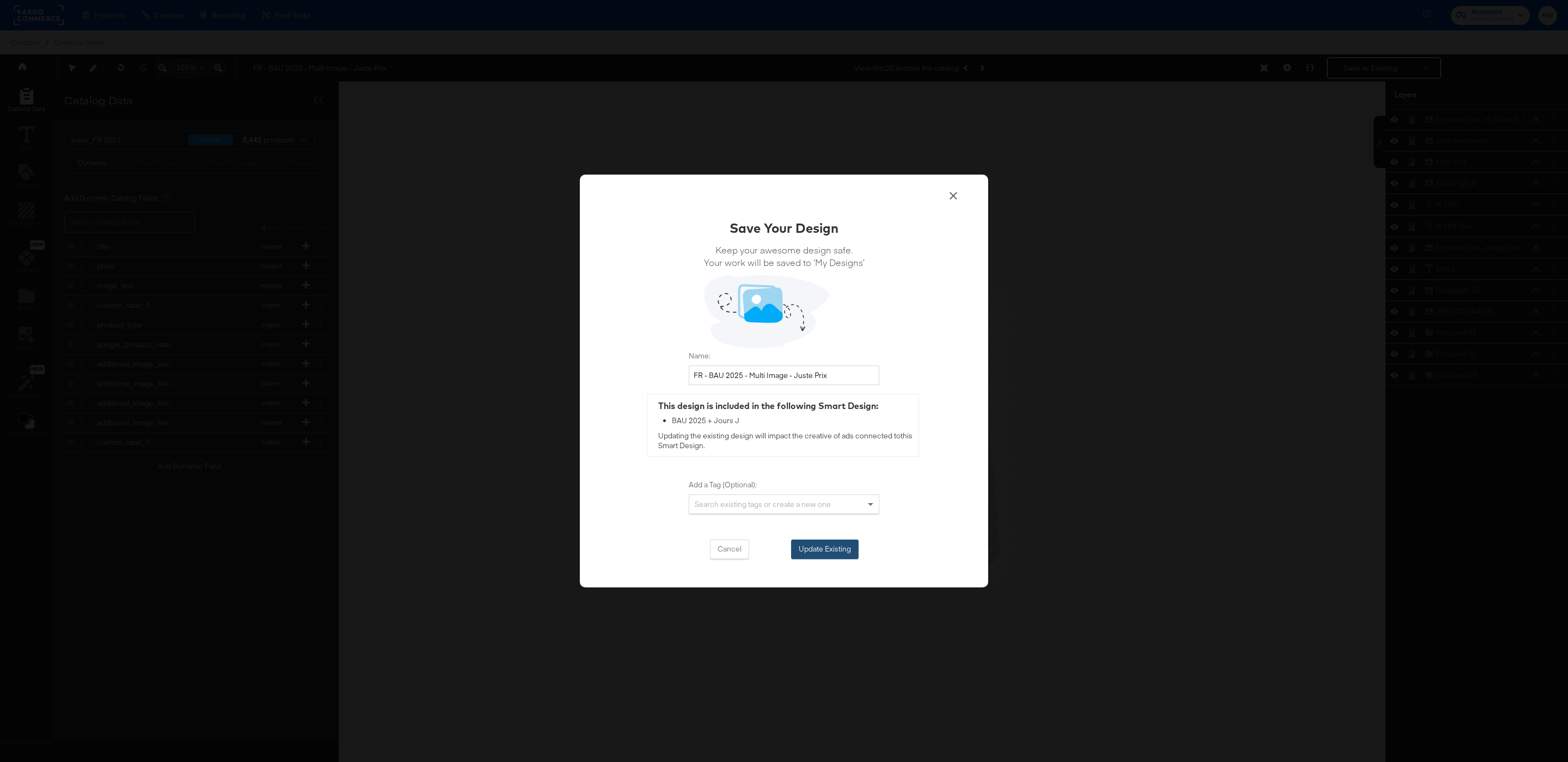
click at [837, 547] on button "Update Existing" at bounding box center [825, 549] width 68 height 20
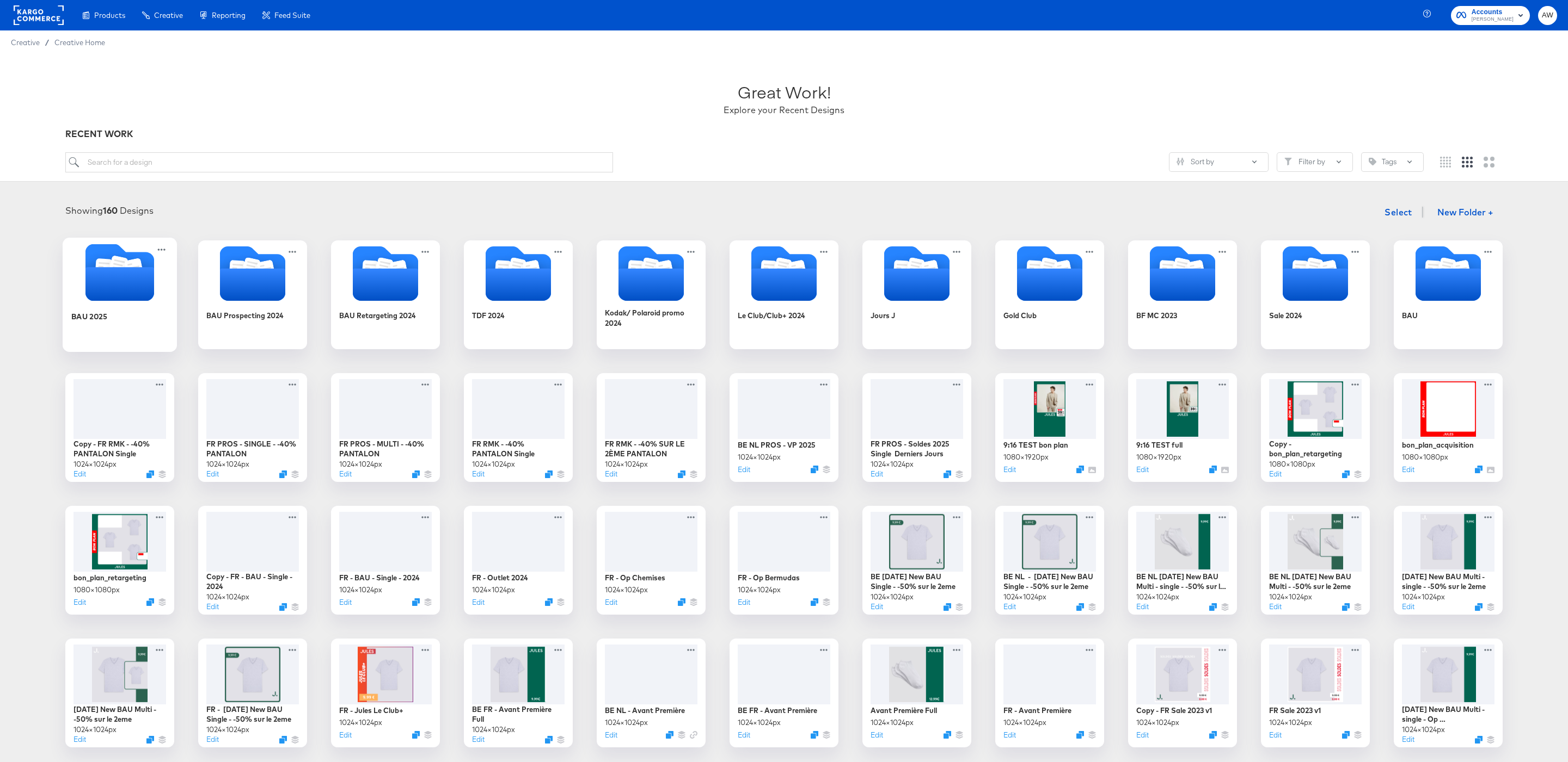
click at [133, 261] on icon "Folder" at bounding box center [134, 269] width 19 height 22
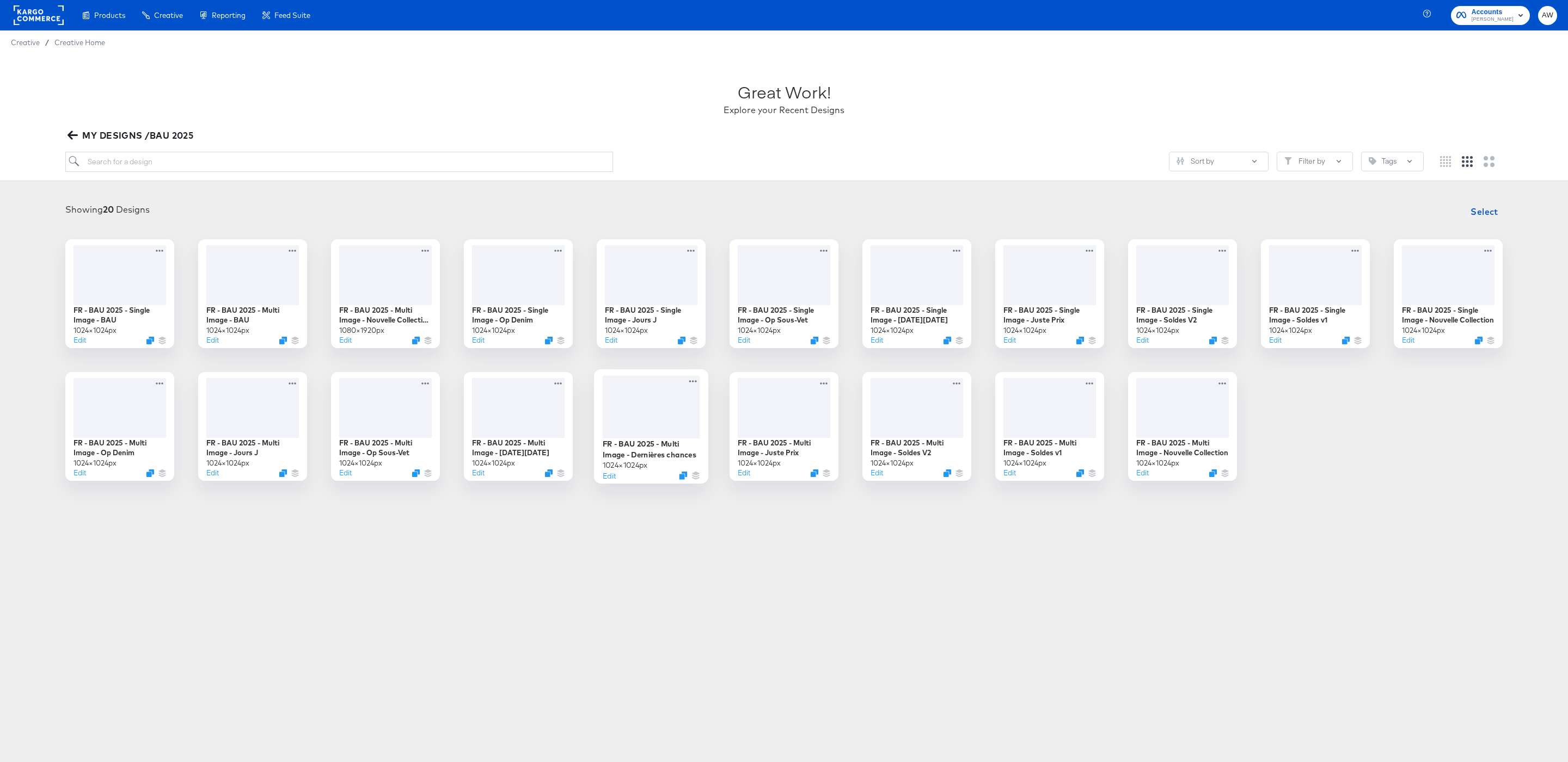
click at [663, 403] on div at bounding box center [651, 407] width 97 height 63
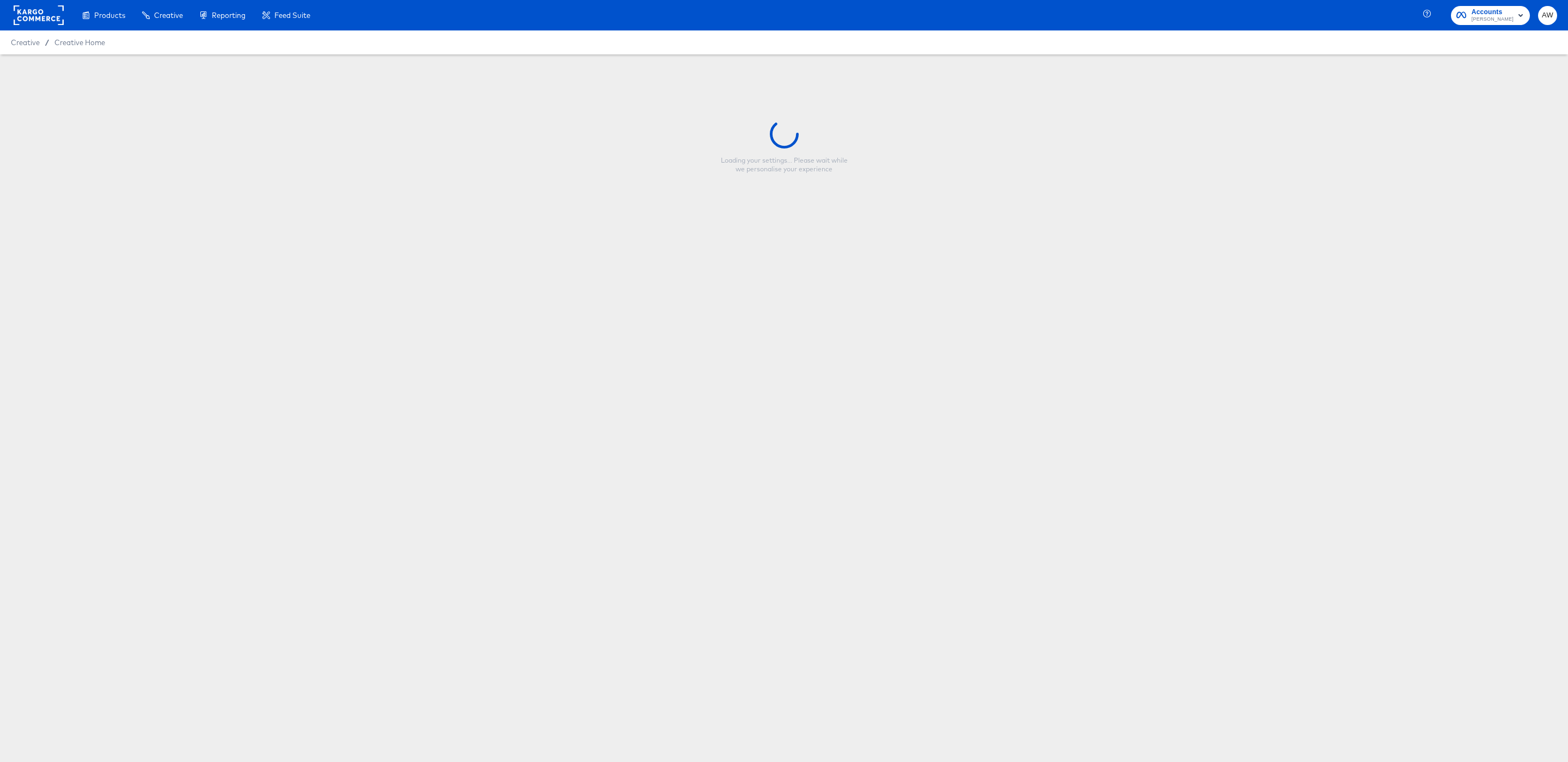
type input "FR - BAU 2025 - Multi Image - Dernières chances"
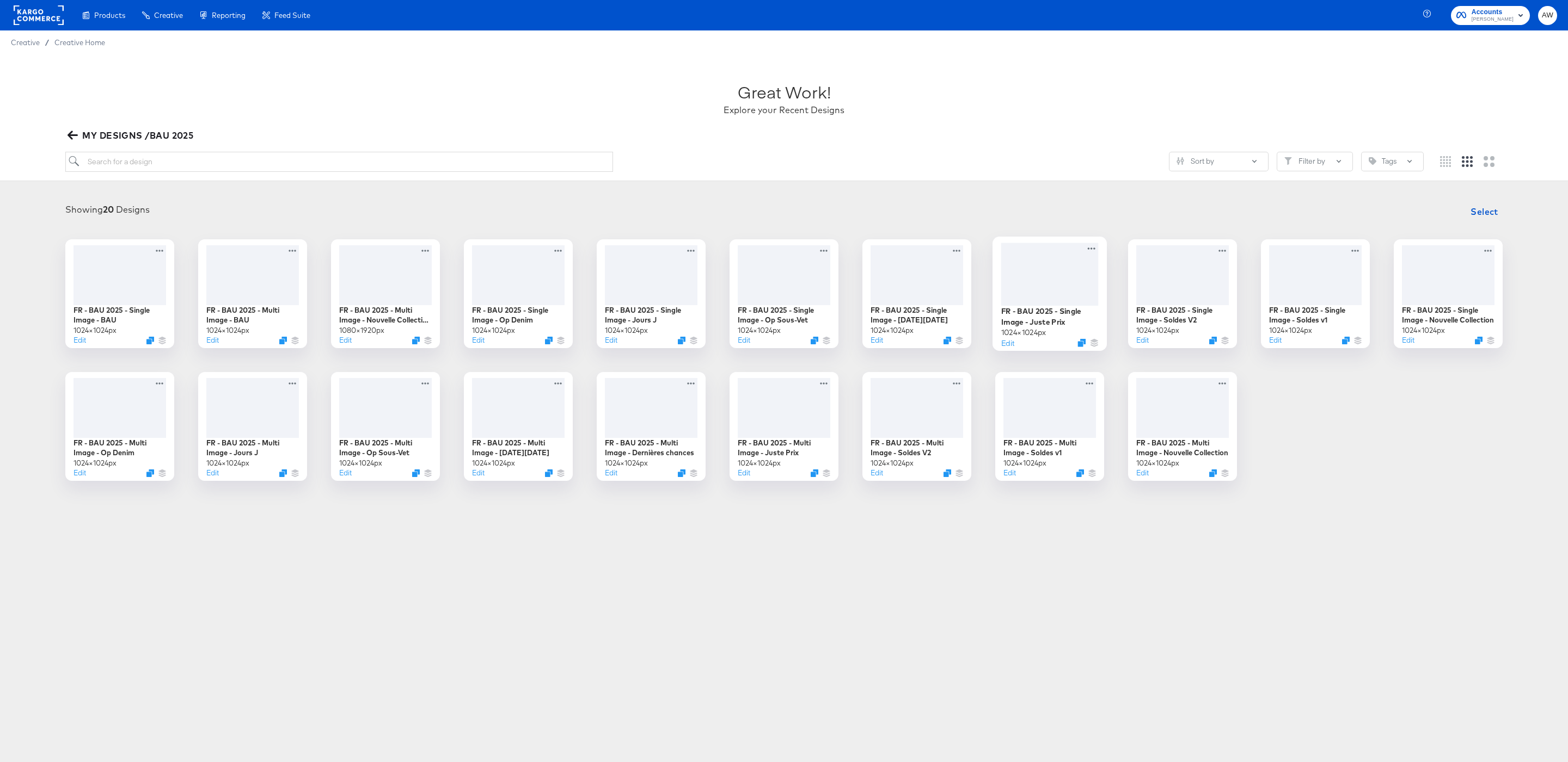
click at [1068, 289] on div at bounding box center [1050, 274] width 97 height 63
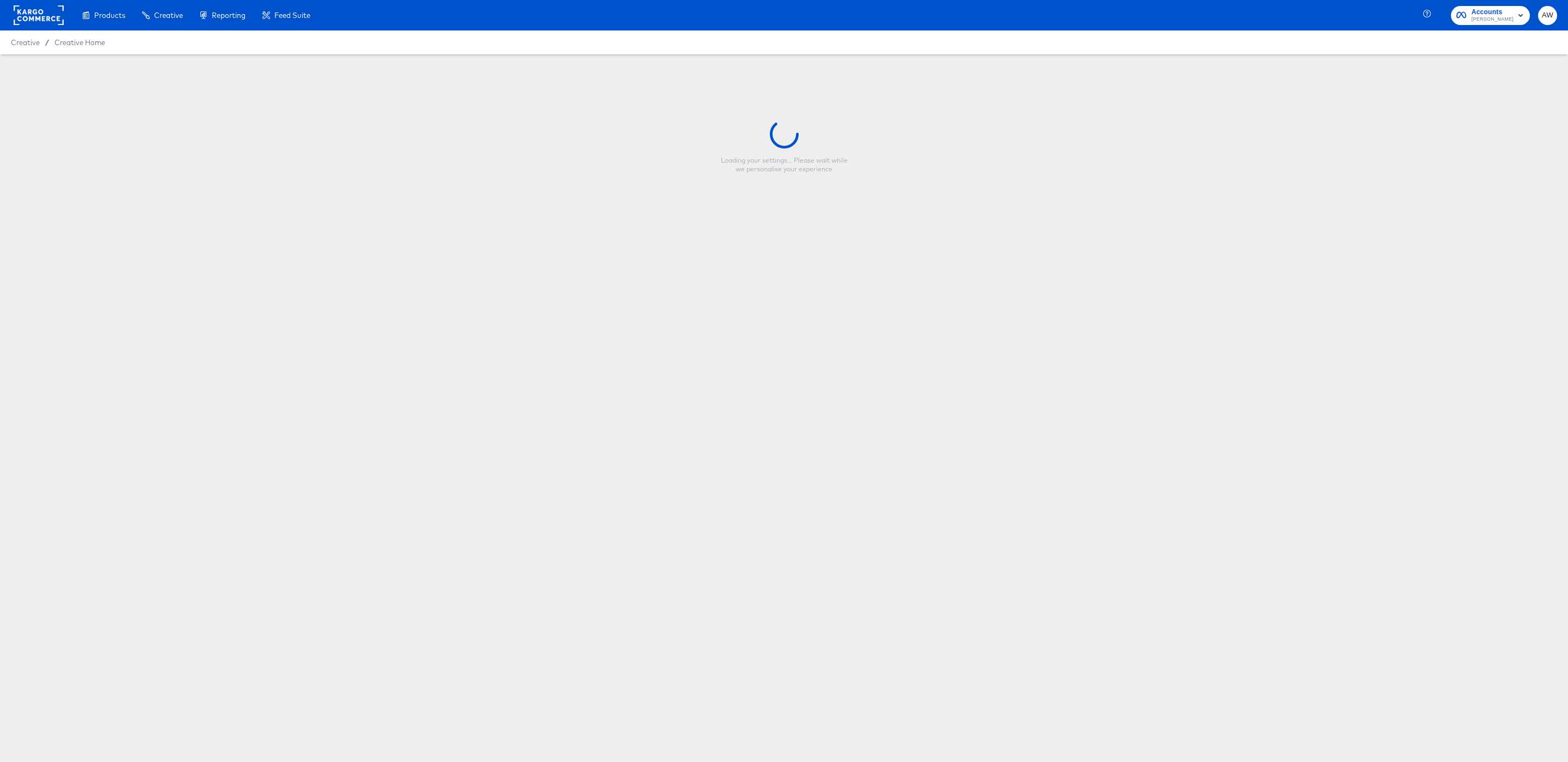
type input "FR - BAU 2025 - Single Image - Juste Prix"
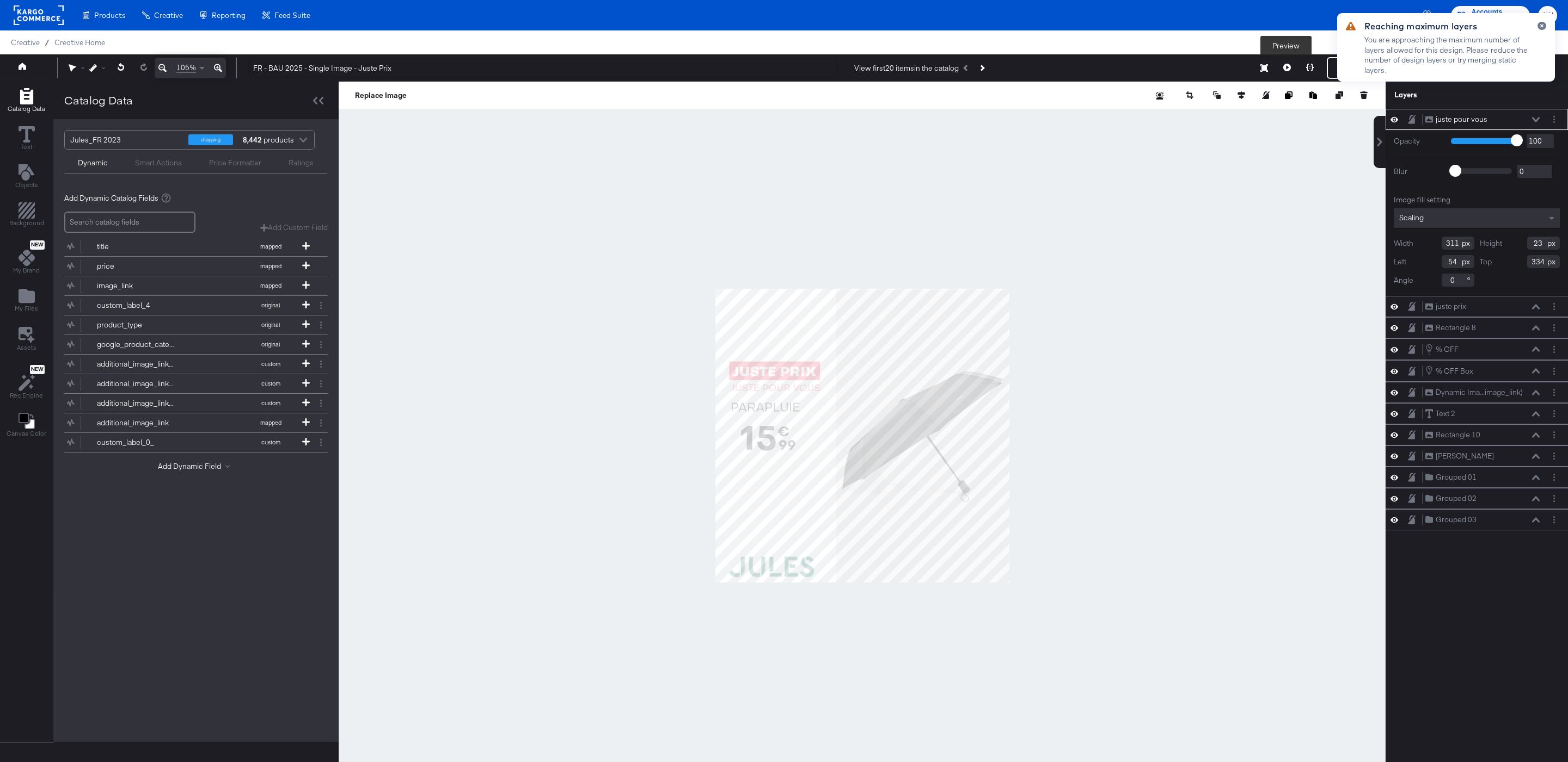
click at [1290, 64] on button at bounding box center [1287, 68] width 23 height 22
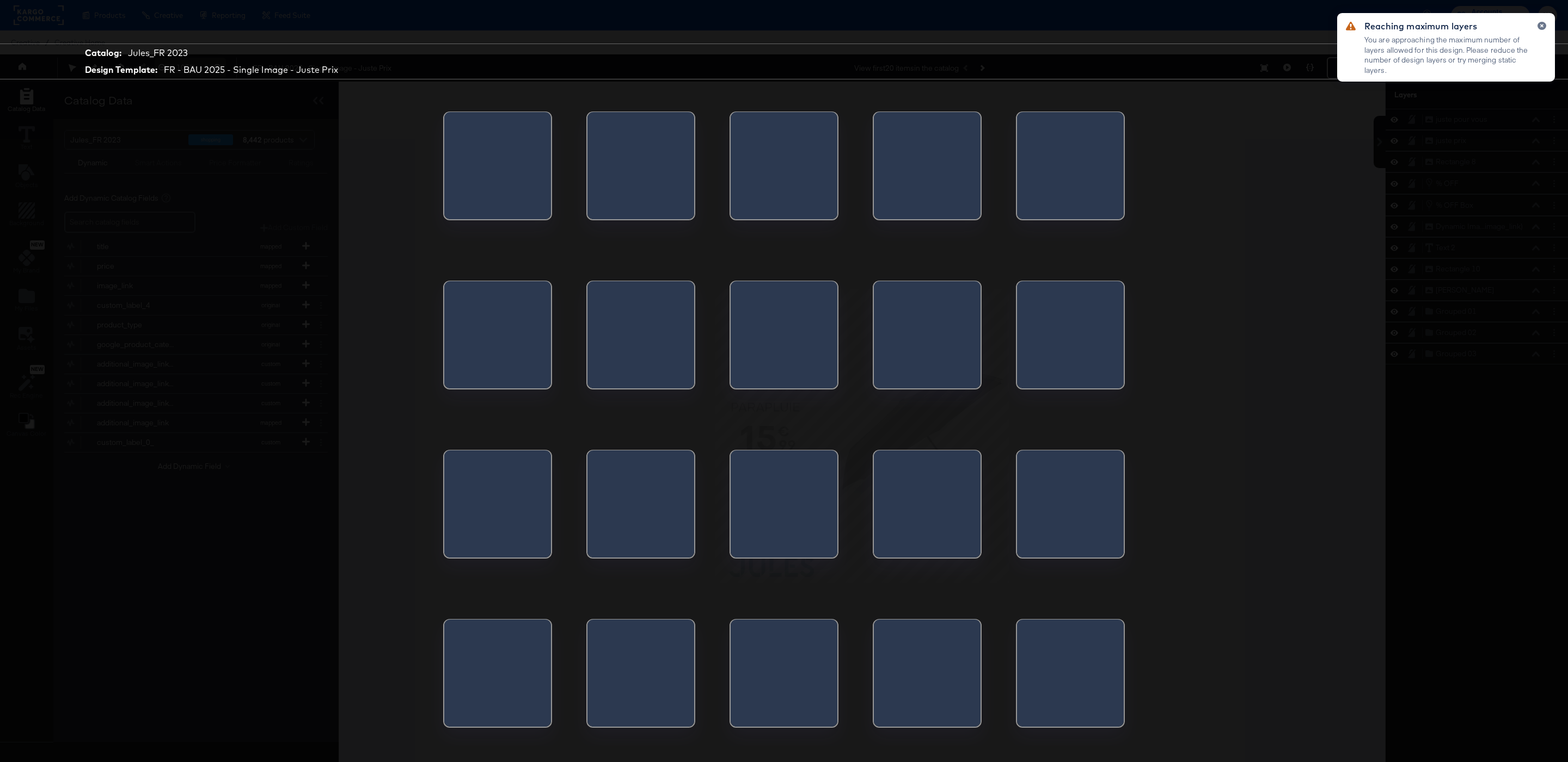
click at [956, 466] on div at bounding box center [927, 507] width 107 height 114
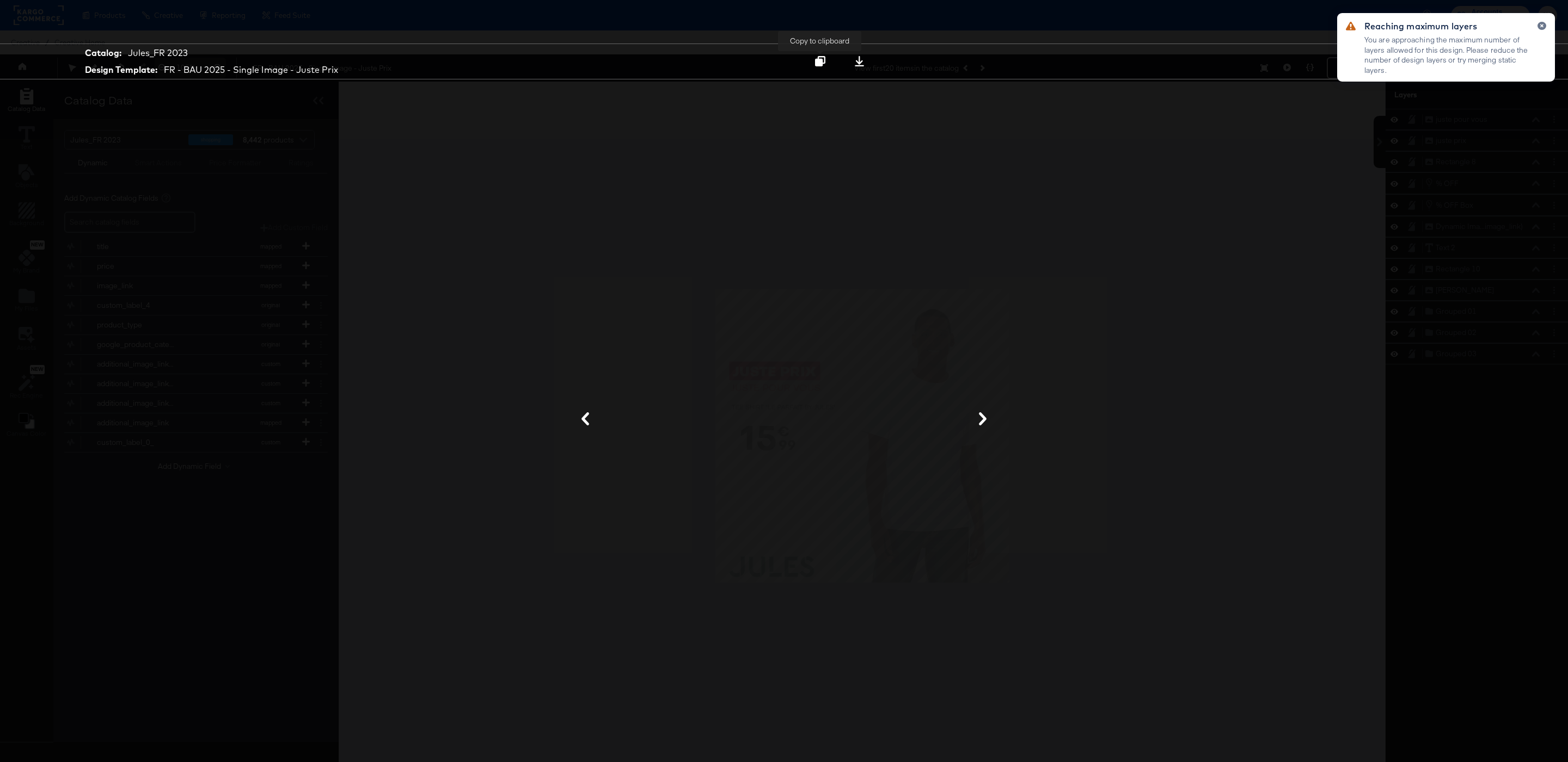
click at [823, 63] on icon at bounding box center [820, 61] width 10 height 10
click at [1303, 486] on div "Catalog: Jules_FR 2023 Design Template: FR - BAU 2025 - Single Image - Juste Pr…" at bounding box center [784, 381] width 1568 height 719
click at [1547, 22] on div "Reaching maximum layers You are approaching the maximum number of layers allowe…" at bounding box center [1446, 47] width 218 height 68
click at [1543, 26] on icon "button" at bounding box center [1541, 26] width 4 height 6
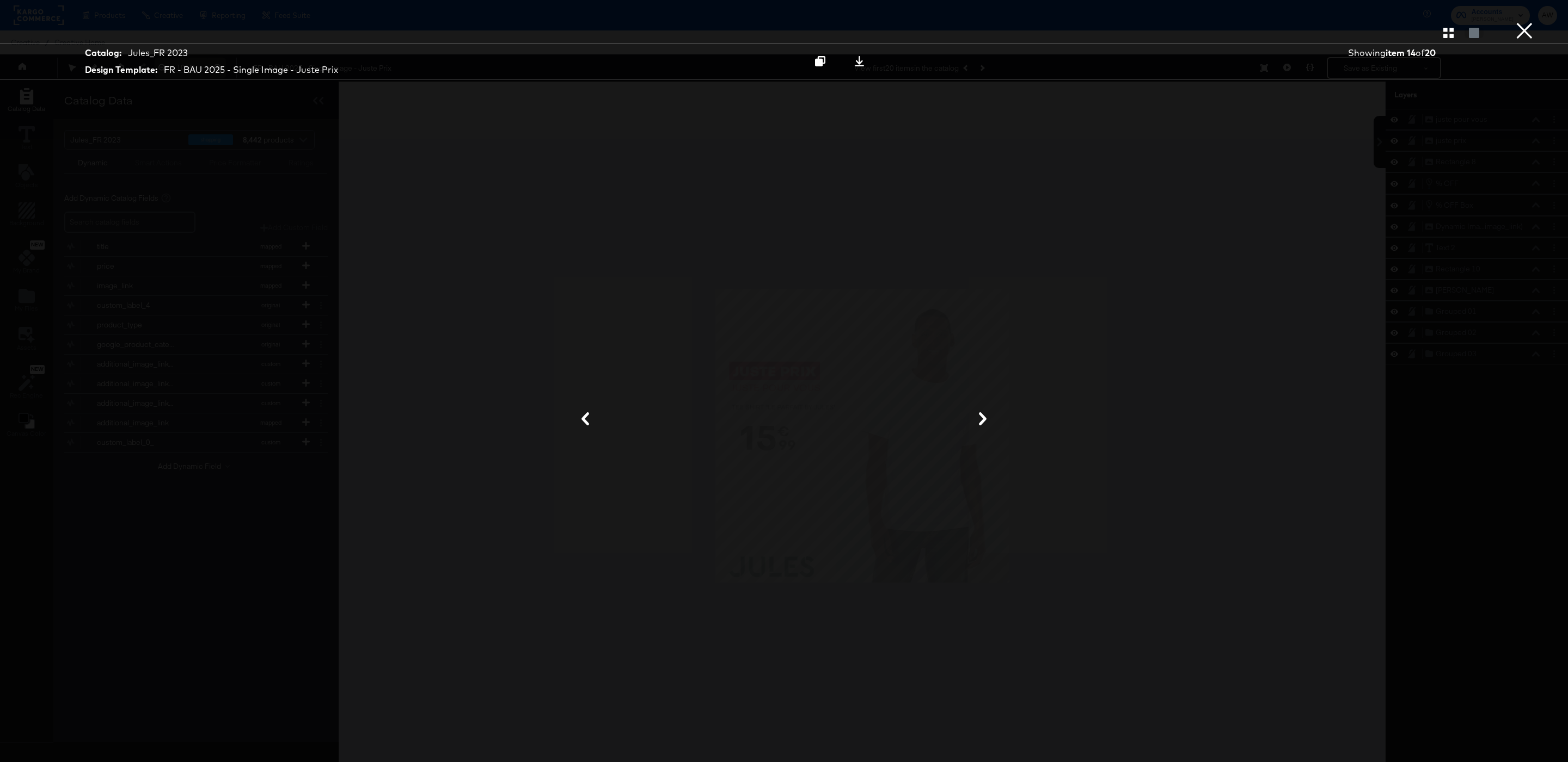
click at [1522, 22] on button "×" at bounding box center [1525, 11] width 22 height 22
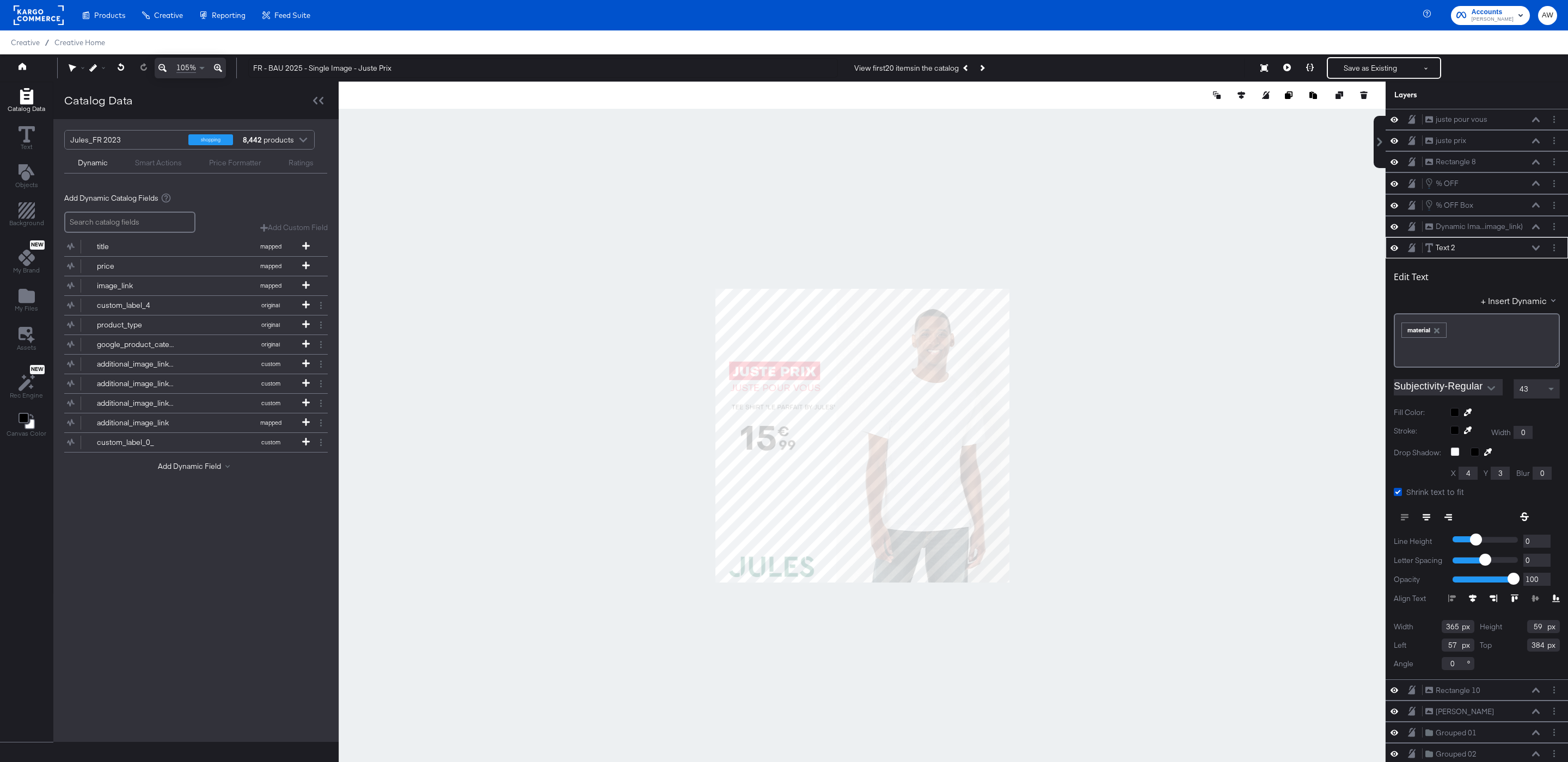
type input "367"
type input "54"
click at [90, 76] on div "Guides!!" at bounding box center [99, 68] width 21 height 21
click at [87, 62] on div at bounding box center [79, 68] width 21 height 21
click at [99, 69] on div at bounding box center [99, 68] width 21 height 7
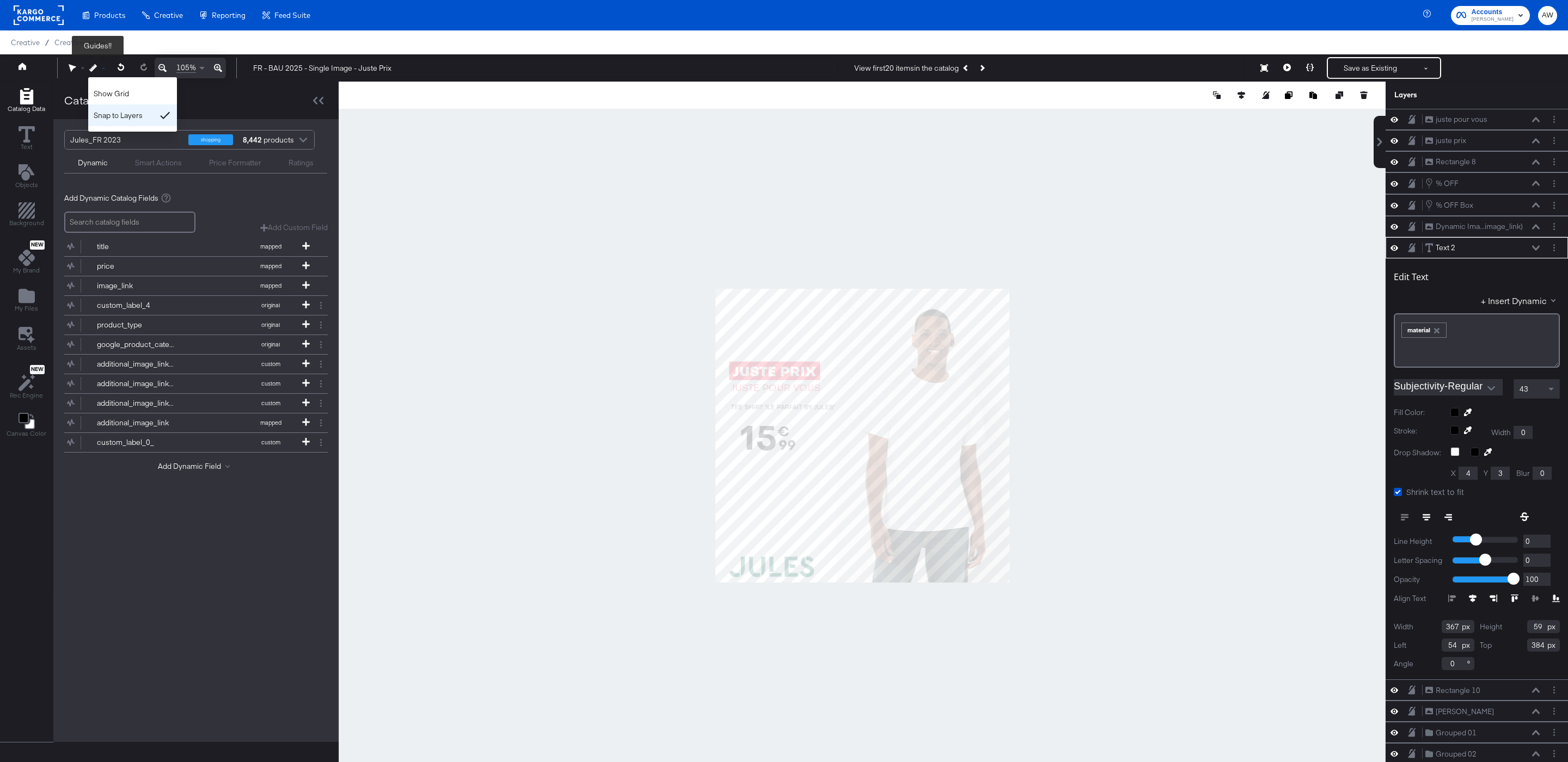
click at [138, 116] on div "Snap to Layers" at bounding box center [133, 116] width 88 height 22
type input "354"
click at [1057, 368] on div at bounding box center [862, 436] width 1047 height 708
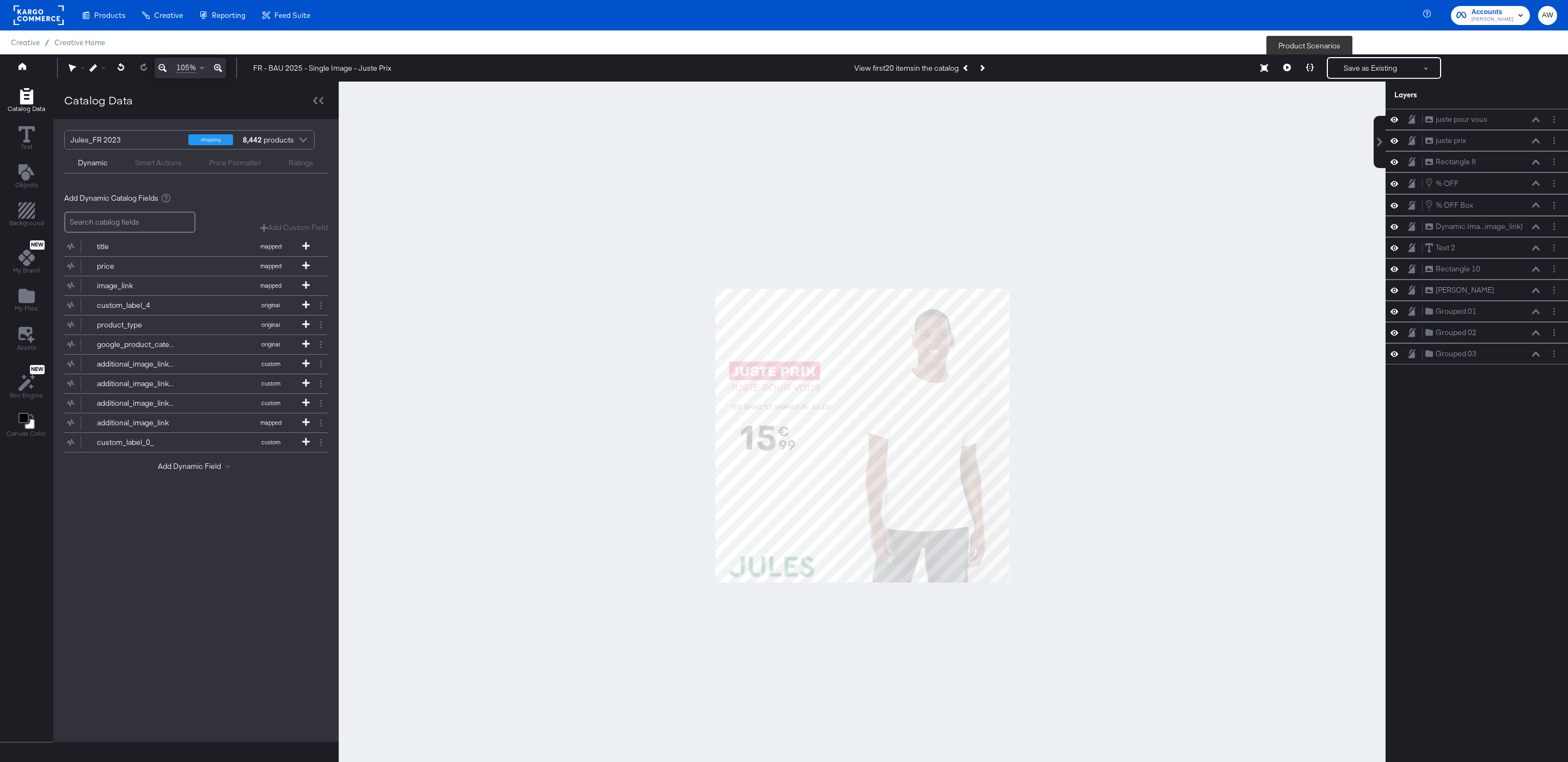
click at [1321, 63] on button at bounding box center [1309, 68] width 23 height 22
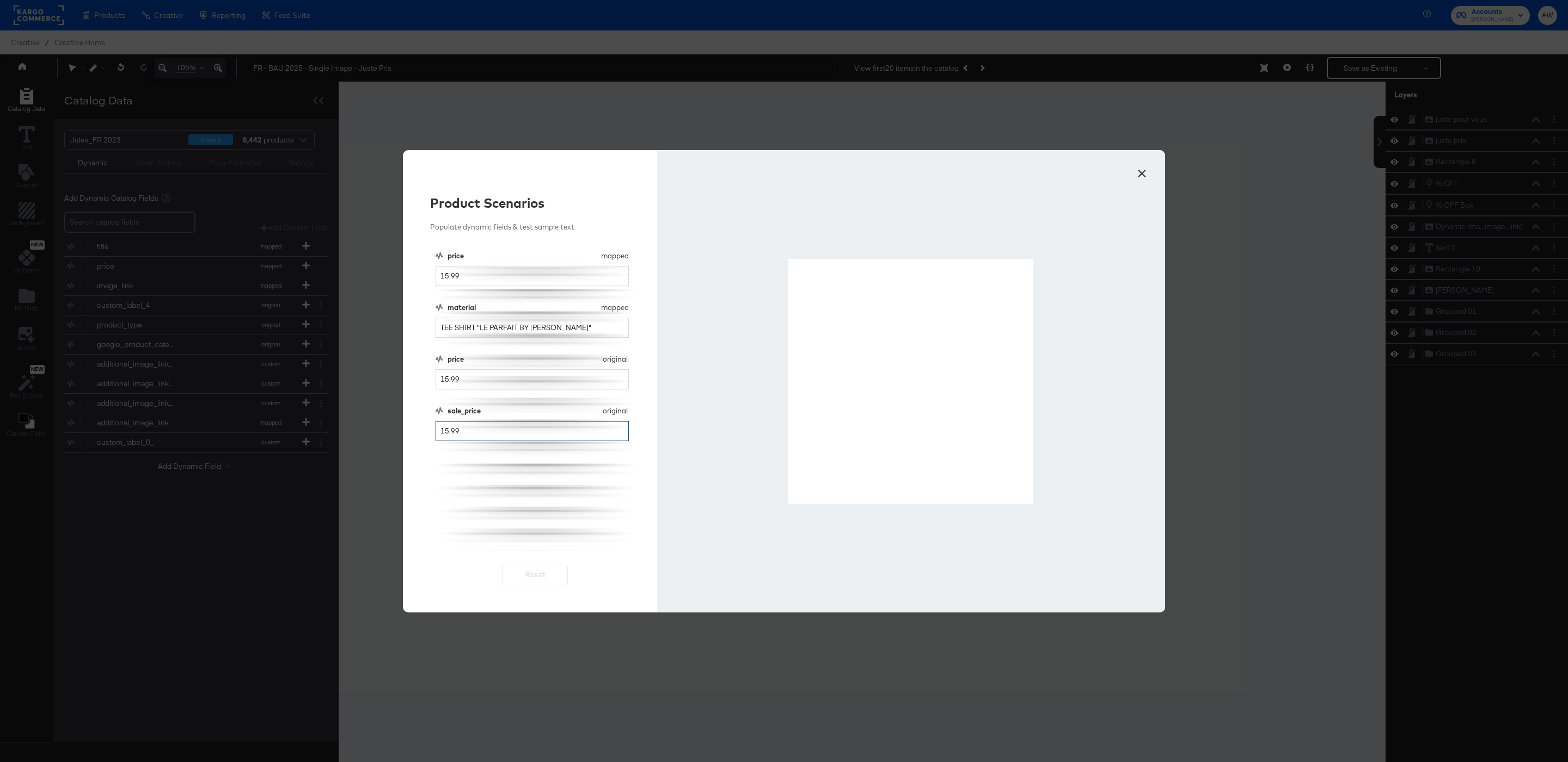
click at [445, 434] on input "15.99" at bounding box center [532, 431] width 193 height 20
type input "10.99"
drag, startPoint x: 788, startPoint y: 260, endPoint x: 1031, endPoint y: 500, distance: 341.5
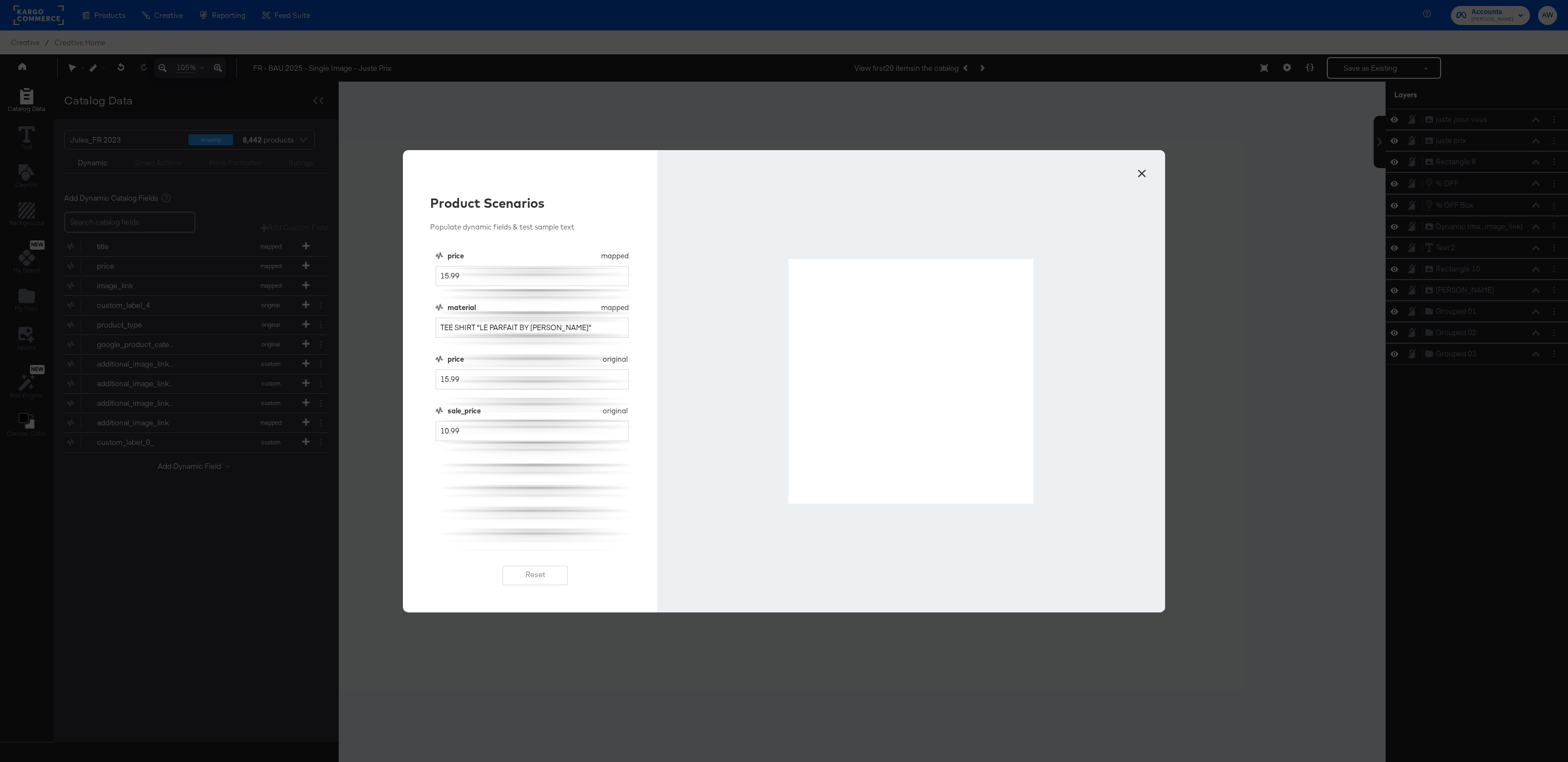
drag, startPoint x: 792, startPoint y: 261, endPoint x: 1033, endPoint y: 499, distance: 338.7
click at [1142, 170] on button "×" at bounding box center [1142, 171] width 20 height 20
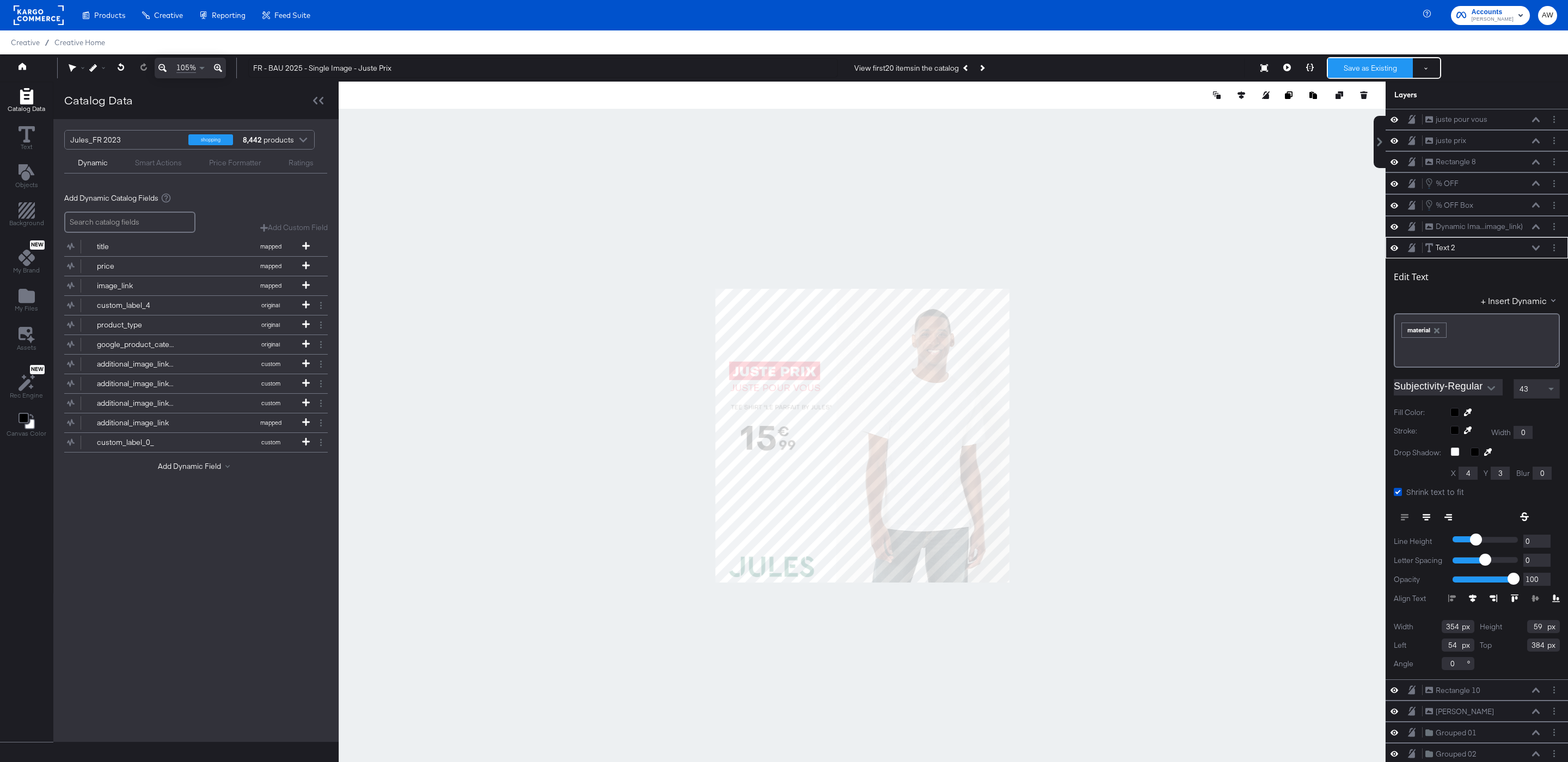
click at [1351, 68] on button "Save as Existing" at bounding box center [1370, 68] width 85 height 20
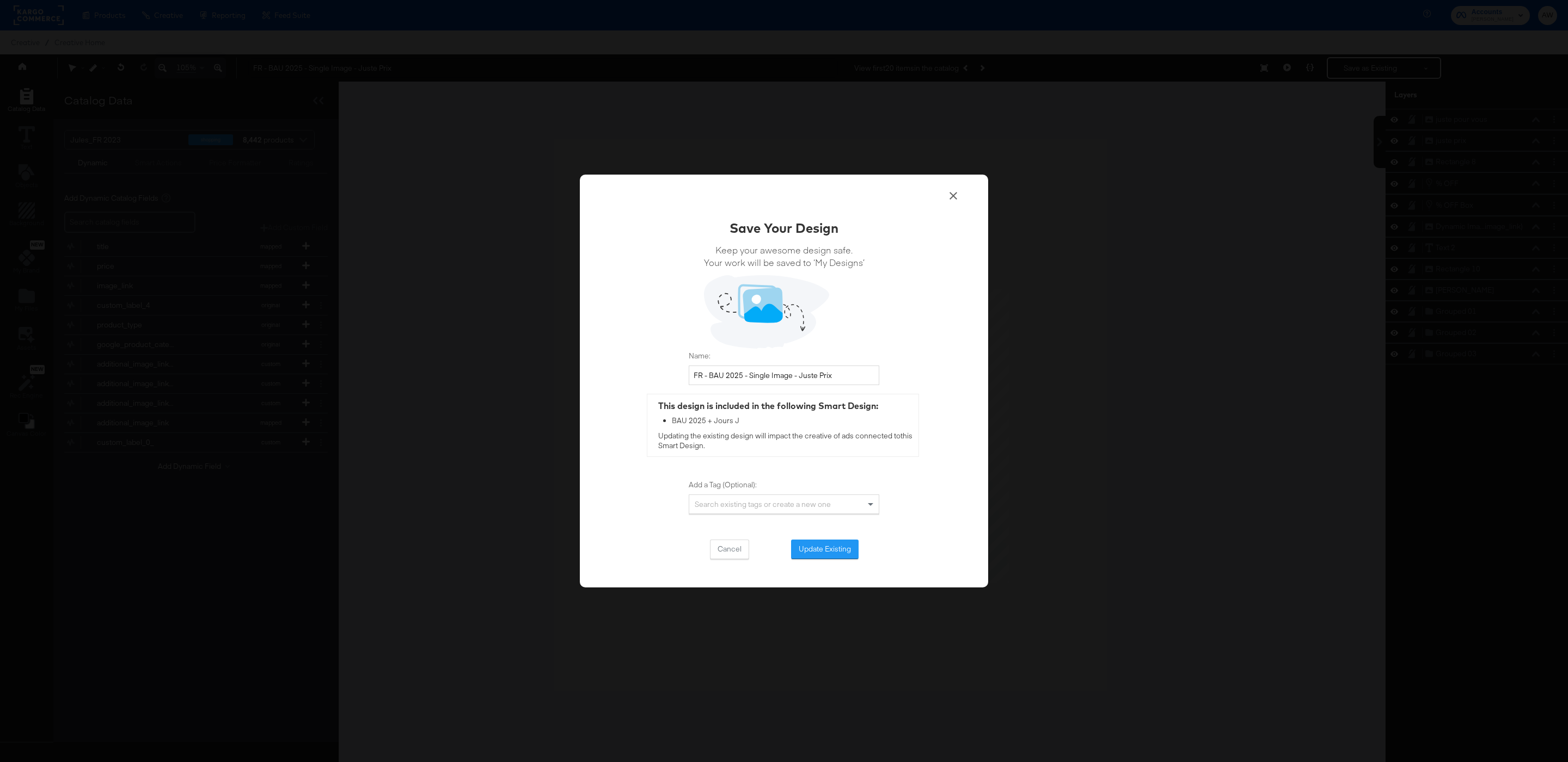
click at [853, 547] on button "Update Existing" at bounding box center [825, 549] width 68 height 20
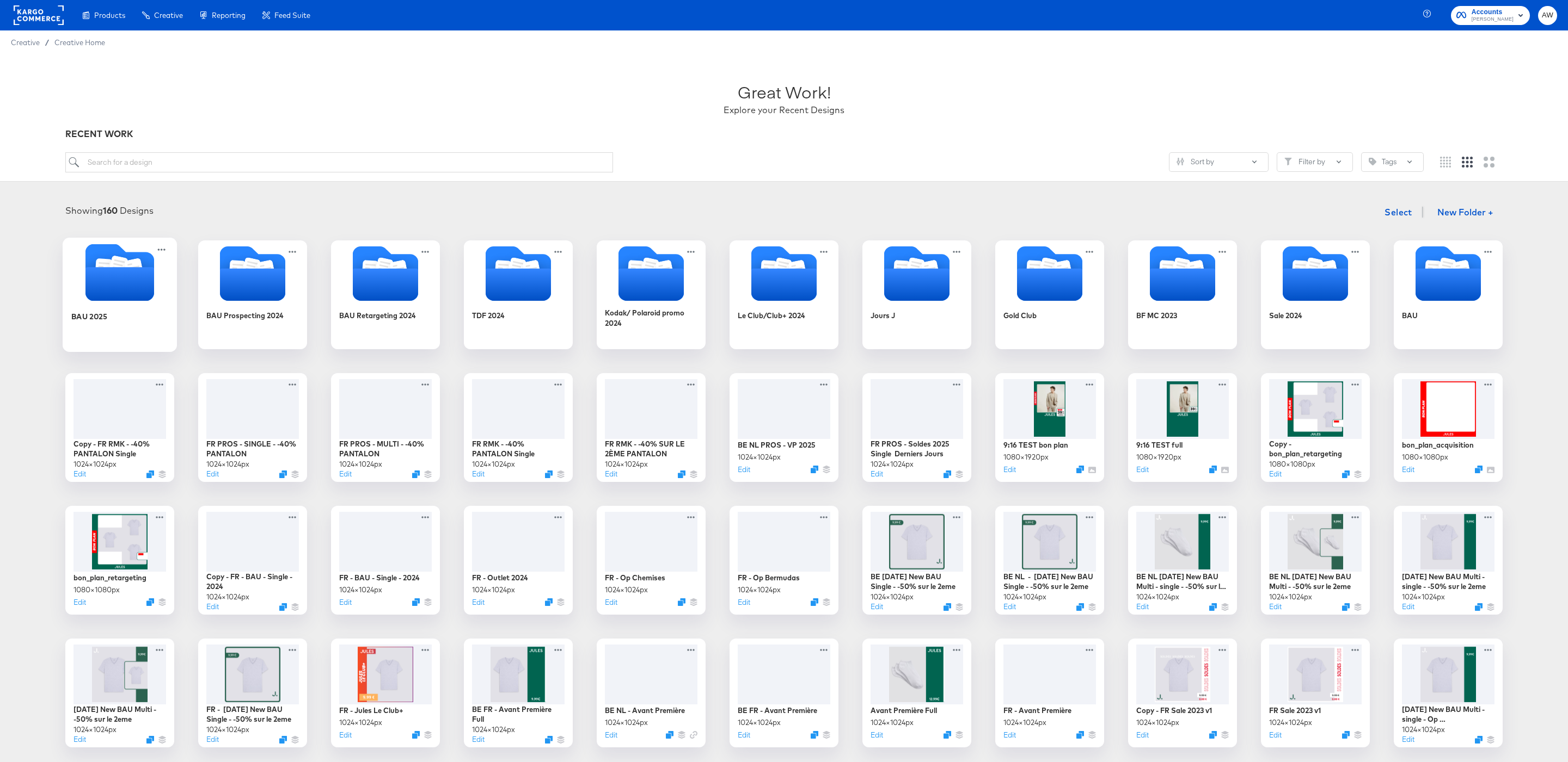
click at [135, 274] on icon "Folder" at bounding box center [119, 284] width 68 height 34
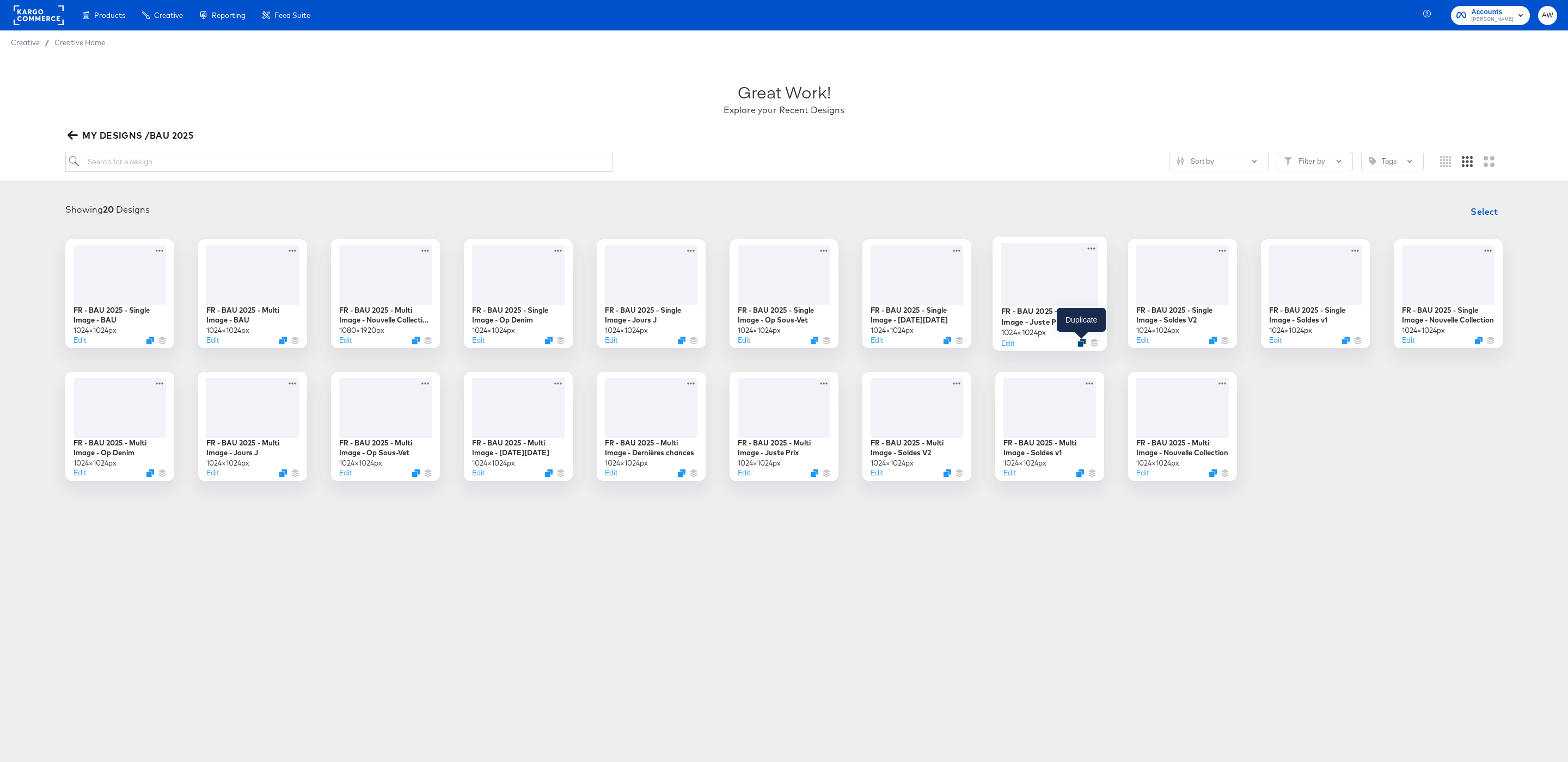
click at [1085, 343] on icon "Duplicate" at bounding box center [1081, 342] width 8 height 8
click at [827, 385] on icon at bounding box center [826, 381] width 13 height 12
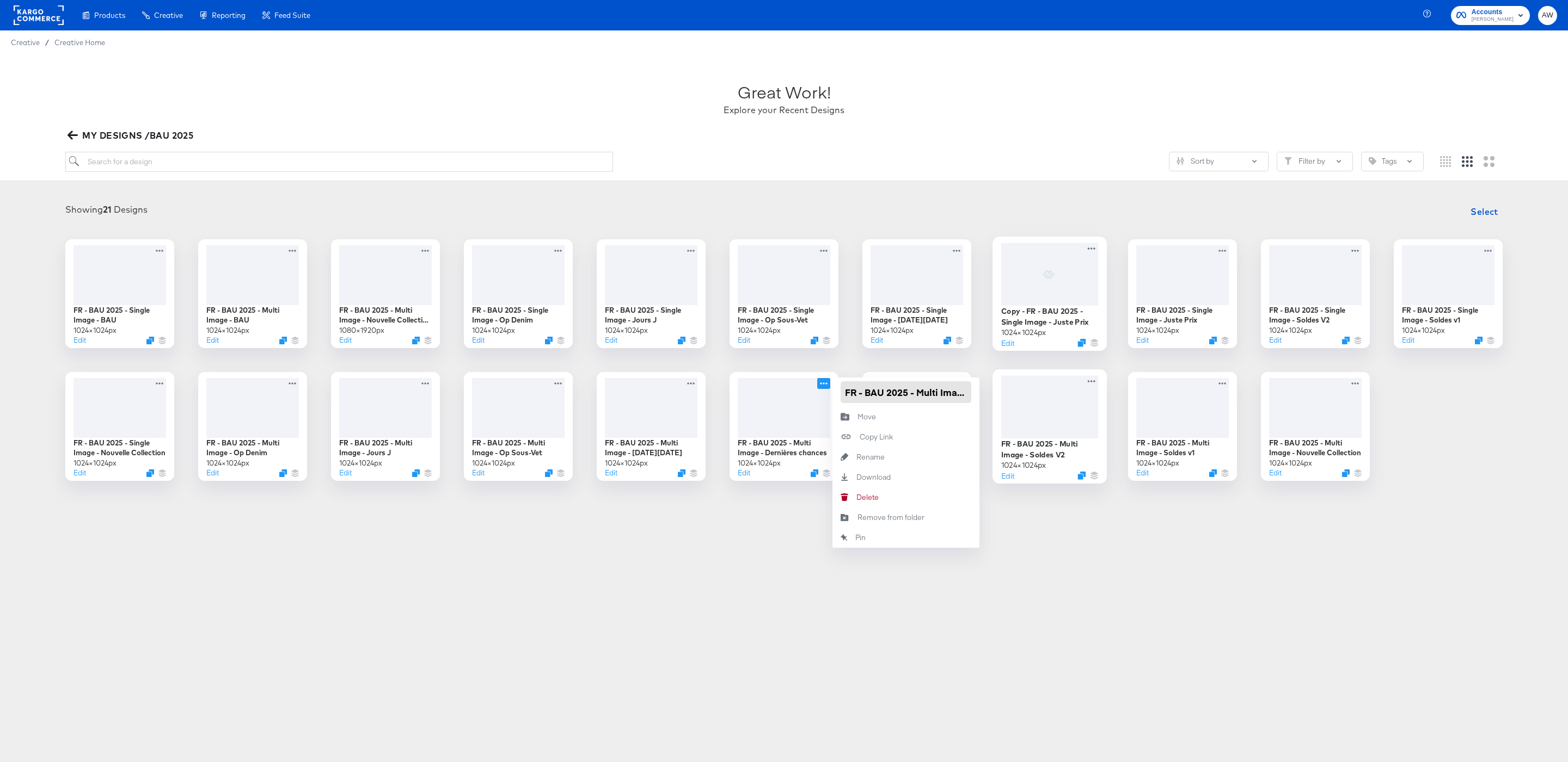
scroll to position [0, 92]
drag, startPoint x: 943, startPoint y: 391, endPoint x: 1027, endPoint y: 391, distance: 84.0
click at [1027, 391] on div "FR - BAU 2025 - Single Image - BAU 1024 × 1024 px Edit FR - BAU 2025 - Multi Im…" at bounding box center [784, 360] width 1546 height 241
click at [943, 398] on input "FR - BAU 2025 - Multi Image - Dernières chances" at bounding box center [905, 392] width 130 height 22
click at [886, 395] on input "FR - BAU 2025 - Multi Image - Dernières chances" at bounding box center [905, 392] width 130 height 22
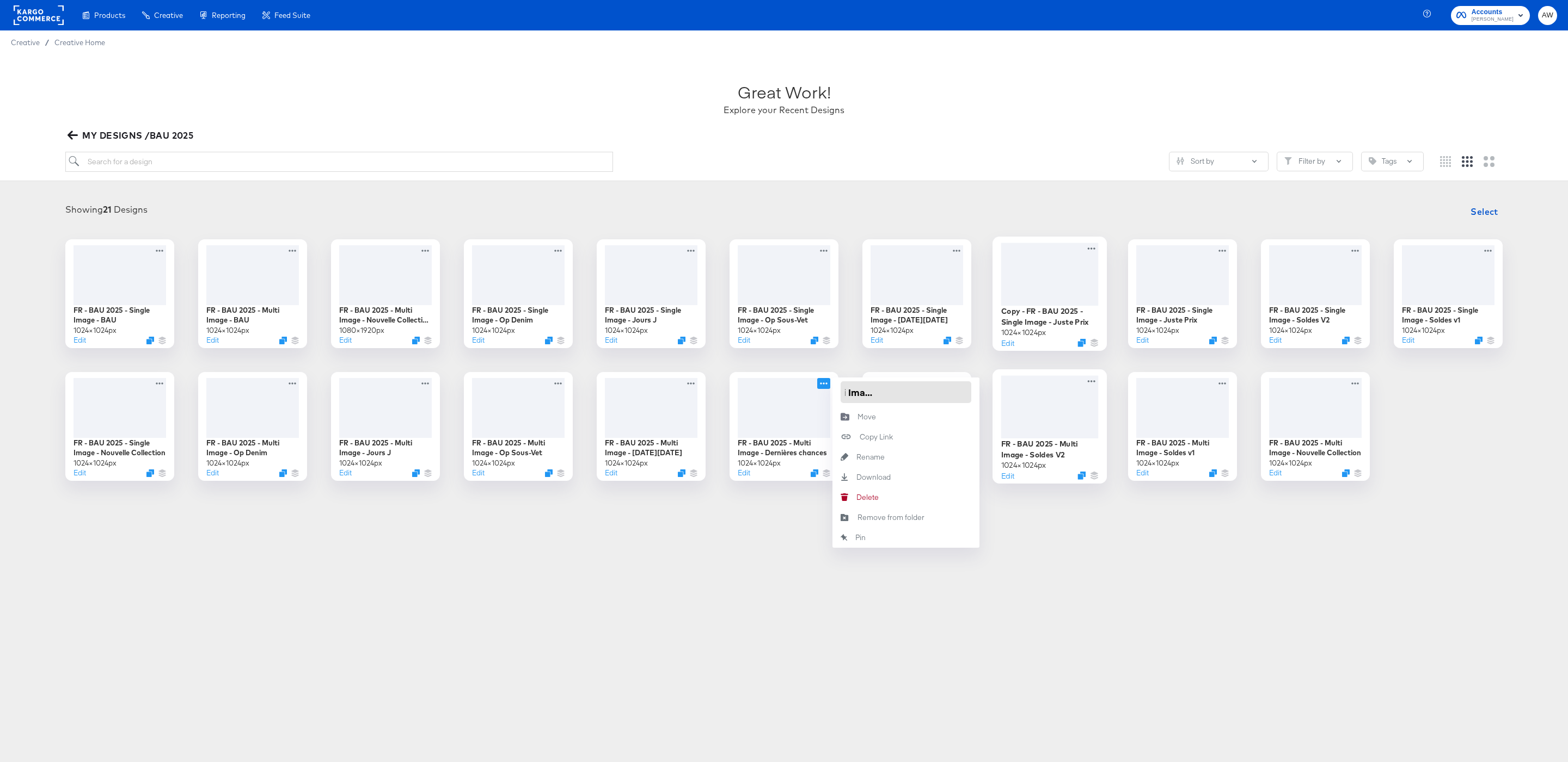
drag, startPoint x: 887, startPoint y: 394, endPoint x: 1007, endPoint y: 394, distance: 120.0
click at [1007, 394] on div "FR - BAU 2025 - Single Image - BAU 1024 × 1024 px Edit FR - BAU 2025 - Multi Im…" at bounding box center [784, 360] width 1546 height 241
click at [1072, 144] on div "Great Work! Explore your Recent Designs MY DESIGNS /BAU 2025 Sort by Filter by …" at bounding box center [784, 118] width 1568 height 127
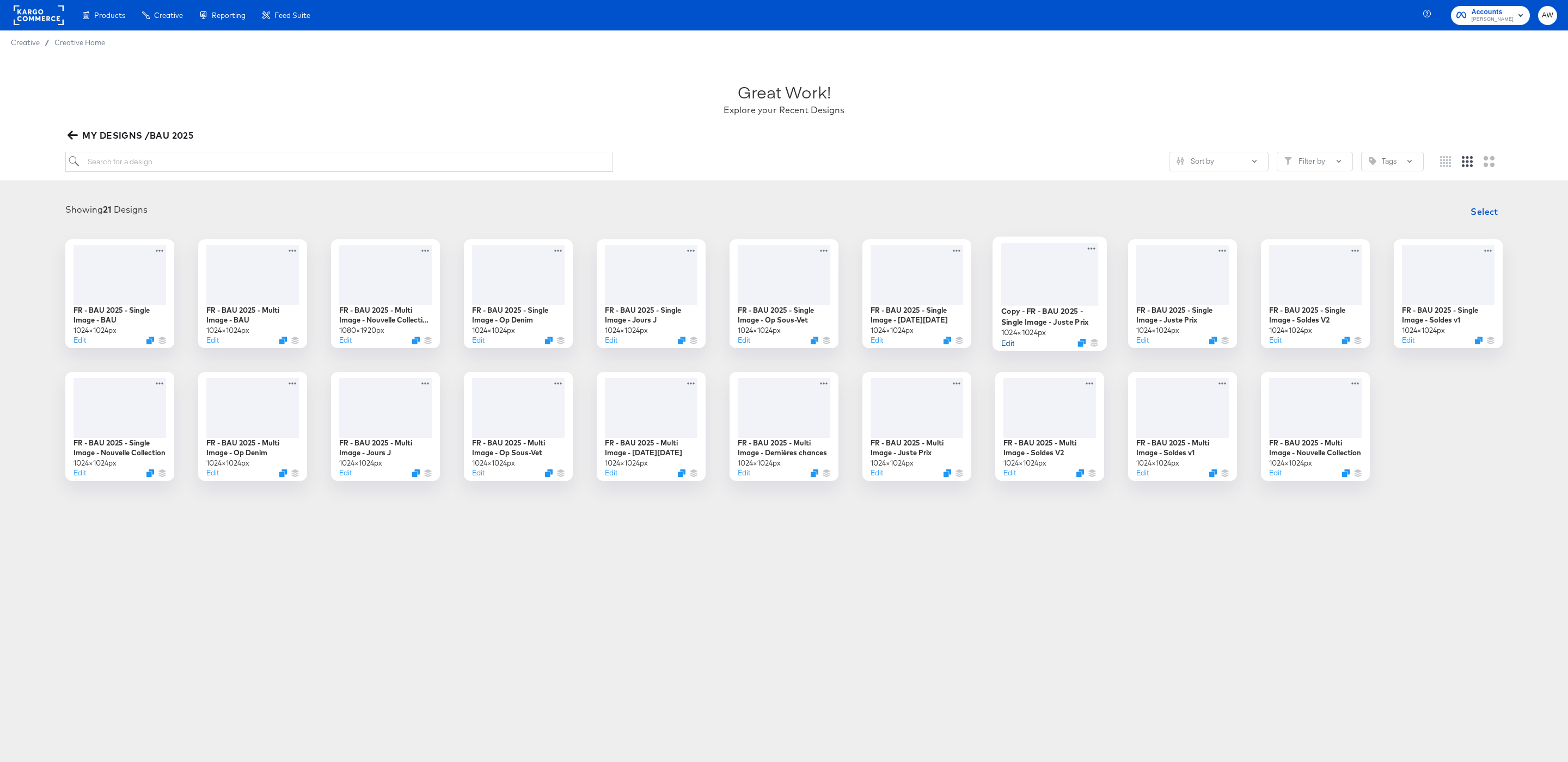
click at [1007, 341] on button "Edit" at bounding box center [1008, 342] width 13 height 10
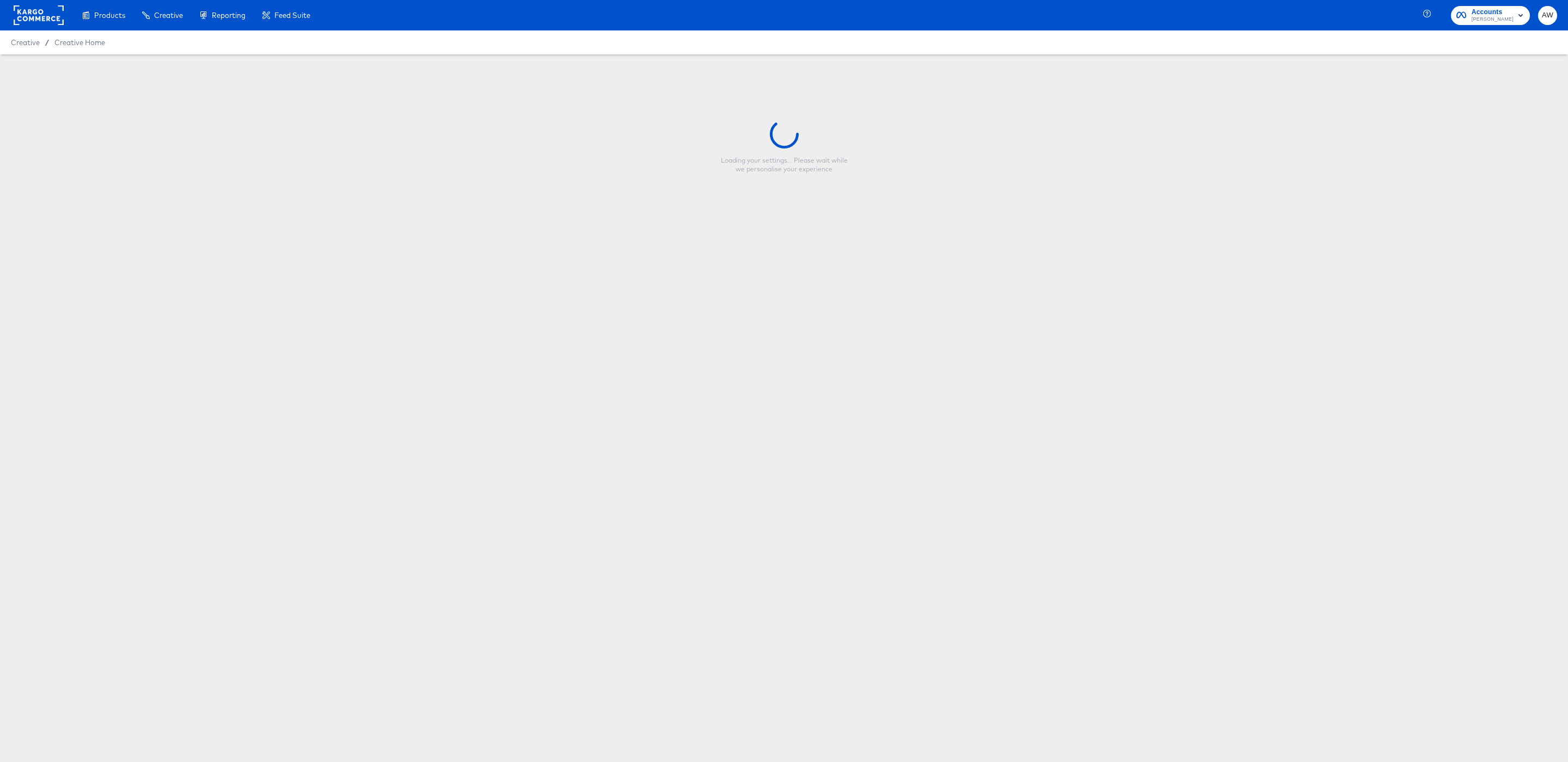
type input "Copy - FR - BAU 2025 - Single Image - Juste Prix"
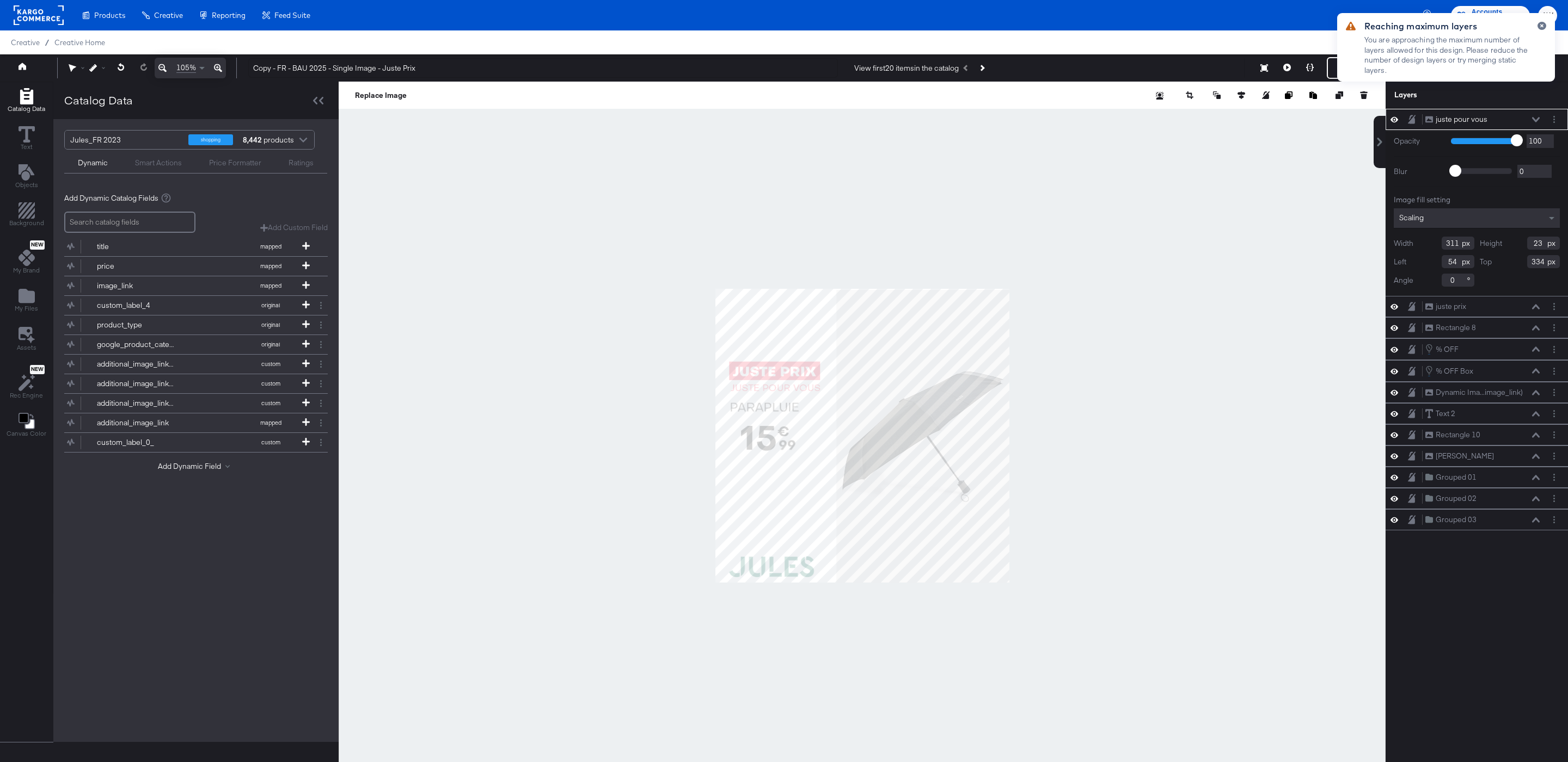
click at [720, 197] on div at bounding box center [862, 436] width 1047 height 708
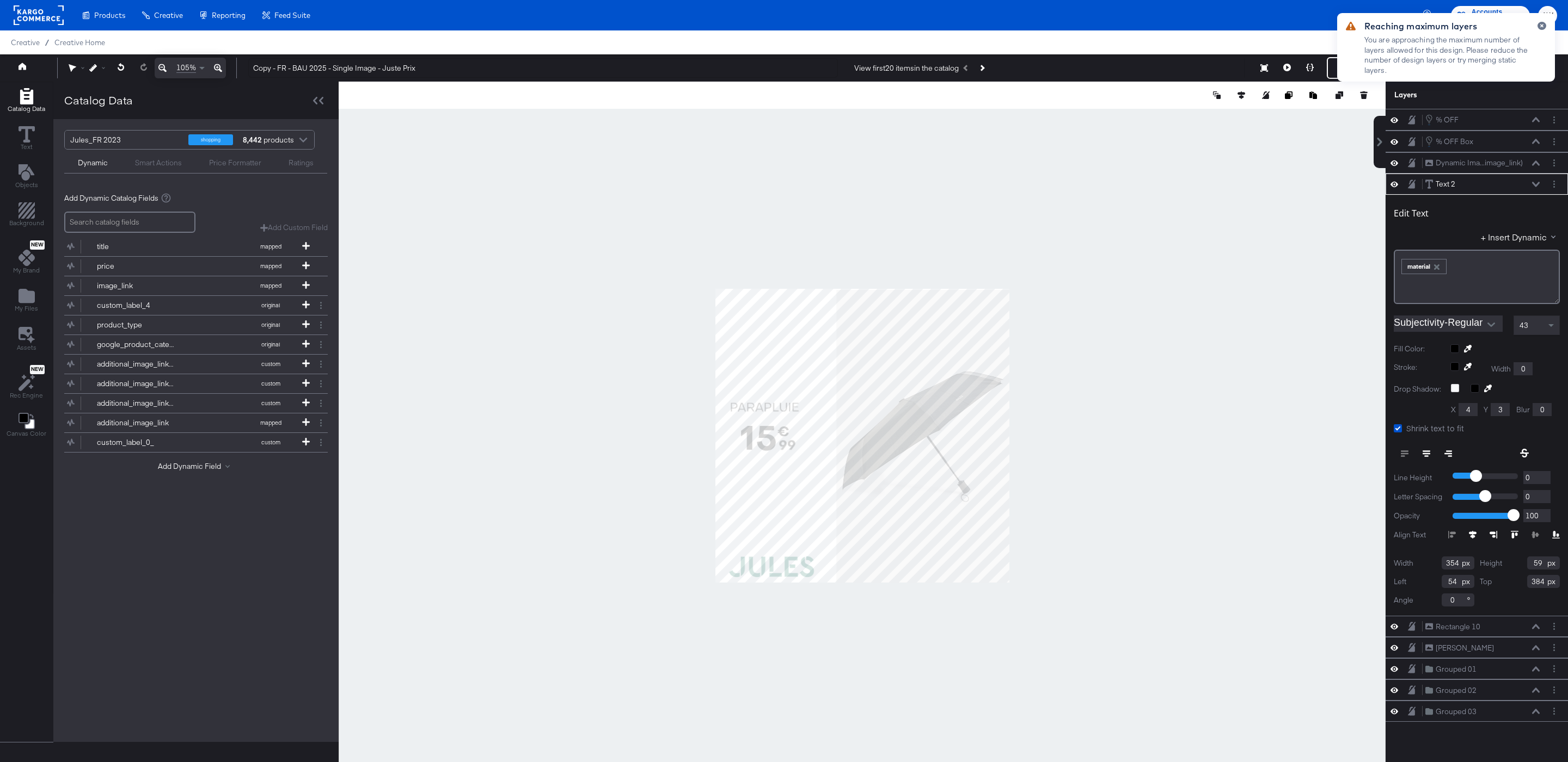
type input "365"
type input "45"
click at [391, 91] on div at bounding box center [862, 95] width 1047 height 27
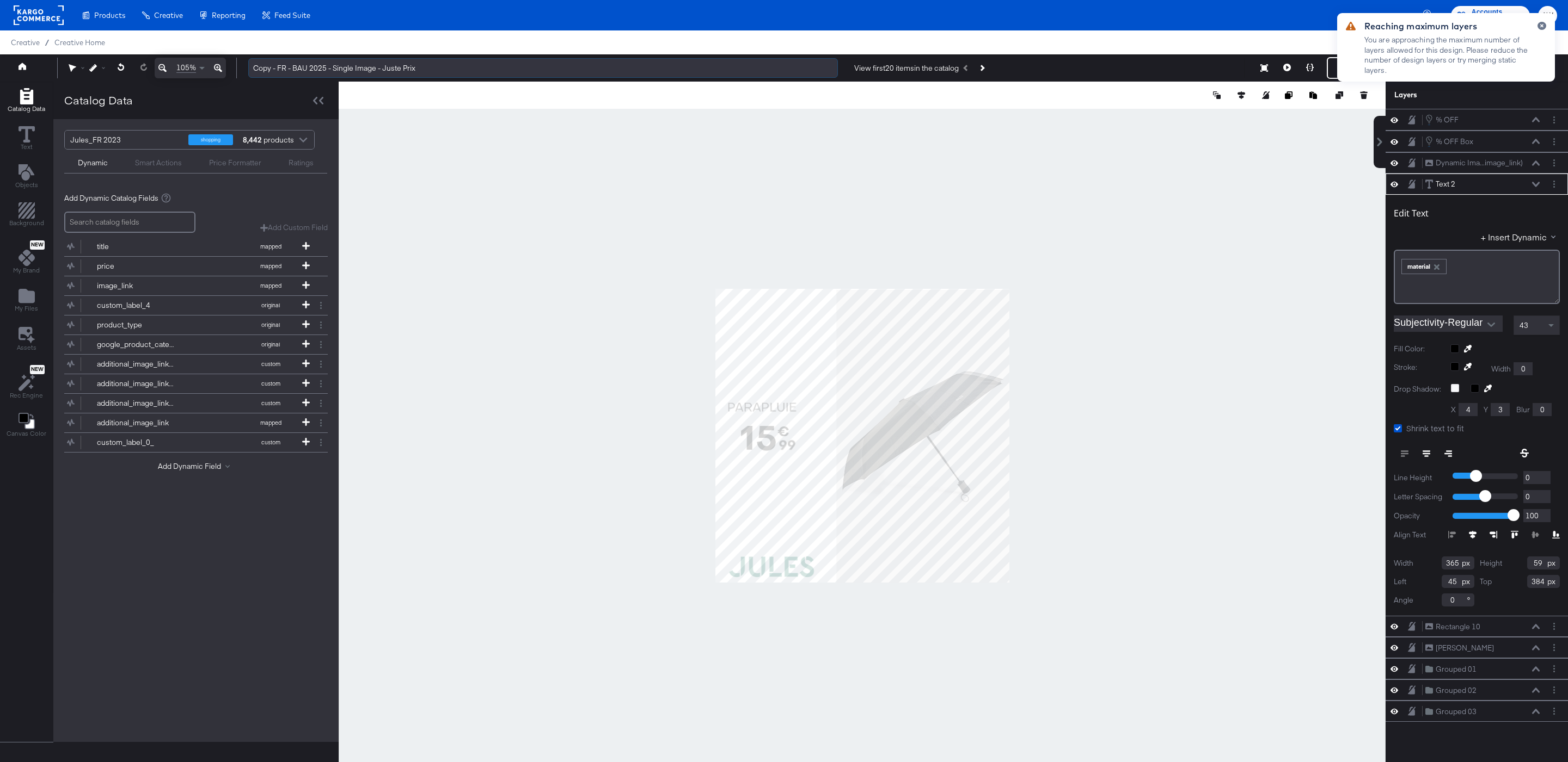
click at [391, 75] on input "Copy - FR - BAU 2025 - Single Image - Juste Prix" at bounding box center [543, 68] width 589 height 20
drag, startPoint x: 387, startPoint y: 72, endPoint x: 490, endPoint y: 71, distance: 103.0
click at [490, 71] on input "Copy - FR - BAU 2025 - Single Image - Juste Prix" at bounding box center [543, 68] width 589 height 20
paste input "Dernières chances"
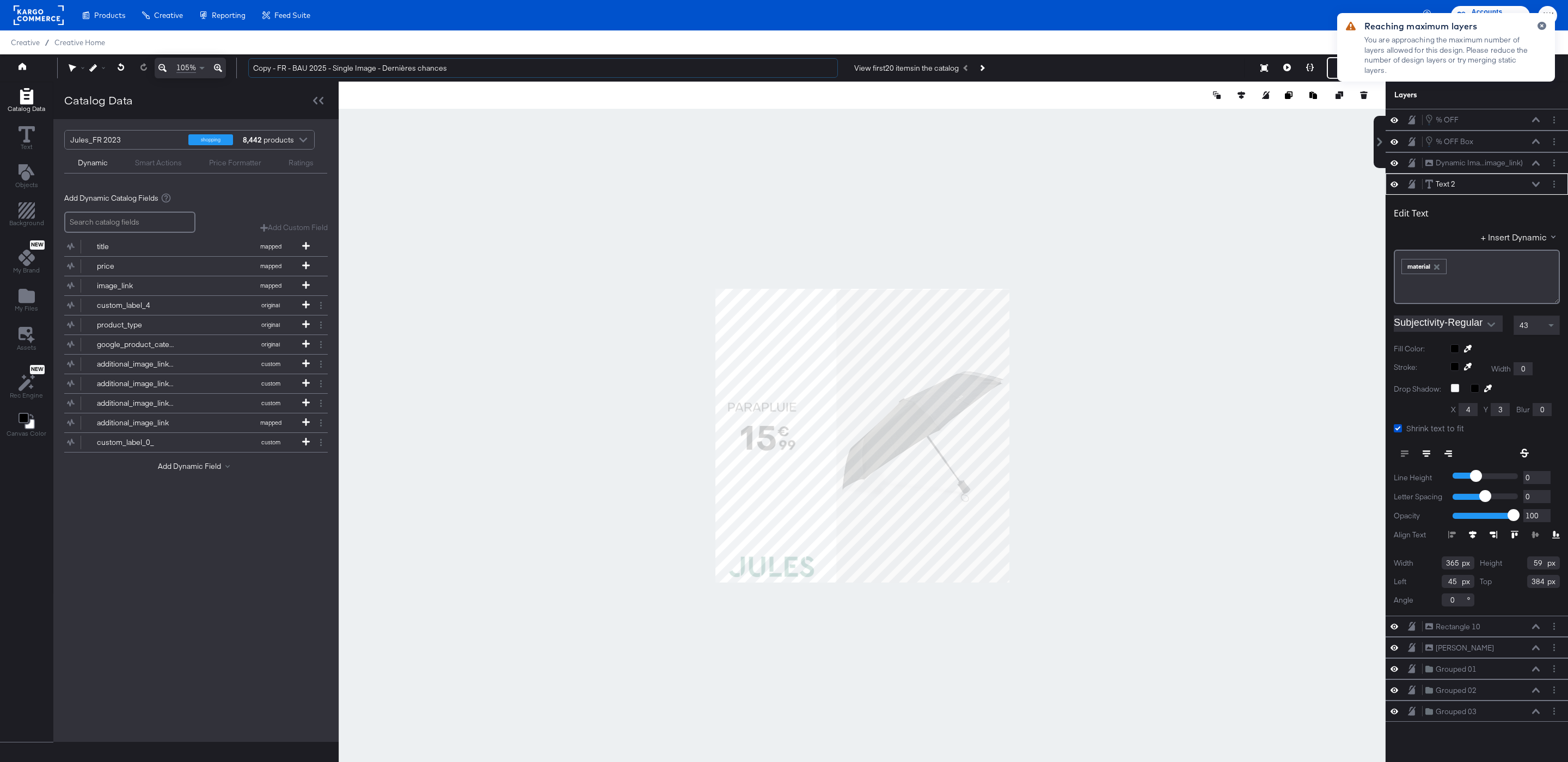
type input "Copy - FR - BAU 2025 - Single Image - Dernières chances"
click at [558, 168] on div at bounding box center [862, 436] width 1047 height 708
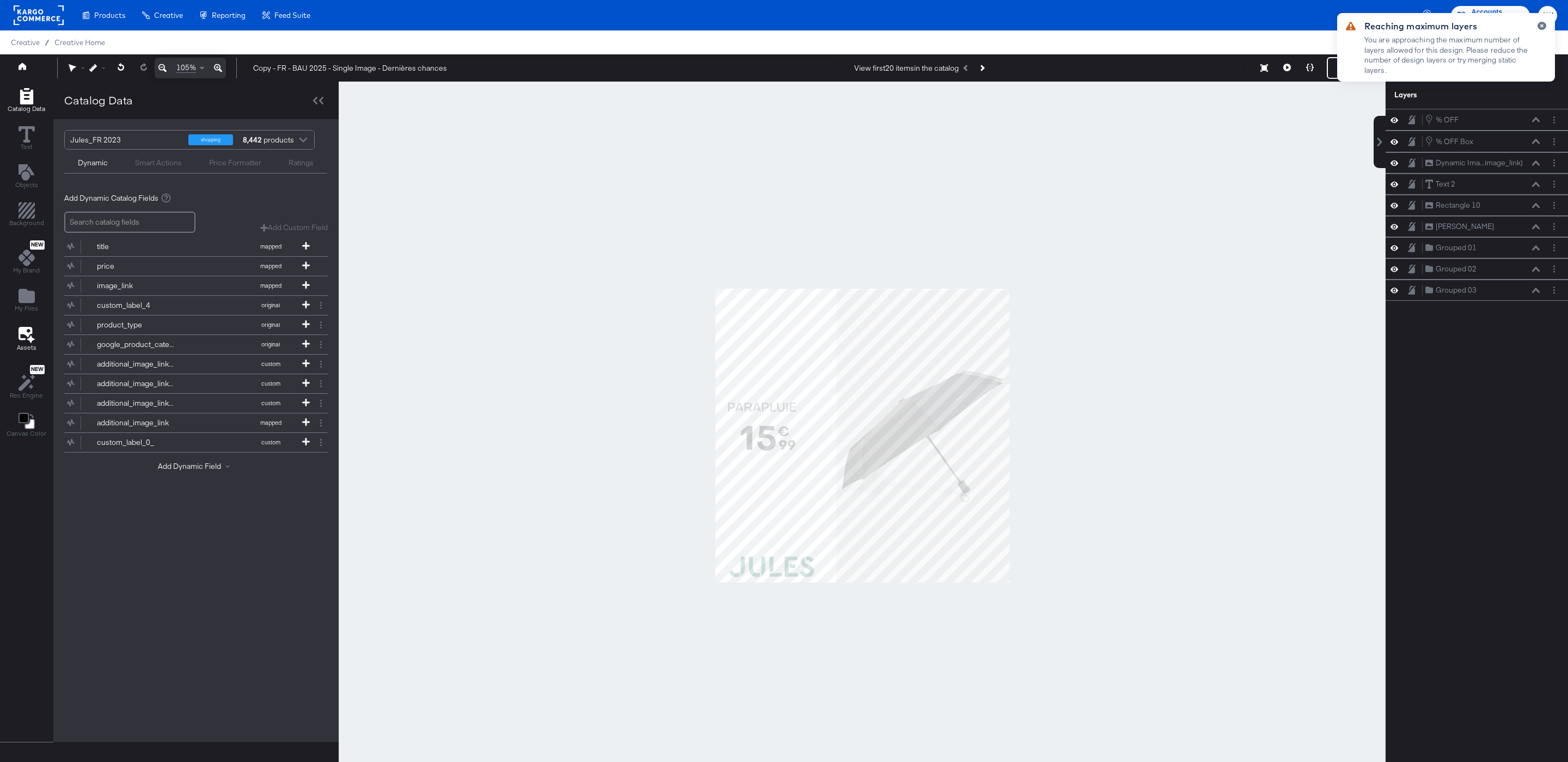
click at [24, 348] on span "Assets" at bounding box center [27, 348] width 20 height 9
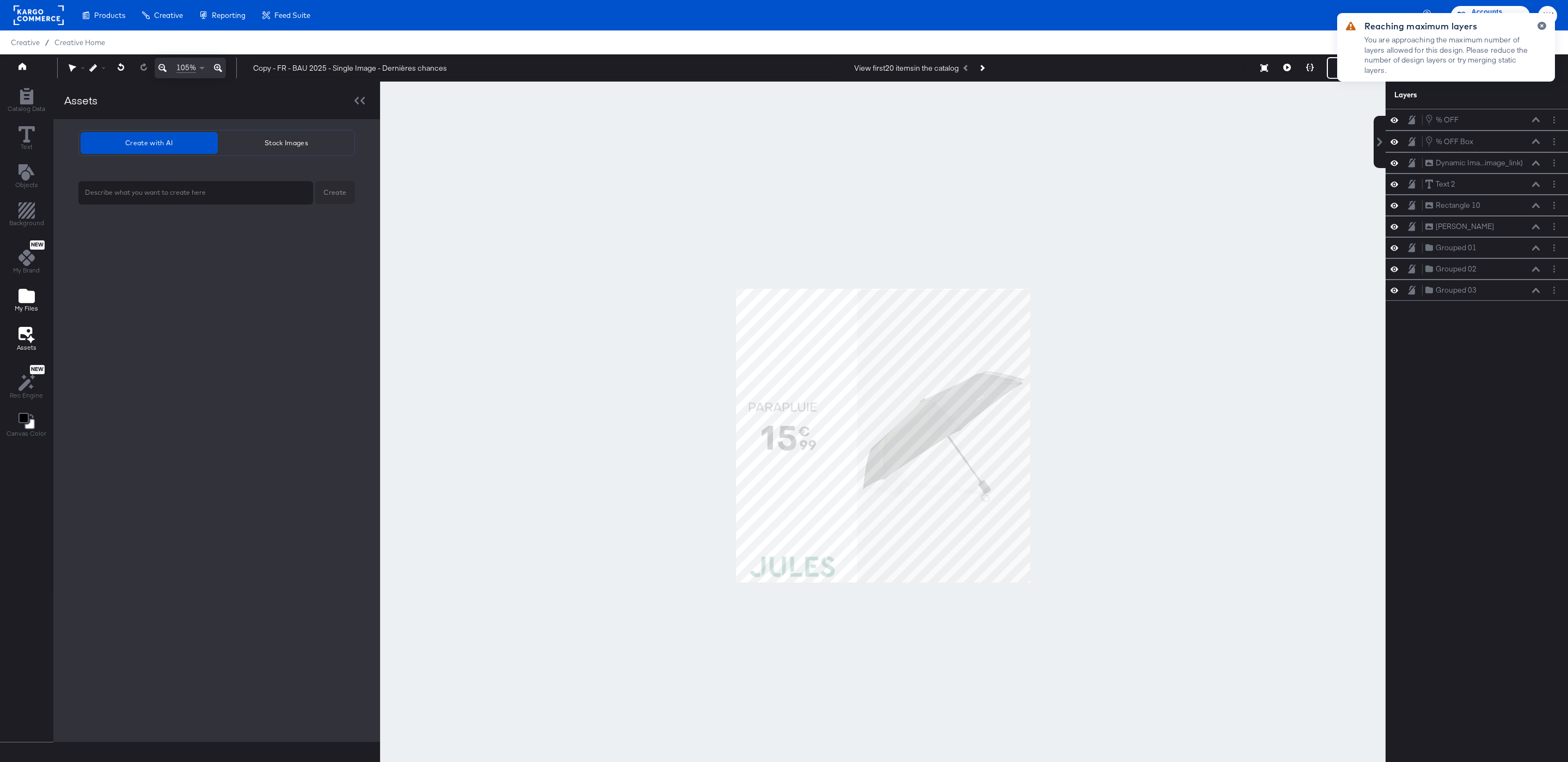
click at [36, 294] on div "My Files" at bounding box center [27, 300] width 24 height 25
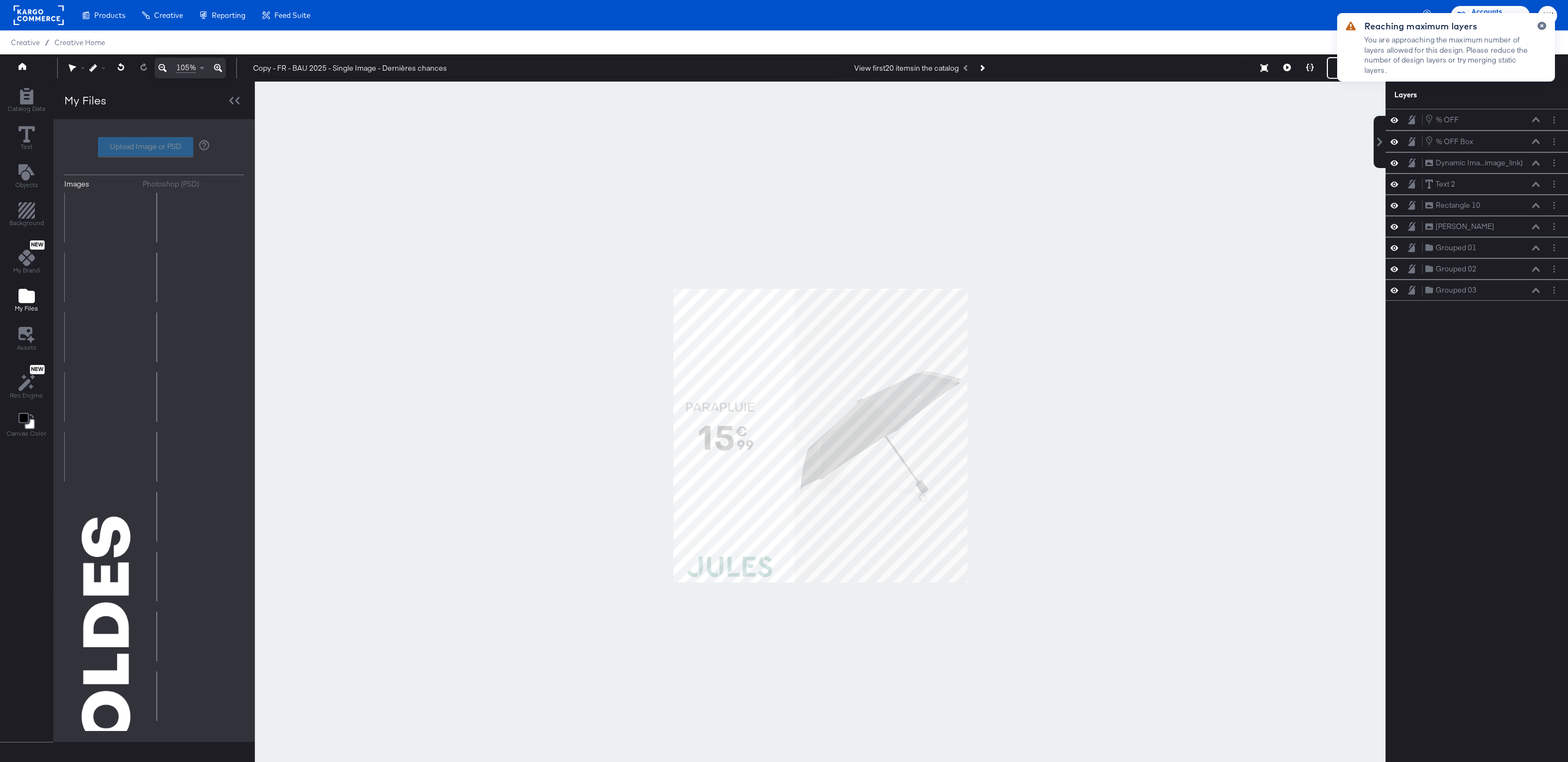
click at [191, 188] on div "Photoshop (PSD)" at bounding box center [171, 184] width 57 height 10
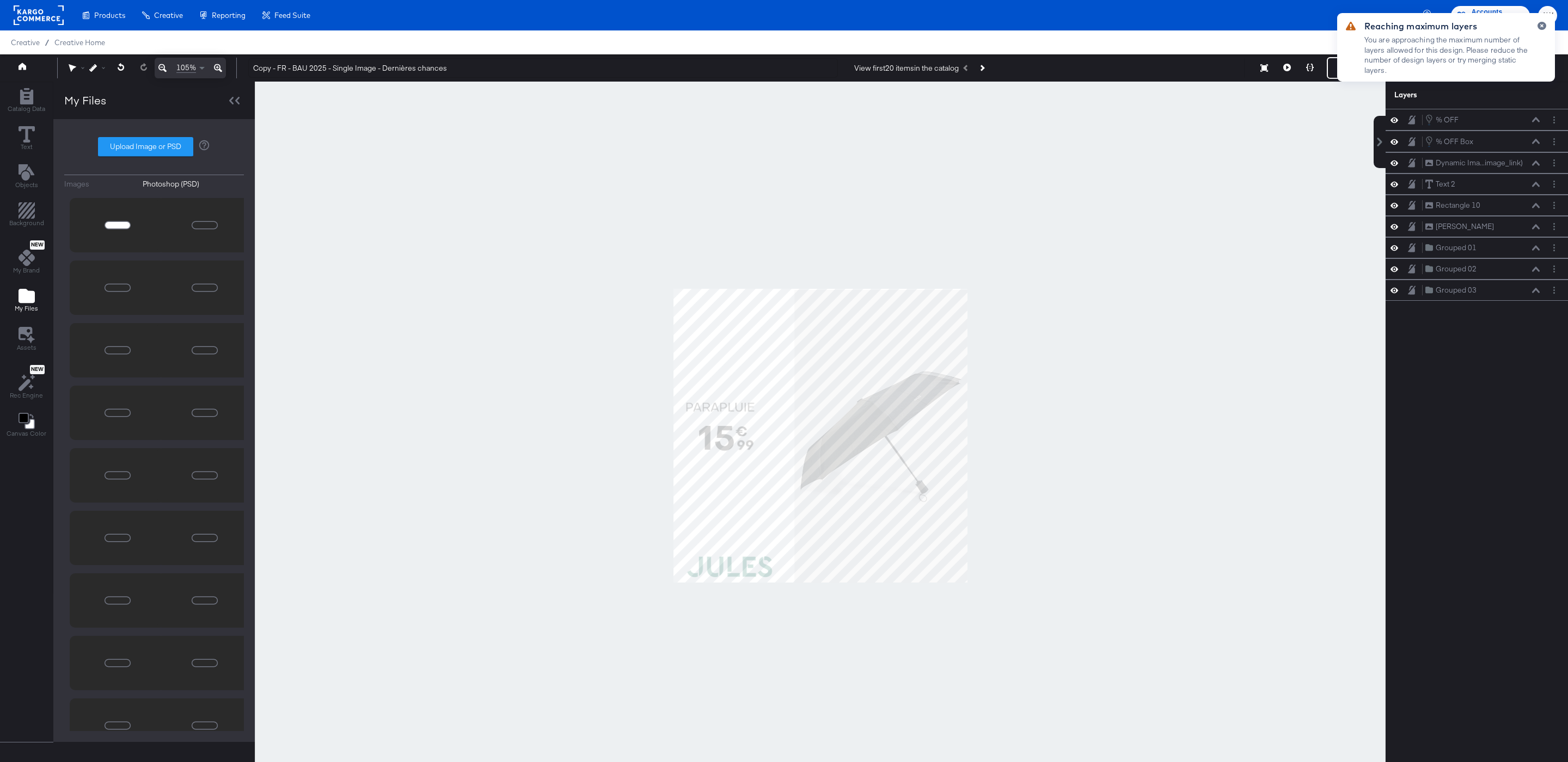
click at [124, 213] on icon "Image loader" at bounding box center [117, 225] width 28 height 28
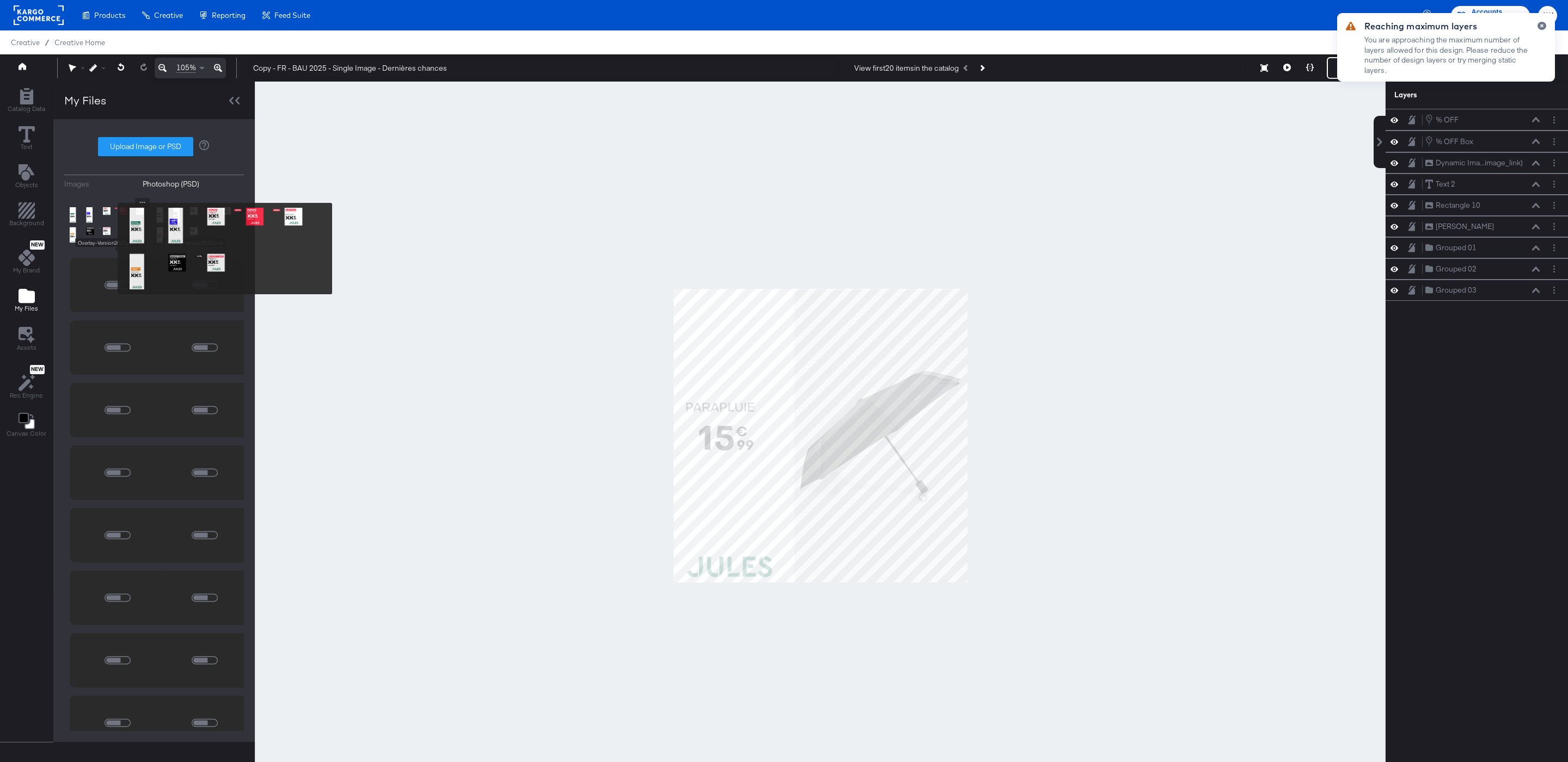
click at [110, 249] on img at bounding box center [110, 225] width 82 height 54
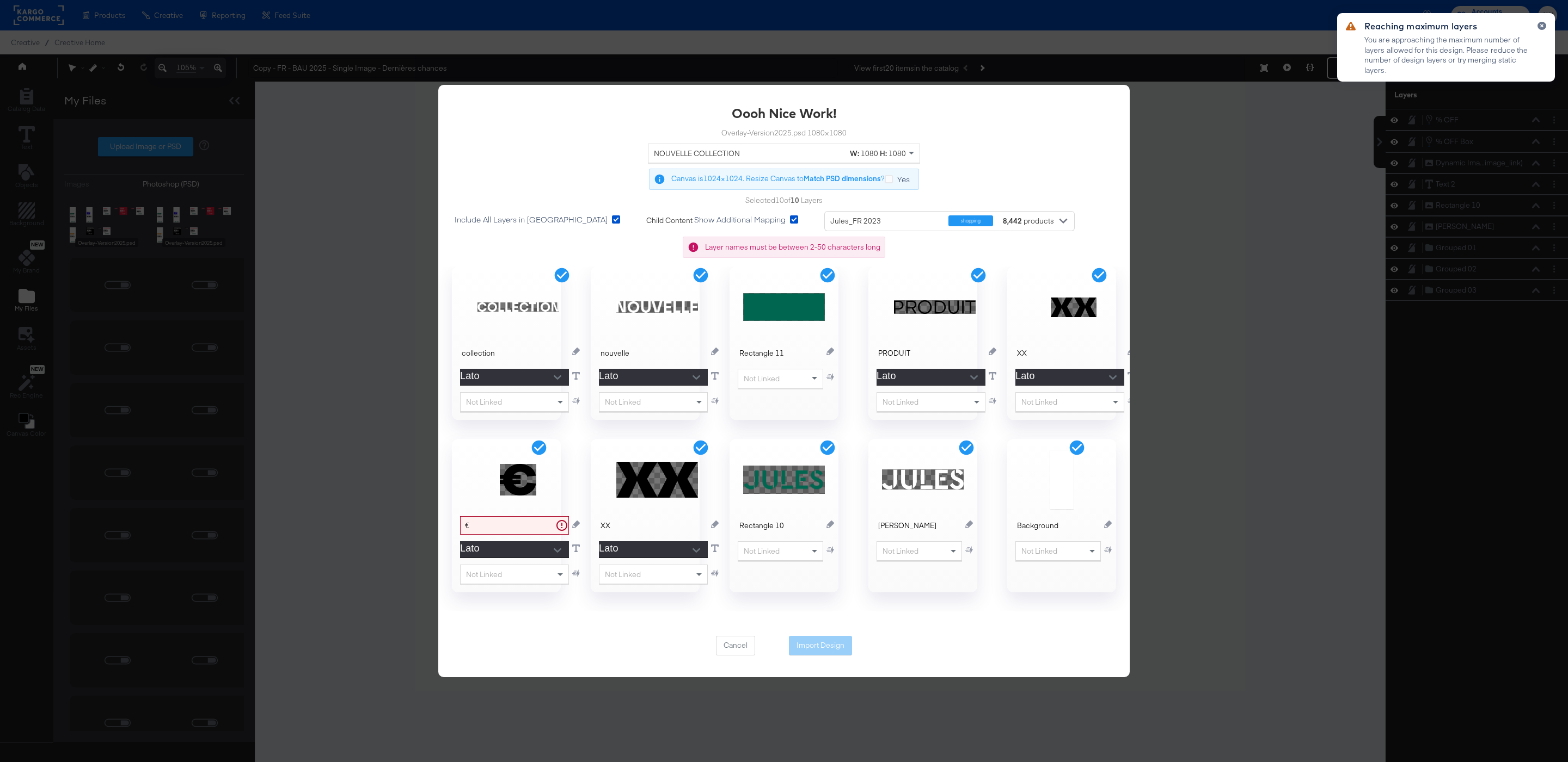
click at [790, 151] on div "NOUVELLE COLLECTION" at bounding box center [751, 153] width 194 height 18
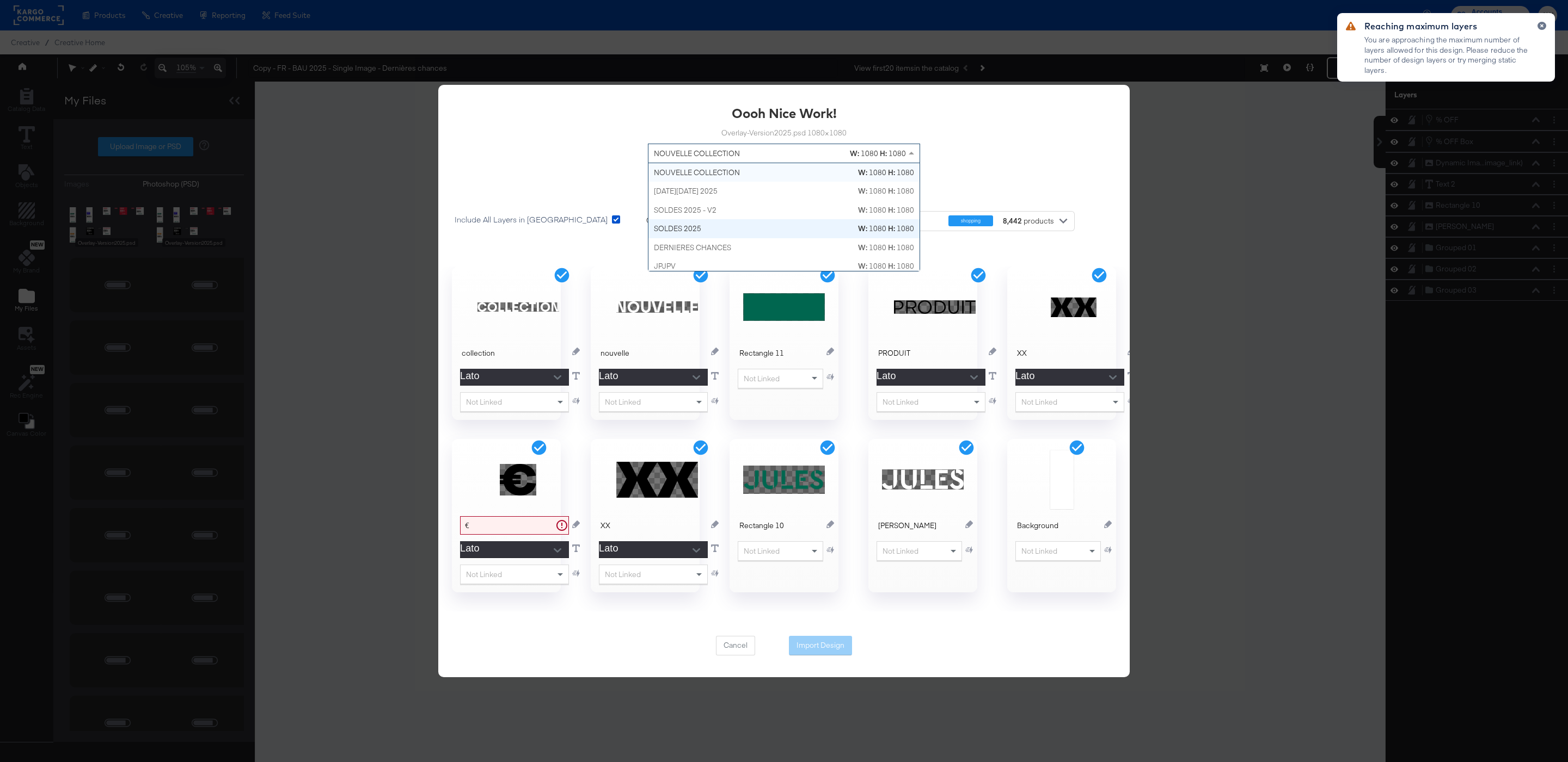
scroll to position [43, 0]
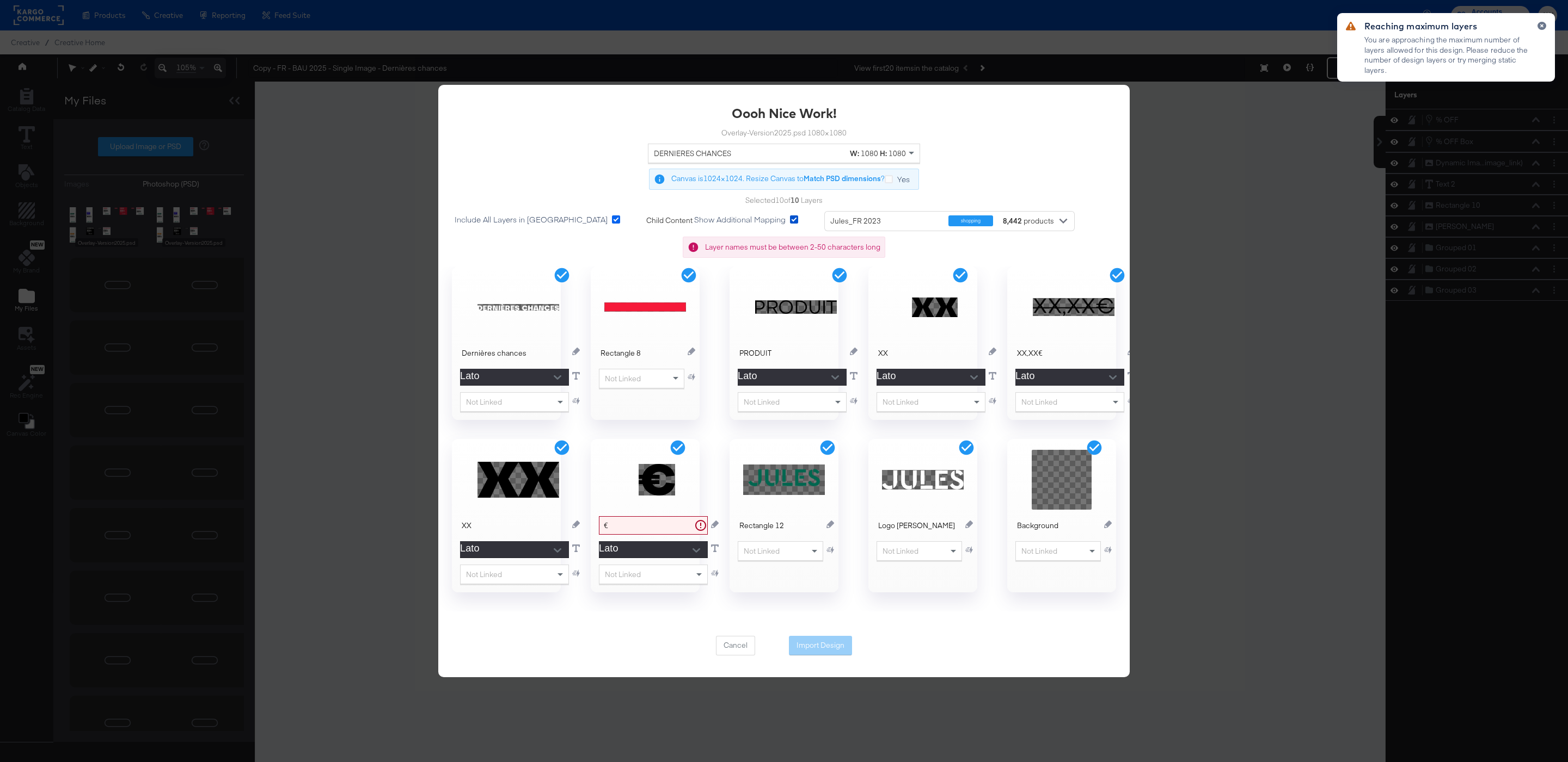
click at [612, 221] on icon at bounding box center [616, 219] width 8 height 8
click at [0, 0] on input "Include All Layers in Import" at bounding box center [0, 0] width 0 height 0
click at [692, 276] on icon at bounding box center [689, 275] width 18 height 18
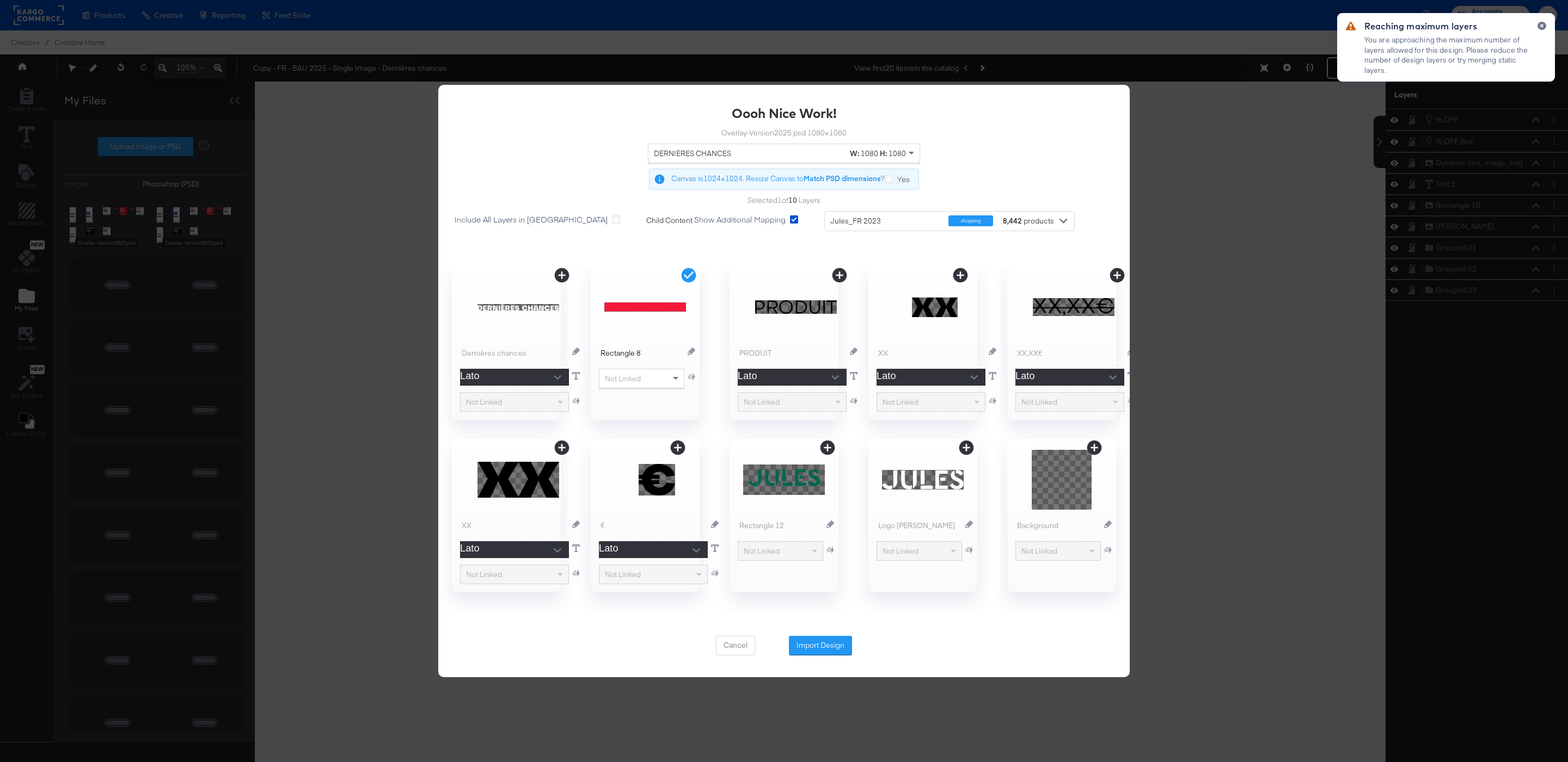
click at [558, 270] on icon at bounding box center [561, 275] width 15 height 15
click at [804, 655] on button "Import Design" at bounding box center [820, 646] width 63 height 20
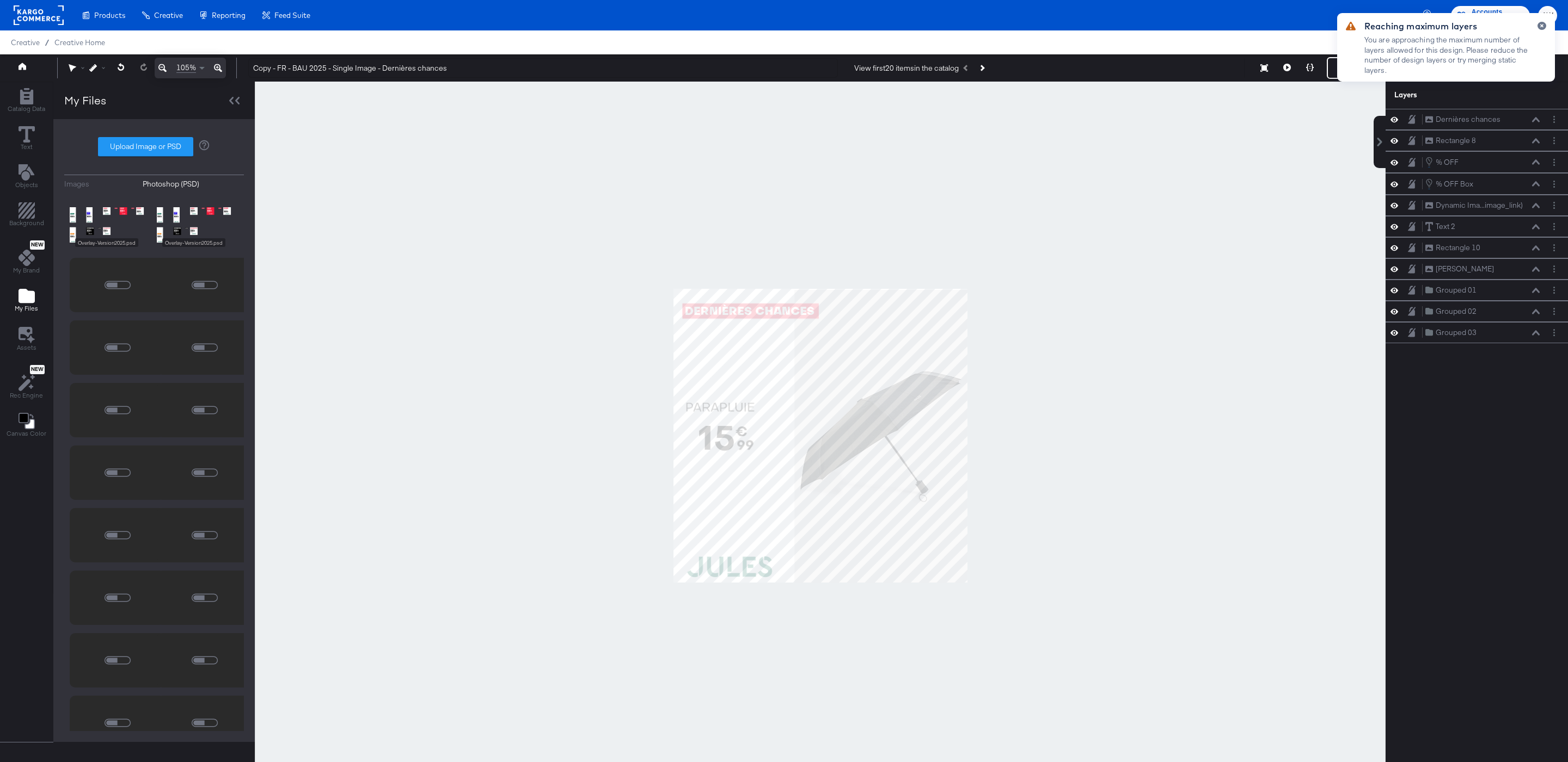
click at [818, 216] on div at bounding box center [820, 436] width 1131 height 708
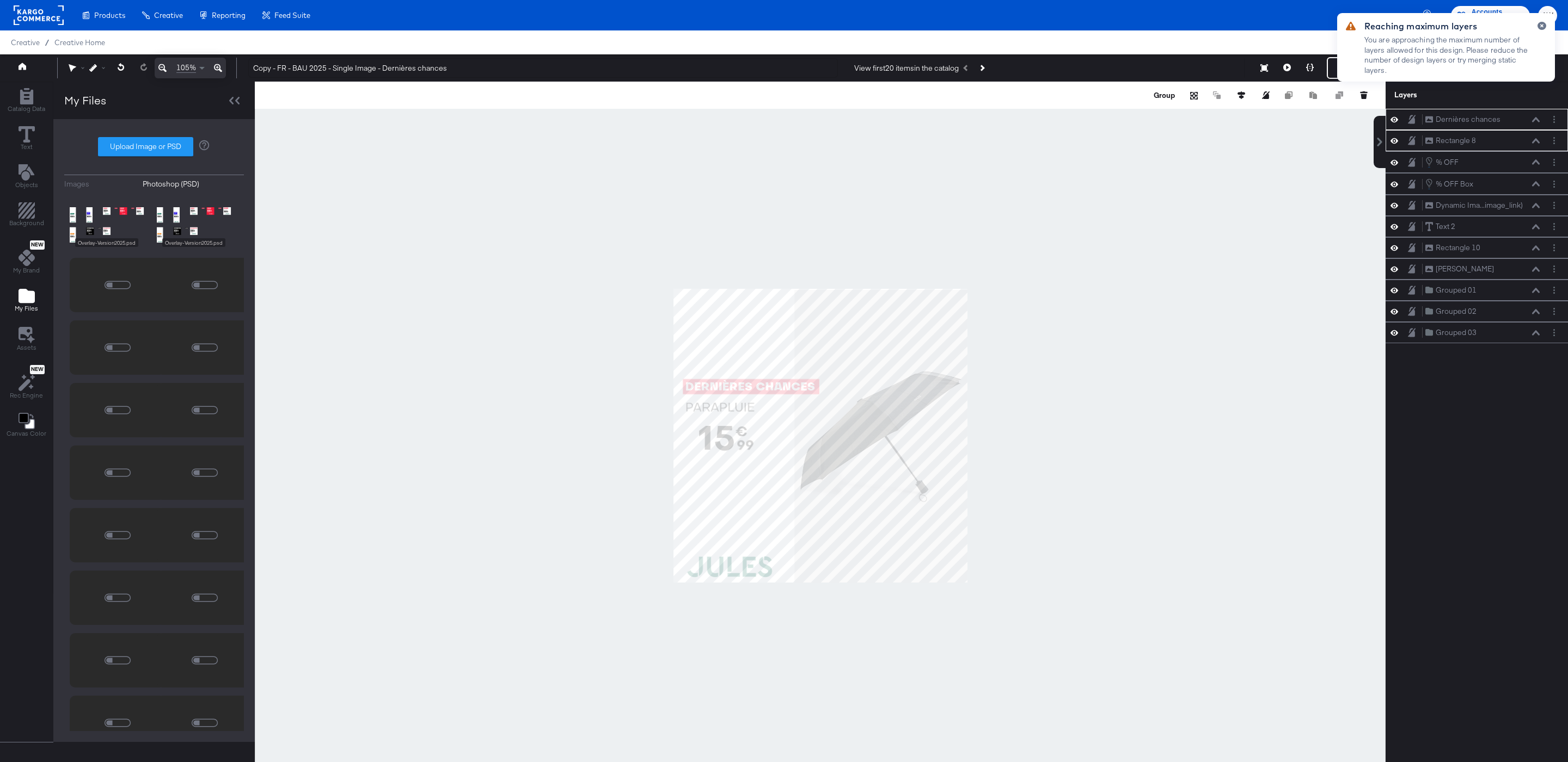
click at [1105, 219] on div at bounding box center [820, 436] width 1131 height 708
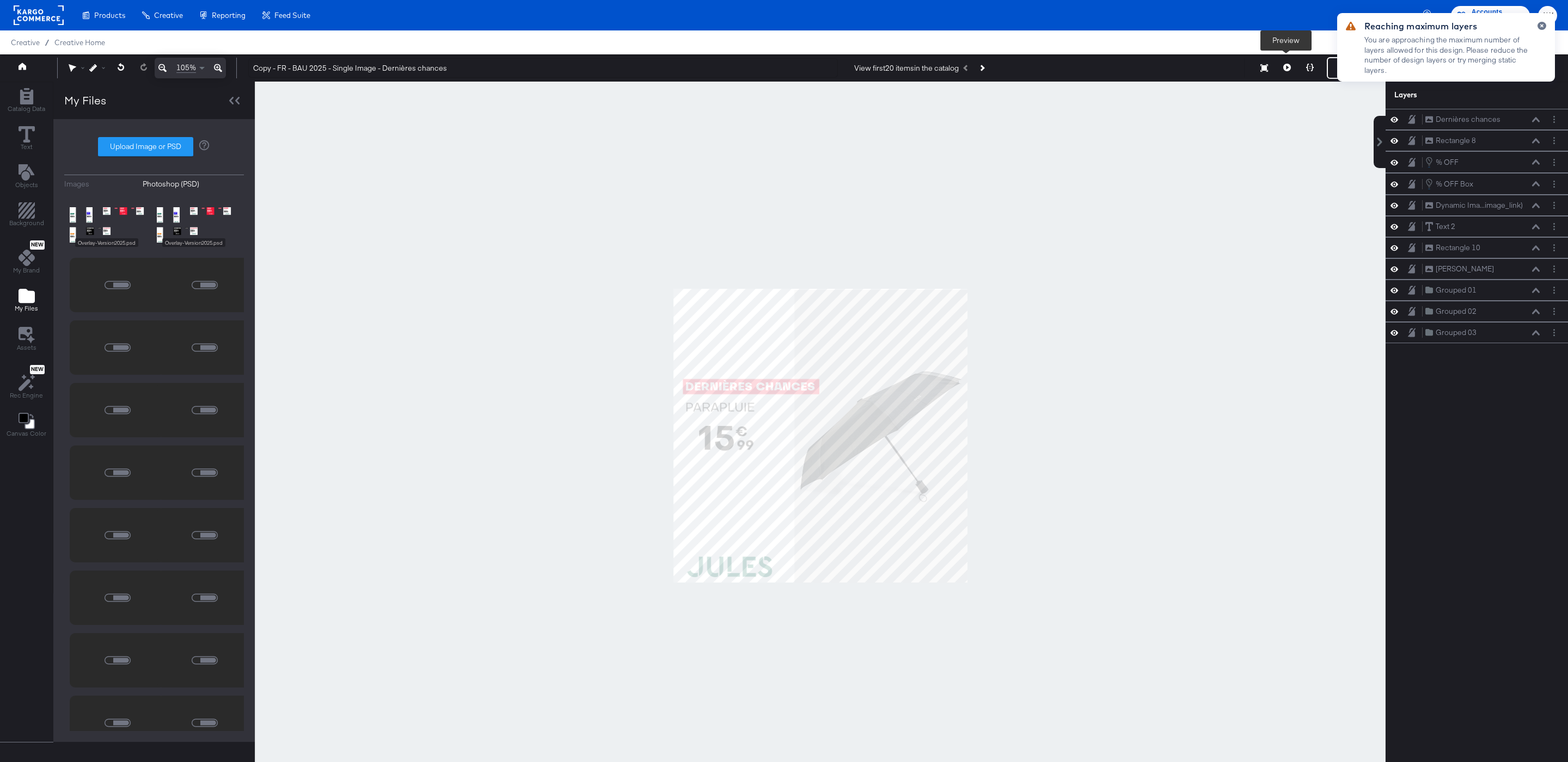
click at [1285, 69] on icon at bounding box center [1287, 67] width 7 height 7
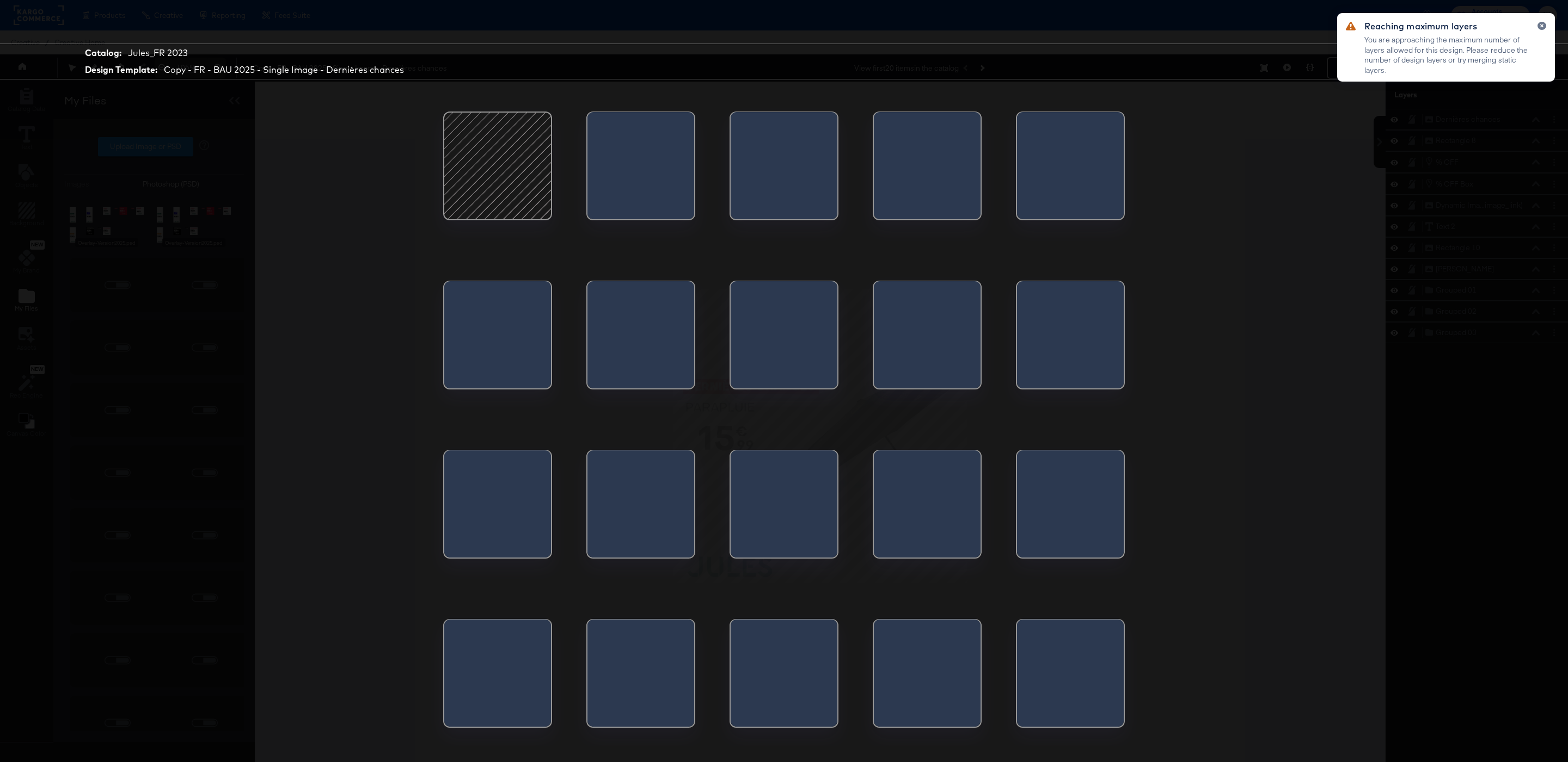
click at [936, 504] on div at bounding box center [927, 507] width 107 height 114
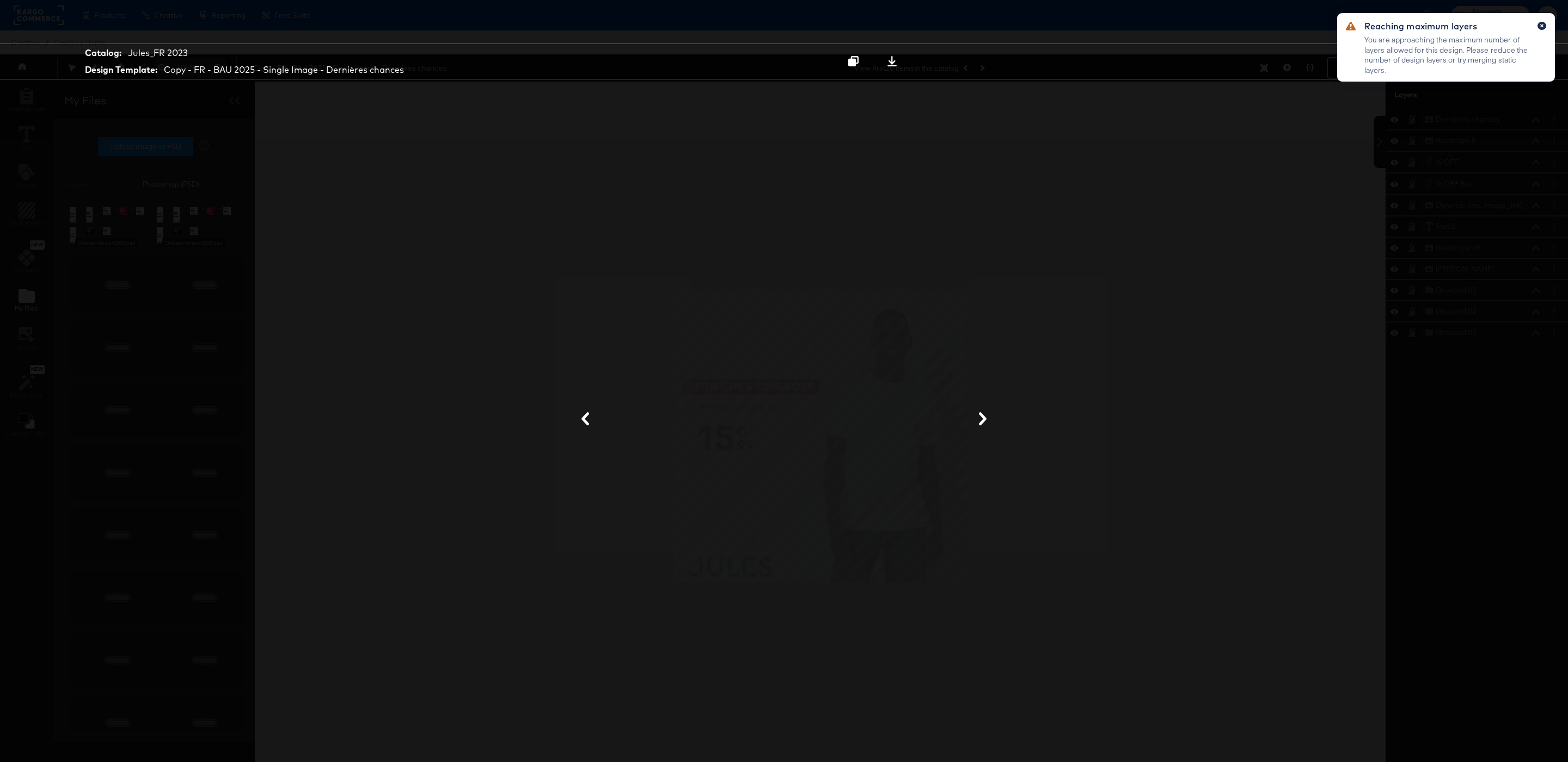
click at [1541, 29] on button "button" at bounding box center [1541, 26] width 9 height 8
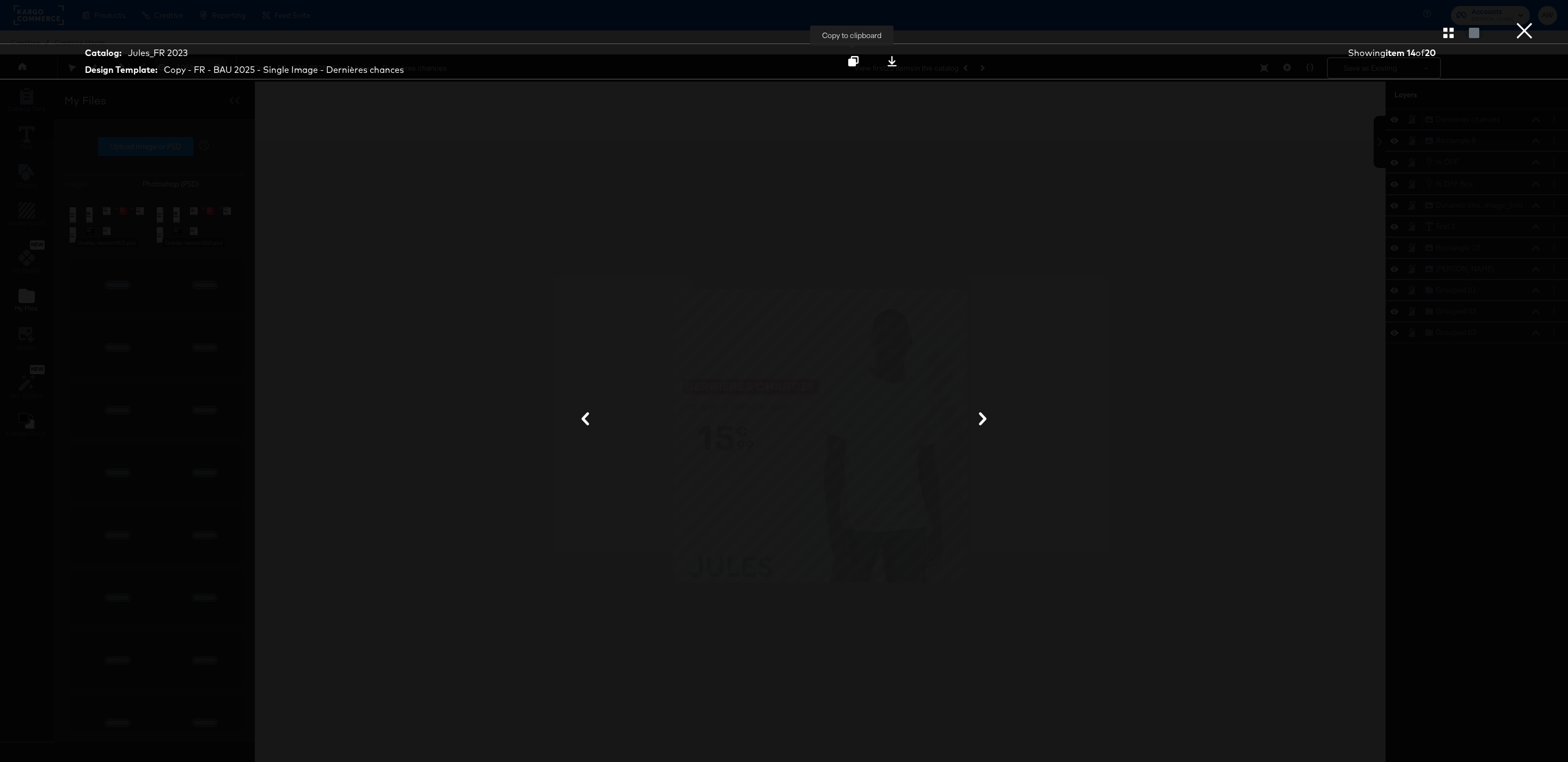
click at [860, 60] on button at bounding box center [853, 61] width 35 height 20
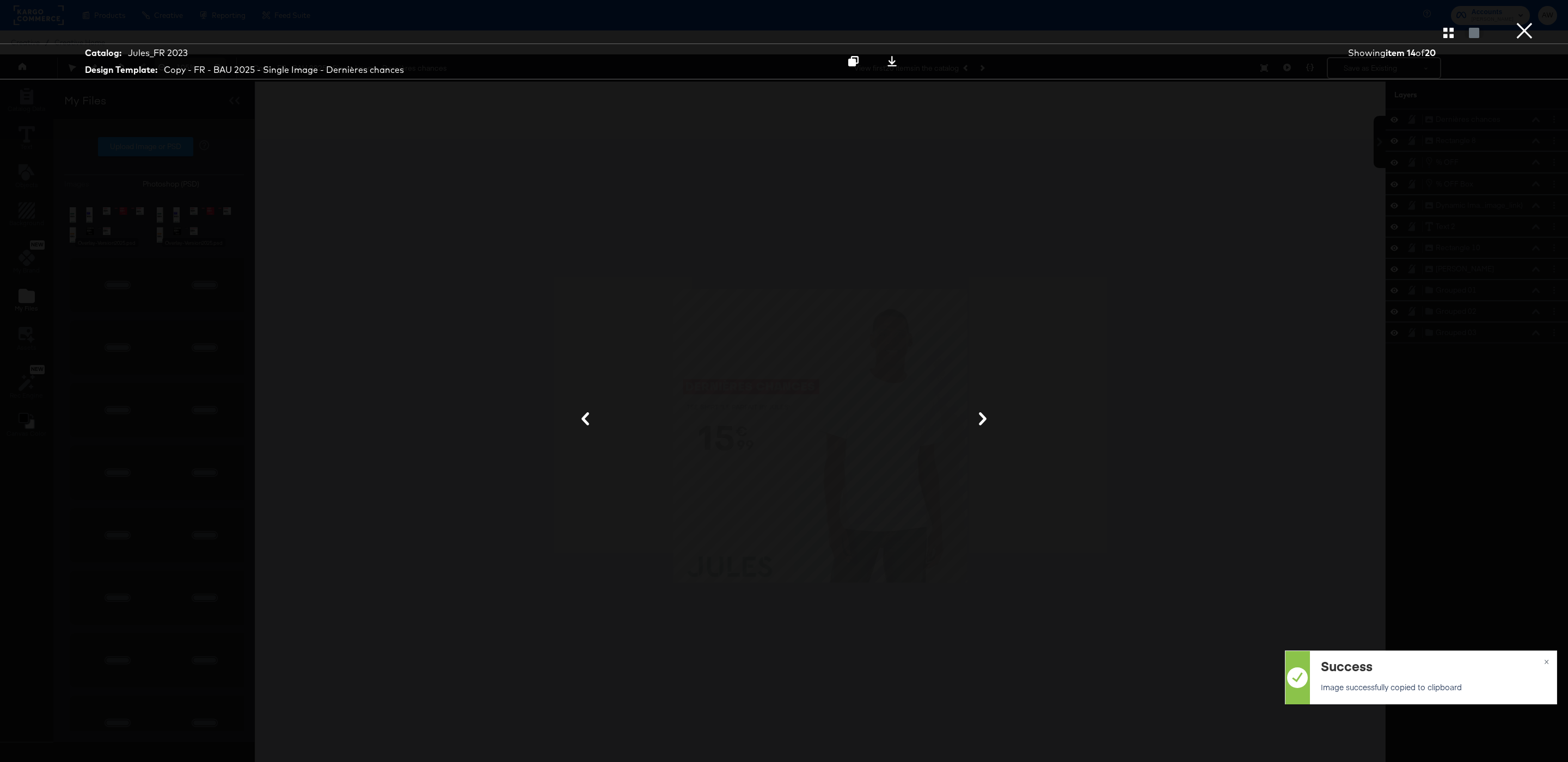
click at [1533, 22] on button "×" at bounding box center [1525, 11] width 22 height 22
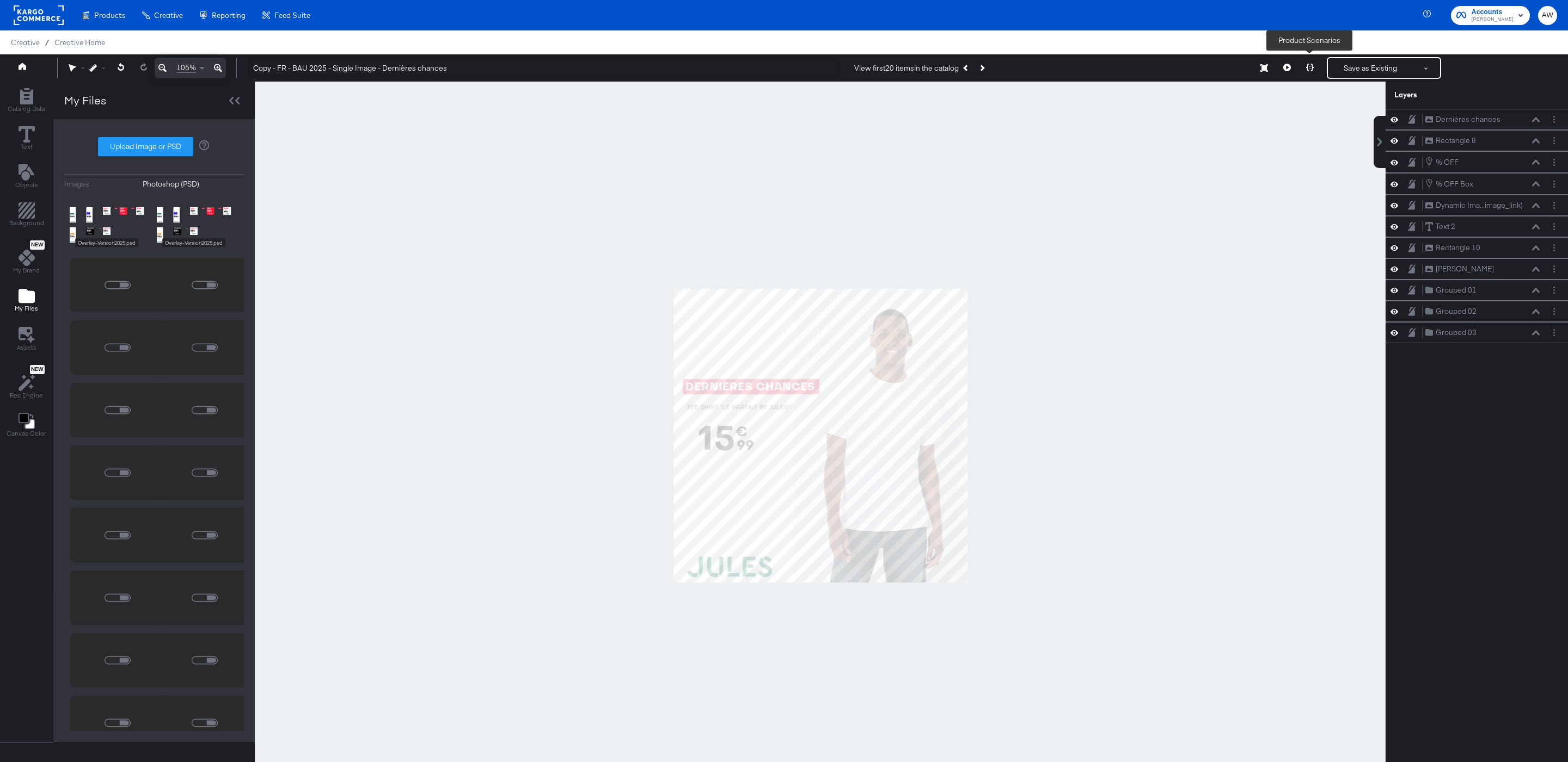
click at [1311, 67] on icon at bounding box center [1309, 67] width 7 height 7
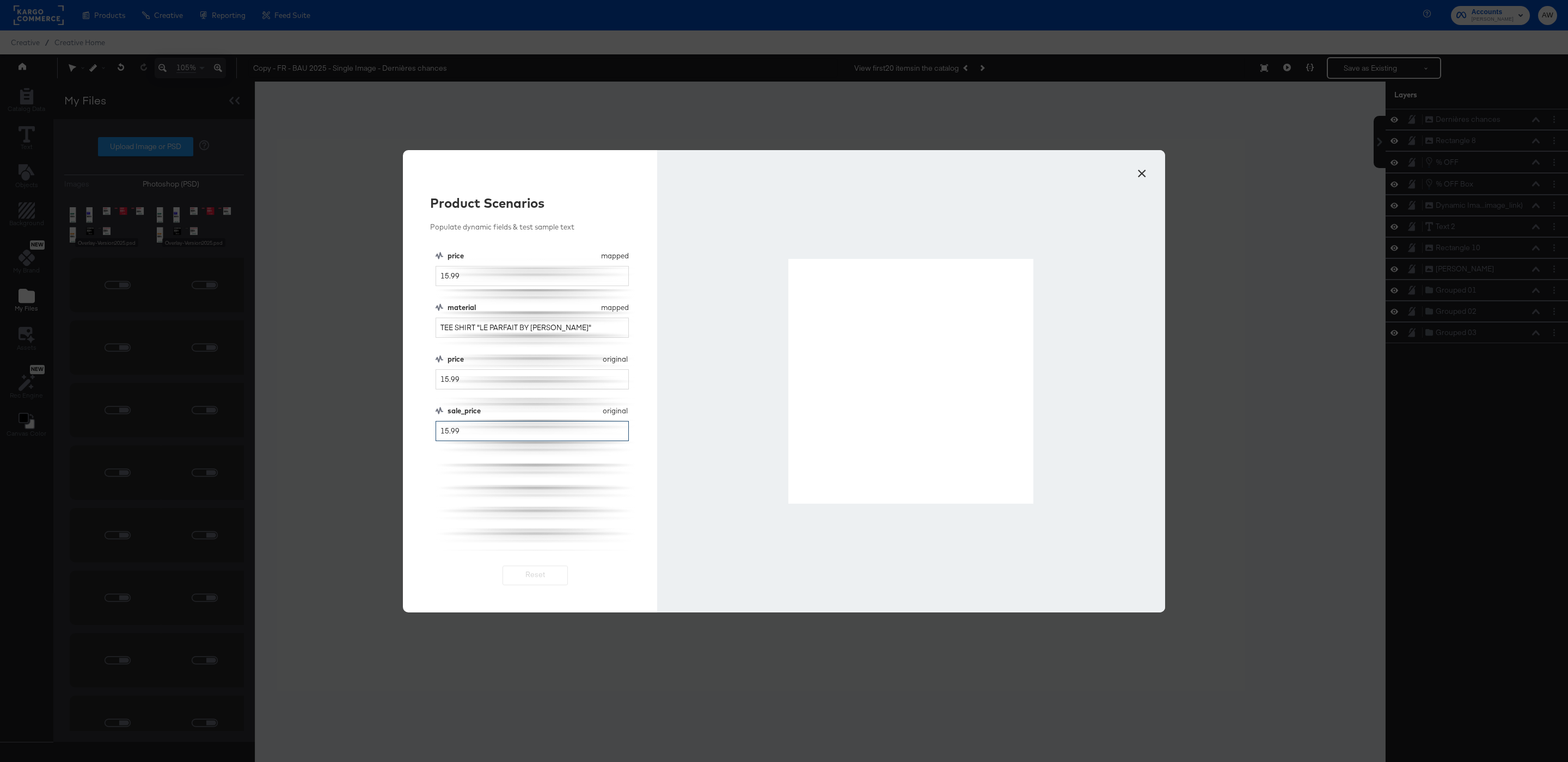
click at [447, 428] on input "15.99" at bounding box center [532, 431] width 193 height 20
type input "10.99"
drag, startPoint x: 792, startPoint y: 260, endPoint x: 1030, endPoint y: 500, distance: 338.0
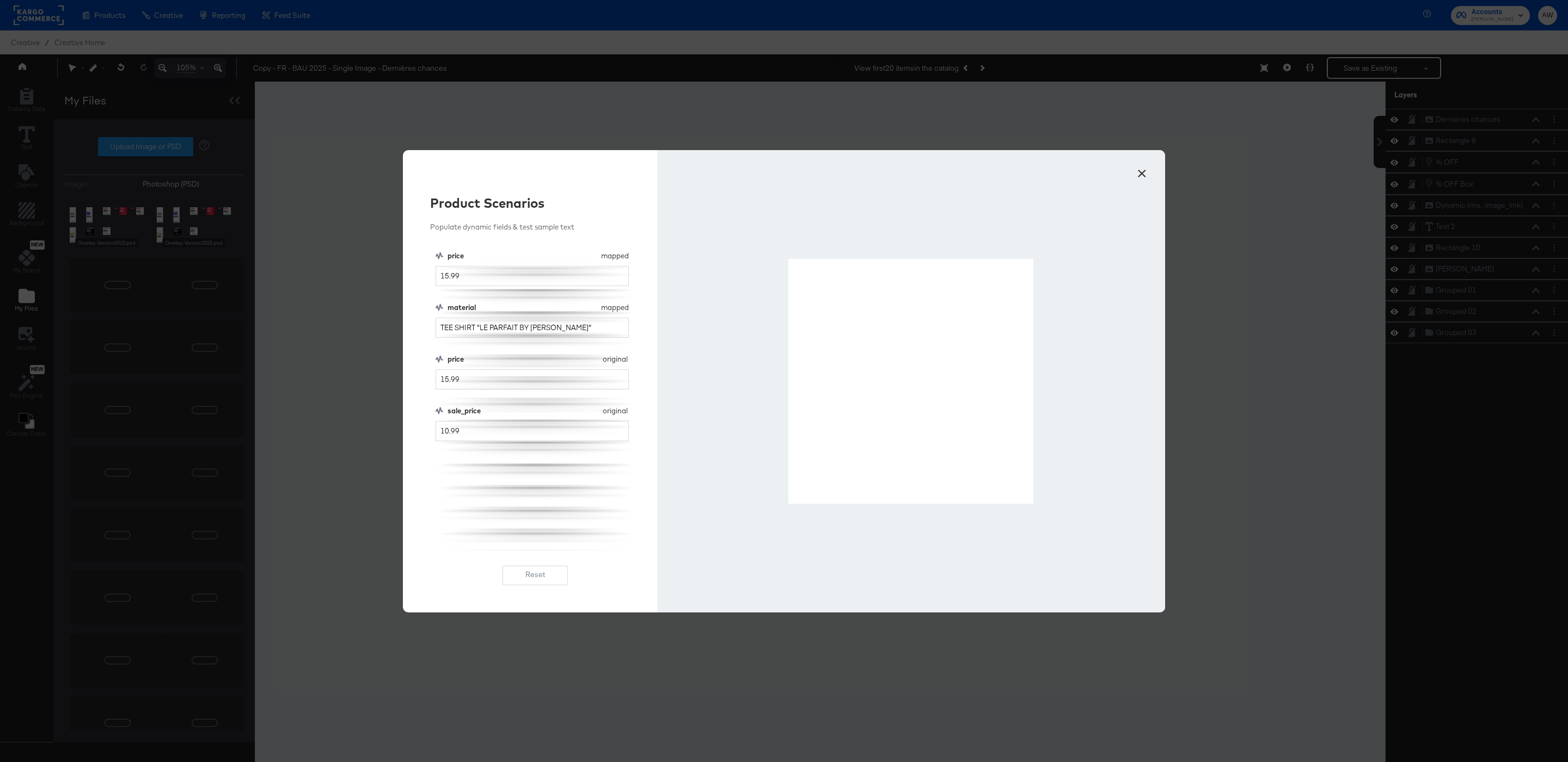
click at [1142, 174] on button "×" at bounding box center [1142, 171] width 20 height 20
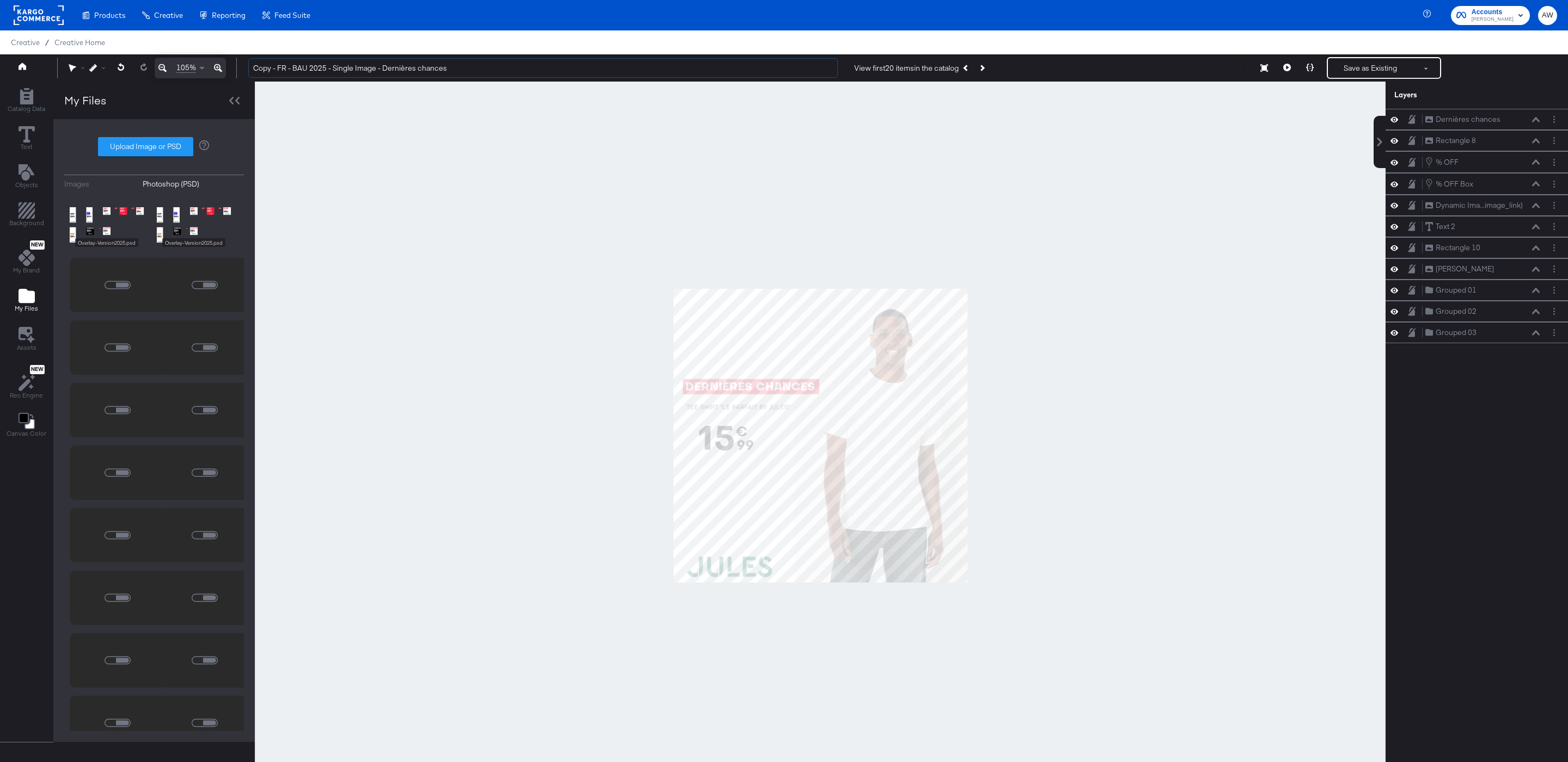
drag, startPoint x: 281, startPoint y: 63, endPoint x: 233, endPoint y: 60, distance: 48.1
click at [233, 60] on div "105% Copy - FR - BAU 2025 - Single Image - Dernières chances View first 20 item…" at bounding box center [784, 68] width 1568 height 27
type input "FR - BAU 2025 - Single Image - Dernières chances"
click at [1361, 67] on button "Save as Existing" at bounding box center [1370, 68] width 85 height 20
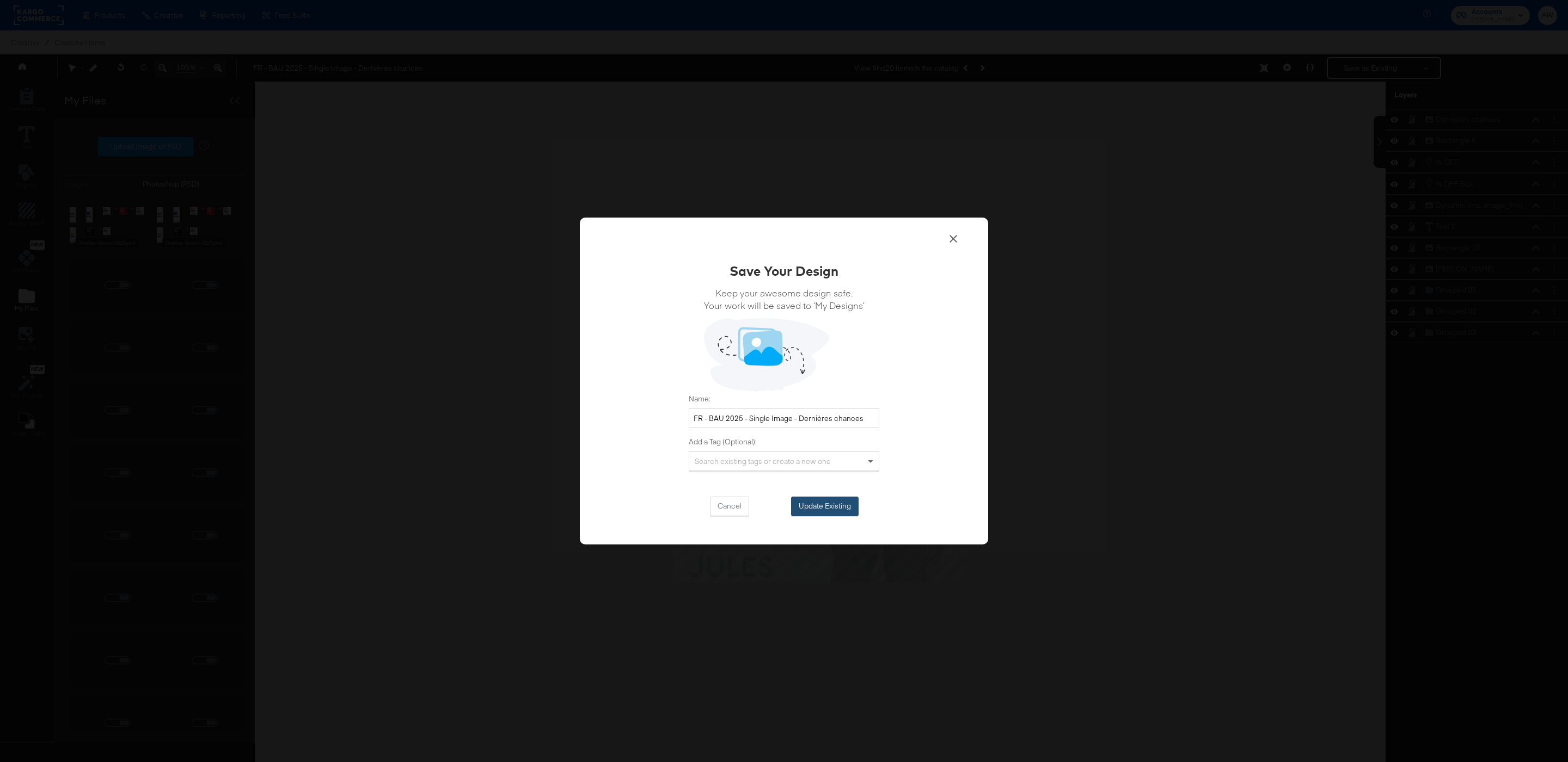
click at [822, 501] on button "Update Existing" at bounding box center [825, 507] width 68 height 20
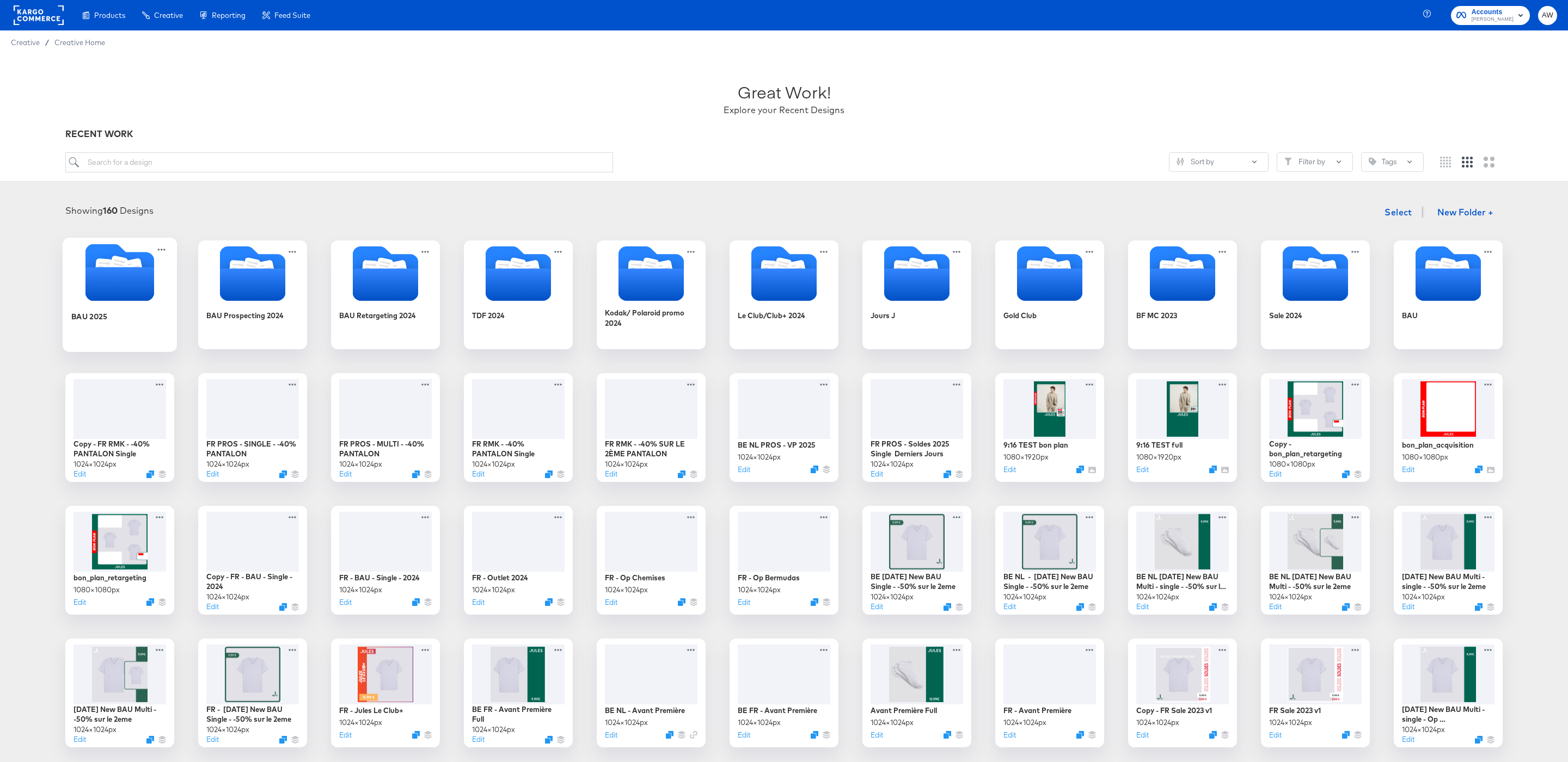
click at [155, 285] on icon "Folder" at bounding box center [119, 272] width 114 height 57
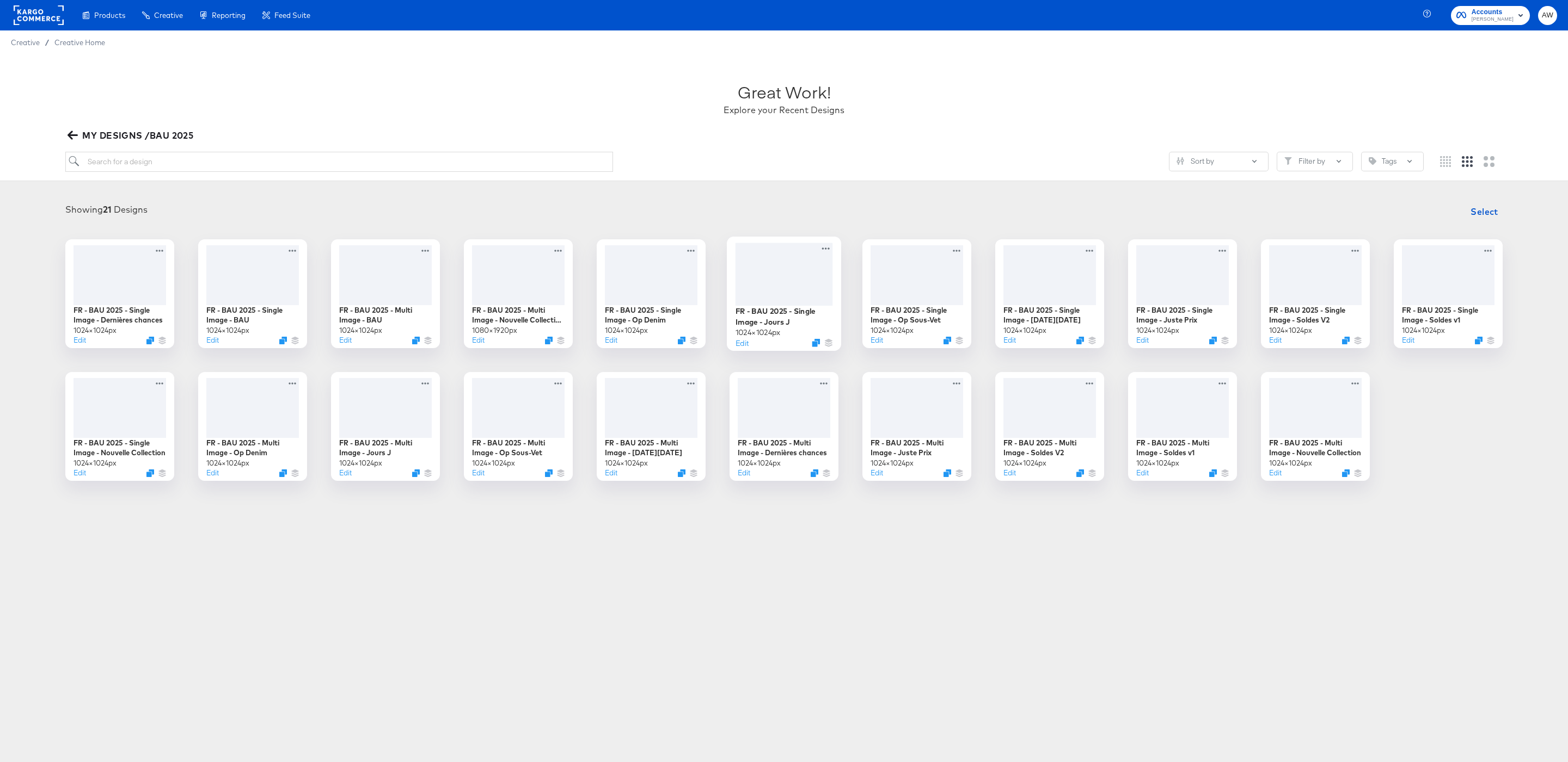
click at [792, 261] on div at bounding box center [784, 274] width 97 height 63
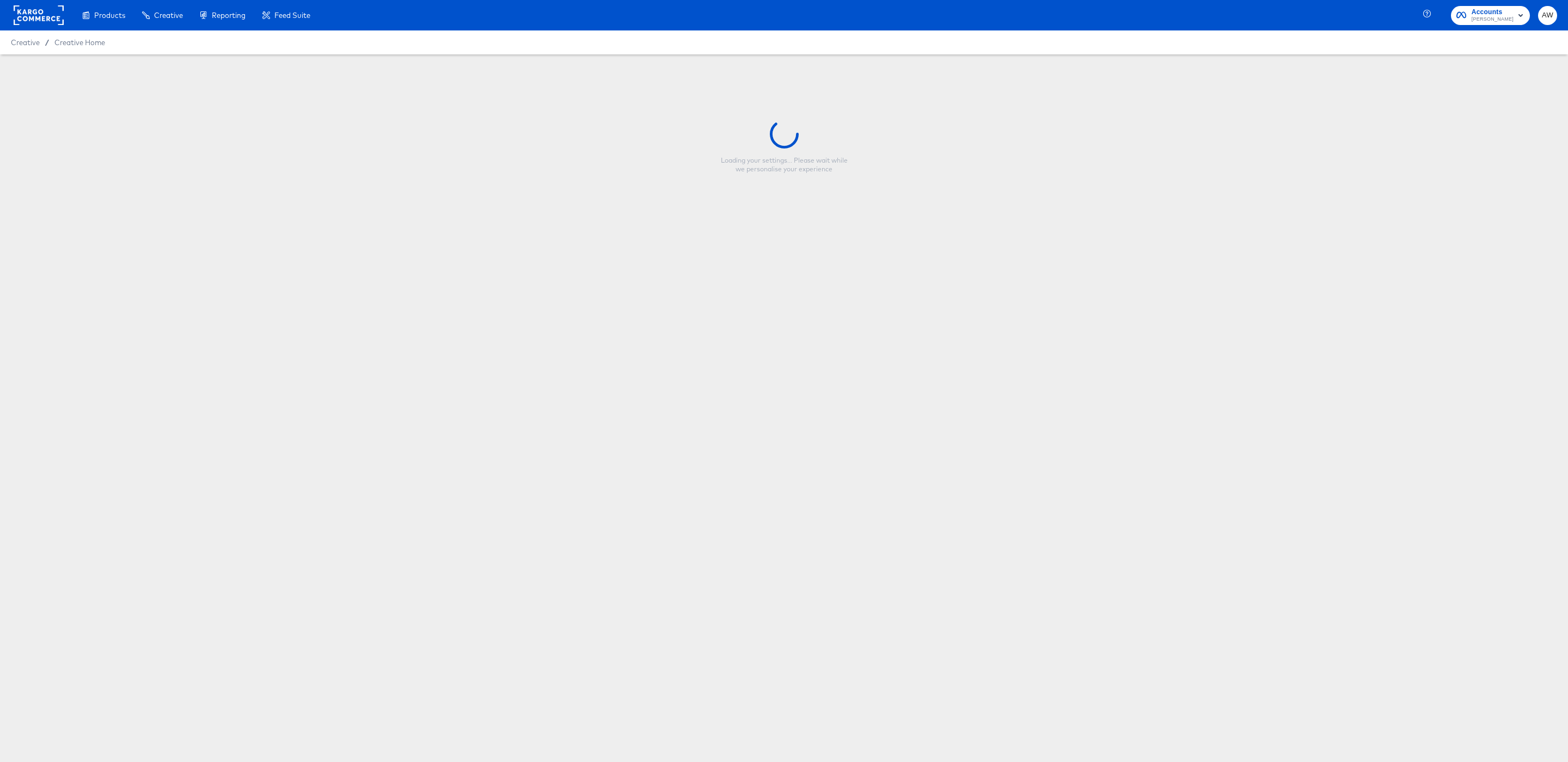
type input "FR - BAU 2025 - Single Image - Jours J"
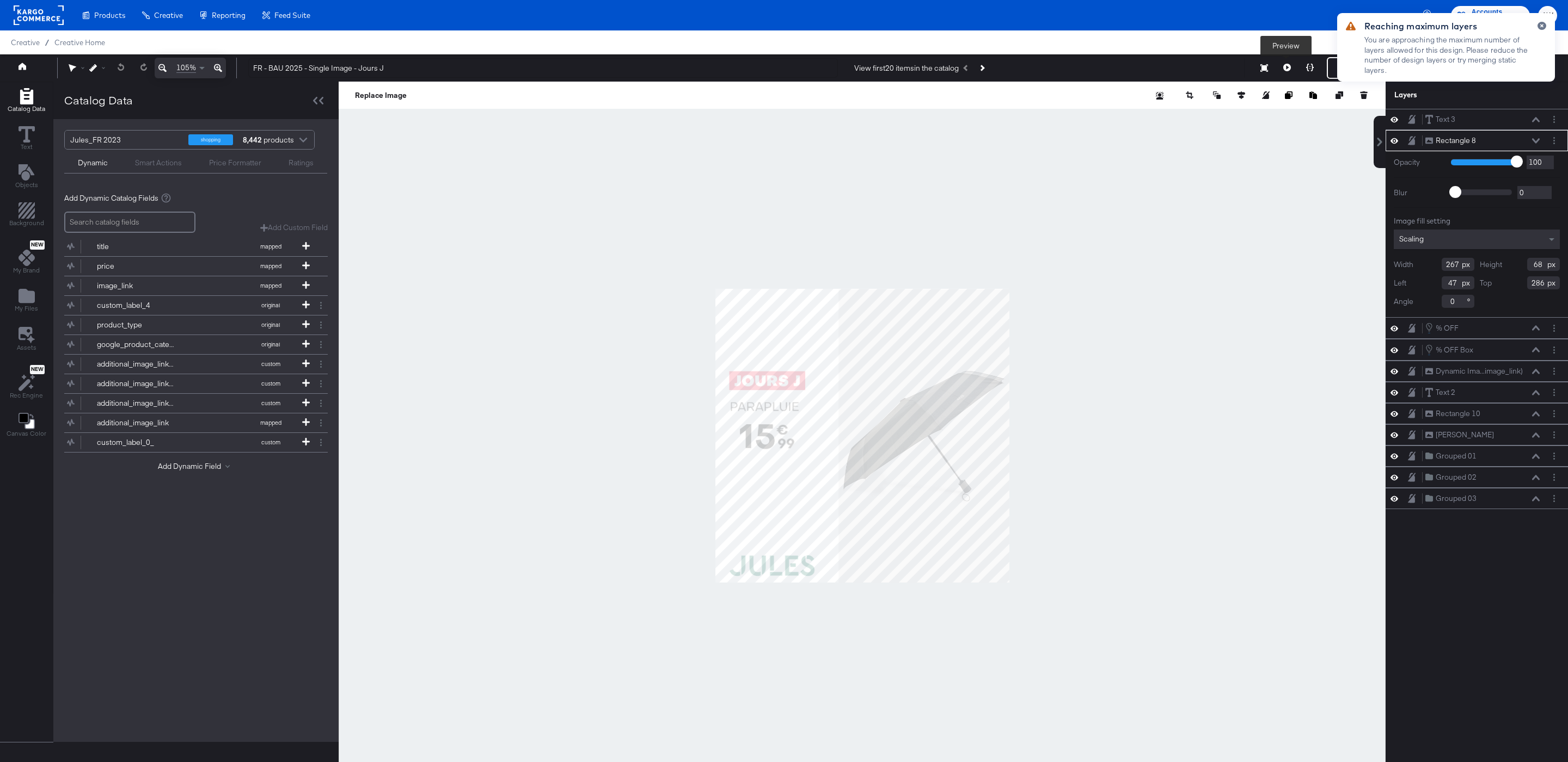
click at [1290, 70] on icon at bounding box center [1287, 67] width 7 height 7
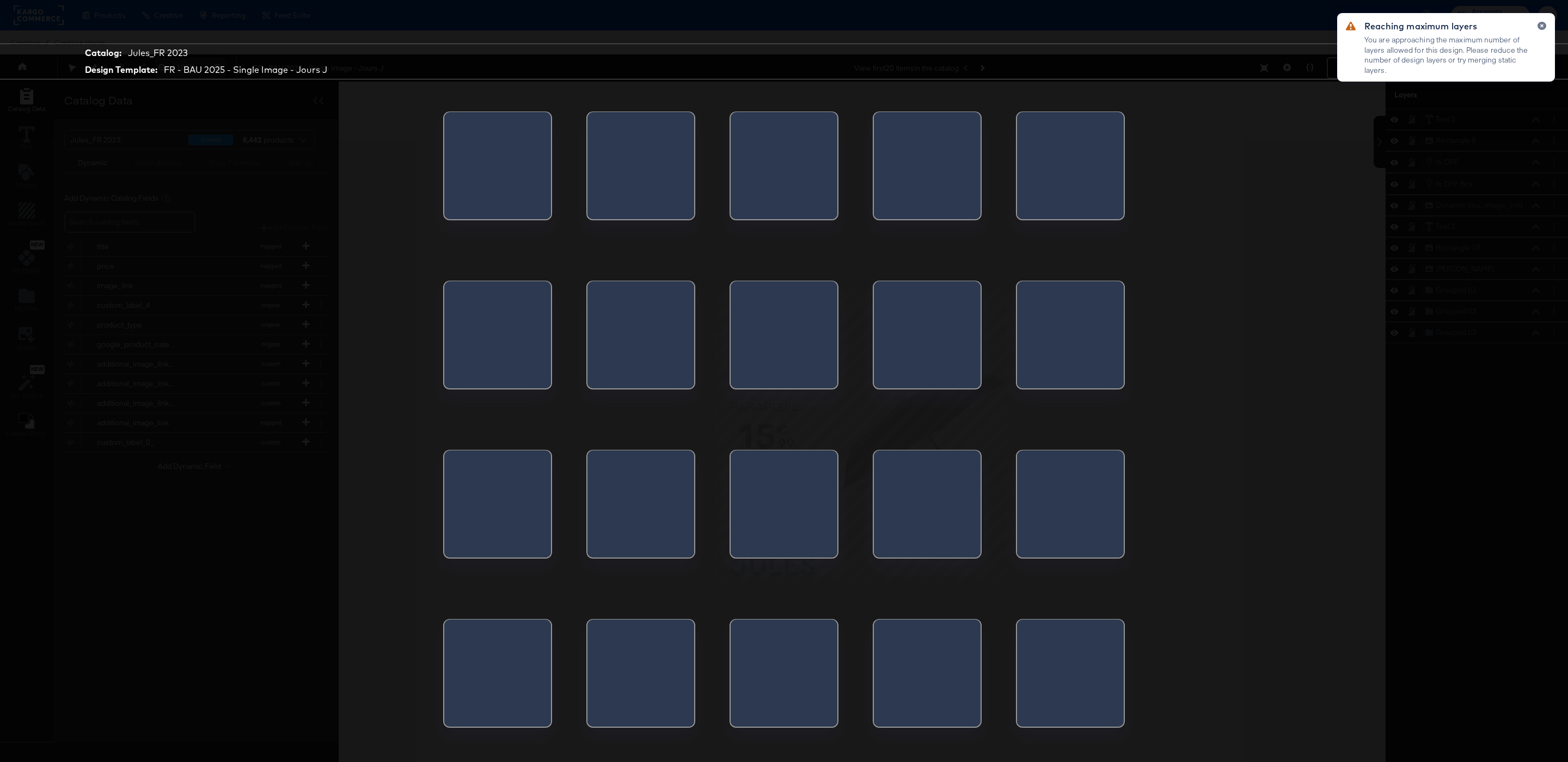
click at [867, 522] on div at bounding box center [784, 420] width 817 height 654
click at [898, 510] on div at bounding box center [885, 507] width 24 height 114
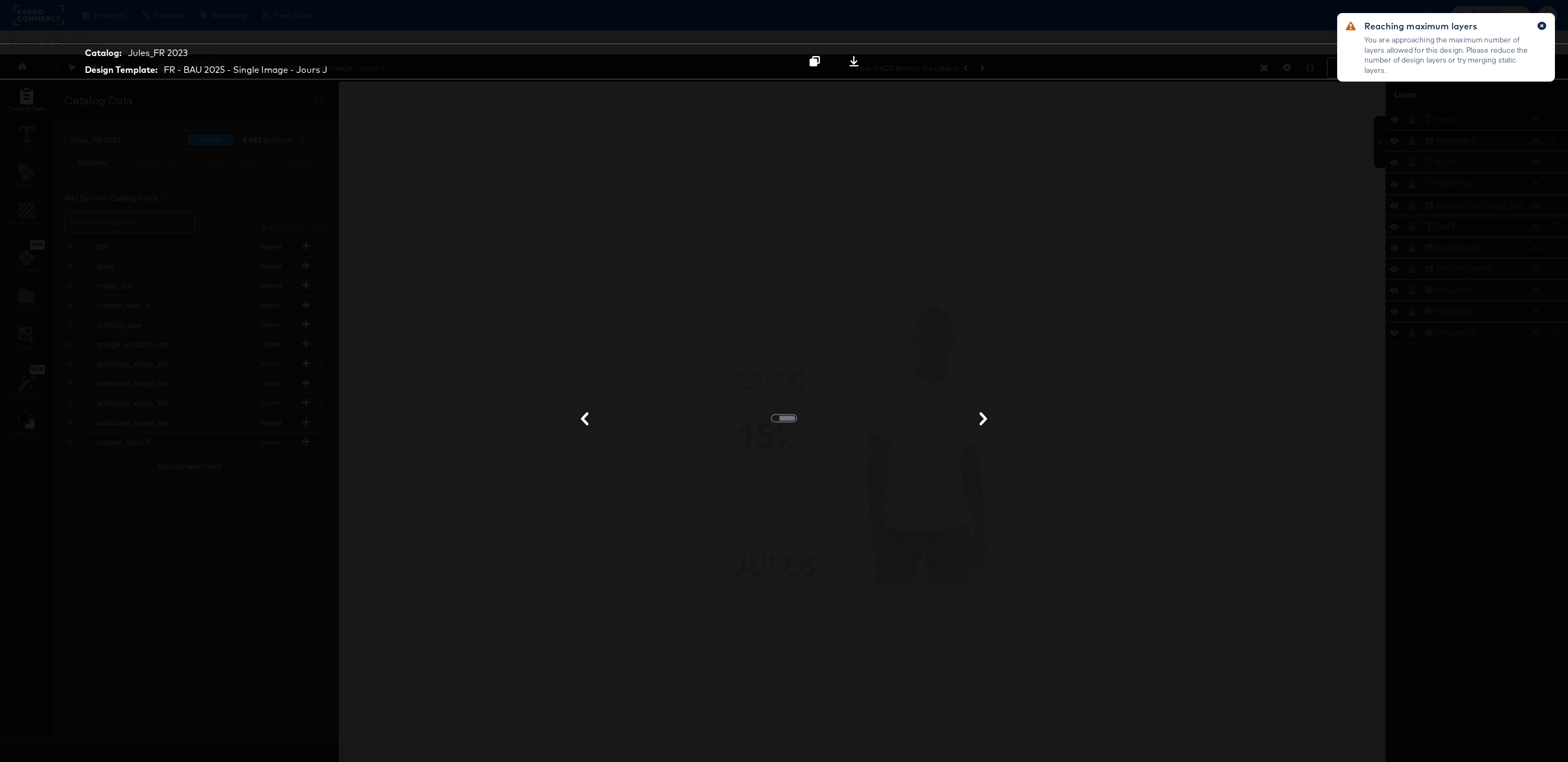
click at [1539, 29] on button "button" at bounding box center [1541, 26] width 9 height 8
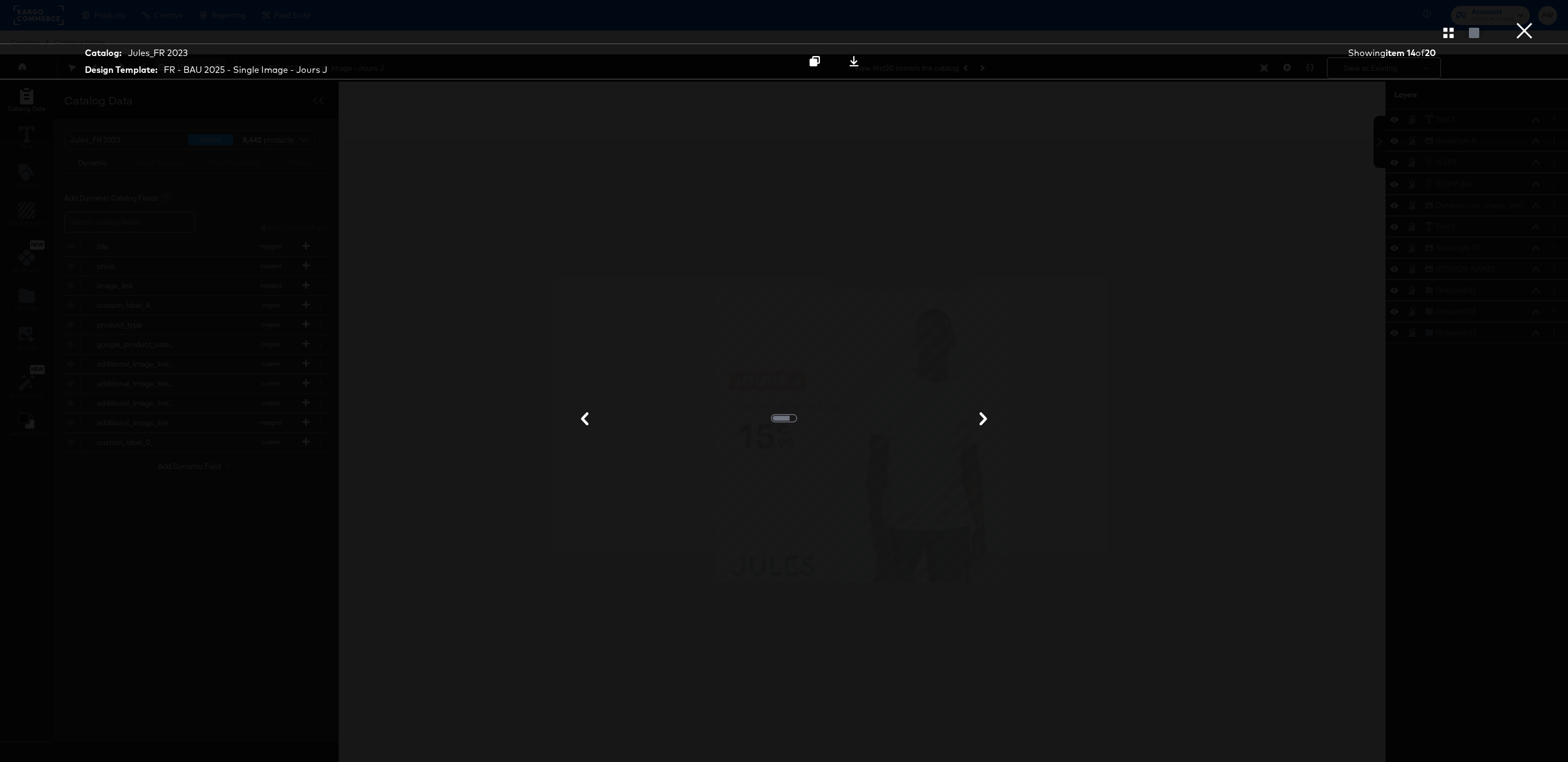
click at [1522, 22] on button "×" at bounding box center [1525, 11] width 22 height 22
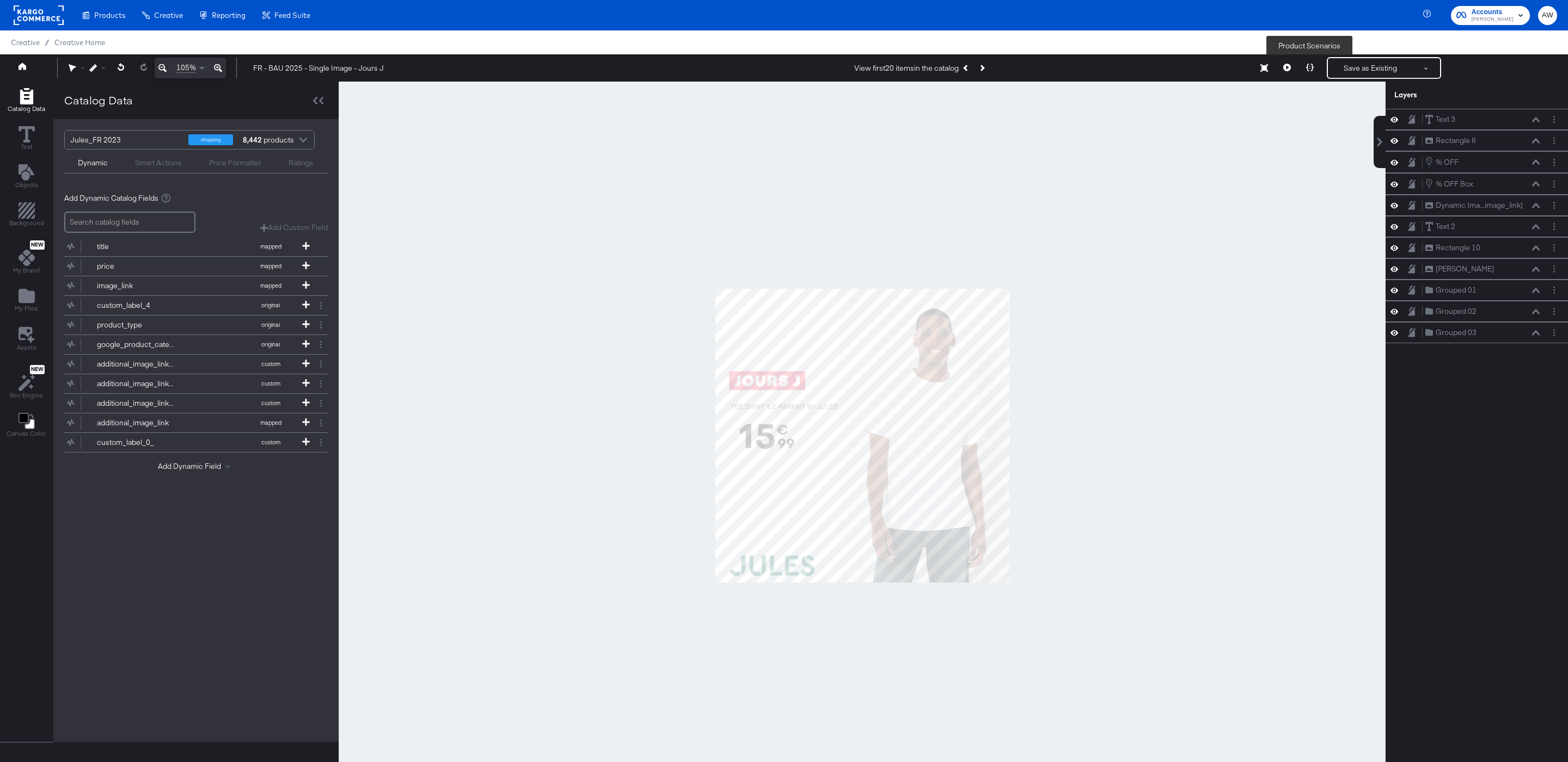
click at [1307, 71] on icon at bounding box center [1309, 67] width 7 height 7
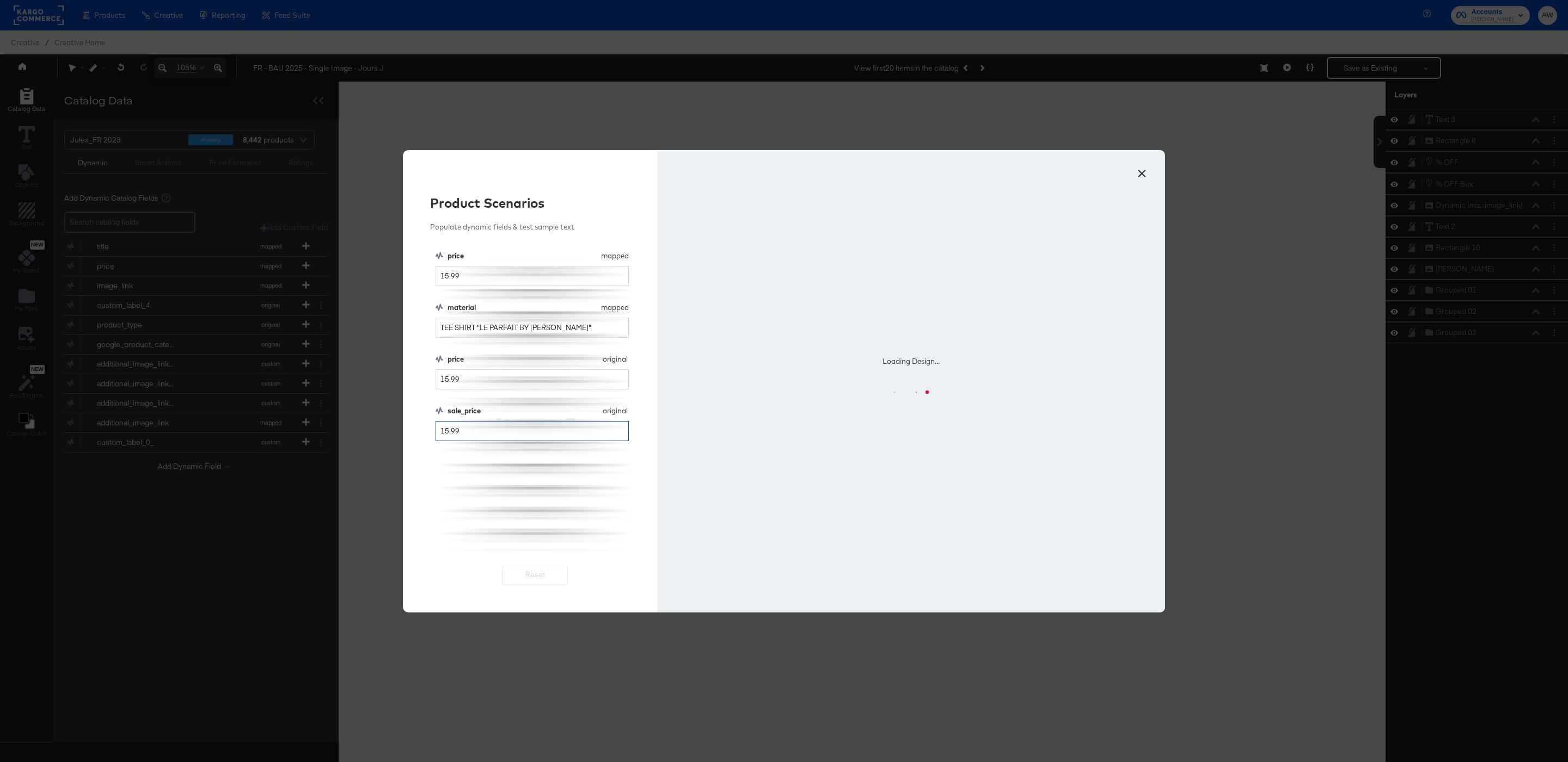
click at [444, 433] on input "15.99" at bounding box center [532, 431] width 193 height 20
type input "10.99"
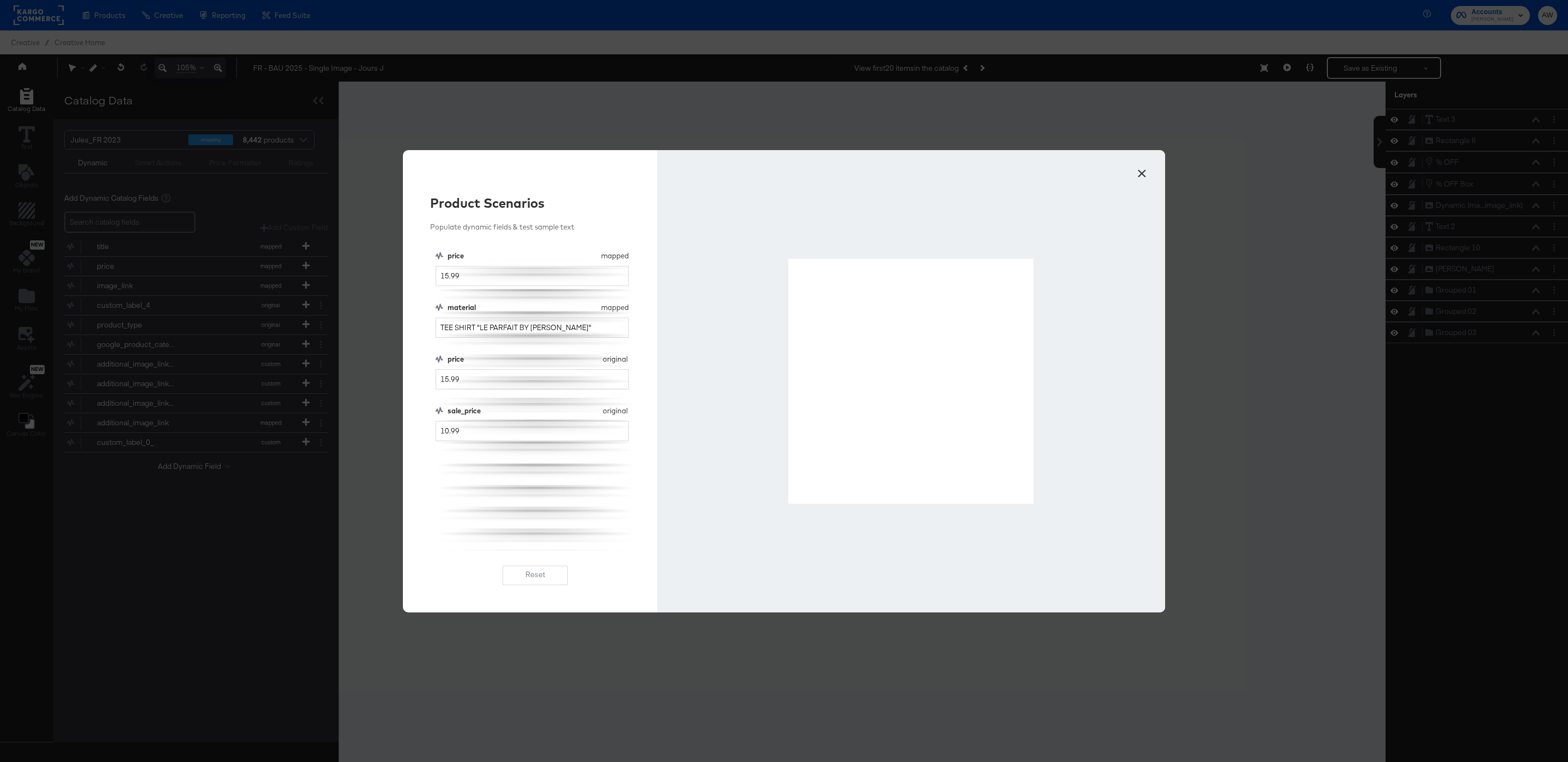
drag, startPoint x: 792, startPoint y: 260, endPoint x: 1030, endPoint y: 499, distance: 337.3
click at [1261, 158] on div "× Product Scenarios Populate dynamic fields & test sample text price mapped pri…" at bounding box center [784, 381] width 1568 height 762
click at [1147, 166] on button "×" at bounding box center [1142, 171] width 20 height 20
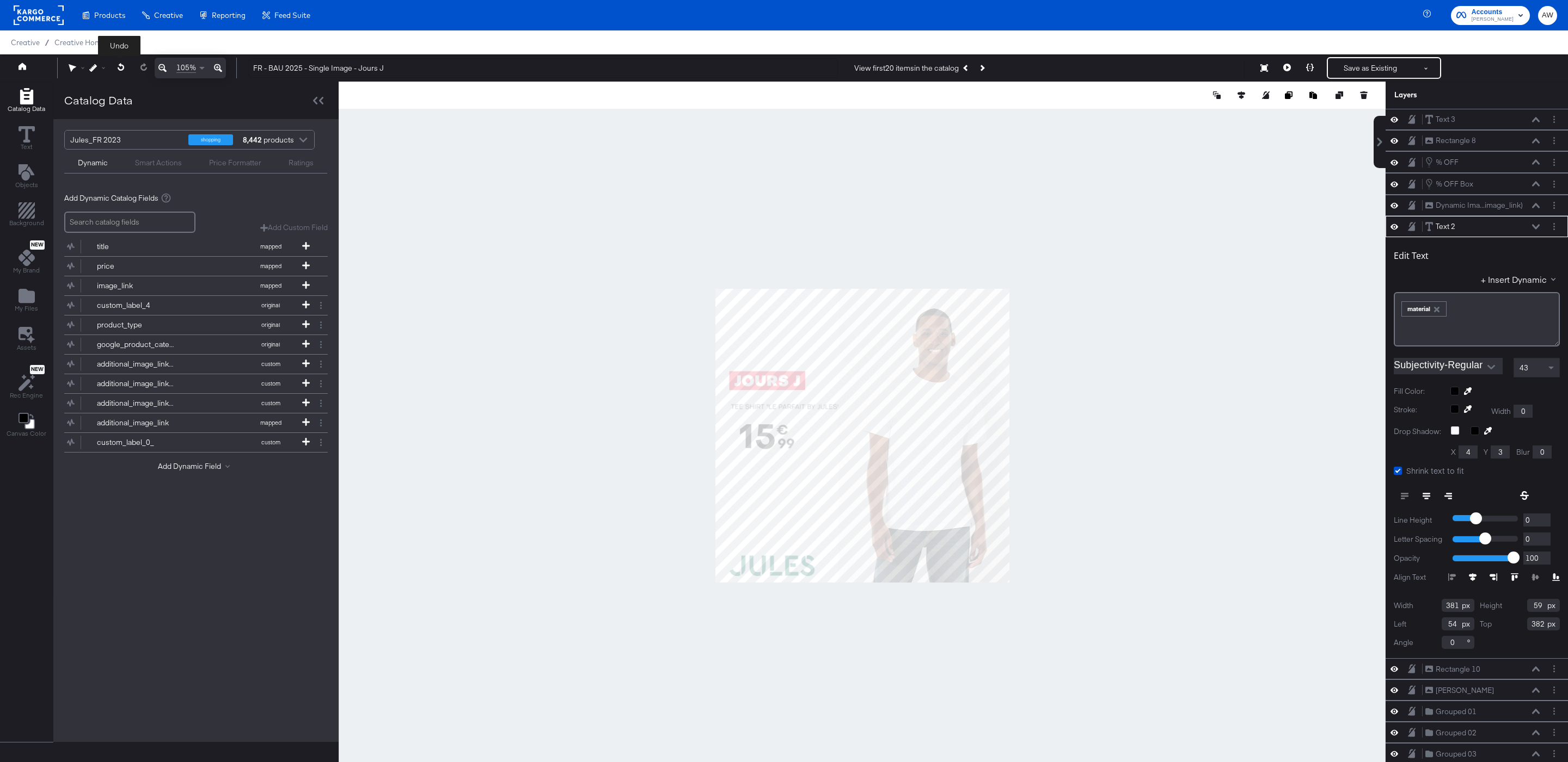
click at [119, 71] on button at bounding box center [121, 67] width 22 height 20
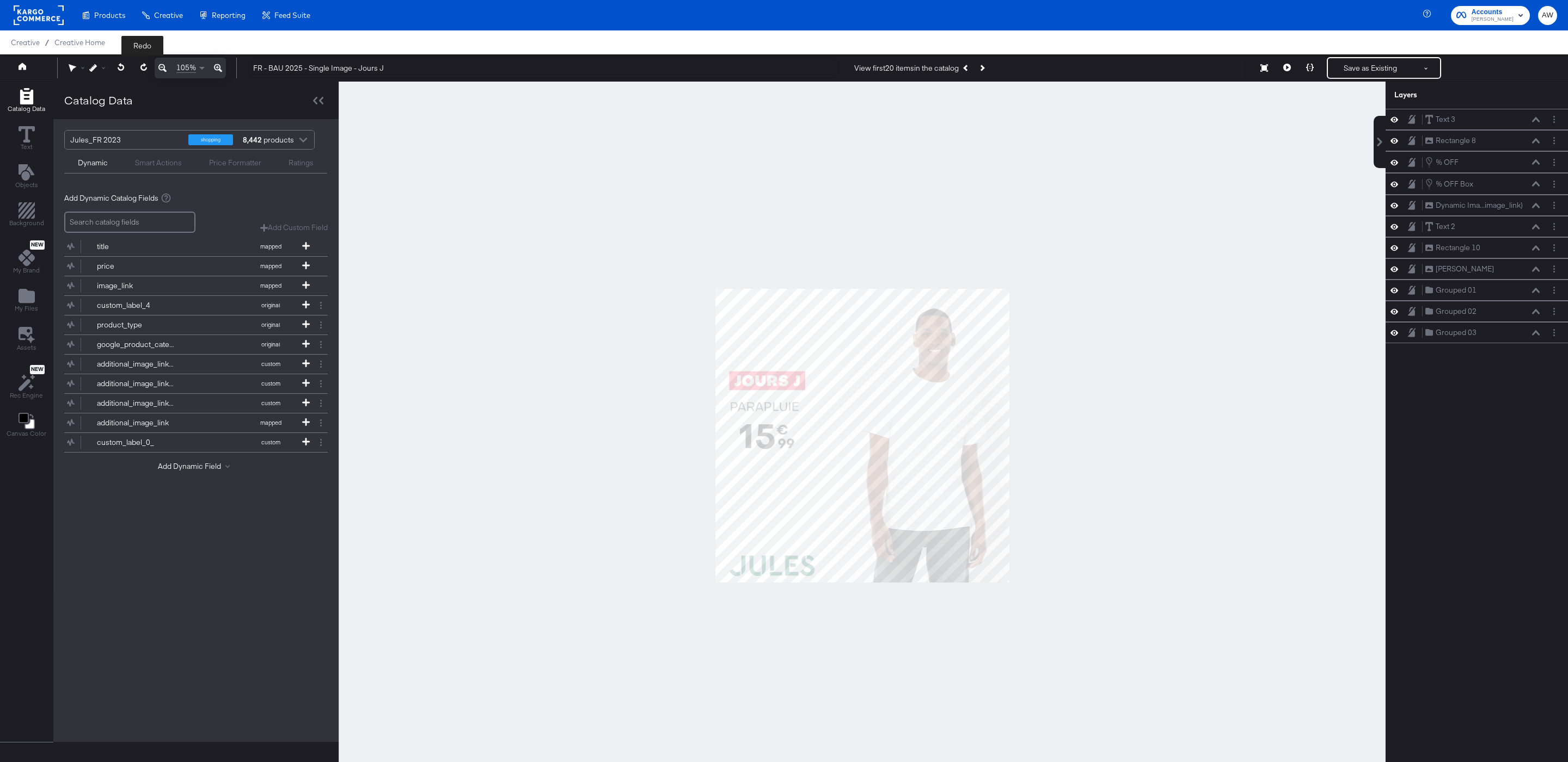
click at [137, 64] on button at bounding box center [144, 67] width 22 height 20
click at [82, 68] on div at bounding box center [79, 68] width 21 height 7
click at [94, 68] on icon at bounding box center [93, 68] width 7 height 7
click at [122, 125] on div "Snap to Layers" at bounding box center [133, 116] width 88 height 22
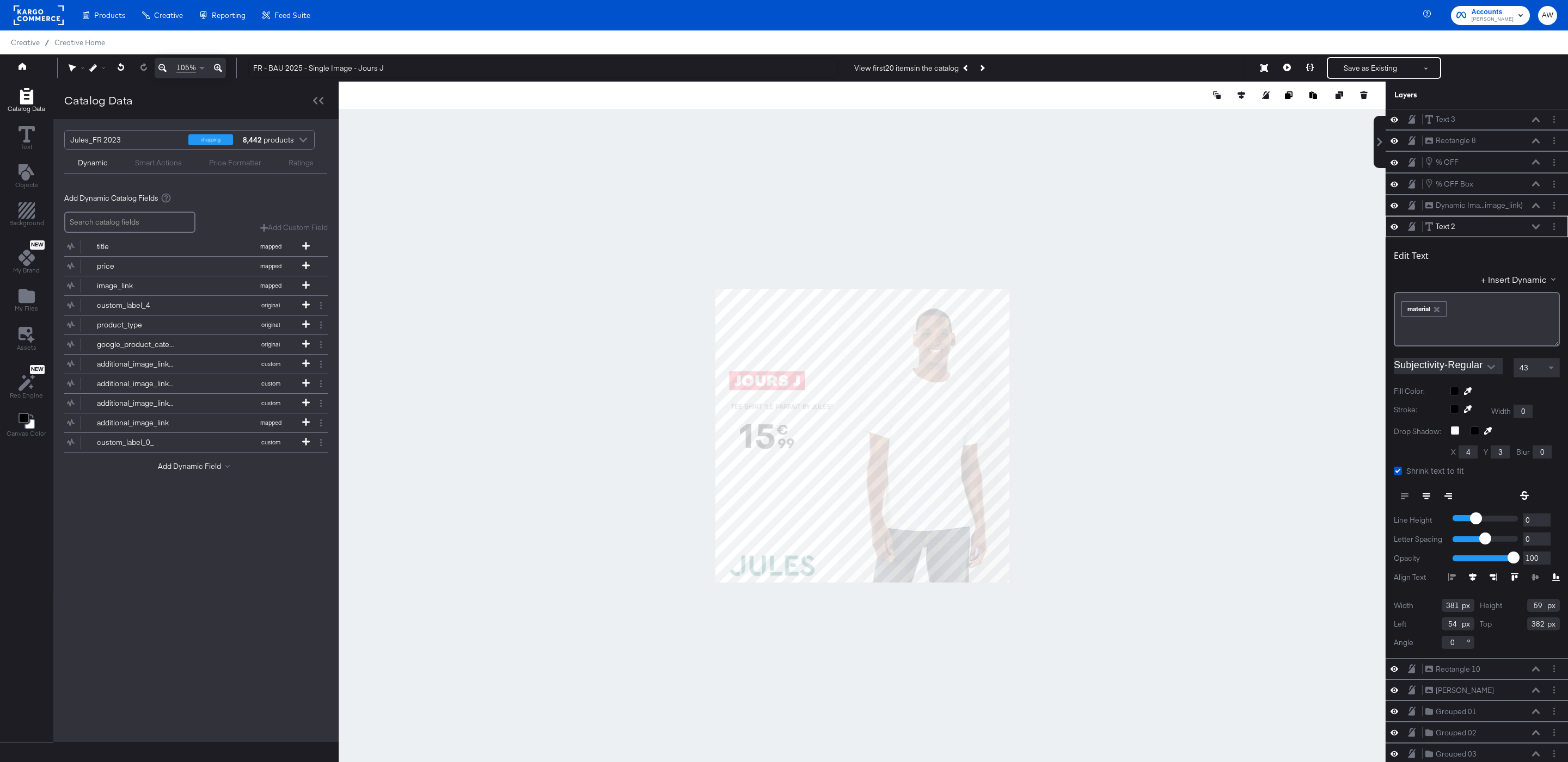
type input "358"
click at [1035, 375] on div at bounding box center [862, 436] width 1047 height 708
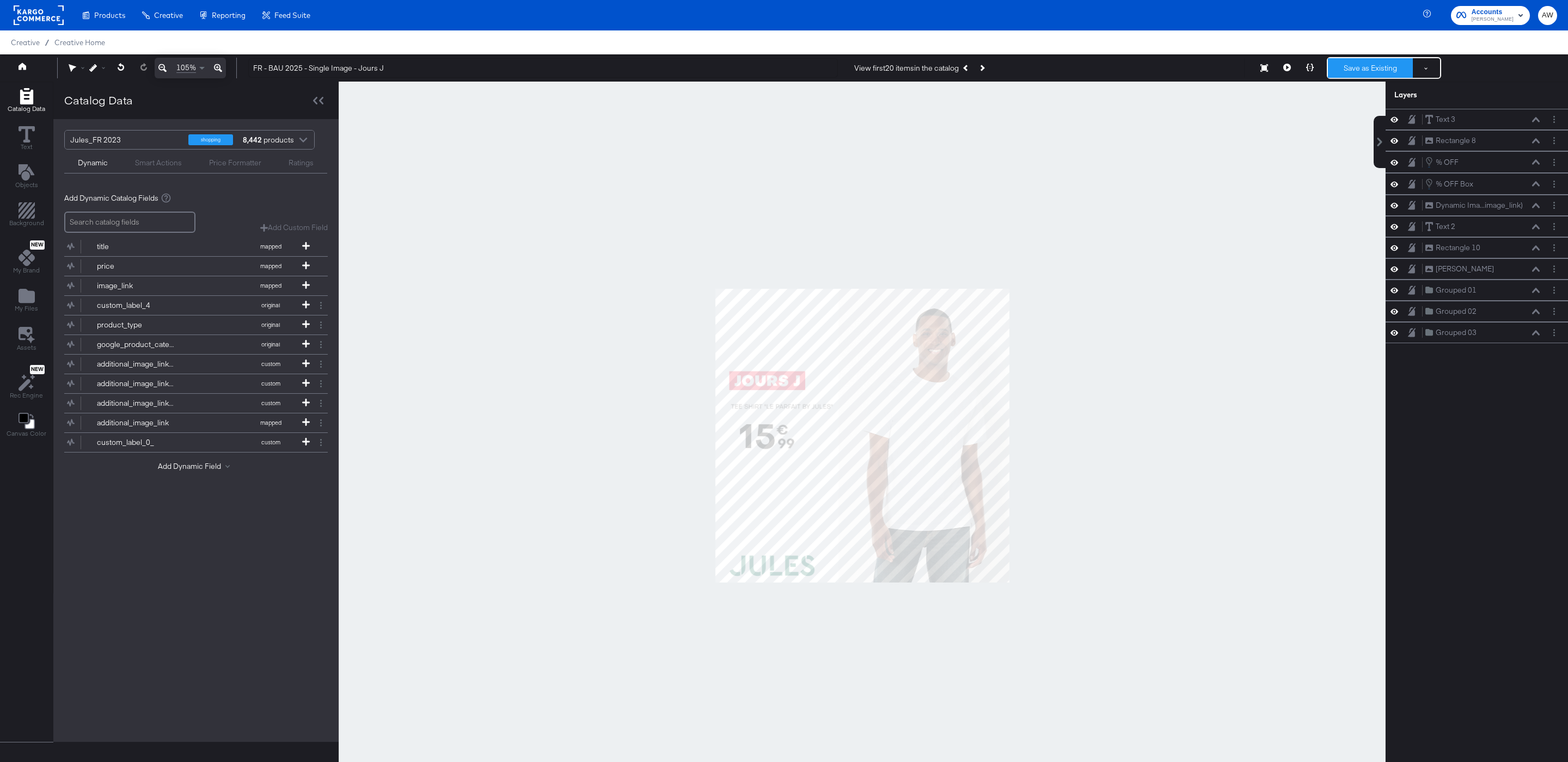
click at [1391, 64] on button "Save as Existing" at bounding box center [1370, 68] width 85 height 20
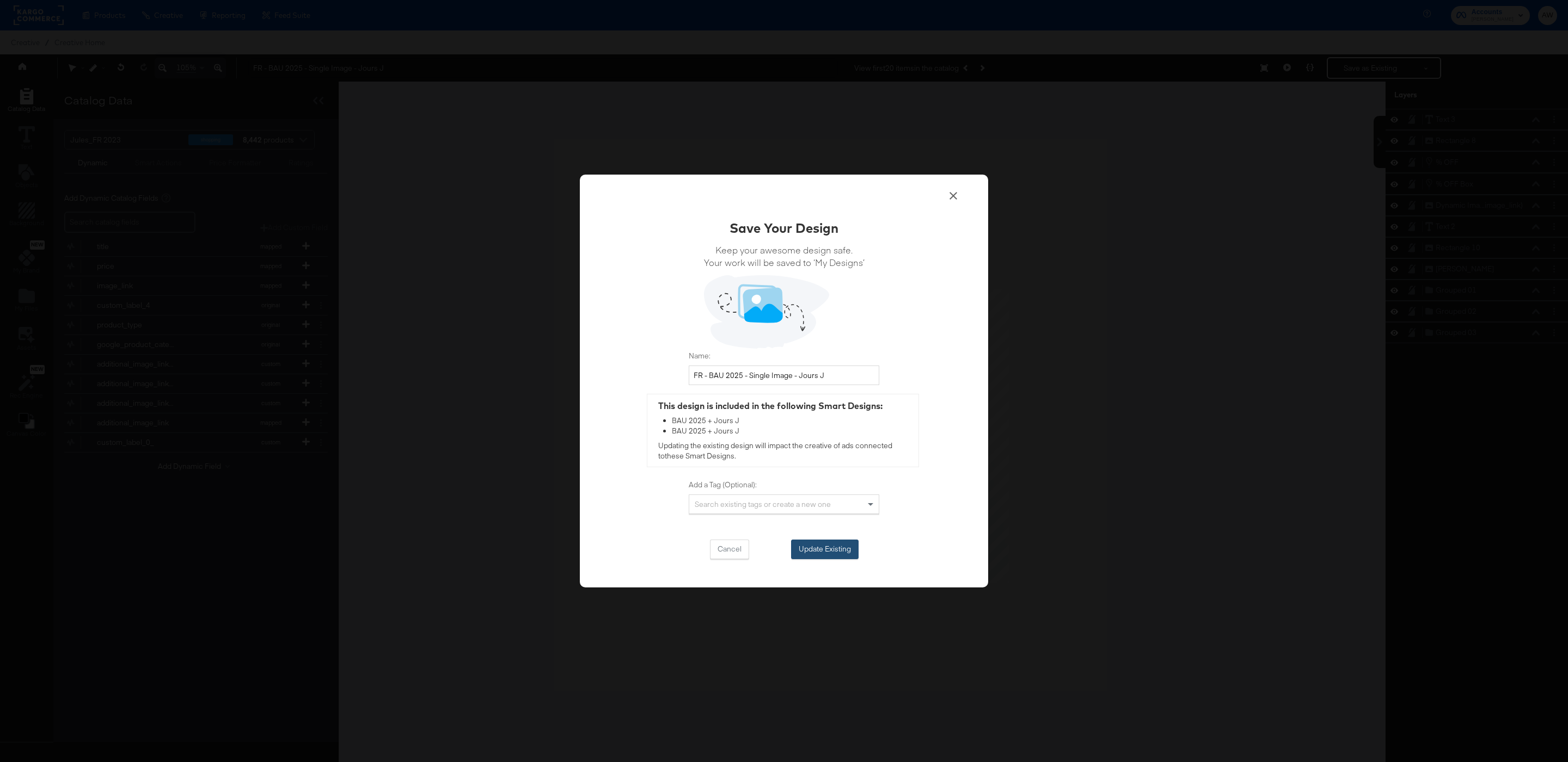
click at [843, 549] on button "Update Existing" at bounding box center [825, 549] width 68 height 20
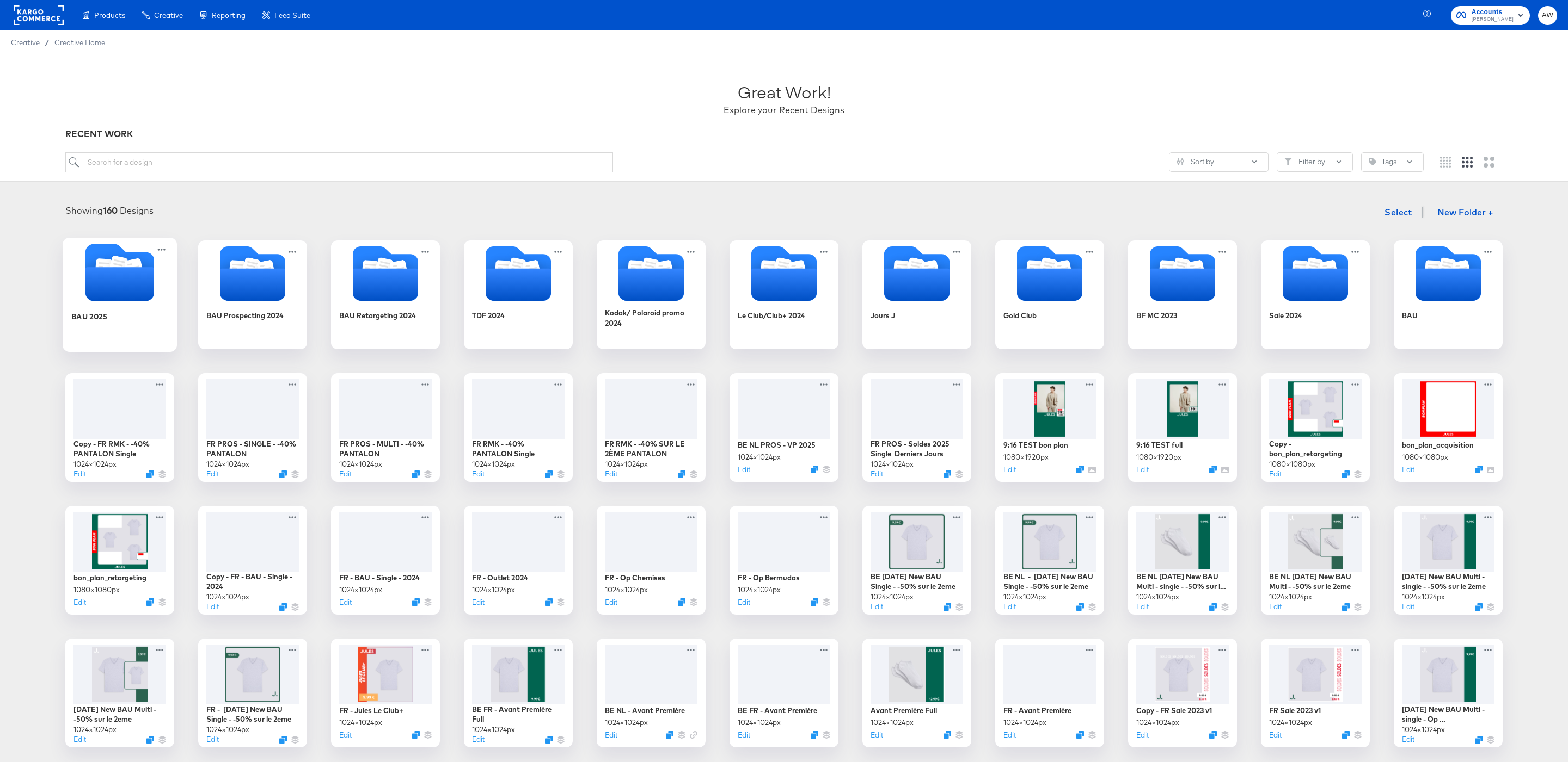
click at [109, 281] on icon "Folder" at bounding box center [119, 284] width 68 height 34
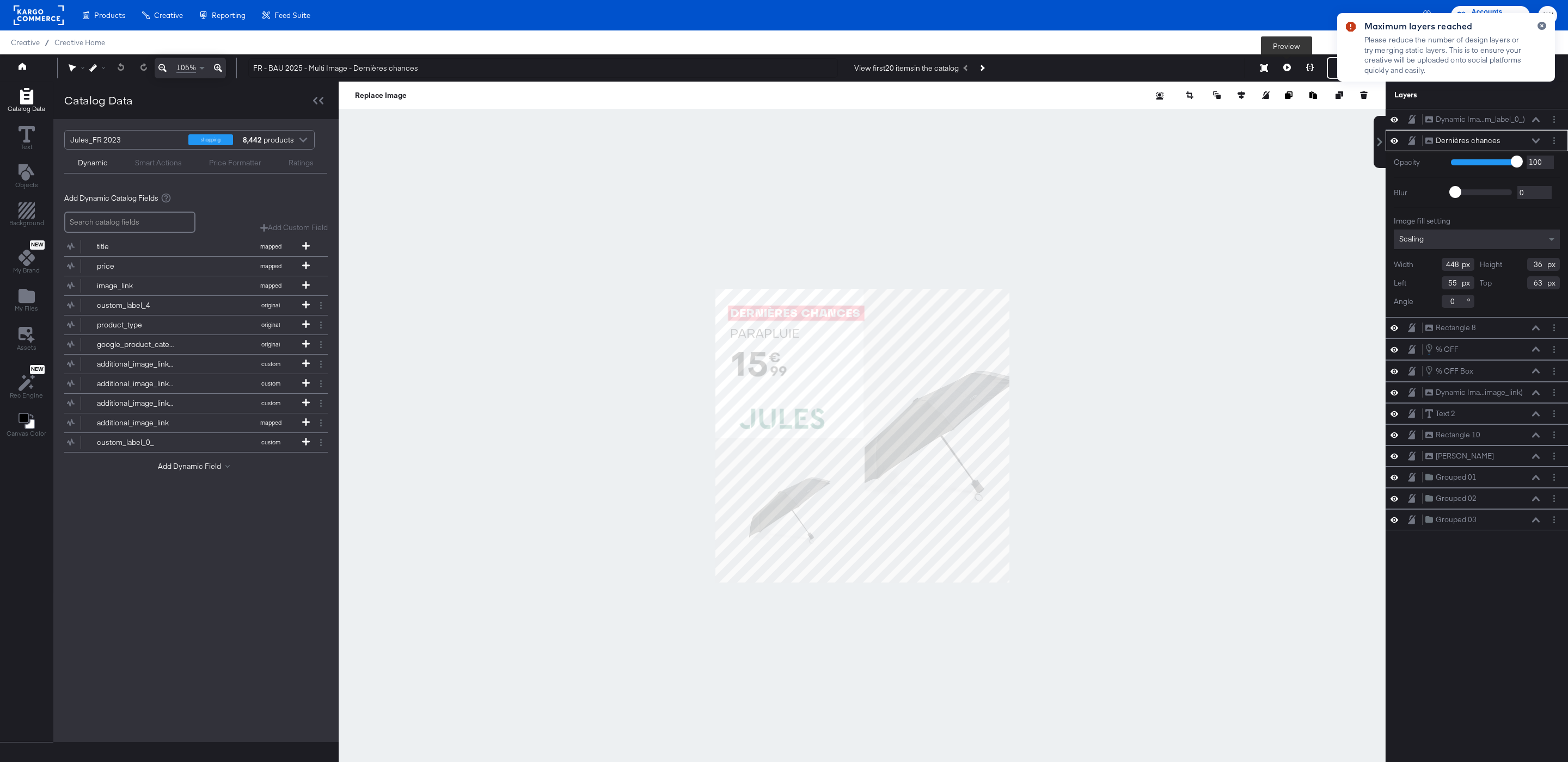
click at [1280, 71] on button at bounding box center [1287, 68] width 23 height 22
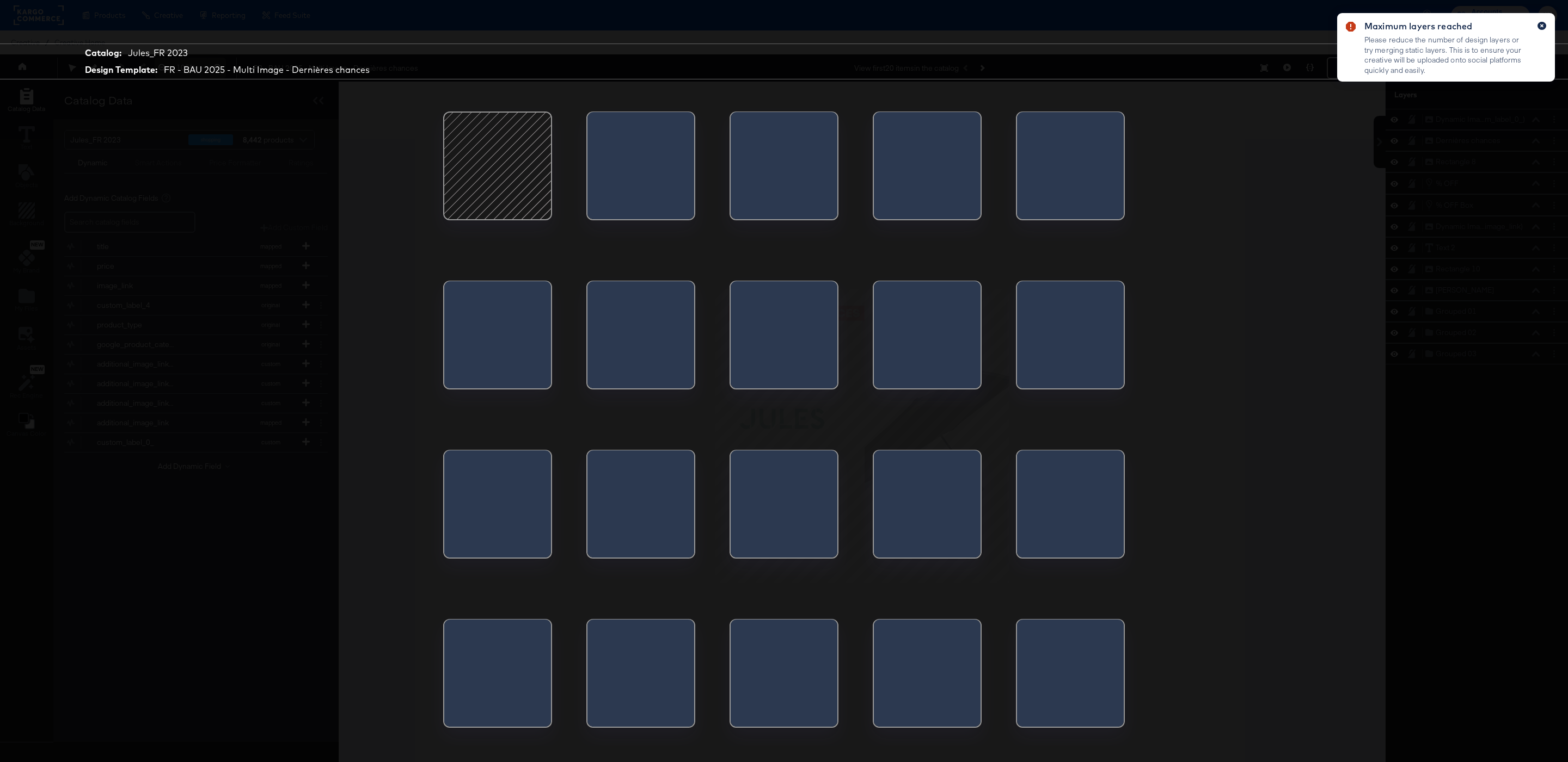
click at [1544, 26] on button "button" at bounding box center [1541, 26] width 9 height 8
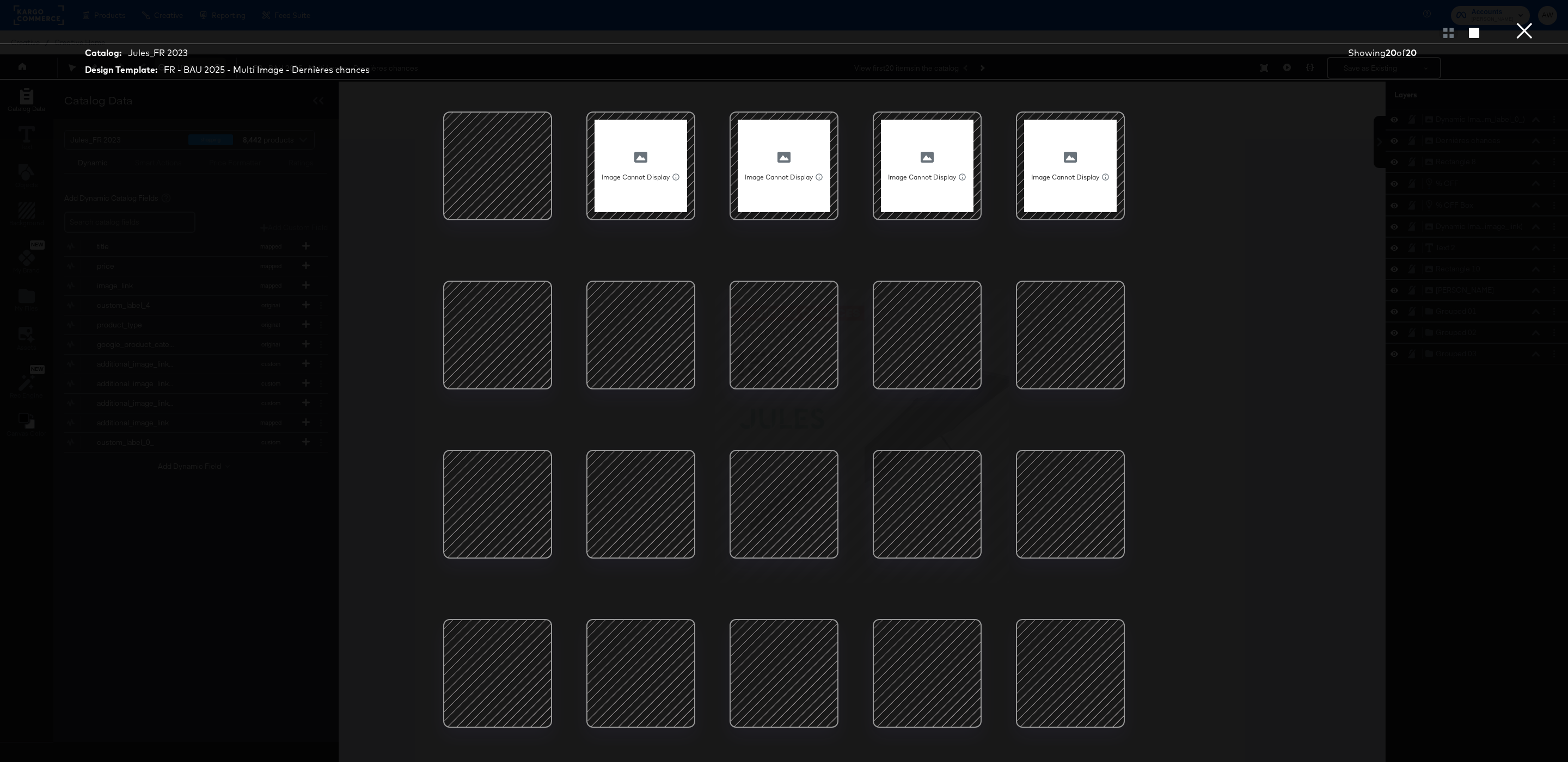
click at [946, 540] on div at bounding box center [927, 504] width 93 height 93
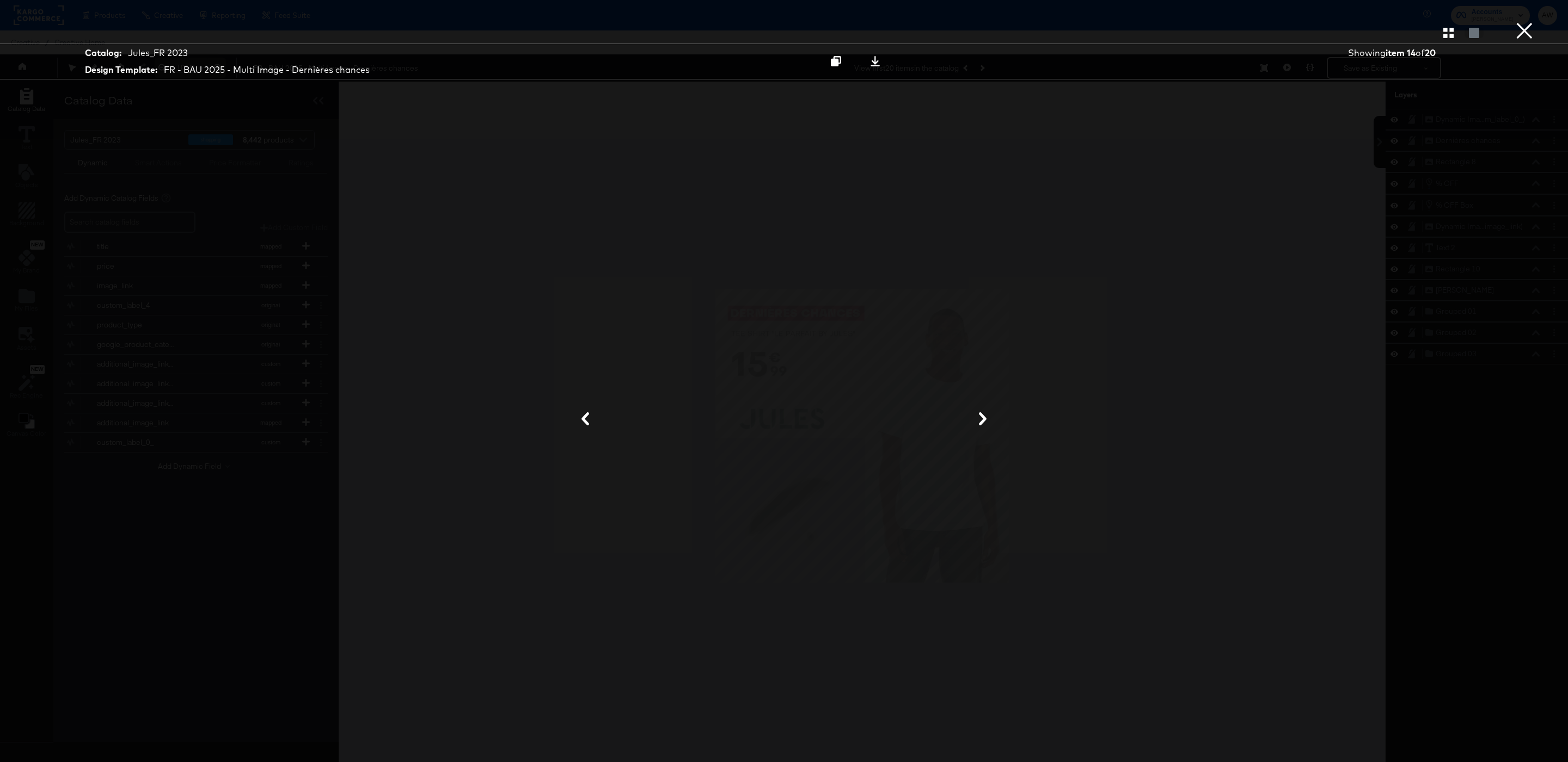
click at [1526, 22] on button "×" at bounding box center [1525, 11] width 22 height 22
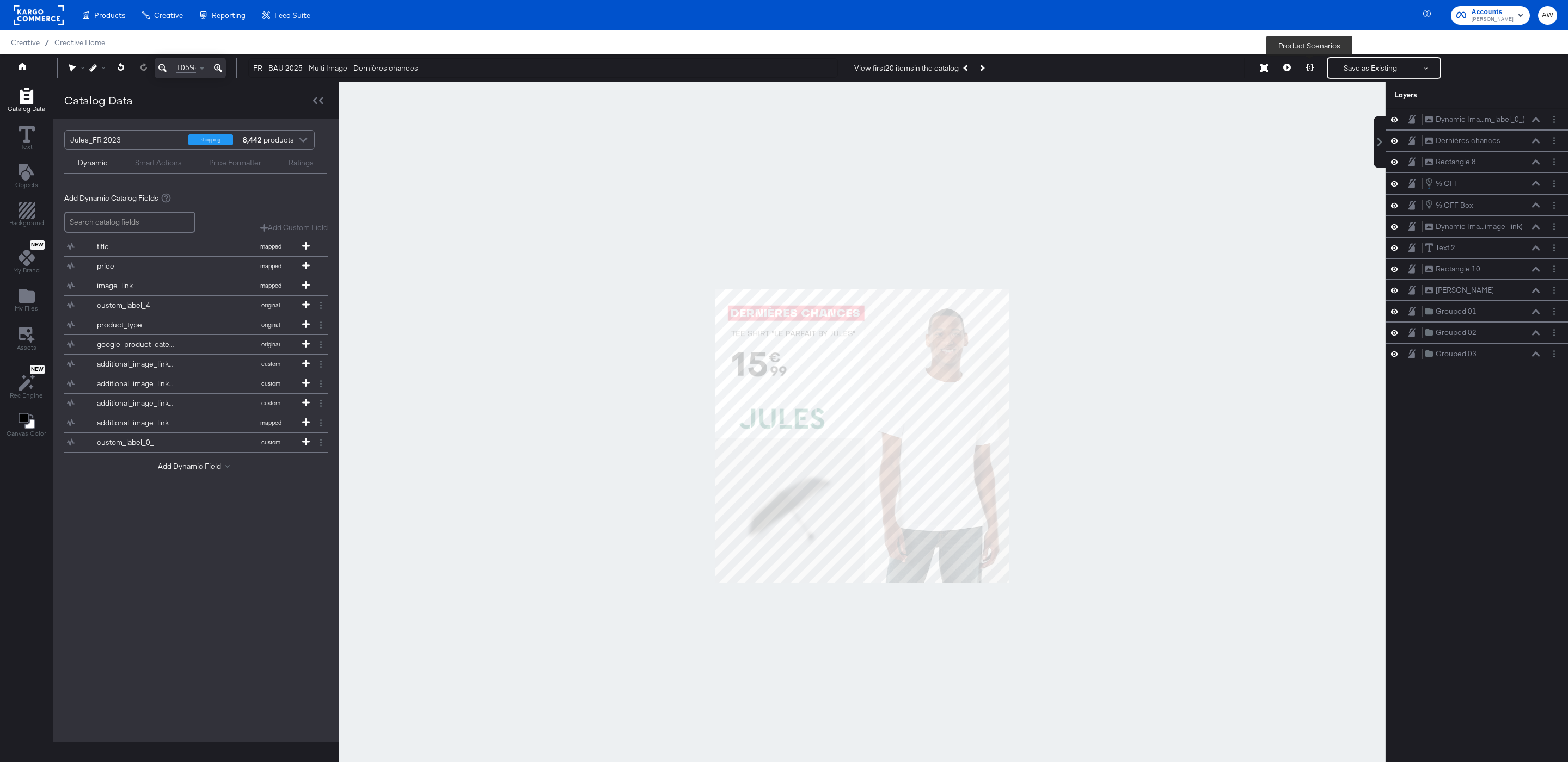
click at [1311, 72] on button at bounding box center [1309, 68] width 23 height 22
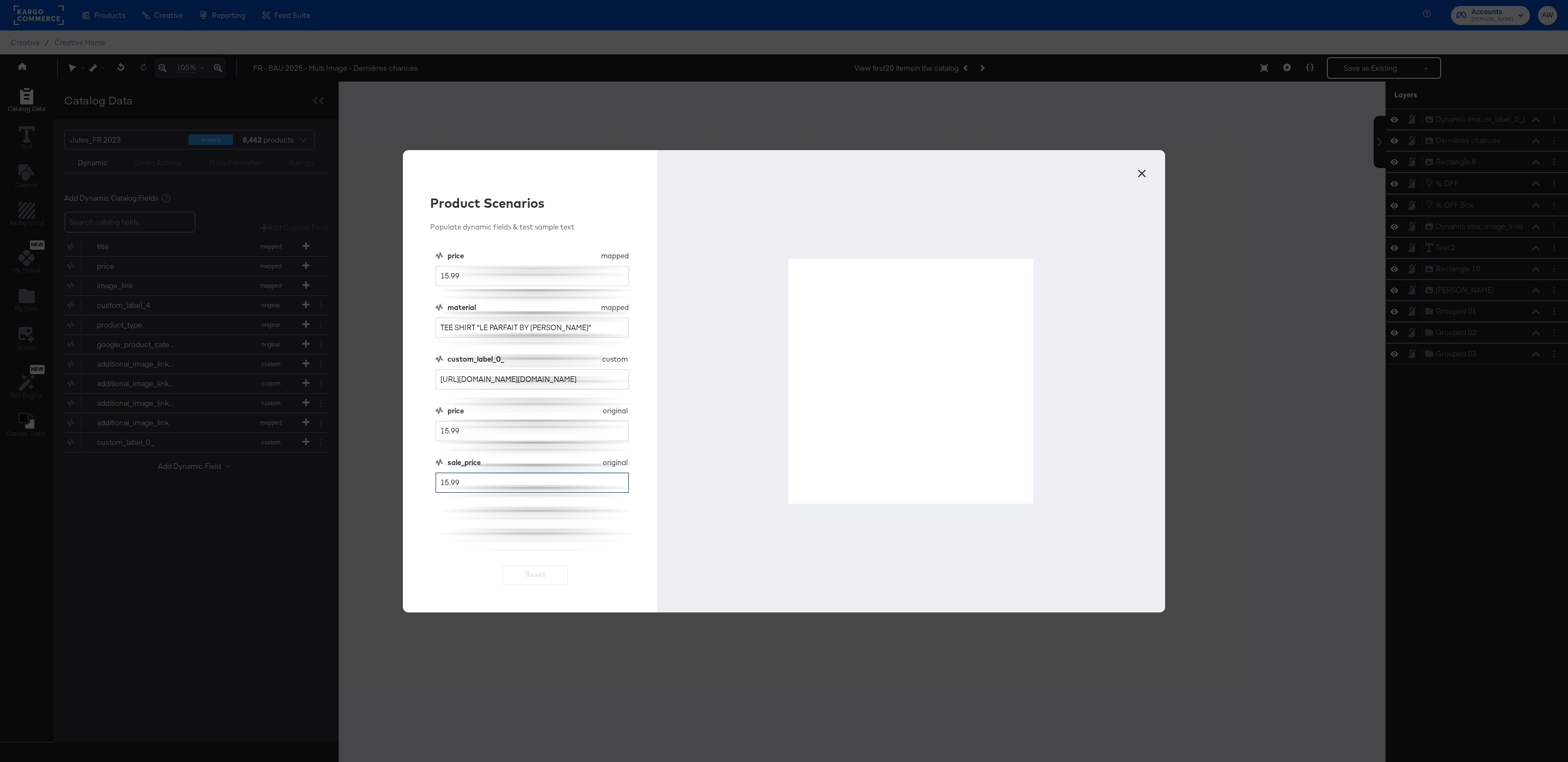
click at [446, 483] on input "15.99" at bounding box center [532, 482] width 193 height 20
type input "10.99"
drag, startPoint x: 787, startPoint y: 261, endPoint x: 1032, endPoint y: 501, distance: 343.0
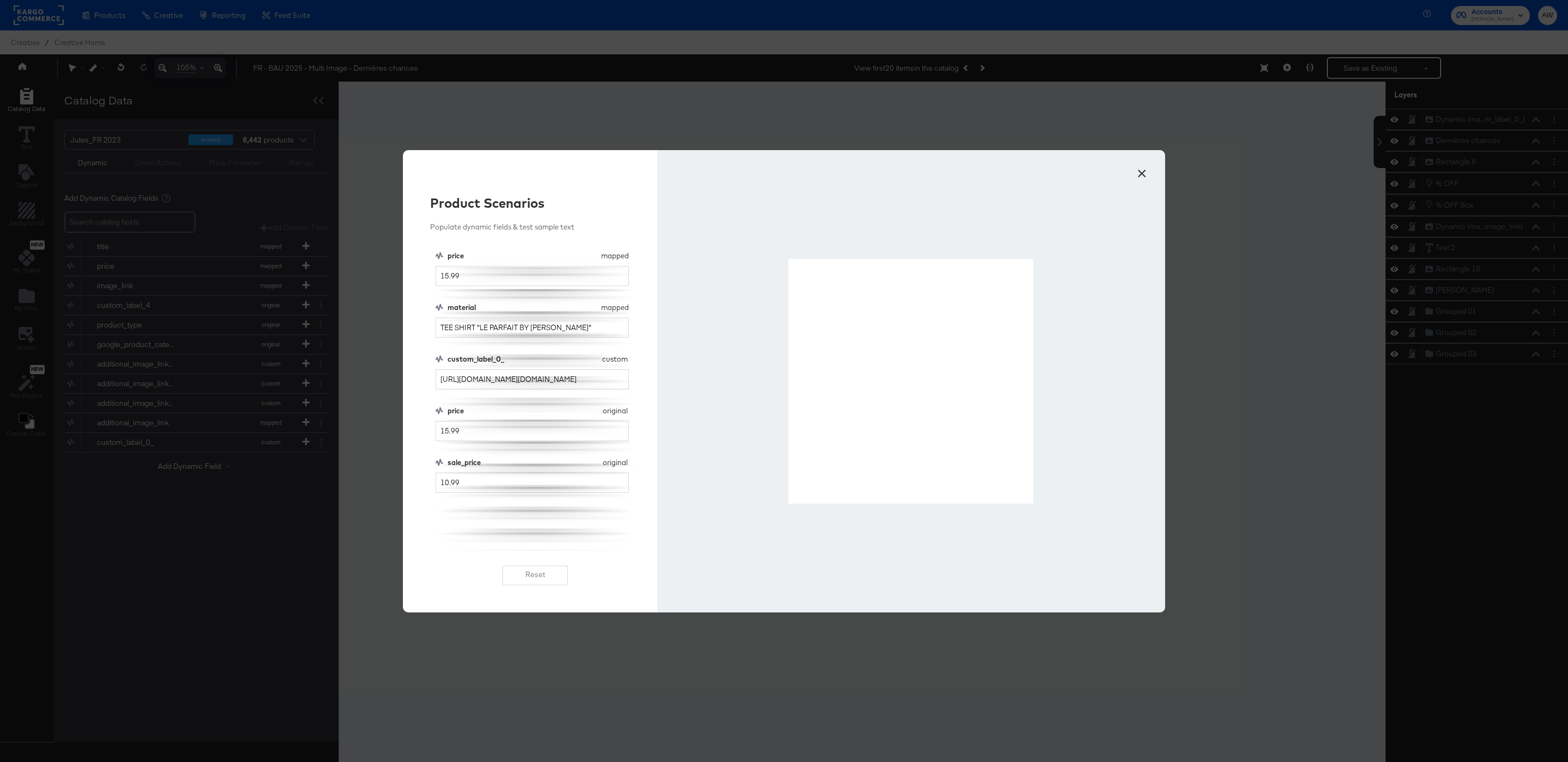
click at [1145, 170] on button "×" at bounding box center [1142, 171] width 20 height 20
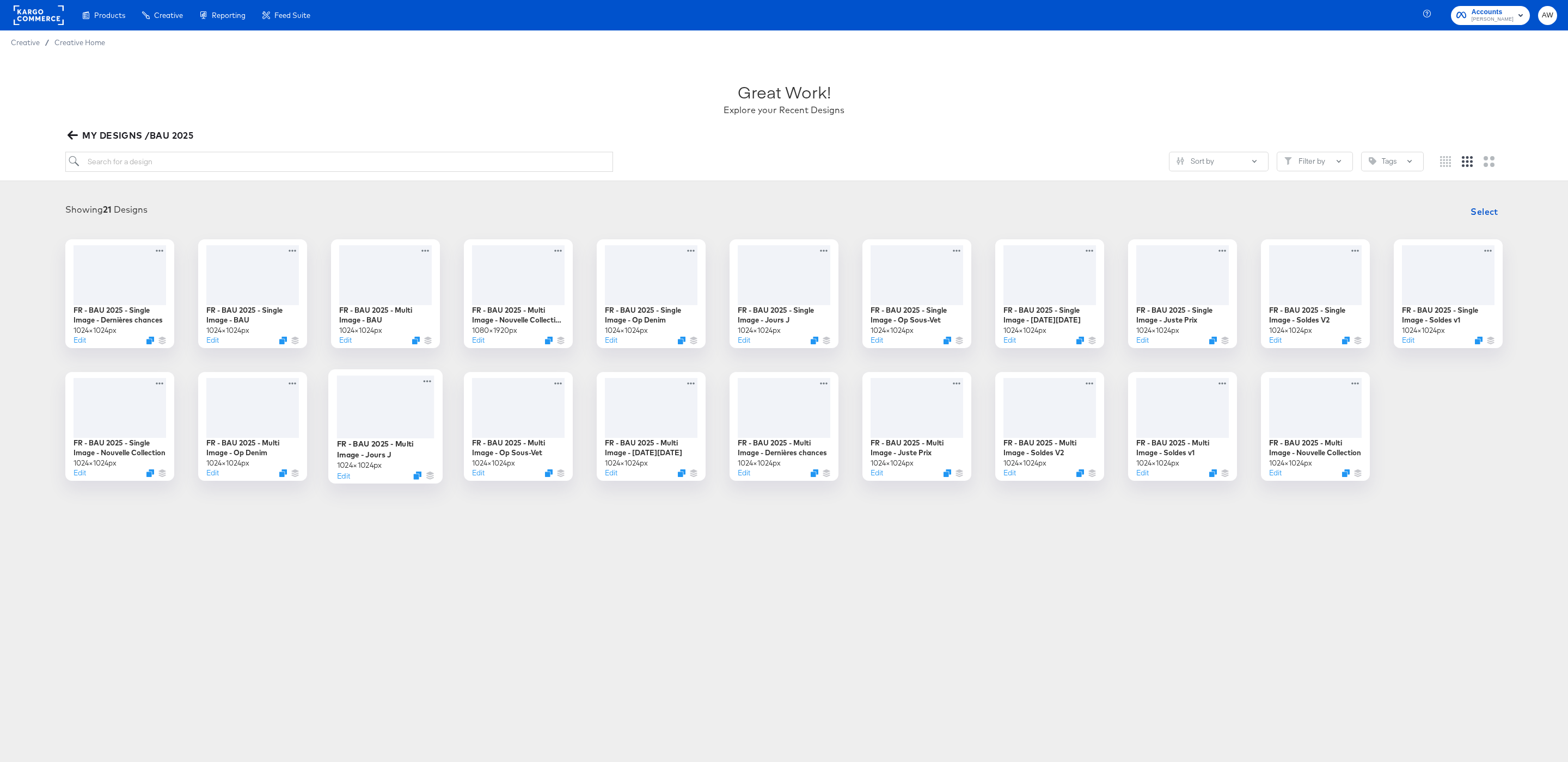
click at [400, 412] on div at bounding box center [386, 407] width 97 height 63
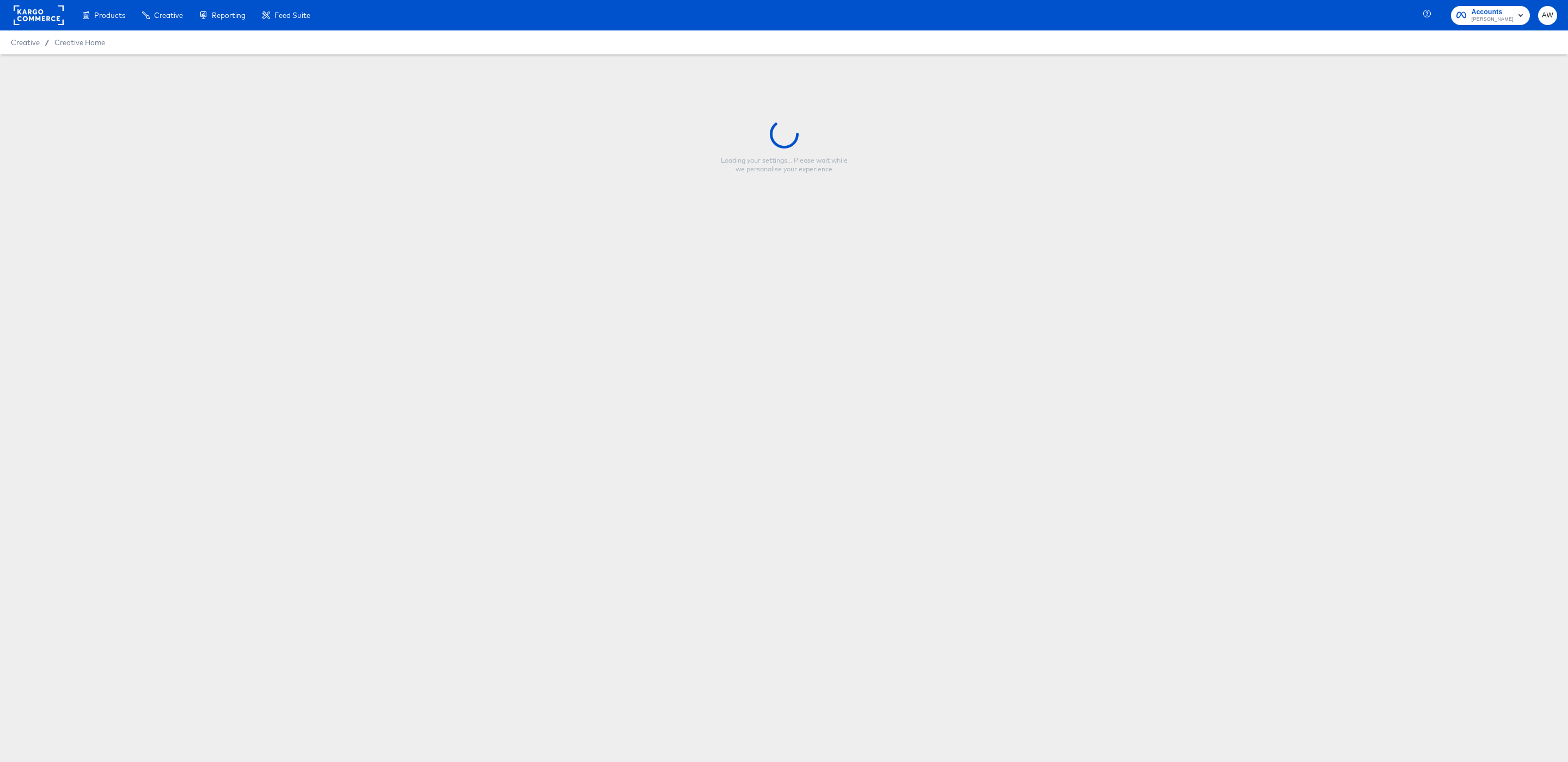
type input "FR - BAU 2025 - Multi Image - Jours J"
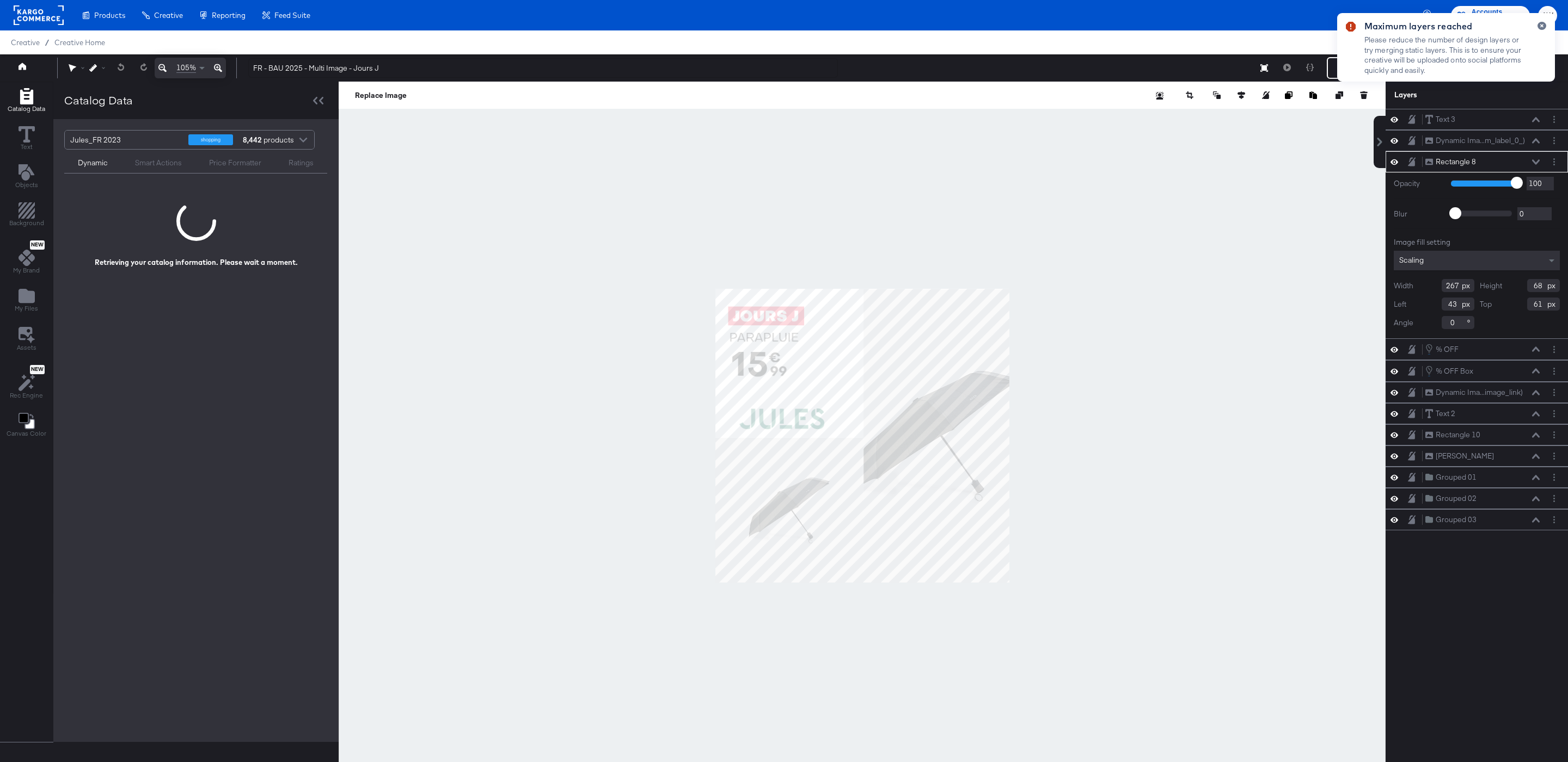
click at [1184, 201] on div at bounding box center [862, 436] width 1047 height 708
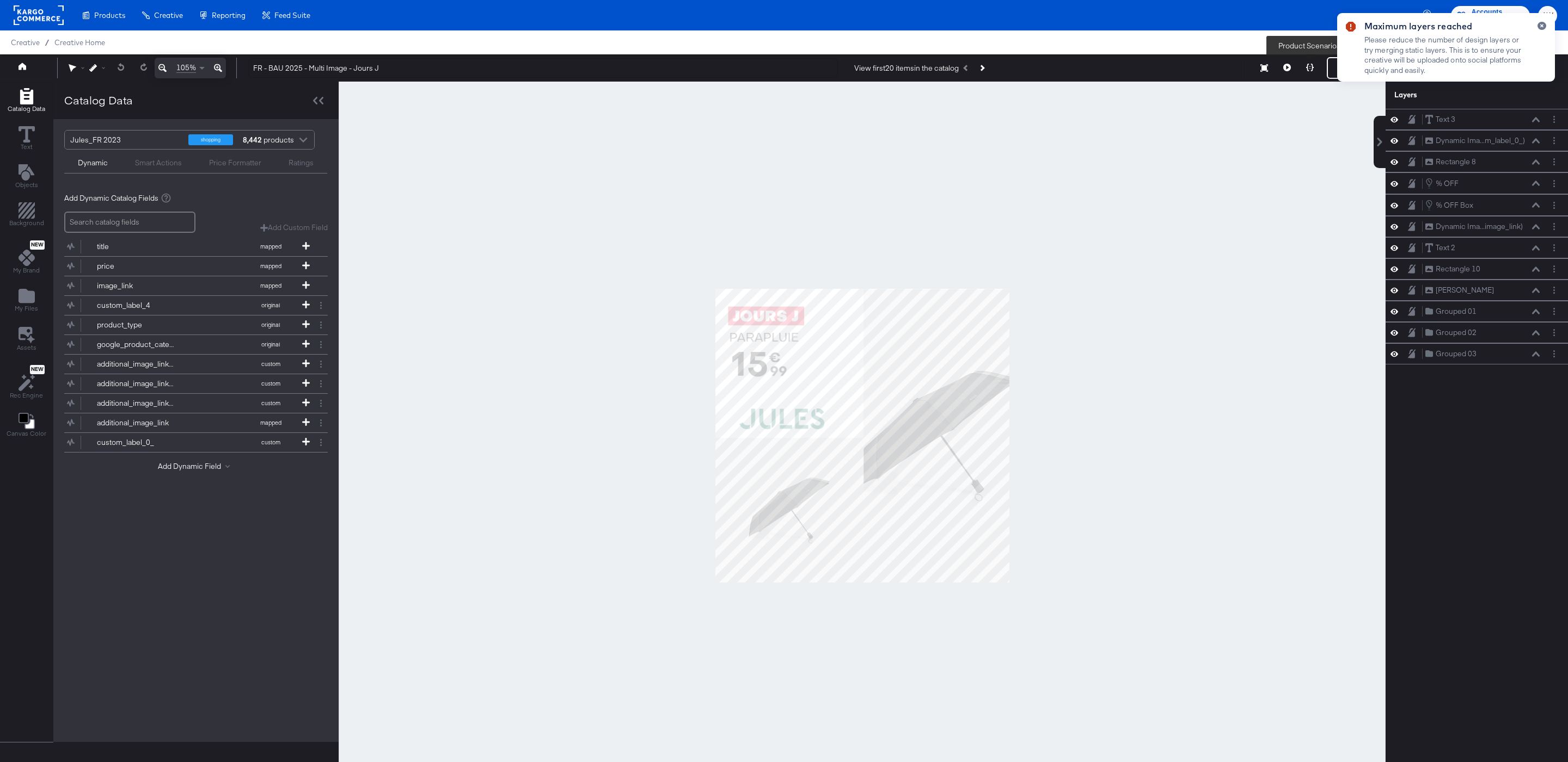
click at [1293, 68] on button at bounding box center [1287, 68] width 23 height 22
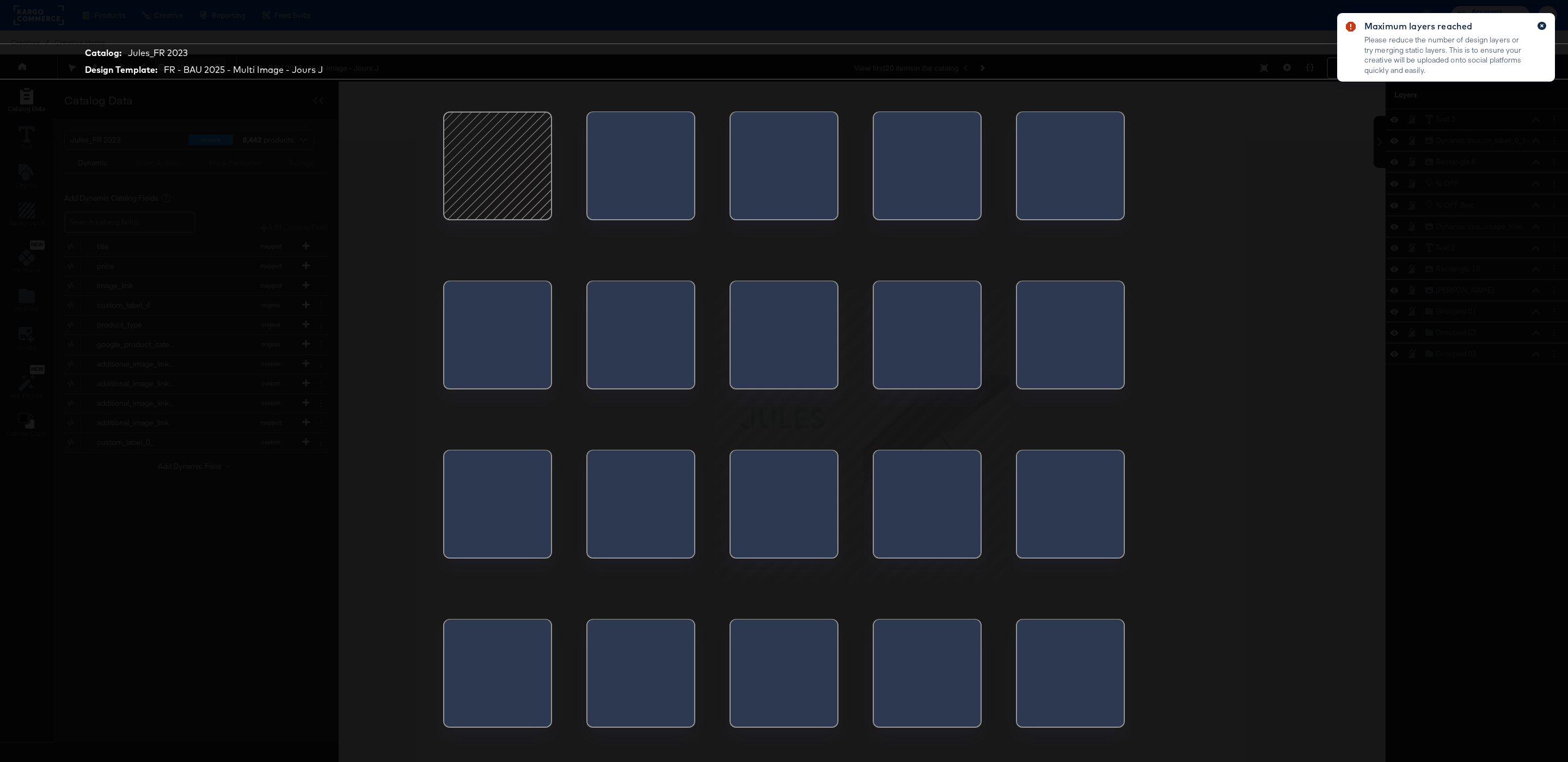
click at [1539, 24] on icon "button" at bounding box center [1541, 26] width 4 height 6
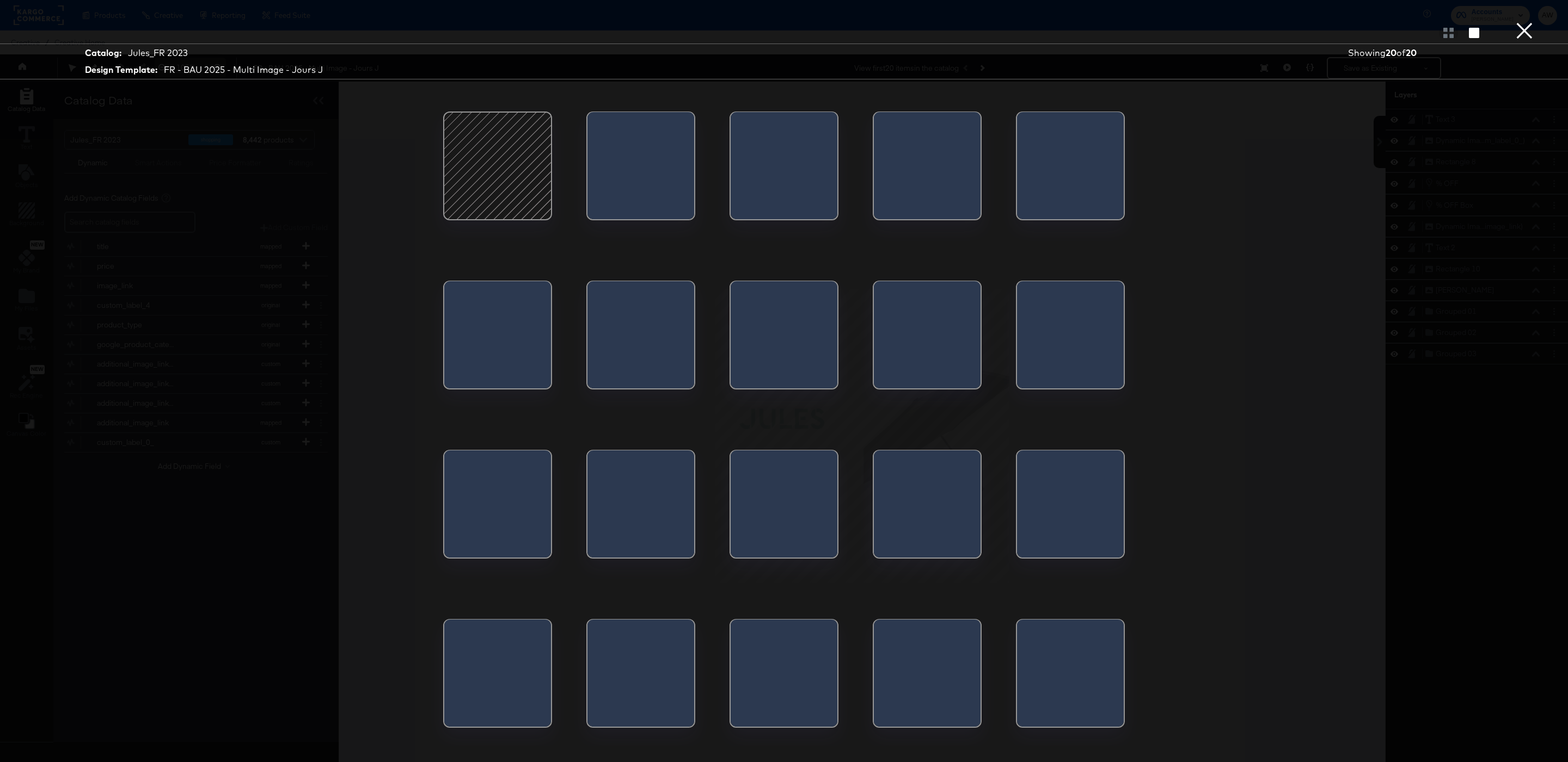
click at [1013, 473] on div at bounding box center [784, 420] width 817 height 654
click at [967, 482] on div at bounding box center [927, 507] width 107 height 114
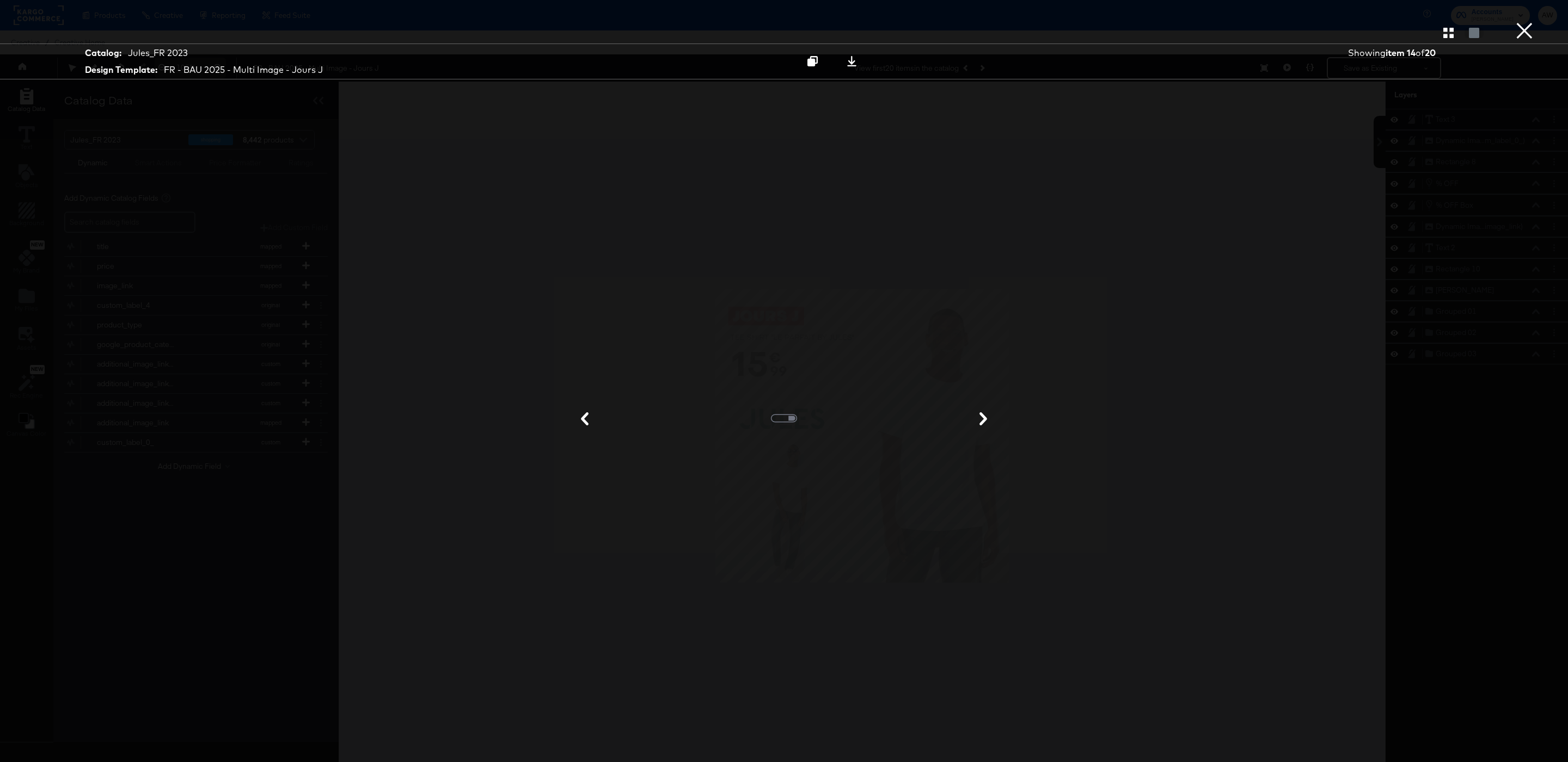
click at [1519, 22] on button "×" at bounding box center [1525, 11] width 22 height 22
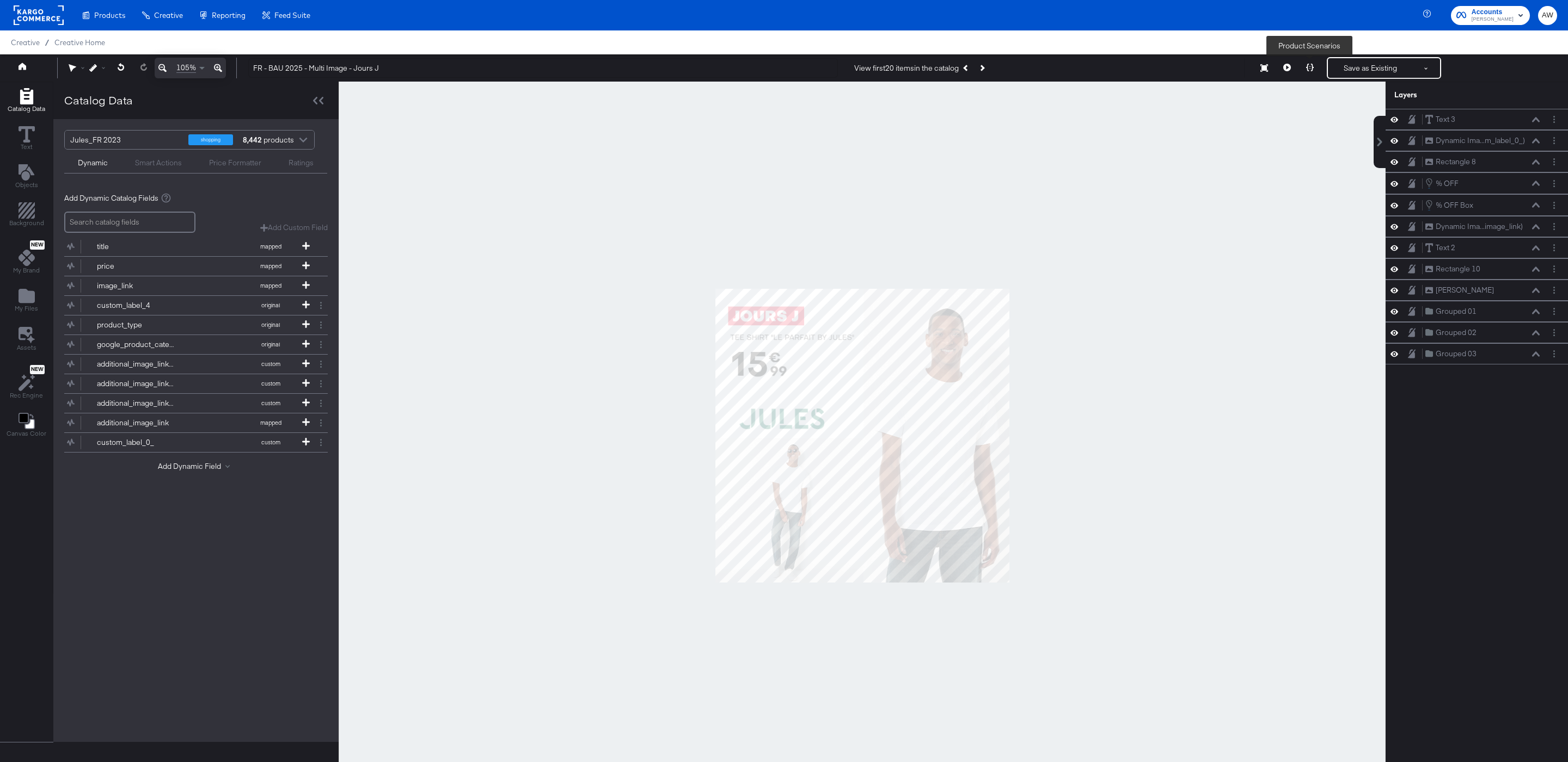
click at [1309, 66] on icon at bounding box center [1309, 67] width 7 height 7
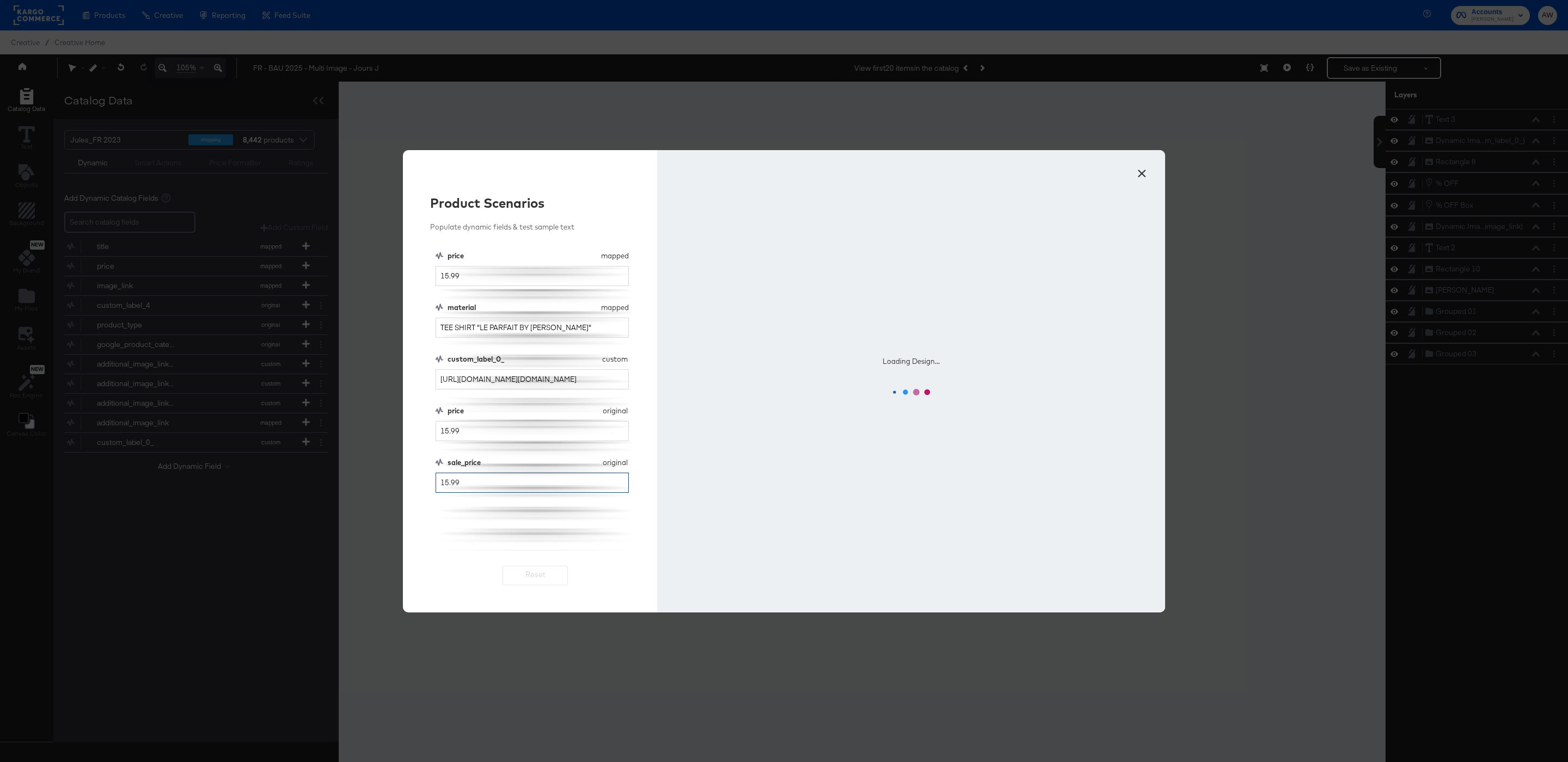
click at [446, 480] on input "15.99" at bounding box center [532, 482] width 193 height 20
type input "10.99"
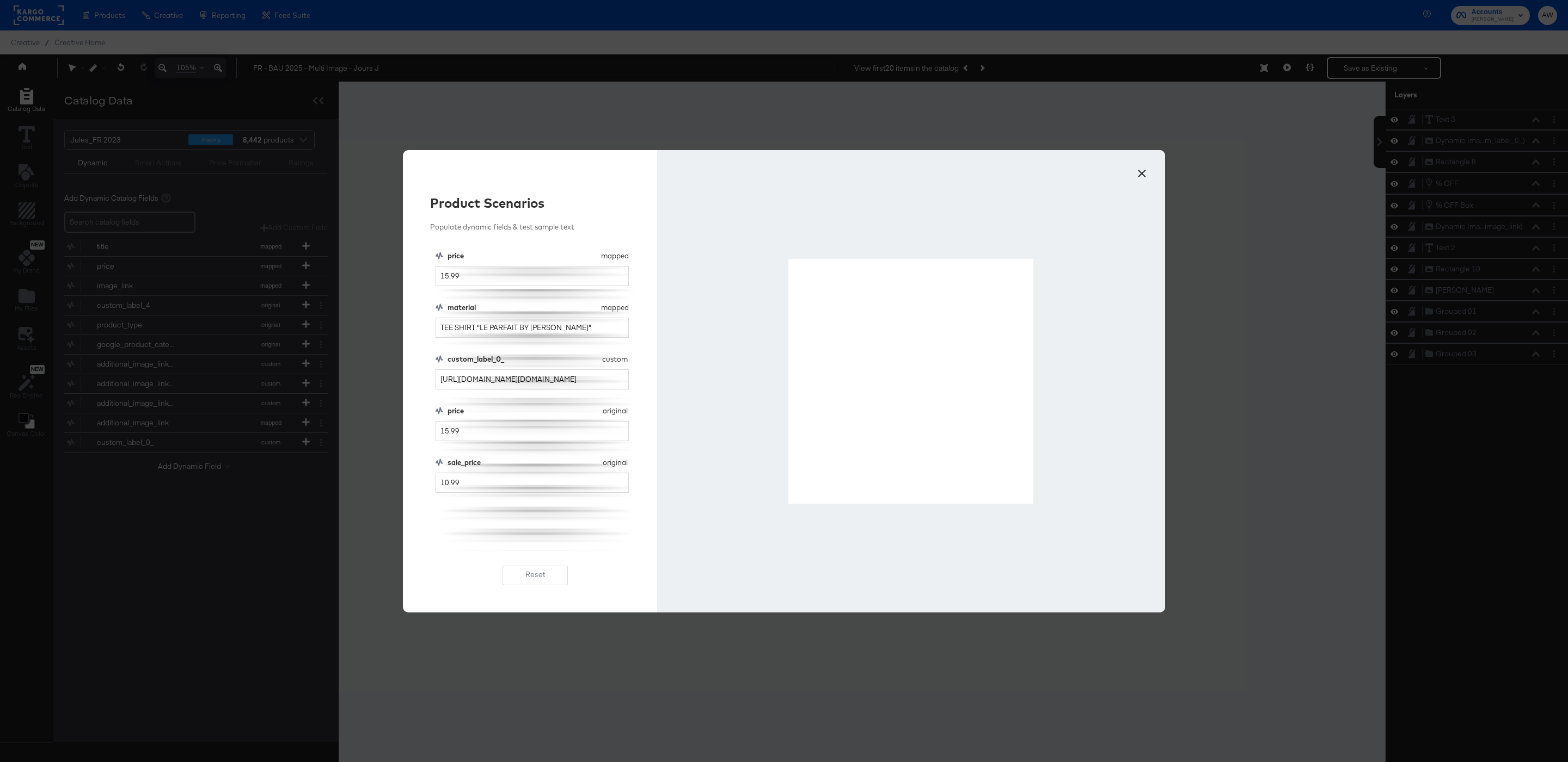
drag, startPoint x: 792, startPoint y: 262, endPoint x: 1033, endPoint y: 500, distance: 338.7
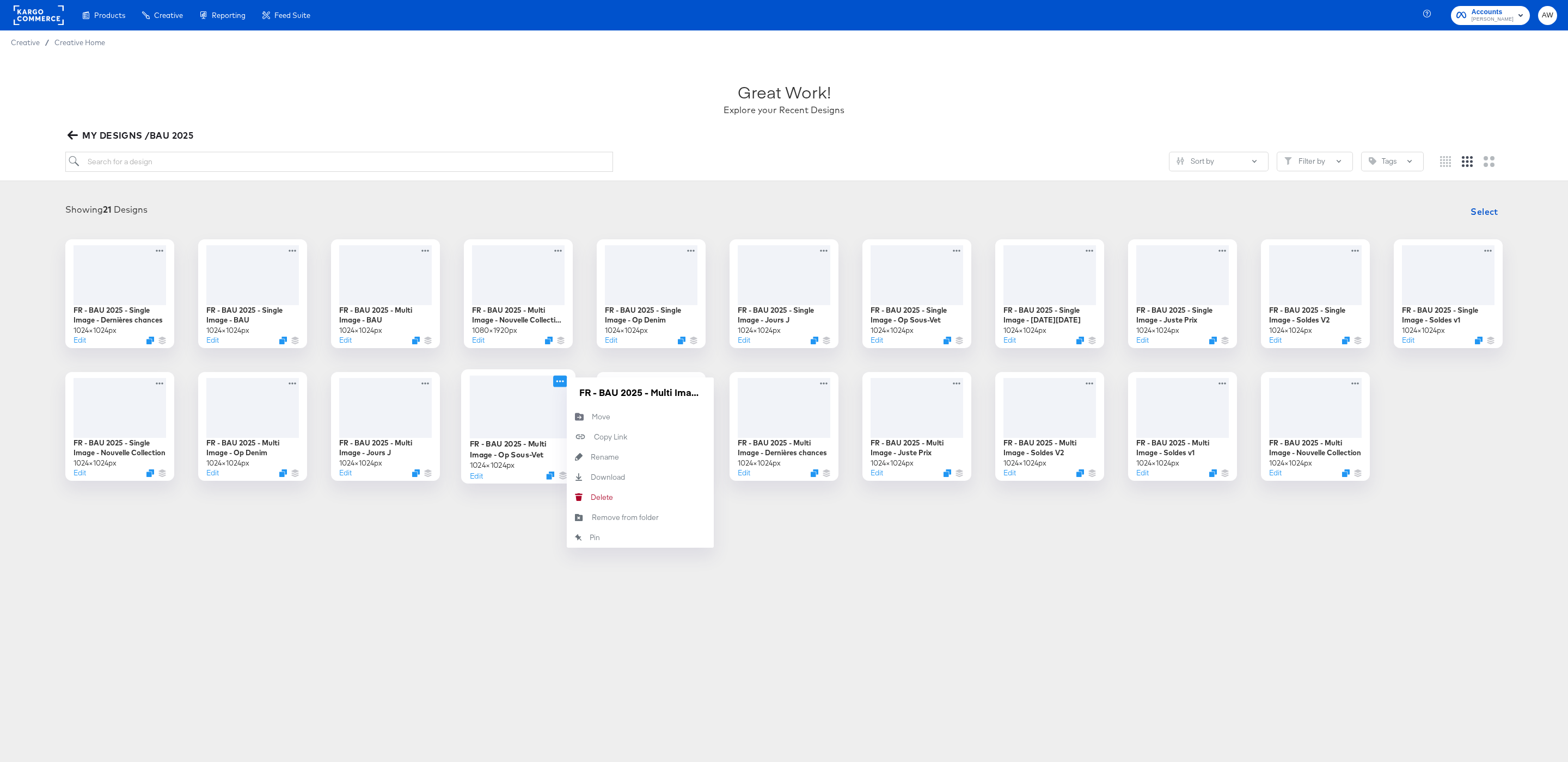
click at [558, 380] on icon at bounding box center [560, 381] width 13 height 12
click at [580, 393] on input "FR - BAU 2025 - Multi Image - Op Sous-Vet" at bounding box center [639, 392] width 130 height 22
type input "DONT USE FR - BAU 2025 - Multi Image - Op Sous-Vet"
click at [527, 548] on div "Products Products Product Catalogs Enhance Your Product Catalog, Map Them to Pu…" at bounding box center [784, 381] width 1568 height 762
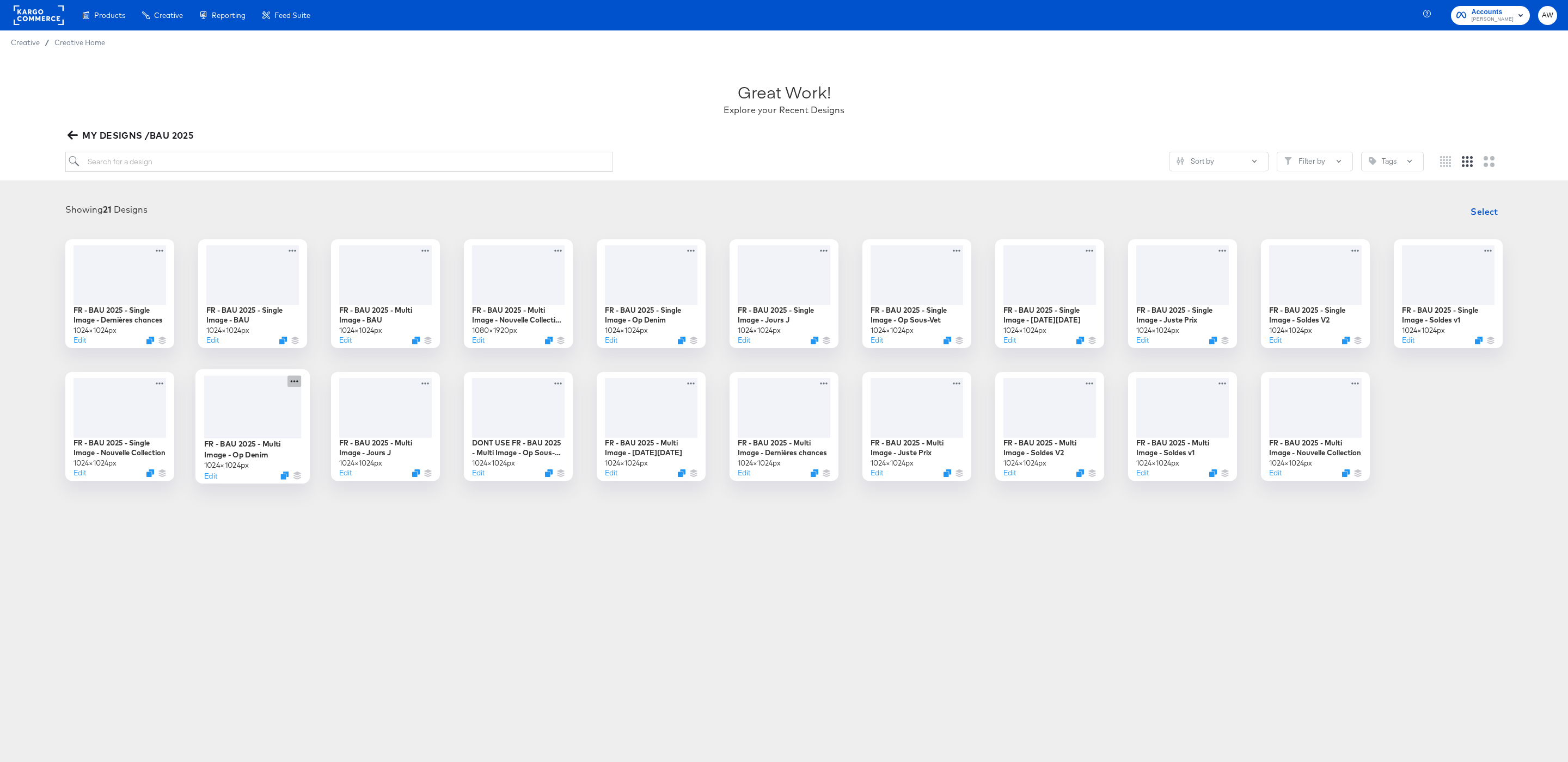
click at [295, 381] on icon at bounding box center [294, 381] width 13 height 12
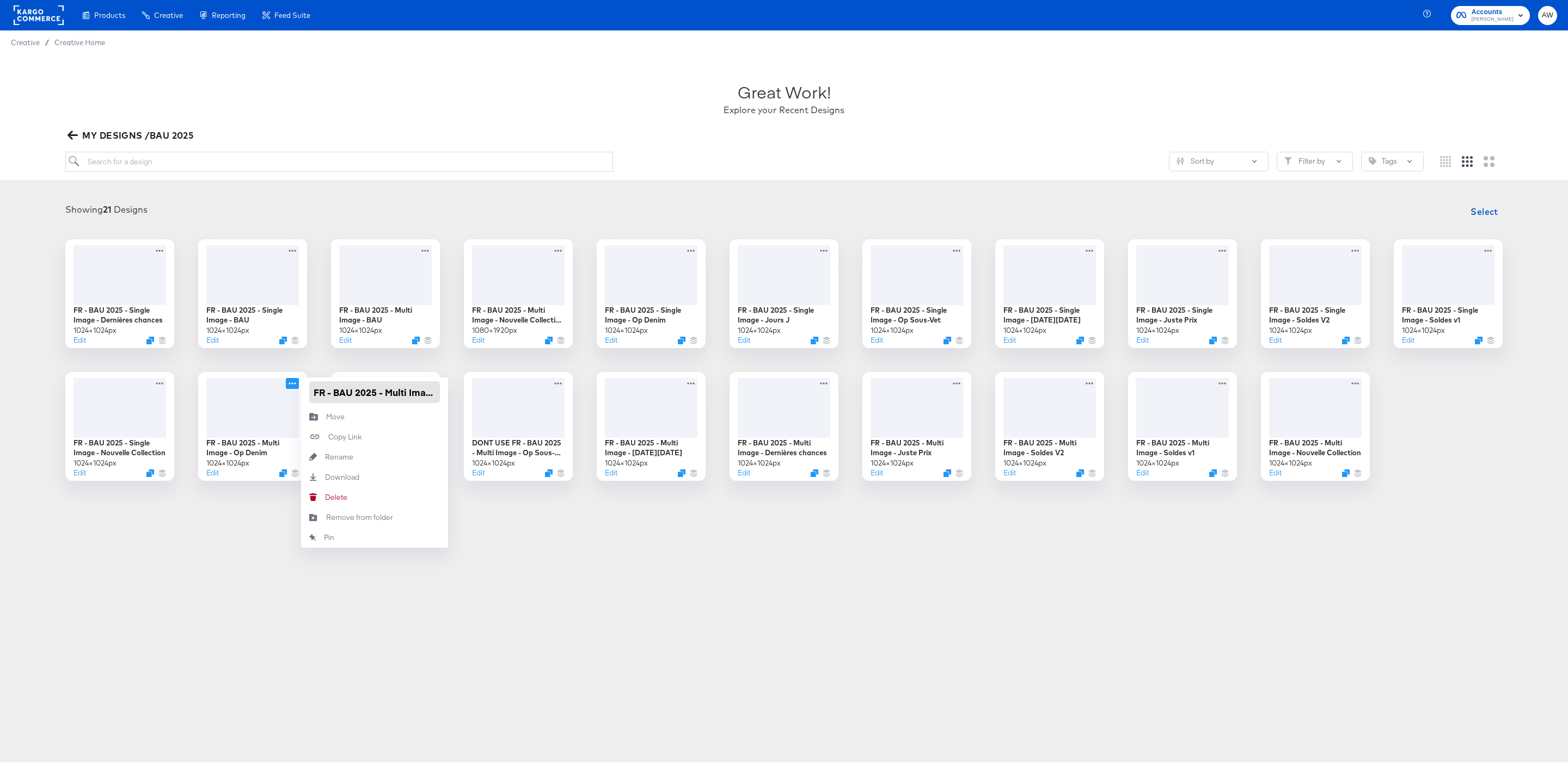
click at [314, 392] on input "FR - BAU 2025 - Multi Image - Op Denim" at bounding box center [374, 392] width 130 height 22
type input "DONT USE FR - BAU 2025 - Multi Image - Op Denim"
click at [319, 614] on div "Products Products Product Catalogs Enhance Your Product Catalog, Map Them to Pu…" at bounding box center [784, 381] width 1568 height 762
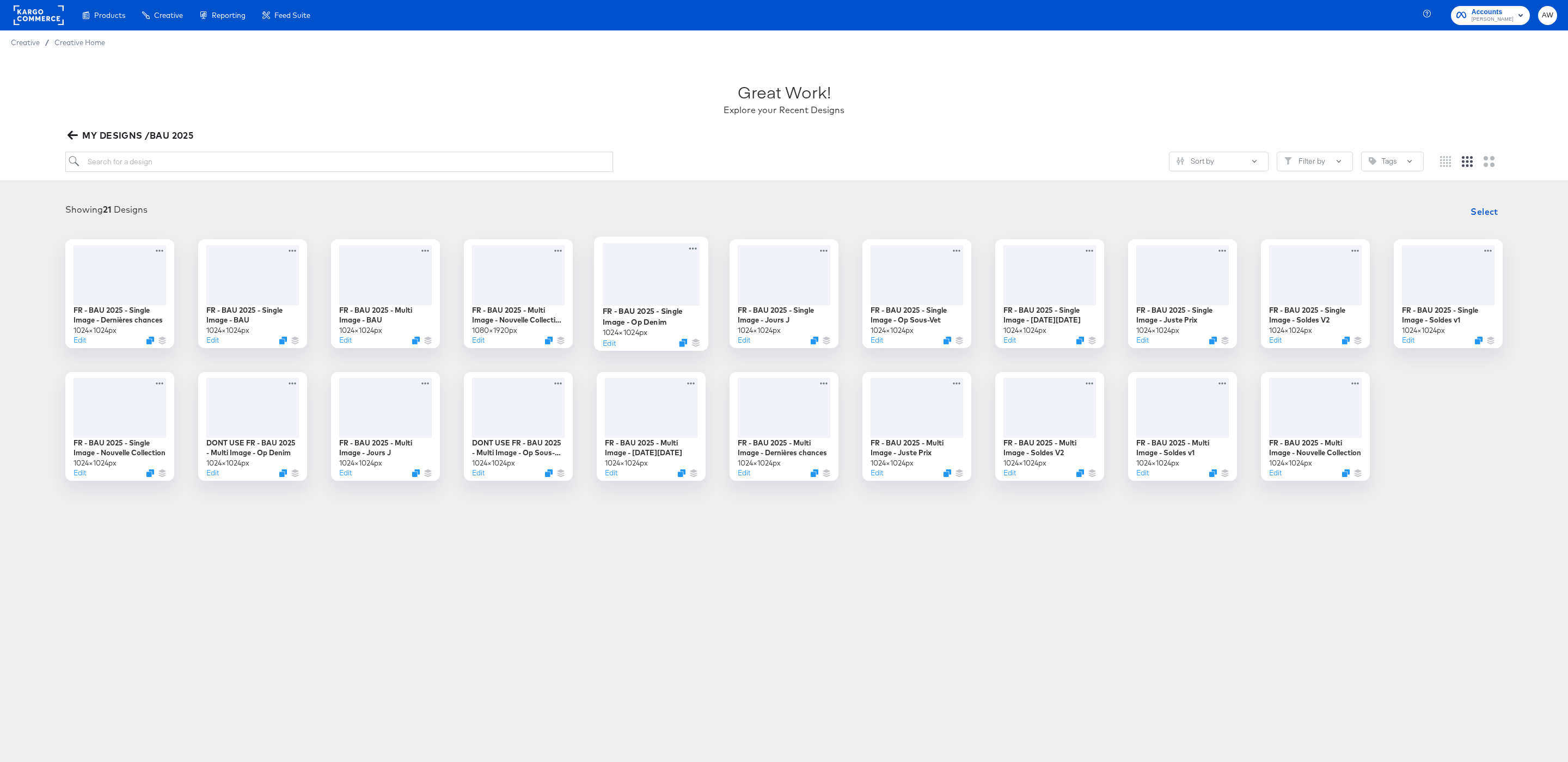
click at [650, 281] on div at bounding box center [651, 274] width 97 height 63
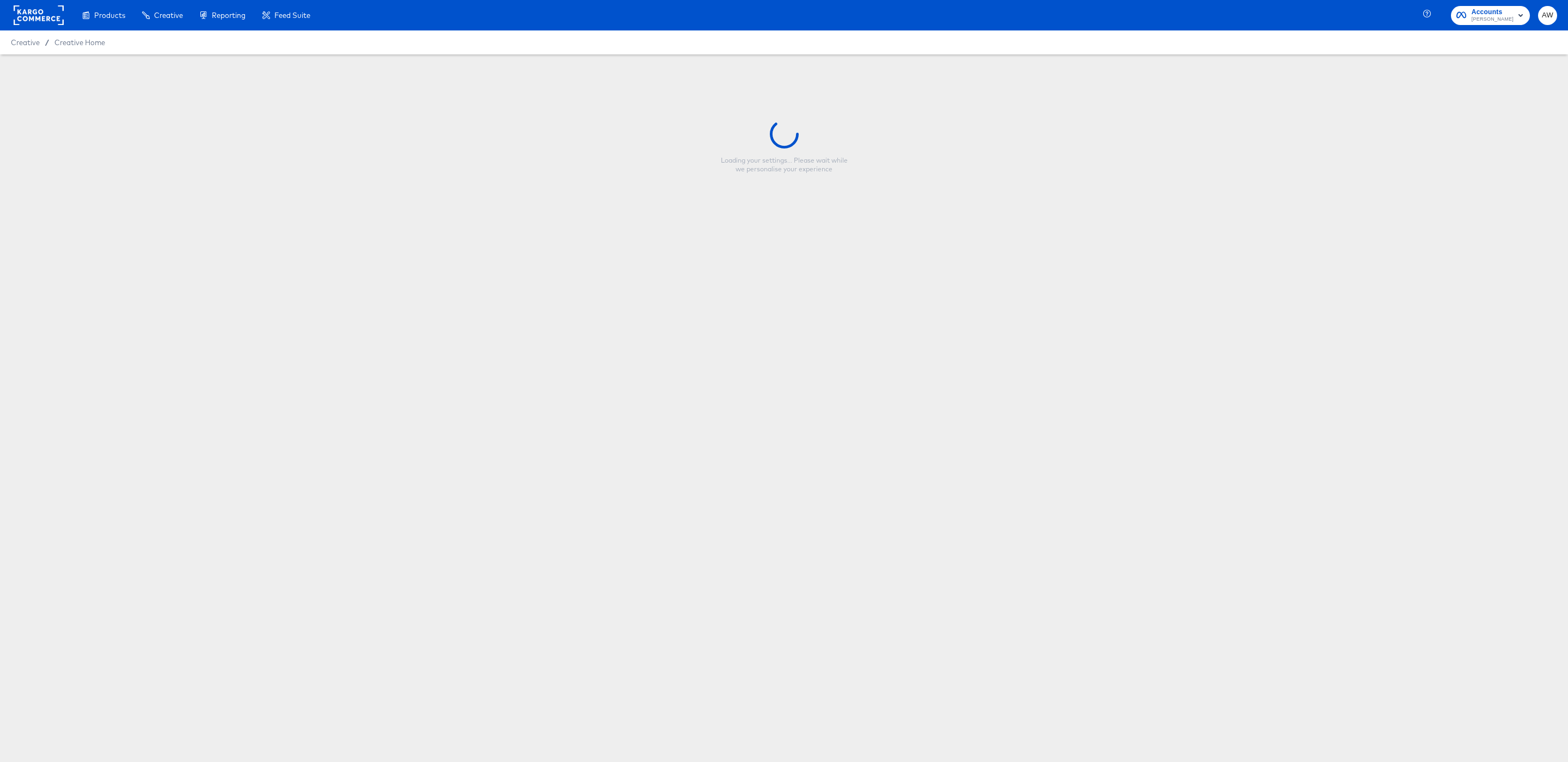
type input "FR - BAU 2025 - Single Image - Op Denim"
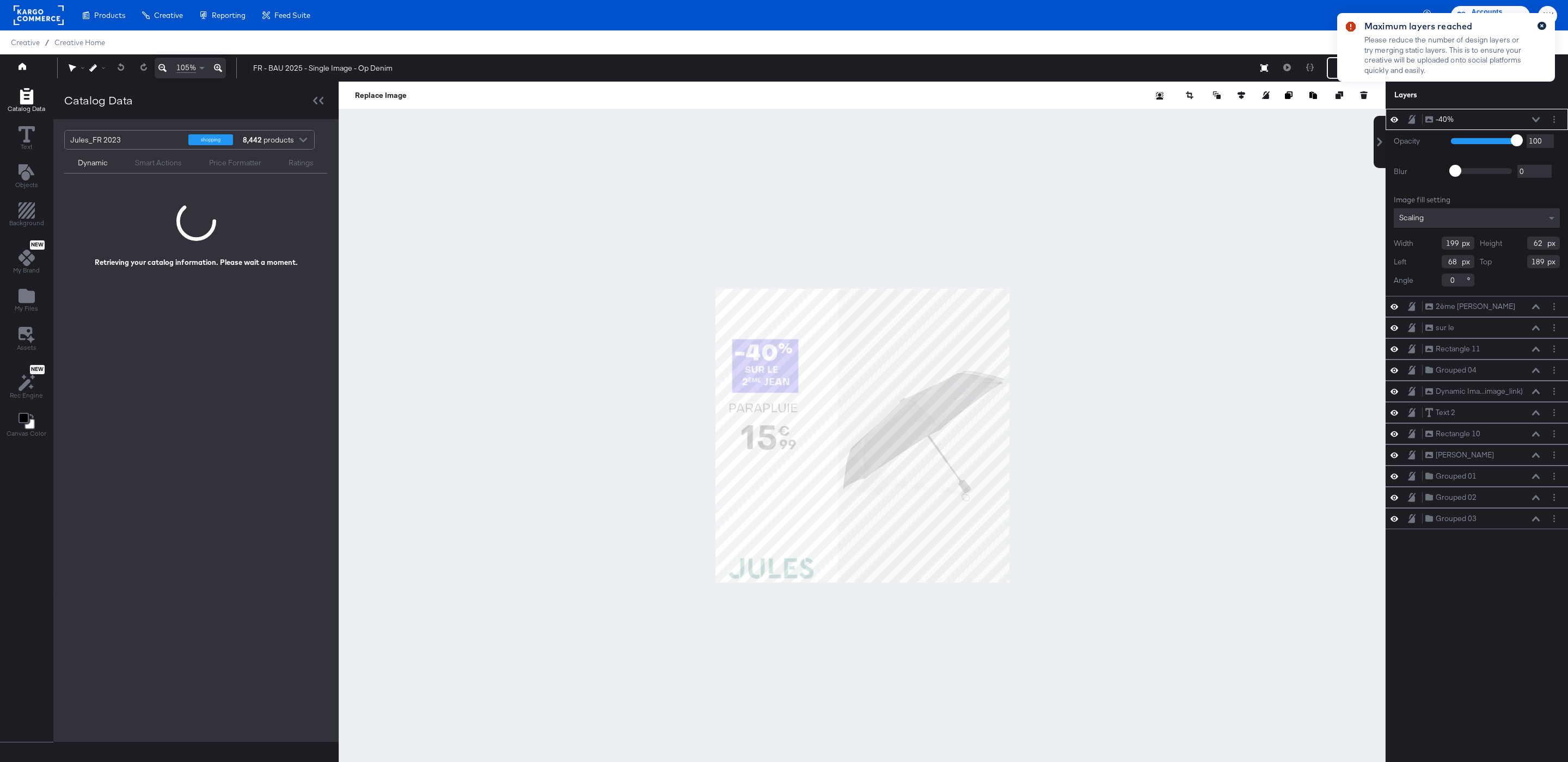
click at [1539, 24] on button "button" at bounding box center [1541, 26] width 9 height 8
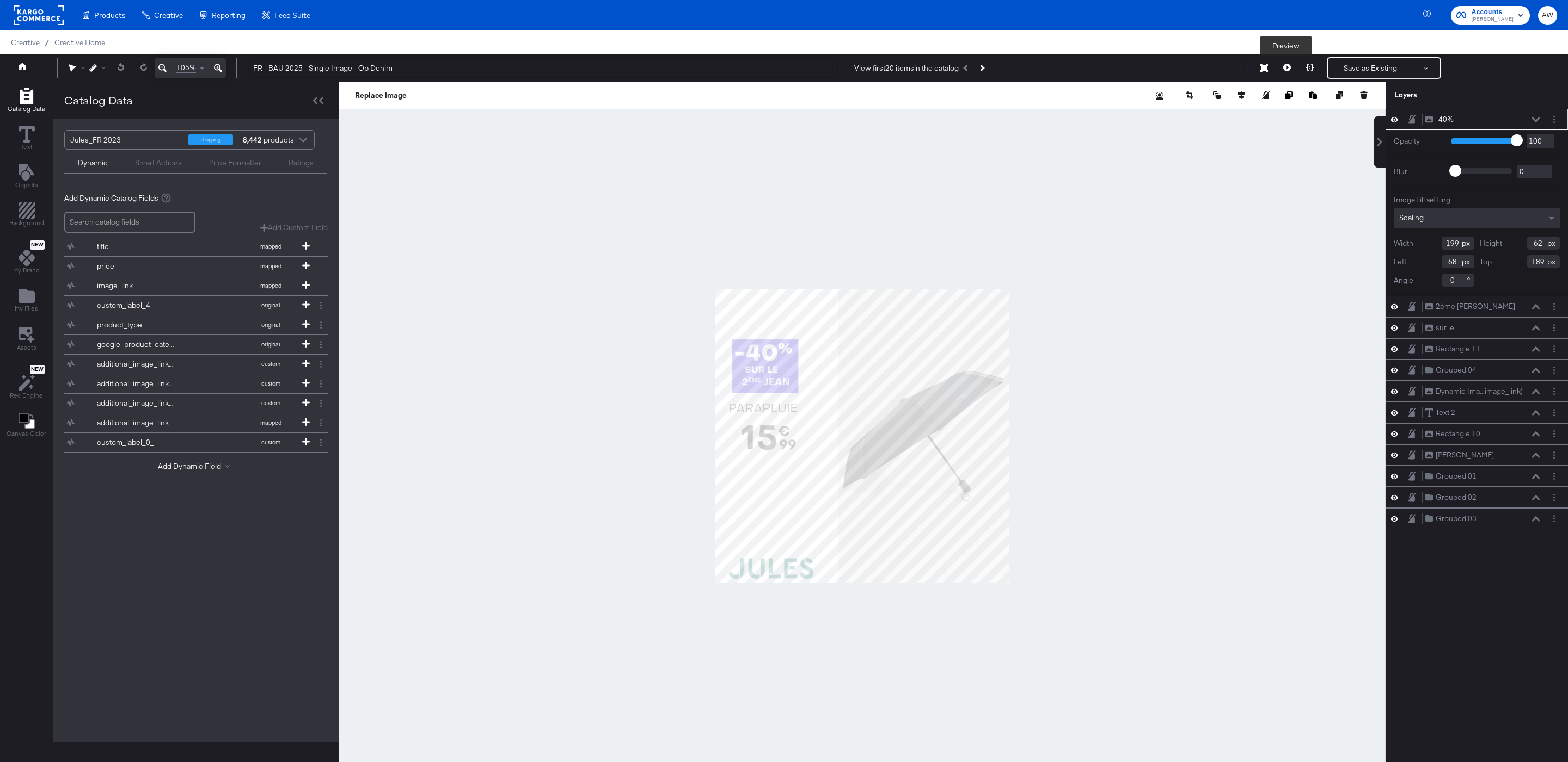
click at [1291, 72] on button at bounding box center [1287, 68] width 23 height 22
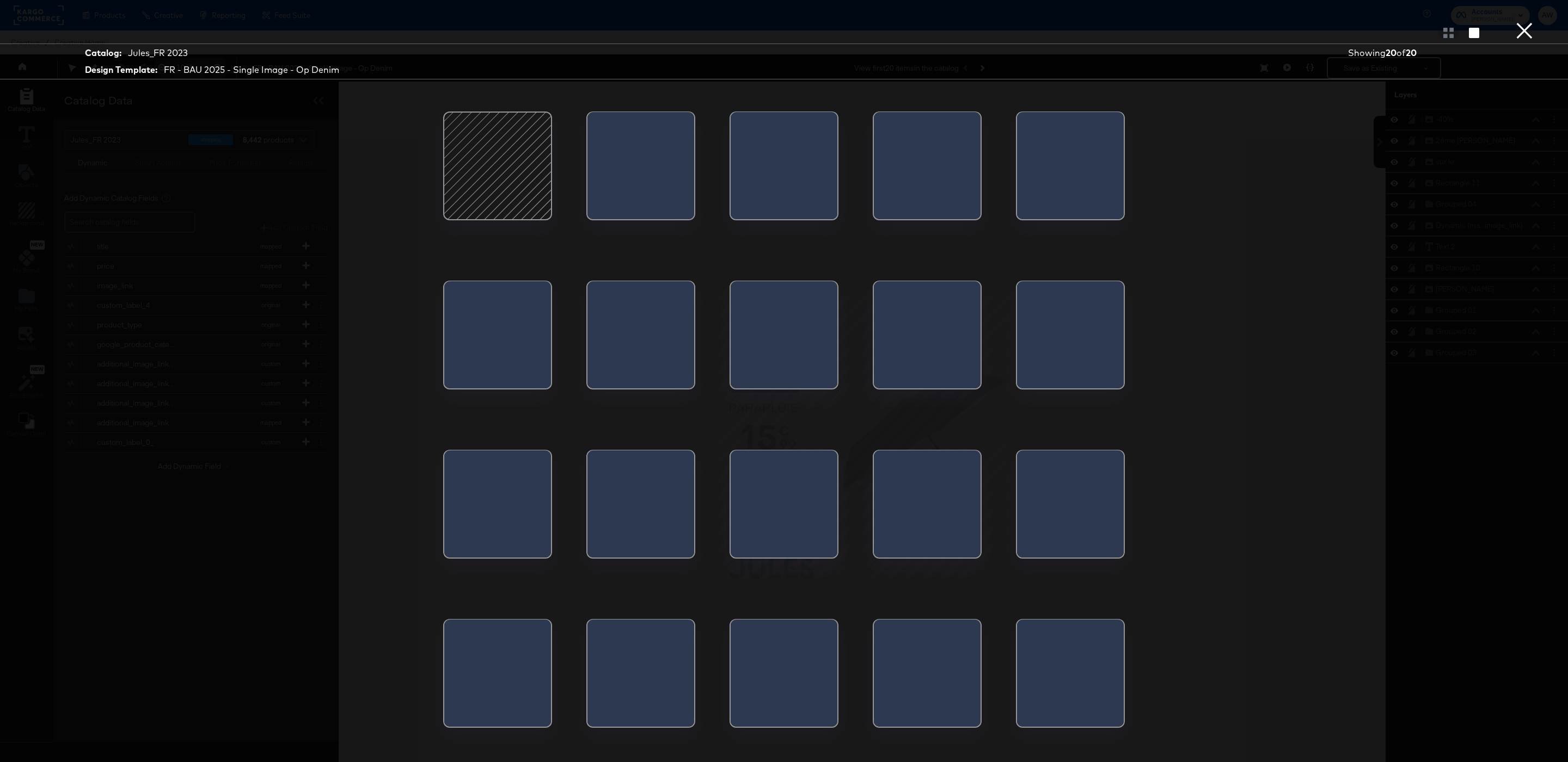
click at [952, 512] on div at bounding box center [927, 507] width 107 height 114
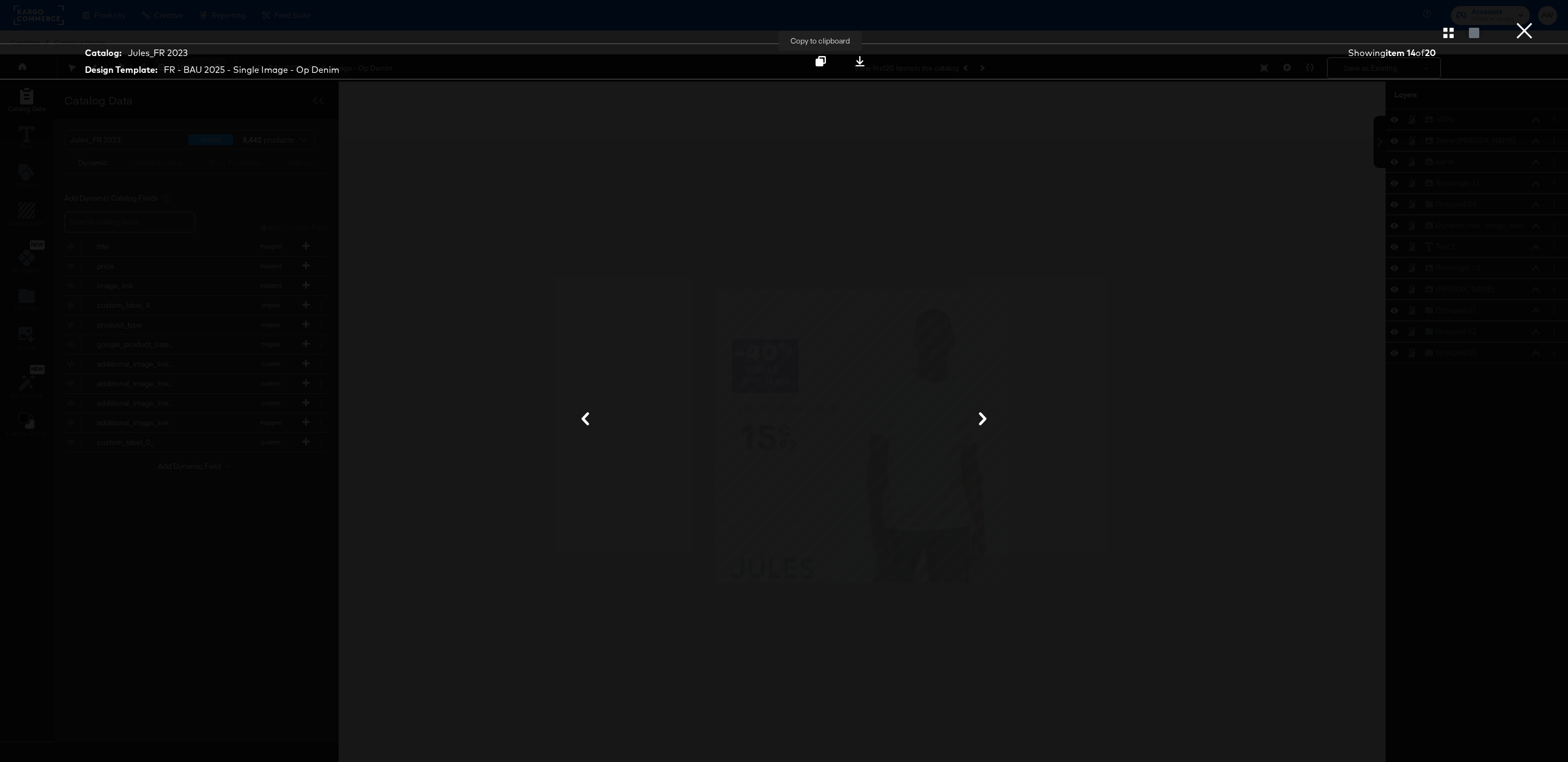
click at [823, 57] on icon at bounding box center [820, 61] width 10 height 10
click at [1522, 22] on button "×" at bounding box center [1525, 11] width 22 height 22
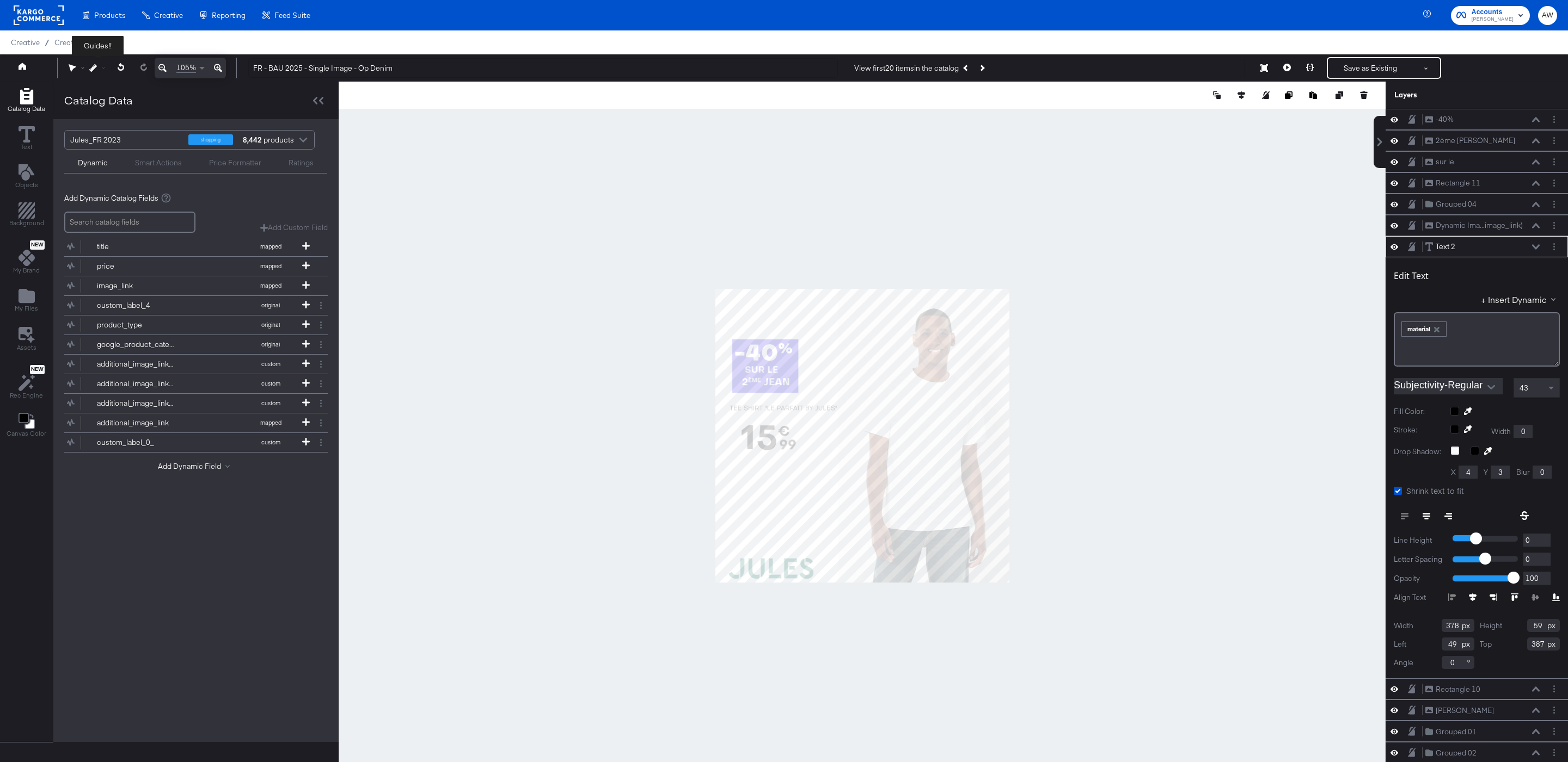
click at [94, 70] on icon at bounding box center [93, 68] width 7 height 7
click at [143, 112] on div "Snap to Layers" at bounding box center [133, 116] width 88 height 22
type input "370"
click at [1082, 308] on div at bounding box center [862, 436] width 1047 height 708
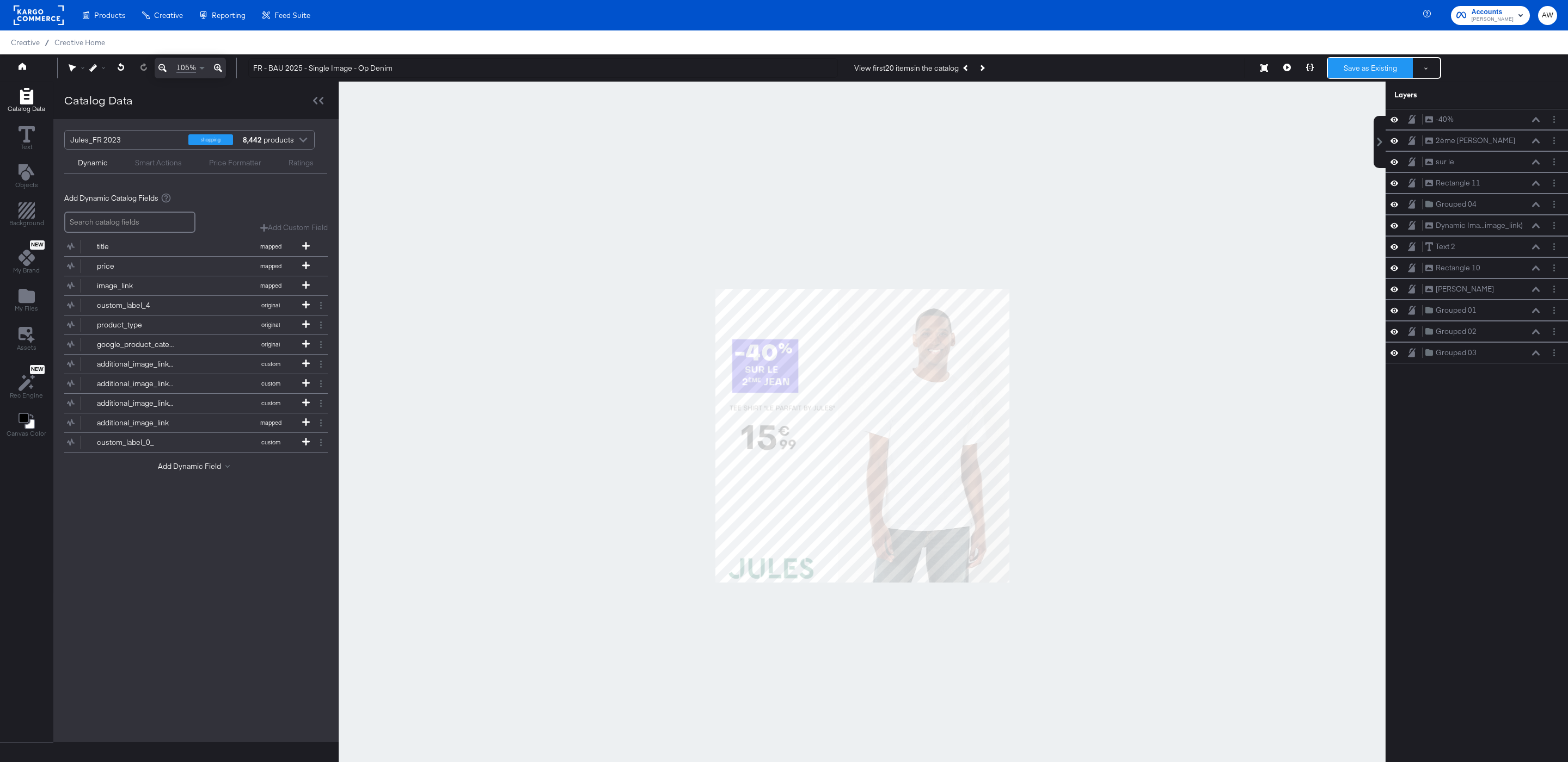
click at [1363, 60] on button "Save as Existing" at bounding box center [1370, 68] width 85 height 20
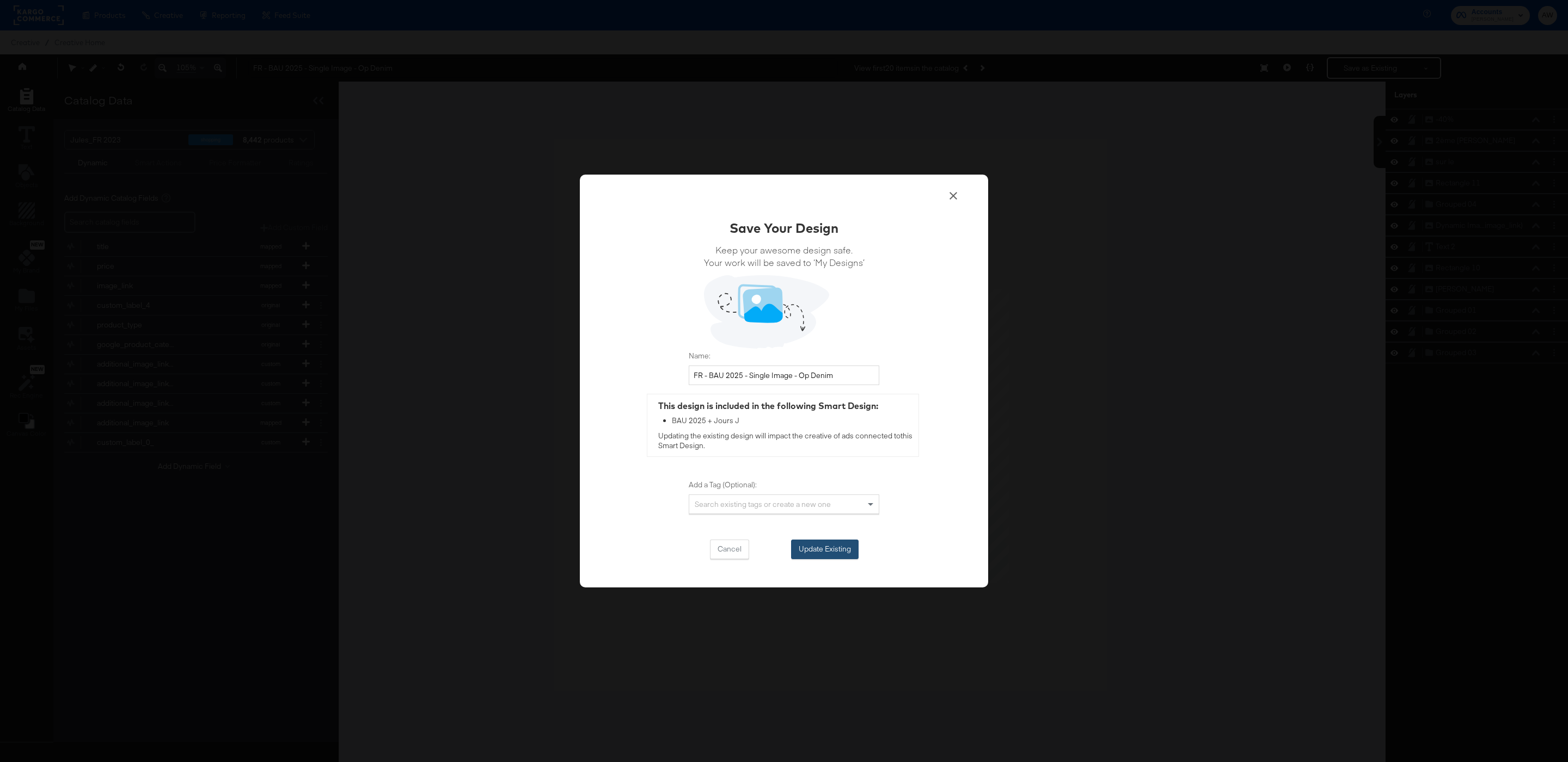
click at [842, 543] on button "Update Existing" at bounding box center [825, 549] width 68 height 20
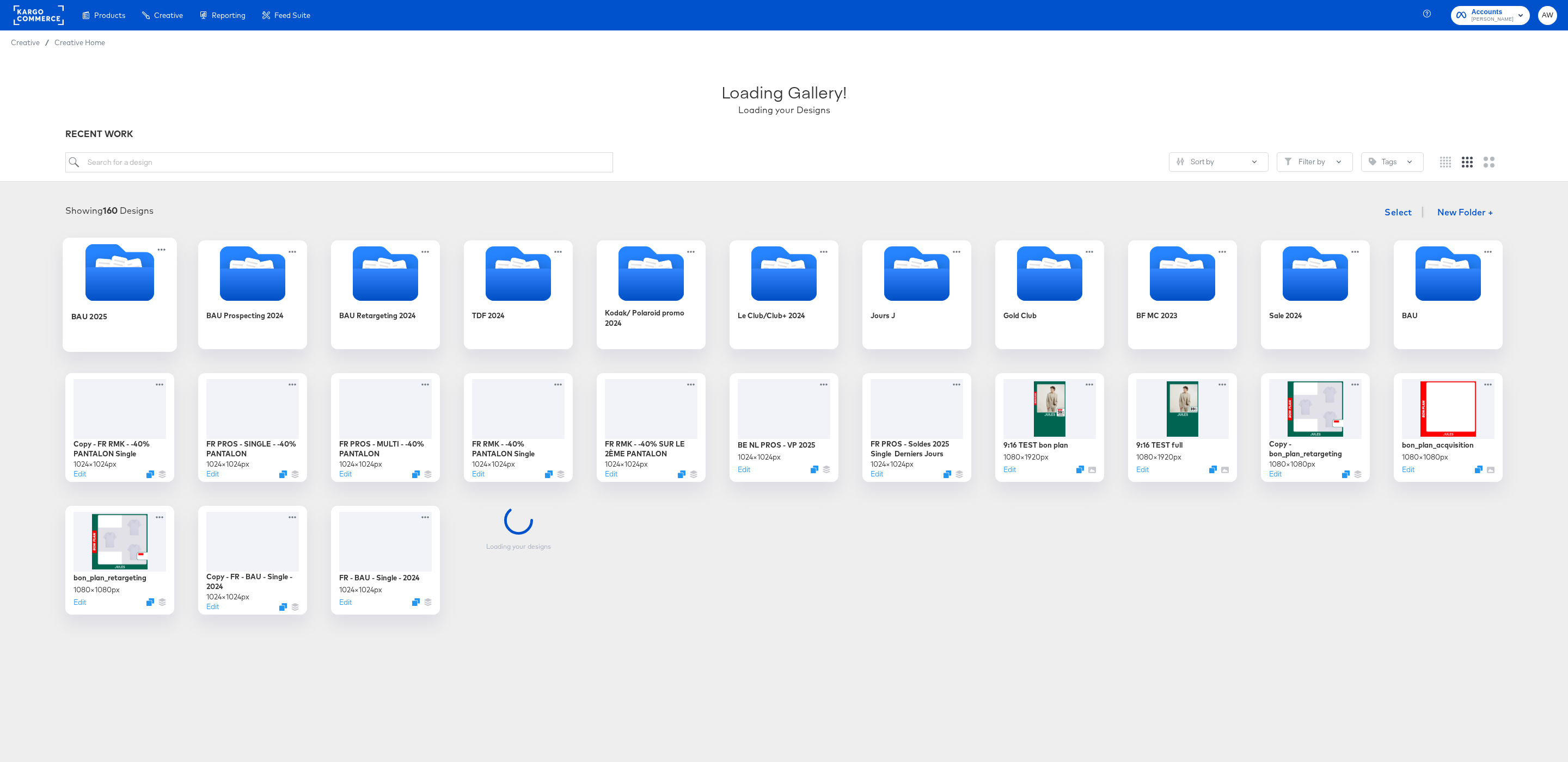
click at [155, 262] on icon "Folder" at bounding box center [119, 272] width 114 height 57
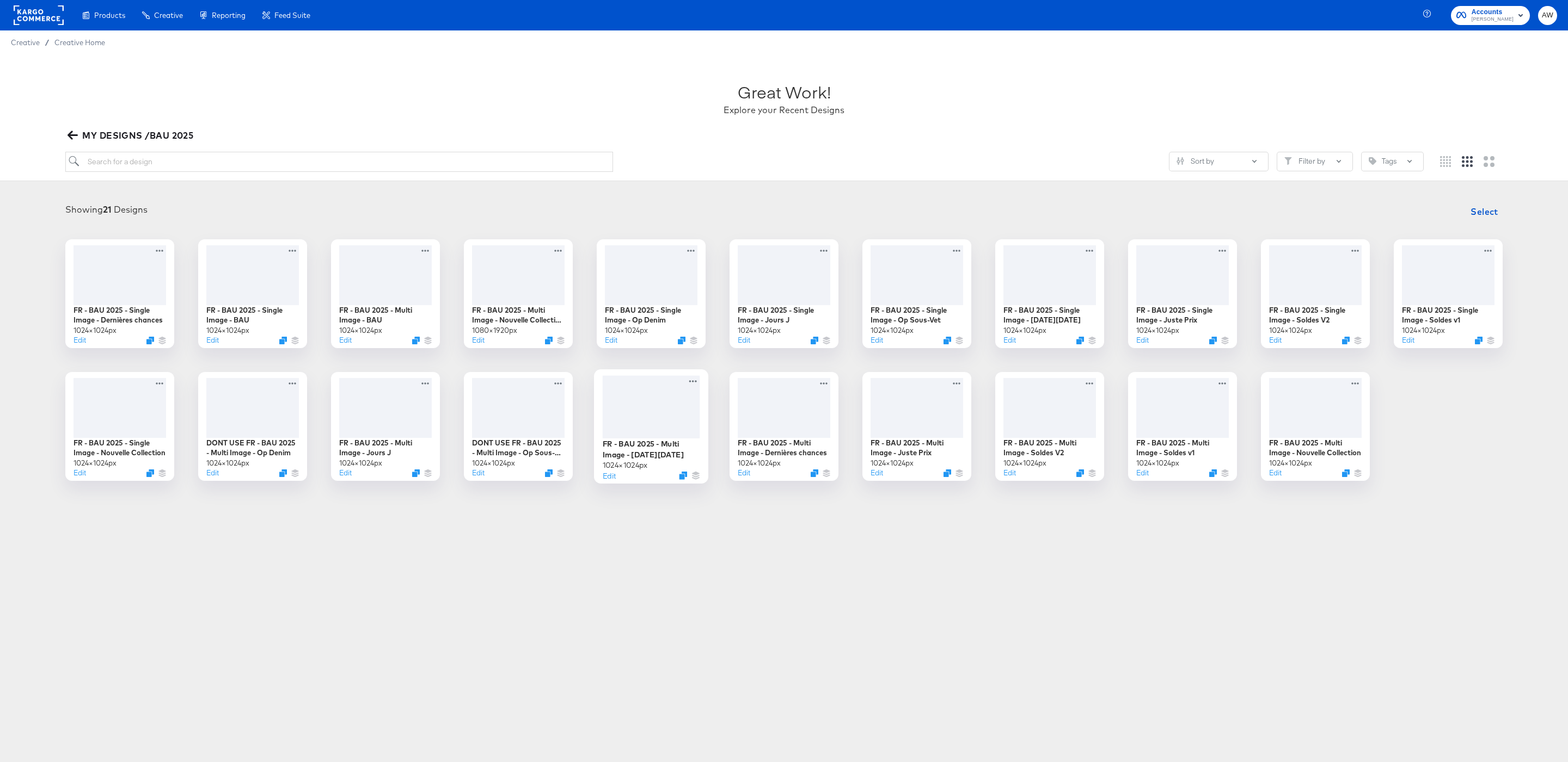
click at [636, 416] on div at bounding box center [651, 407] width 97 height 63
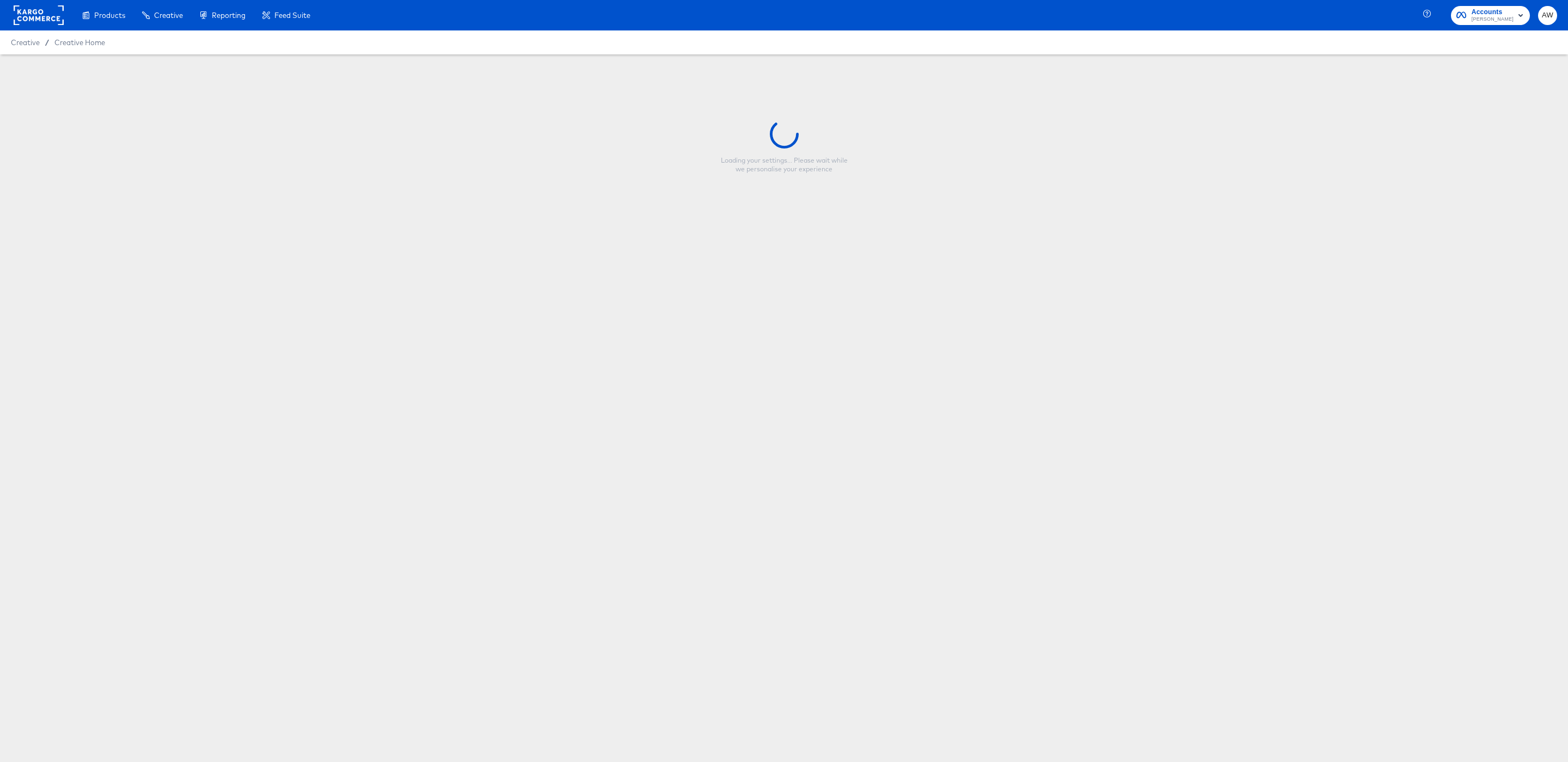
type input "FR - BAU 2025 - Multi Image - [DATE][DATE]"
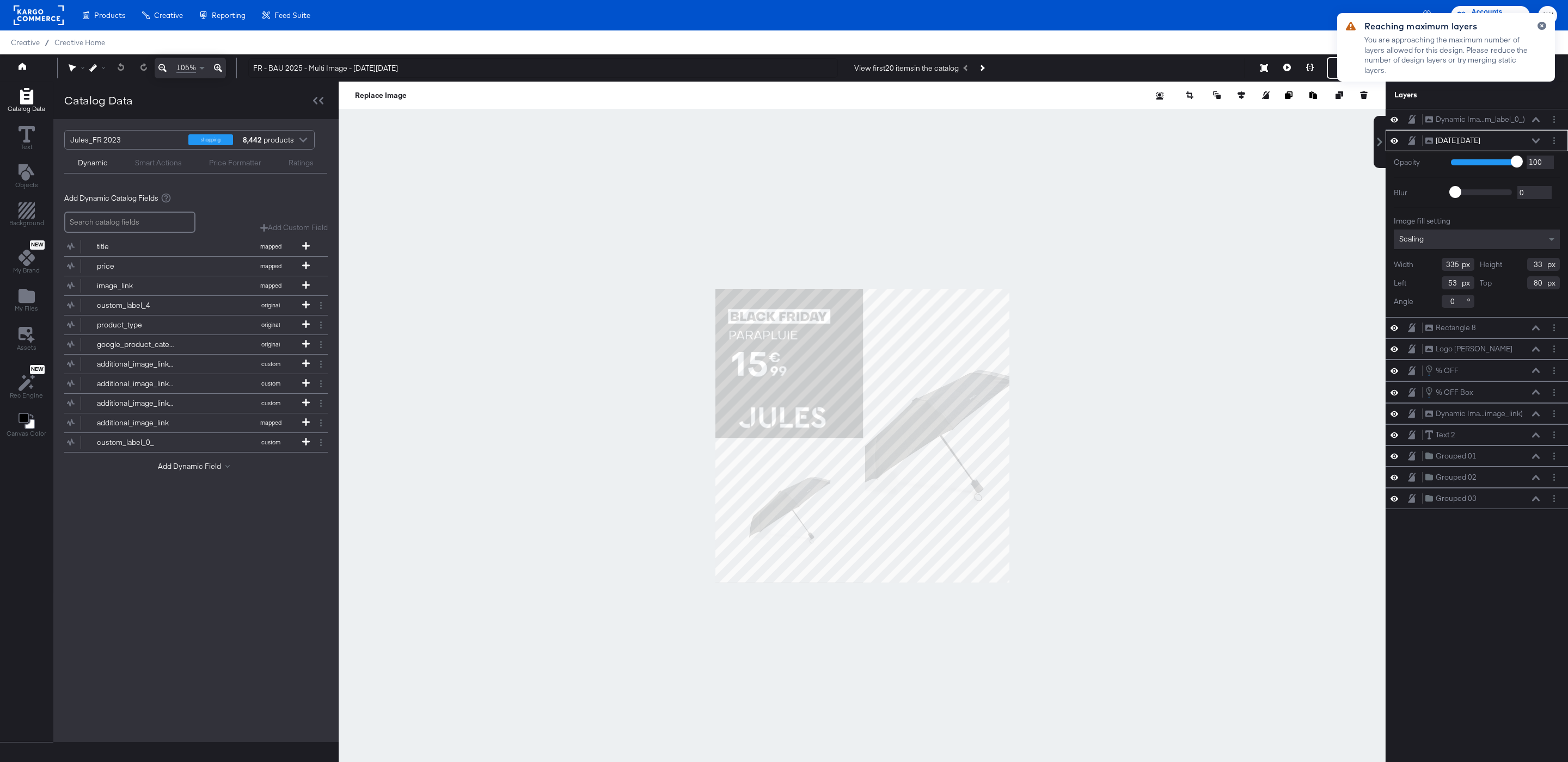
click at [1054, 107] on div "Replace Image" at bounding box center [862, 95] width 1047 height 27
click at [1313, 66] on icon at bounding box center [1309, 67] width 7 height 7
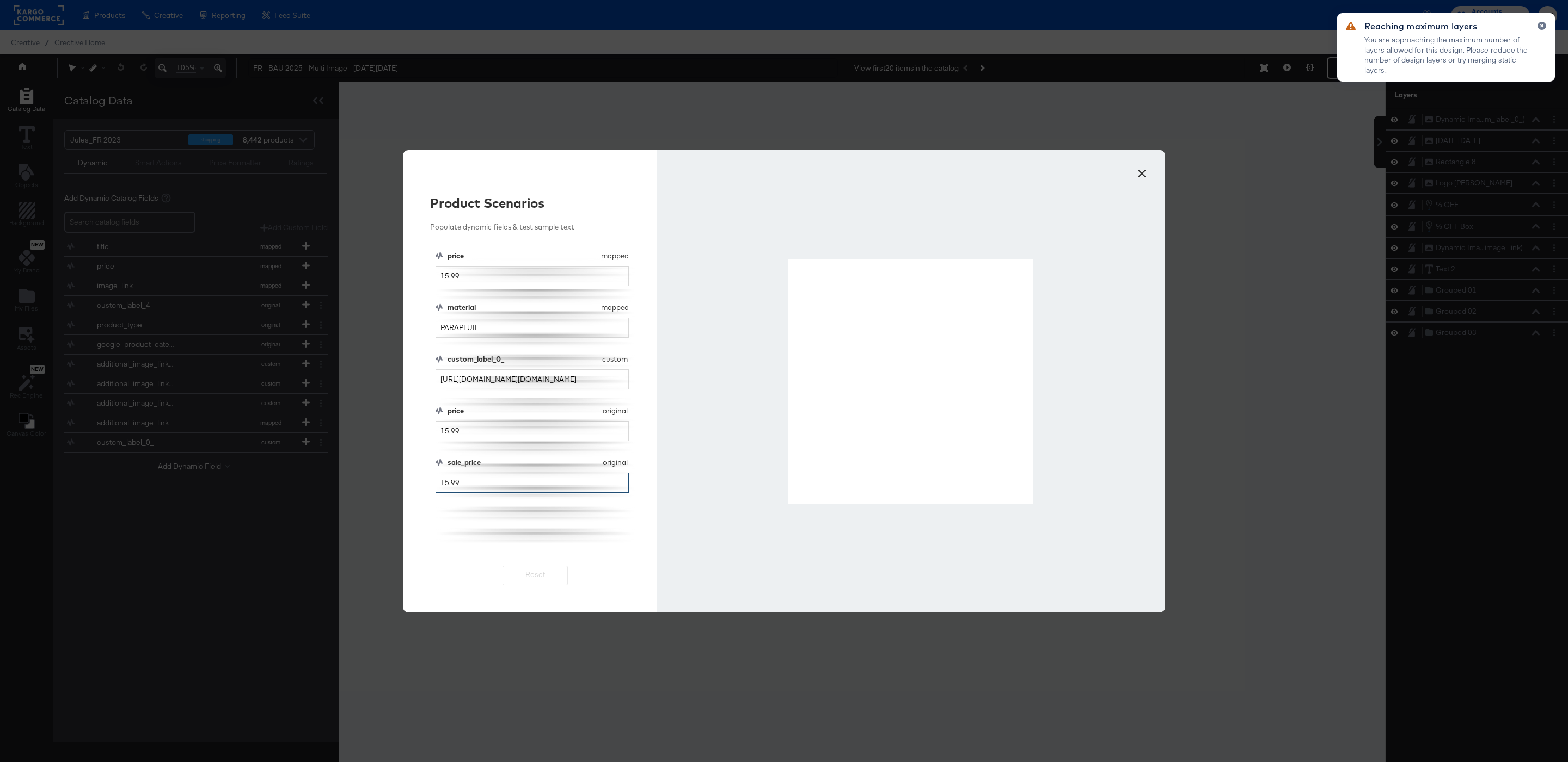
click at [447, 484] on input "15.99" at bounding box center [532, 482] width 193 height 20
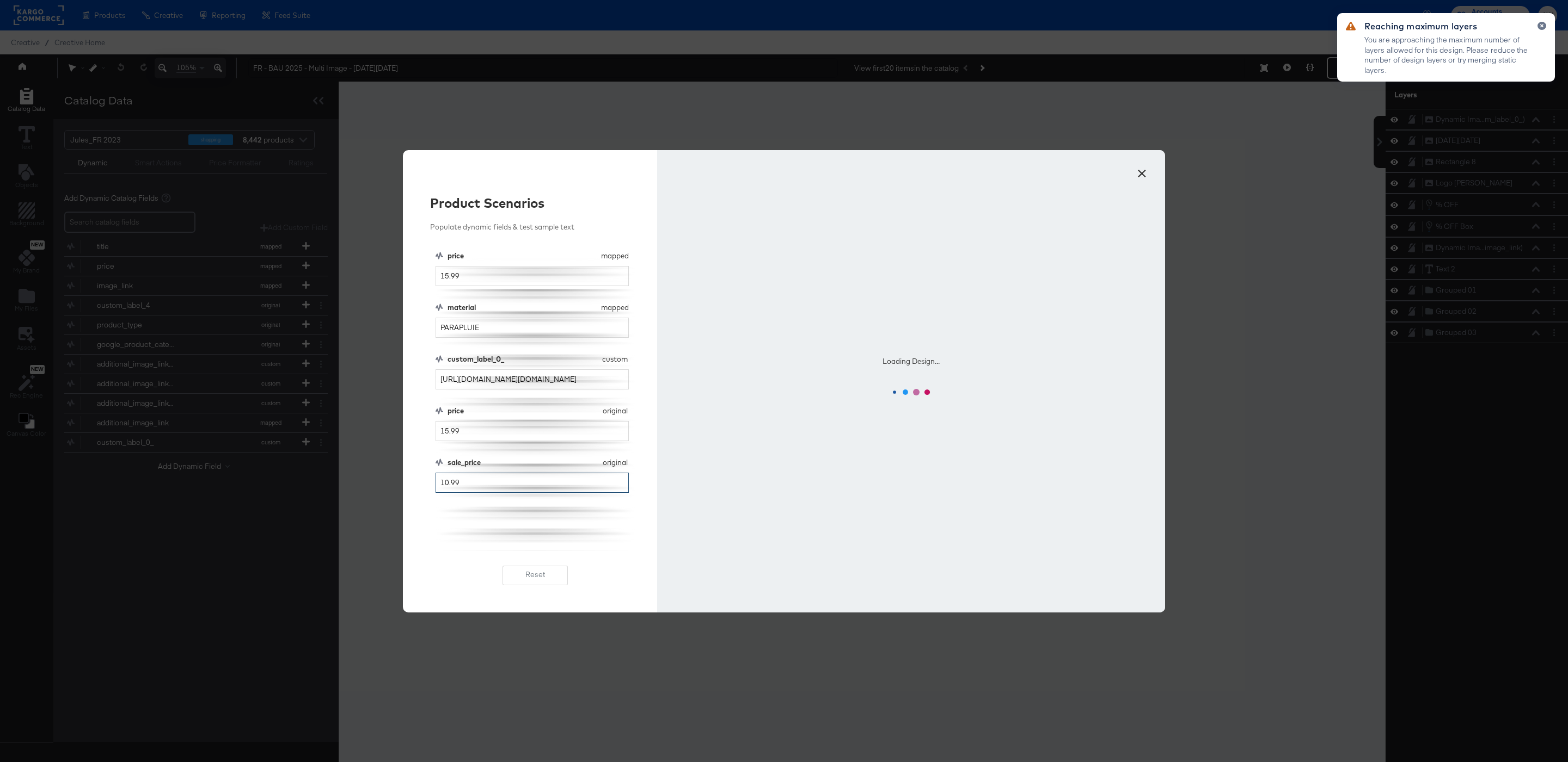
type input "10.99"
click at [504, 508] on div "price mapped price 15.99 material mapped material PARAPLUIE custom_label_0_ cus…" at bounding box center [535, 401] width 200 height 300
click at [1541, 26] on icon "button" at bounding box center [1541, 26] width 3 height 3
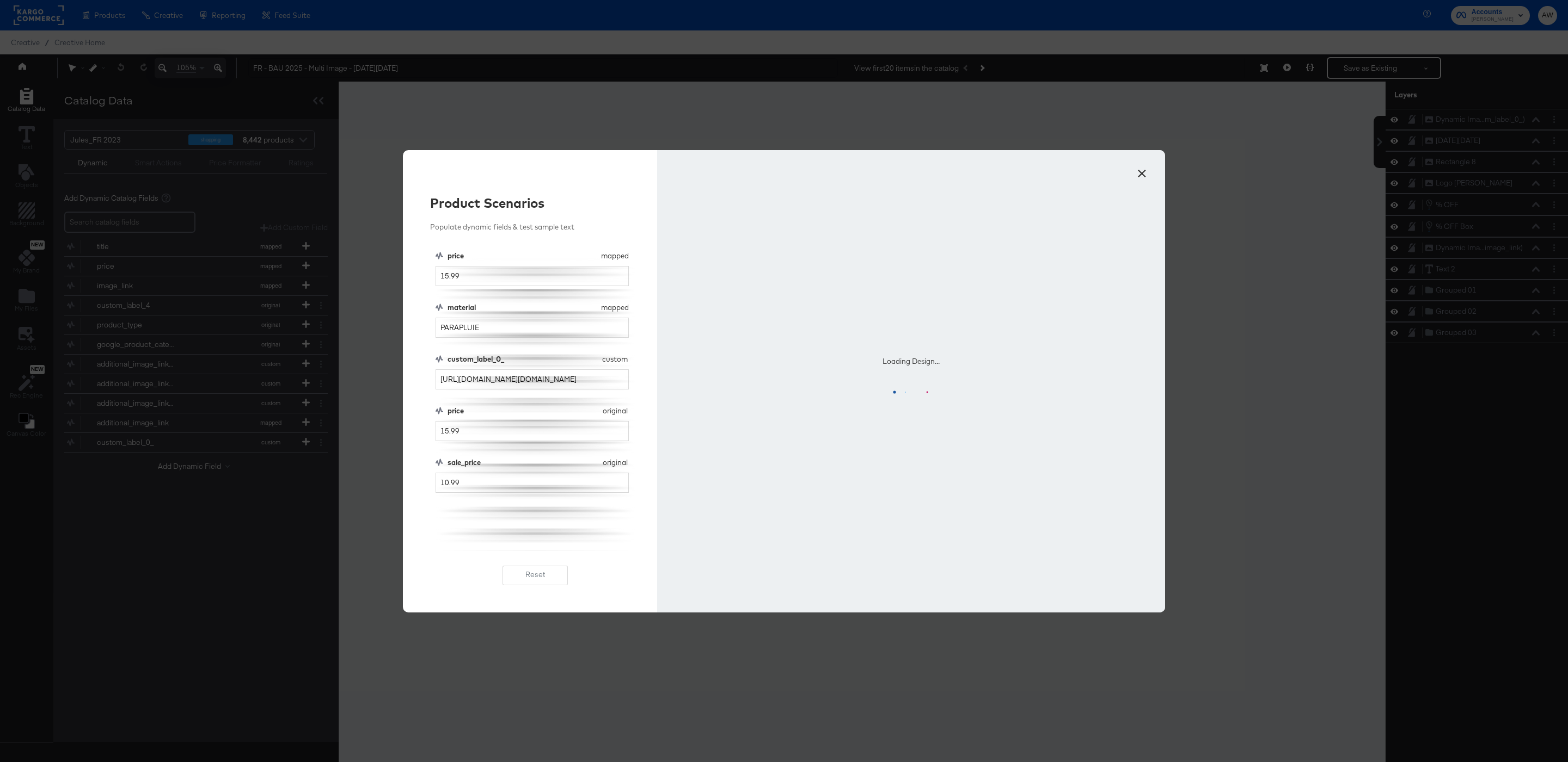
click at [1136, 187] on div "Loading Design..." at bounding box center [911, 381] width 508 height 462
click at [1136, 176] on button "×" at bounding box center [1142, 171] width 20 height 20
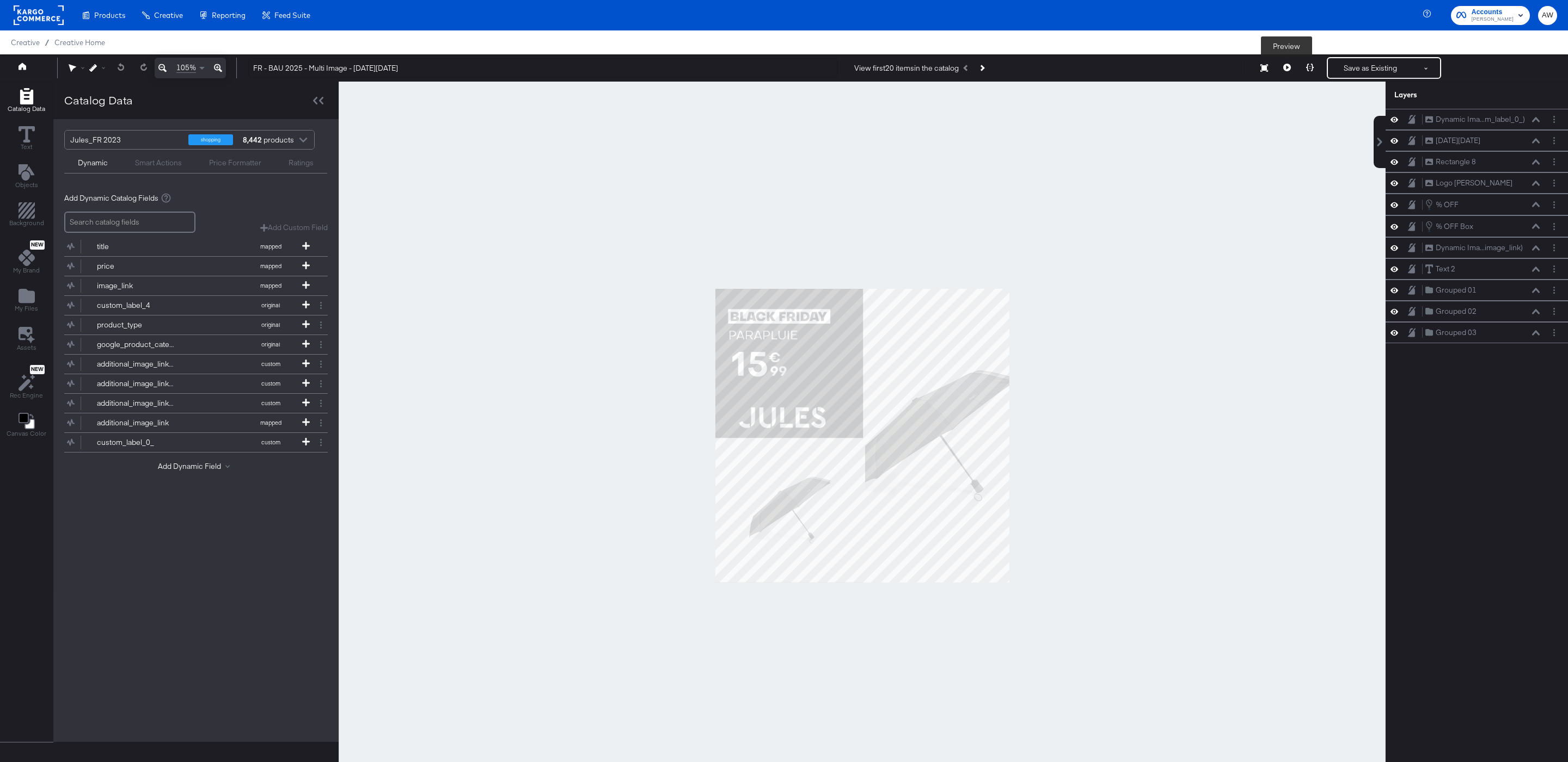
click at [1292, 64] on button at bounding box center [1287, 68] width 23 height 22
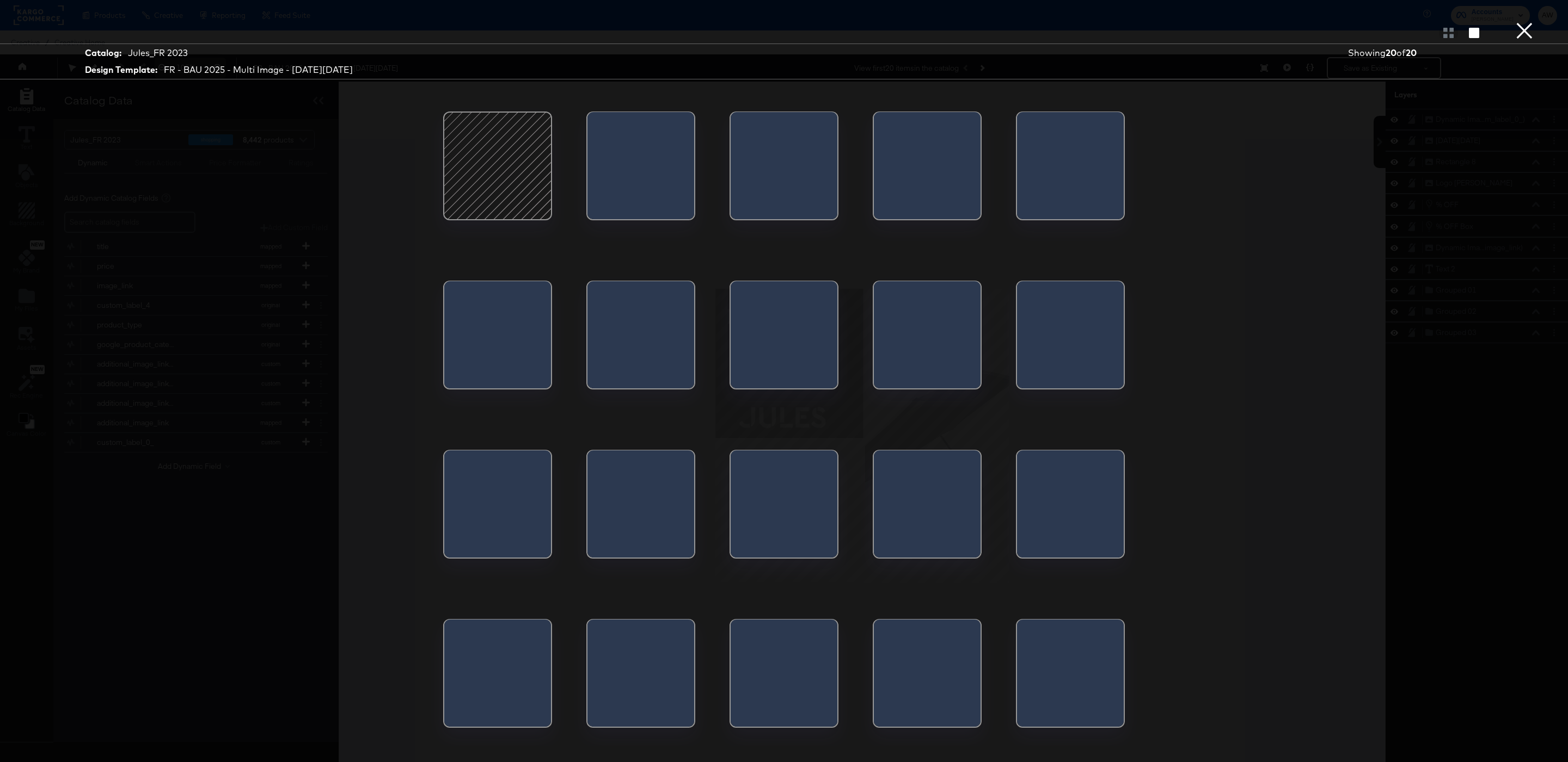
click at [921, 513] on div at bounding box center [929, 507] width 102 height 114
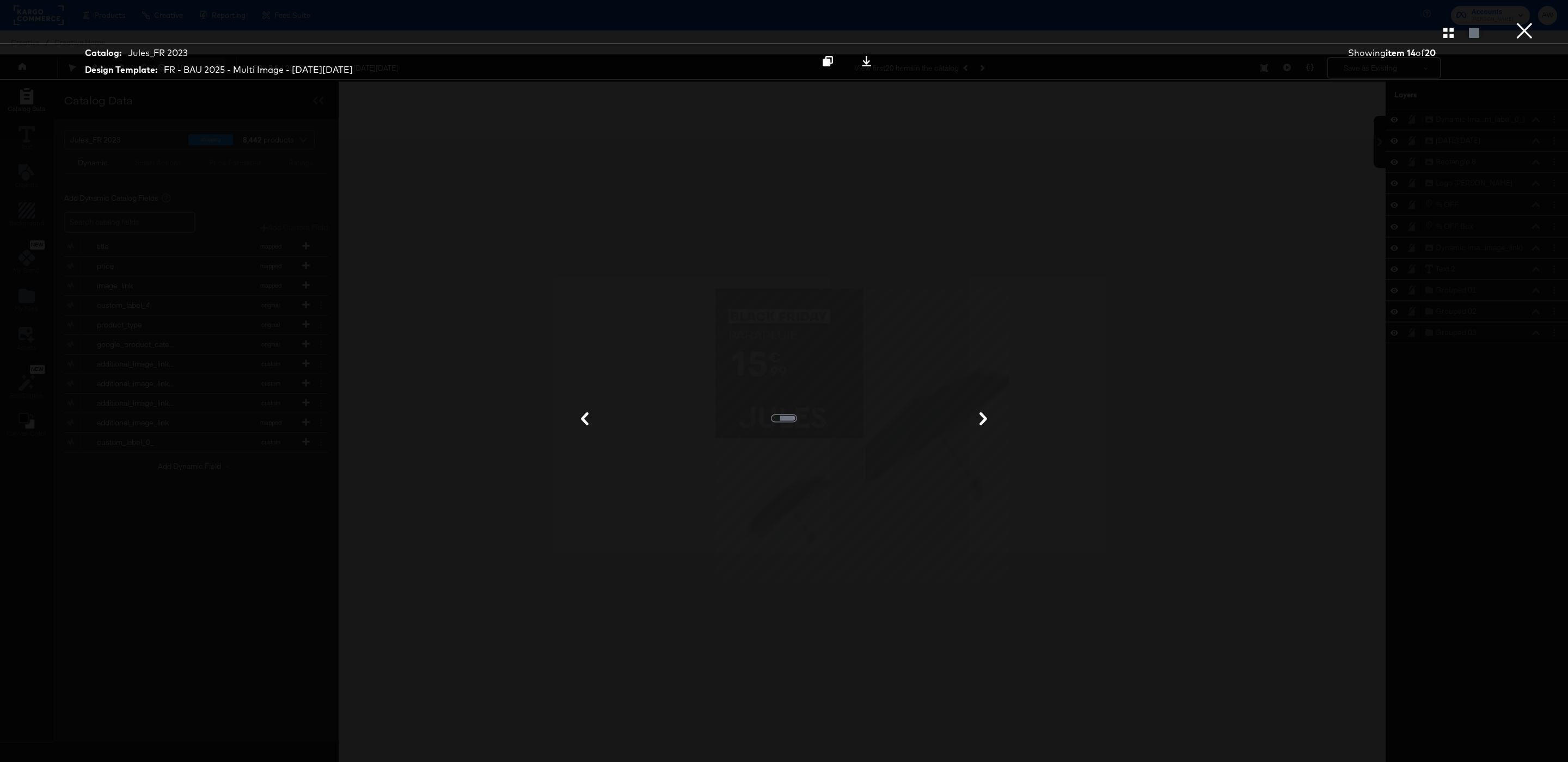
click at [1523, 22] on button "×" at bounding box center [1525, 11] width 22 height 22
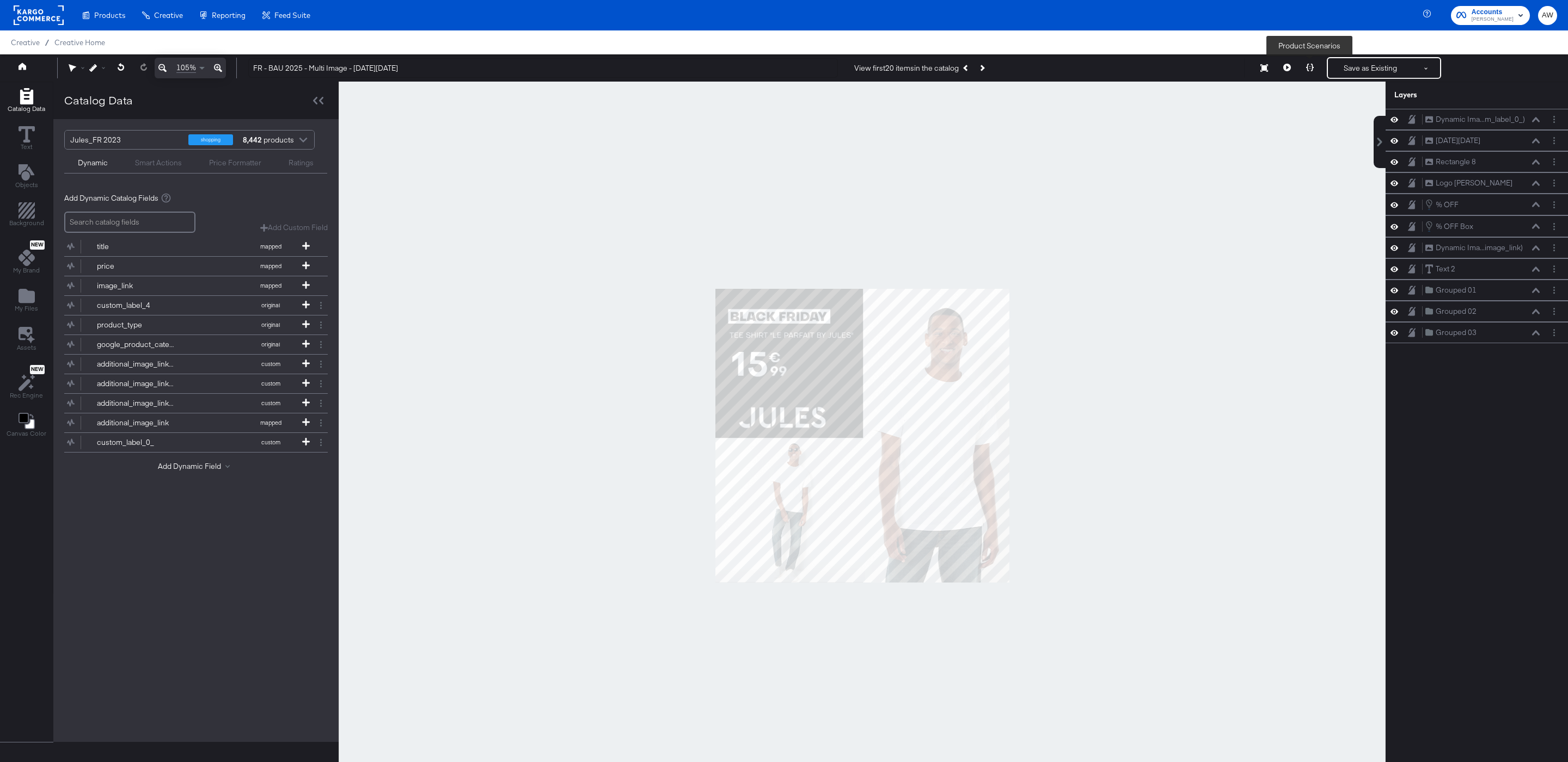
click at [1306, 71] on button at bounding box center [1309, 68] width 23 height 22
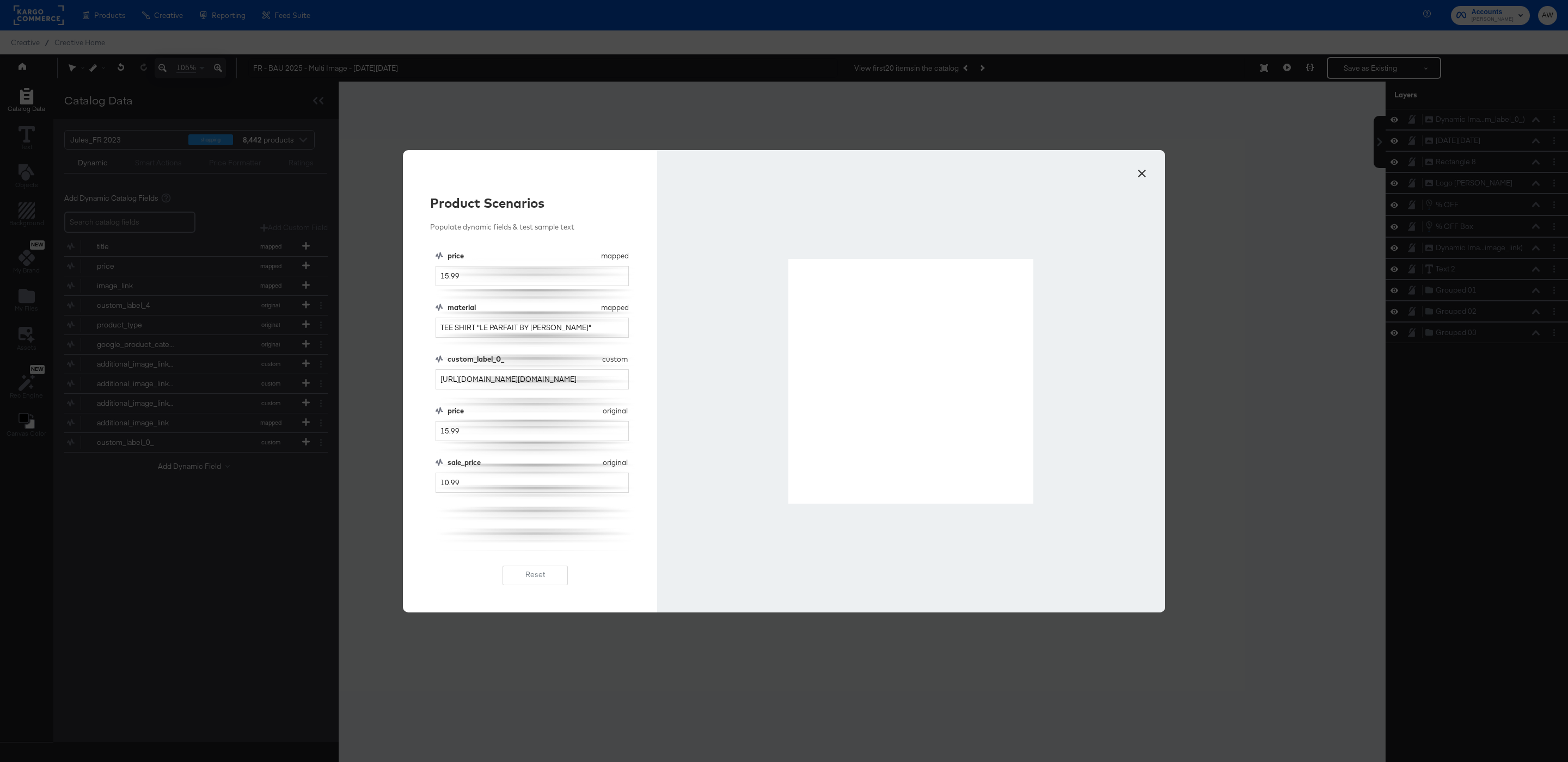
drag, startPoint x: 789, startPoint y: 260, endPoint x: 1028, endPoint y: 495, distance: 335.2
drag, startPoint x: 1027, startPoint y: 494, endPoint x: 1027, endPoint y: 501, distance: 7.0
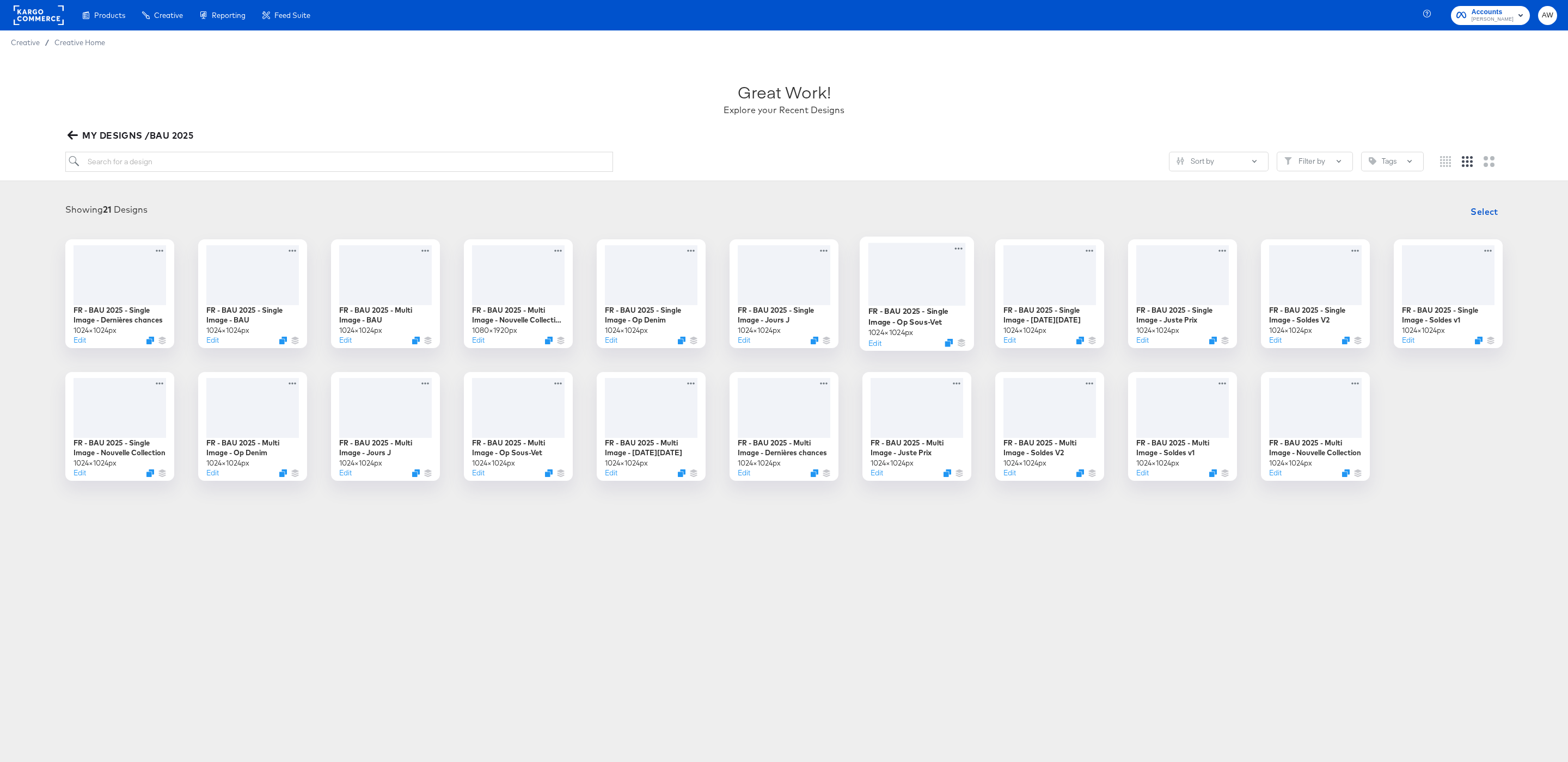
click at [924, 262] on div at bounding box center [917, 274] width 97 height 63
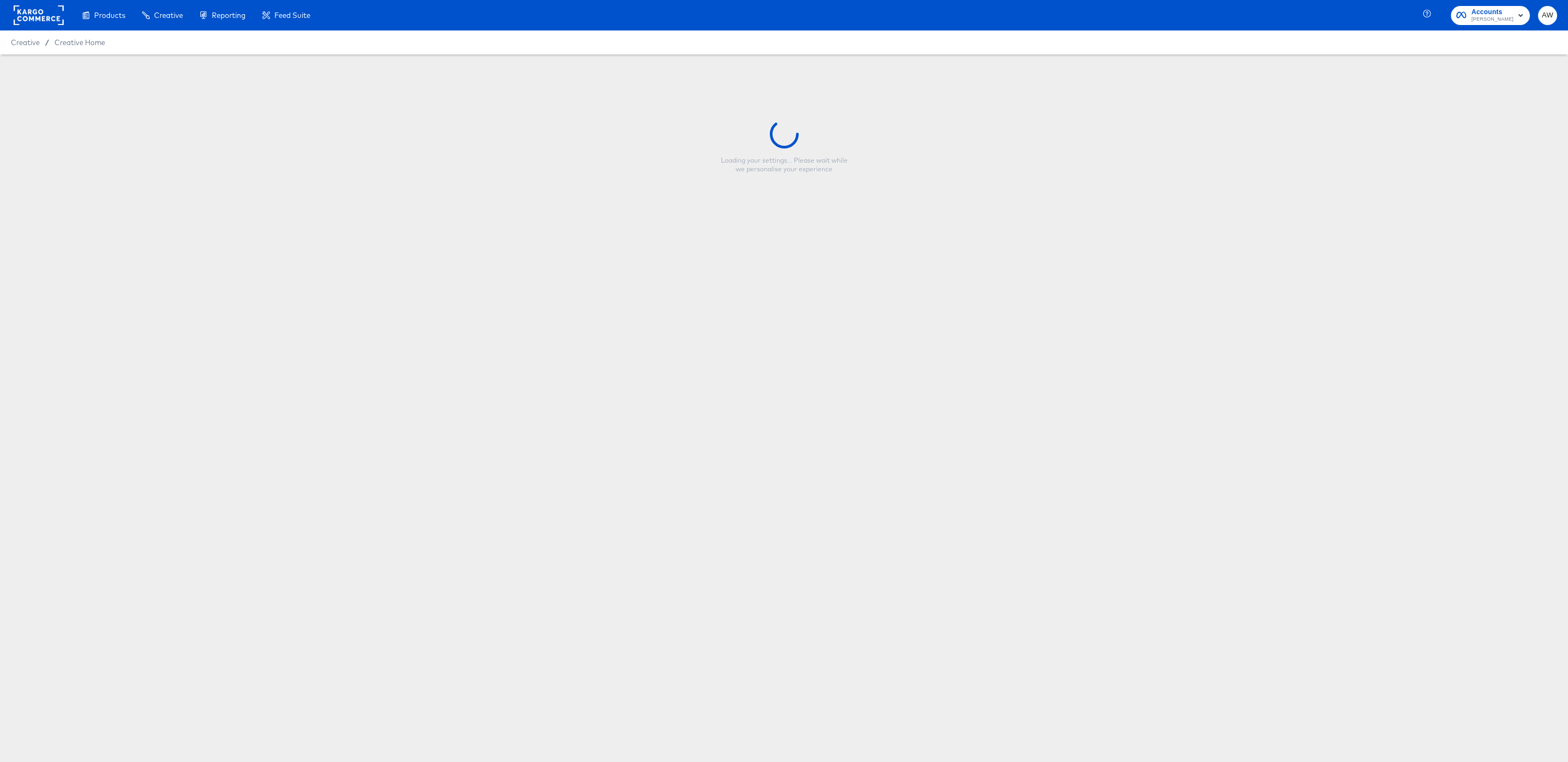
type input "FR - BAU 2025 - Single Image - Op Sous-Vet"
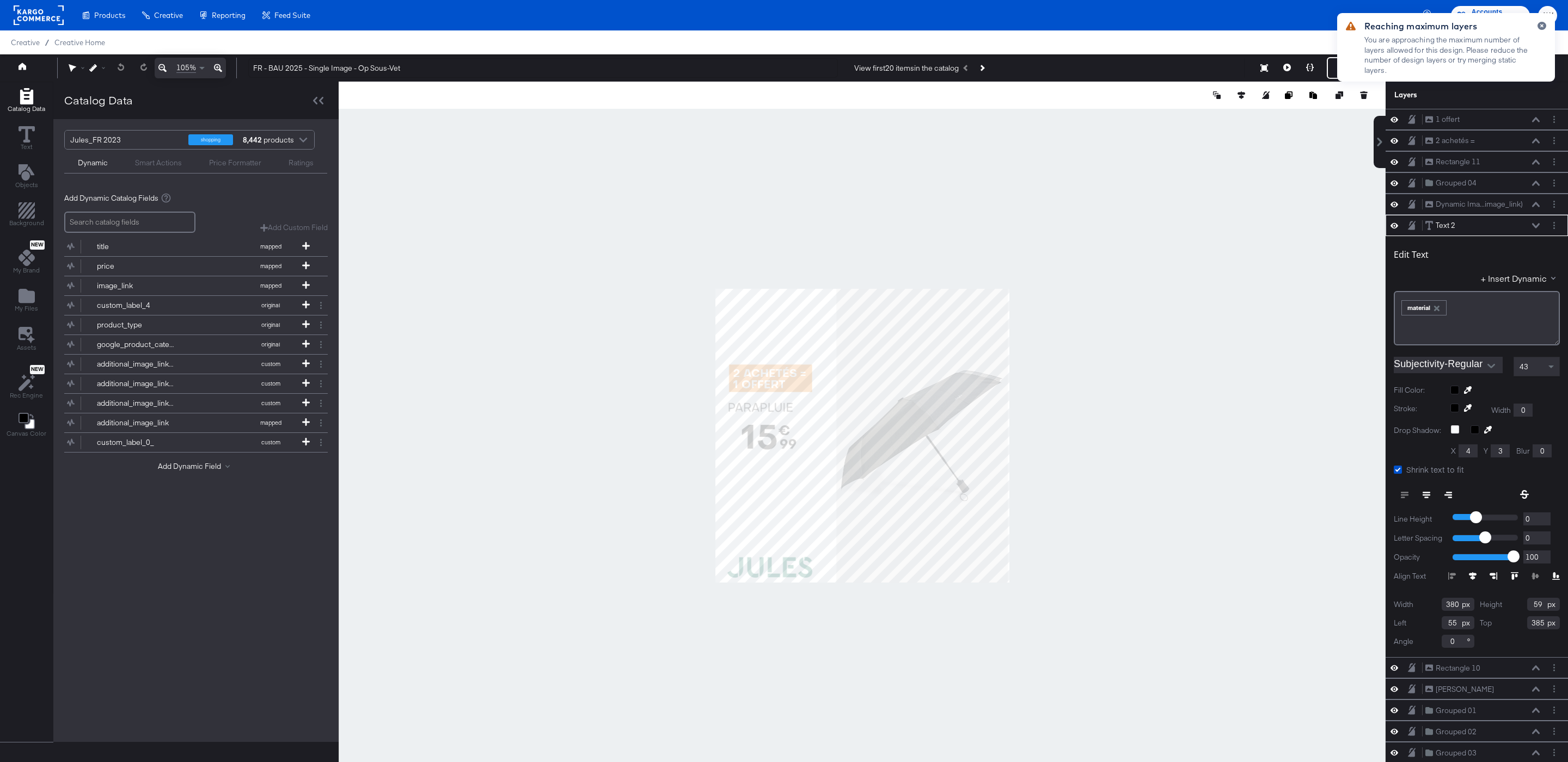
type input "358"
type input "47"
click at [1139, 368] on div at bounding box center [862, 436] width 1047 height 708
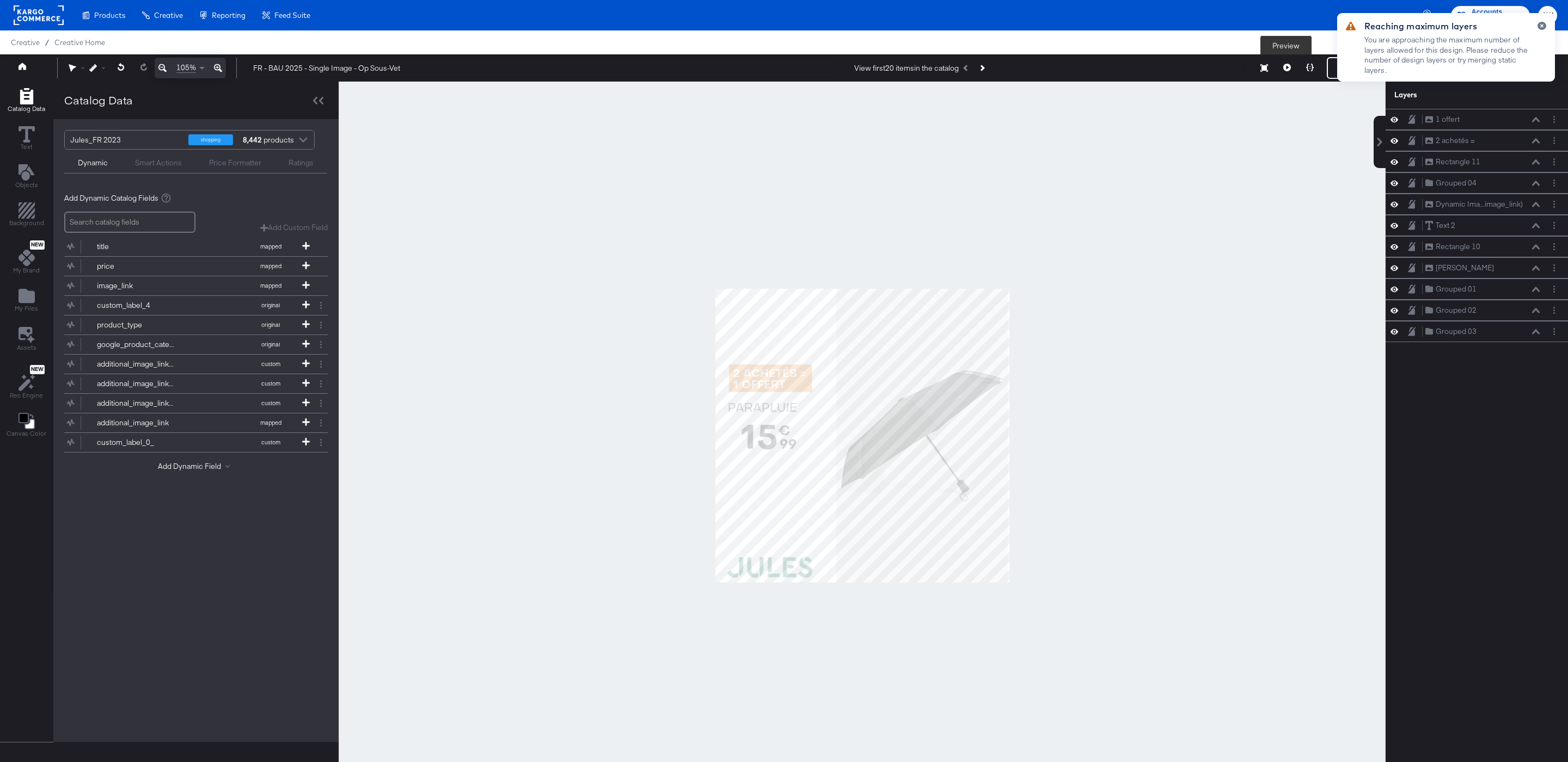
click at [1290, 74] on button at bounding box center [1287, 68] width 23 height 22
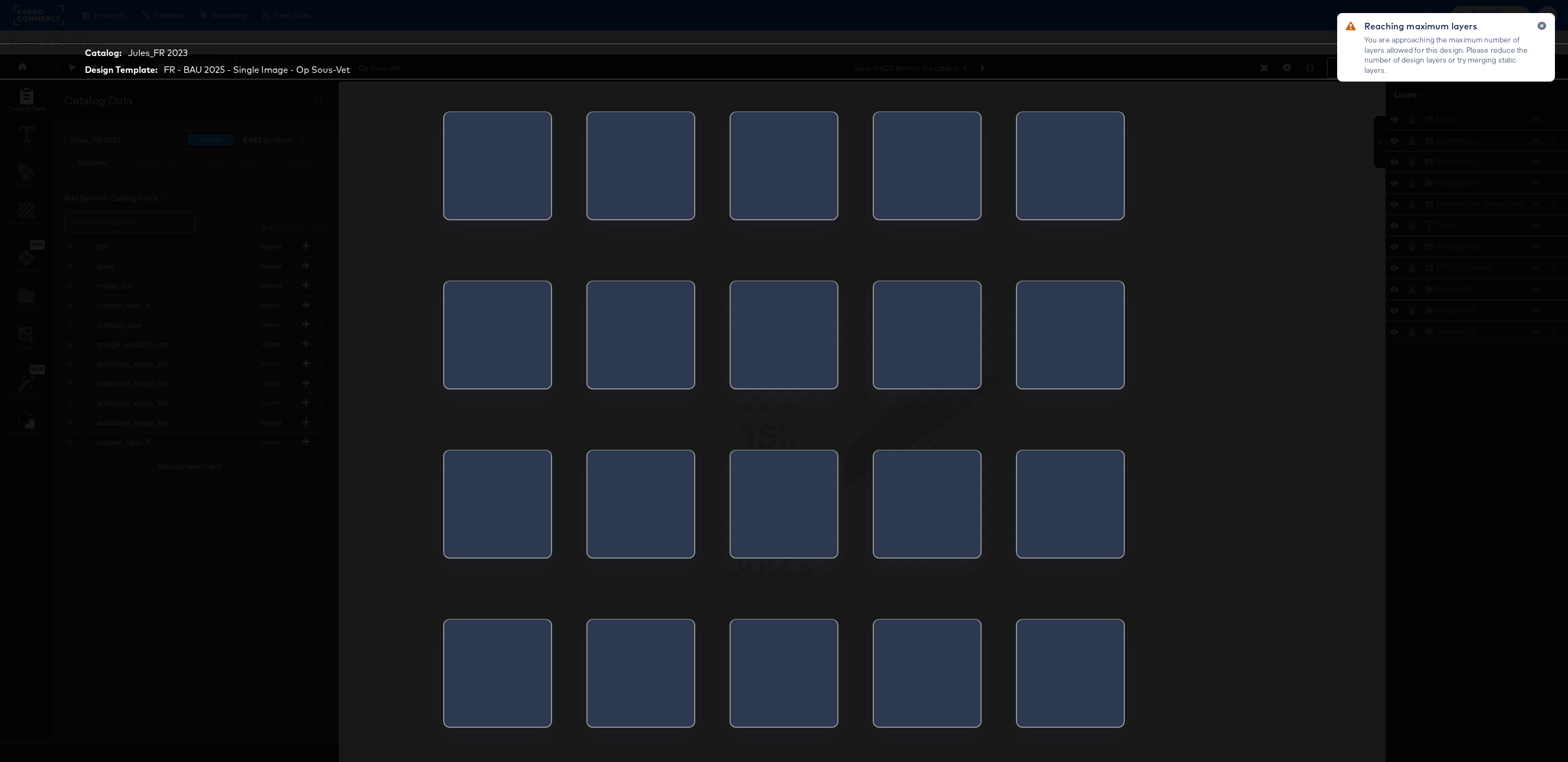
click at [898, 516] on div at bounding box center [885, 507] width 24 height 114
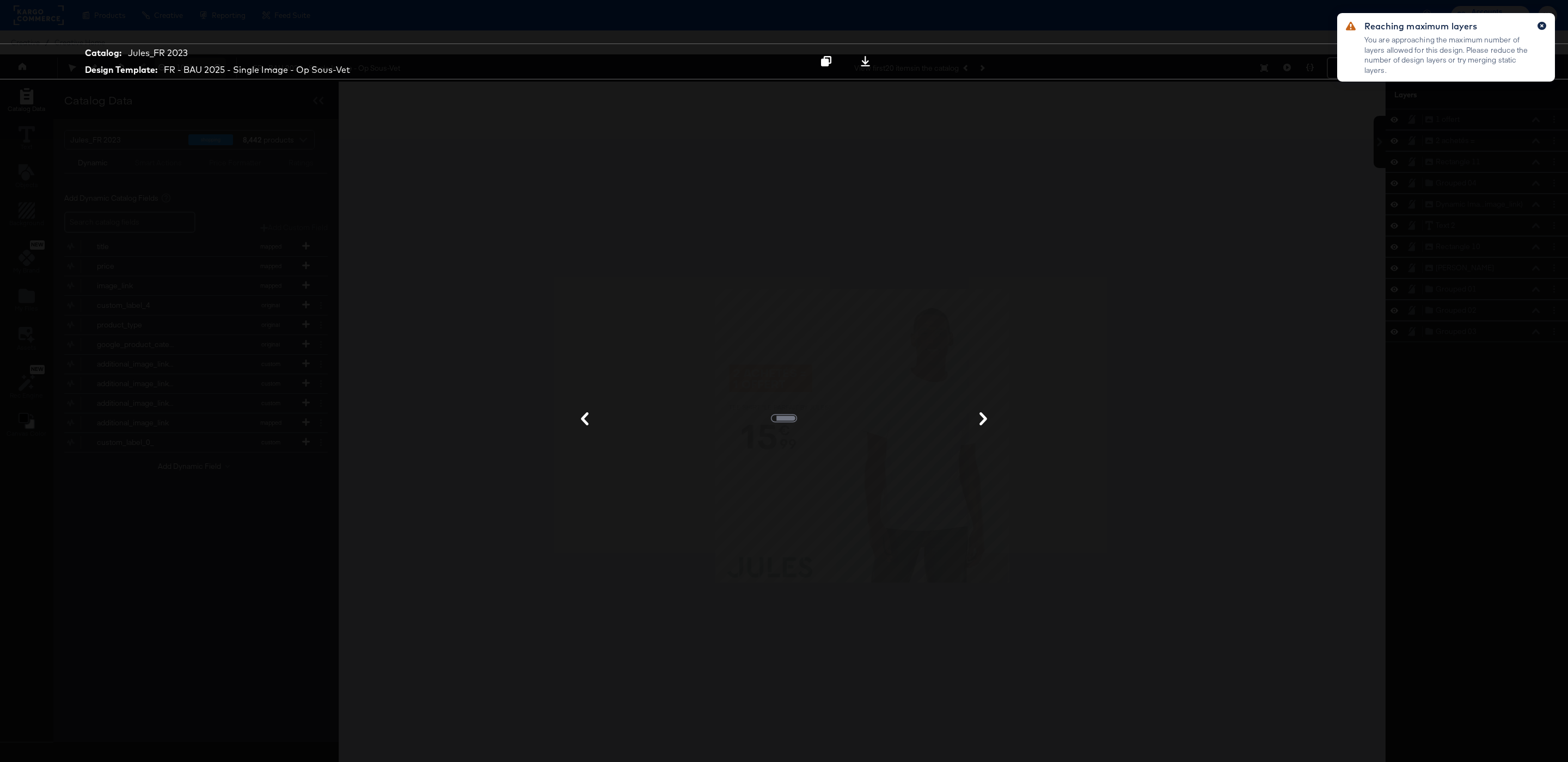
click at [1541, 28] on icon "button" at bounding box center [1541, 26] width 4 height 6
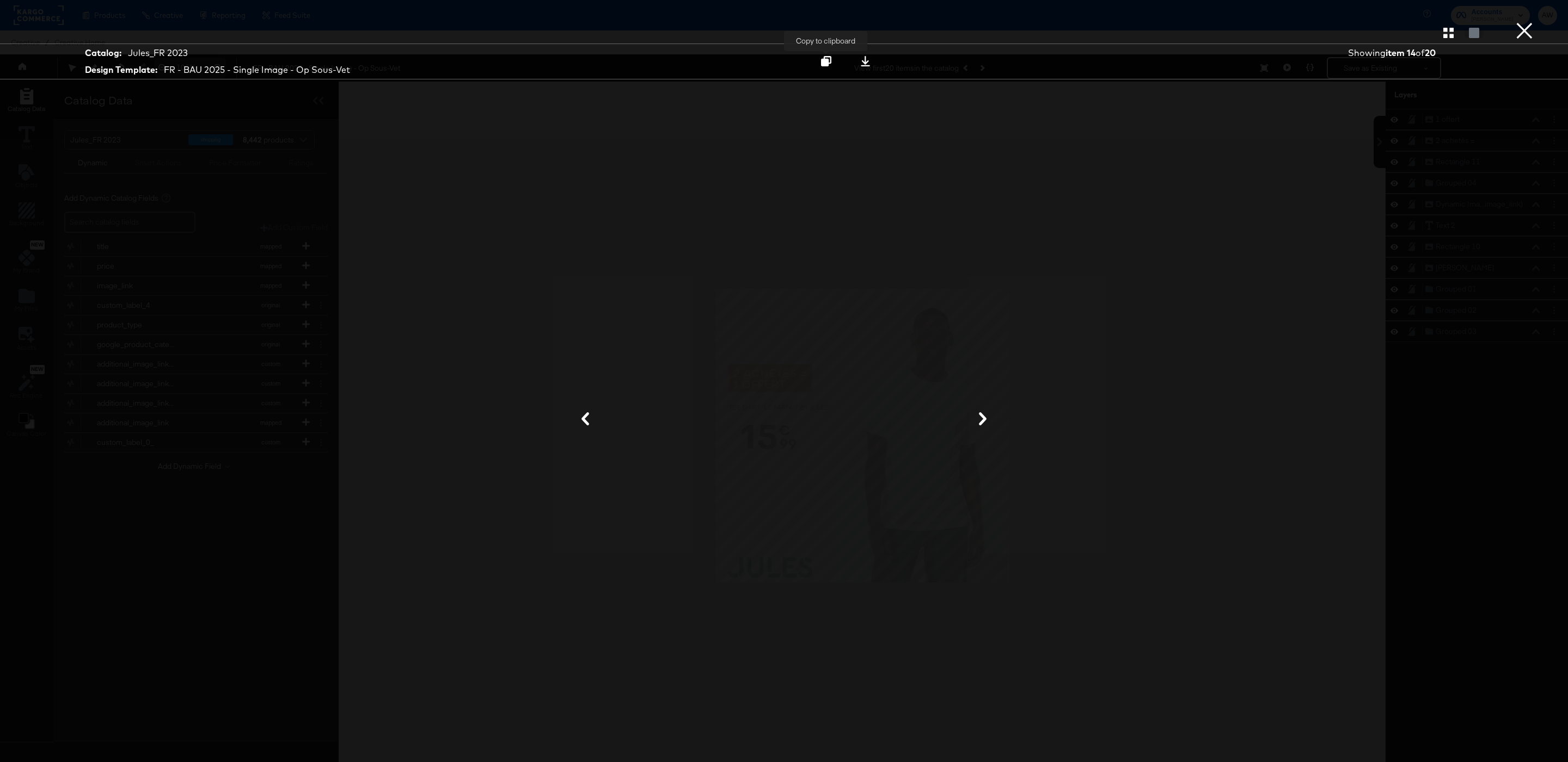
click at [826, 60] on icon at bounding box center [826, 61] width 10 height 10
click at [1529, 22] on button "×" at bounding box center [1525, 11] width 22 height 22
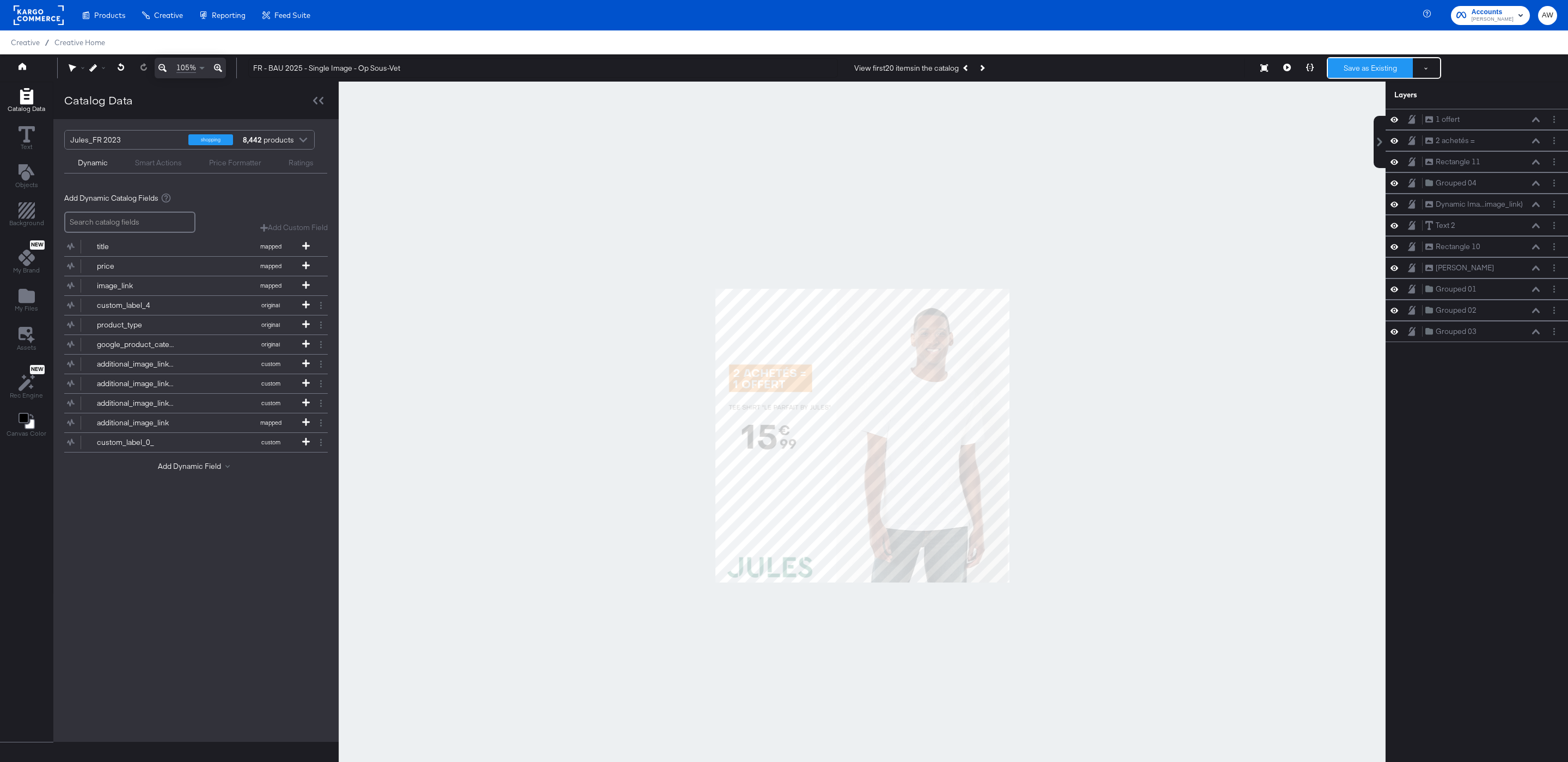
click at [1371, 63] on button "Save as Existing" at bounding box center [1370, 68] width 85 height 20
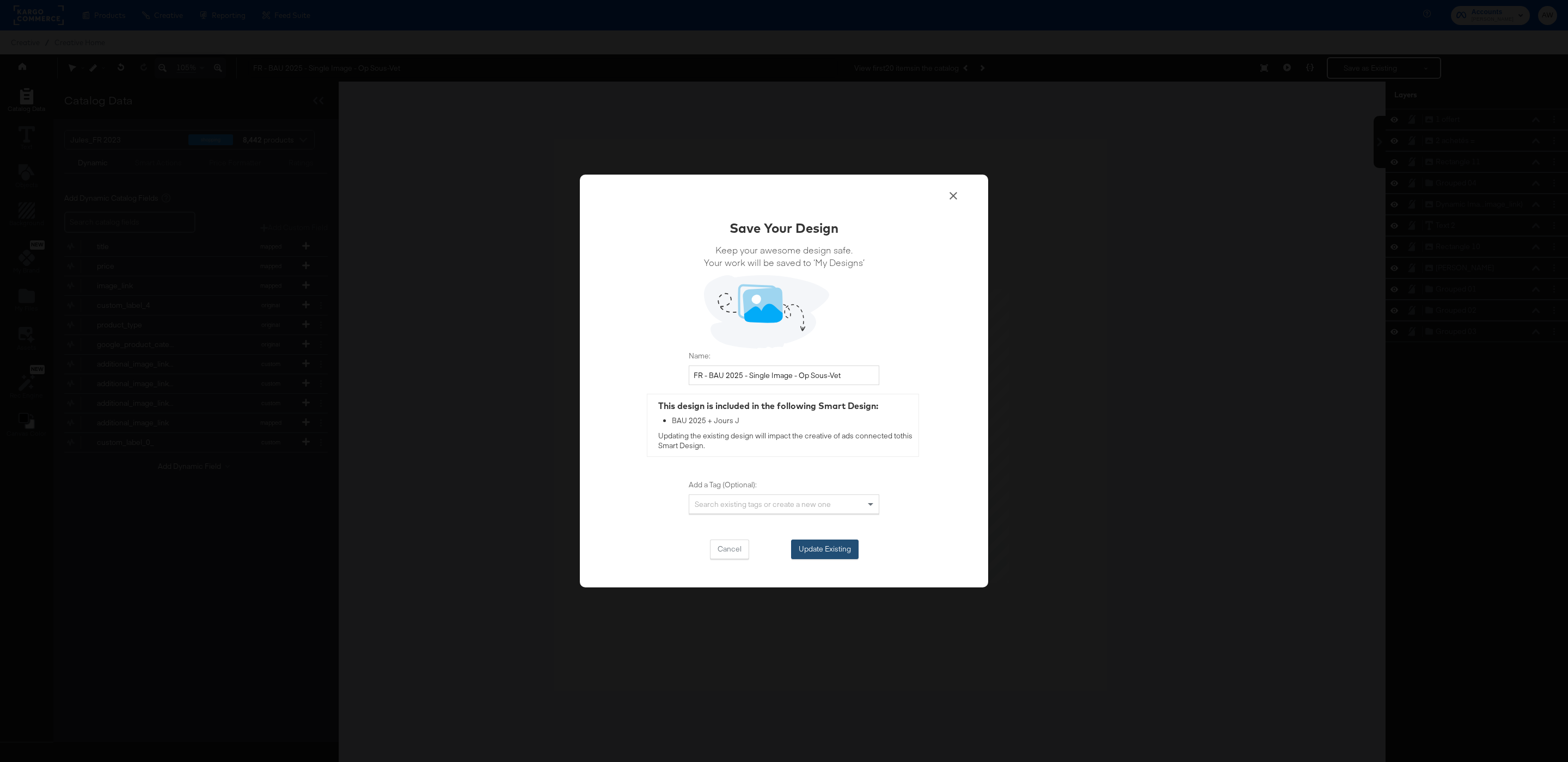
click at [821, 550] on button "Update Existing" at bounding box center [825, 549] width 68 height 20
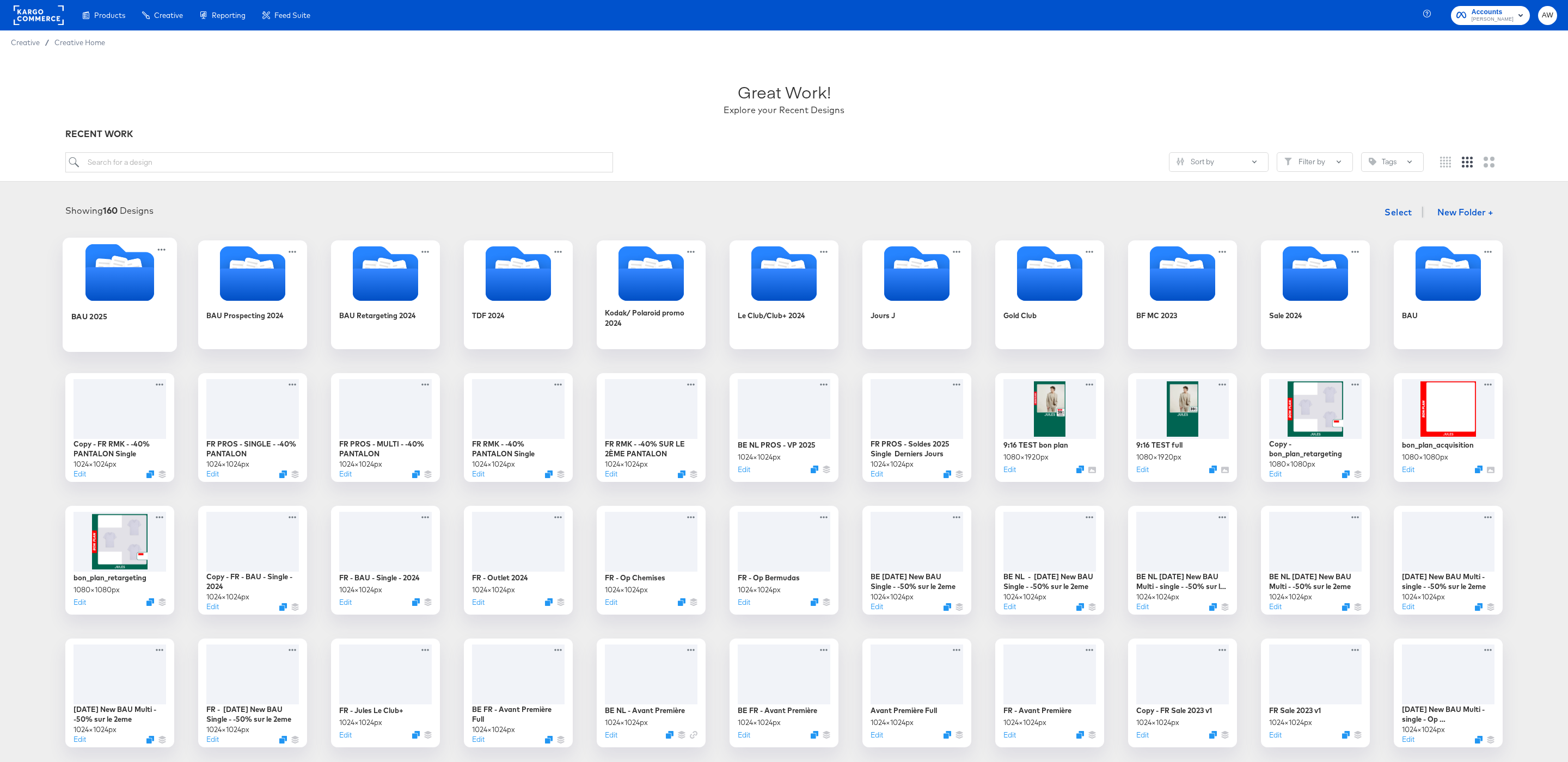
click at [105, 314] on div "BAU 2025" at bounding box center [89, 317] width 36 height 10
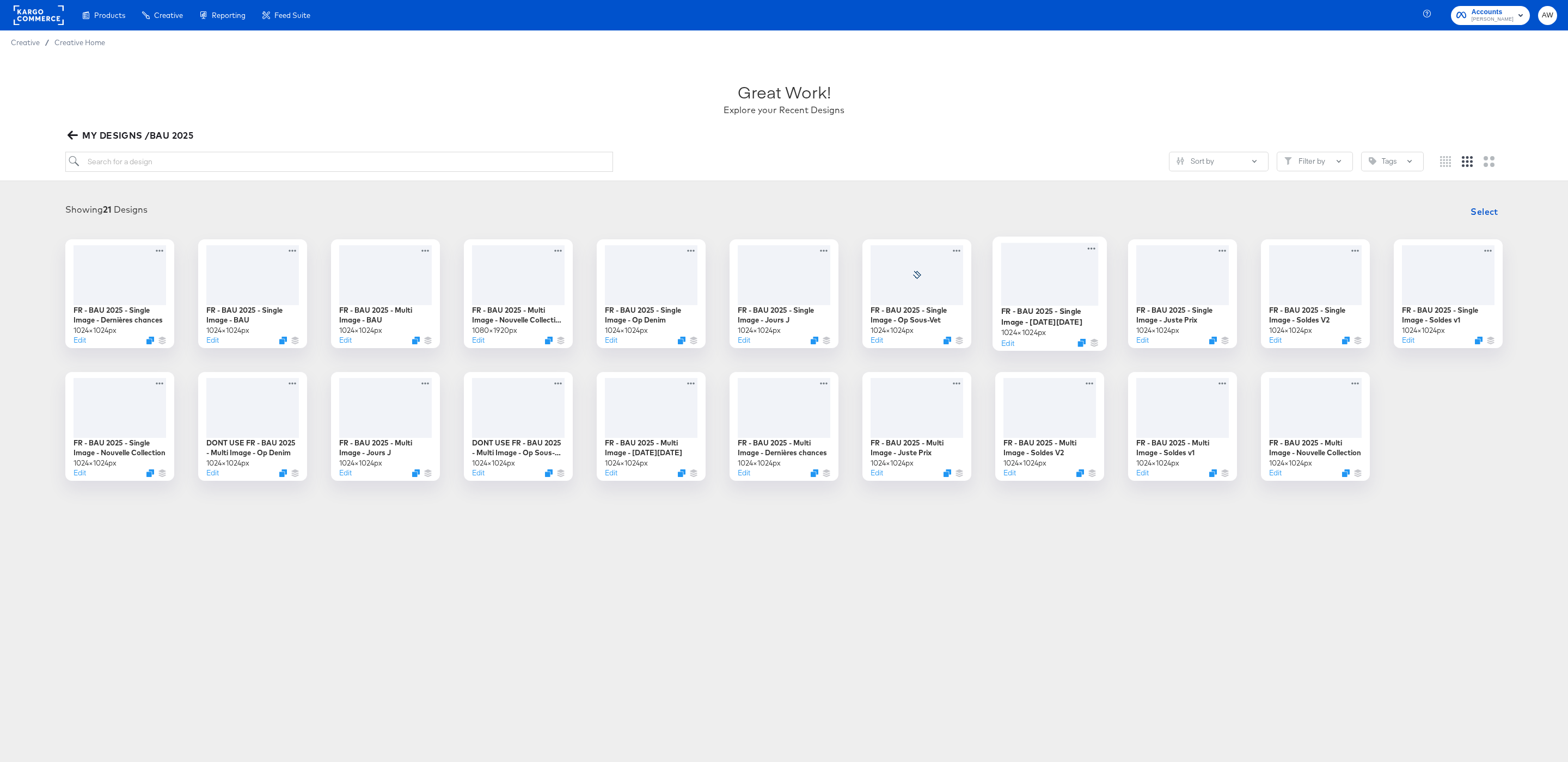
click at [1071, 269] on div at bounding box center [1050, 274] width 97 height 63
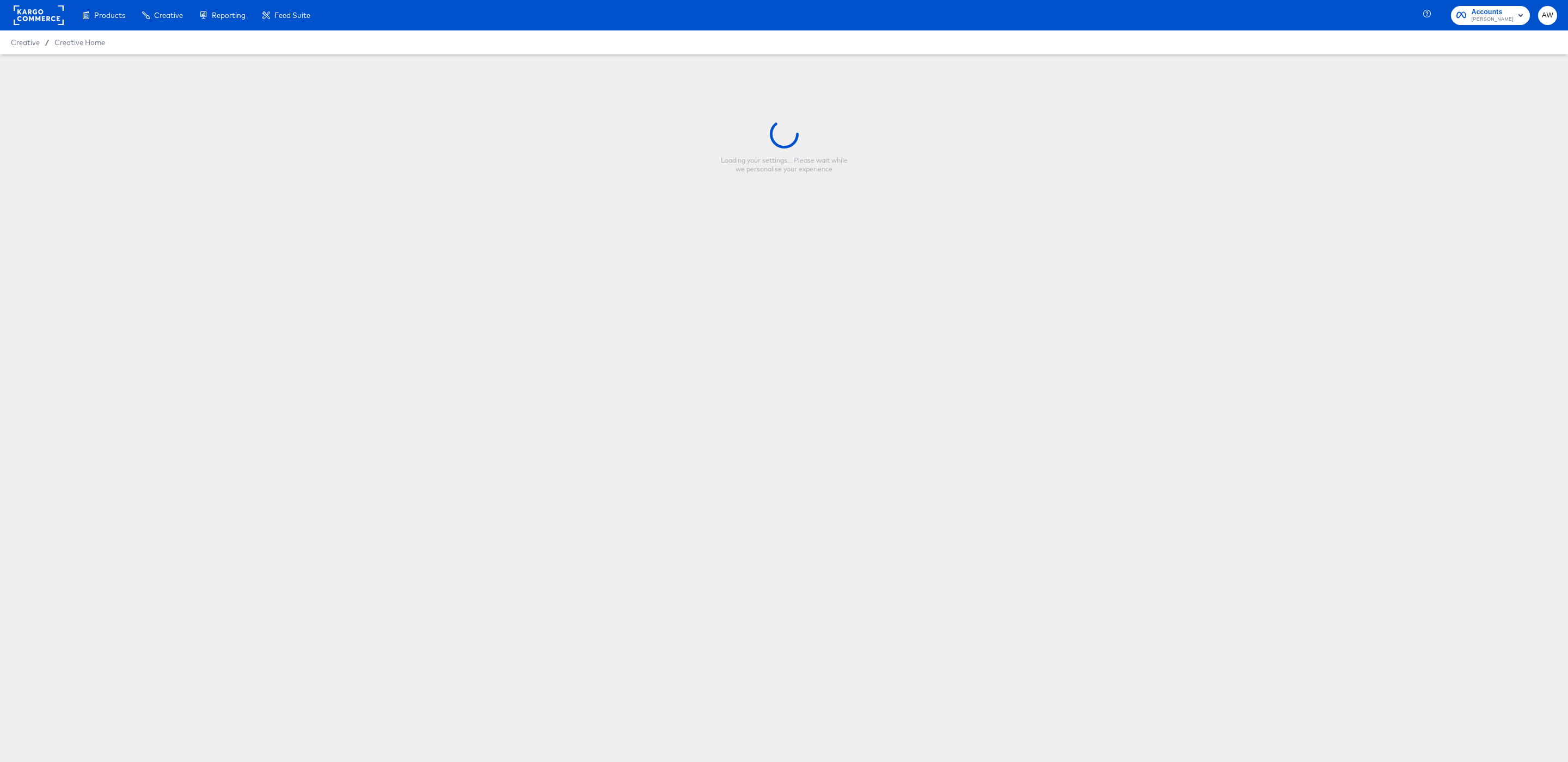
type input "FR - BAU 2025 - Single Image - [DATE][DATE]"
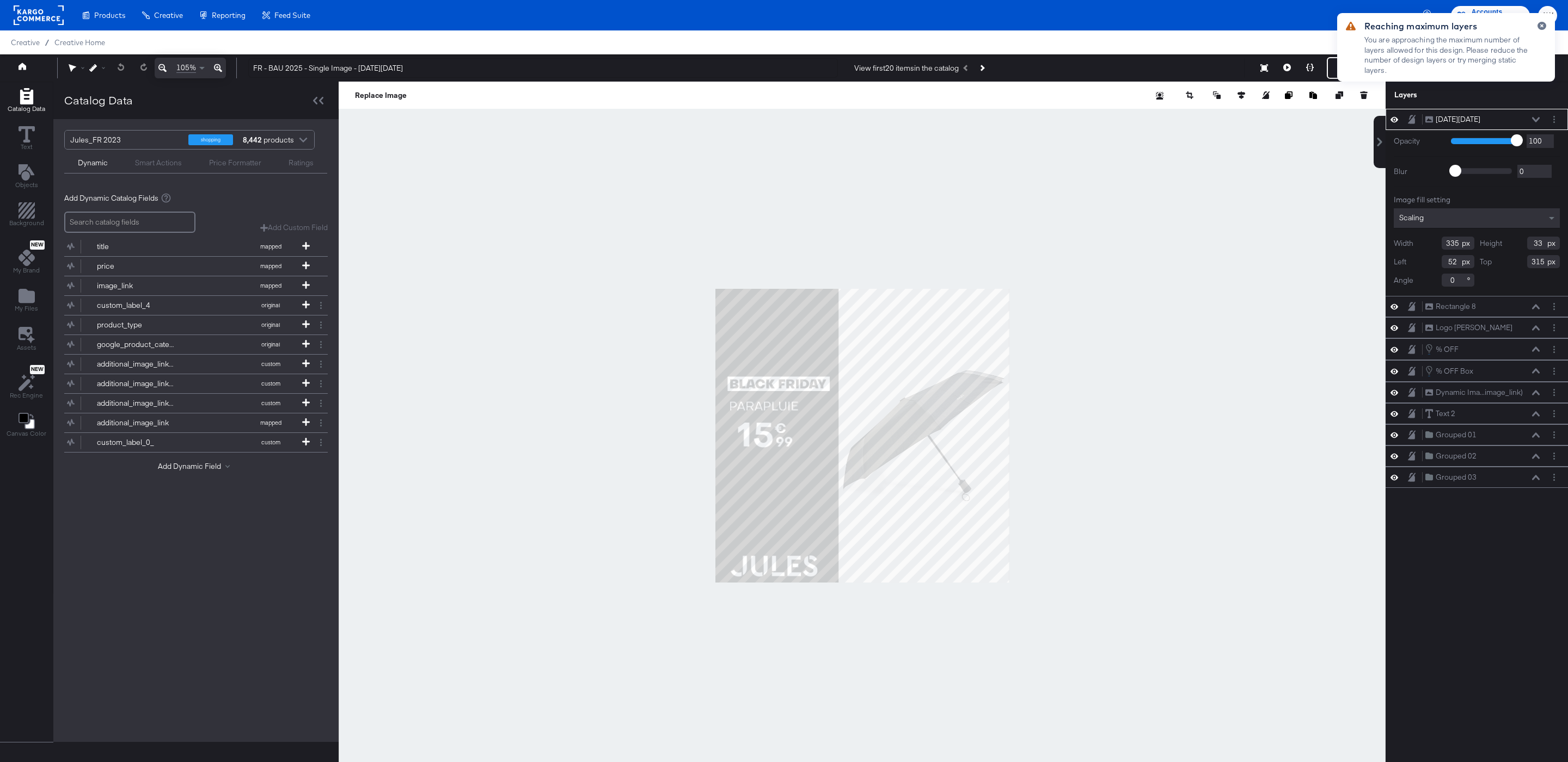
click at [1071, 269] on div at bounding box center [862, 436] width 1047 height 708
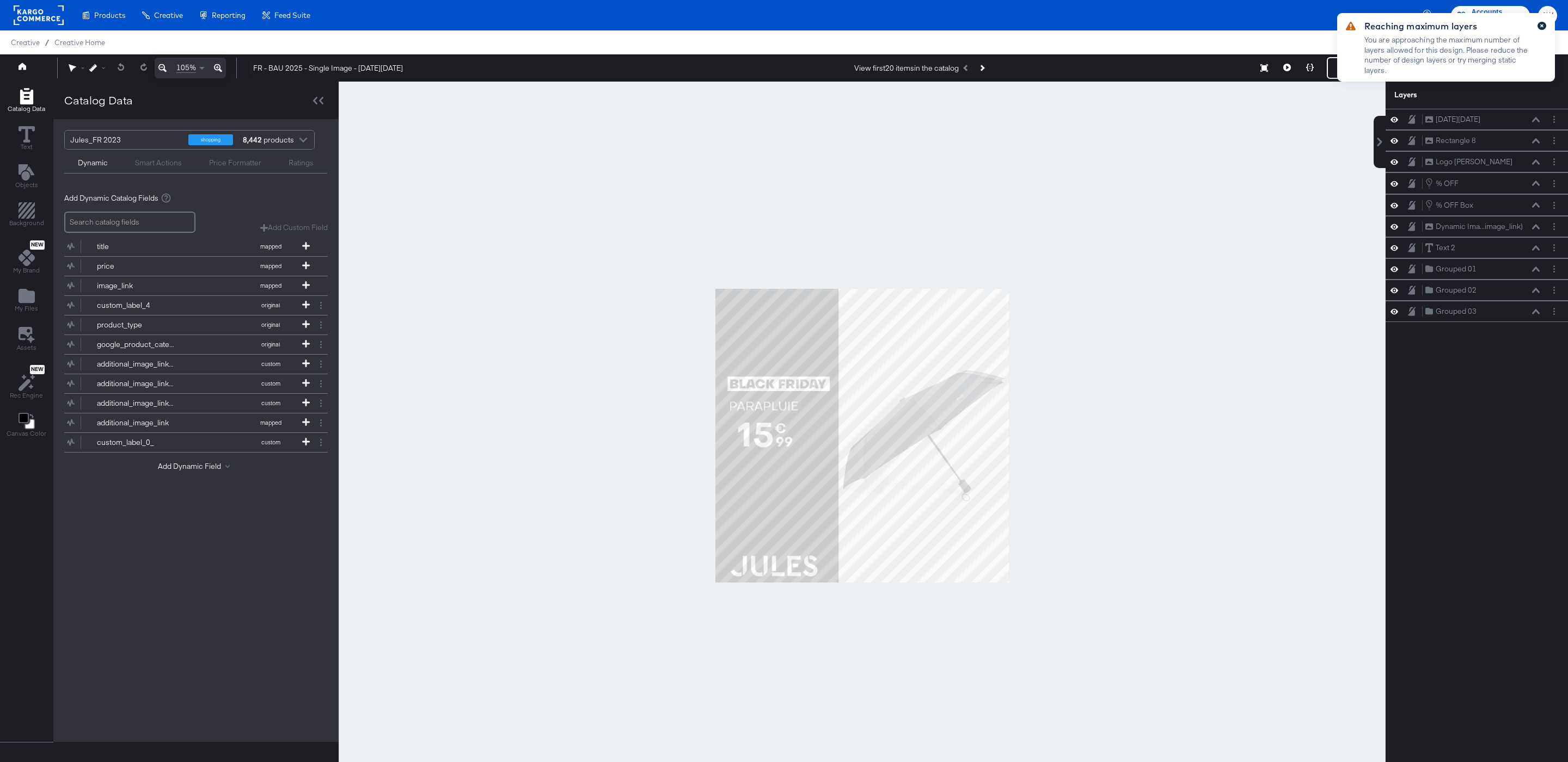
click at [1541, 28] on button "button" at bounding box center [1541, 26] width 9 height 8
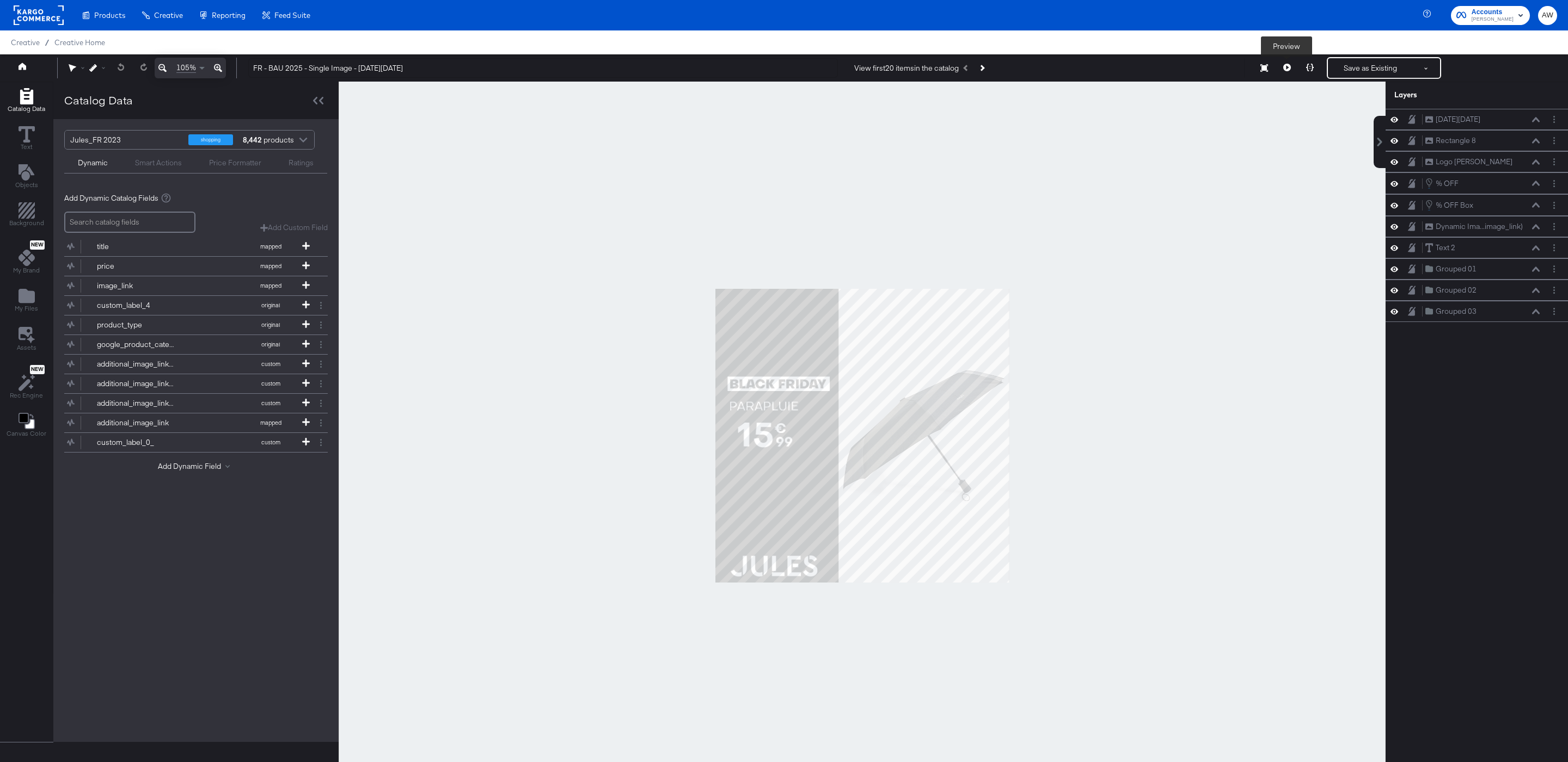
click at [1290, 75] on button at bounding box center [1287, 68] width 23 height 22
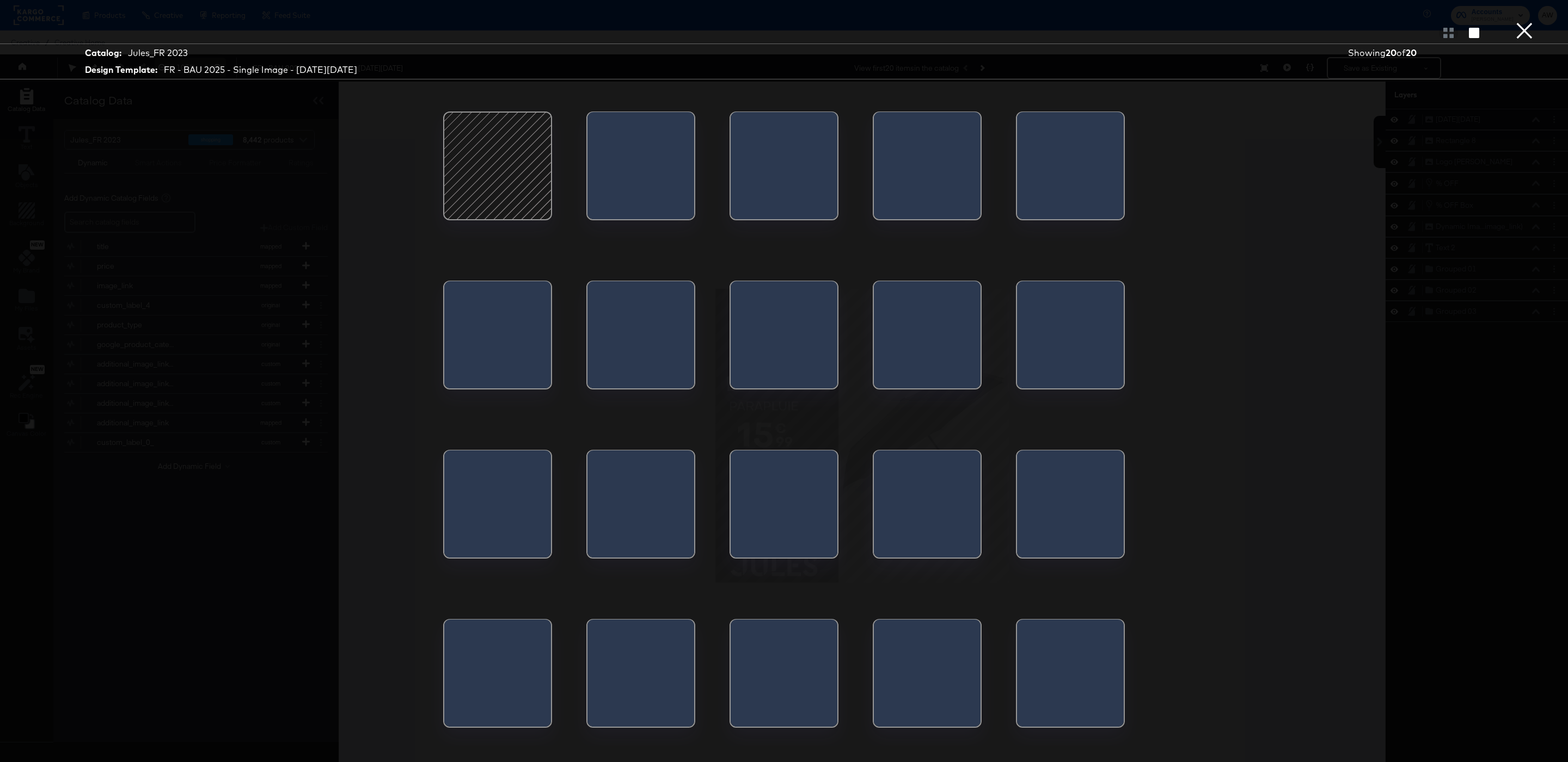
click at [954, 509] on div at bounding box center [927, 507] width 107 height 114
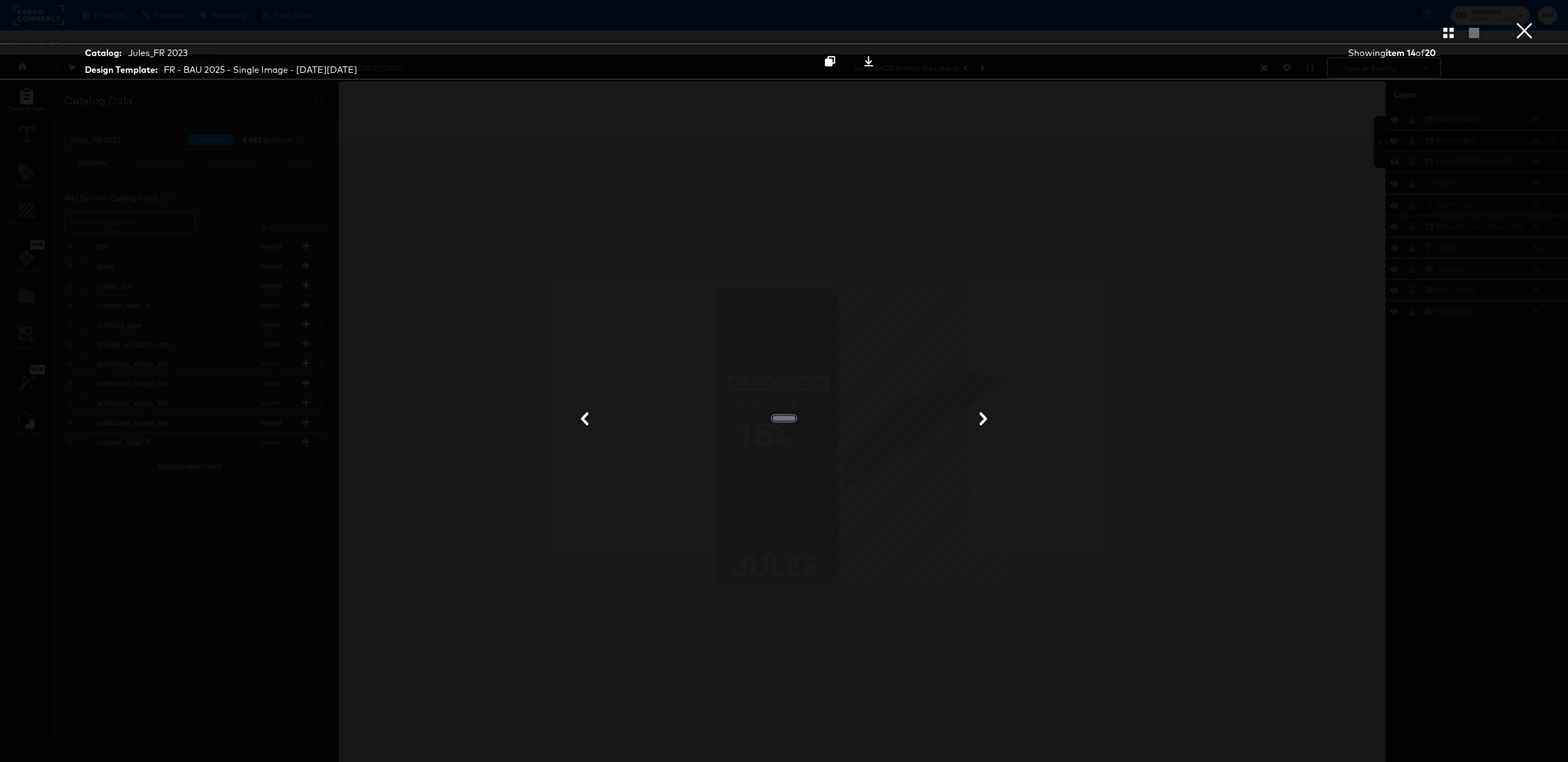
click at [1519, 22] on button "×" at bounding box center [1525, 11] width 22 height 22
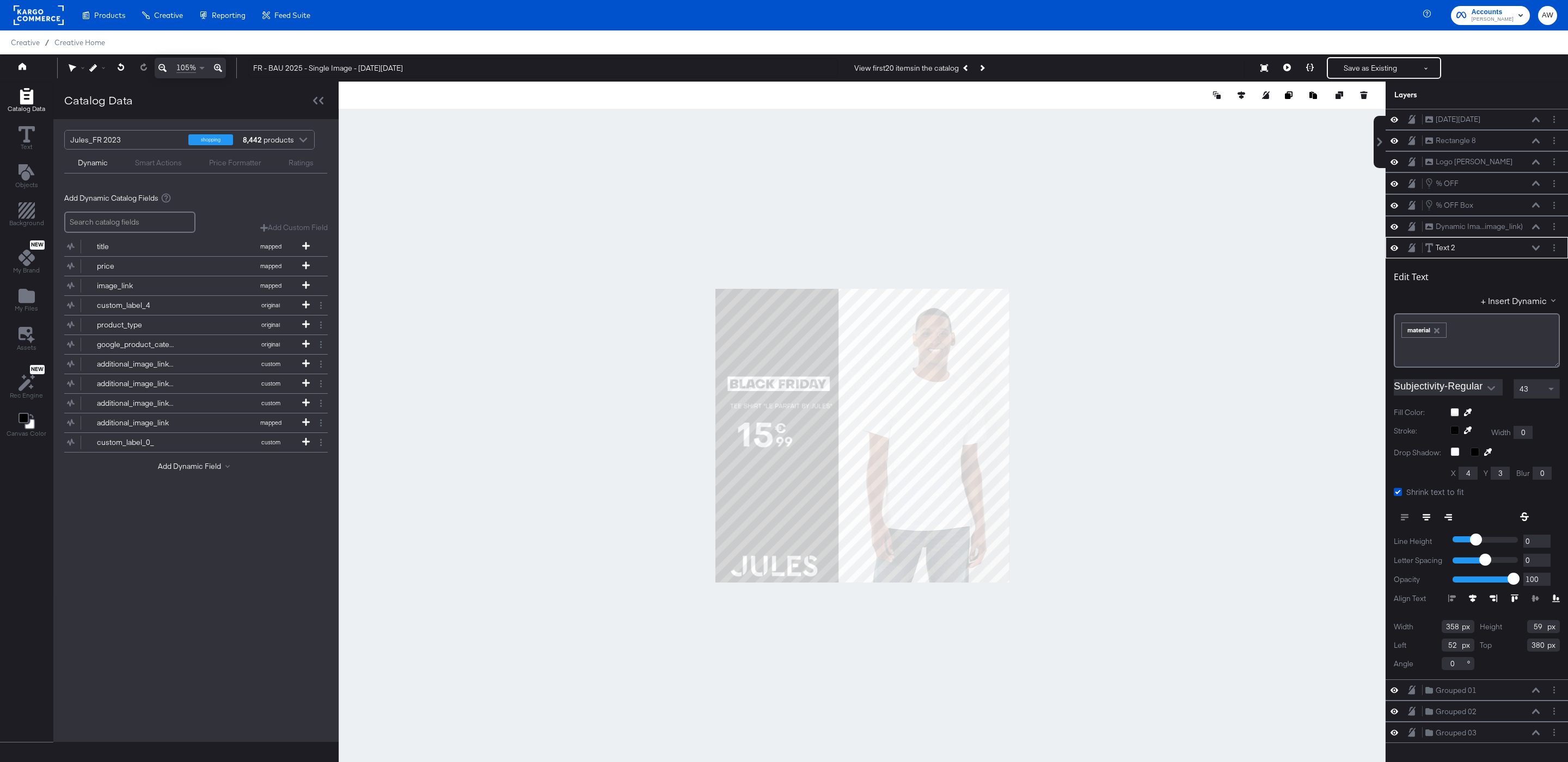
click at [1123, 298] on div at bounding box center [862, 436] width 1047 height 708
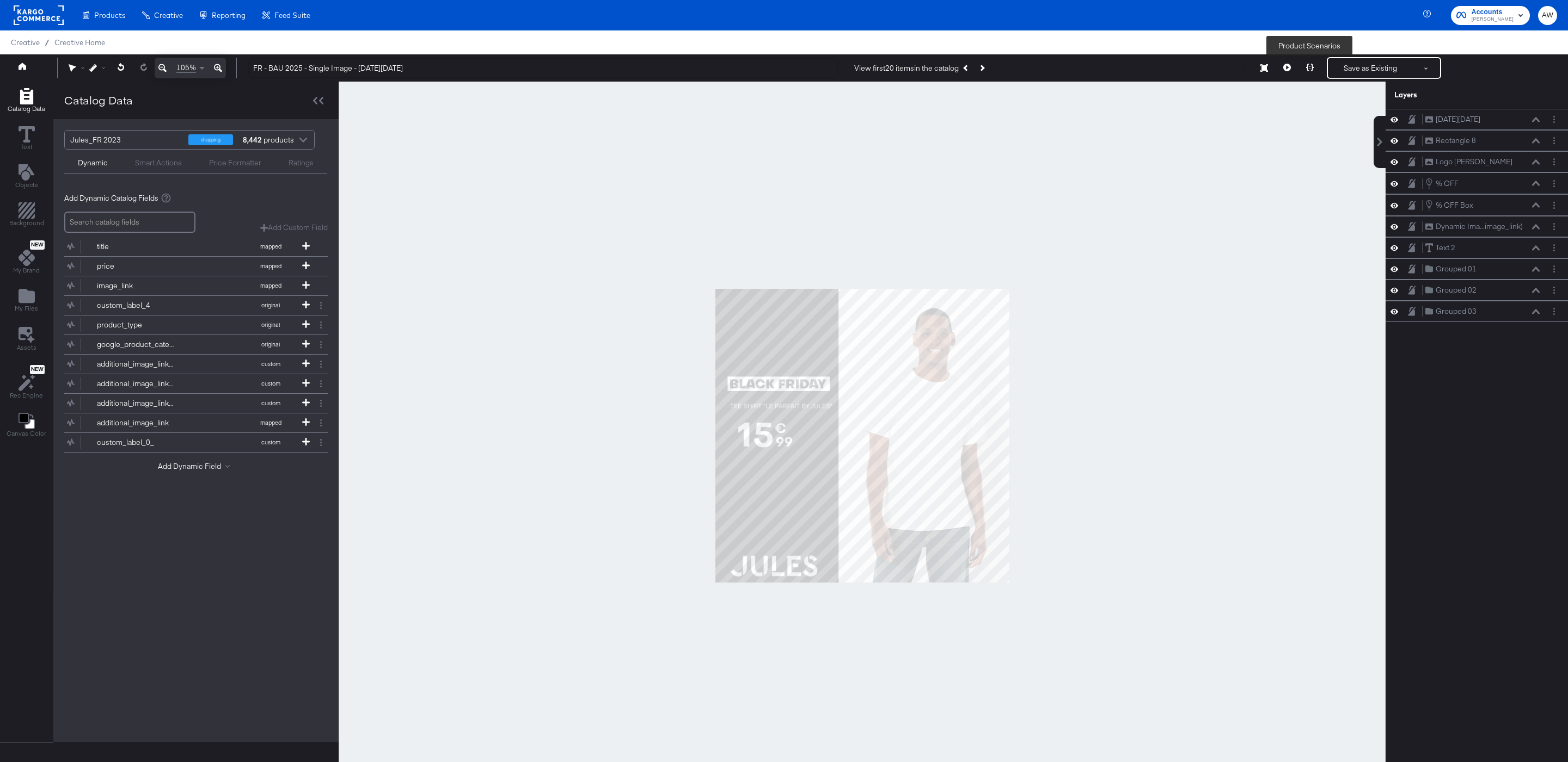
click at [1312, 68] on icon at bounding box center [1309, 67] width 7 height 7
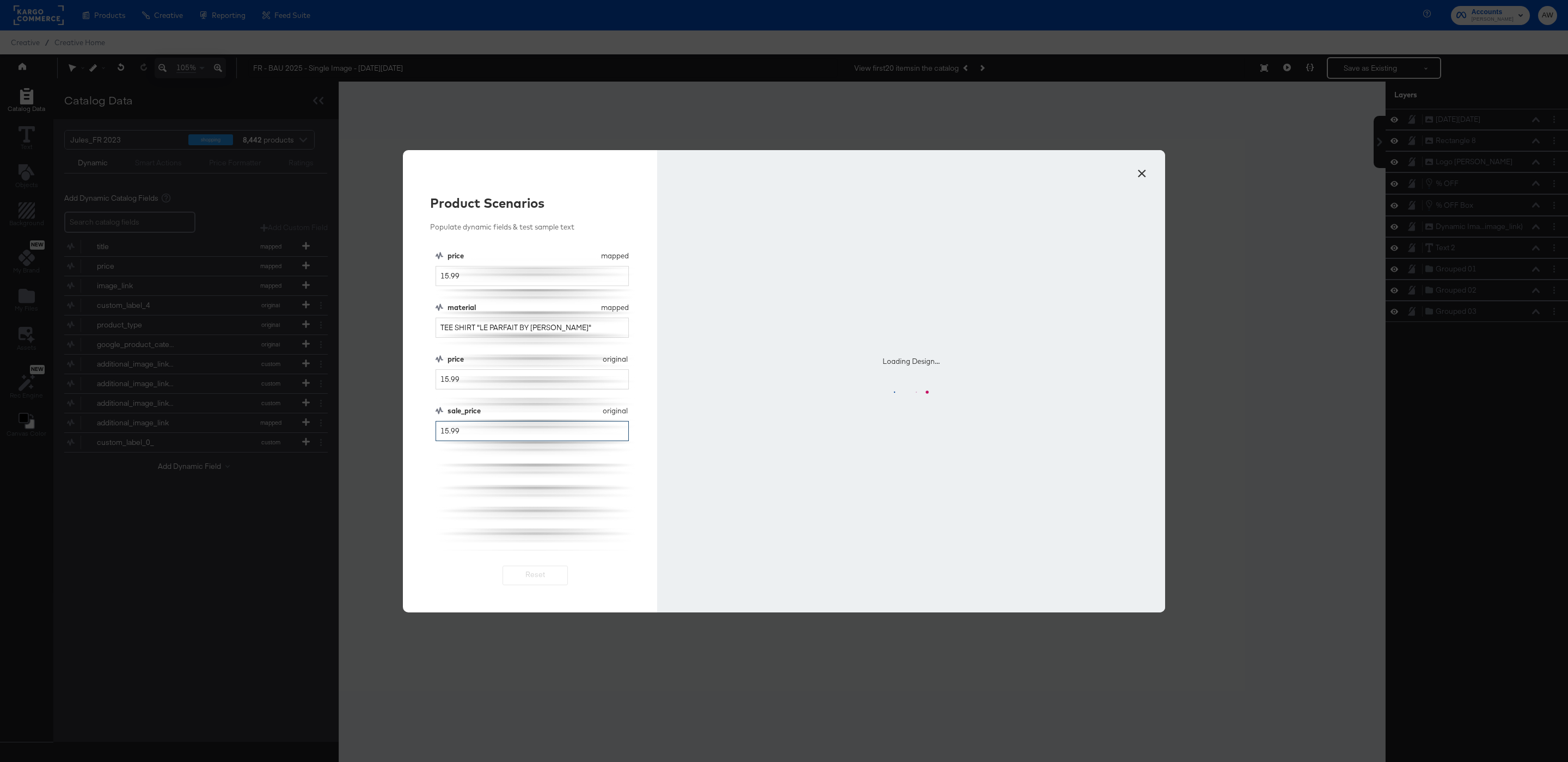
click at [446, 433] on input "15.99" at bounding box center [532, 431] width 193 height 20
type input "10.99"
click at [528, 517] on div "price mapped price 15.99 material mapped material TEE SHIRT "LE PARFAIT BY [PER…" at bounding box center [535, 401] width 200 height 300
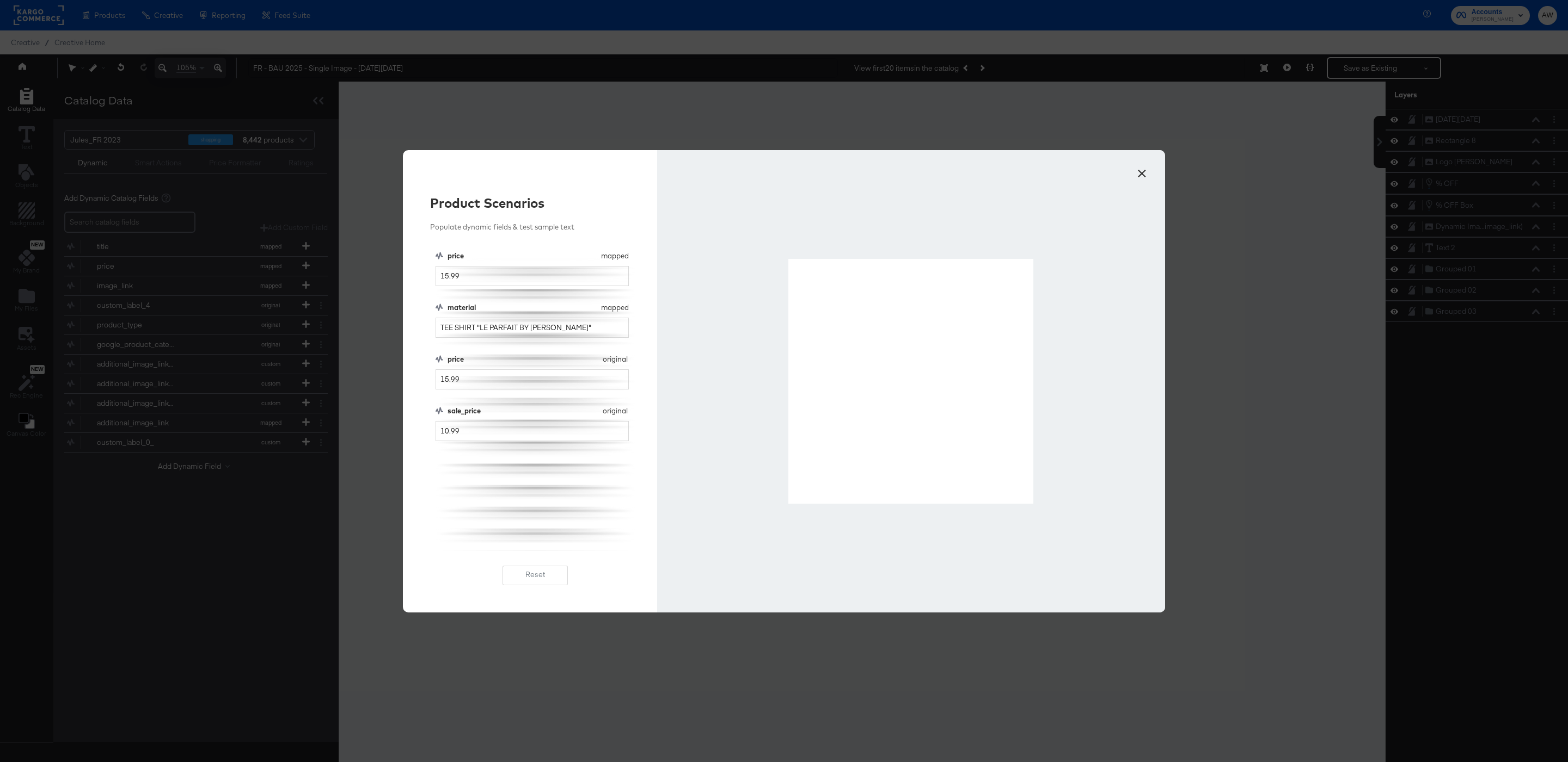
drag, startPoint x: 790, startPoint y: 261, endPoint x: 1032, endPoint y: 500, distance: 340.1
